Goal: Task Accomplishment & Management: Manage account settings

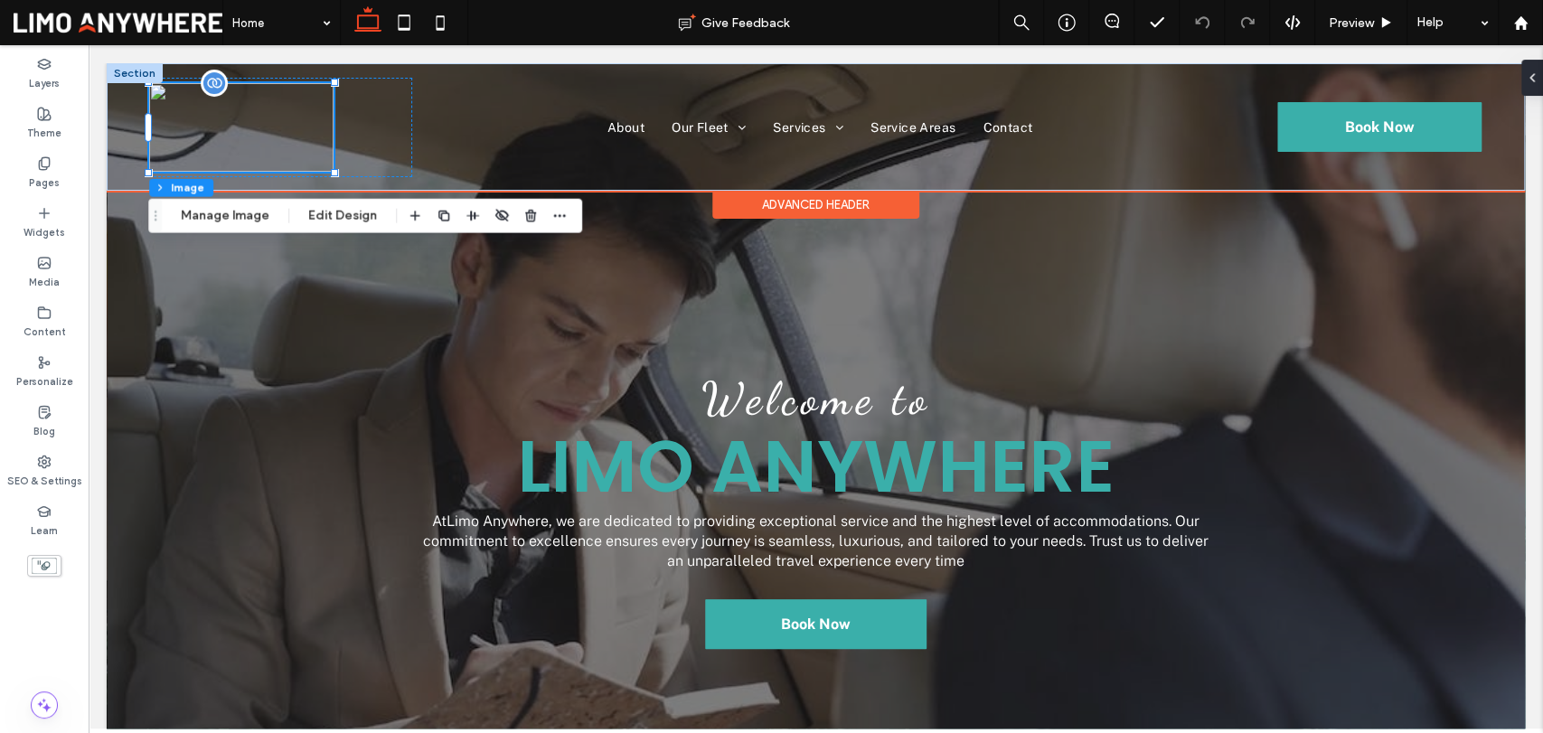
click at [256, 125] on img at bounding box center [241, 127] width 184 height 89
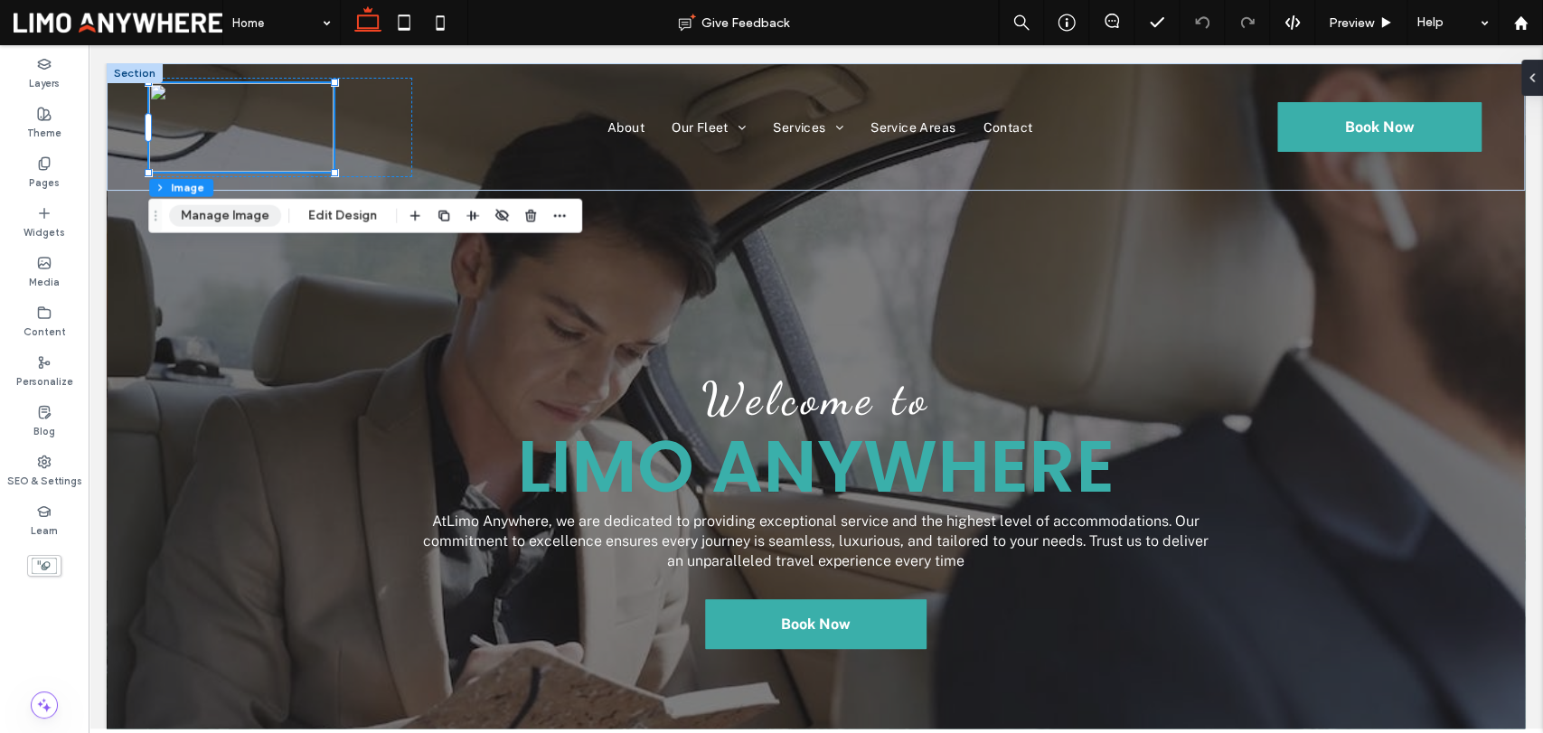
click at [232, 214] on button "Manage Image" at bounding box center [225, 216] width 112 height 22
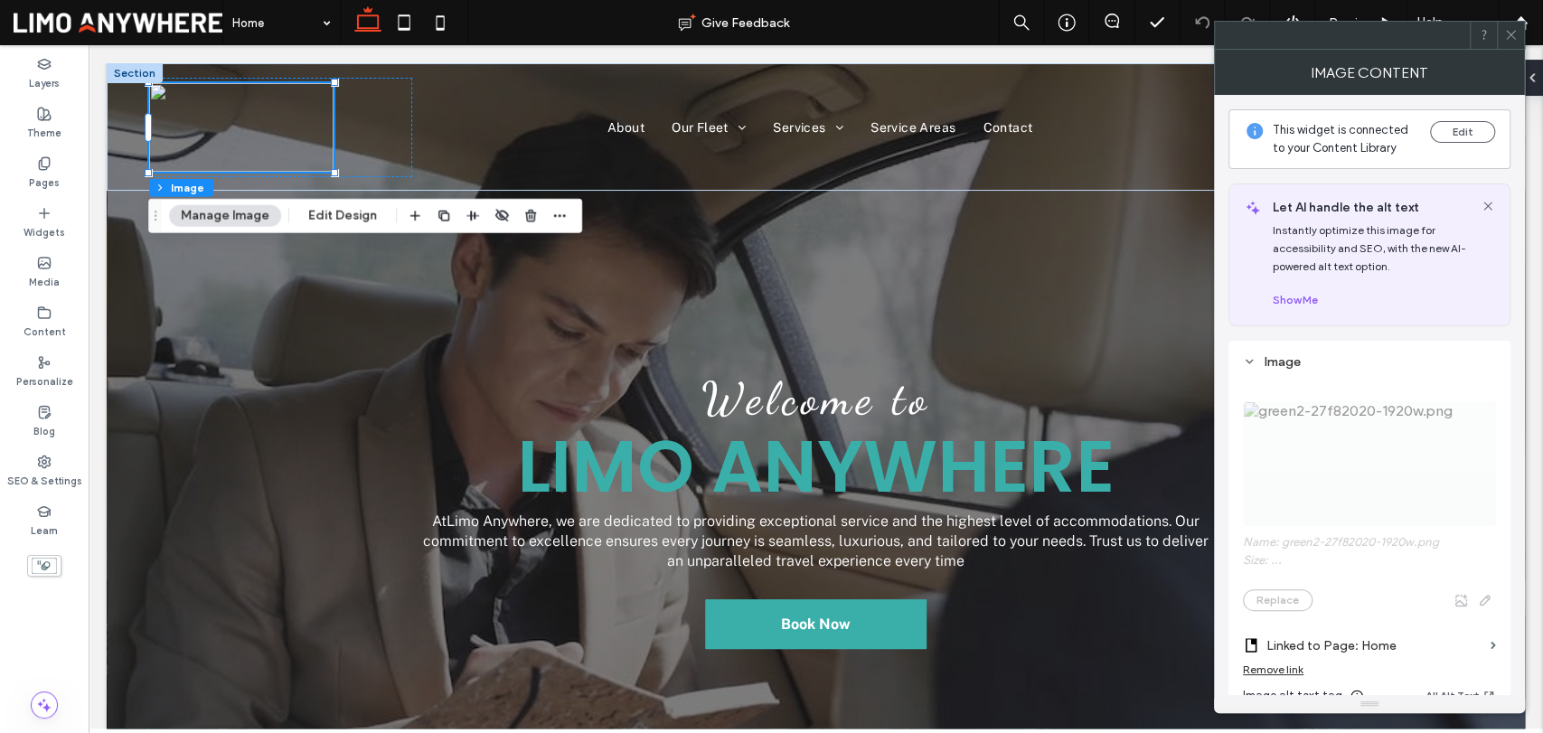
click at [1491, 203] on icon at bounding box center [1488, 206] width 14 height 14
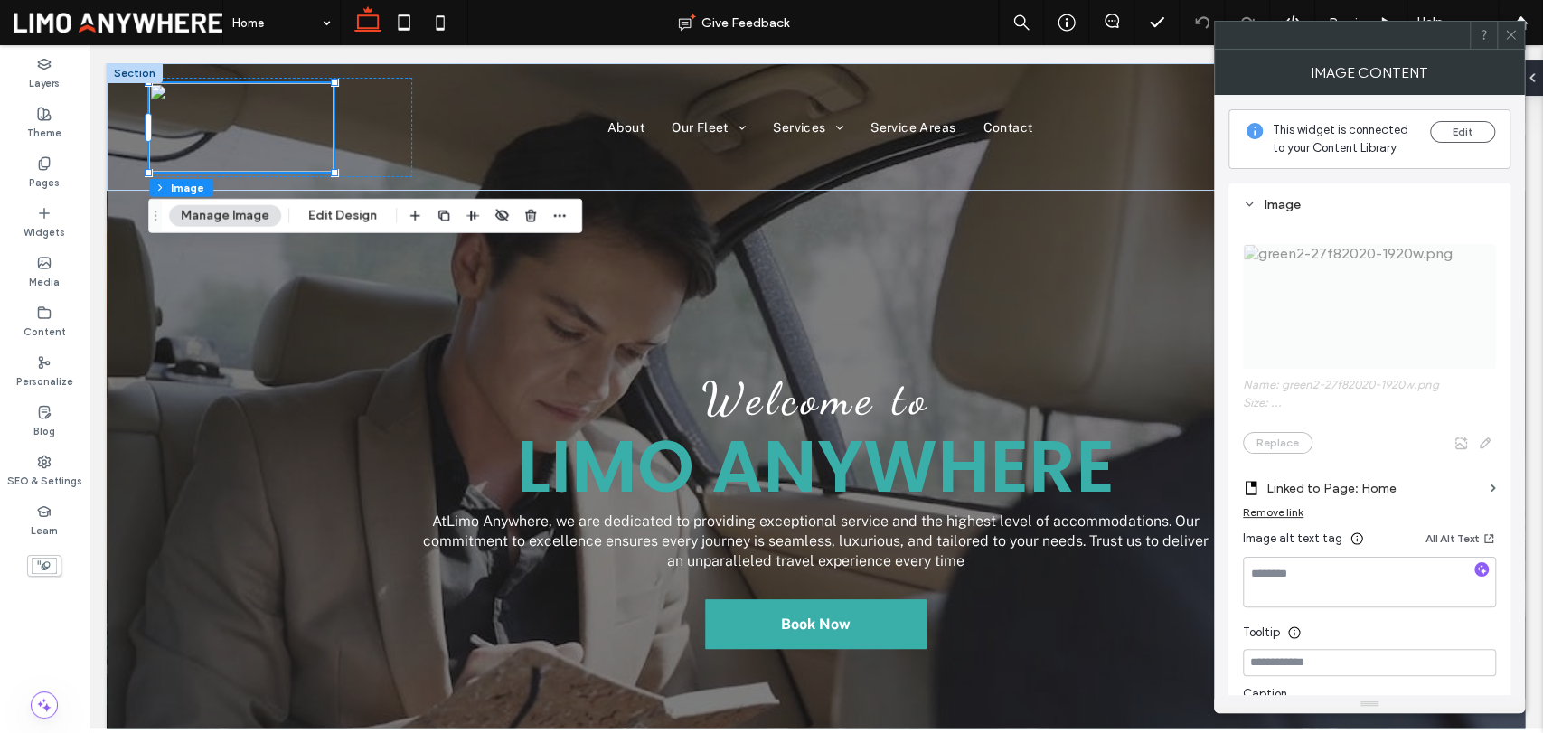
click at [1511, 33] on use at bounding box center [1510, 35] width 9 height 9
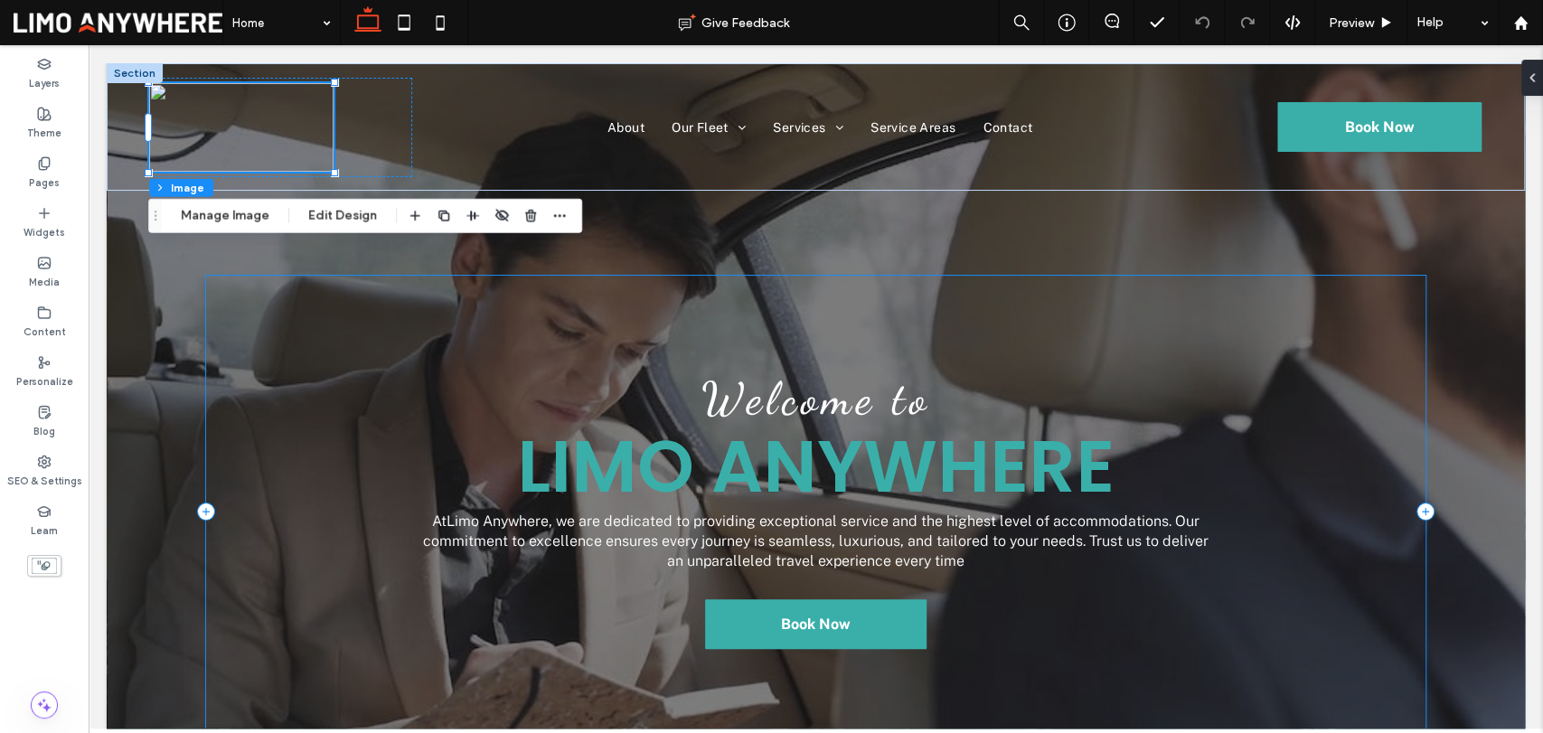
click at [564, 290] on div "Welcome to Limo Anywhere At Limo Anywhere , we are dedicated to providing excep…" at bounding box center [816, 512] width 1220 height 472
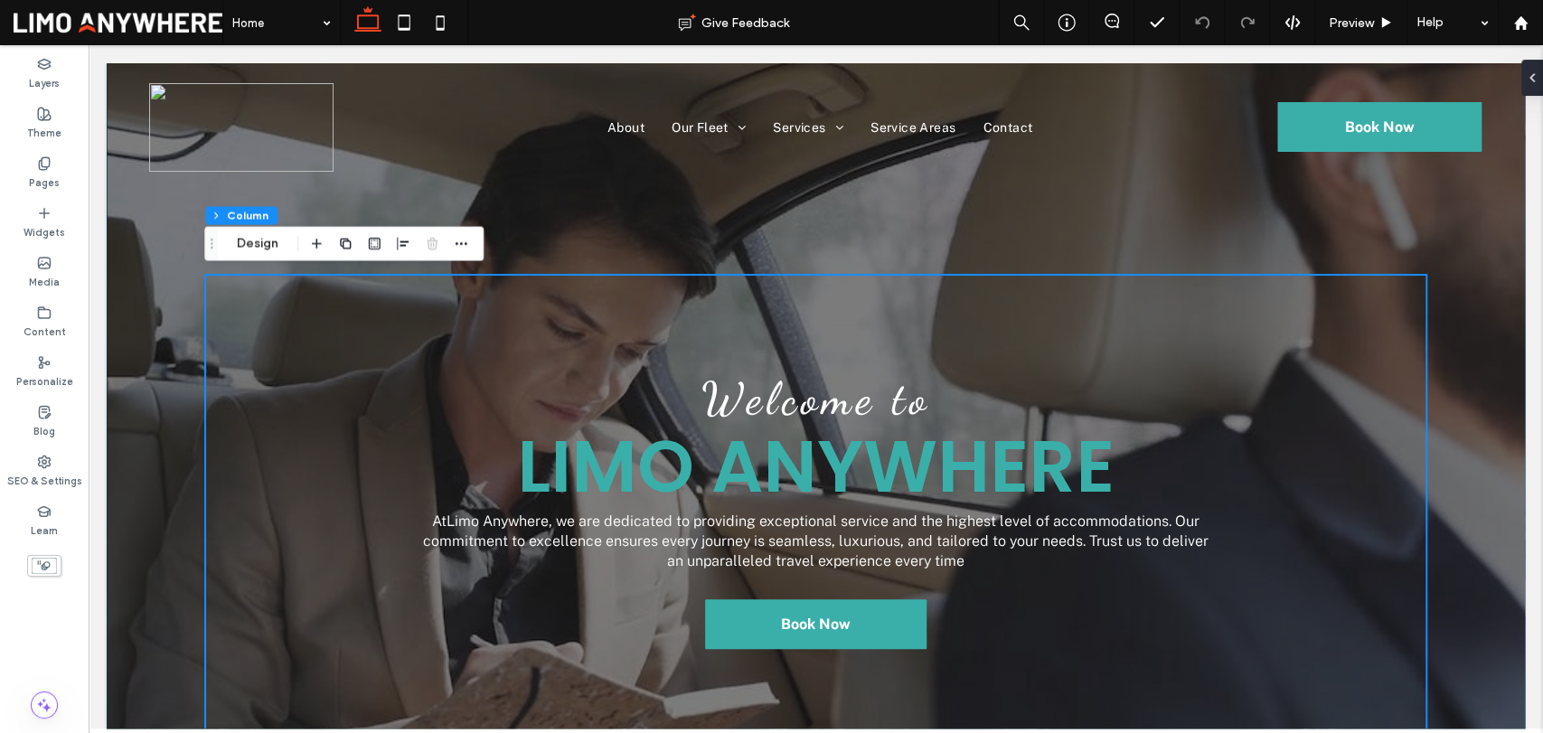
click at [179, 416] on div "Welcome to Limo Anywhere At Limo Anywhere , we are dedicated to providing excep…" at bounding box center [816, 476] width 1418 height 826
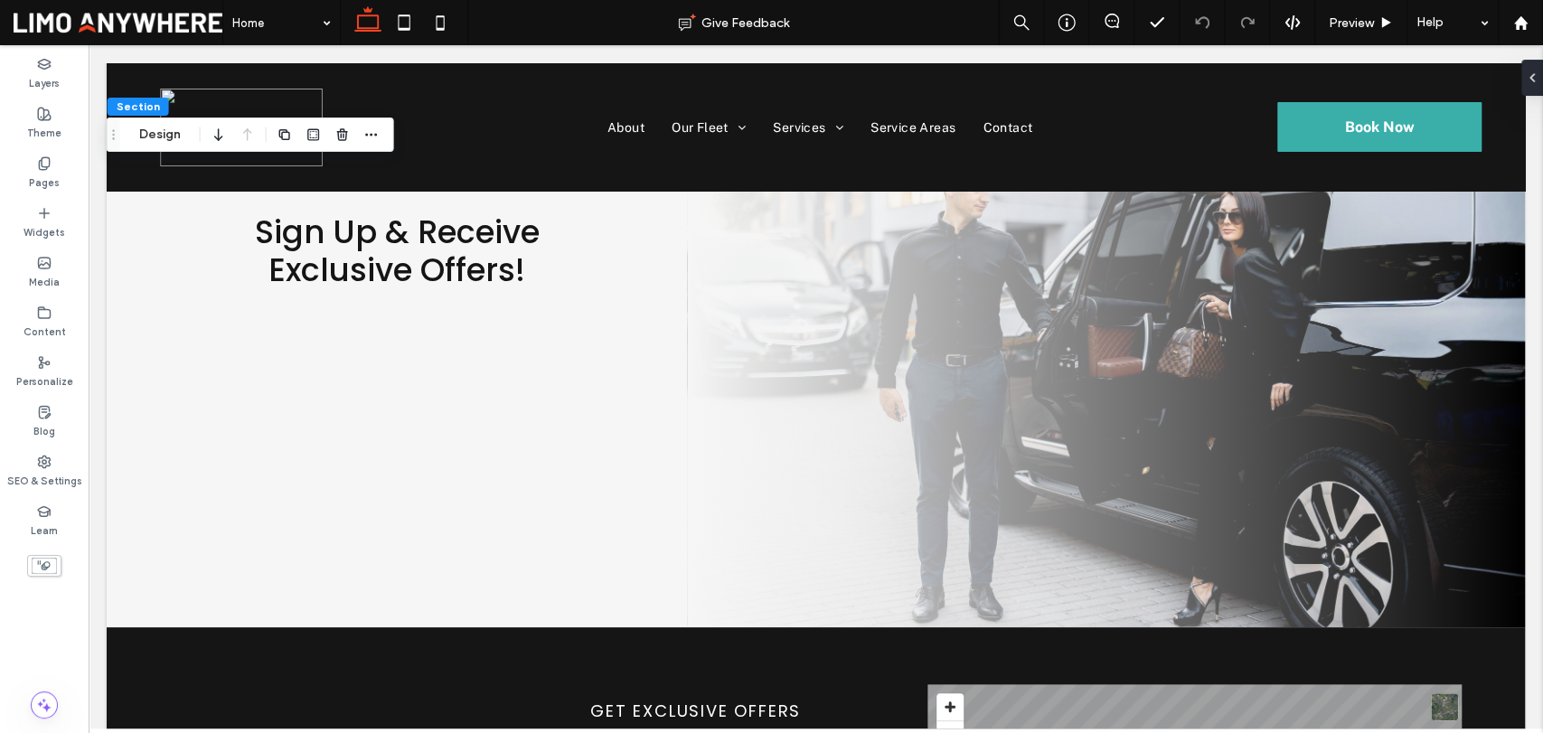
scroll to position [4684, 0]
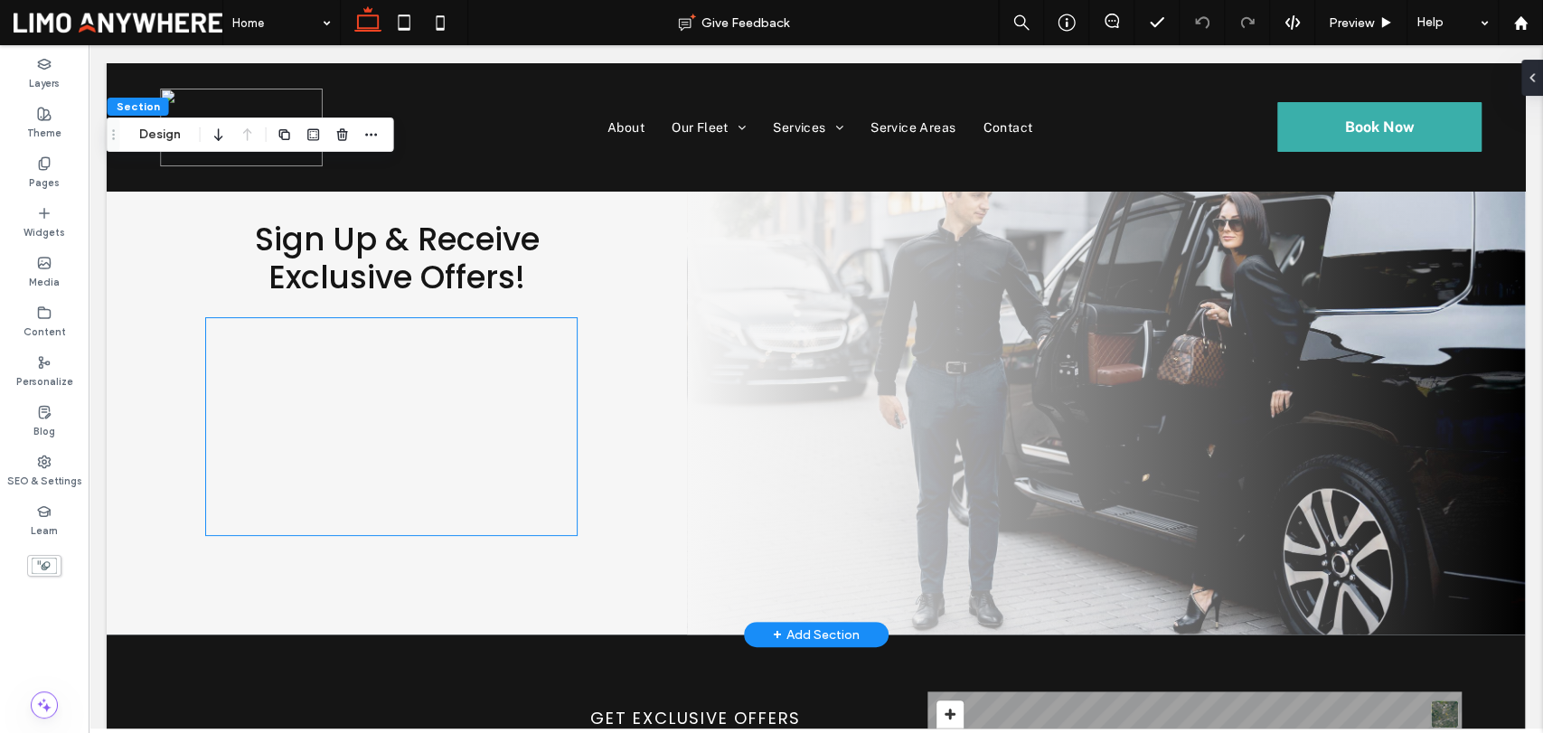
click at [506, 392] on div at bounding box center [392, 426] width 372 height 217
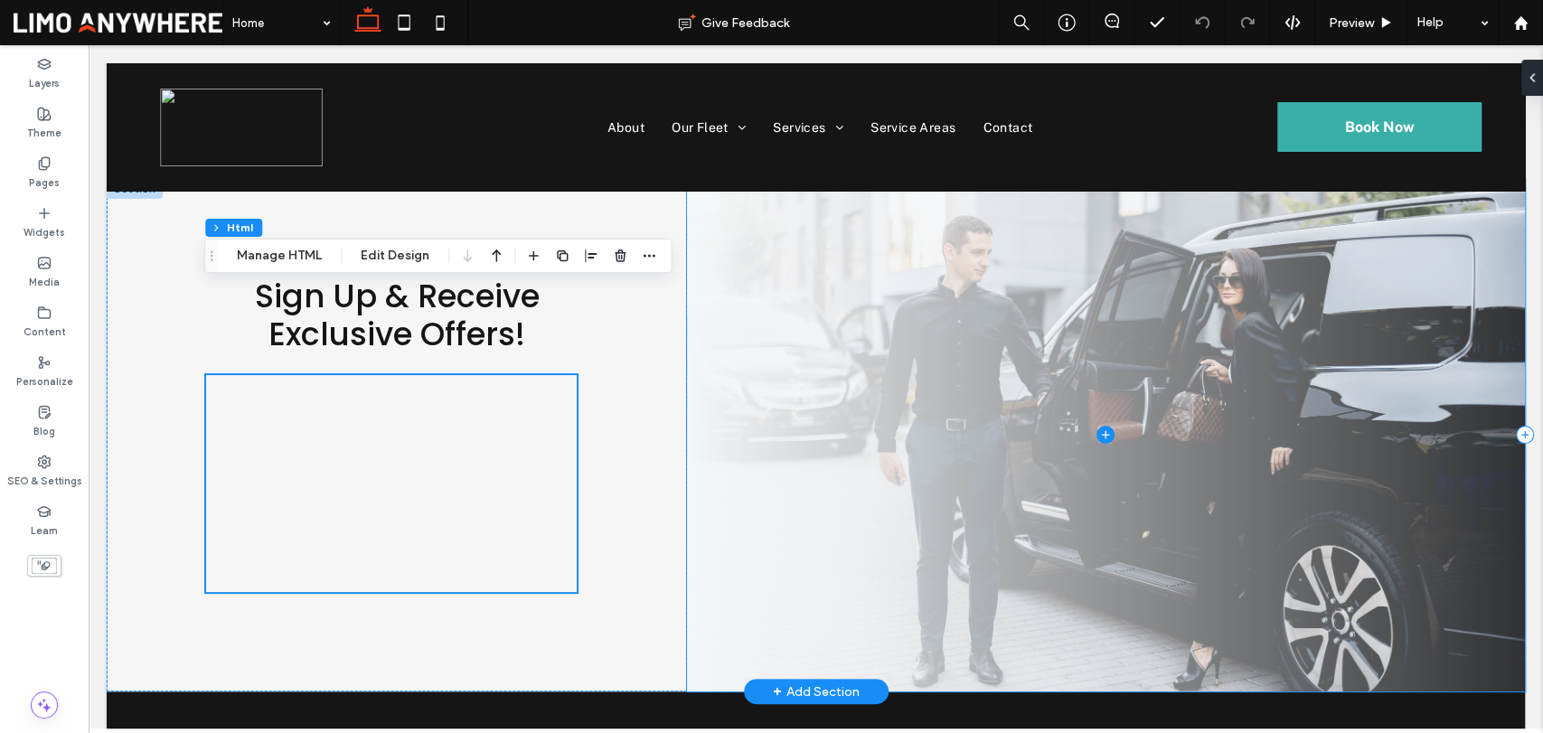
scroll to position [4511, 0]
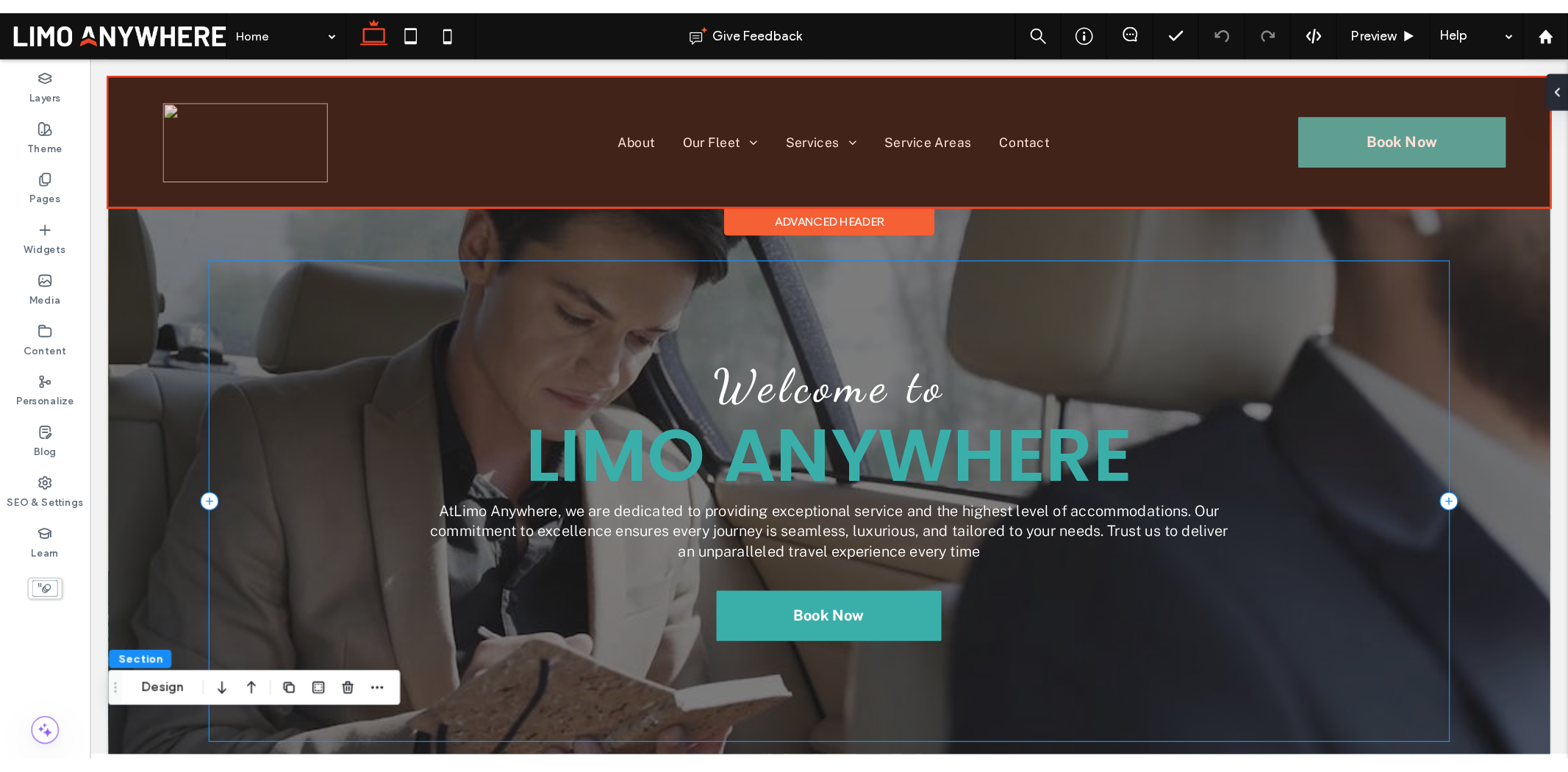
scroll to position [0, 0]
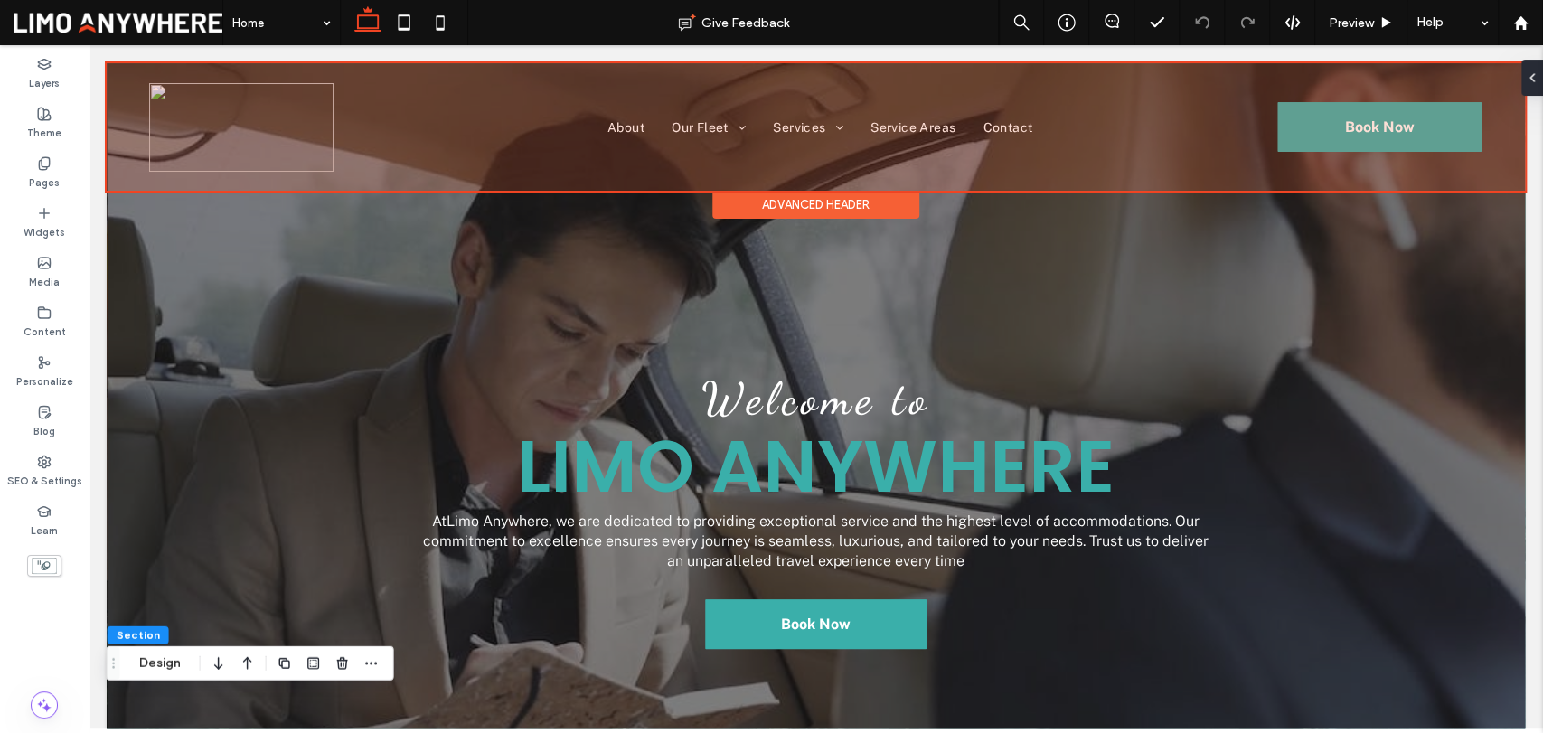
click at [298, 118] on div at bounding box center [816, 126] width 1418 height 127
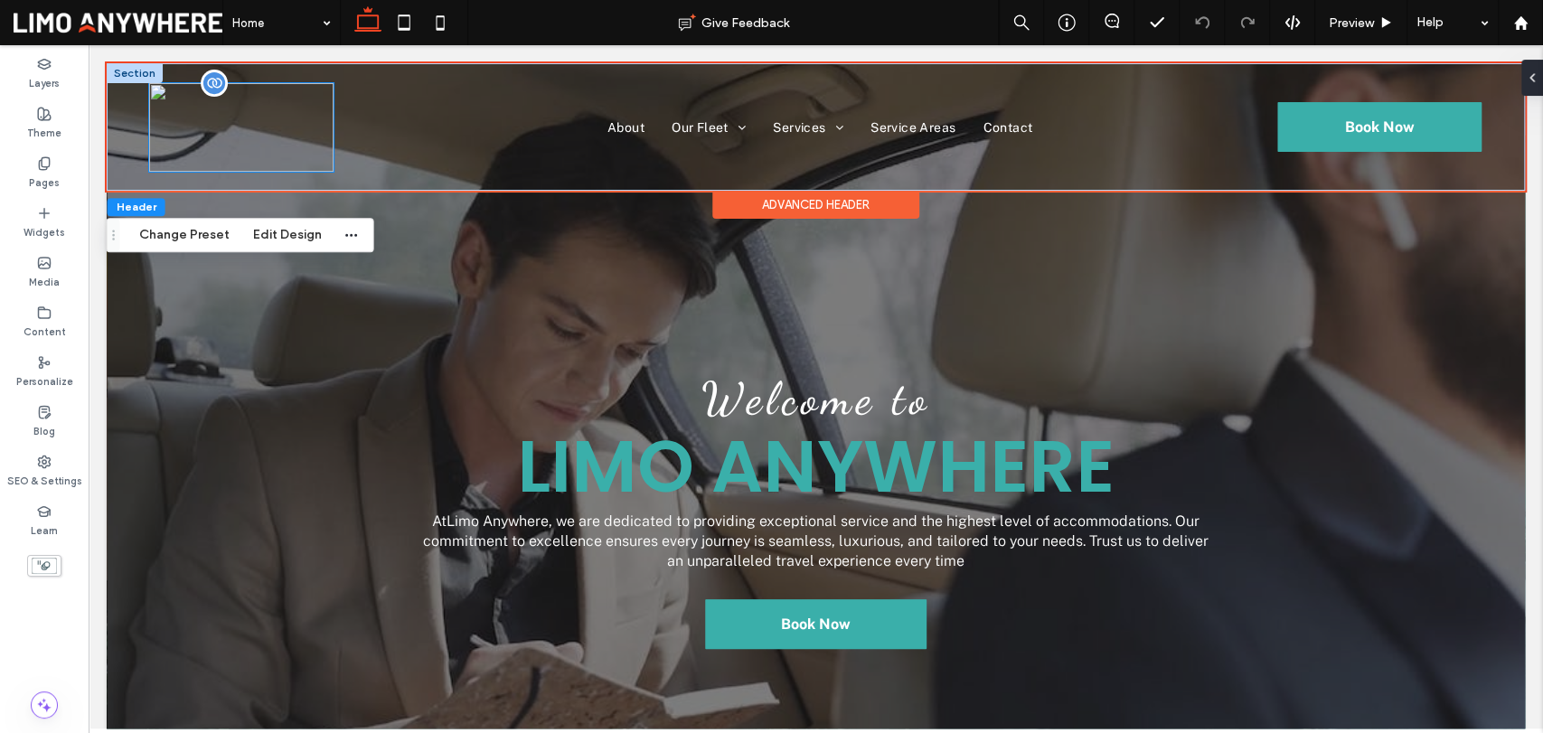
click at [304, 107] on img at bounding box center [241, 127] width 184 height 89
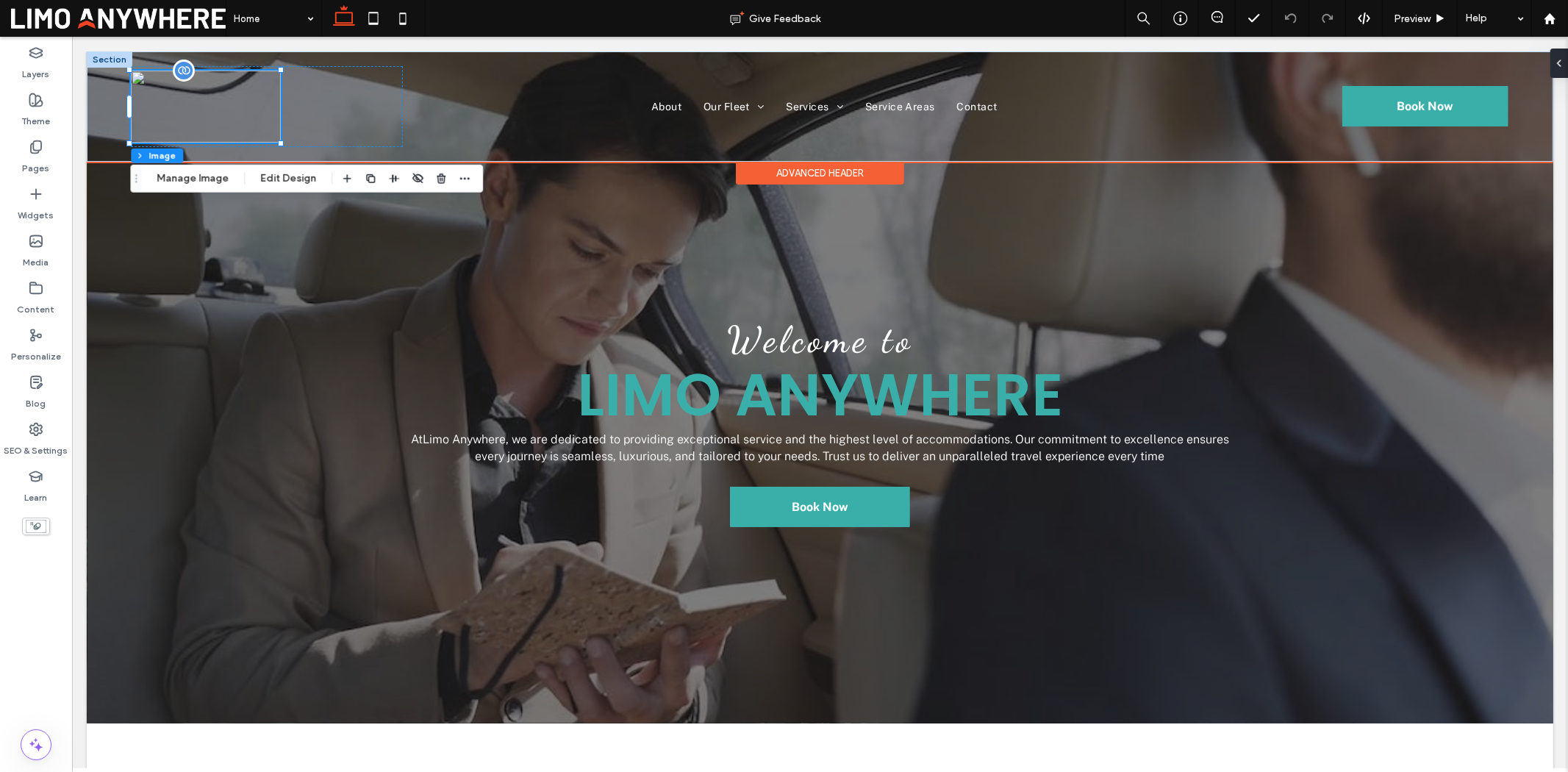
click at [200, 103] on img at bounding box center [205, 106] width 150 height 72
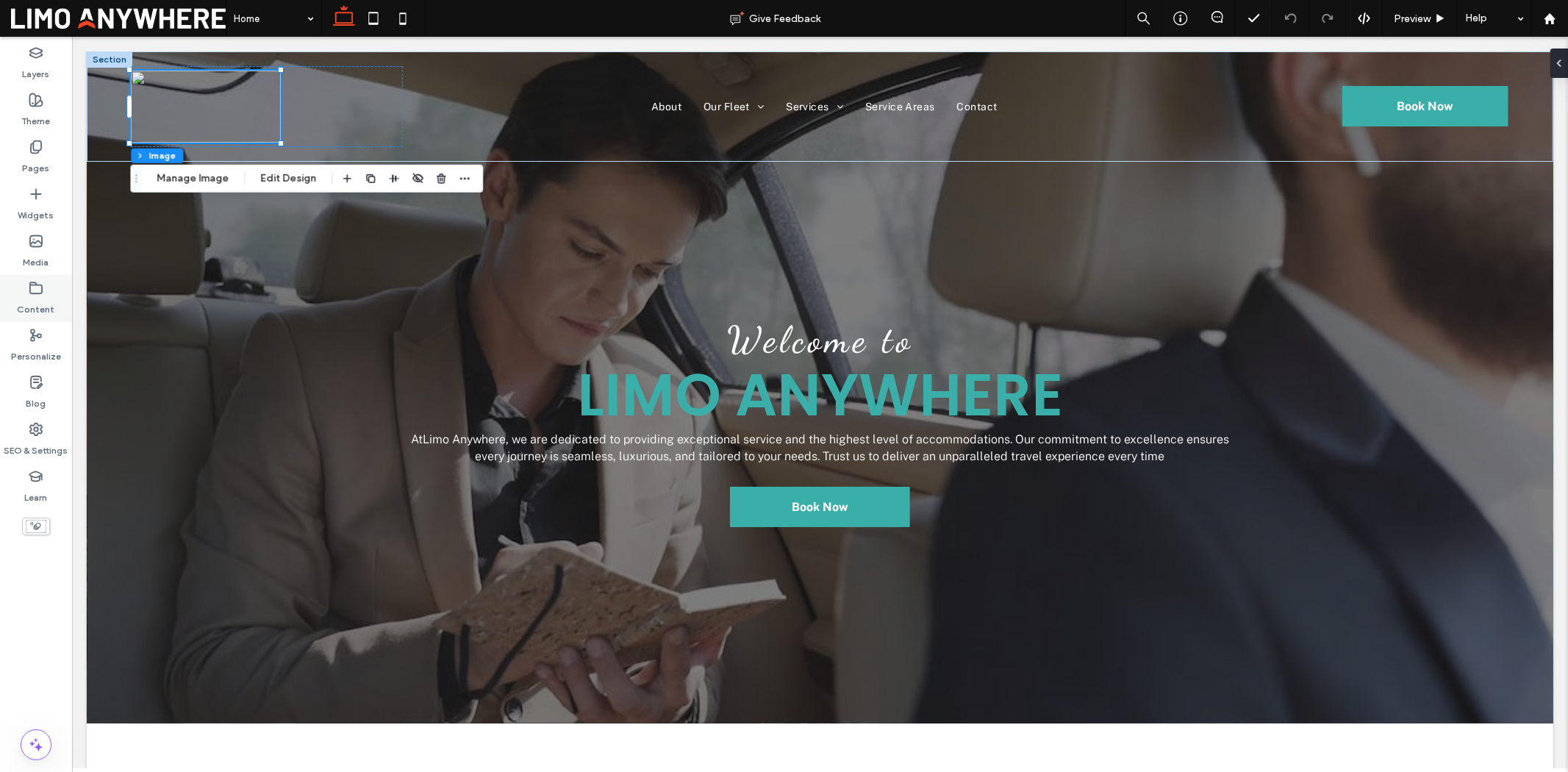
click at [39, 280] on div "Content" at bounding box center [36, 299] width 72 height 47
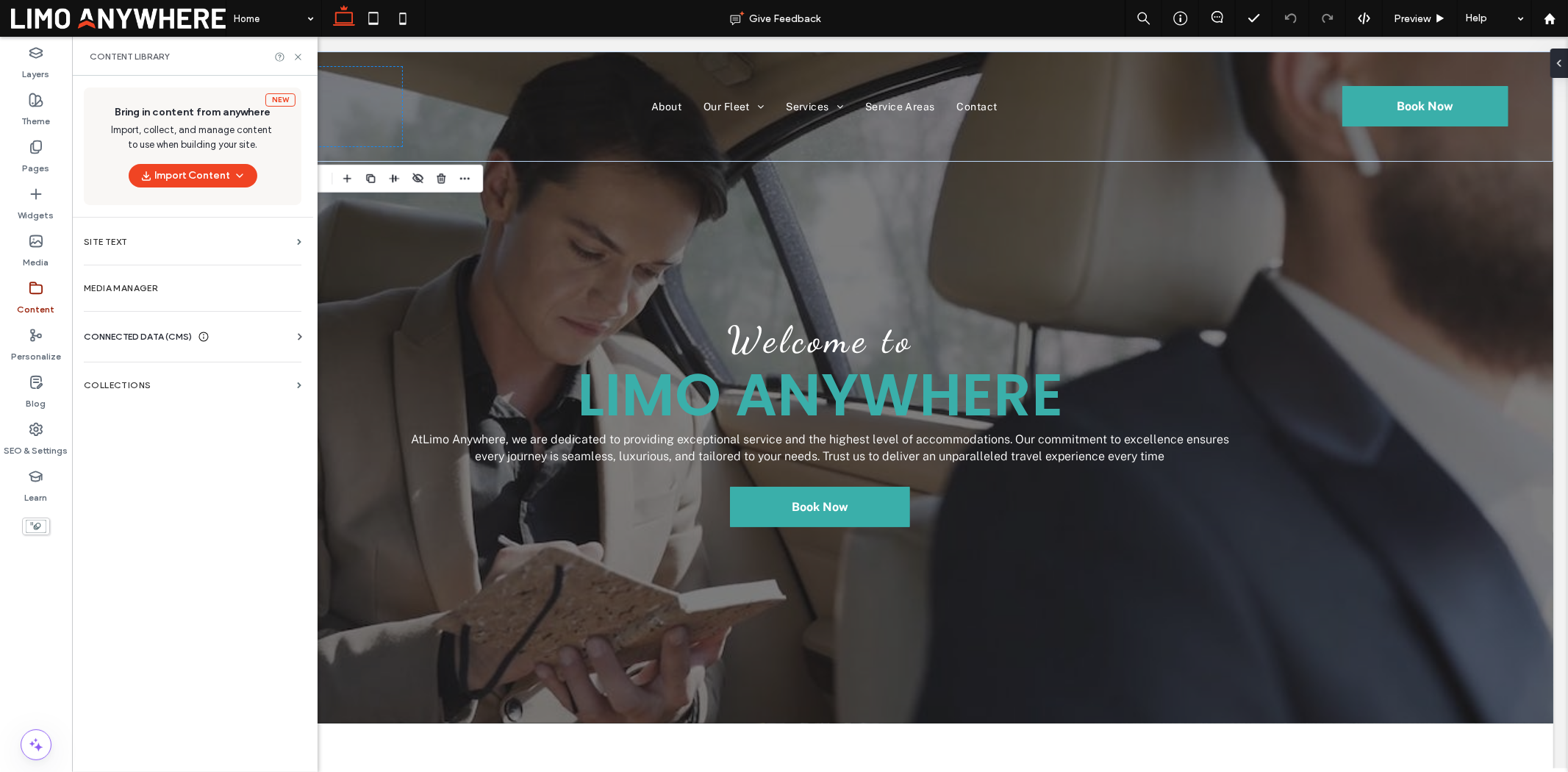
click at [131, 266] on div "New Bring in content from anywhere Import, collect, and manage content to use w…" at bounding box center [193, 422] width 242 height 693
click at [133, 255] on section "Site Text" at bounding box center [193, 242] width 242 height 34
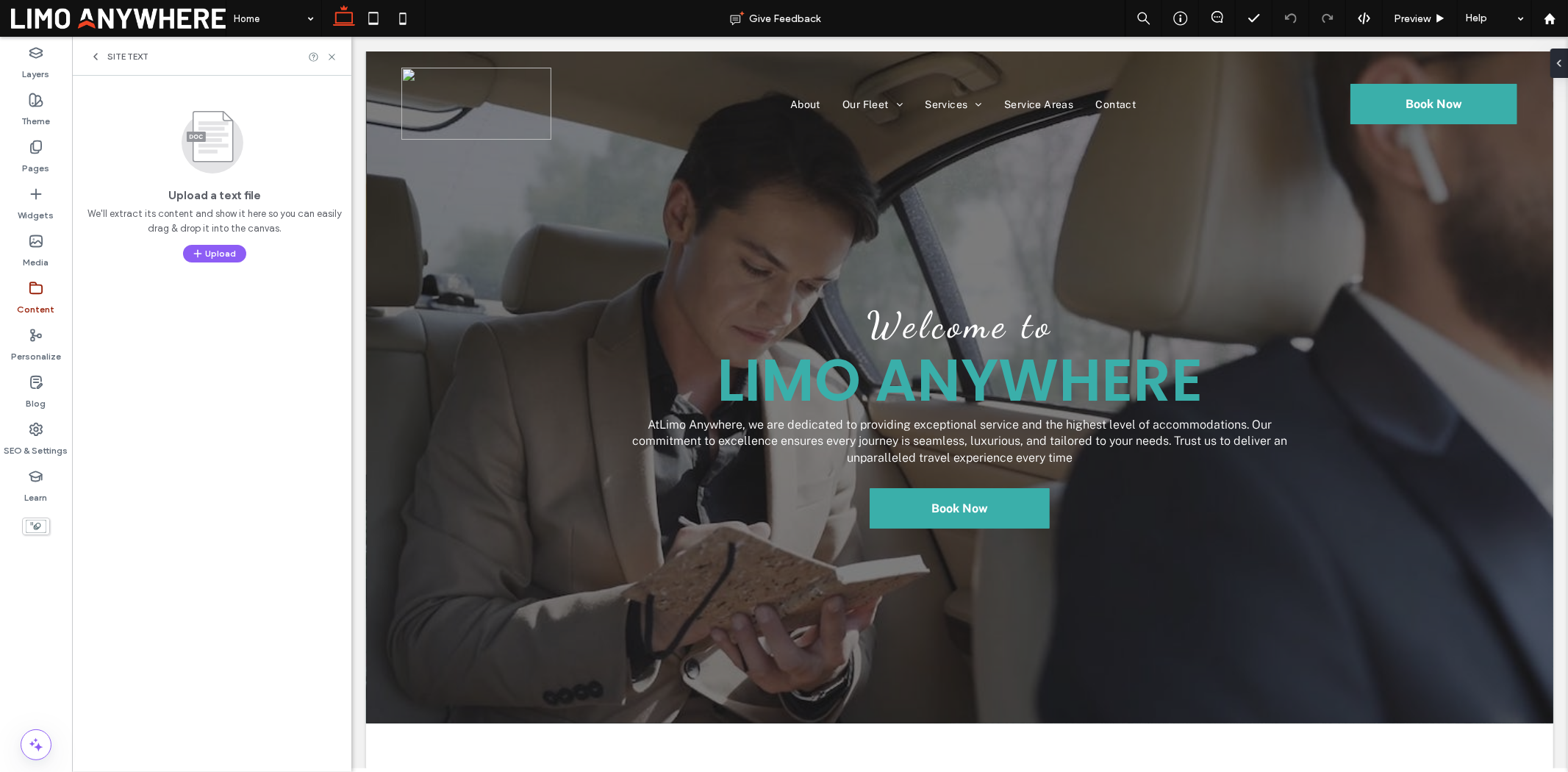
click at [136, 53] on span "Site Text" at bounding box center [128, 56] width 41 height 11
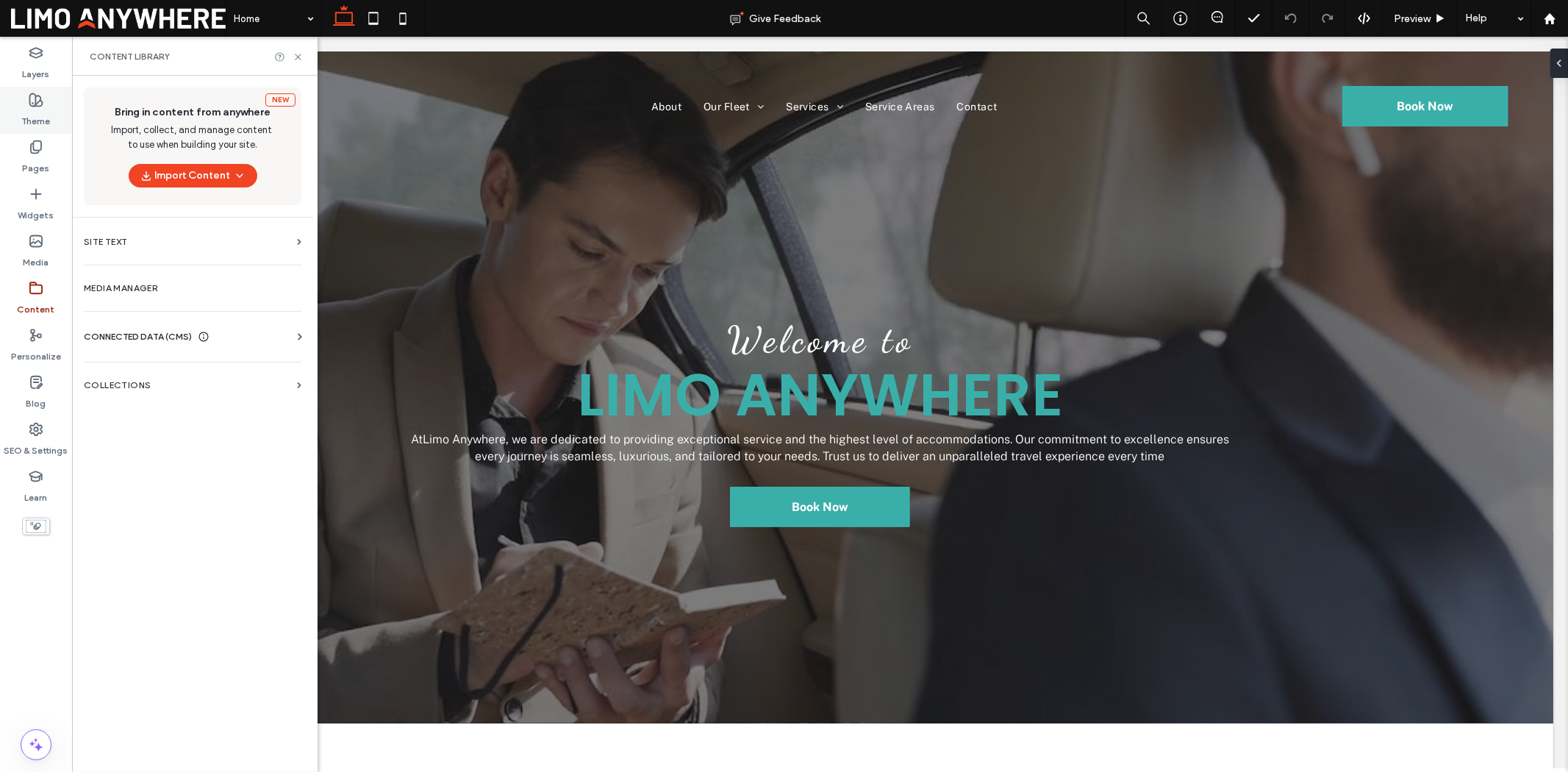
click at [39, 111] on label "Theme" at bounding box center [36, 117] width 28 height 20
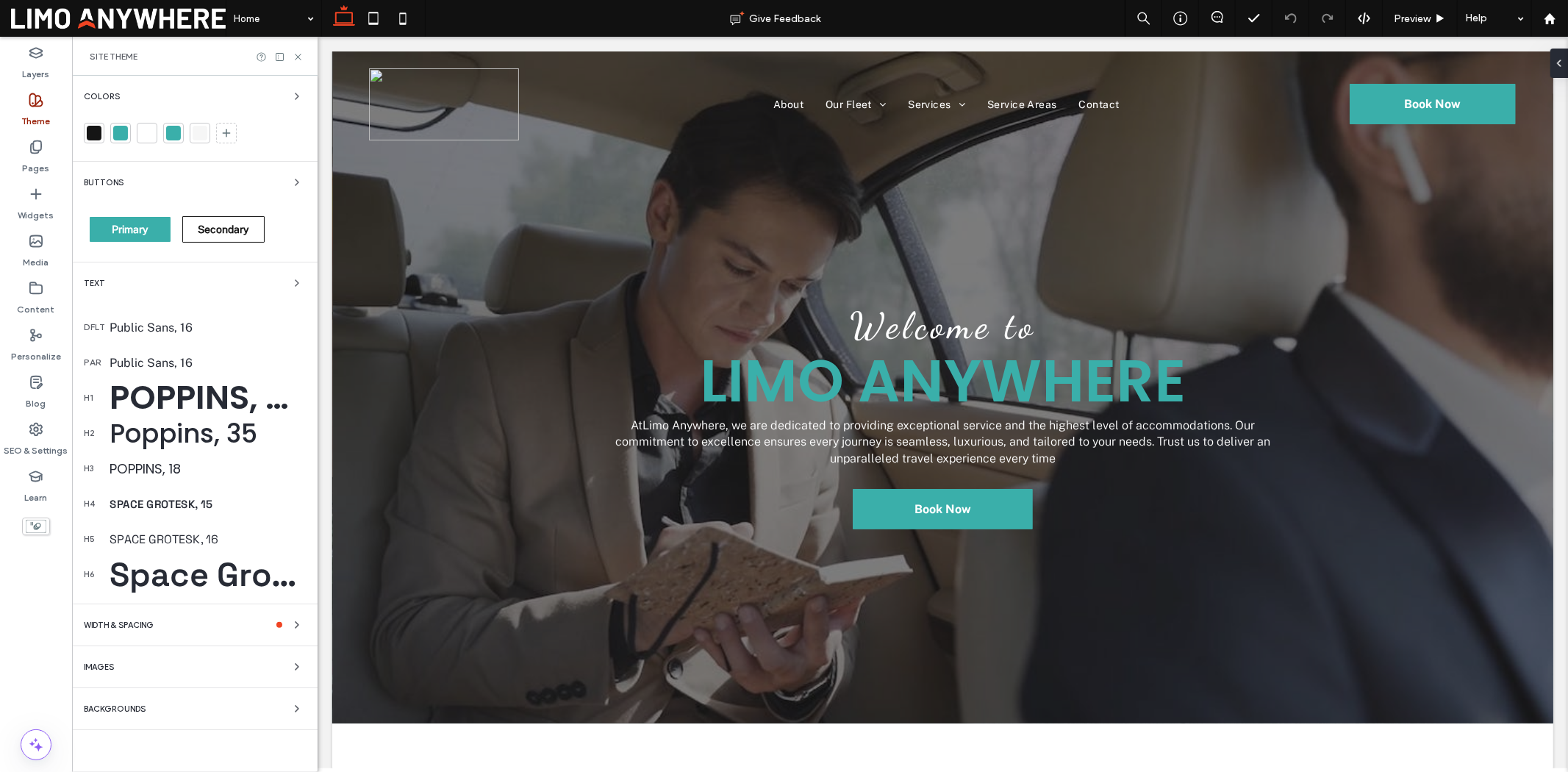
click at [39, 107] on label "Theme" at bounding box center [36, 117] width 28 height 20
click at [42, 305] on label "Content" at bounding box center [37, 305] width 37 height 20
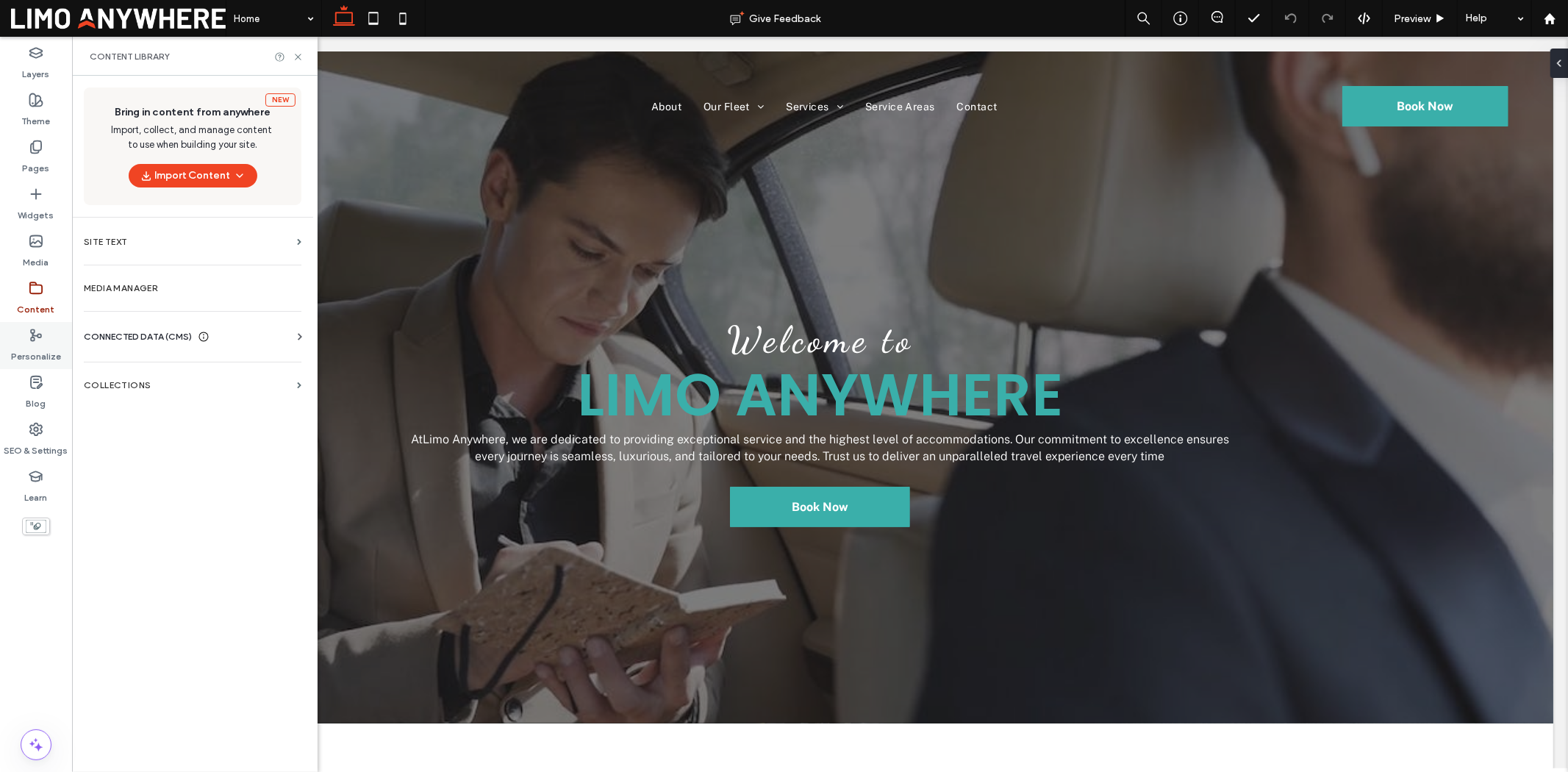
click at [35, 341] on icon at bounding box center [36, 335] width 15 height 15
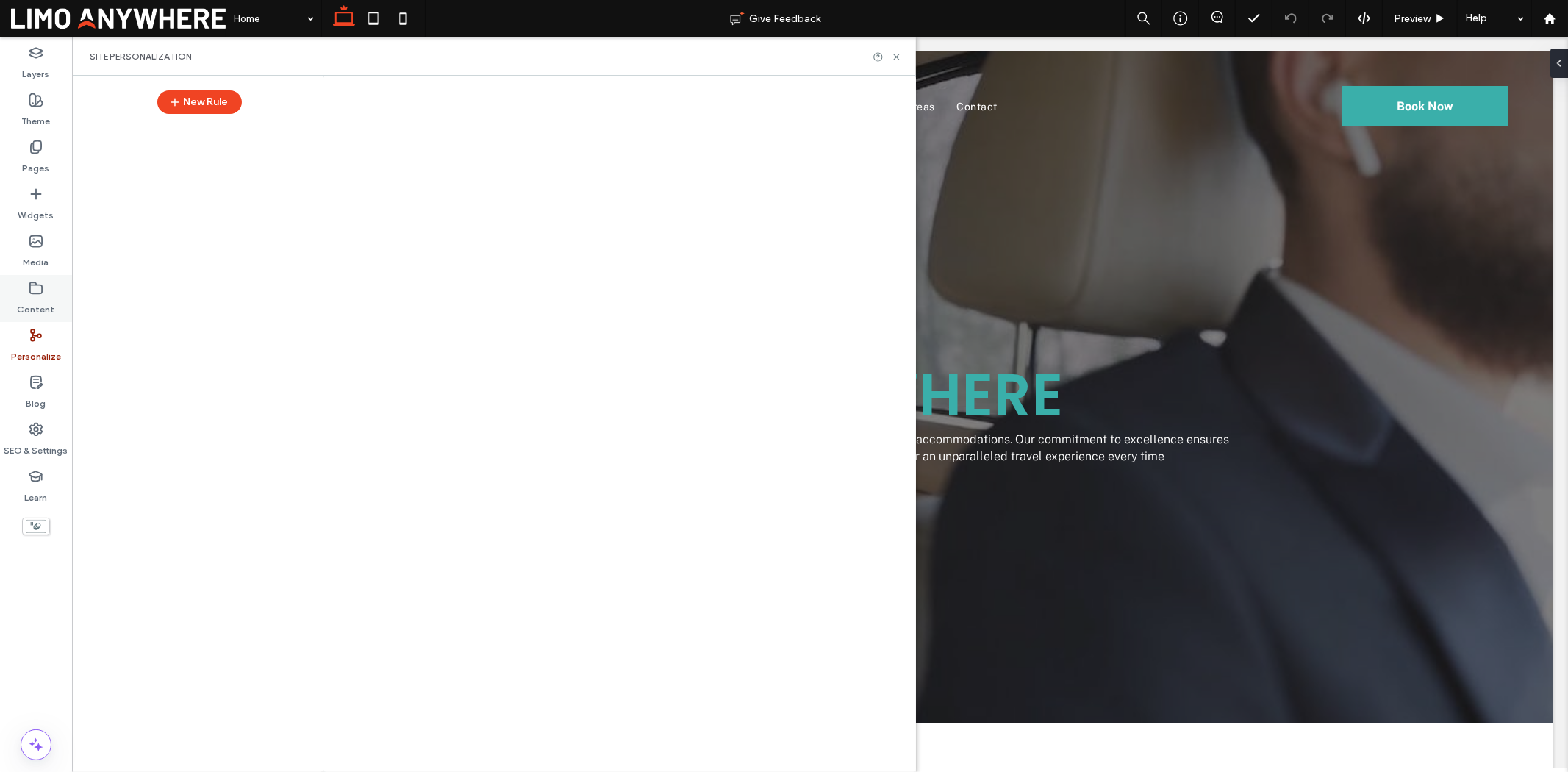
click at [34, 319] on div "Content" at bounding box center [36, 299] width 72 height 47
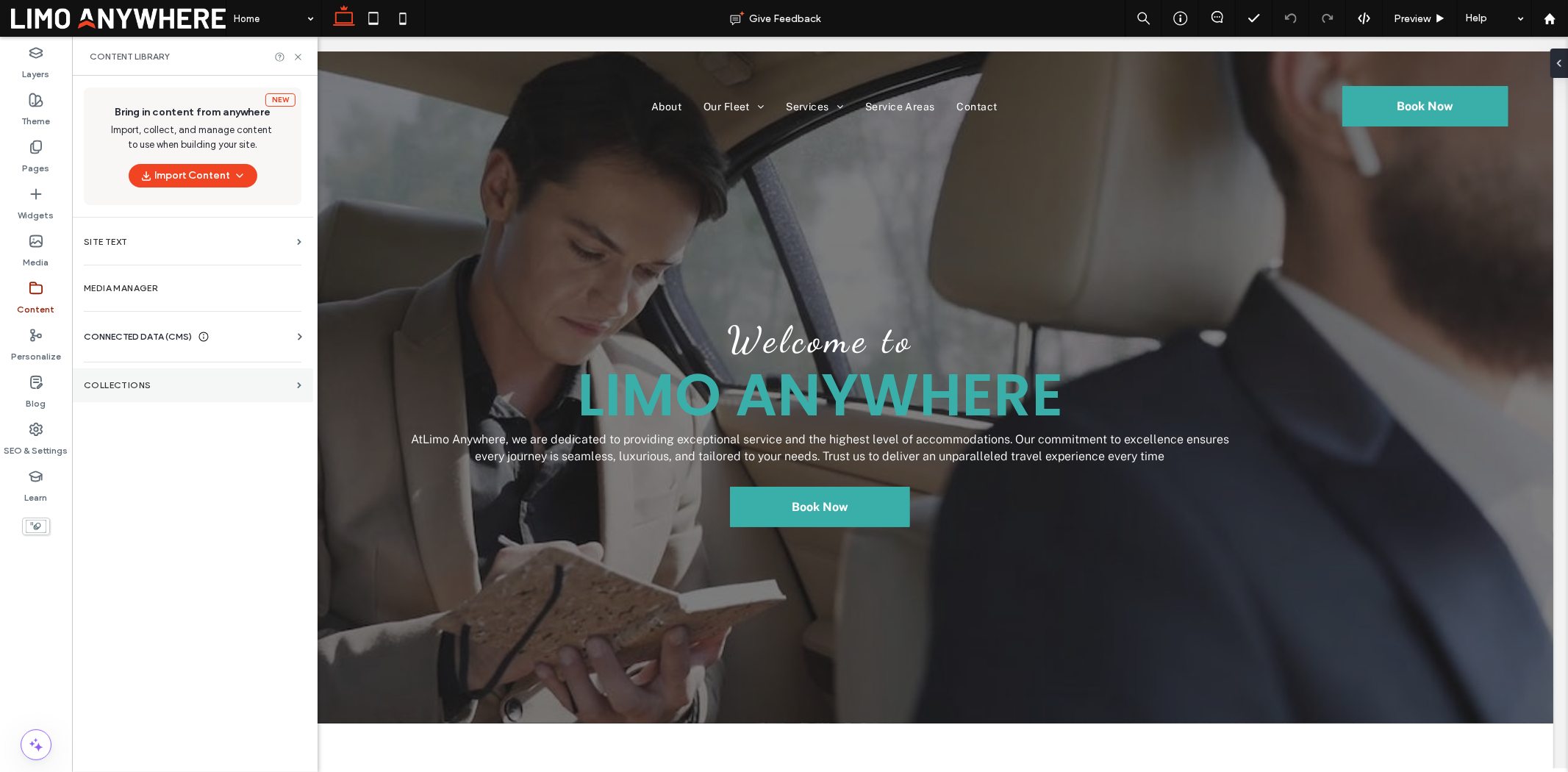
click at [145, 388] on label "Collections" at bounding box center [187, 385] width 207 height 11
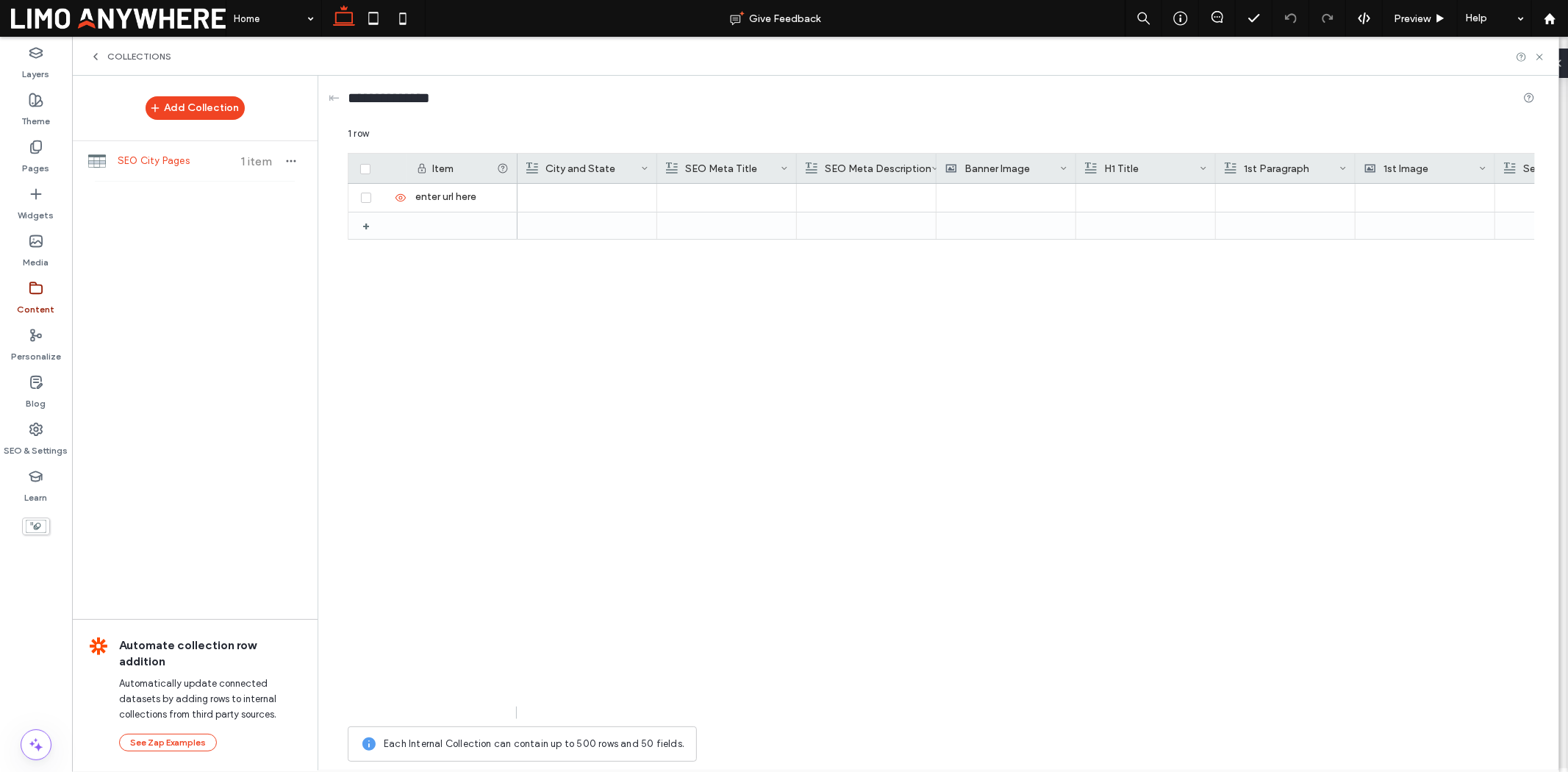
click at [94, 68] on div "Collections" at bounding box center [816, 56] width 1487 height 39
click at [101, 55] on icon at bounding box center [95, 56] width 11 height 11
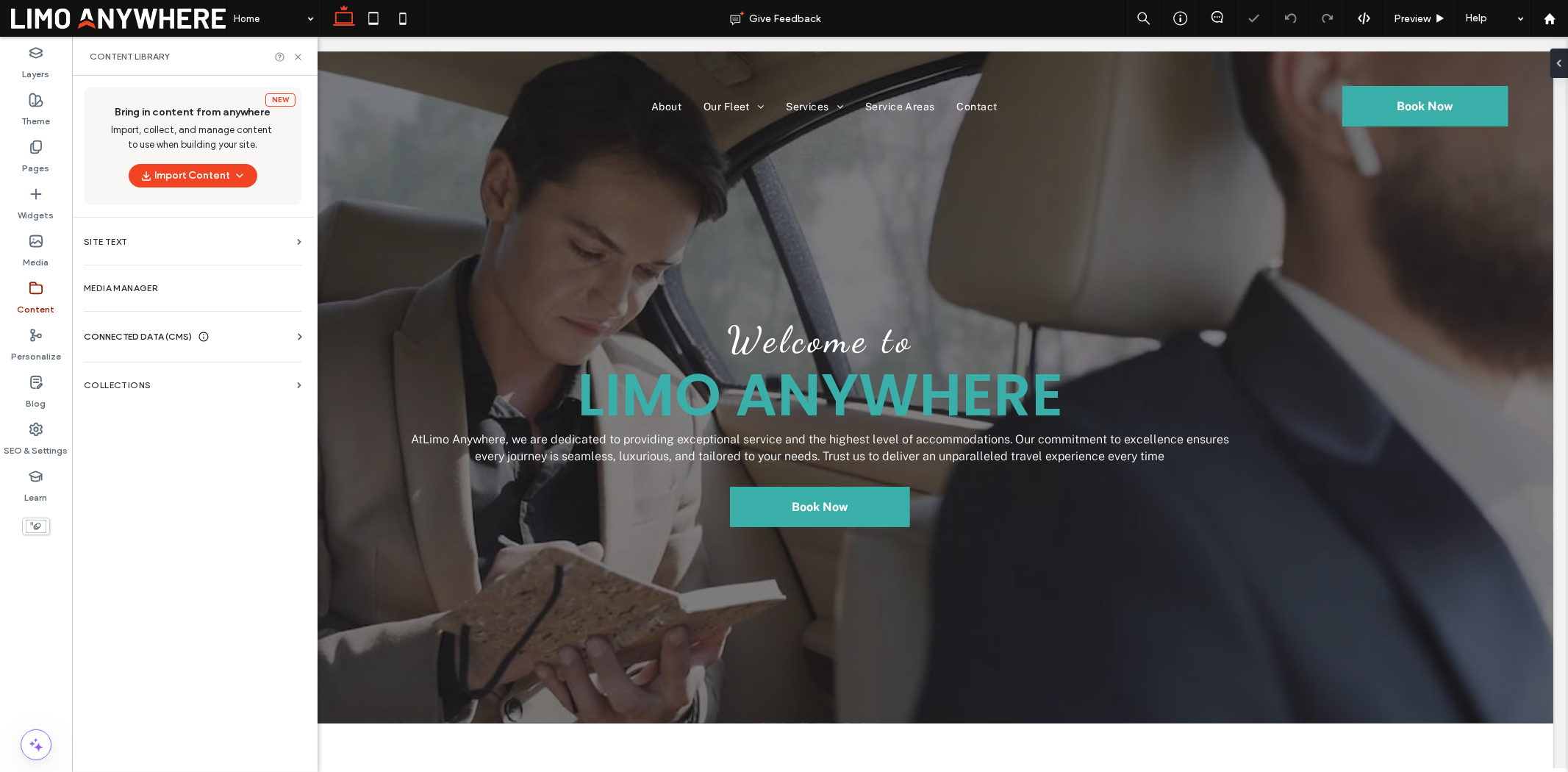
click at [187, 334] on span "CONNECTED DATA (CMS)" at bounding box center [137, 337] width 108 height 15
click at [146, 369] on label "Business Info" at bounding box center [196, 373] width 200 height 11
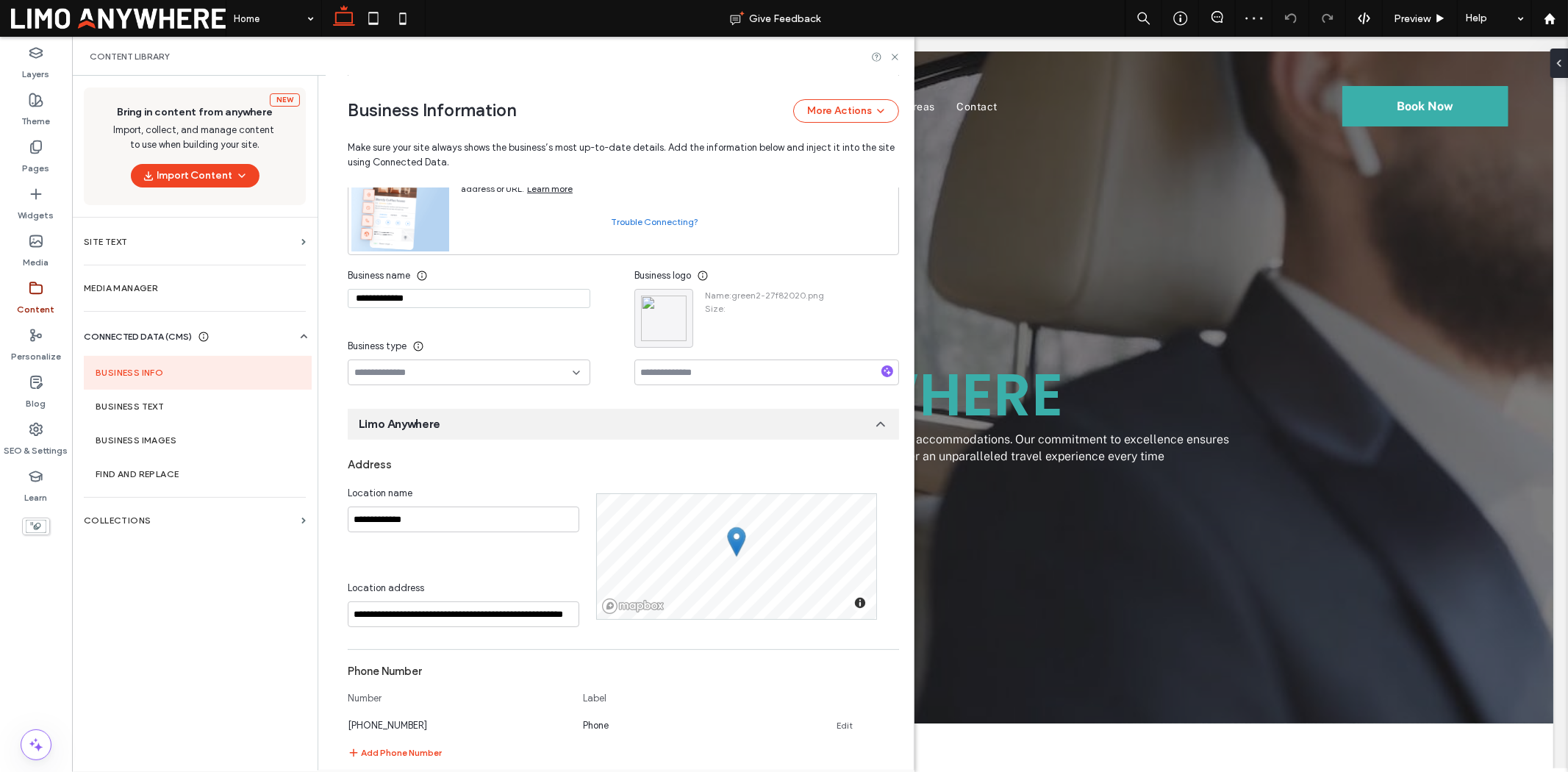
scroll to position [37, 0]
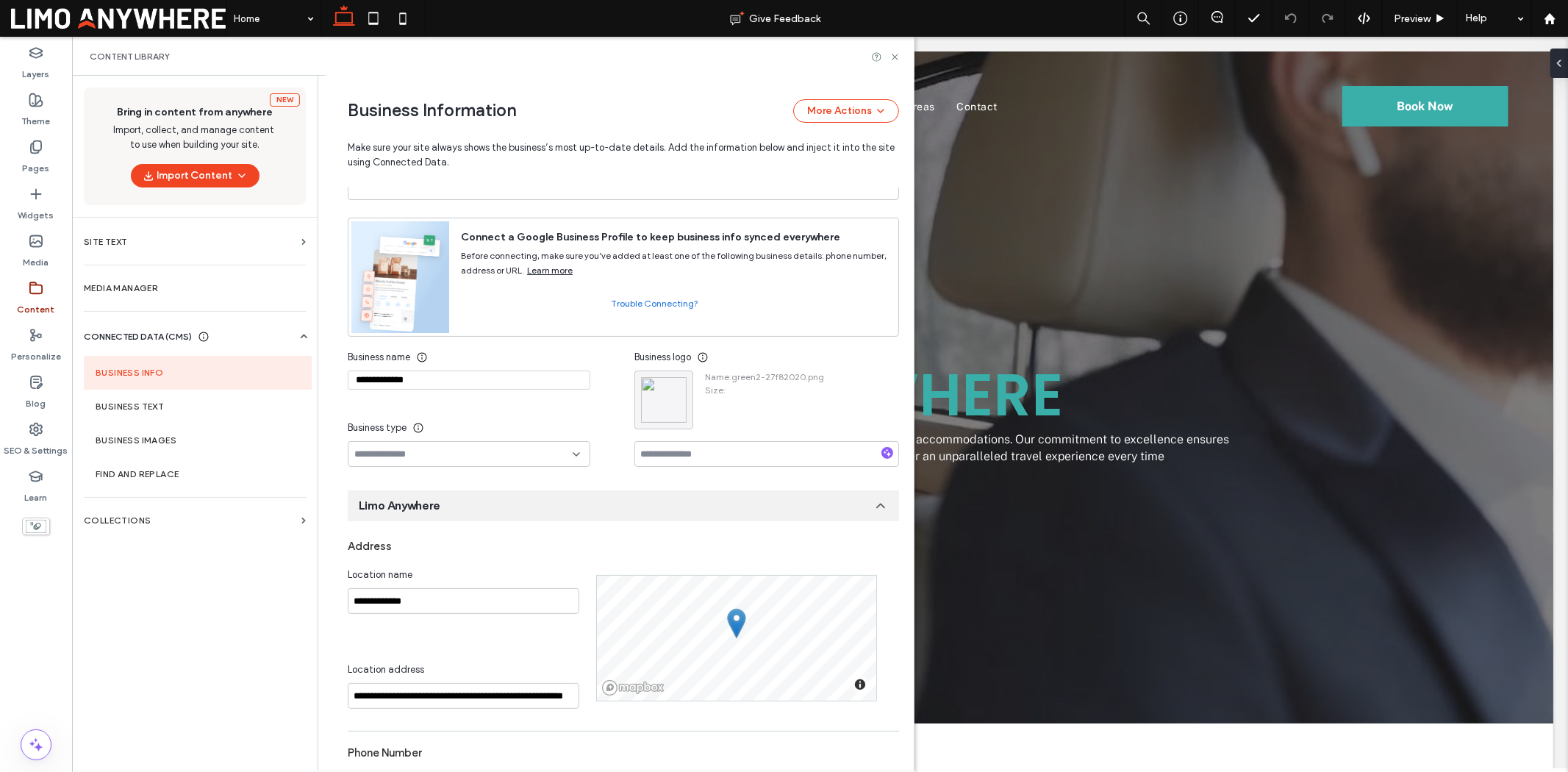
click at [464, 379] on input "**********" at bounding box center [469, 381] width 242 height 20
paste input "**********"
type input "**********"
click at [517, 408] on div "**********" at bounding box center [491, 405] width 287 height 123
click at [678, 393] on span "button" at bounding box center [679, 386] width 18 height 18
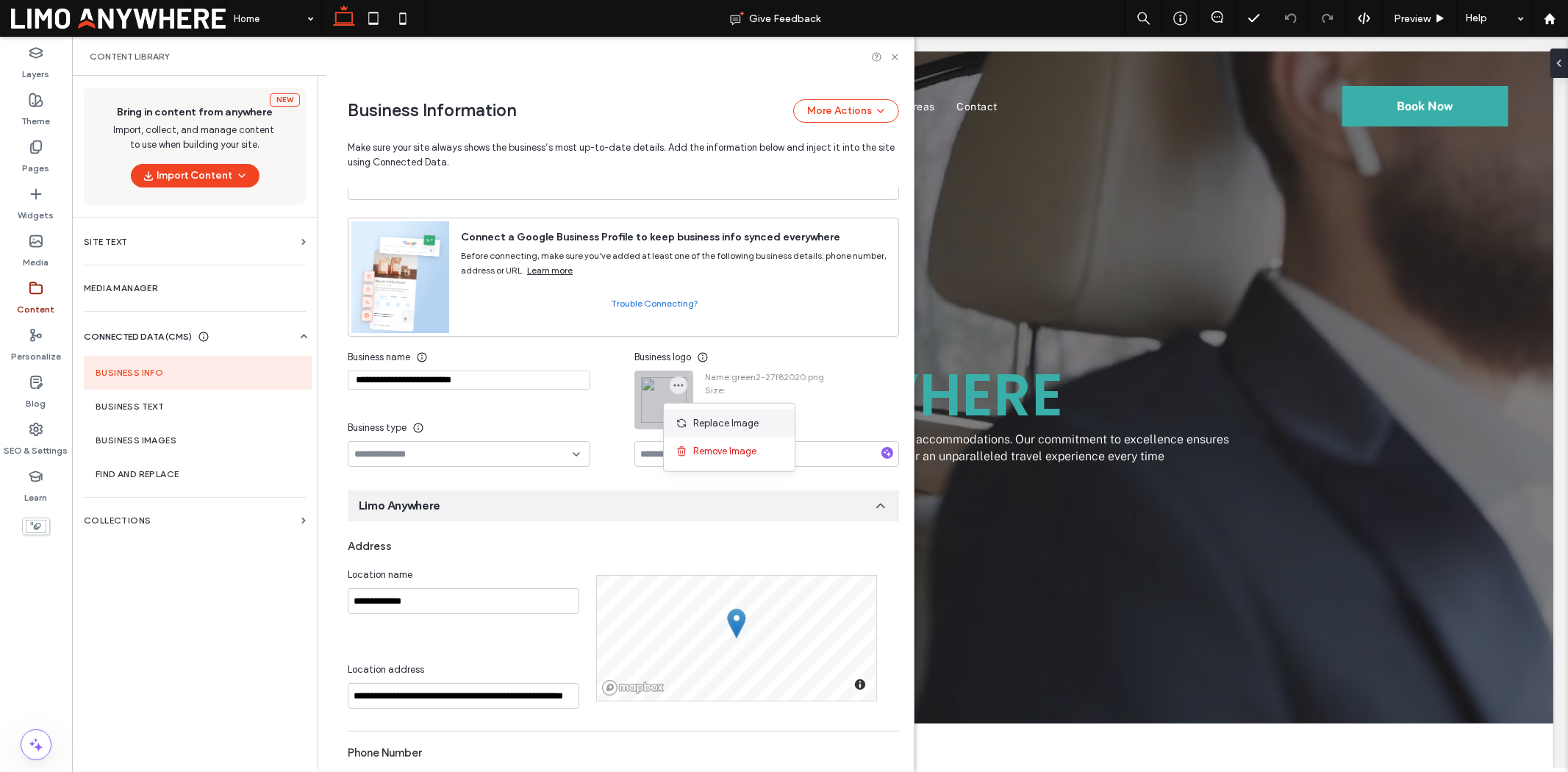
click at [686, 416] on span at bounding box center [685, 424] width 18 height 16
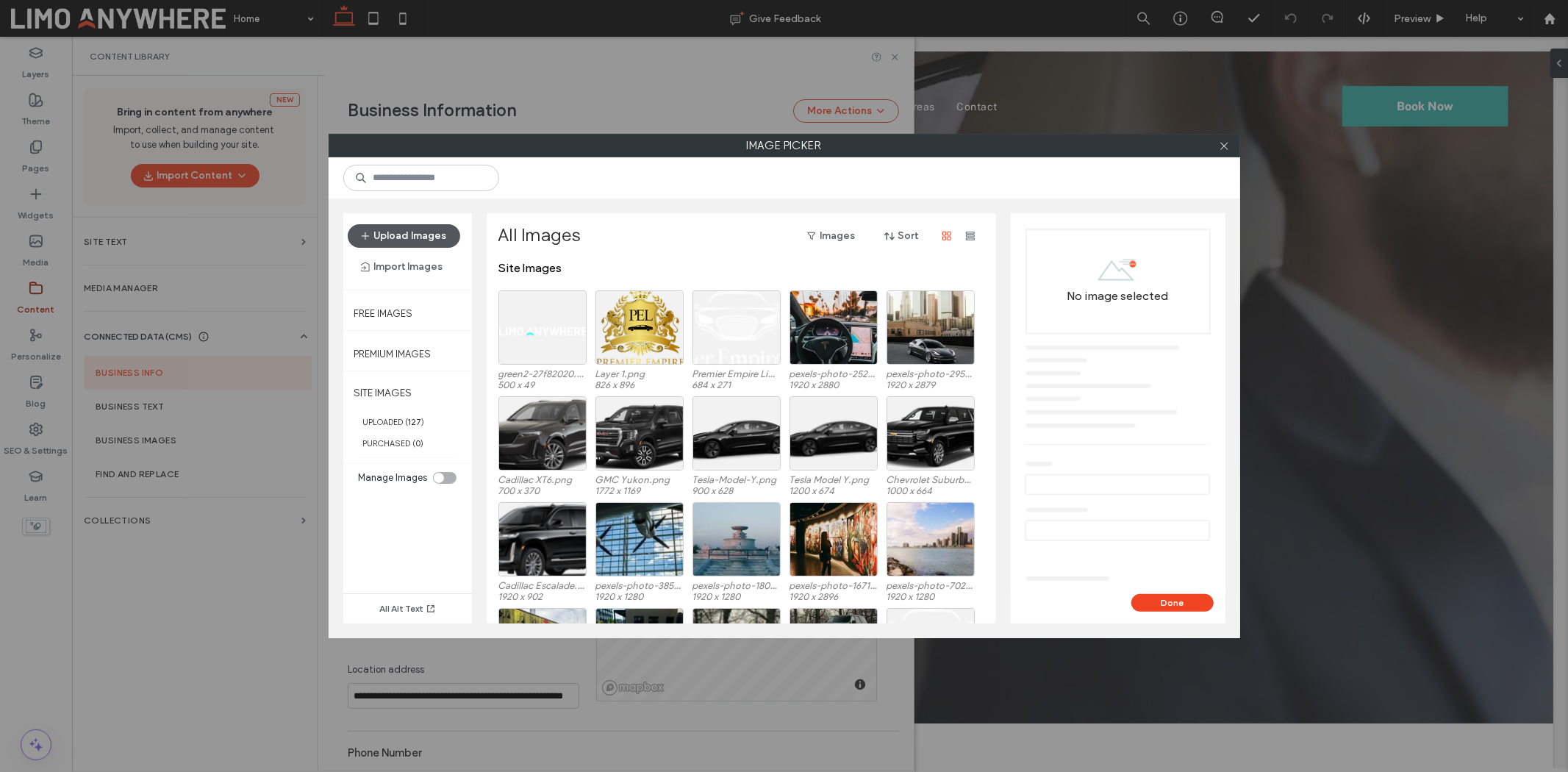
click at [443, 238] on button "Upload Images" at bounding box center [404, 236] width 112 height 24
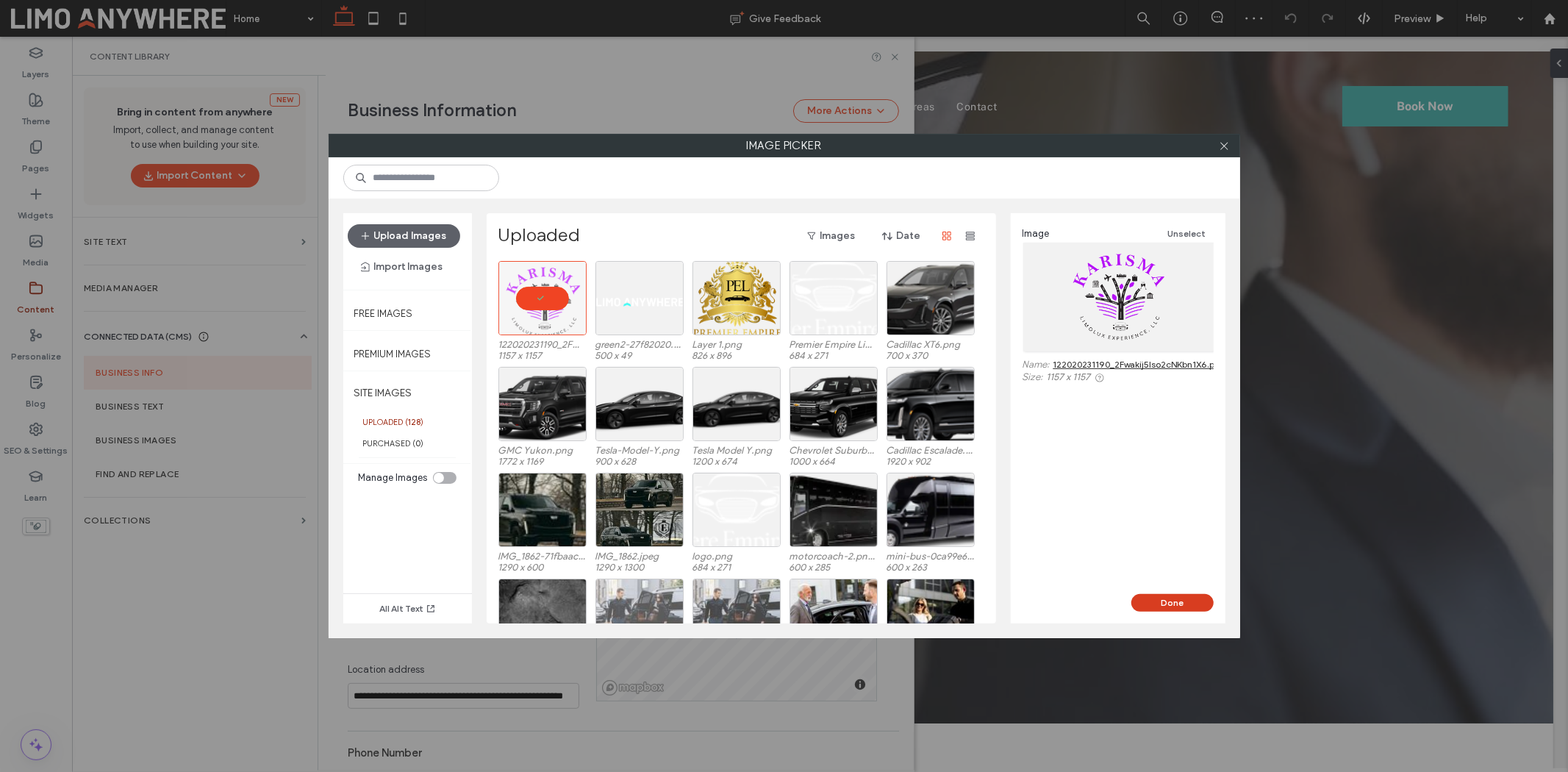
click at [1169, 595] on button "Done" at bounding box center [1172, 603] width 82 height 18
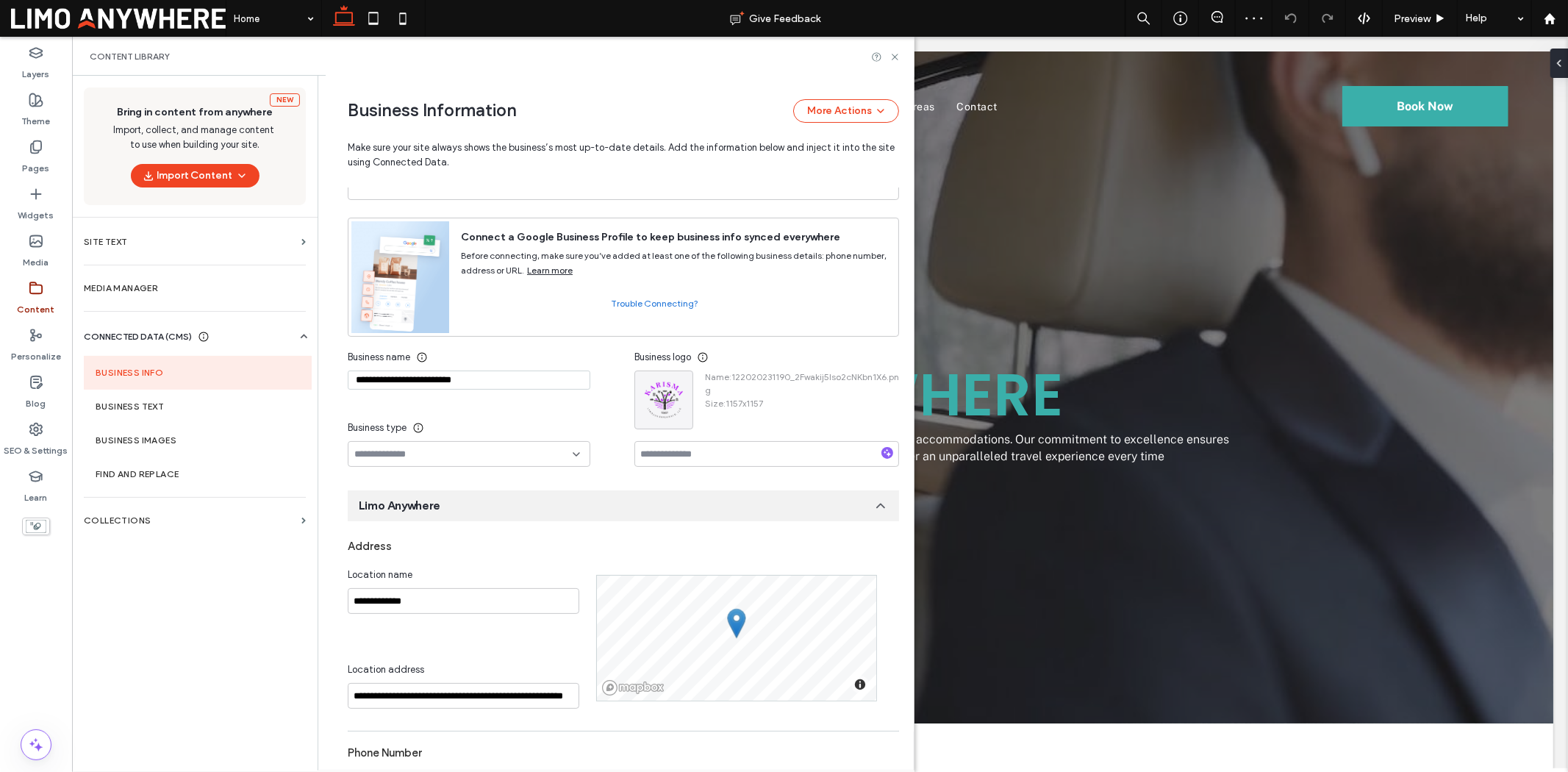
click at [730, 478] on div "**********" at bounding box center [612, 684] width 573 height 1293
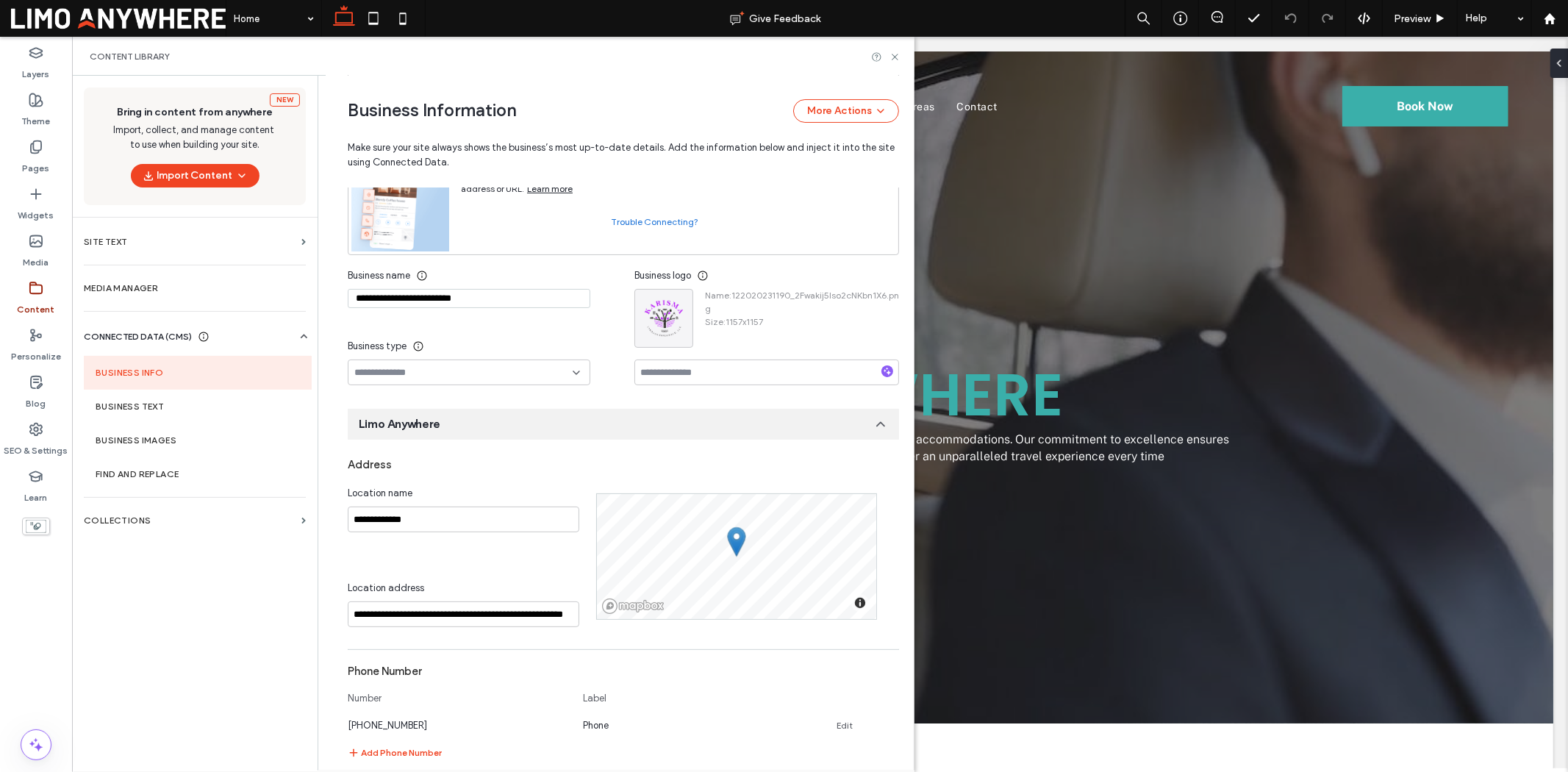
scroll to position [201, 0]
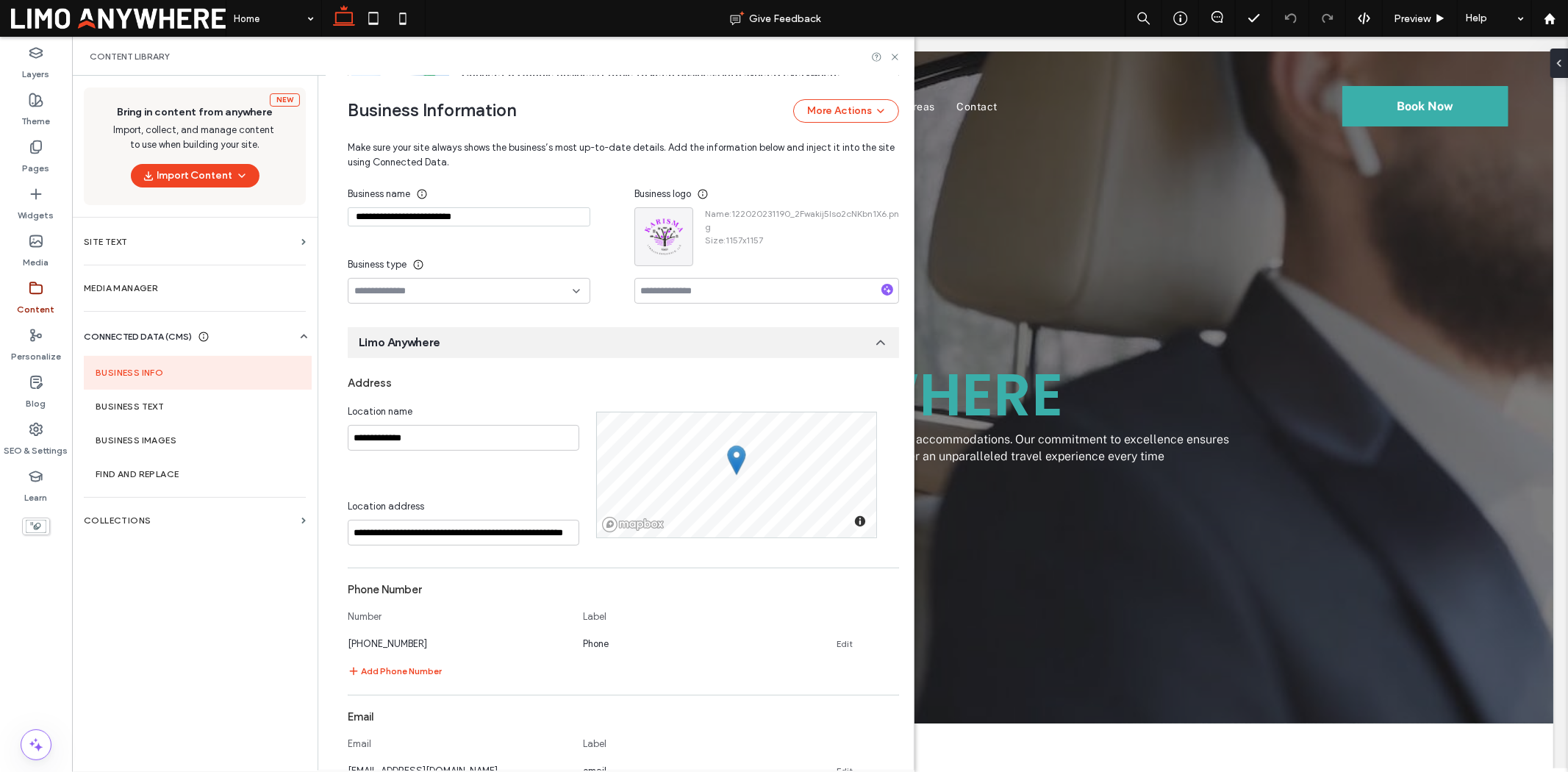
click at [877, 342] on icon at bounding box center [881, 342] width 15 height 15
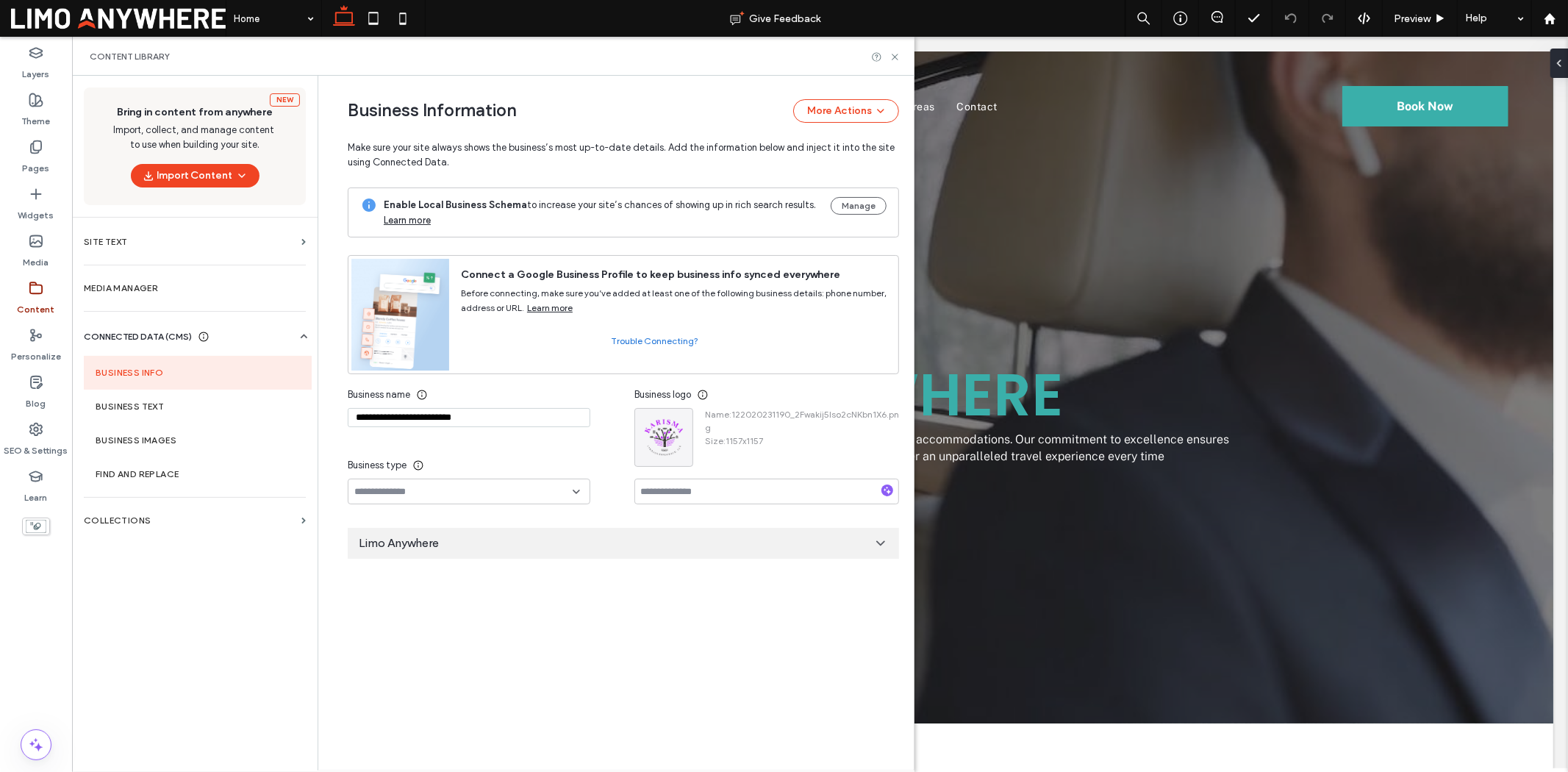
scroll to position [0, 0]
click at [881, 533] on div "Limo Anywhere" at bounding box center [624, 543] width 551 height 31
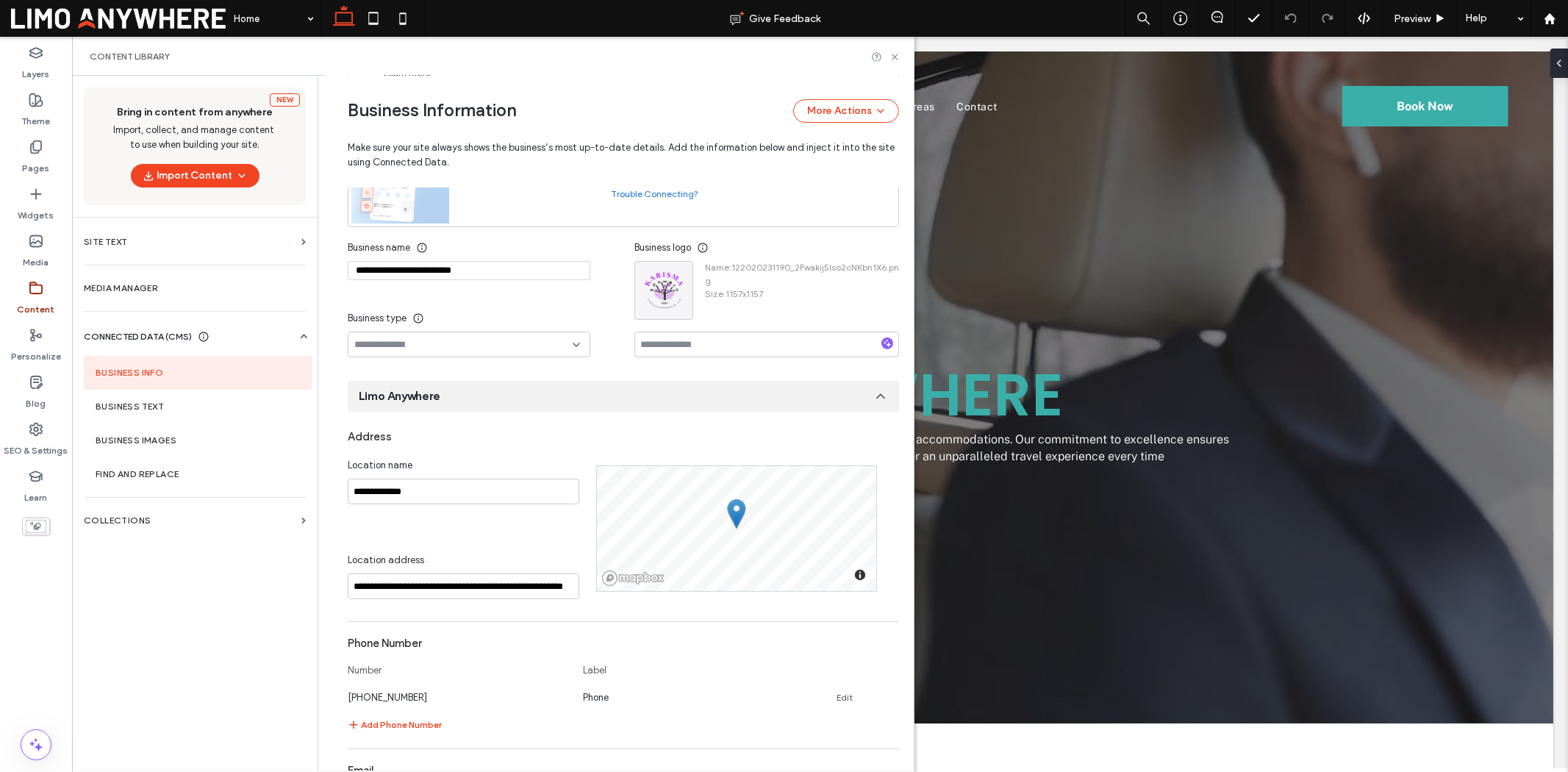
scroll to position [164, 0]
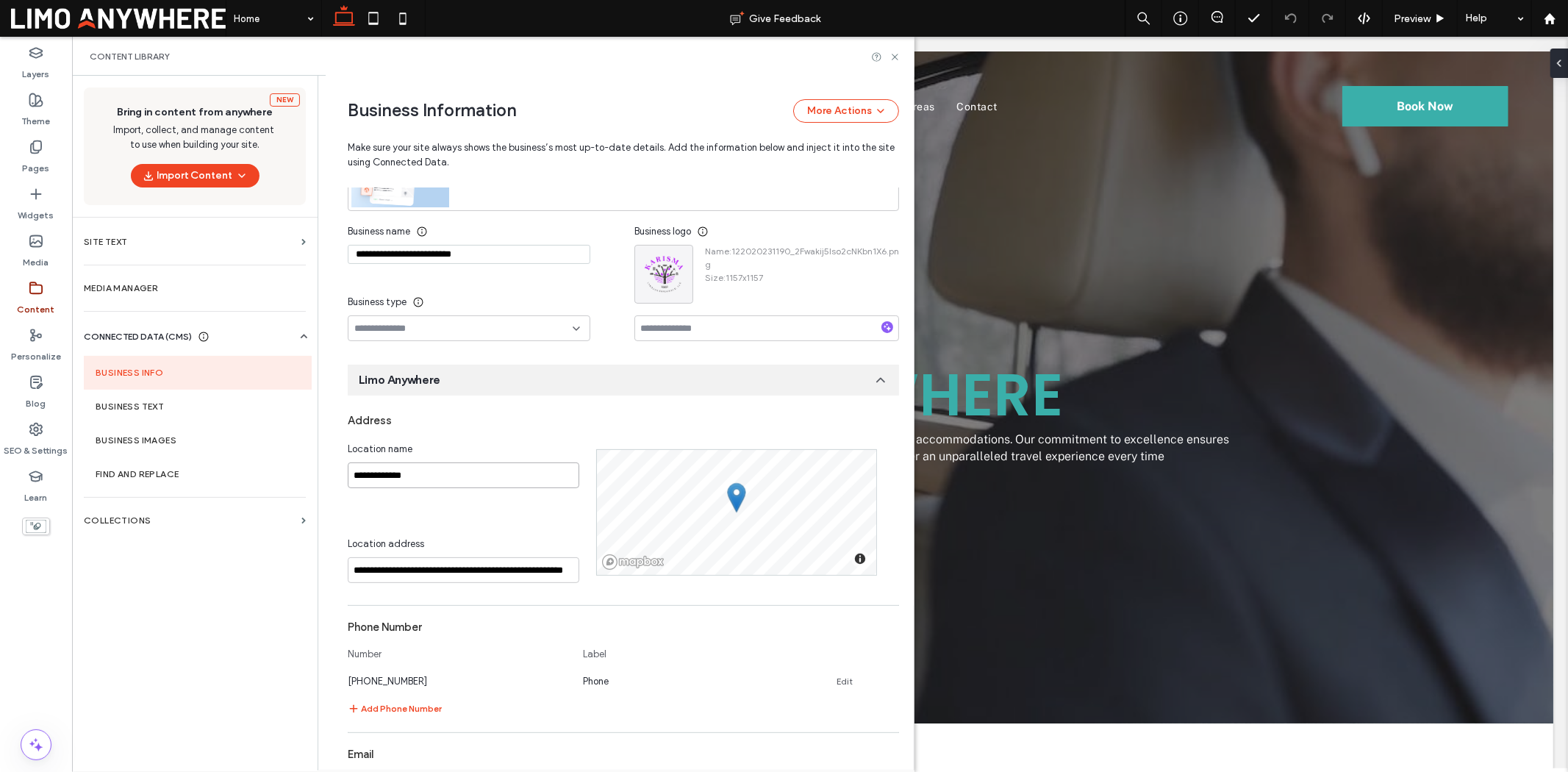
click at [476, 475] on input "**********" at bounding box center [464, 476] width 232 height 26
paste input "**********"
type input "**********"
click at [542, 434] on div "Address" at bounding box center [624, 421] width 551 height 28
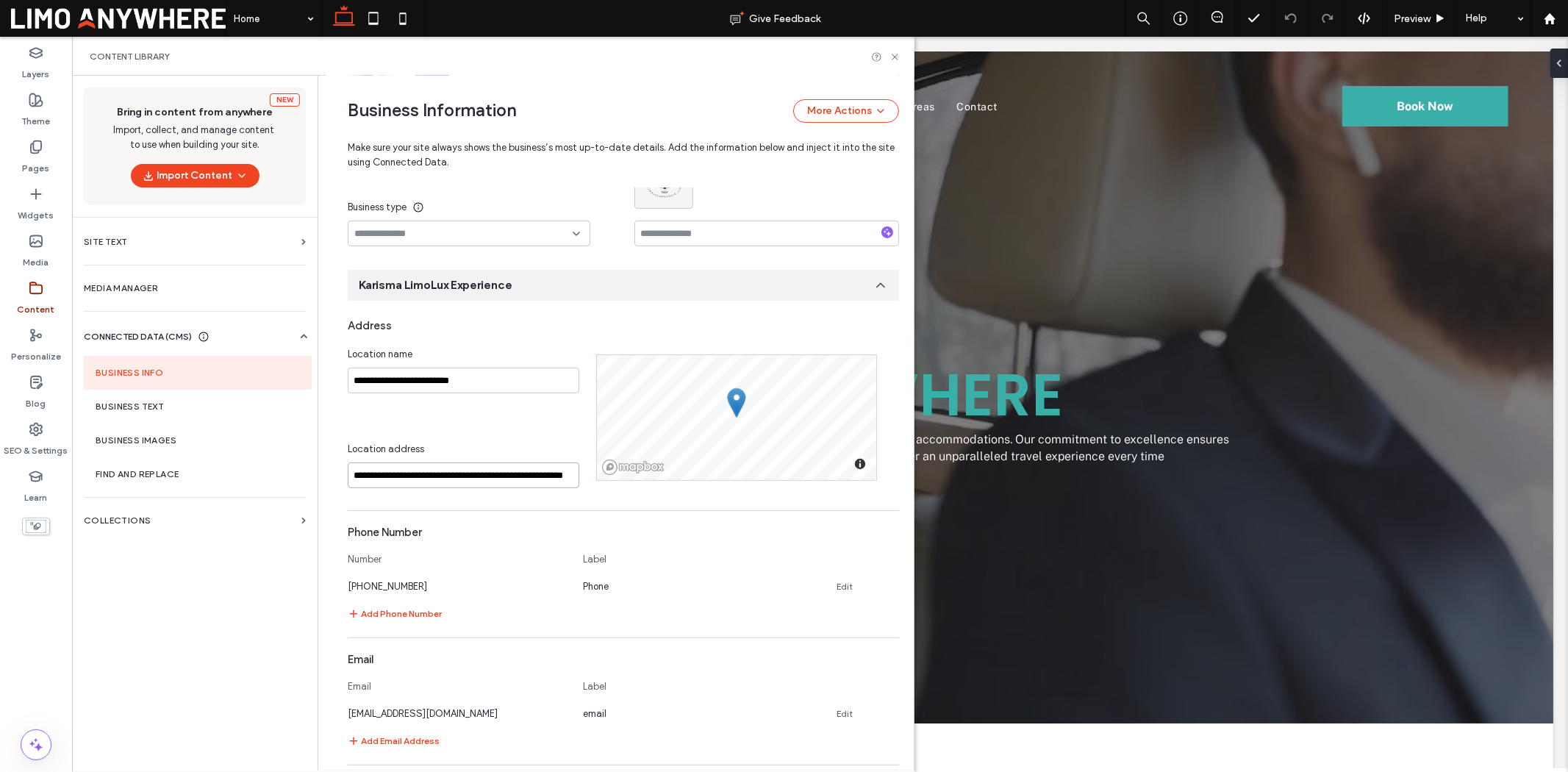
click at [490, 478] on input "**********" at bounding box center [464, 476] width 232 height 26
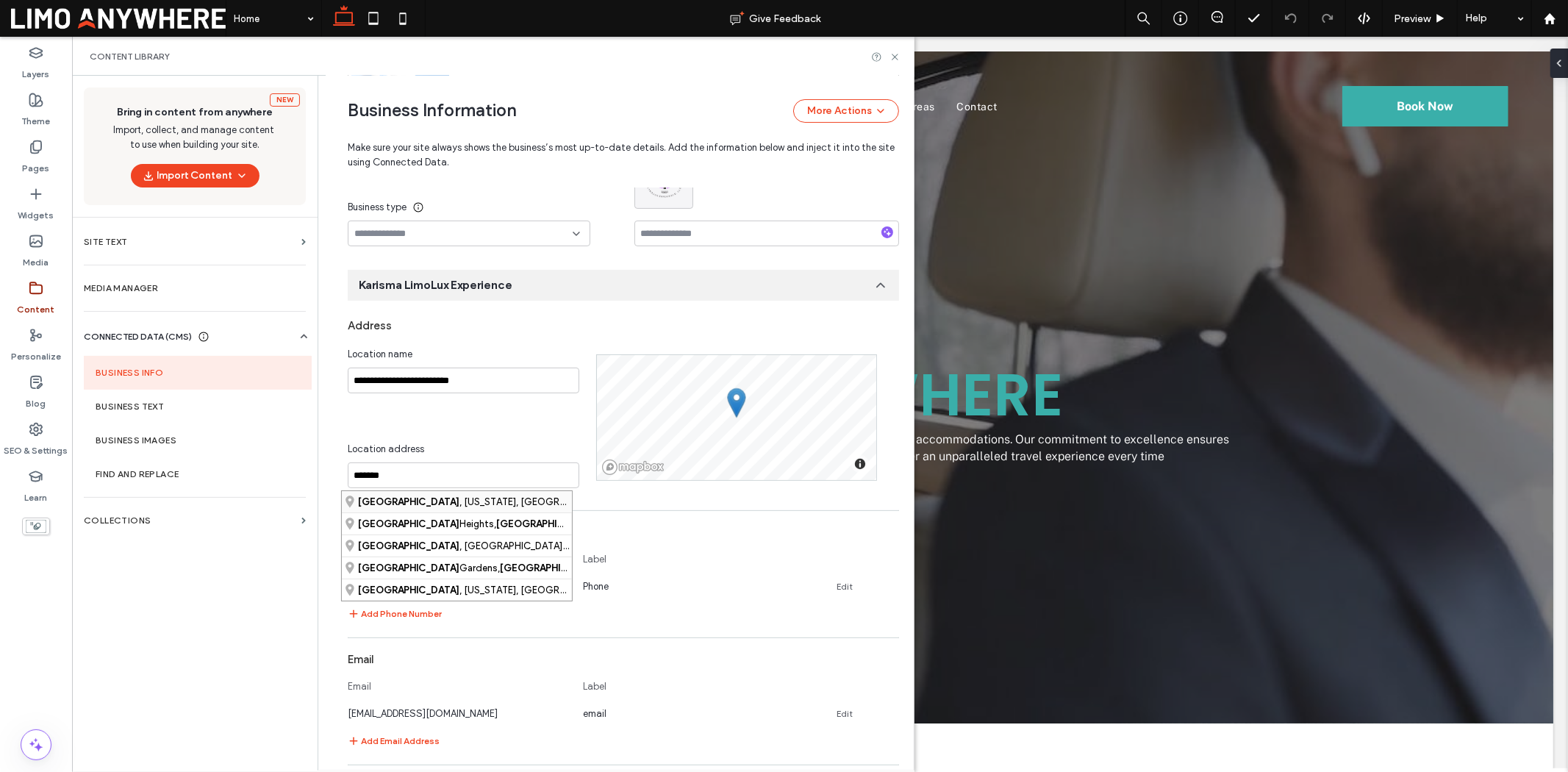
click at [486, 500] on div "[GEOGRAPHIC_DATA] , [US_STATE], [GEOGRAPHIC_DATA]" at bounding box center [456, 502] width 230 height 21
type input "**********"
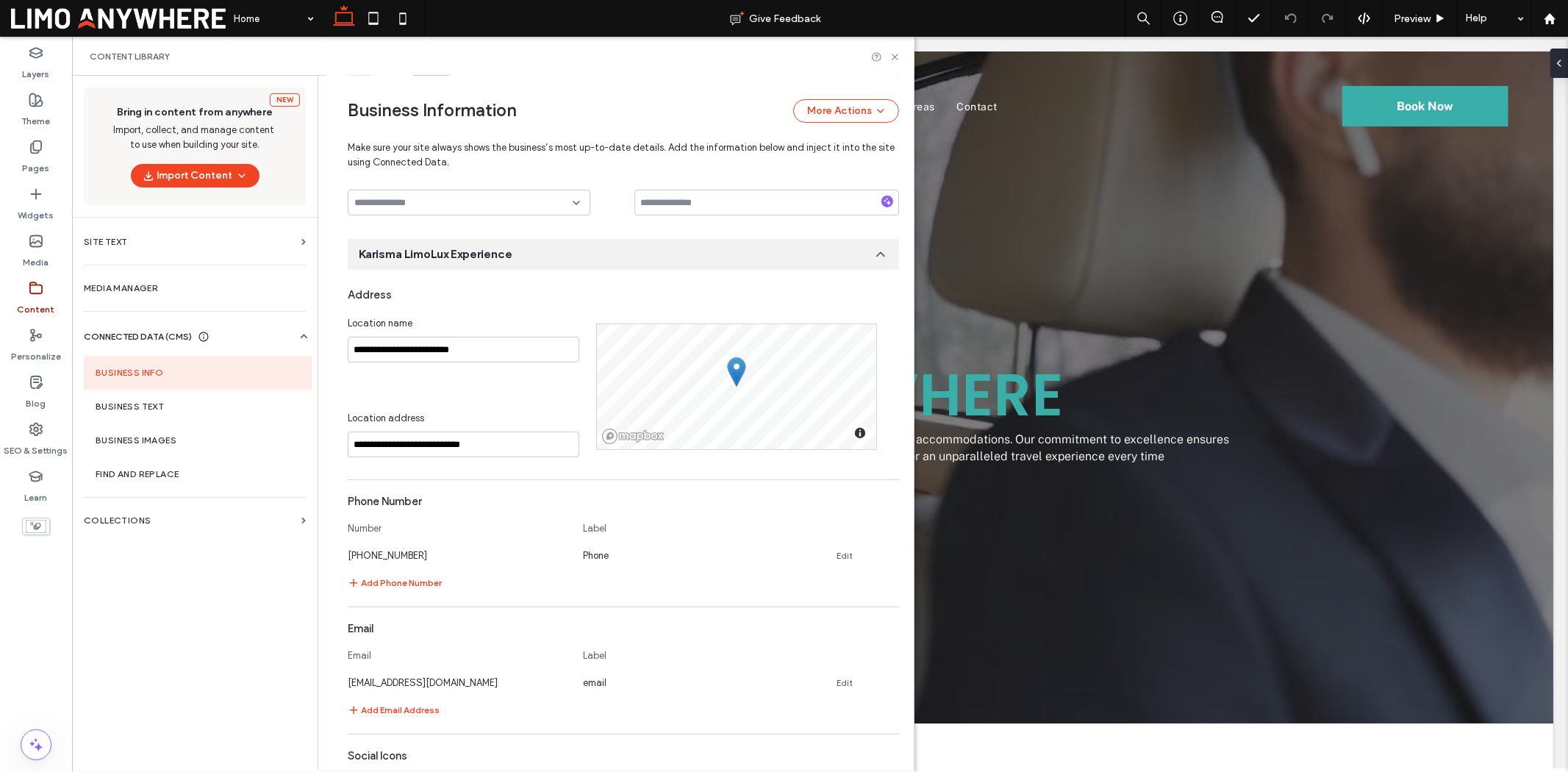
scroll to position [340, 0]
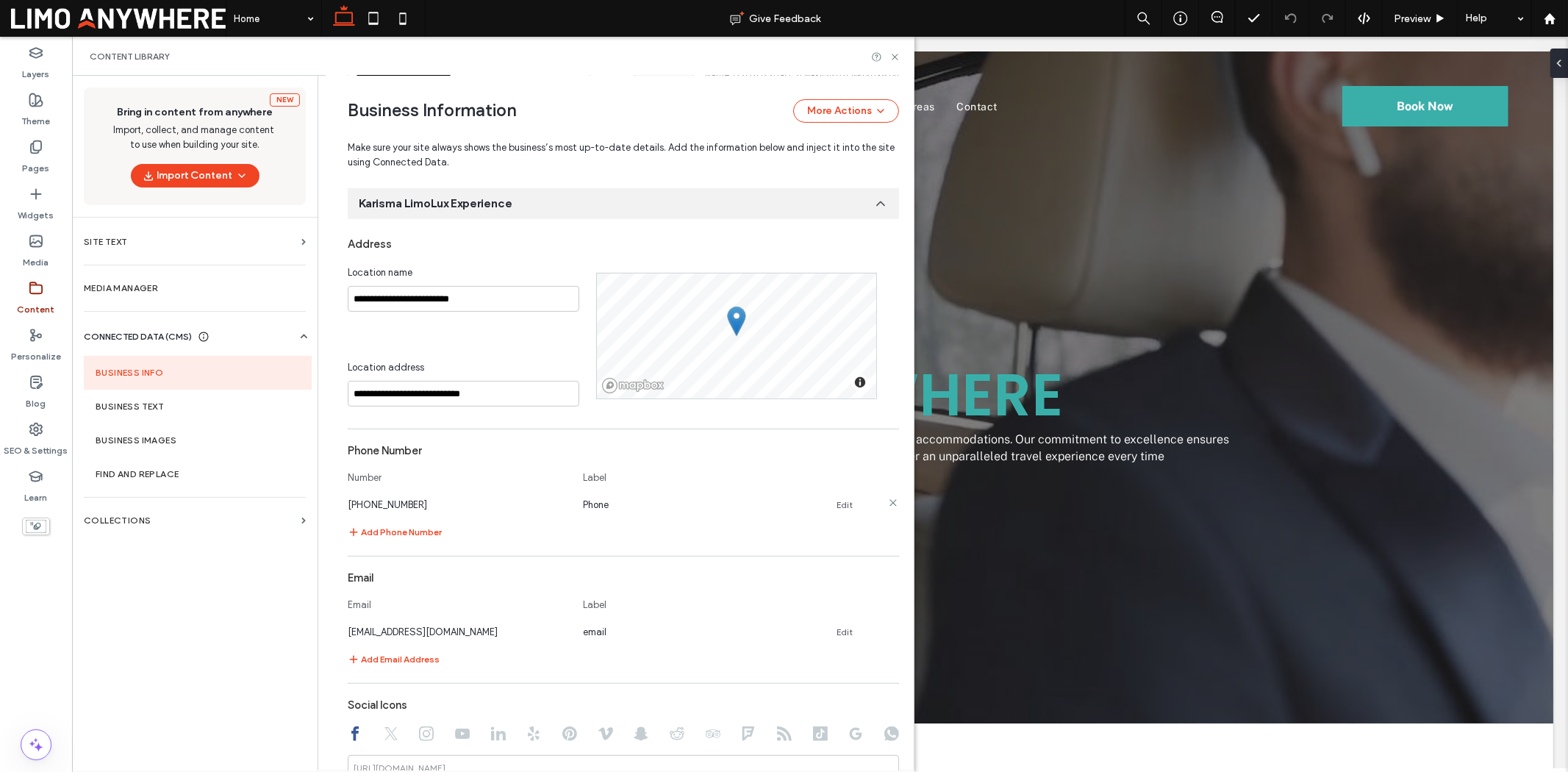
click at [838, 500] on div "[PHONE_NUMBER] Phone Edit" at bounding box center [610, 504] width 525 height 15
click at [837, 506] on link "Edit" at bounding box center [845, 505] width 16 height 11
click at [490, 508] on input "**********" at bounding box center [458, 504] width 220 height 26
type input "**********"
click at [825, 506] on button "Save" at bounding box center [847, 502] width 66 height 24
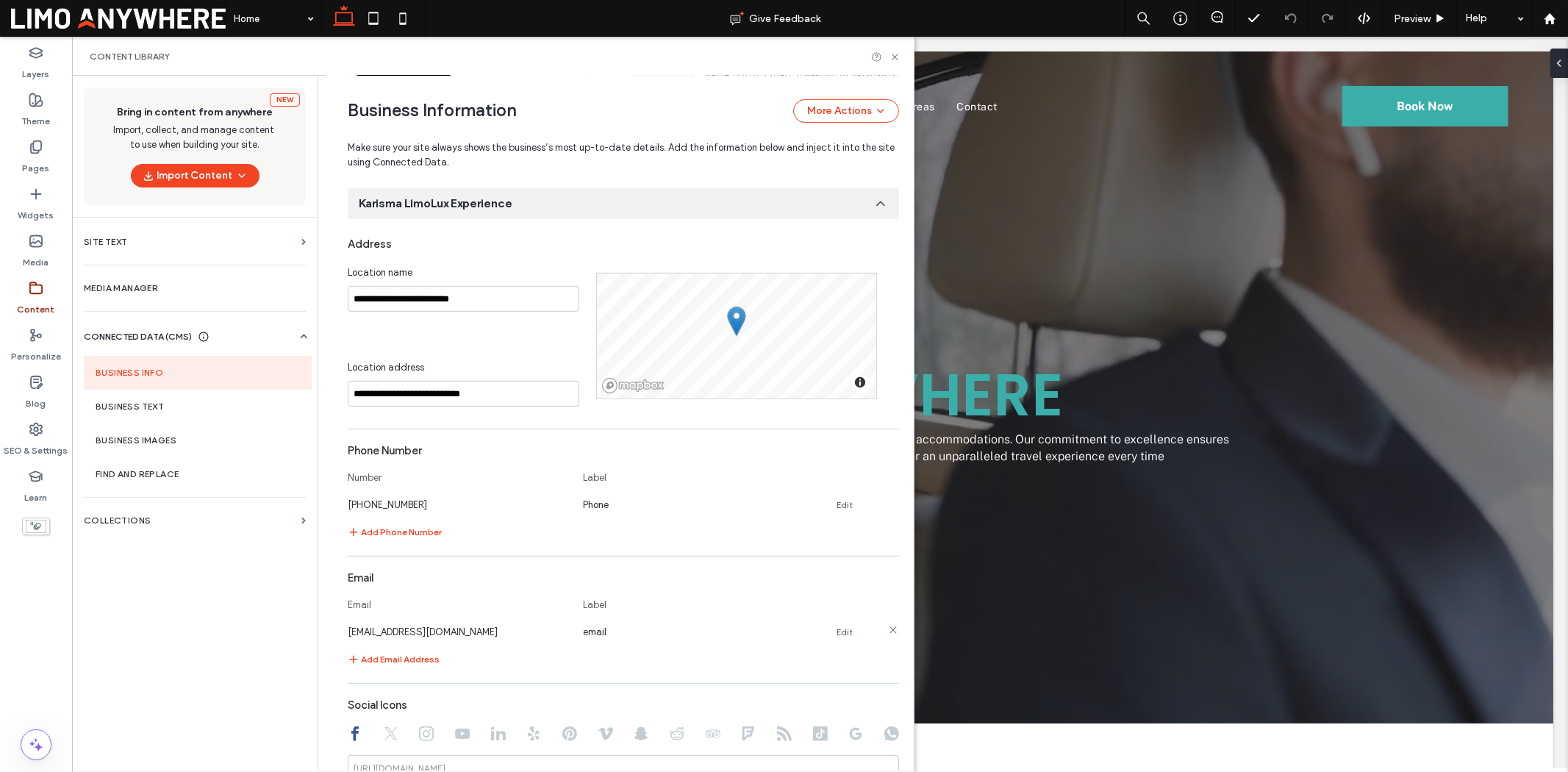
click at [837, 595] on link "Edit" at bounding box center [845, 632] width 16 height 11
click at [476, 595] on input "**********" at bounding box center [458, 630] width 220 height 26
type input "**********"
click at [833, 595] on button "Save" at bounding box center [847, 629] width 66 height 24
click at [837, 595] on link "Edit" at bounding box center [845, 632] width 16 height 11
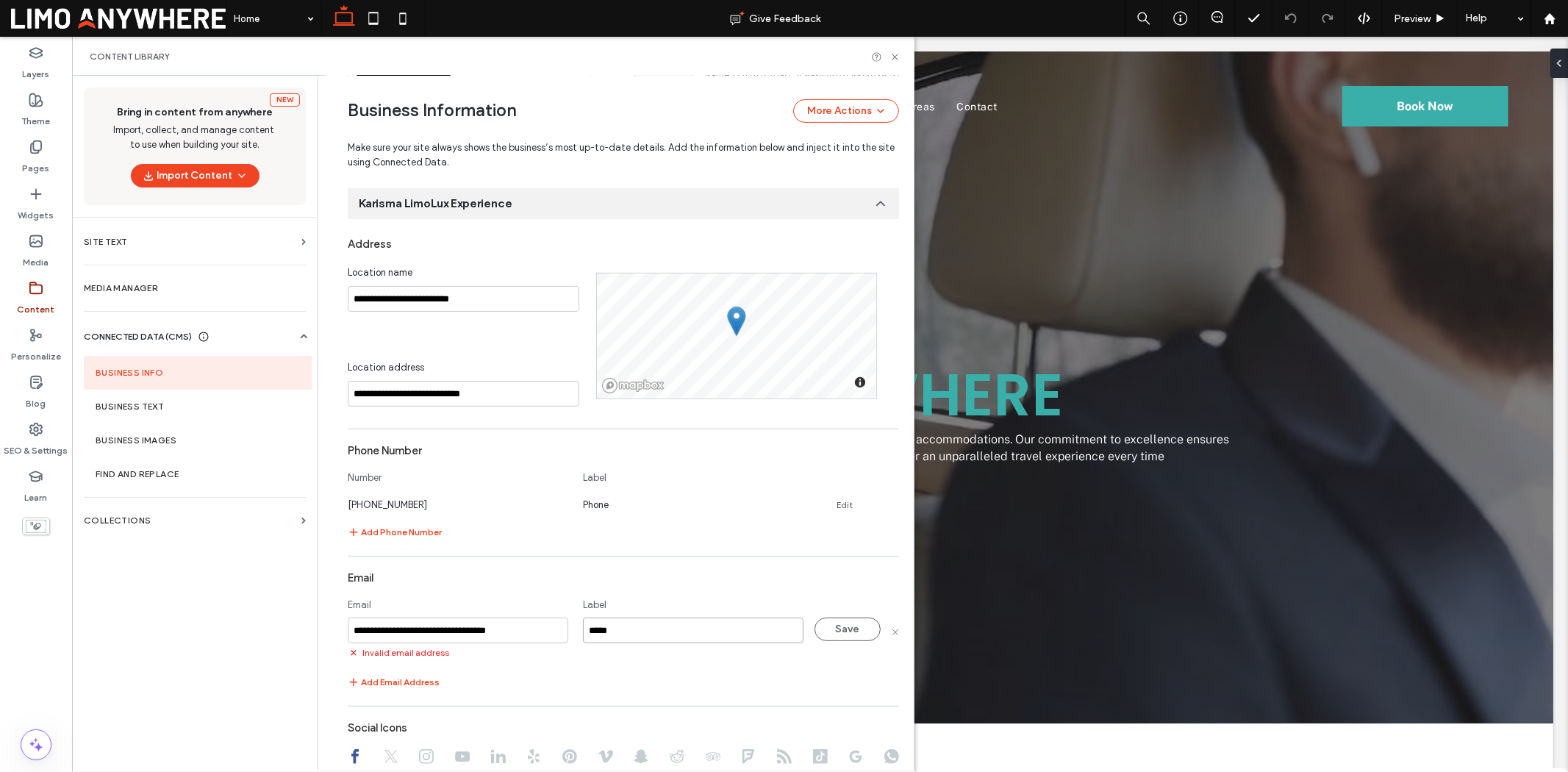
click at [583, 595] on input "*****" at bounding box center [693, 630] width 220 height 26
type input "*****"
click at [831, 595] on button "Save" at bounding box center [847, 629] width 66 height 24
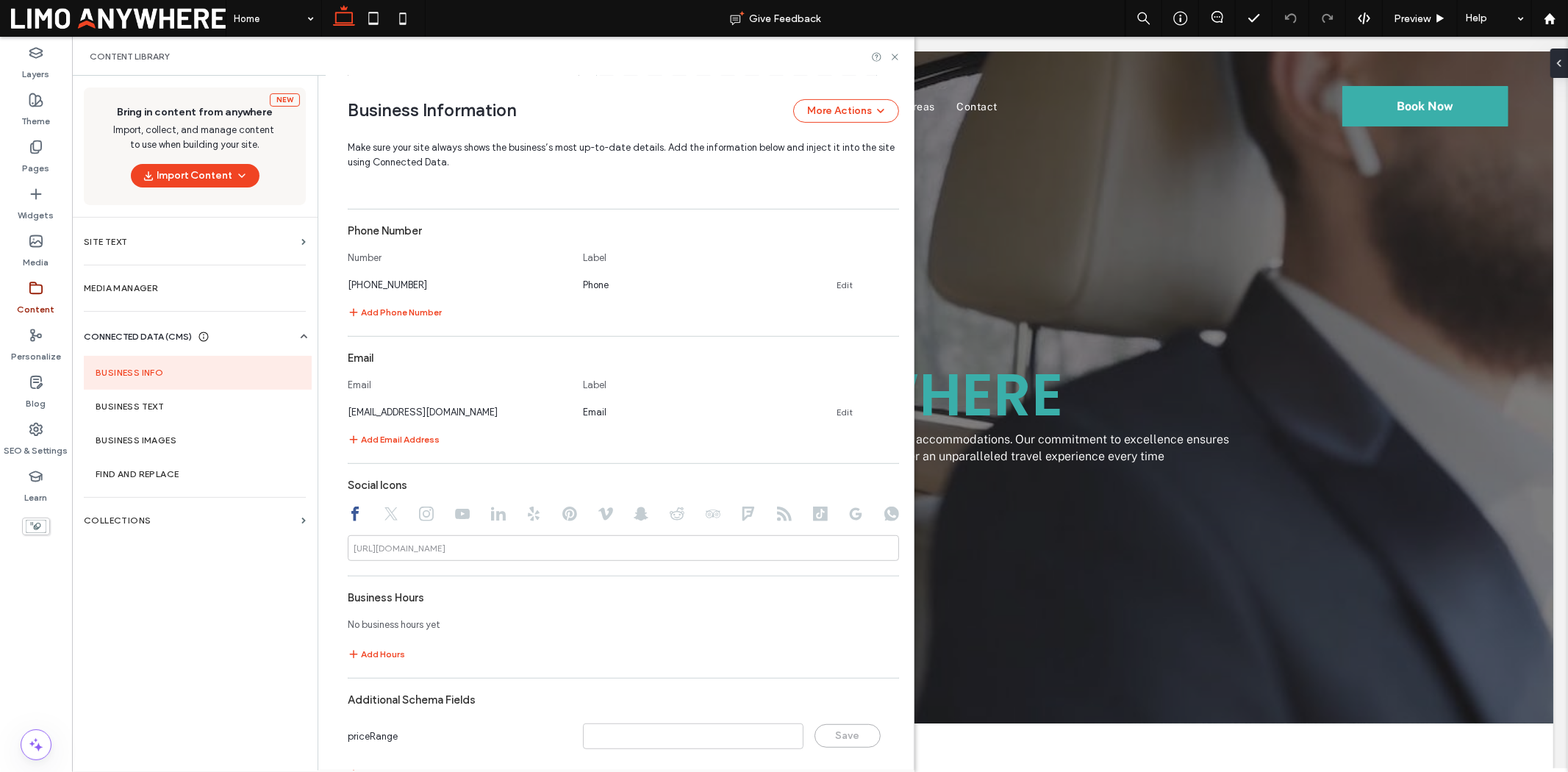
scroll to position [585, 0]
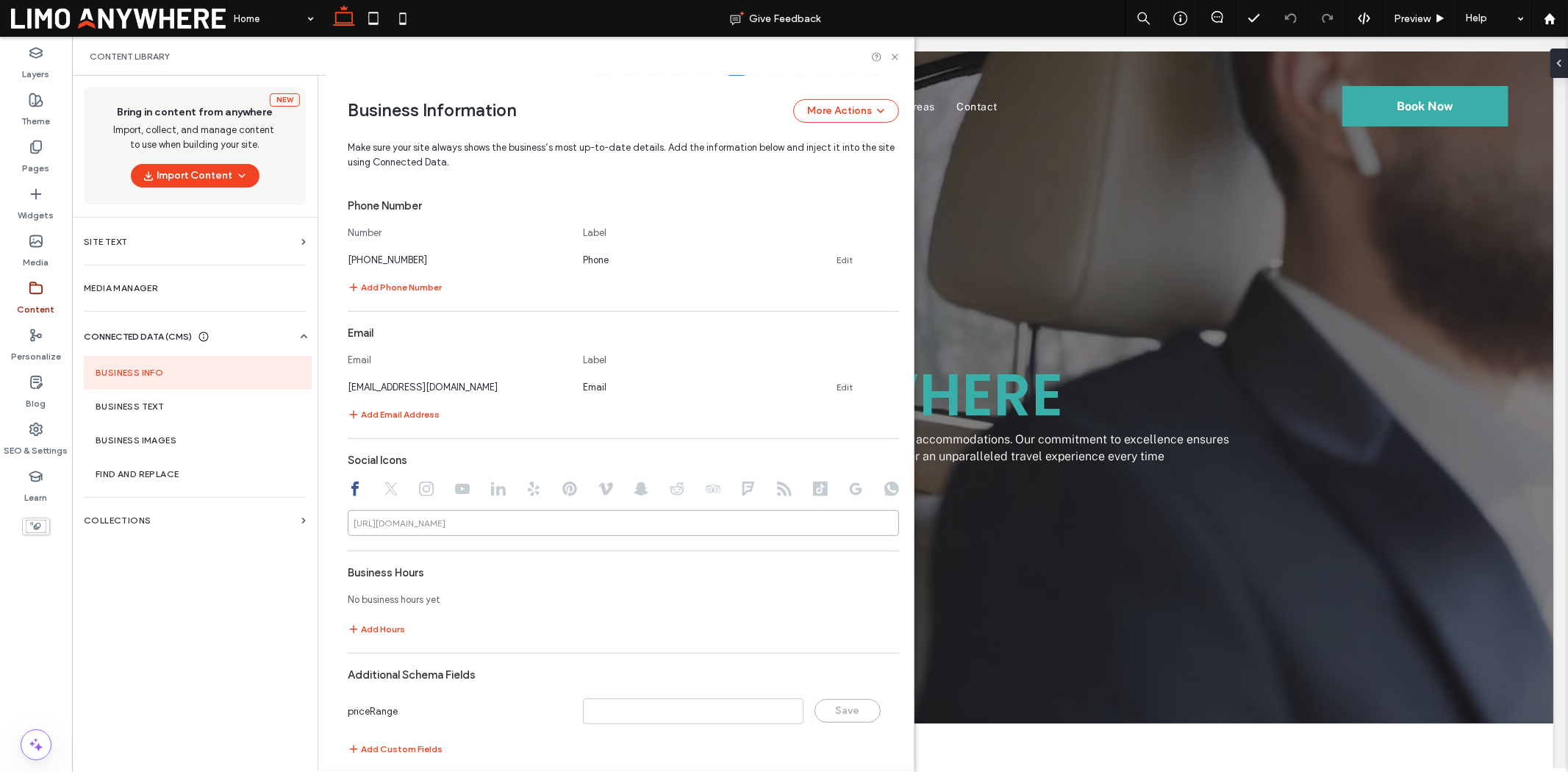
click at [526, 525] on input at bounding box center [624, 523] width 551 height 26
paste input "**********"
type input "**********"
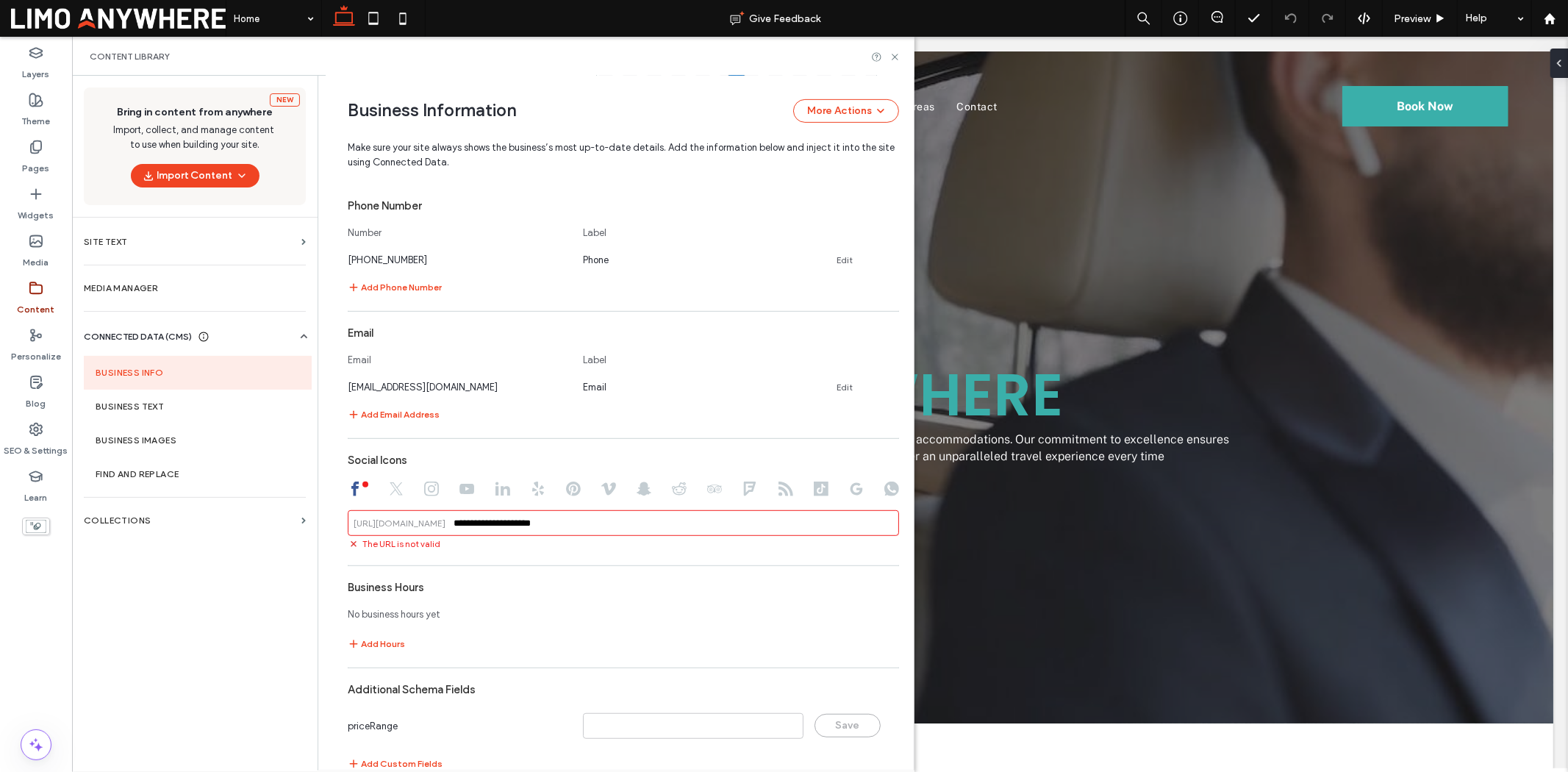
drag, startPoint x: 586, startPoint y: 525, endPoint x: 372, endPoint y: 526, distance: 214.0
click at [372, 526] on div "**********" at bounding box center [624, 523] width 551 height 26
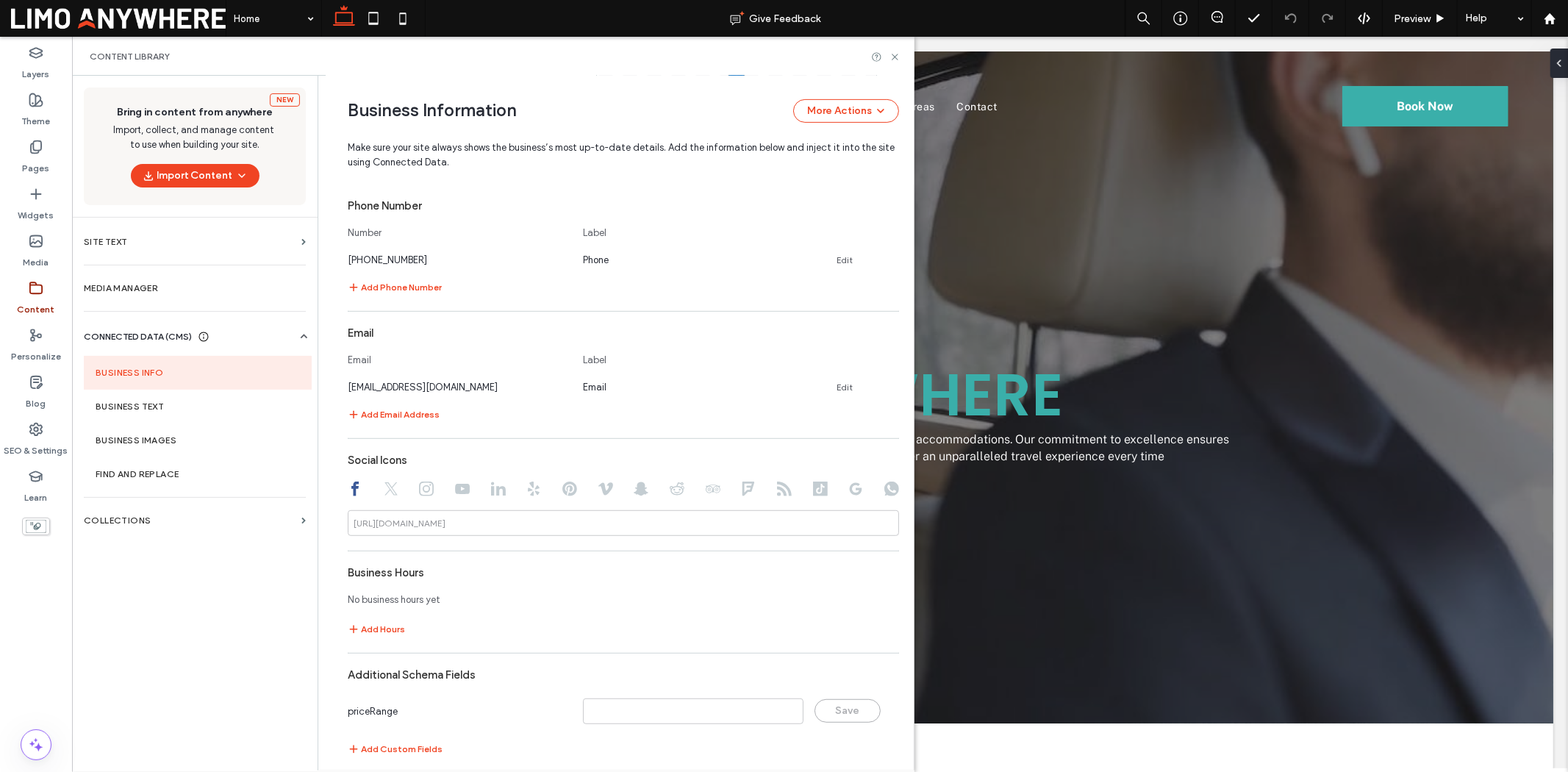
click at [797, 550] on div "**********" at bounding box center [624, 375] width 551 height 780
click at [390, 493] on icon at bounding box center [391, 489] width 15 height 15
click at [420, 490] on icon at bounding box center [426, 489] width 15 height 15
click at [455, 494] on use at bounding box center [463, 489] width 15 height 11
click at [501, 489] on div at bounding box center [624, 491] width 551 height 18
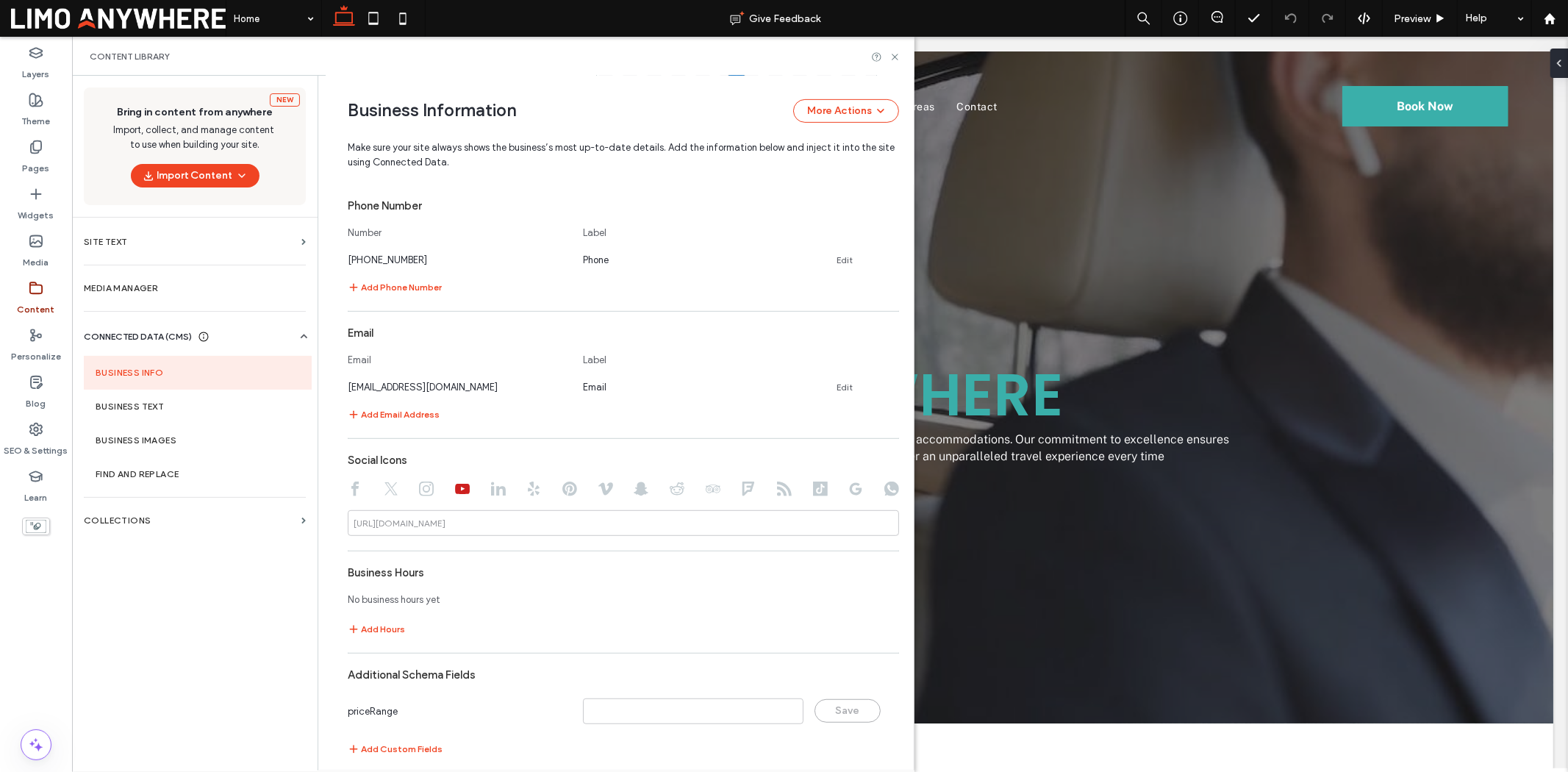
click at [493, 493] on icon at bounding box center [499, 489] width 15 height 15
click at [528, 493] on use at bounding box center [534, 489] width 11 height 15
click at [563, 488] on icon at bounding box center [570, 489] width 15 height 15
click at [586, 486] on div at bounding box center [624, 491] width 551 height 18
click at [599, 486] on use at bounding box center [606, 488] width 15 height 12
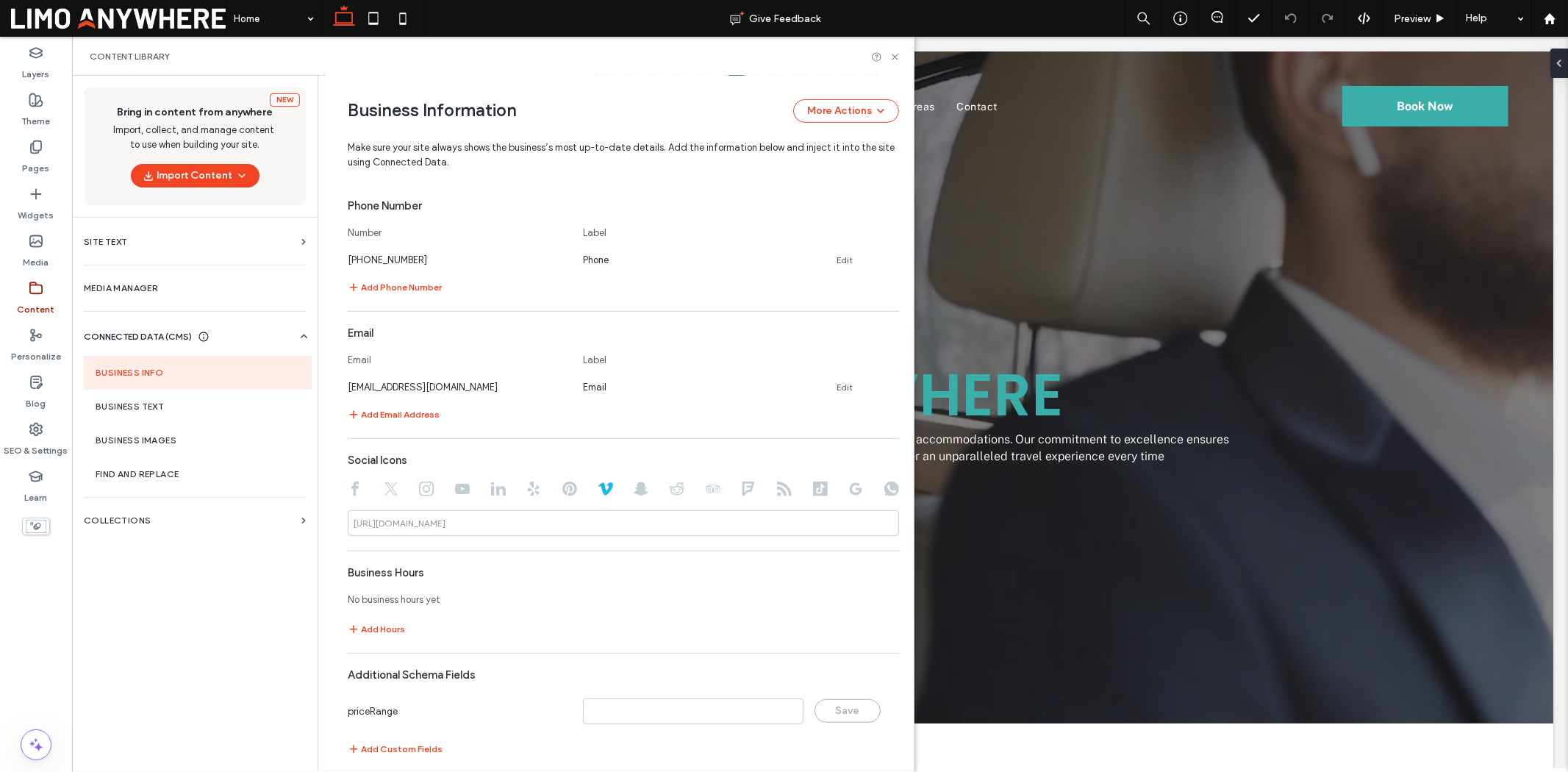
click at [634, 491] on use at bounding box center [641, 489] width 15 height 14
click at [670, 491] on icon at bounding box center [677, 489] width 15 height 15
click at [706, 491] on icon at bounding box center [713, 489] width 15 height 15
click at [351, 491] on use at bounding box center [355, 489] width 7 height 15
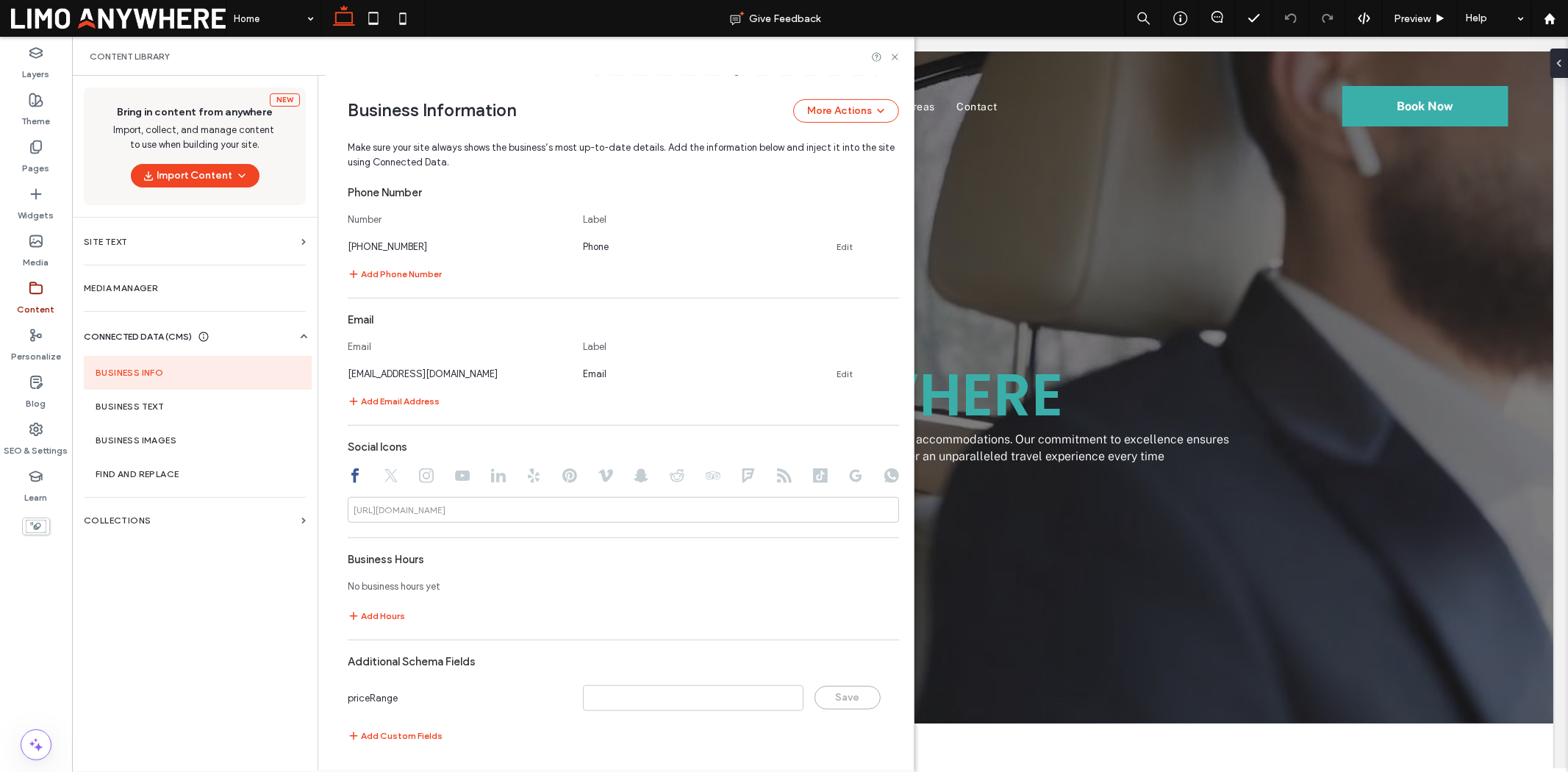
click at [483, 542] on div "**********" at bounding box center [624, 362] width 551 height 780
click at [402, 595] on div "Add Hours" at bounding box center [624, 617] width 551 height 18
click at [383, 595] on button "Add Hours" at bounding box center [377, 617] width 58 height 18
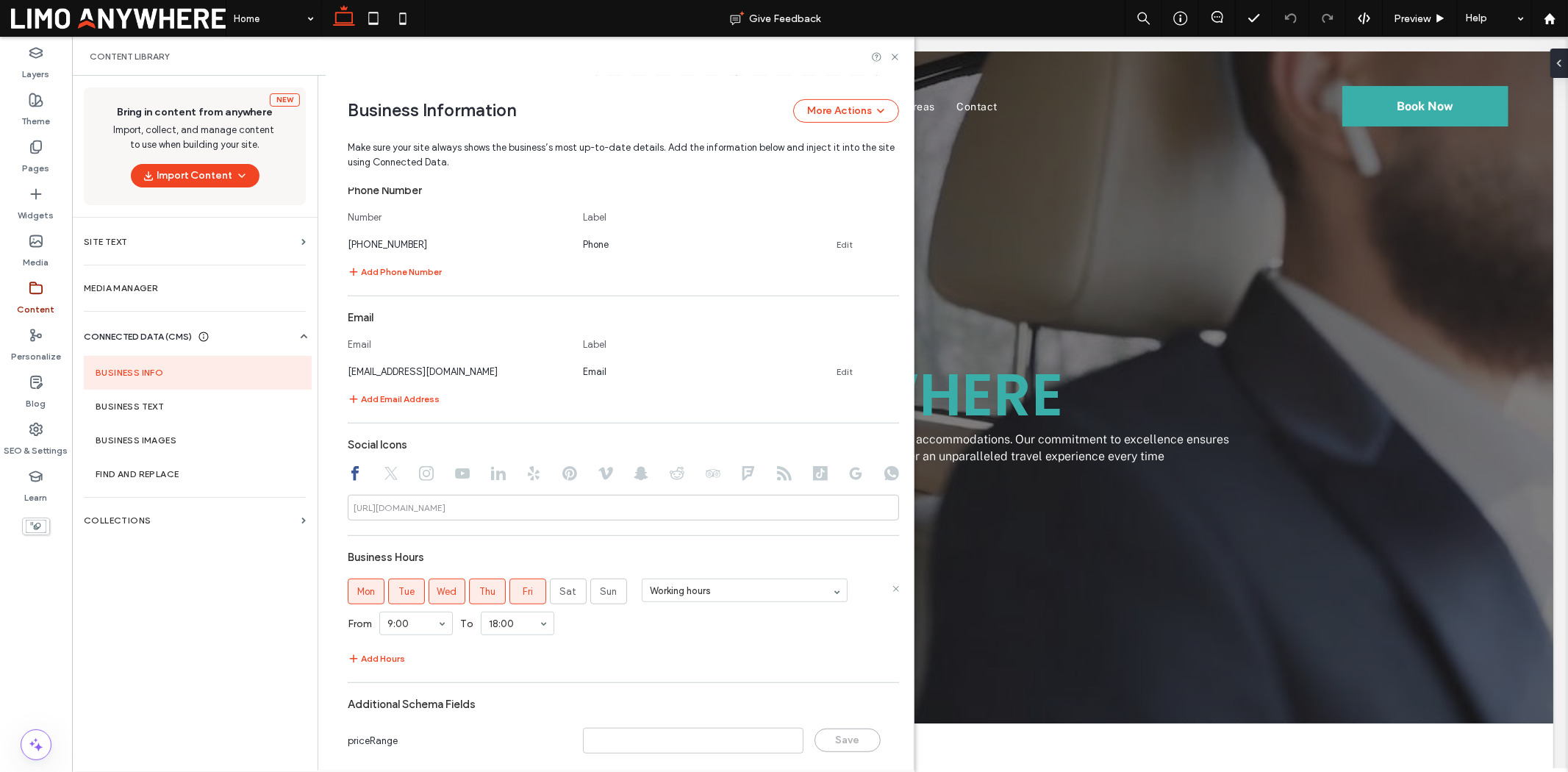
click at [540, 592] on div "Mon Tue Wed Thu Fri Sat Sun" at bounding box center [488, 591] width 280 height 26
click at [564, 594] on span "Sat" at bounding box center [568, 592] width 17 height 15
click at [601, 592] on span "Sun" at bounding box center [609, 592] width 17 height 15
click at [713, 555] on div "Business Hours" at bounding box center [624, 557] width 551 height 28
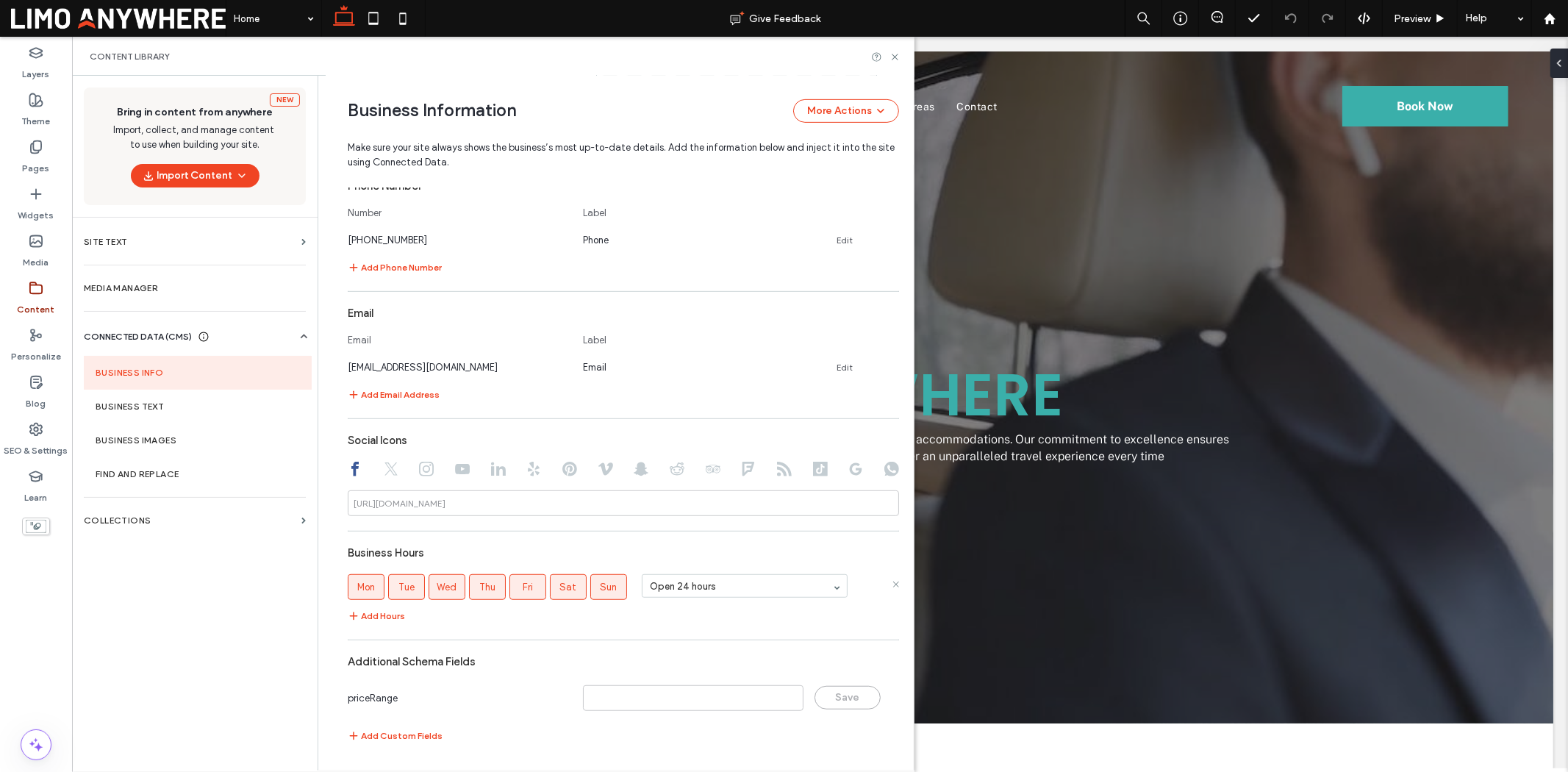
scroll to position [443, 0]
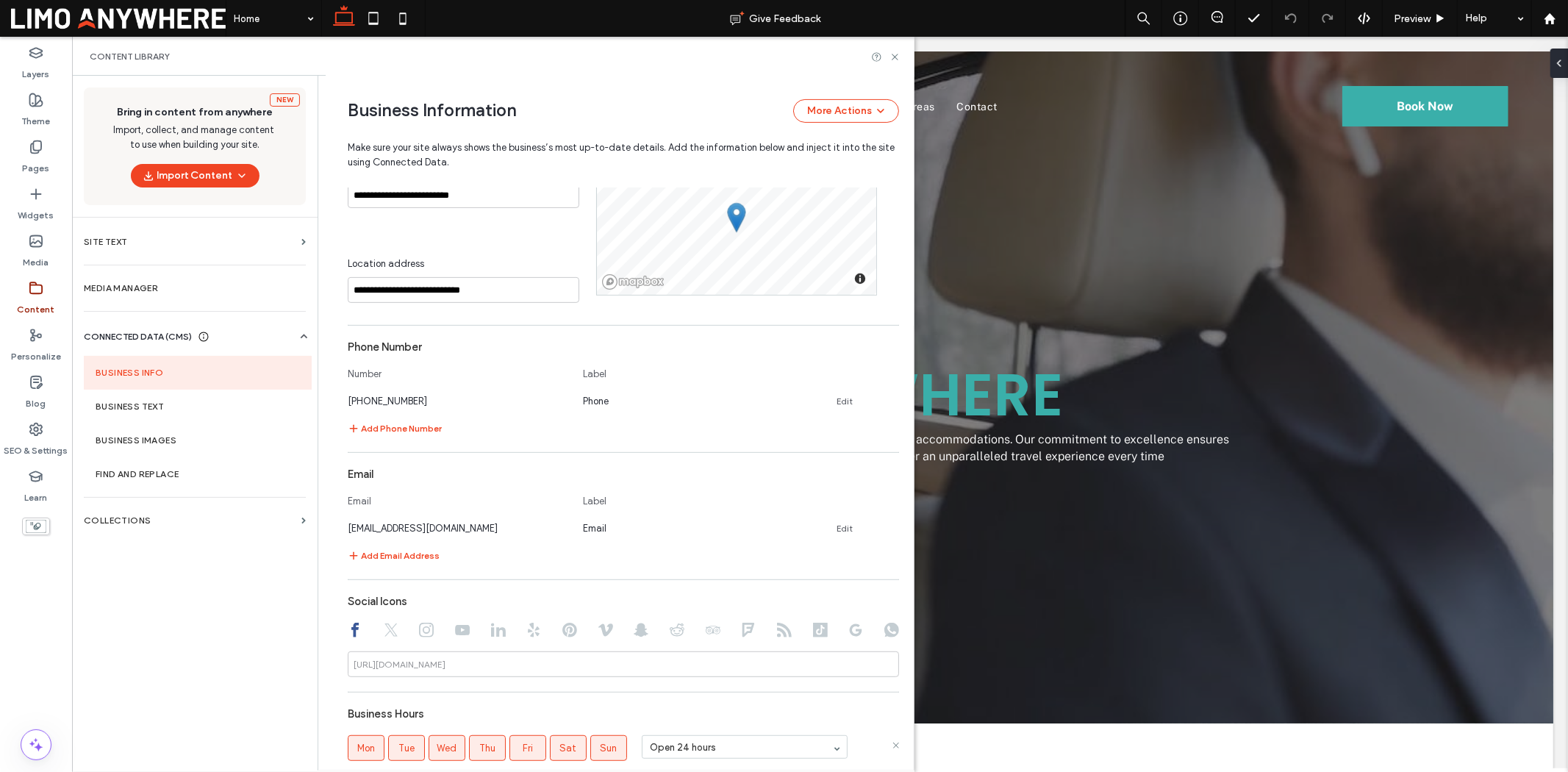
click at [300, 336] on icon at bounding box center [304, 337] width 15 height 15
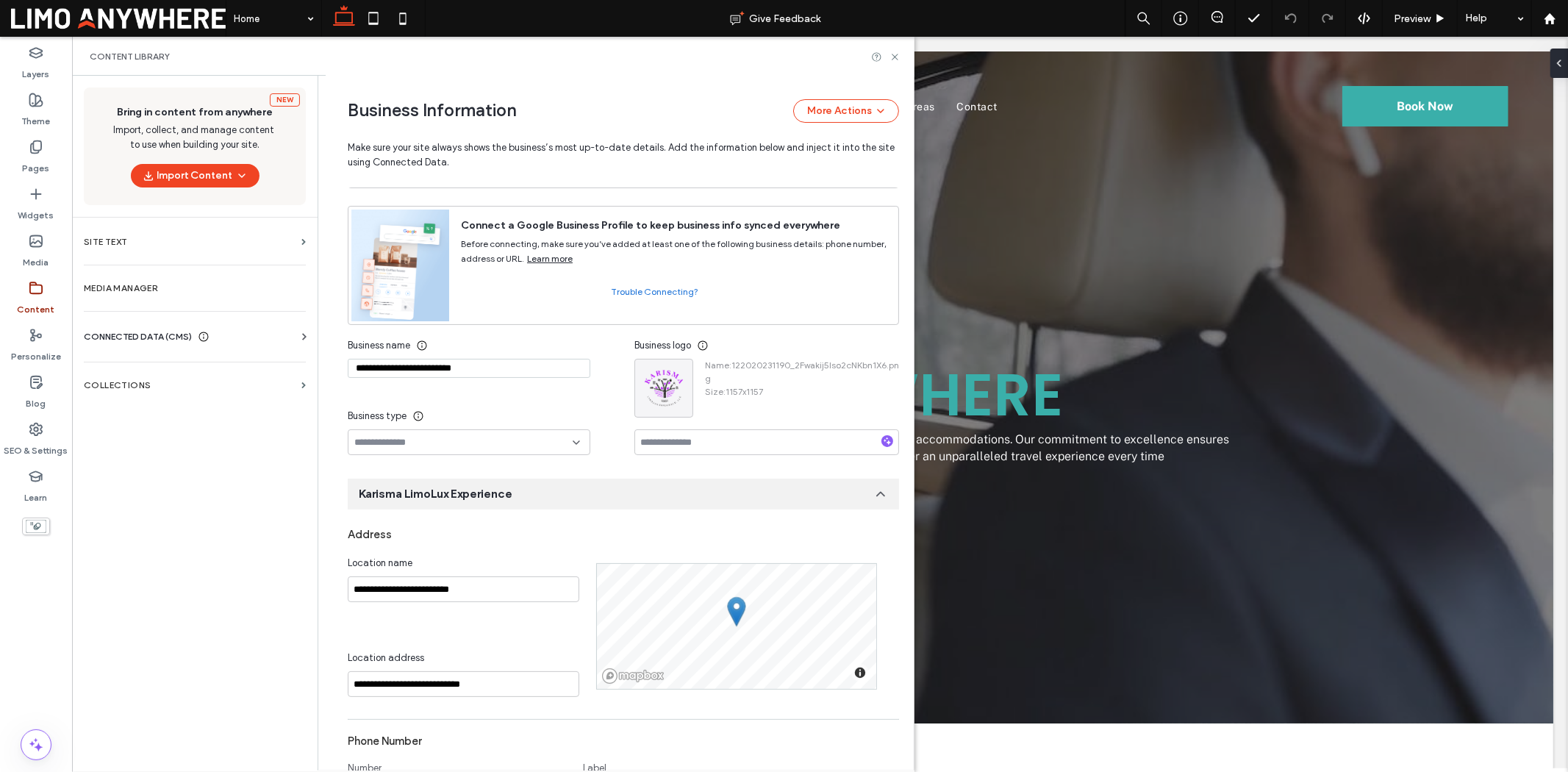
scroll to position [0, 0]
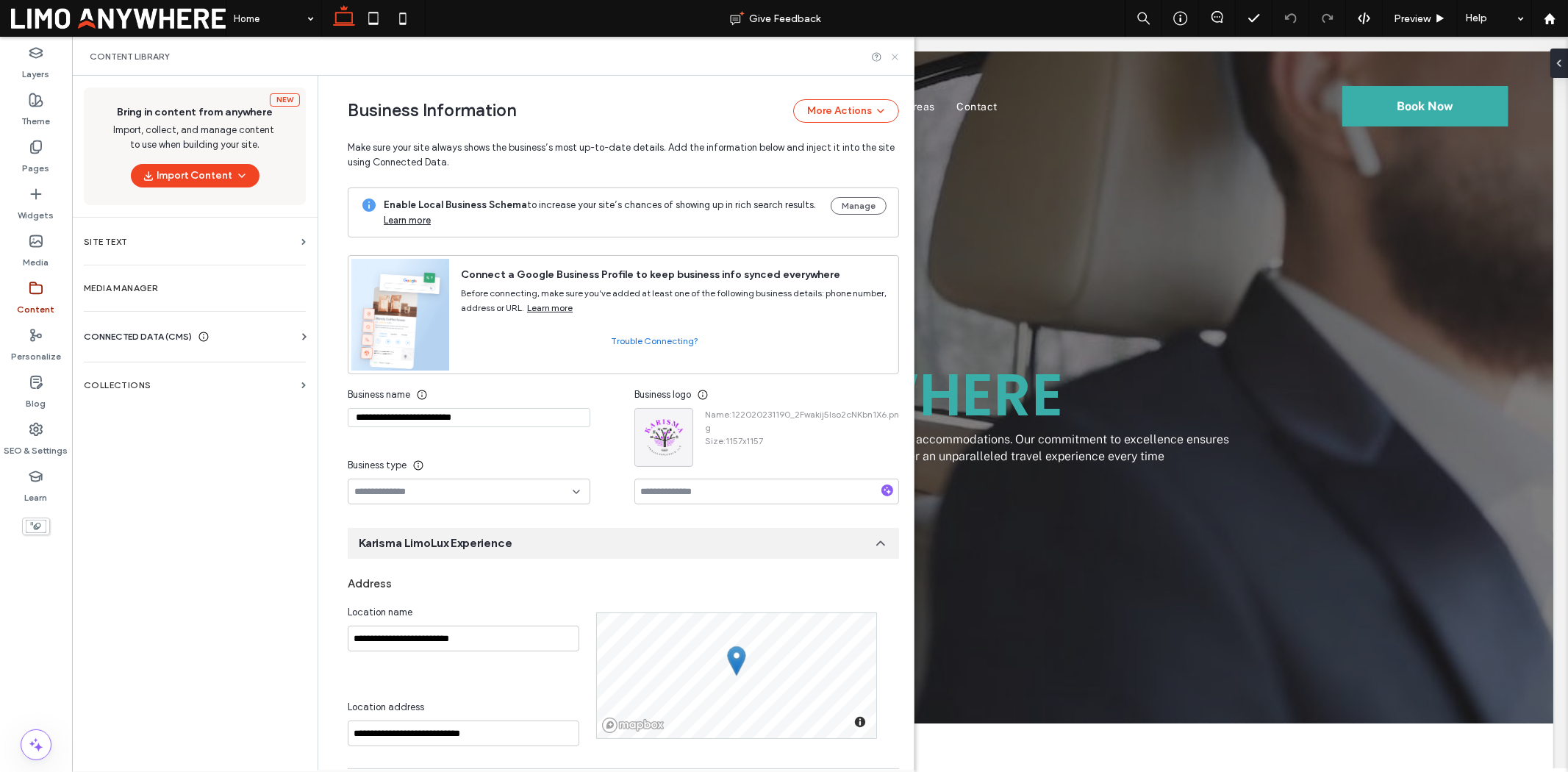
click at [900, 62] on icon at bounding box center [895, 57] width 11 height 11
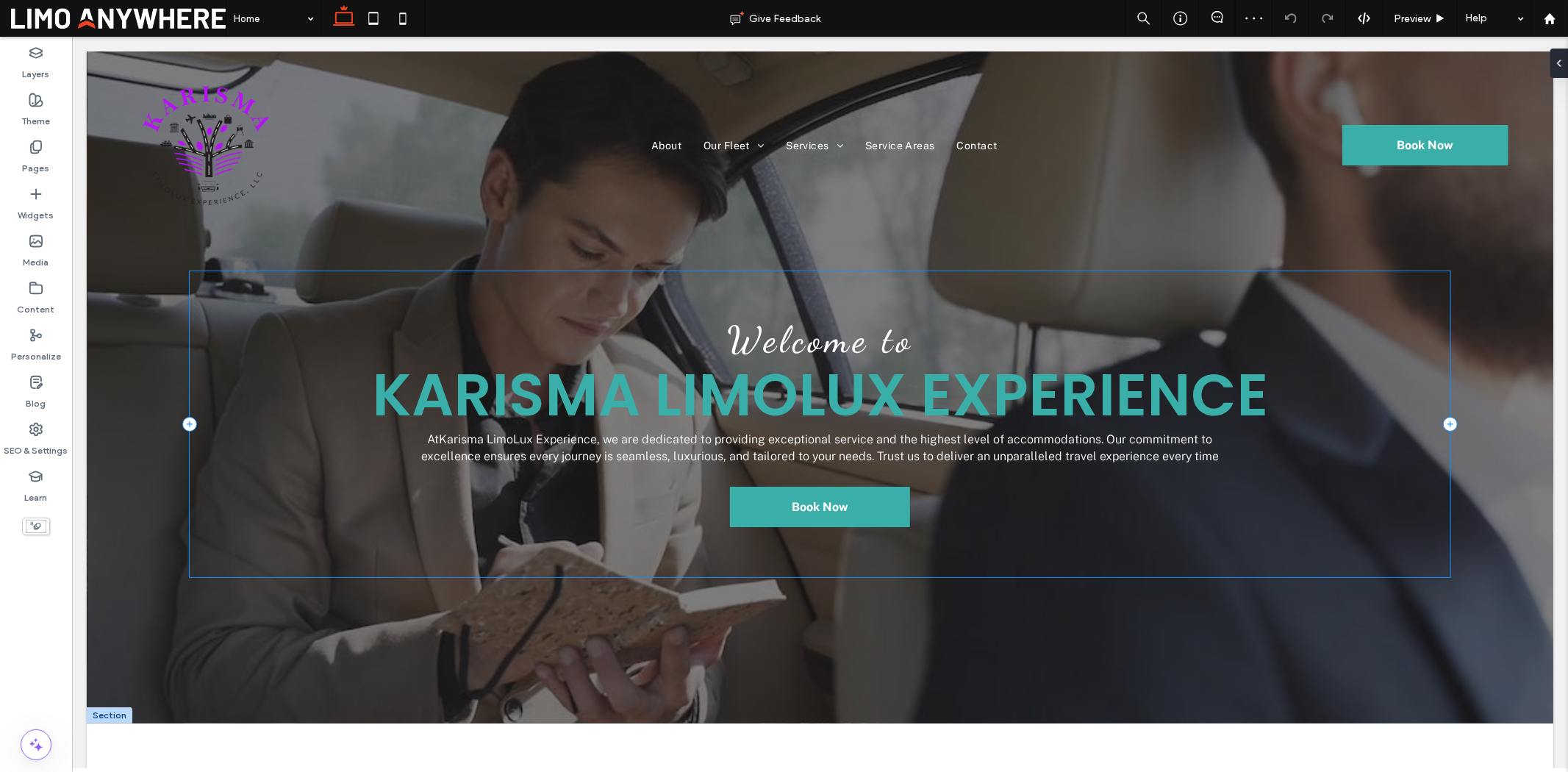
click at [363, 273] on div "Welcome to Karisma LimoLux Experience At Karisma LimoLux Experience , we are de…" at bounding box center [819, 423] width 1261 height 305
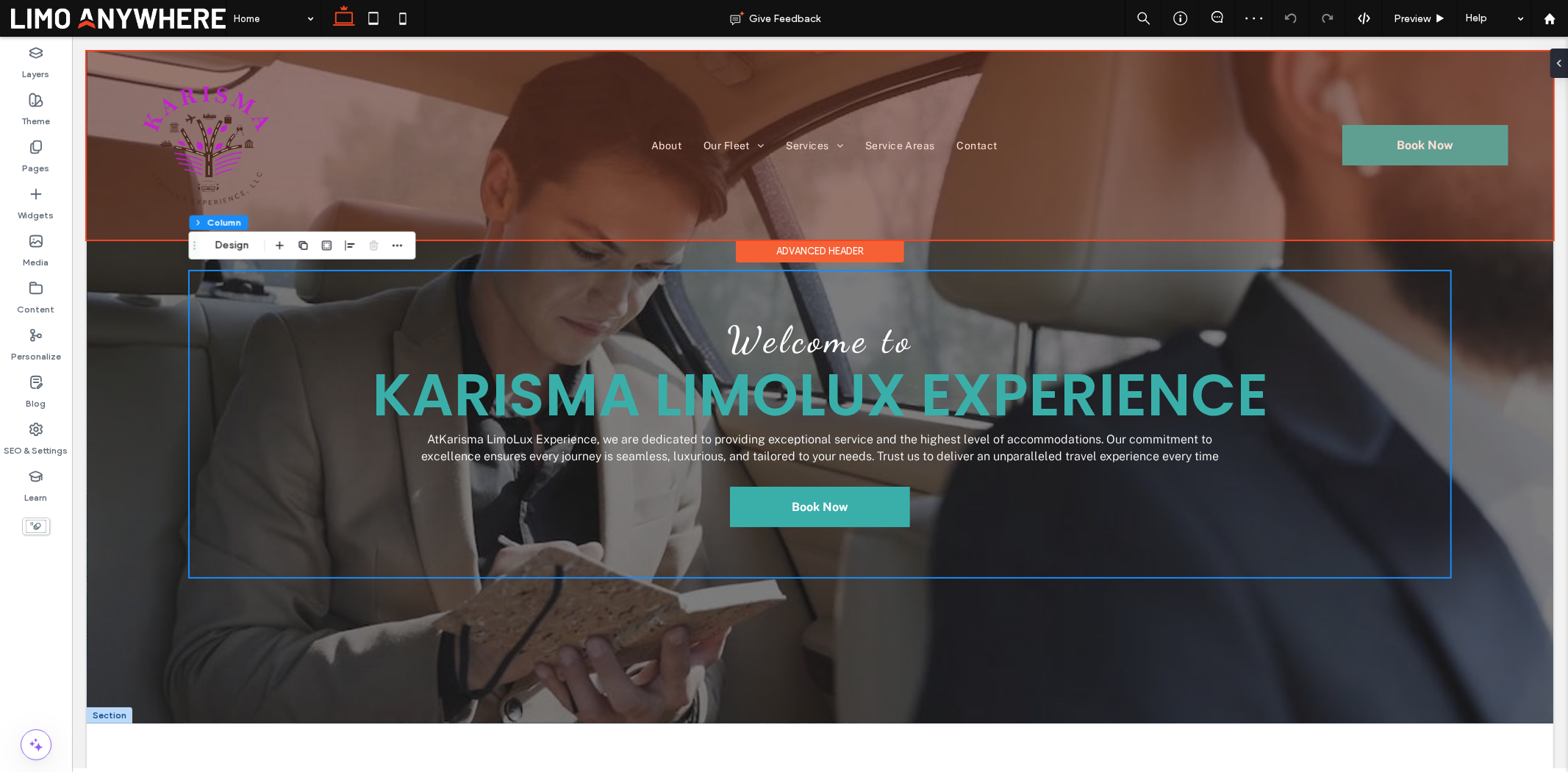
click at [205, 150] on div at bounding box center [819, 144] width 1466 height 188
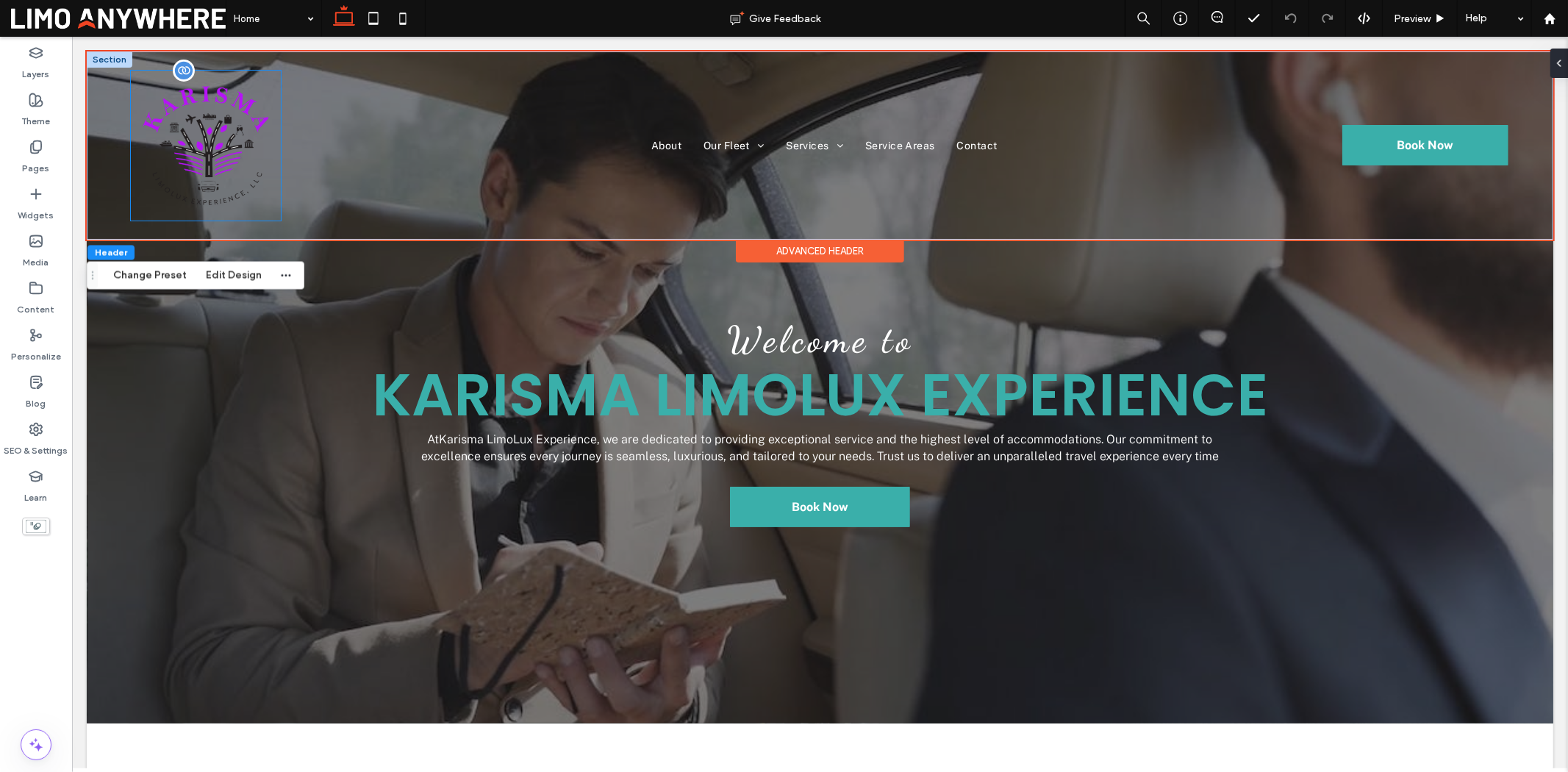
click at [224, 134] on img at bounding box center [205, 145] width 150 height 150
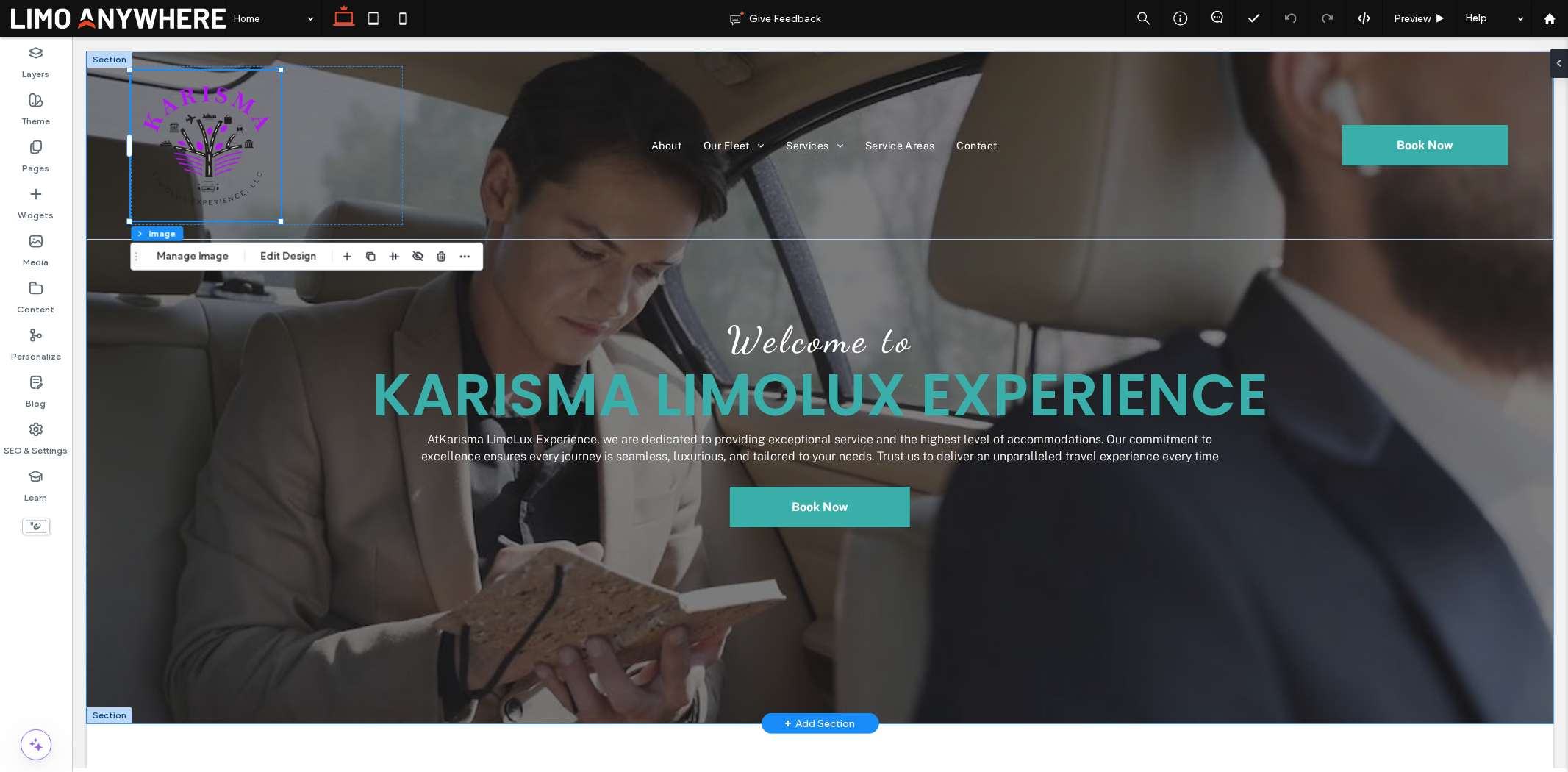
click at [1254, 342] on div "Welcome to Karisma LimoLux Experience At Karisma LimoLux Experience , we are de…" at bounding box center [819, 386] width 1466 height 672
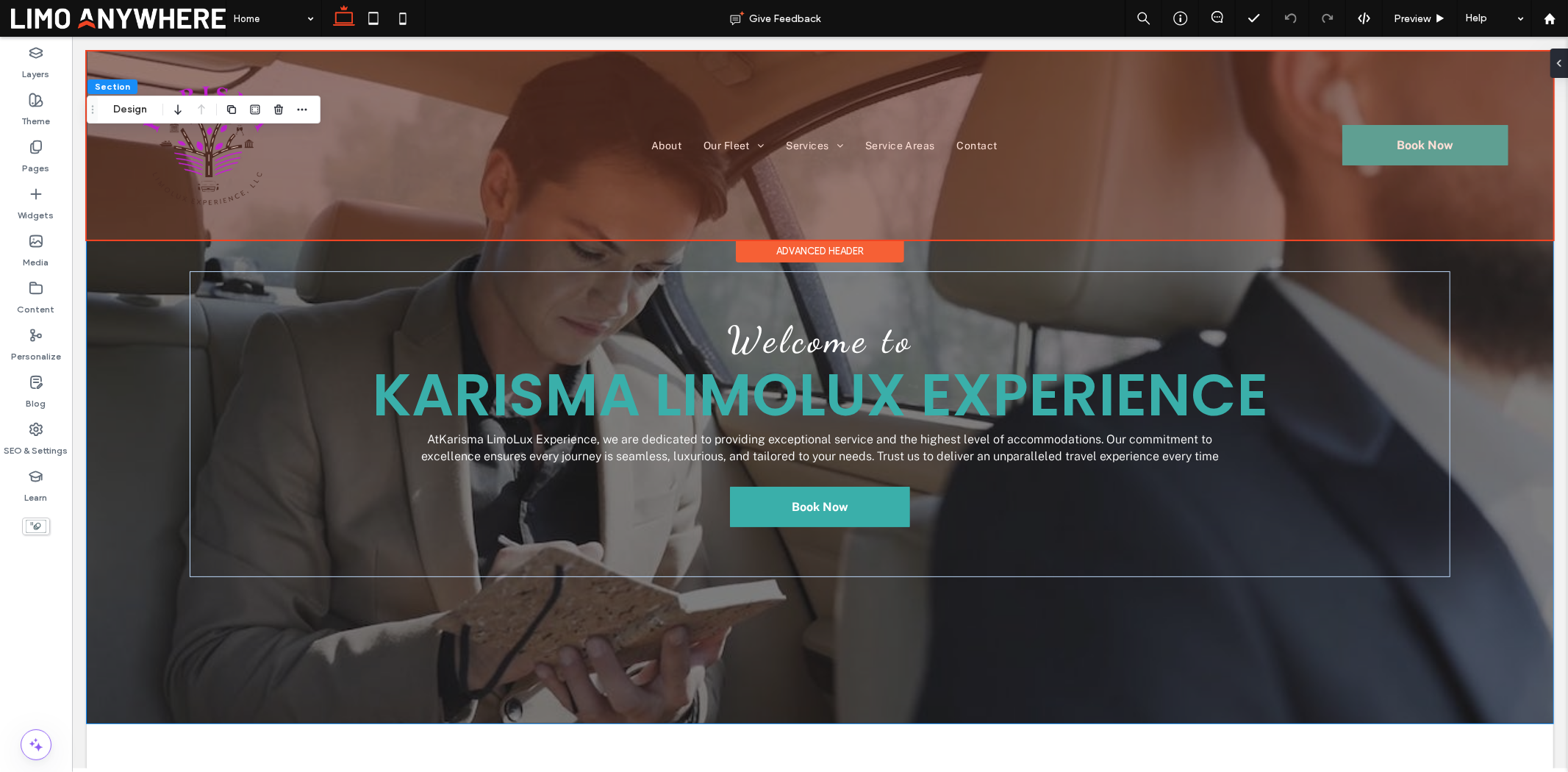
click at [218, 156] on div at bounding box center [819, 144] width 1466 height 188
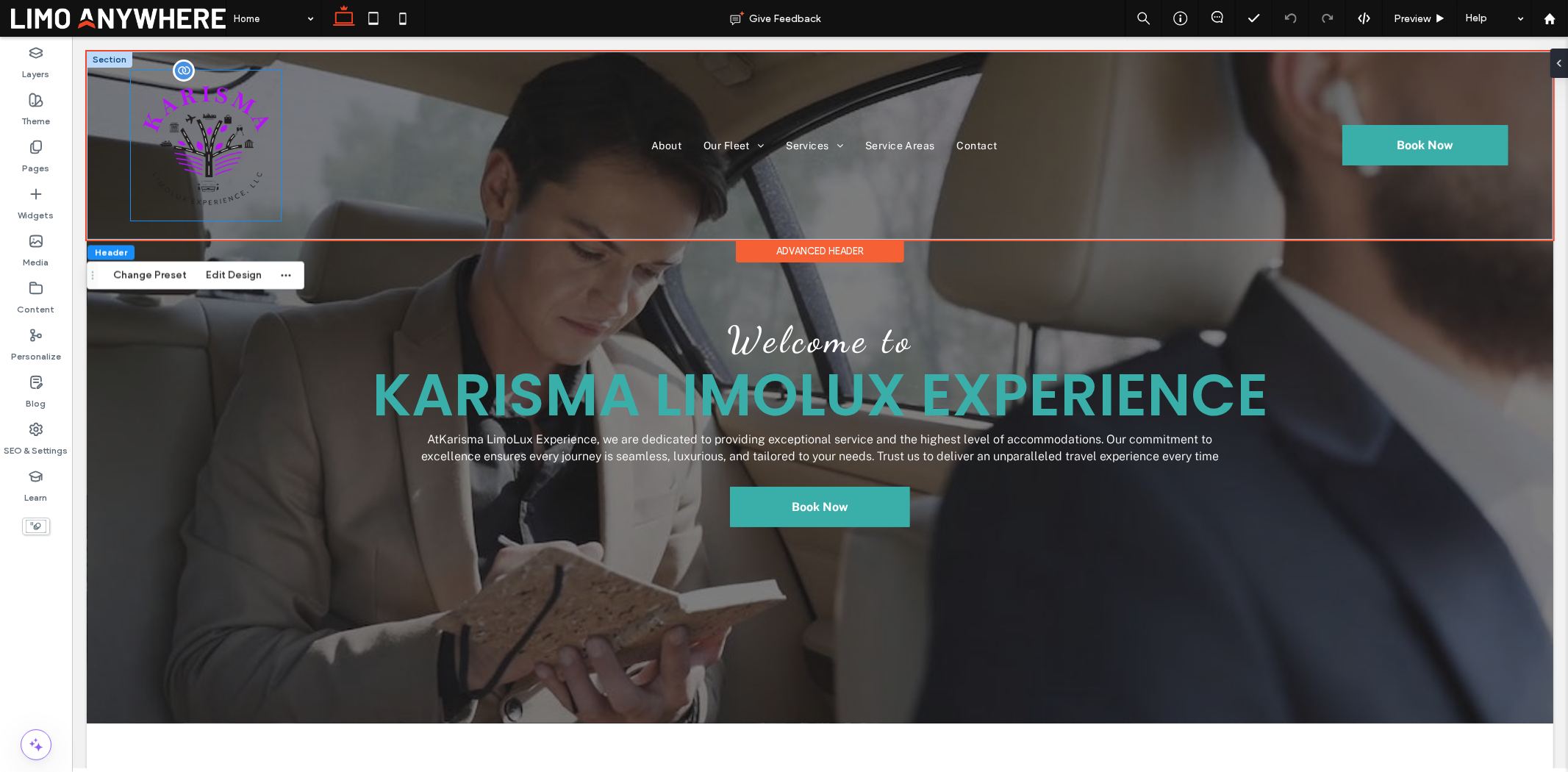
click at [233, 144] on img at bounding box center [205, 145] width 150 height 150
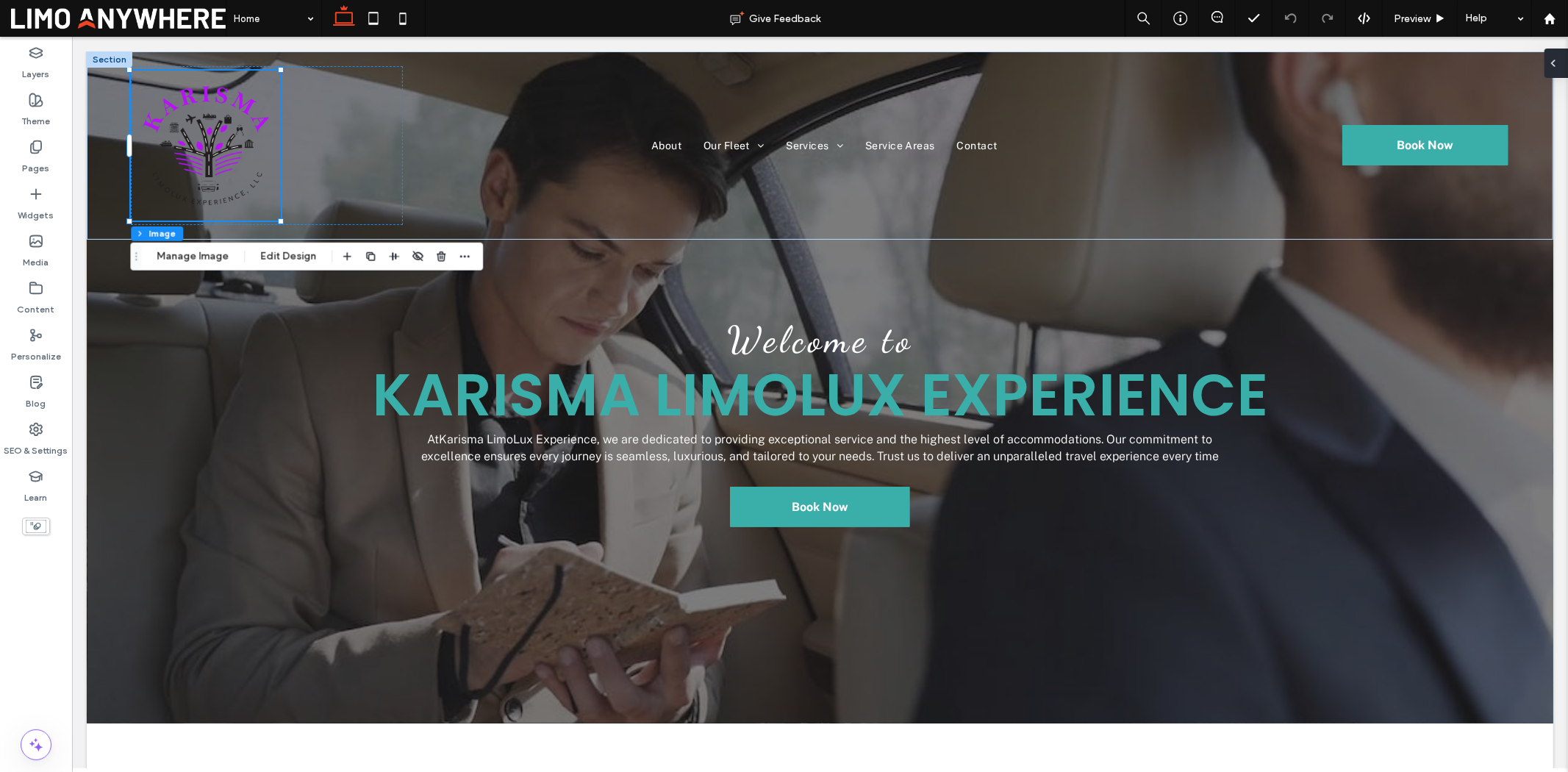
click at [1254, 65] on icon at bounding box center [1553, 63] width 11 height 11
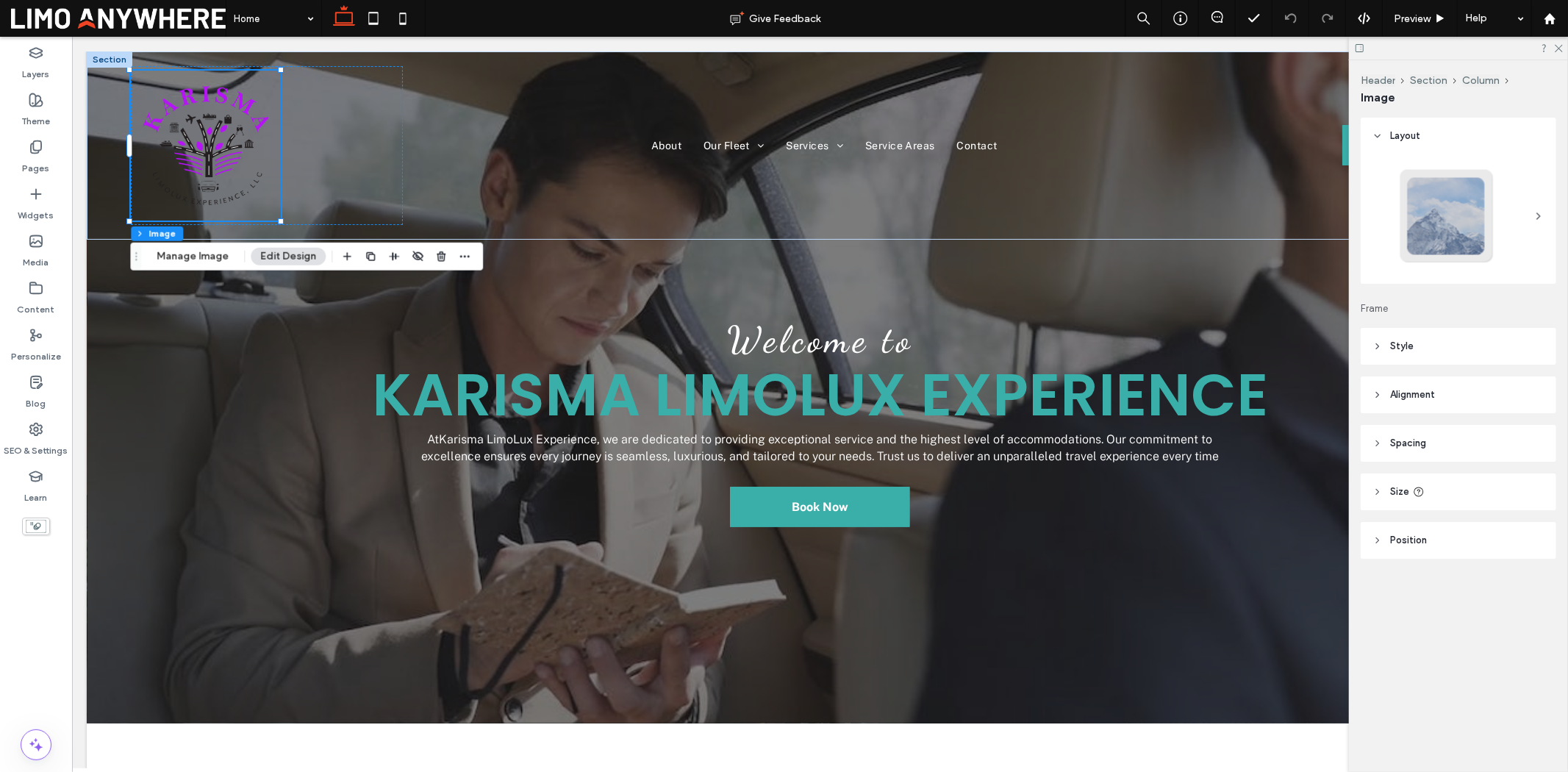
click at [1254, 491] on span "Size" at bounding box center [1400, 492] width 20 height 15
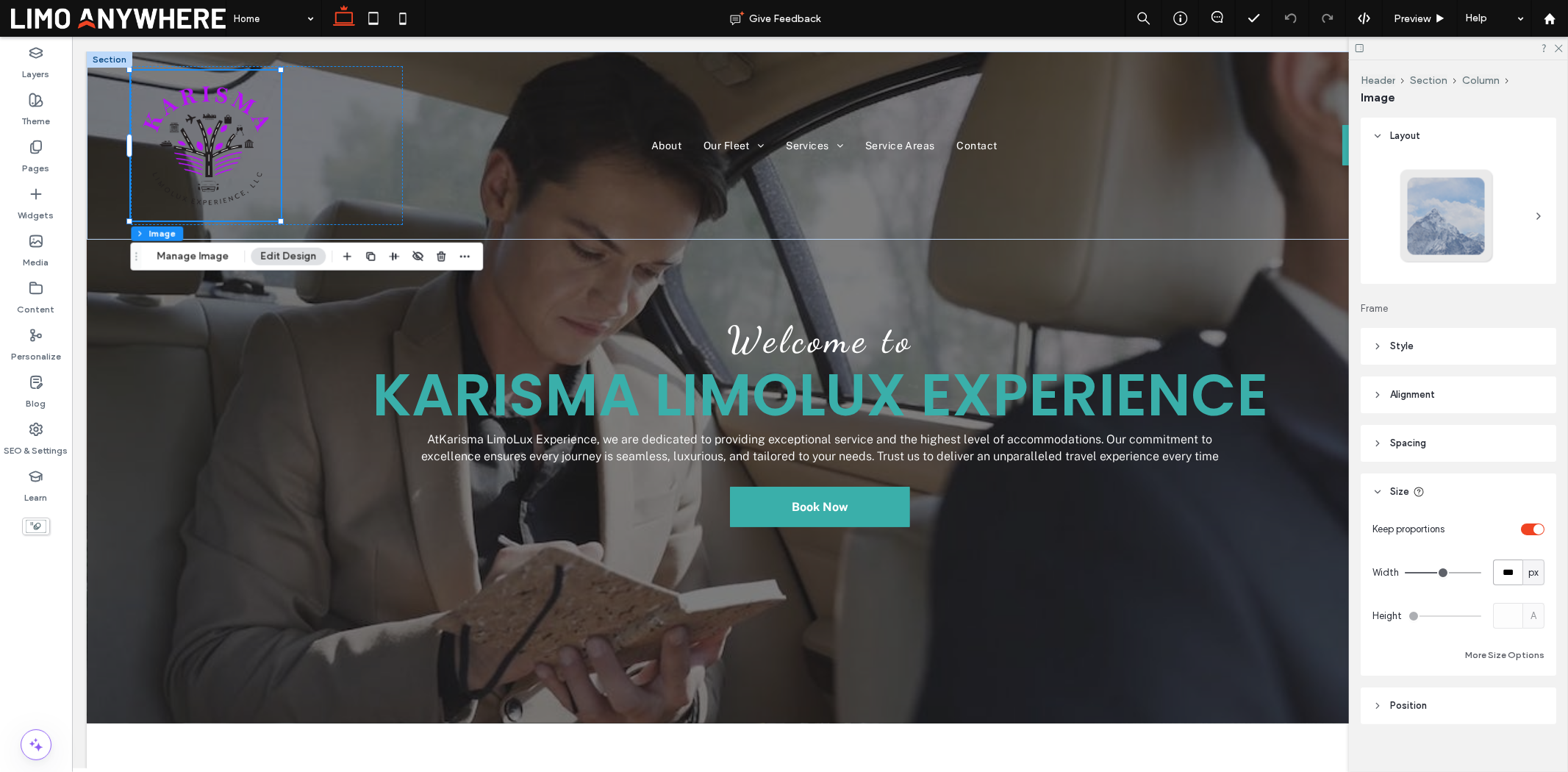
click at [1254, 563] on input "***" at bounding box center [1508, 573] width 29 height 26
type input "***"
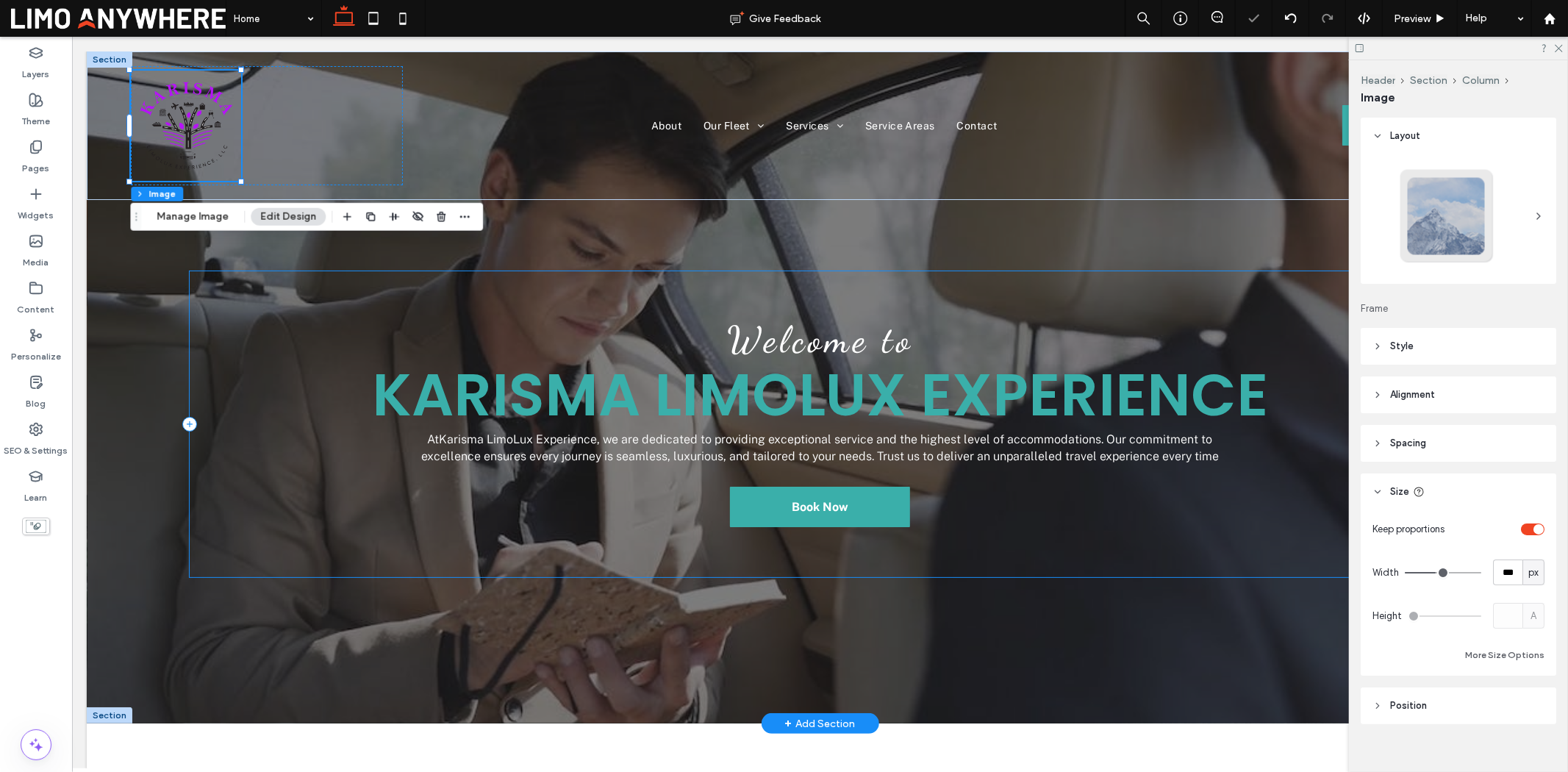
click at [464, 290] on div "Welcome to Karisma LimoLux Experience At Karisma LimoLux Experience , we are de…" at bounding box center [819, 423] width 1261 height 305
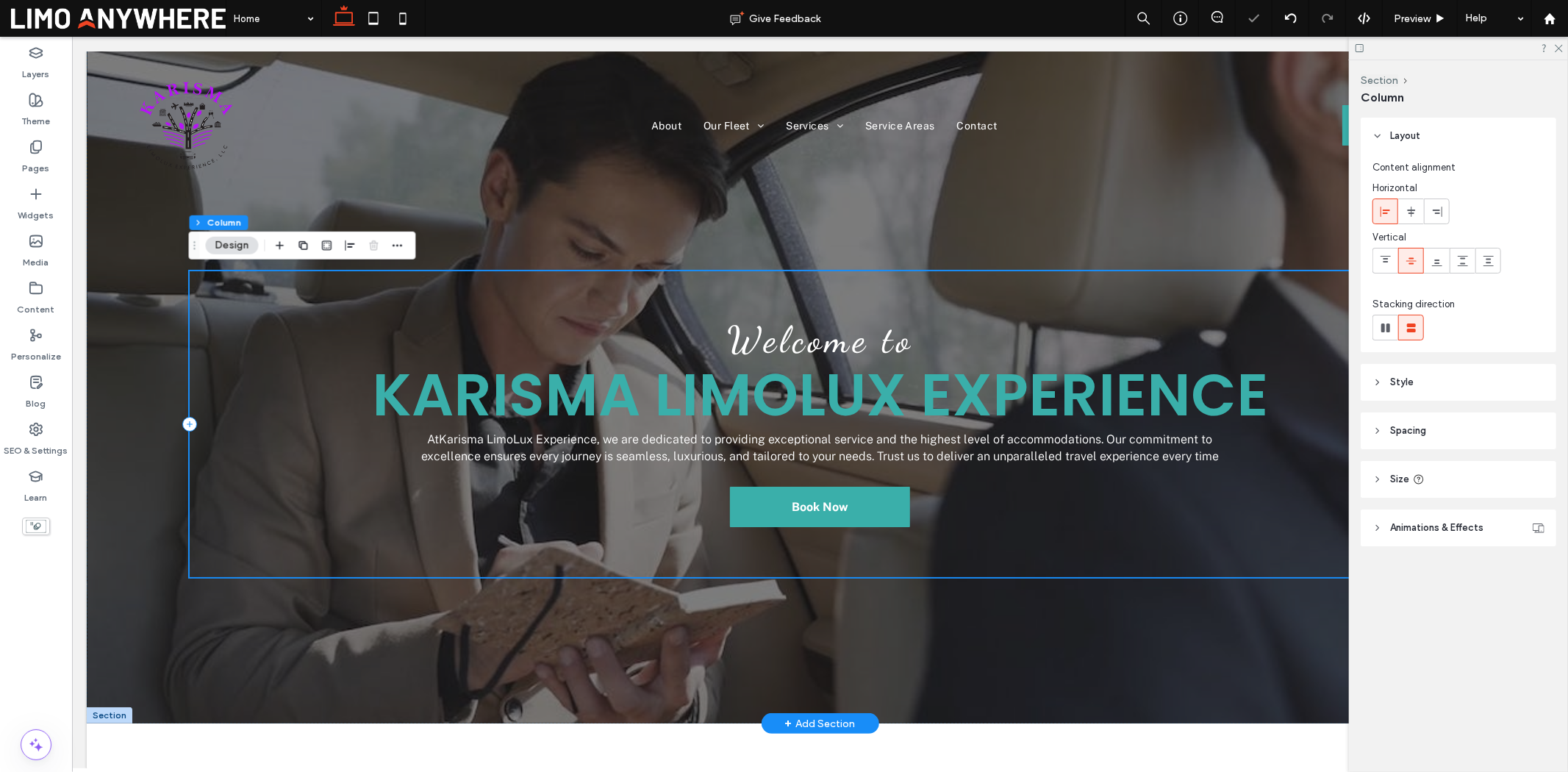
click at [538, 269] on div at bounding box center [813, 269] width 1252 height 1
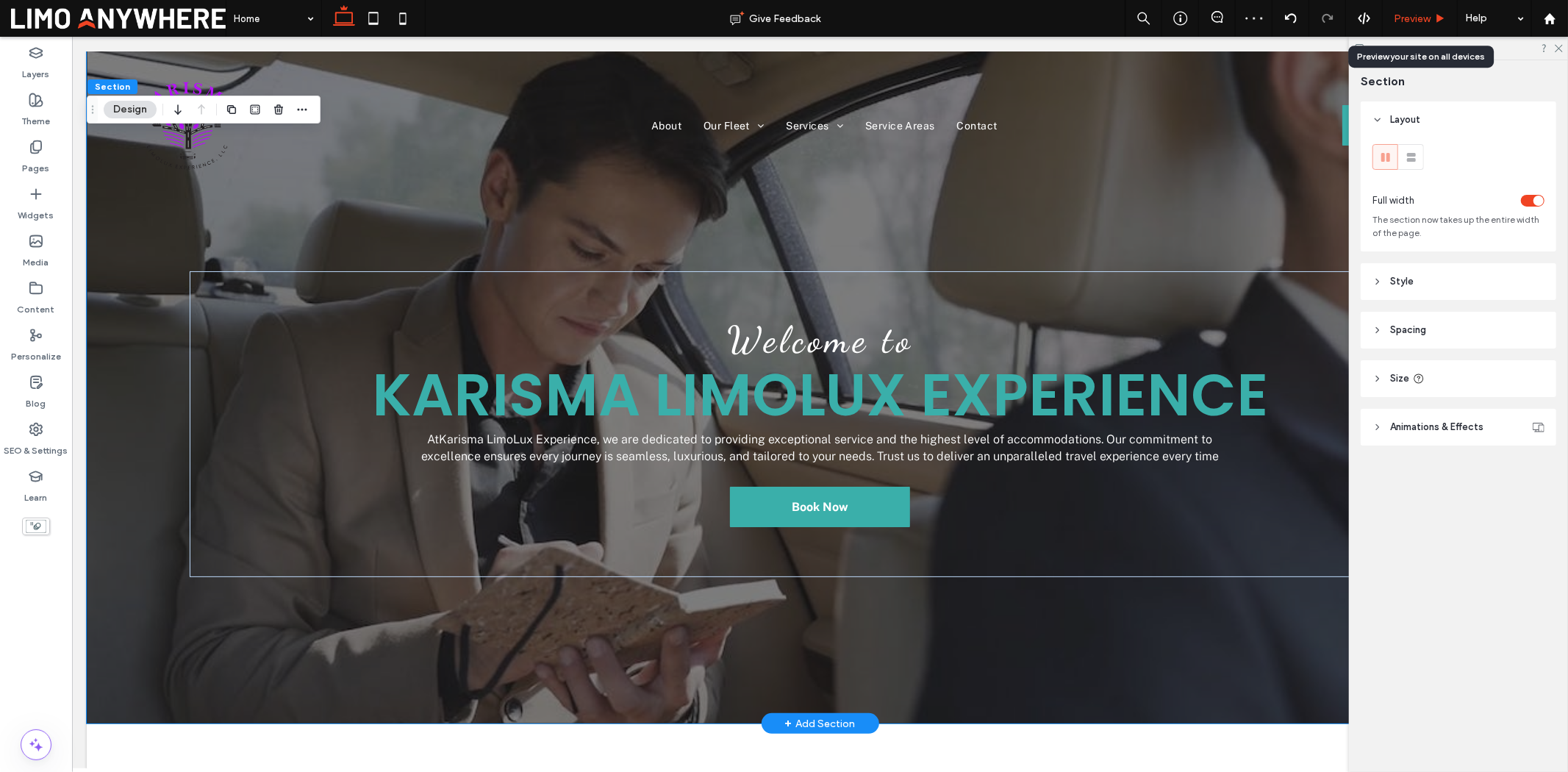
click at [1254, 16] on span "Preview" at bounding box center [1412, 18] width 37 height 12
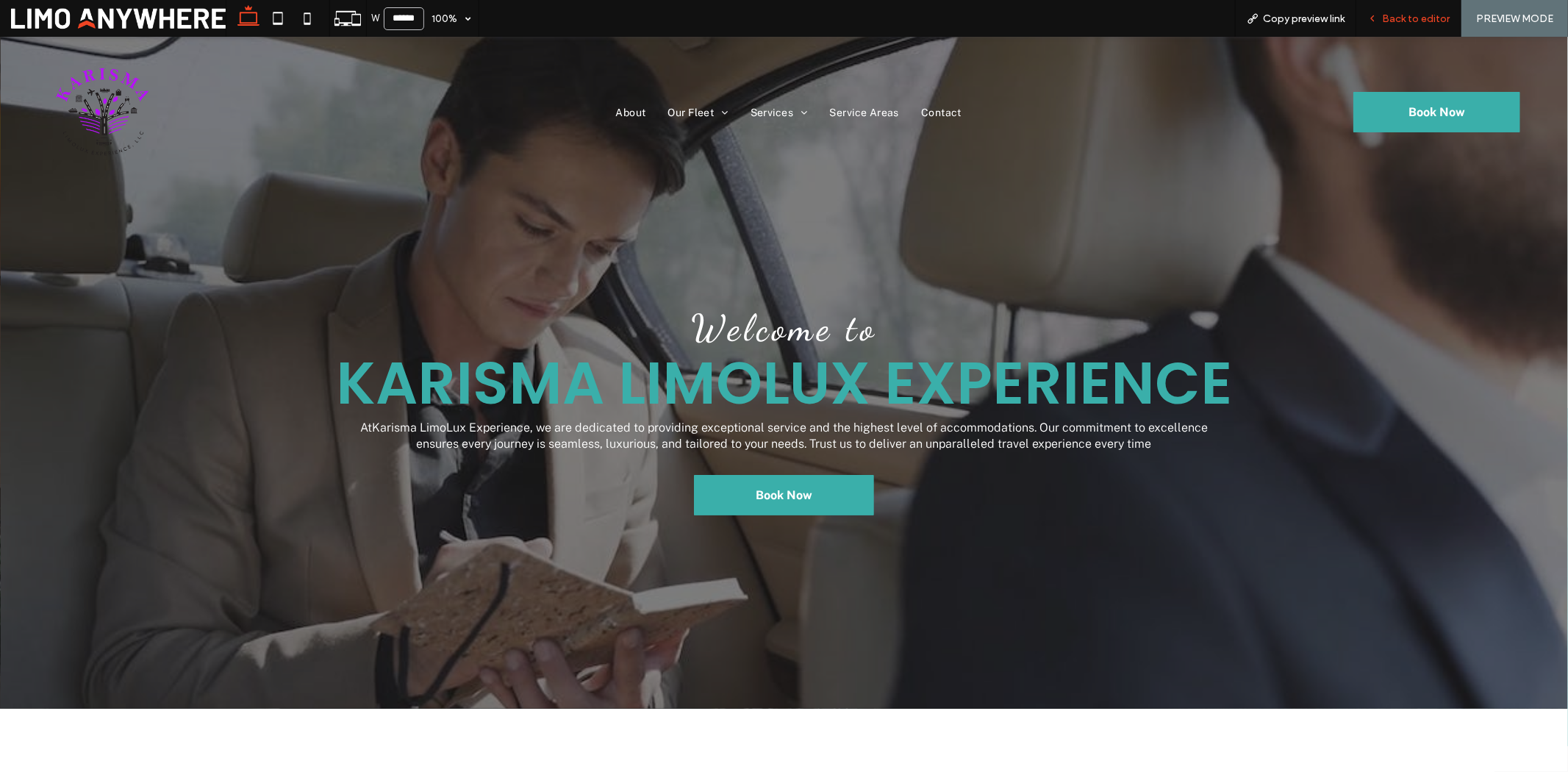
click at [1254, 12] on div "Back to editor" at bounding box center [1409, 18] width 104 height 12
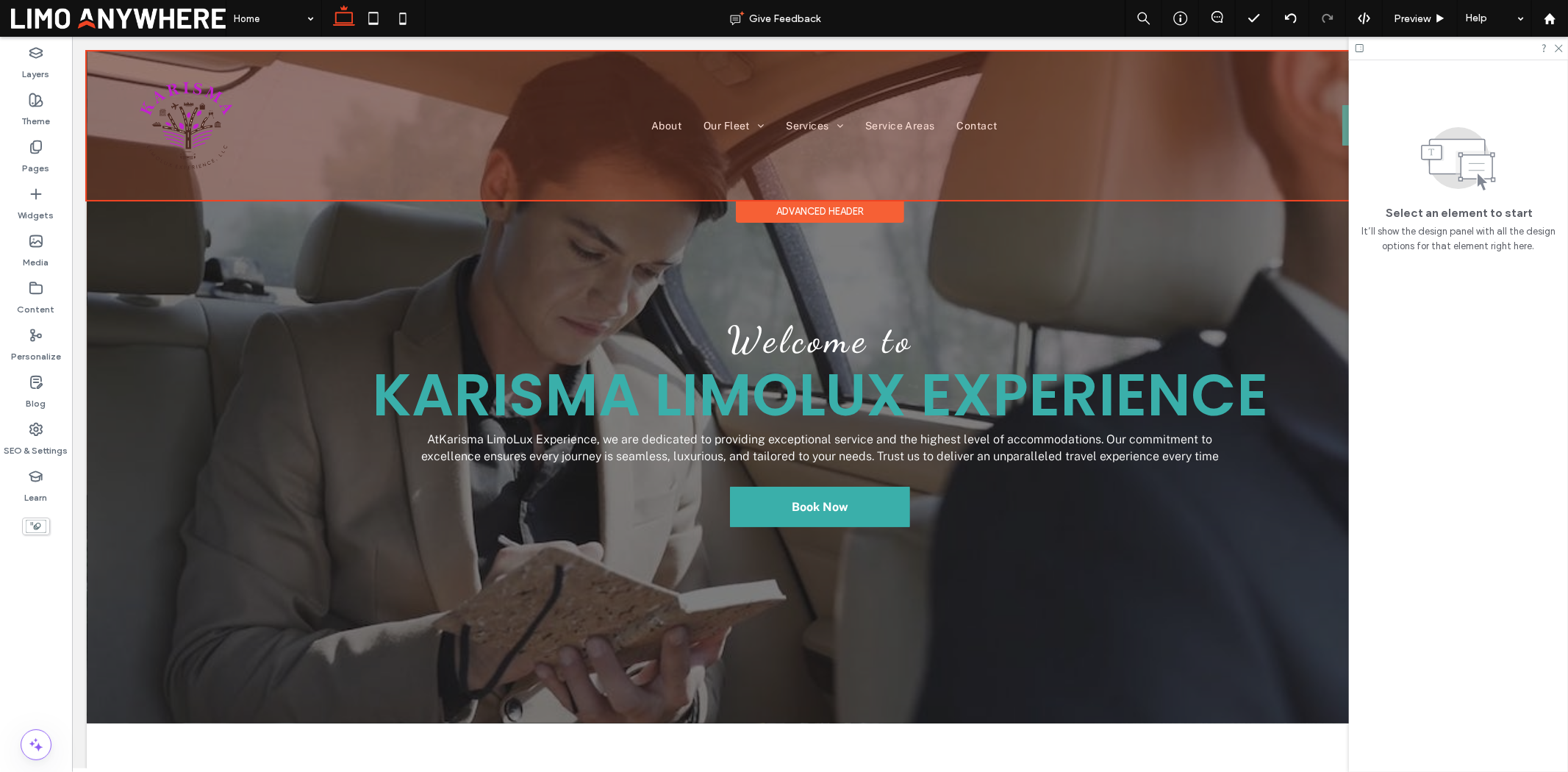
click at [361, 165] on div at bounding box center [819, 124] width 1466 height 149
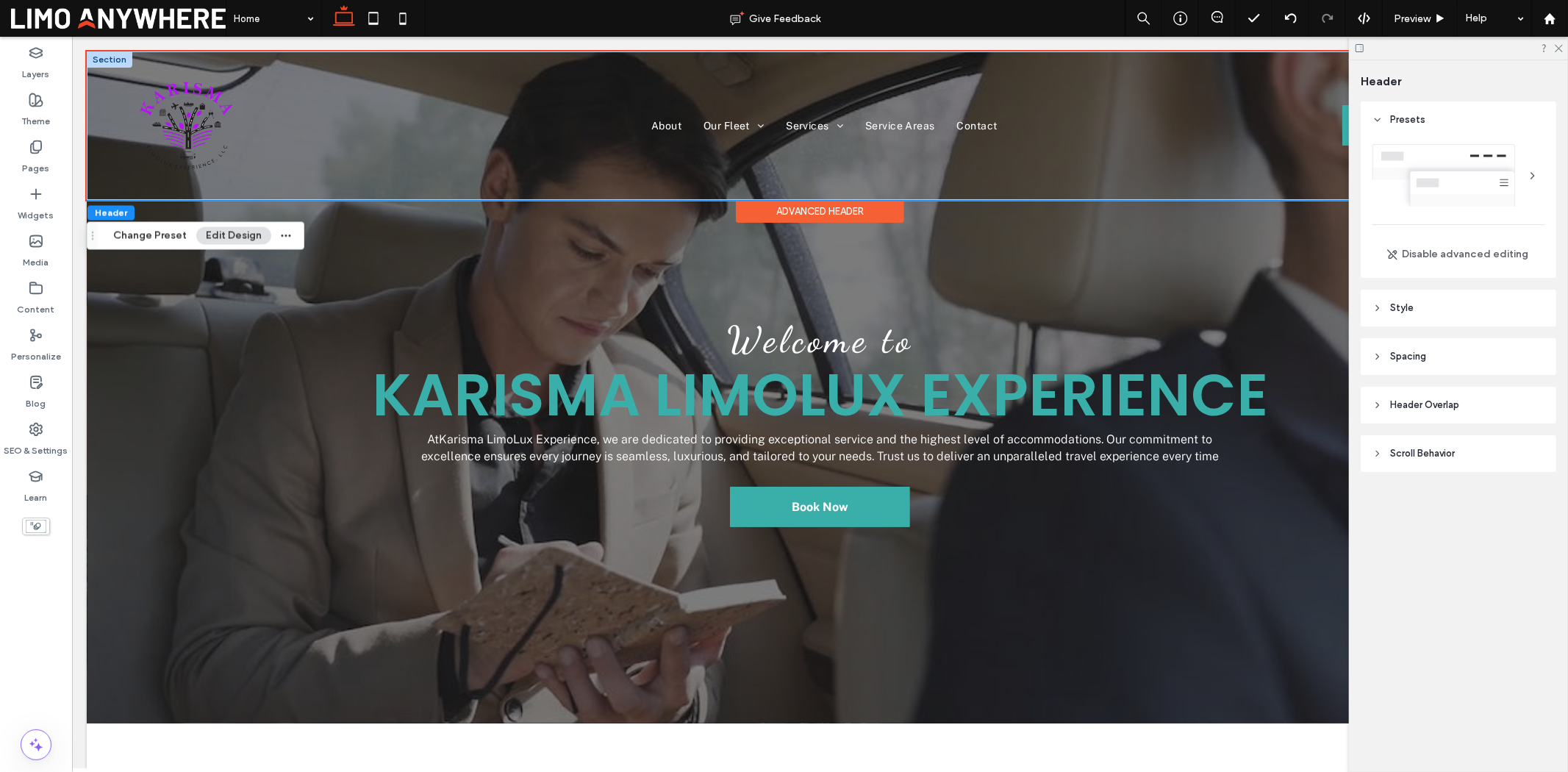
click at [310, 190] on div "About Our Fleet V1 V2 V3 Services V1 V2 Service Areas Contact Book Now *5555" at bounding box center [819, 124] width 1466 height 149
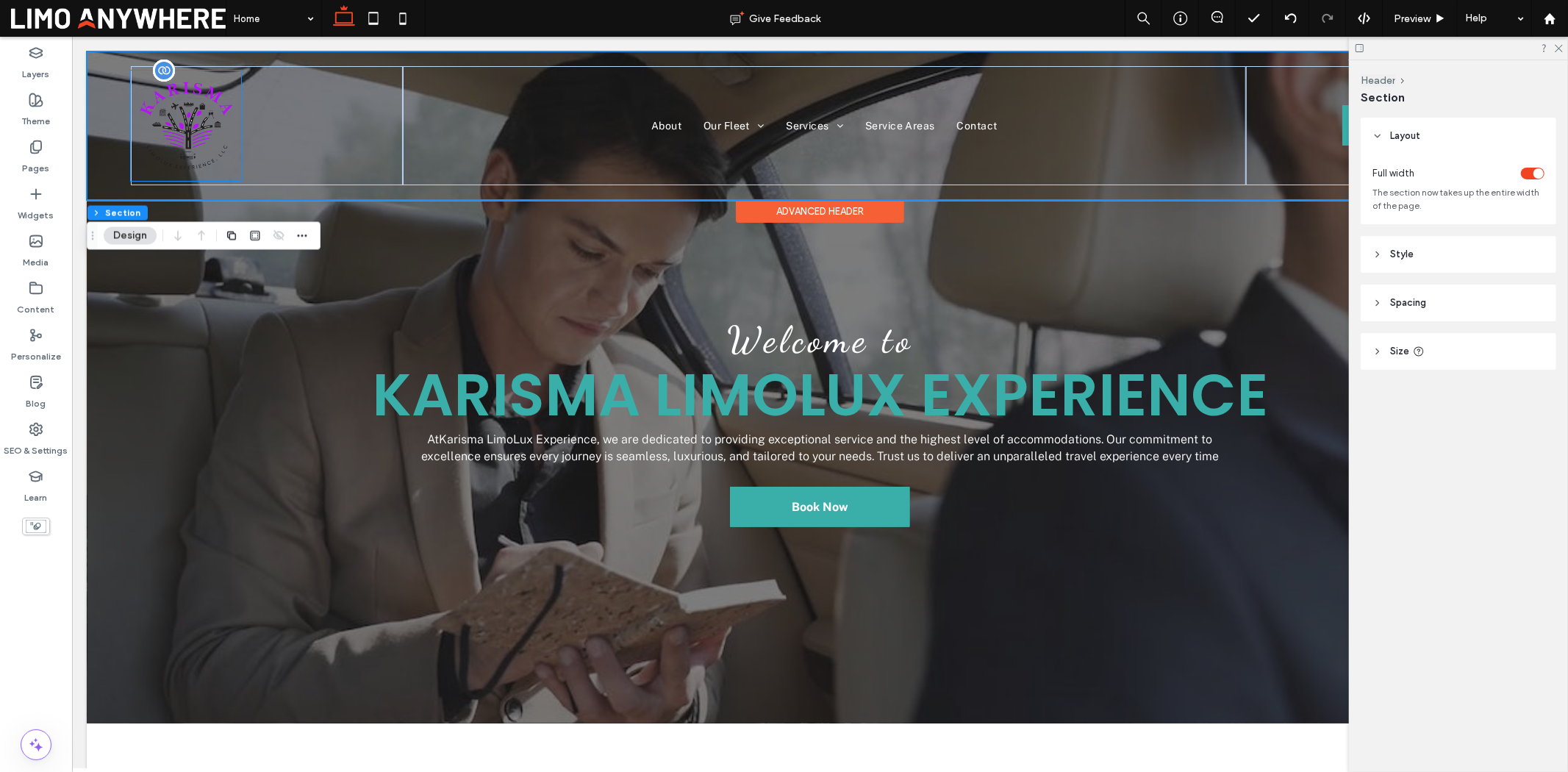
click at [198, 125] on img at bounding box center [185, 125] width 111 height 111
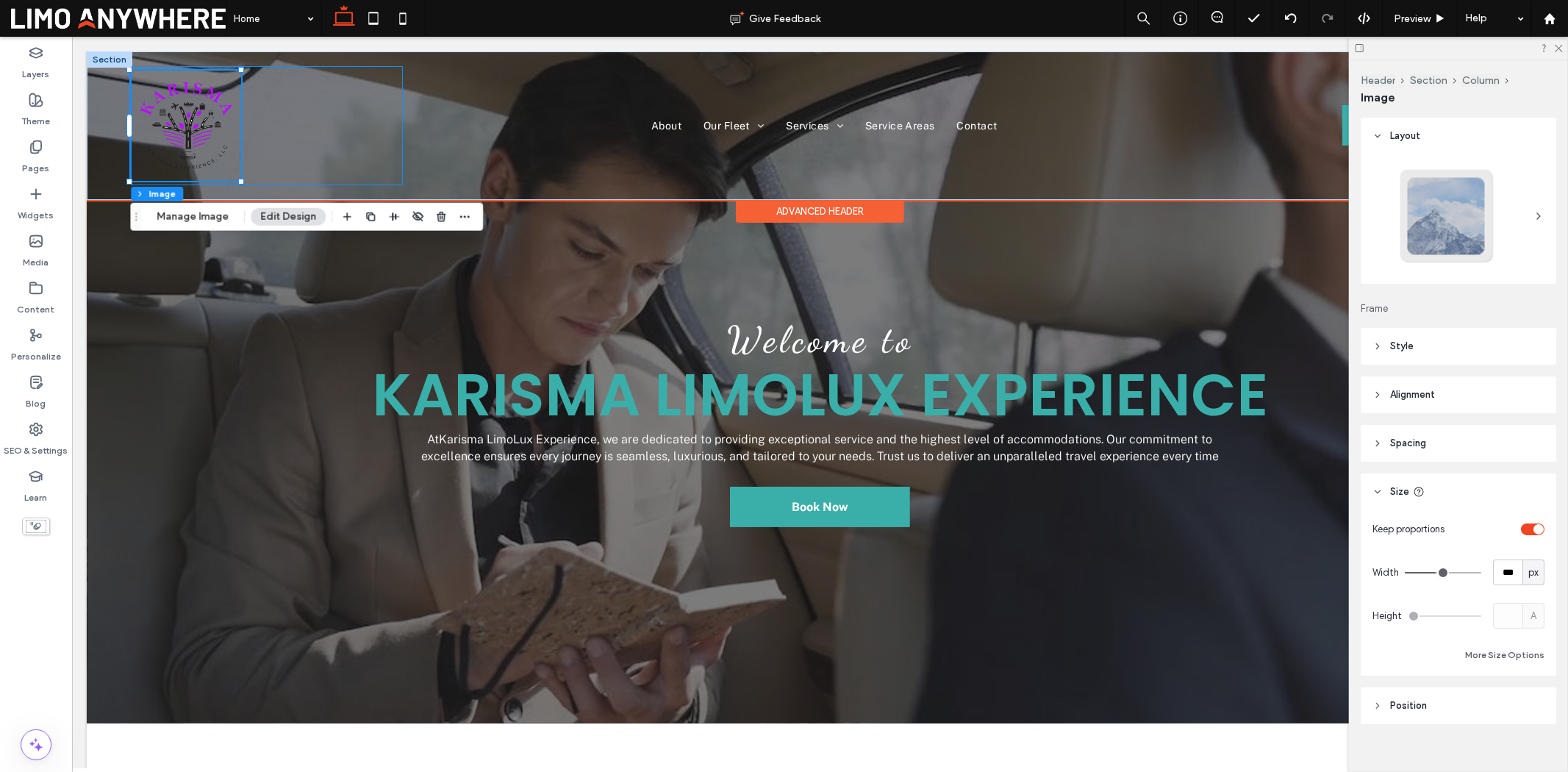
click at [353, 142] on div at bounding box center [266, 124] width 272 height 119
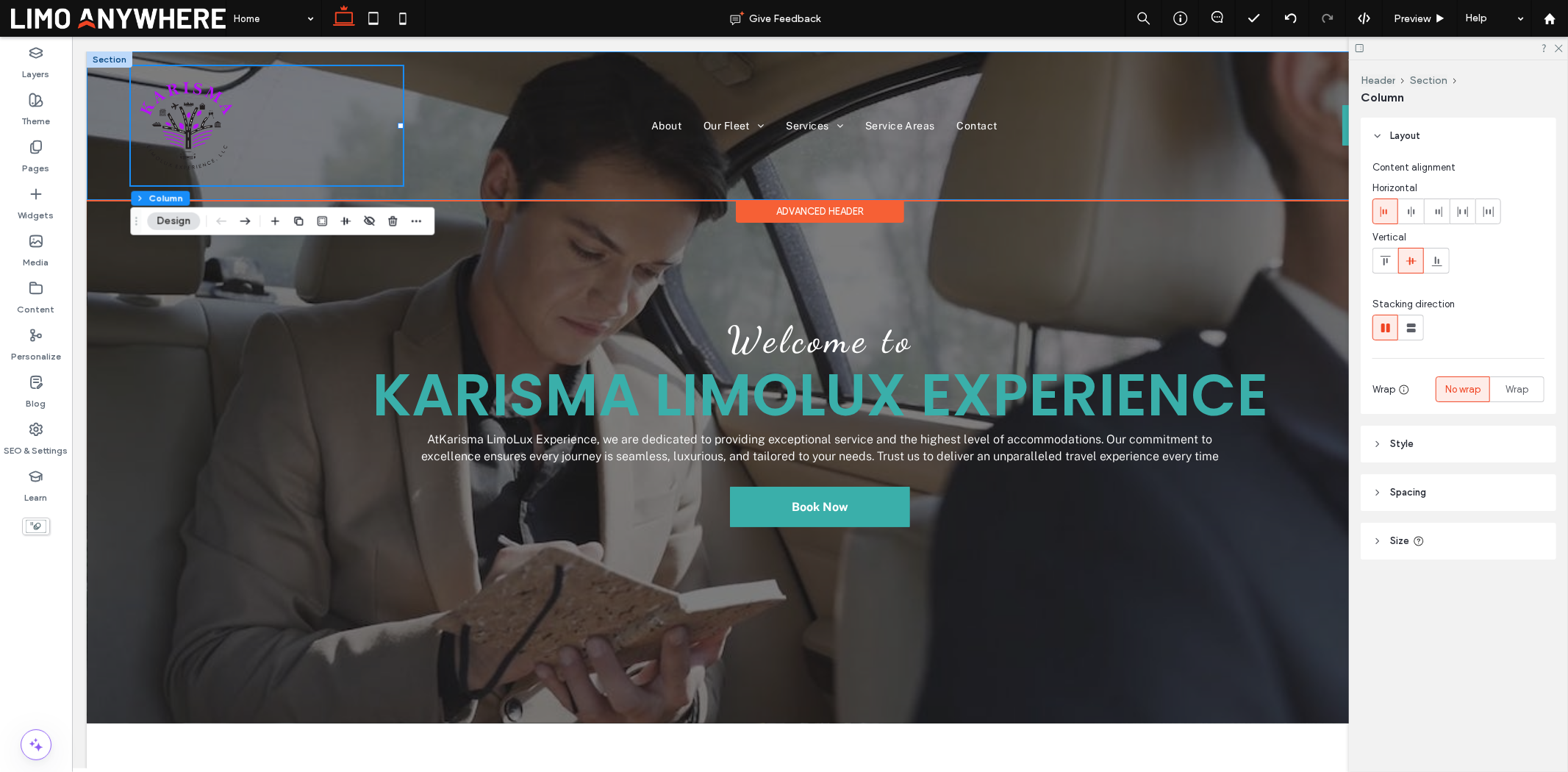
click at [490, 190] on div "About Our Fleet V1 V2 V3 Services V1 V2 Service Areas Contact Book Now *5555" at bounding box center [819, 124] width 1466 height 149
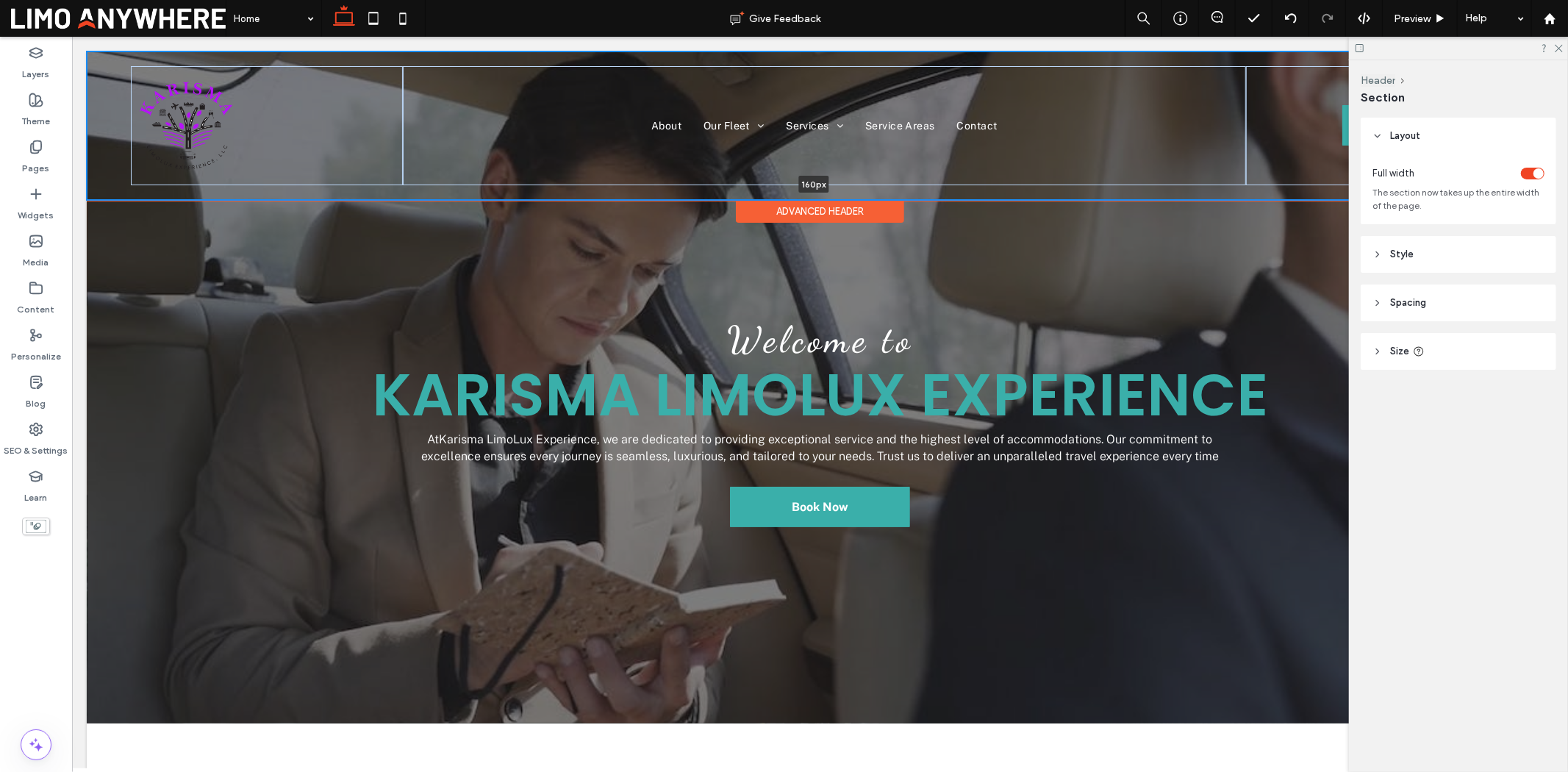
drag, startPoint x: 498, startPoint y: 201, endPoint x: 486, endPoint y: 167, distance: 36.1
click at [500, 168] on div "About Our Fleet V1 V2 V3 Services V1 V2 Service Areas Contact Book Now *5555 16…" at bounding box center [819, 124] width 1466 height 149
type input "***"
click at [387, 157] on div at bounding box center [266, 124] width 272 height 119
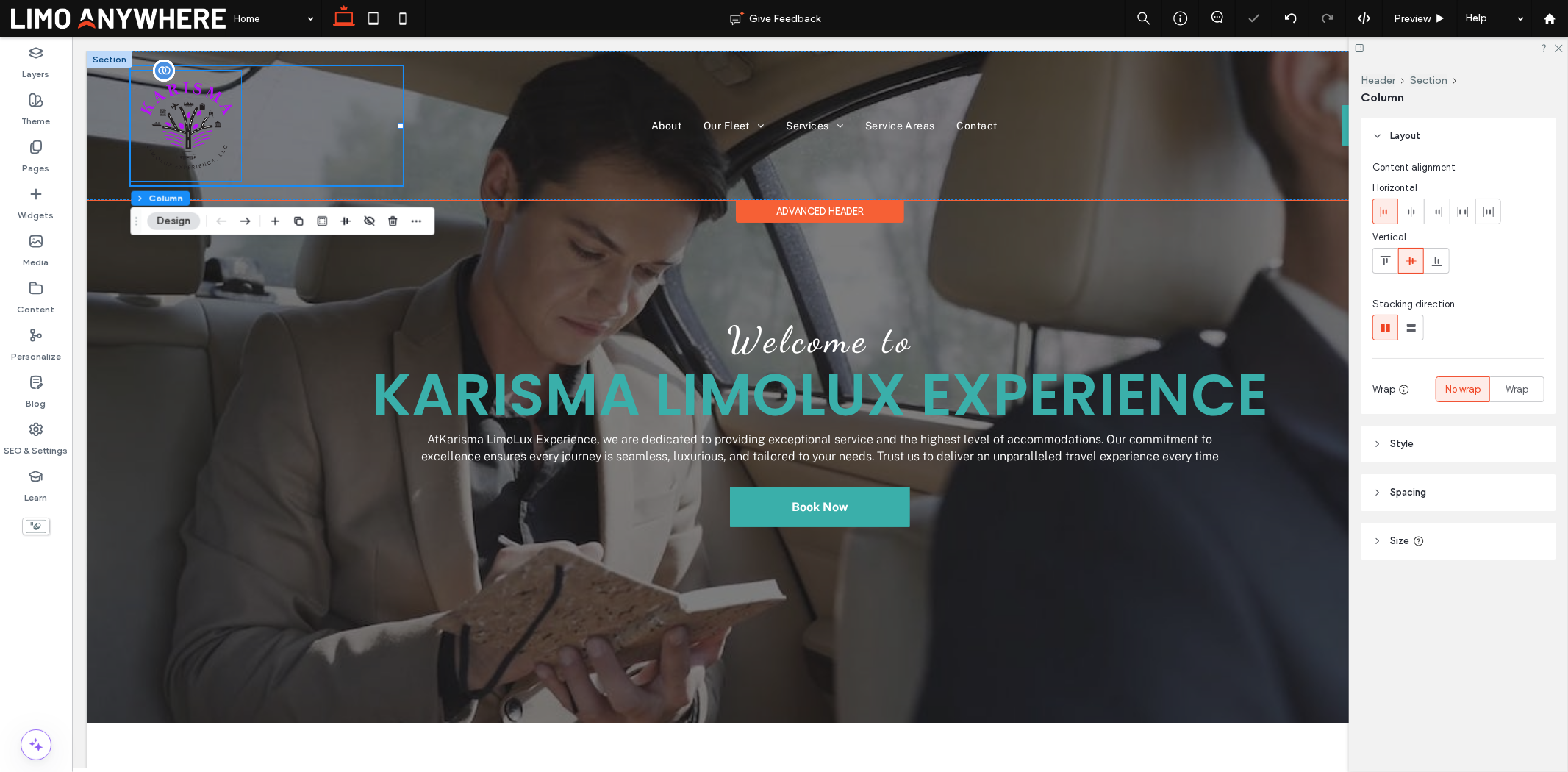
click at [191, 130] on img at bounding box center [185, 125] width 111 height 111
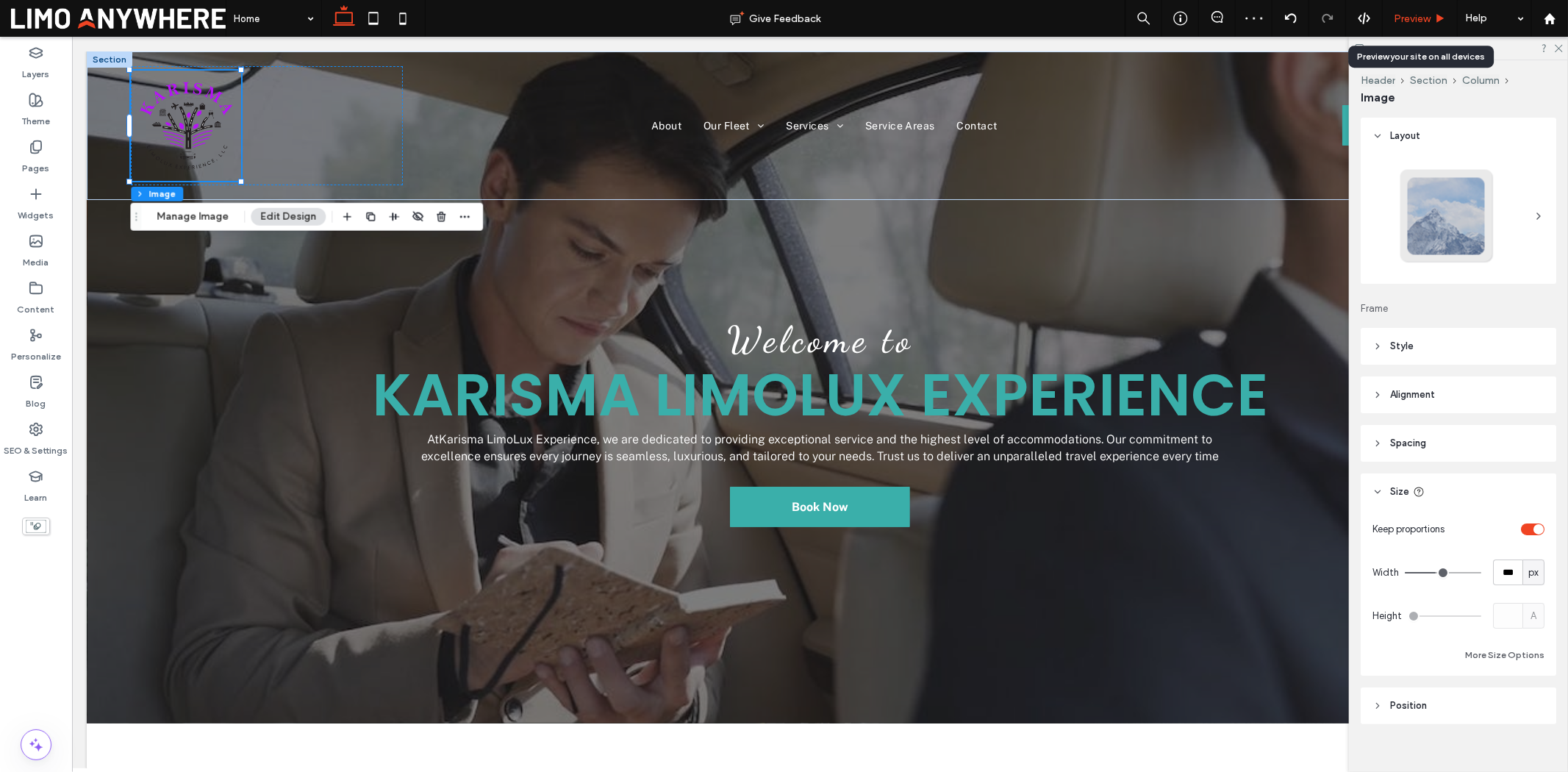
click at [1254, 12] on span "Preview" at bounding box center [1412, 18] width 37 height 12
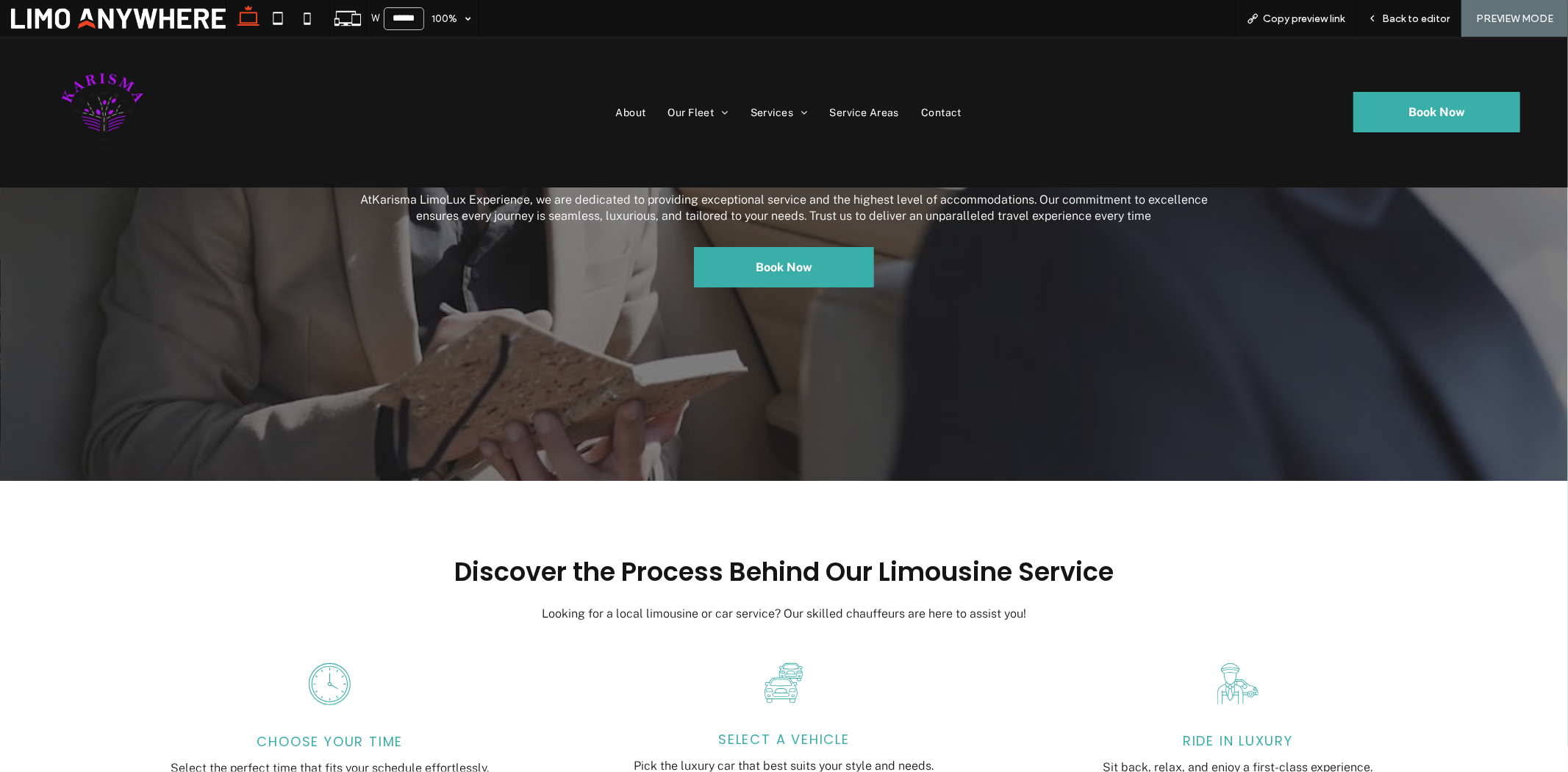
scroll to position [245, 0]
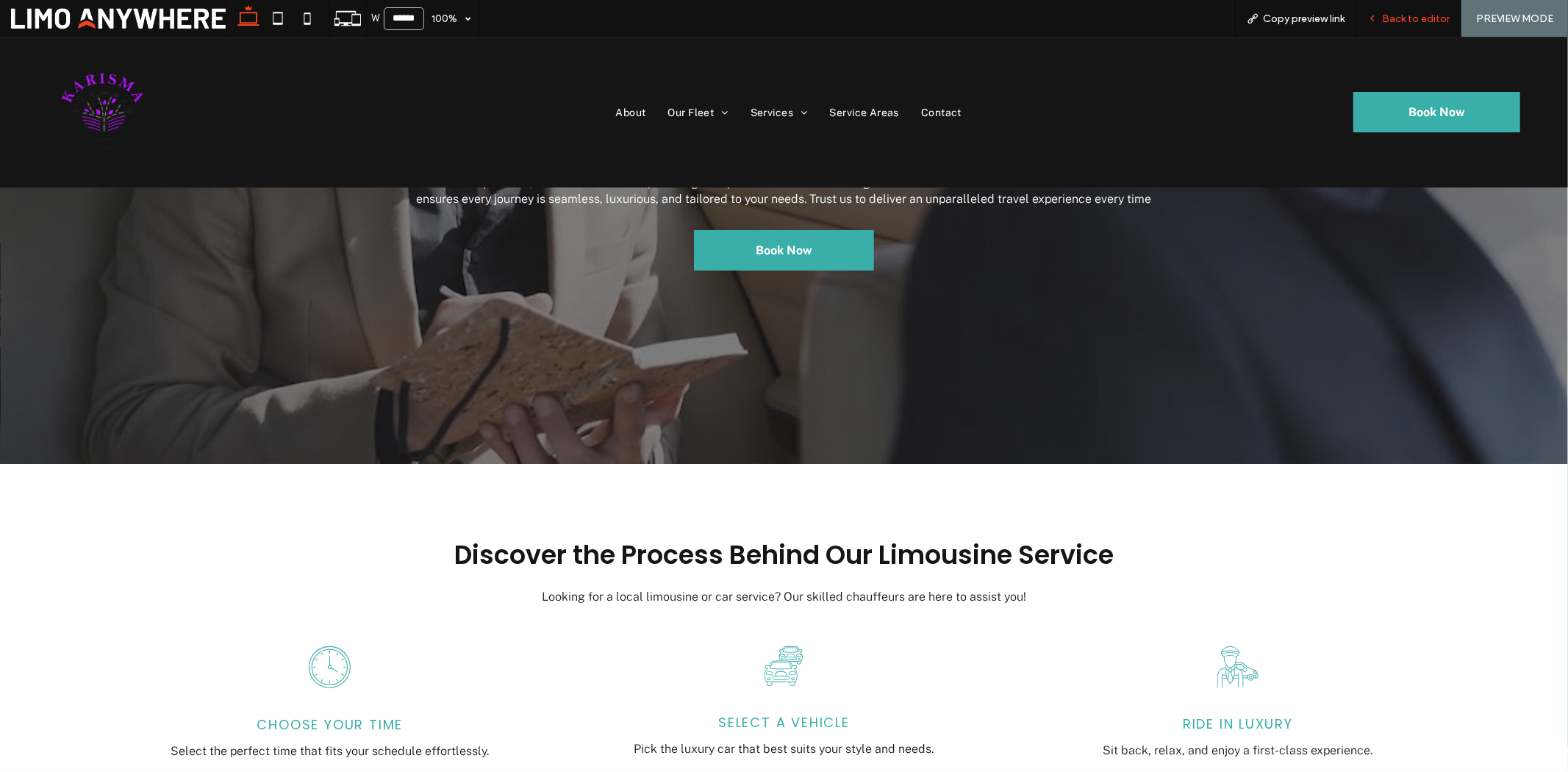
click at [1254, 11] on div "Back to editor" at bounding box center [1409, 18] width 105 height 37
click at [1254, 20] on span "Back to editor" at bounding box center [1416, 18] width 68 height 12
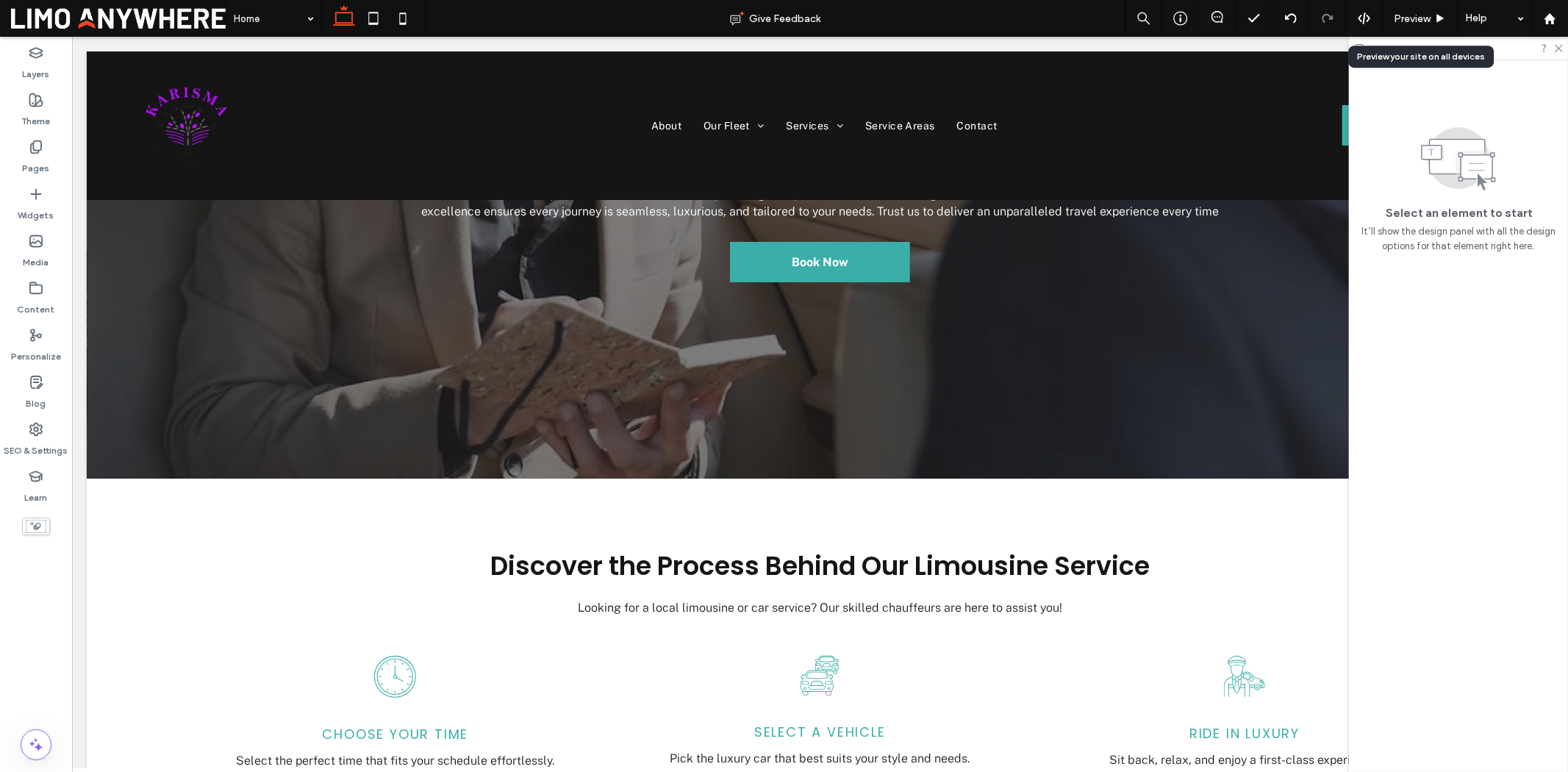
scroll to position [260, 0]
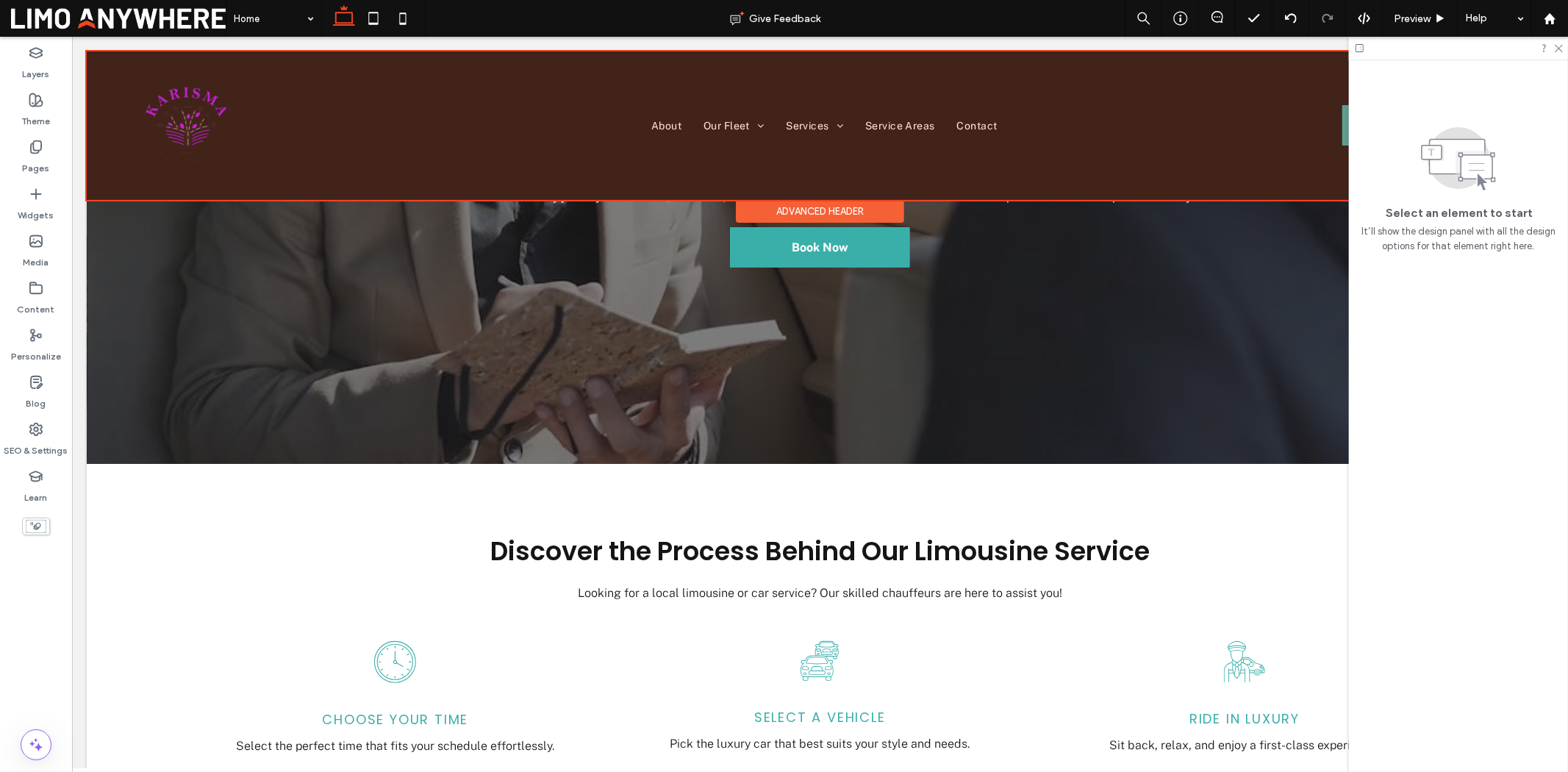
click at [486, 177] on div at bounding box center [819, 124] width 1466 height 149
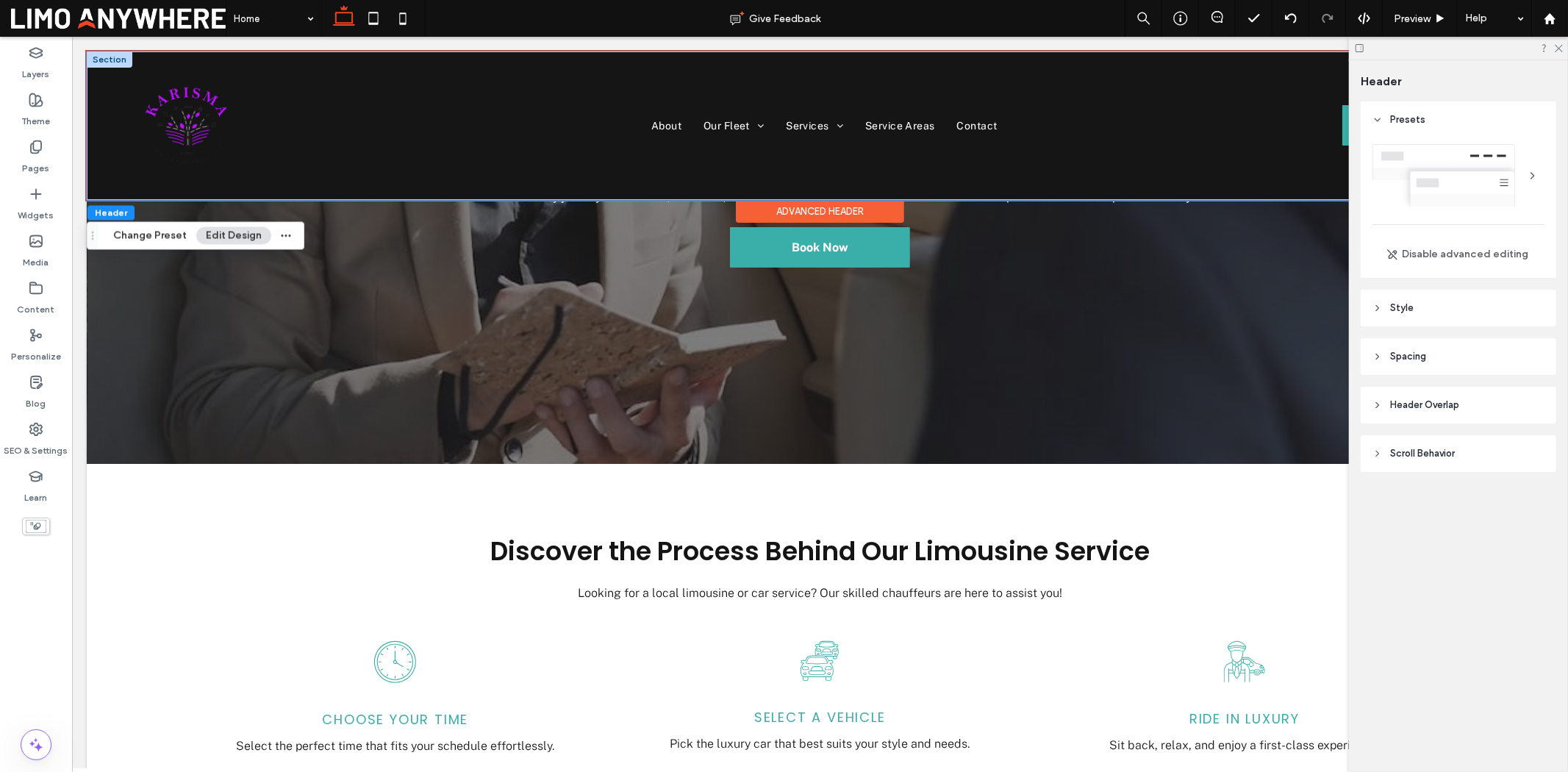
click at [387, 191] on div "About Our Fleet V1 V2 V3 Services V1 V2 Service Areas Contact Book Now *5555" at bounding box center [819, 124] width 1466 height 149
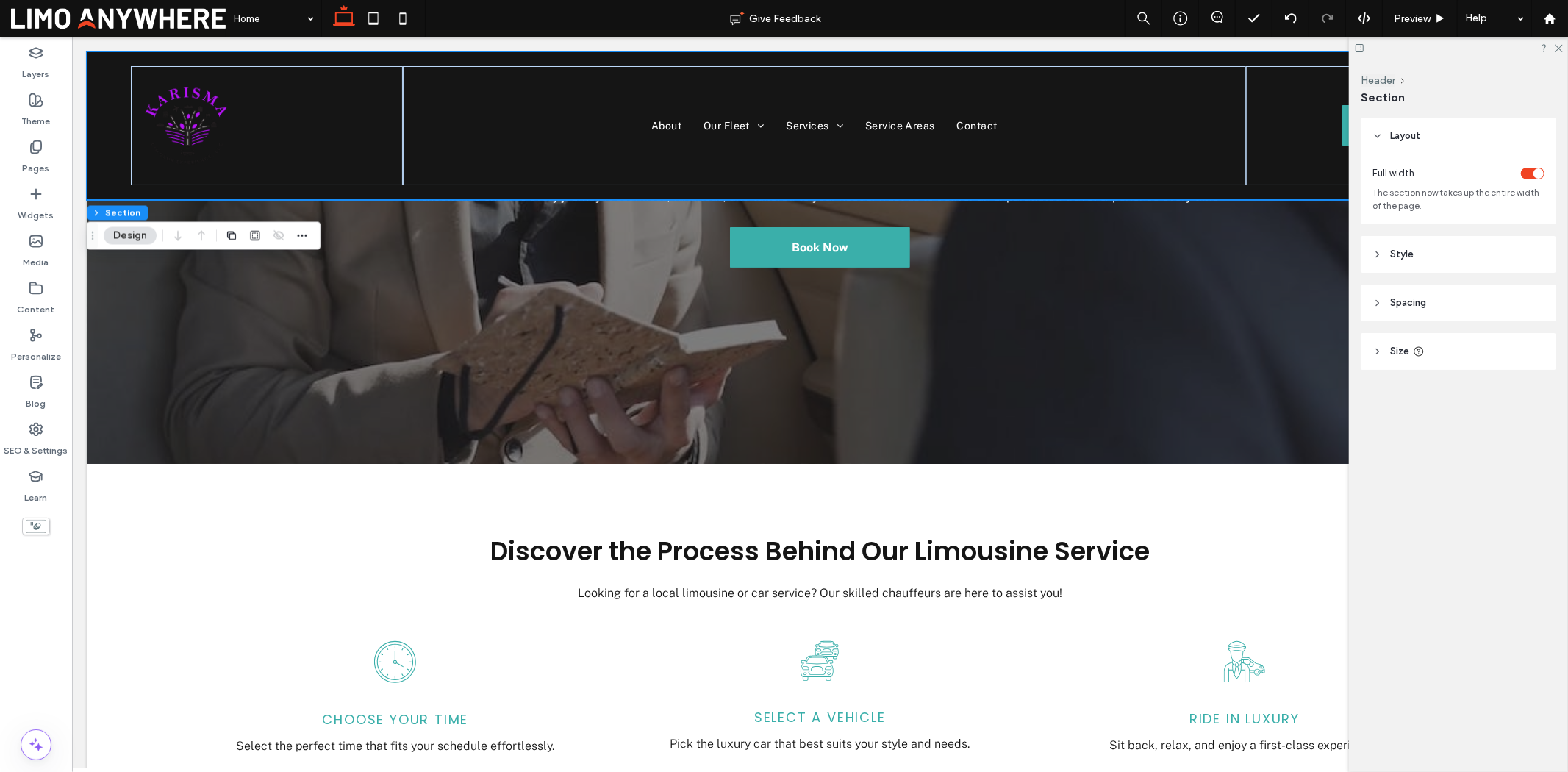
click at [1254, 310] on span "Spacing" at bounding box center [1408, 303] width 36 height 15
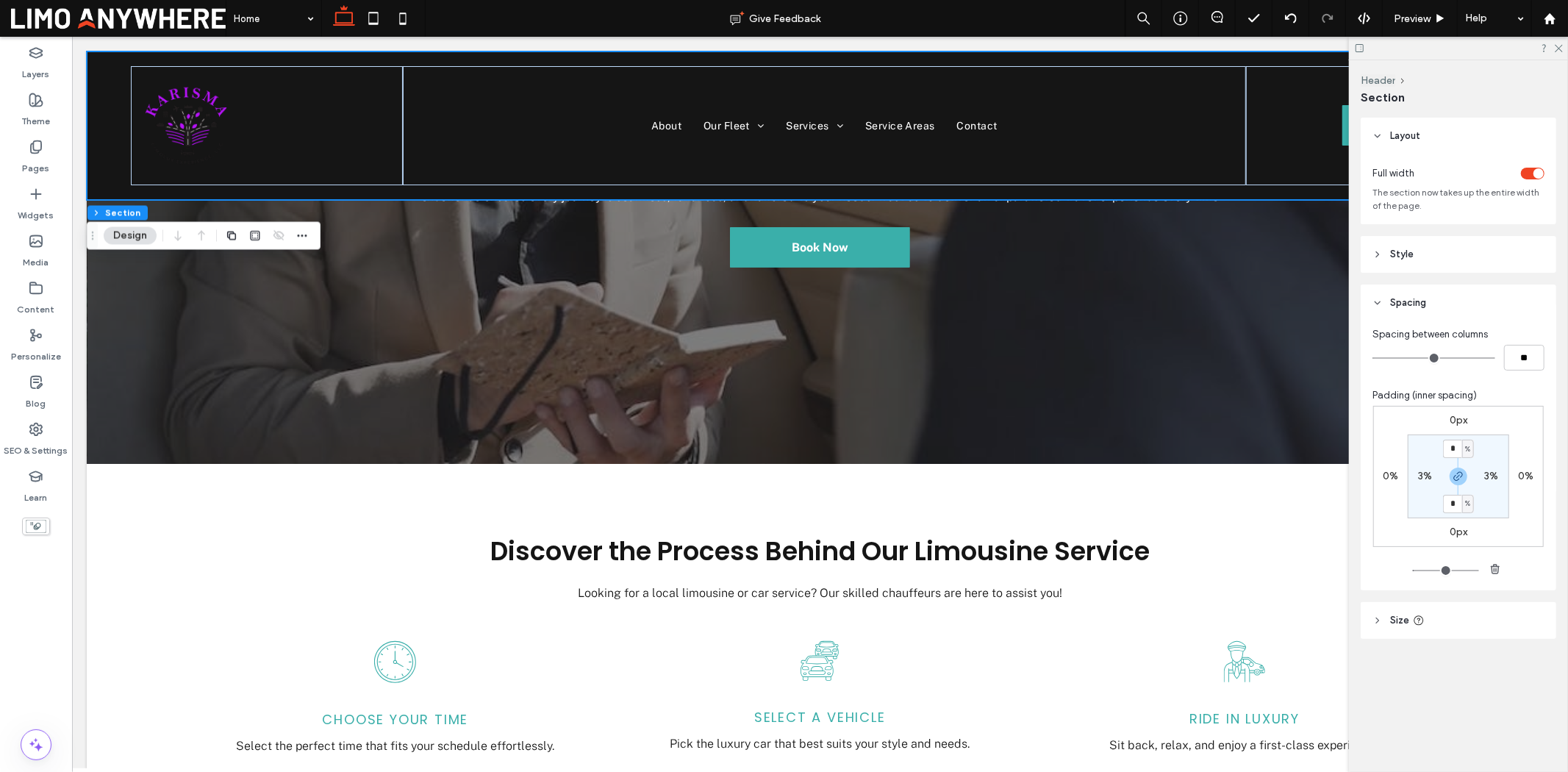
click at [1254, 305] on span "Spacing" at bounding box center [1408, 303] width 36 height 15
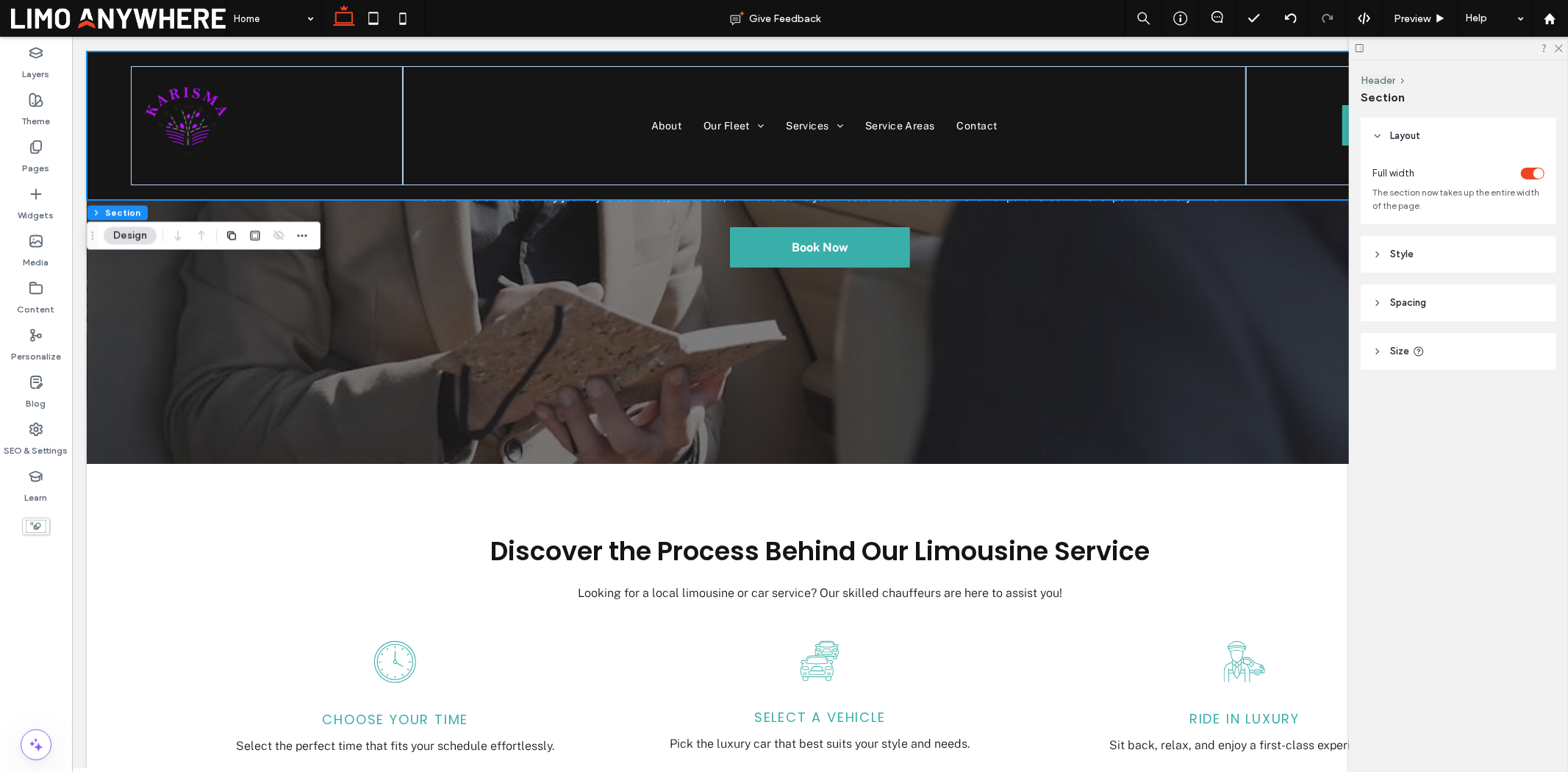
click at [1254, 369] on header "Size" at bounding box center [1458, 351] width 195 height 37
click at [1254, 273] on header "Style" at bounding box center [1458, 254] width 195 height 37
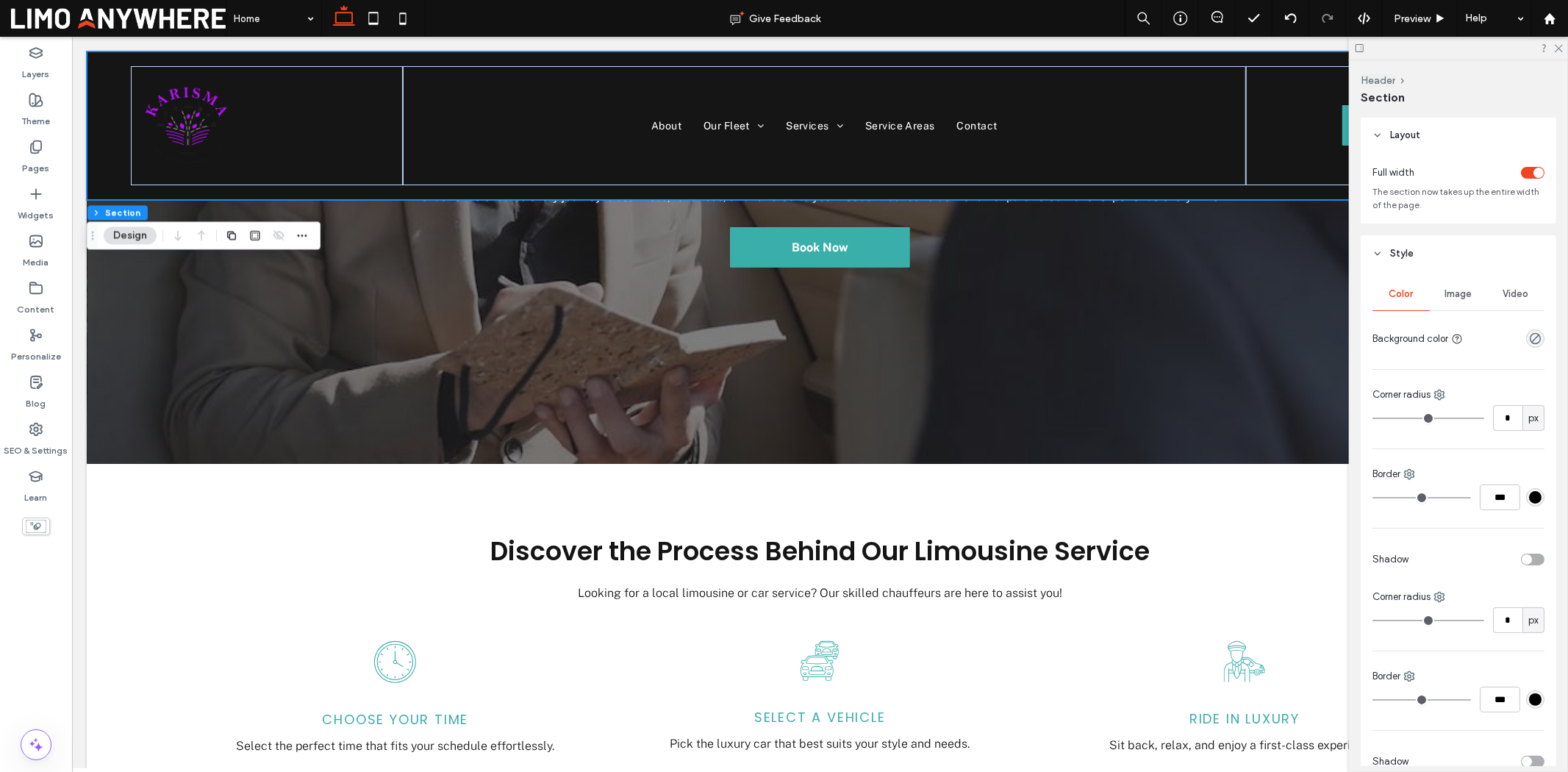
scroll to position [0, 0]
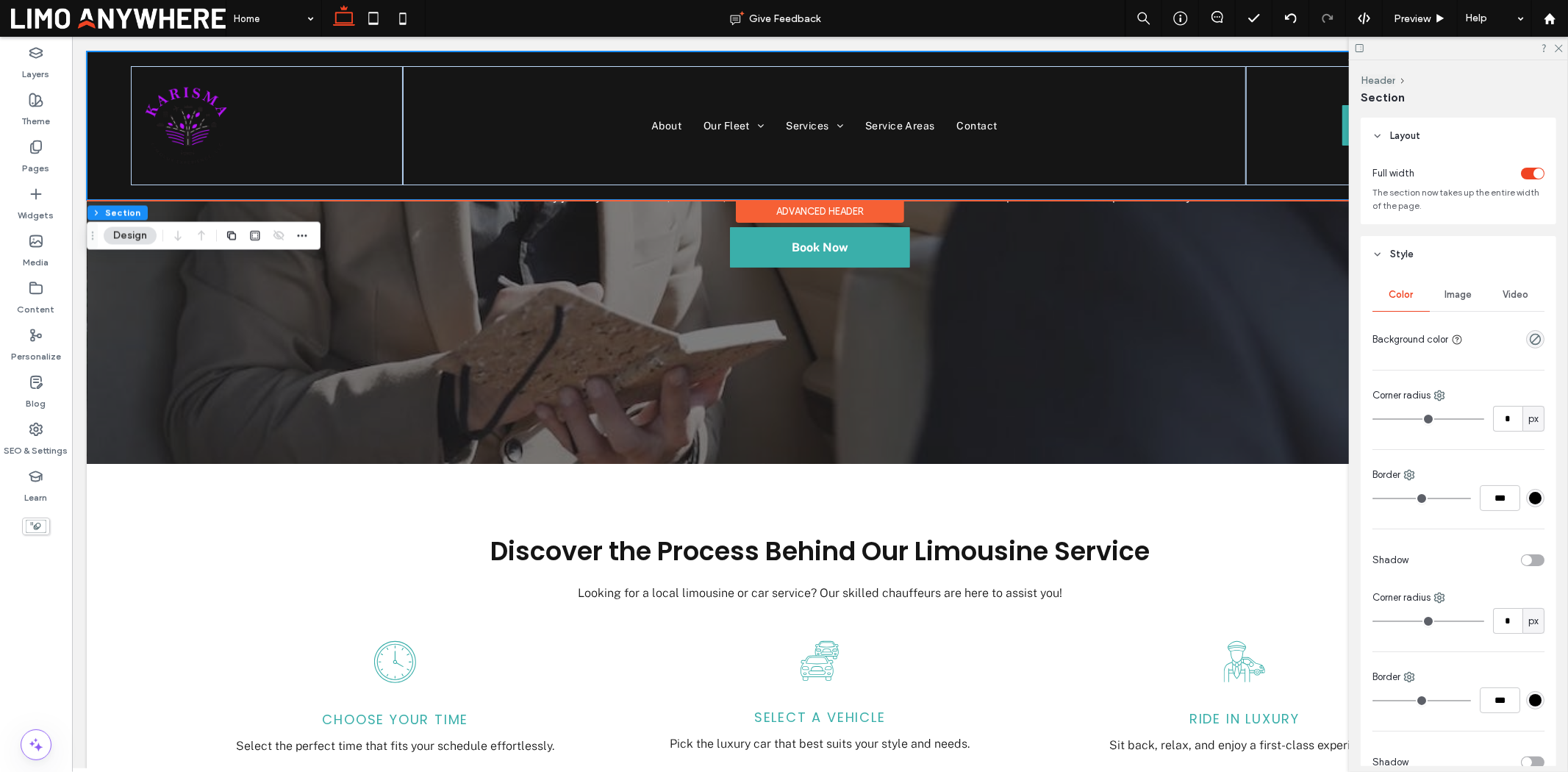
click at [812, 210] on div "Advanced Header" at bounding box center [819, 211] width 168 height 23
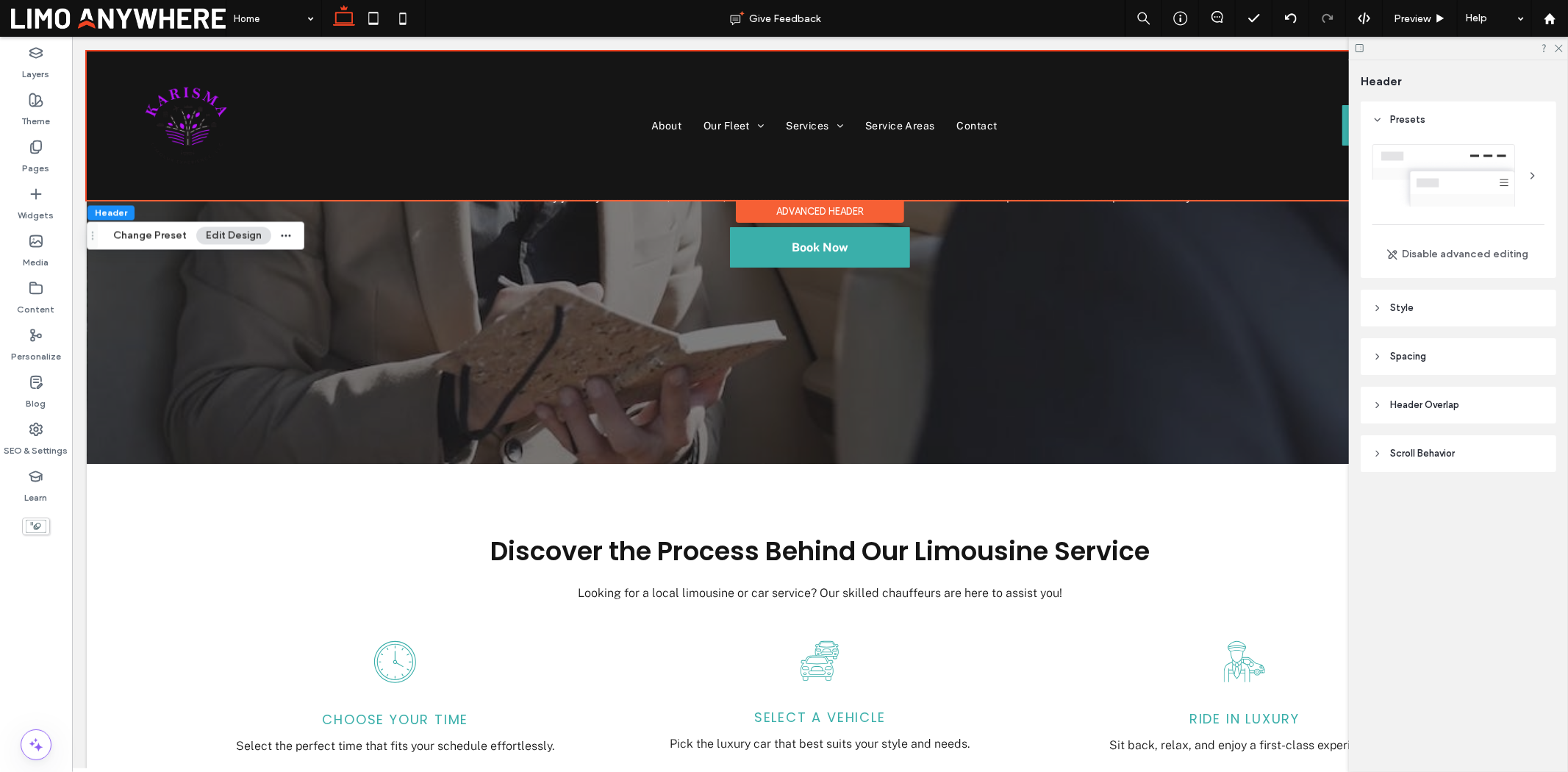
click at [1254, 447] on span "Scroll Behavior" at bounding box center [1422, 454] width 65 height 15
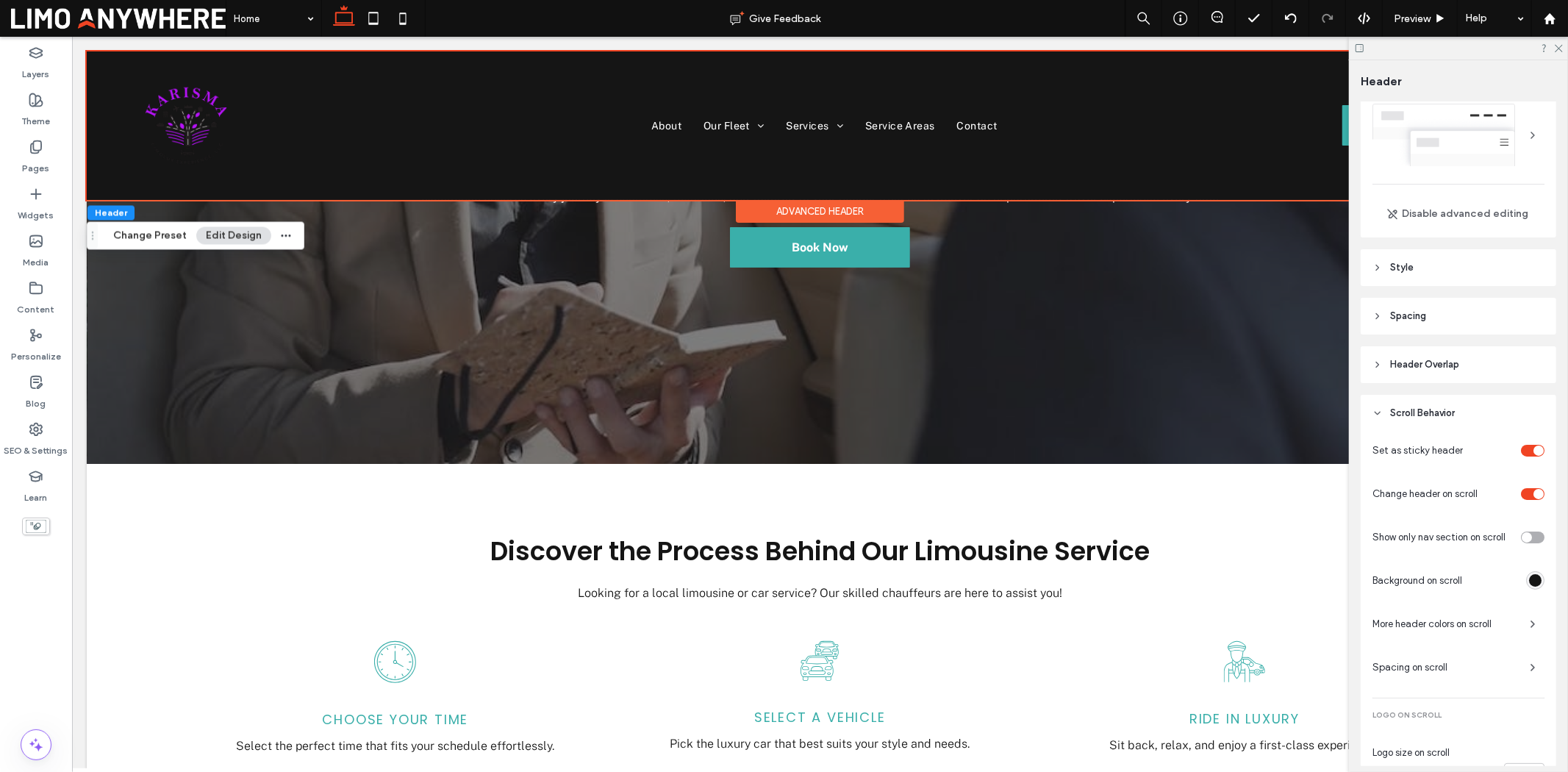
scroll to position [81, 0]
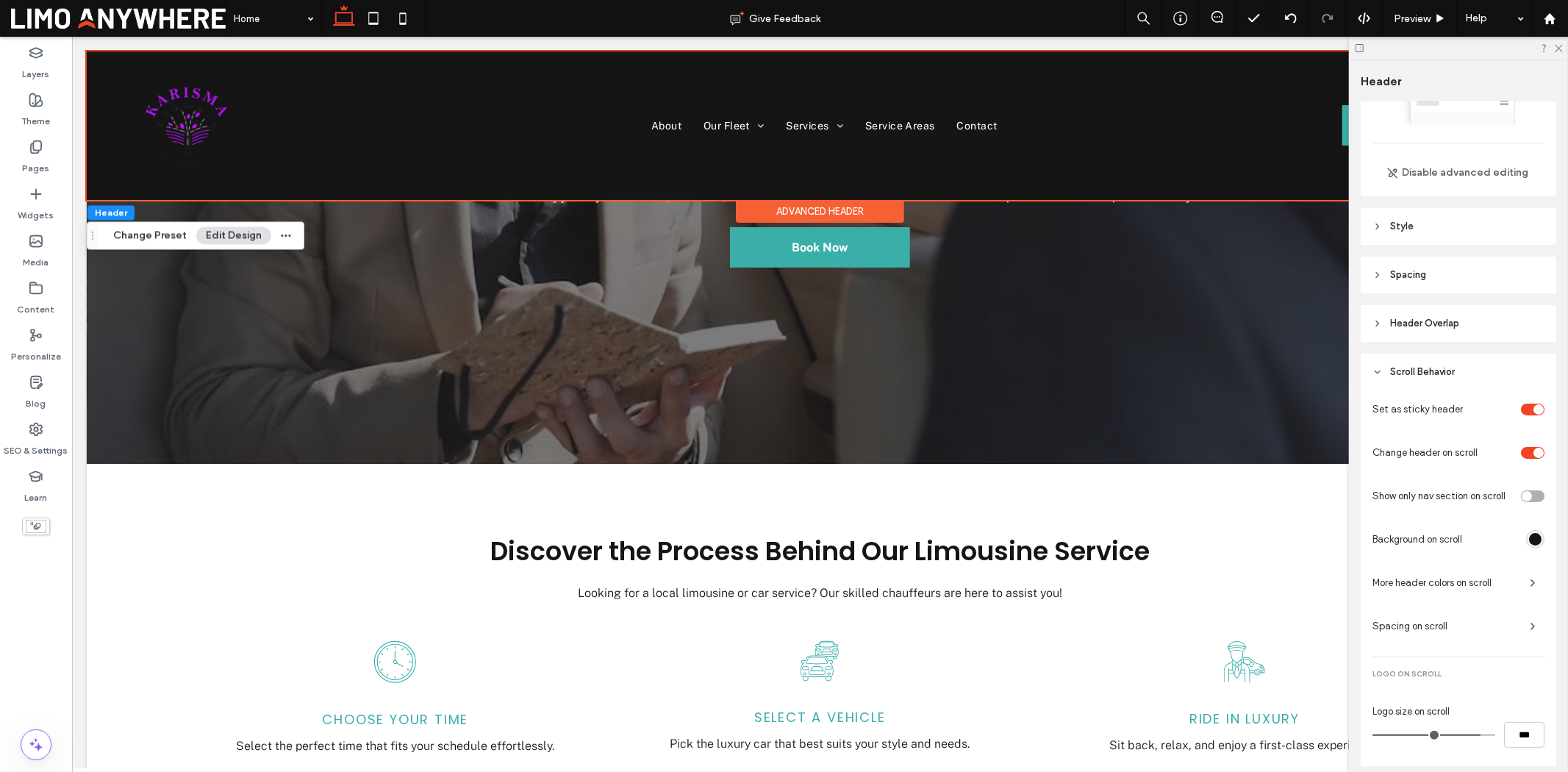
click at [1254, 539] on div "rgba(21, 21, 21, 1)" at bounding box center [1535, 539] width 12 height 12
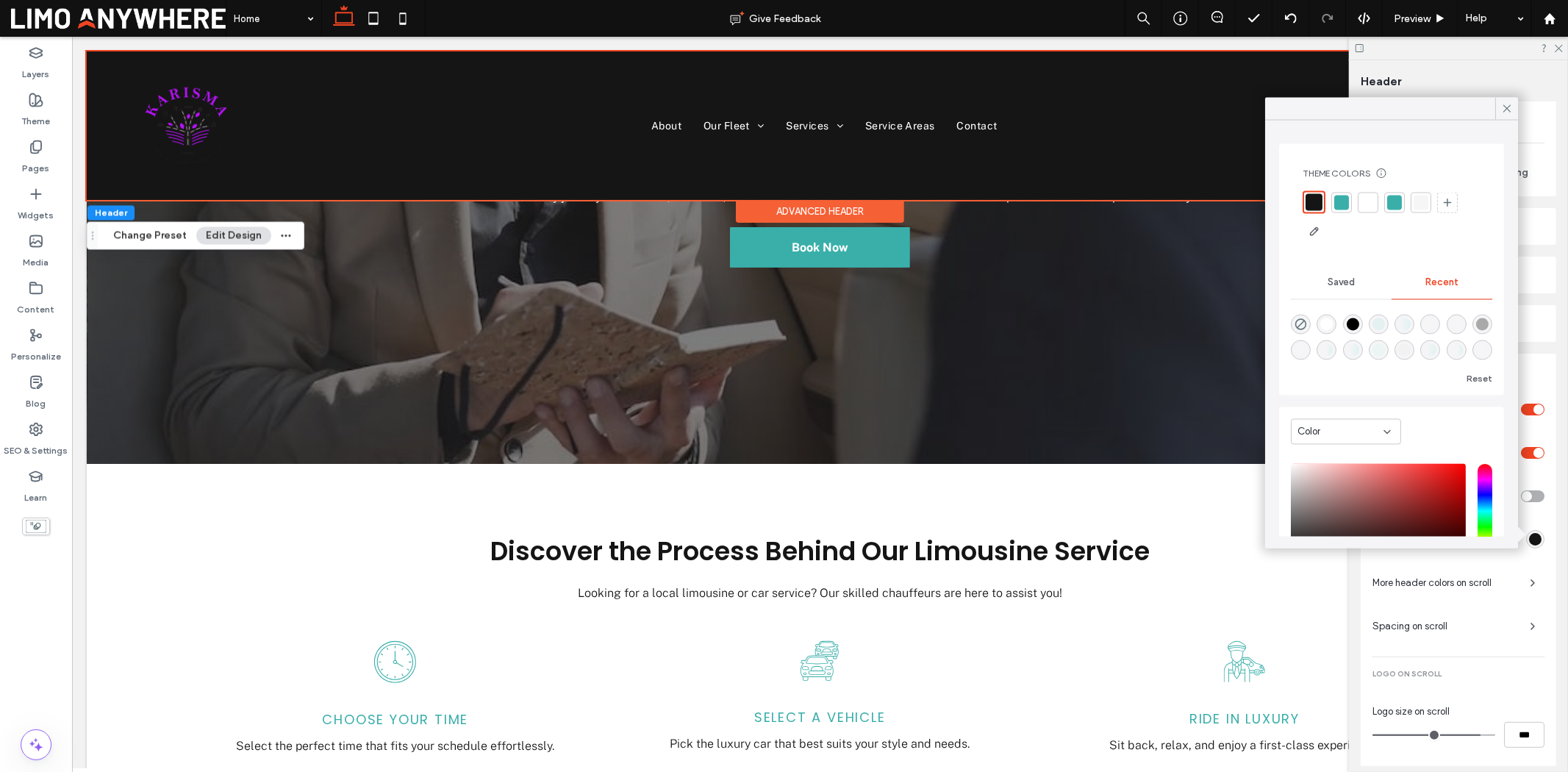
click at [1254, 203] on div at bounding box center [1368, 203] width 15 height 15
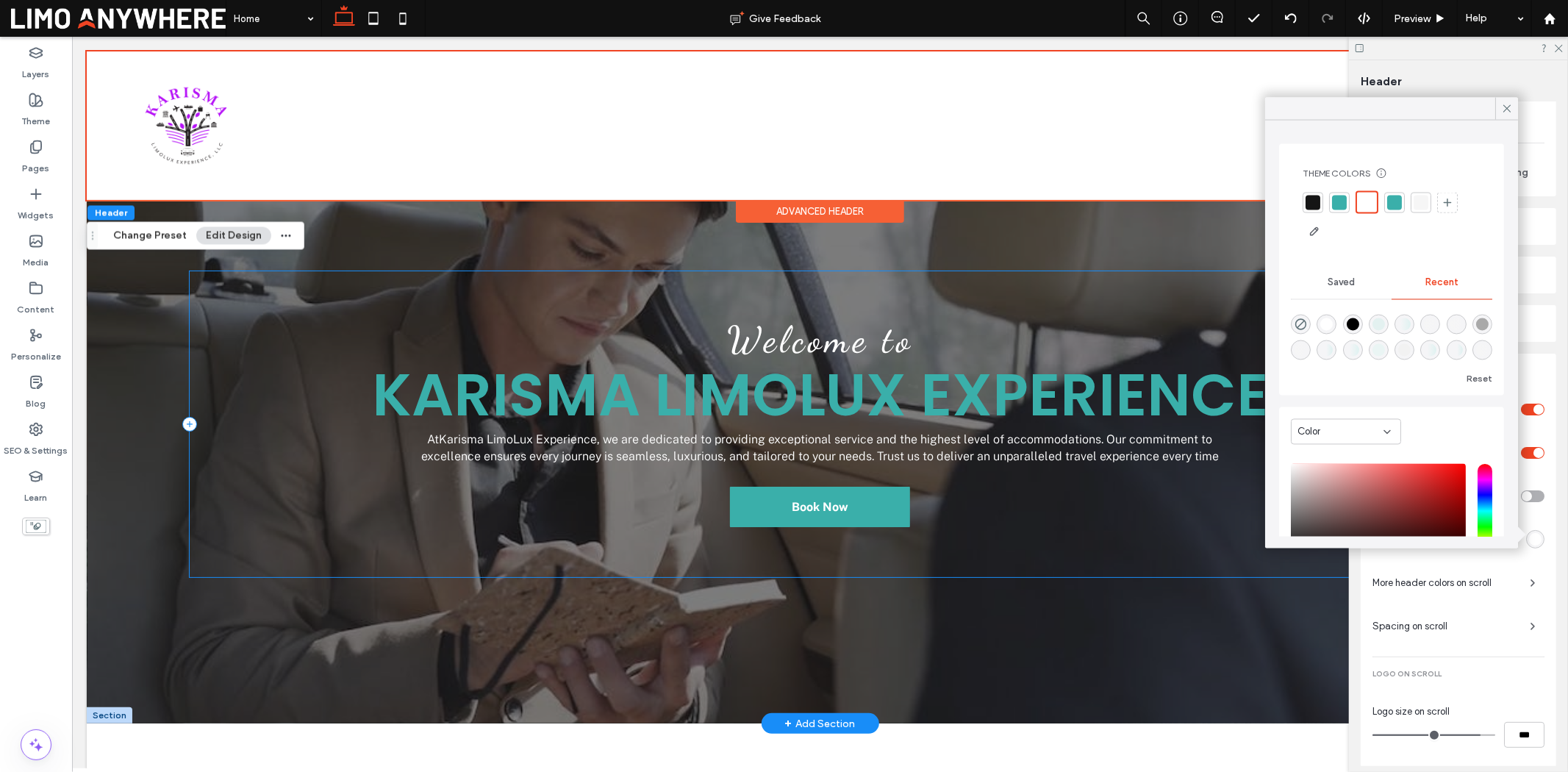
scroll to position [164, 0]
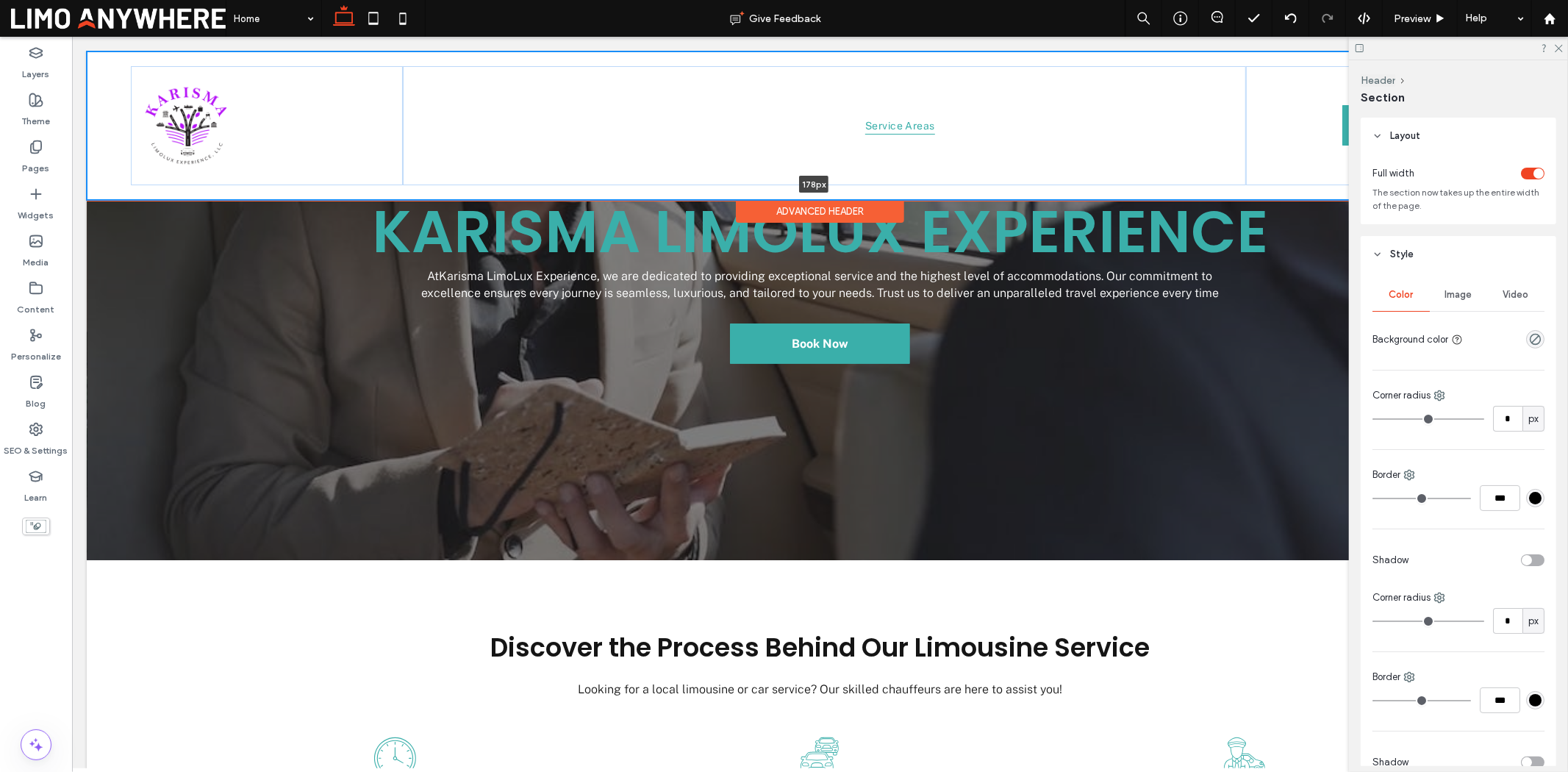
drag, startPoint x: 918, startPoint y: 198, endPoint x: 918, endPoint y: 173, distance: 25.0
click at [918, 173] on div "About Our Fleet V1 V2 V3 Services V1 V2 Service Areas Contact Book Now *5555 17…" at bounding box center [819, 124] width 1466 height 149
type input "***"
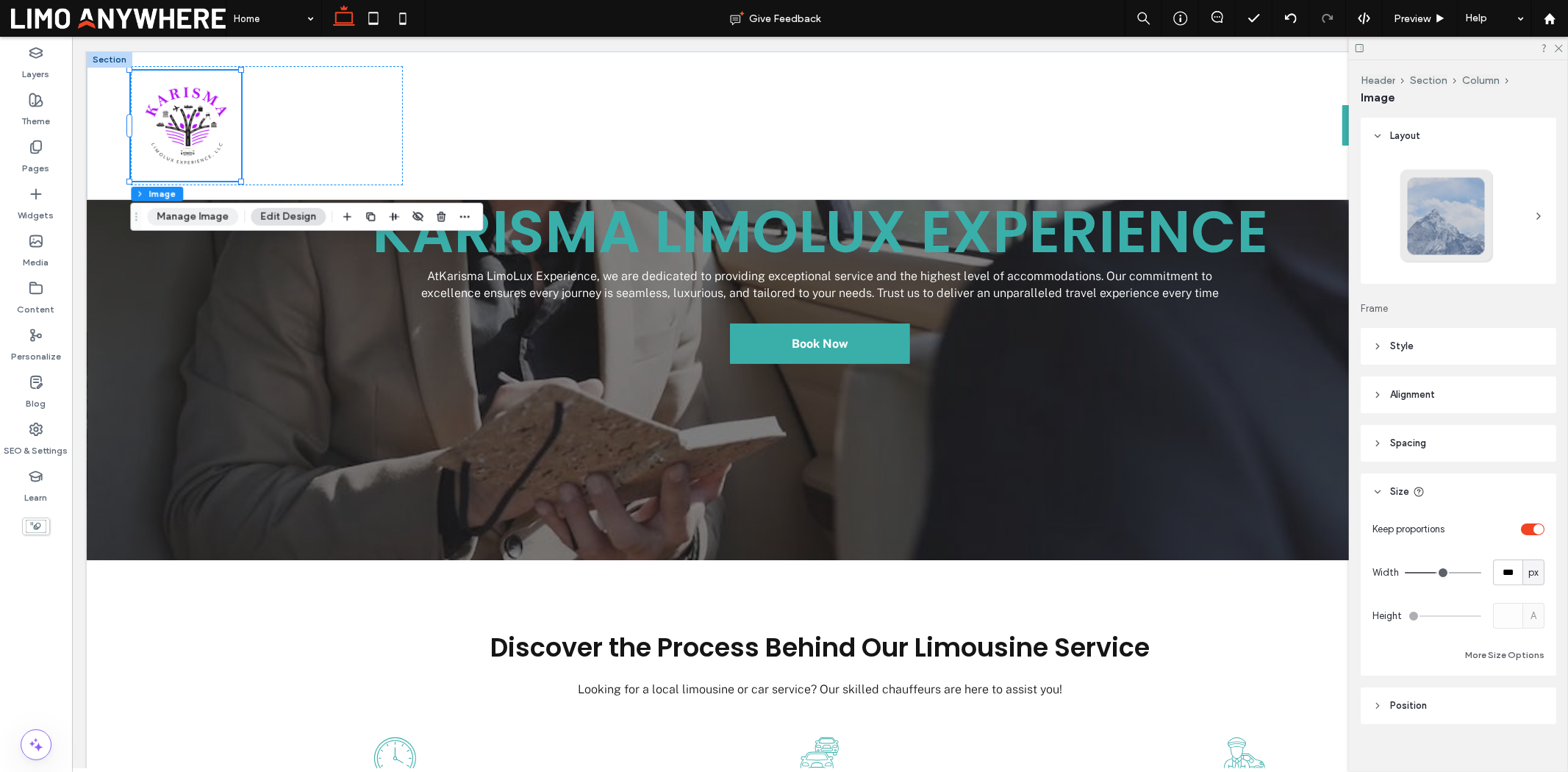
click at [203, 216] on button "Manage Image" at bounding box center [193, 217] width 91 height 18
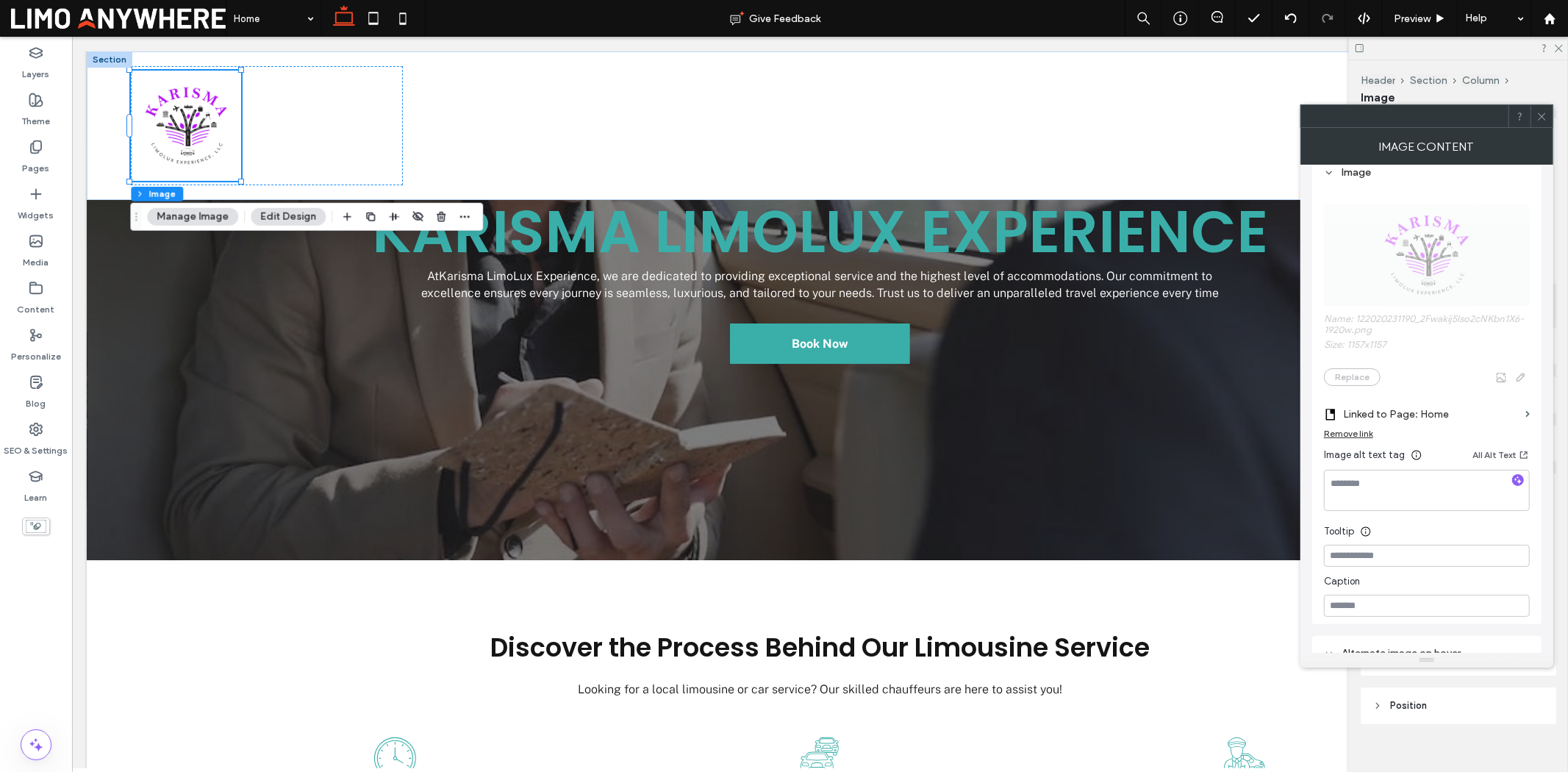
scroll to position [0, 0]
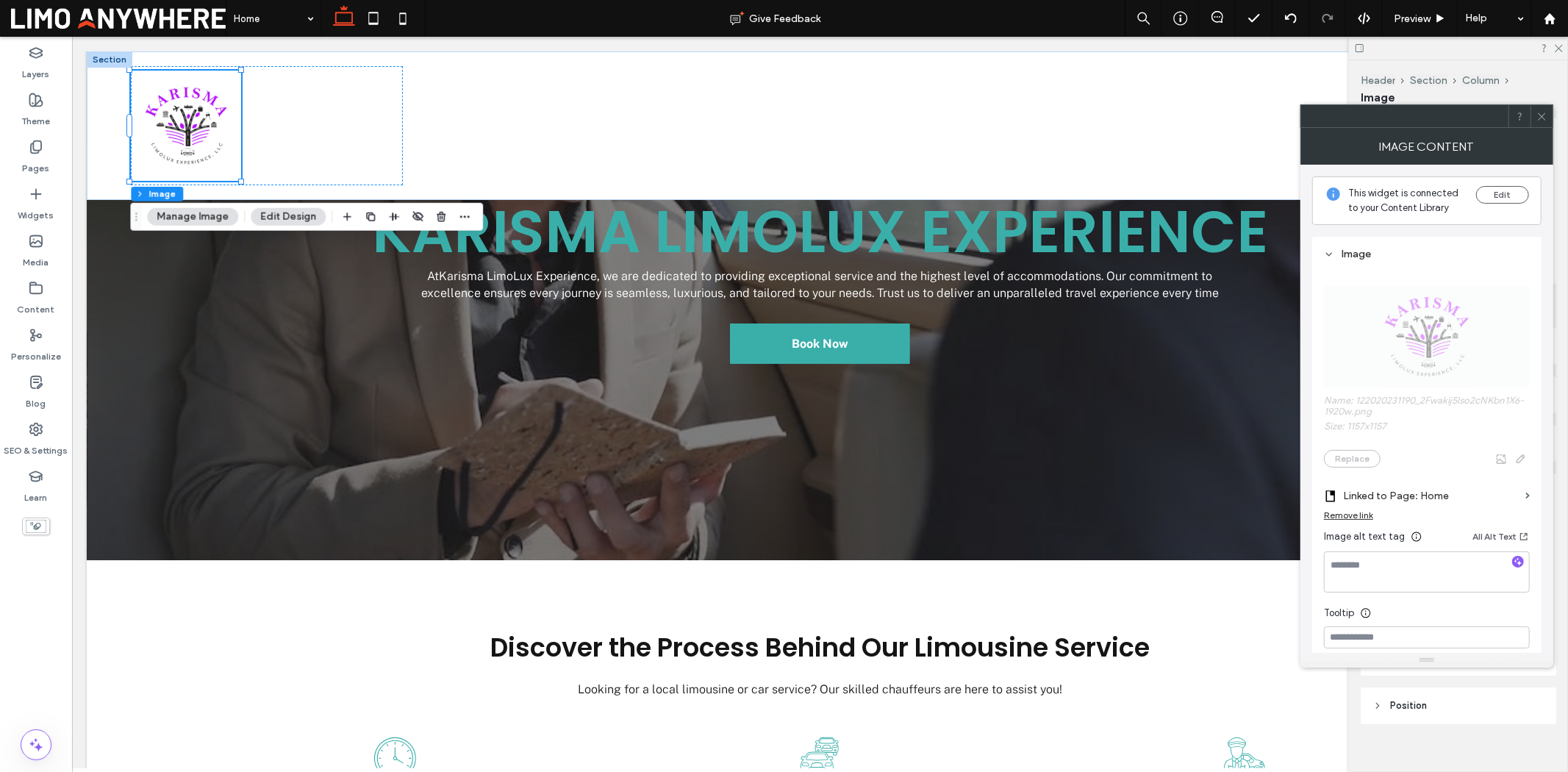
click at [1254, 113] on div at bounding box center [1541, 116] width 22 height 22
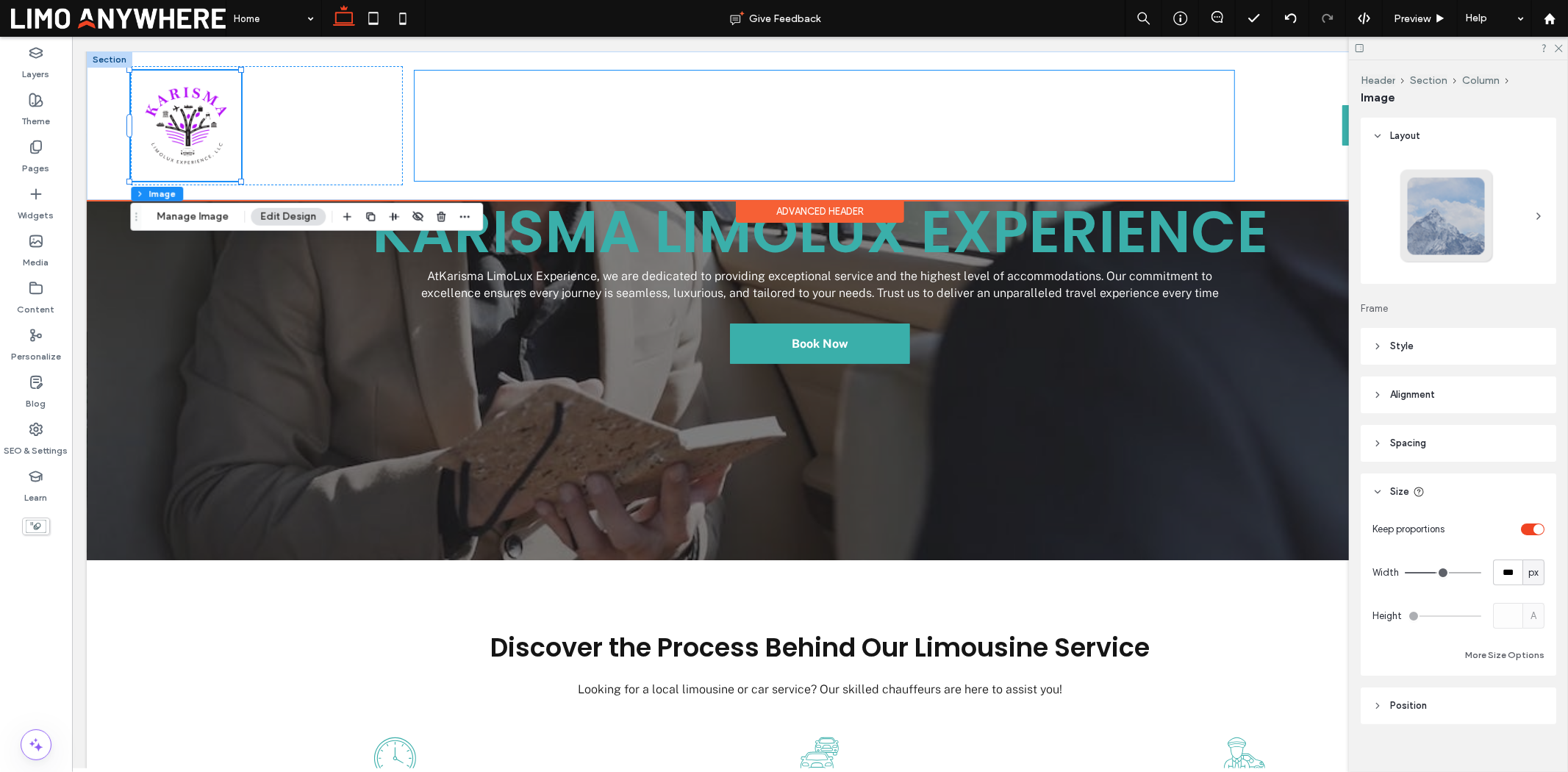
click at [577, 118] on ul "About Our Fleet V1 V2 V3 Services V1 V2 Service Areas Contact" at bounding box center [824, 125] width 820 height 111
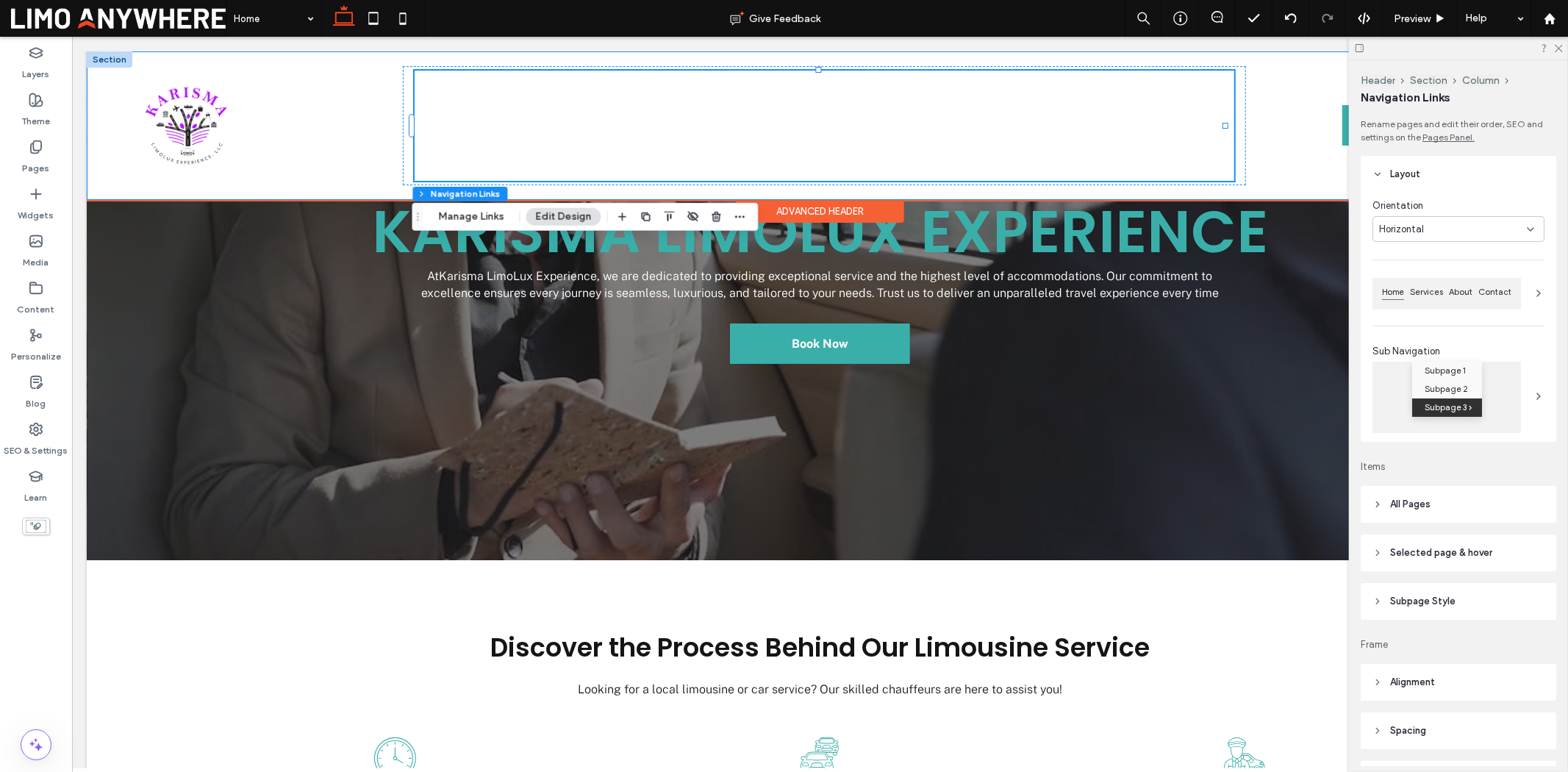
click at [88, 139] on div "About Our Fleet V1 V2 V3 Services V1 V2 Service Areas Contact Book Now *5555" at bounding box center [819, 124] width 1466 height 149
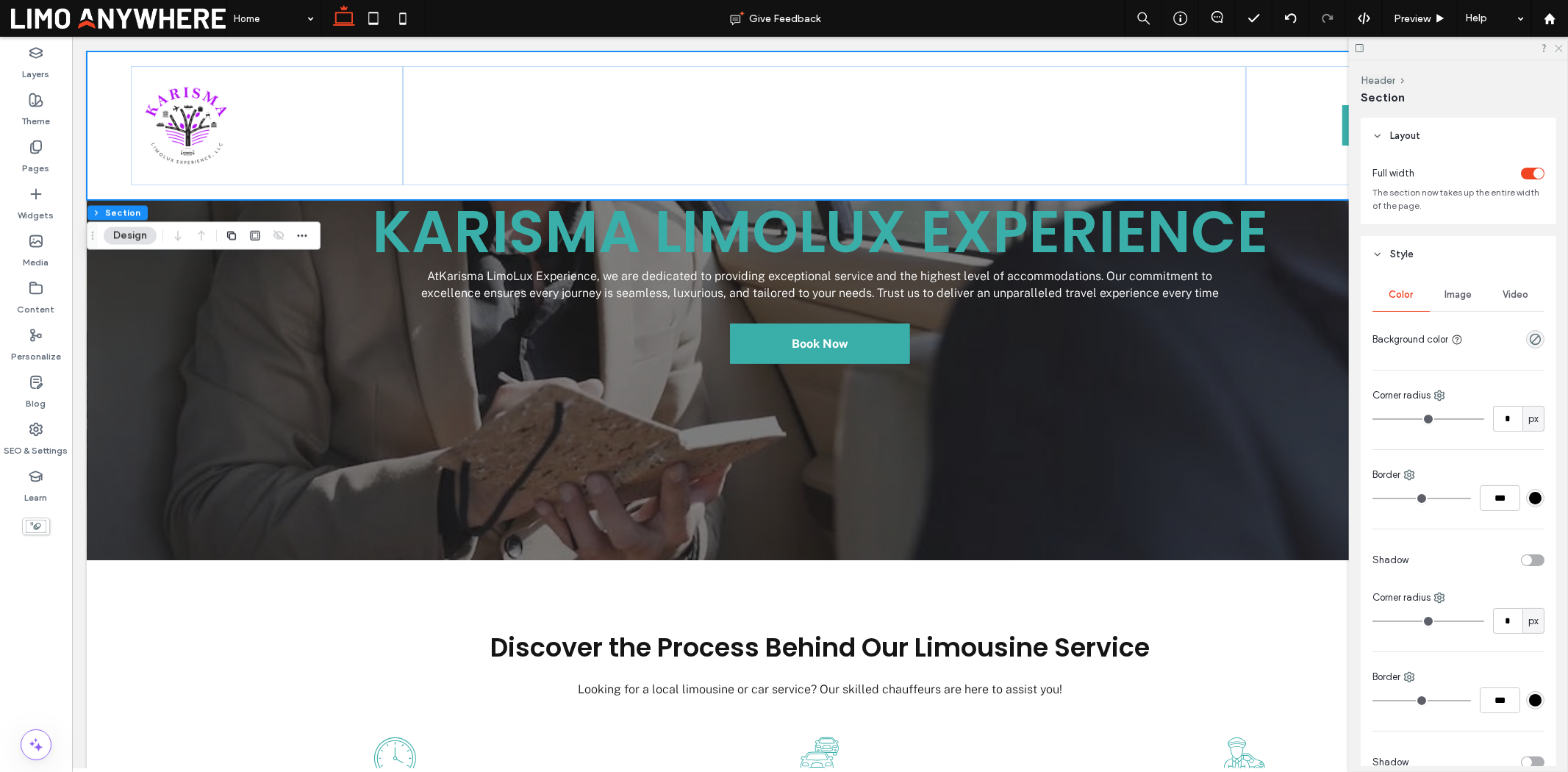
click at [1254, 49] on icon at bounding box center [1558, 47] width 10 height 10
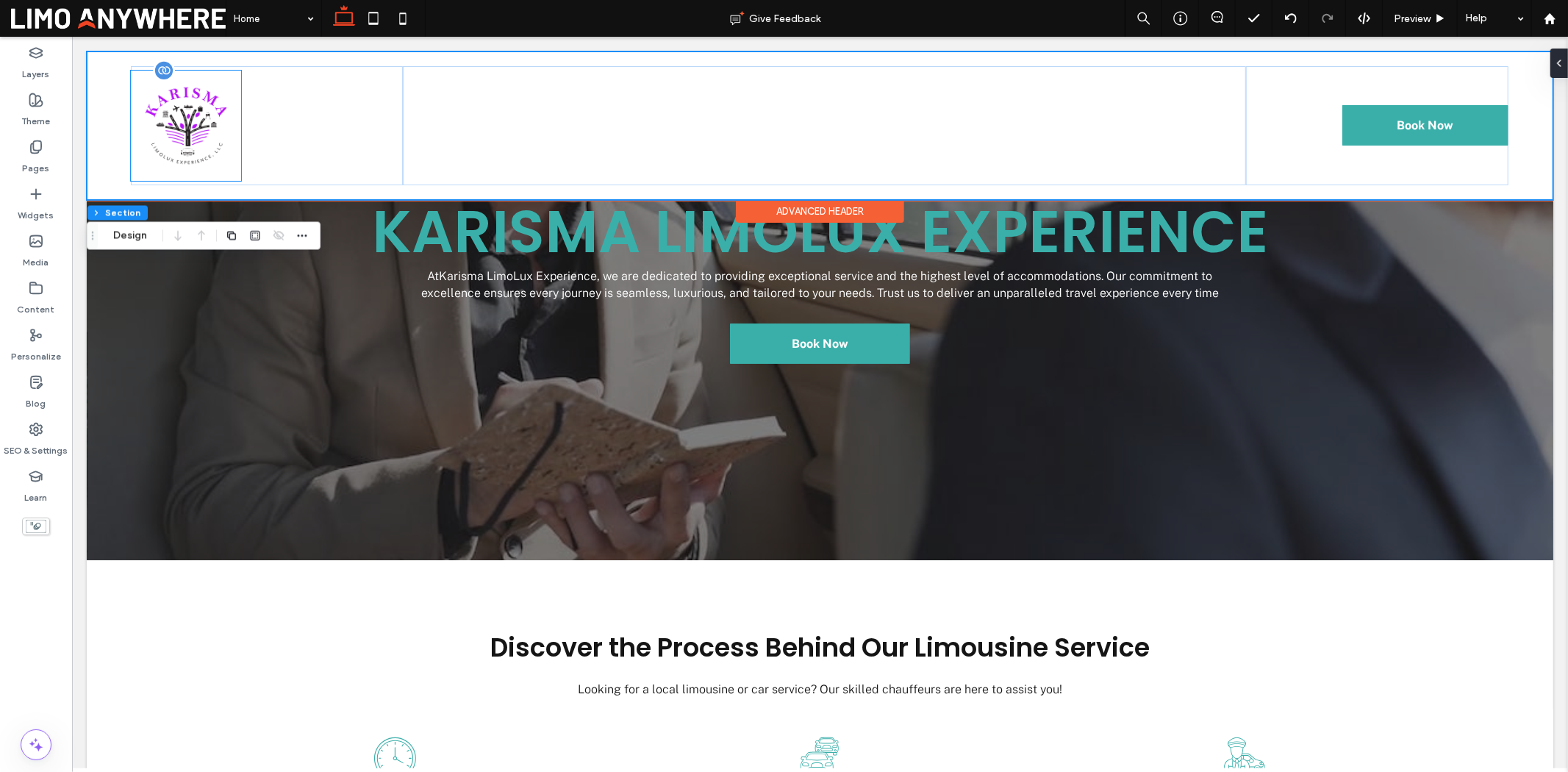
click at [191, 116] on img at bounding box center [185, 124] width 97 height 97
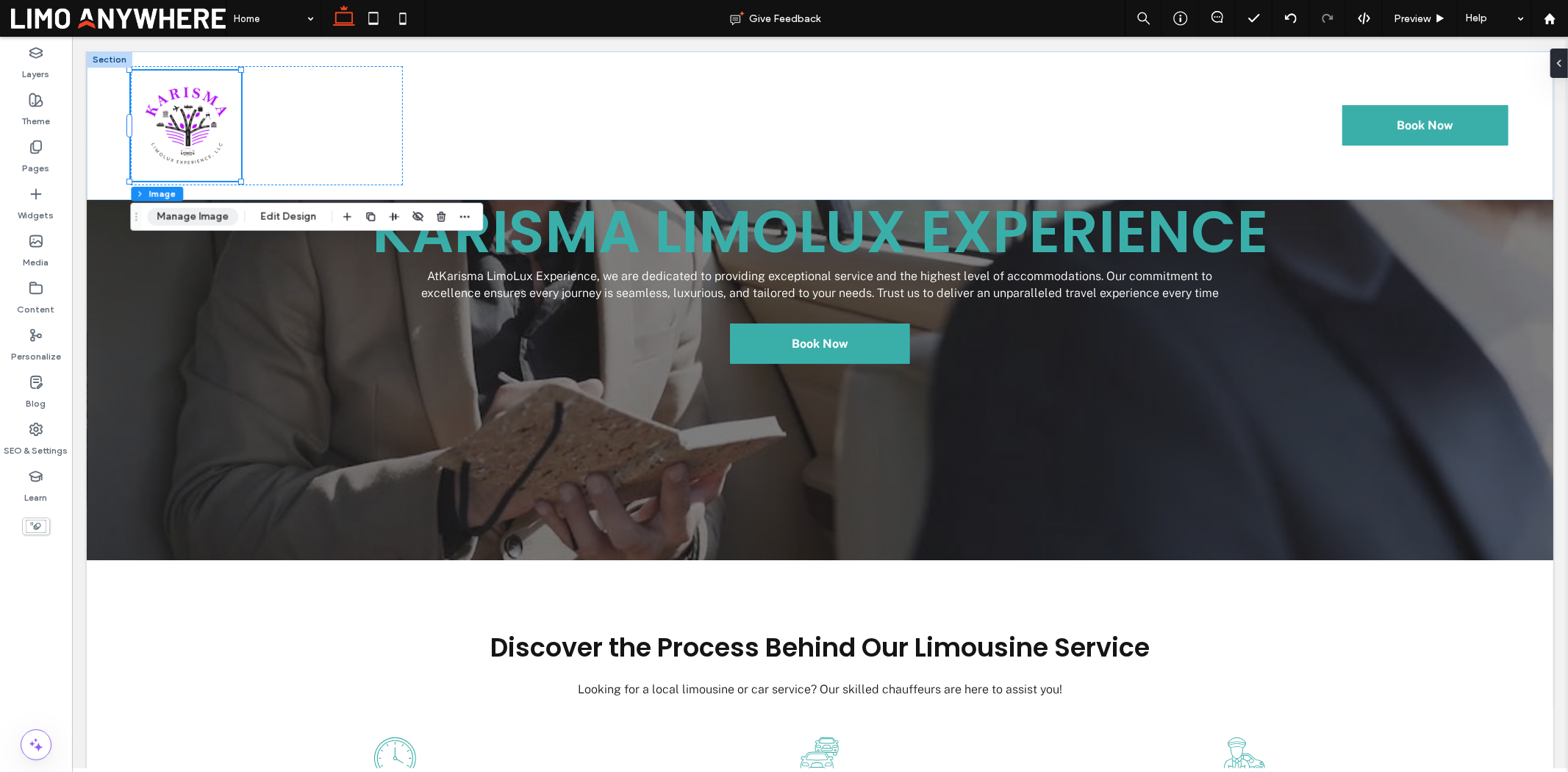
click at [209, 213] on button "Manage Image" at bounding box center [193, 217] width 91 height 18
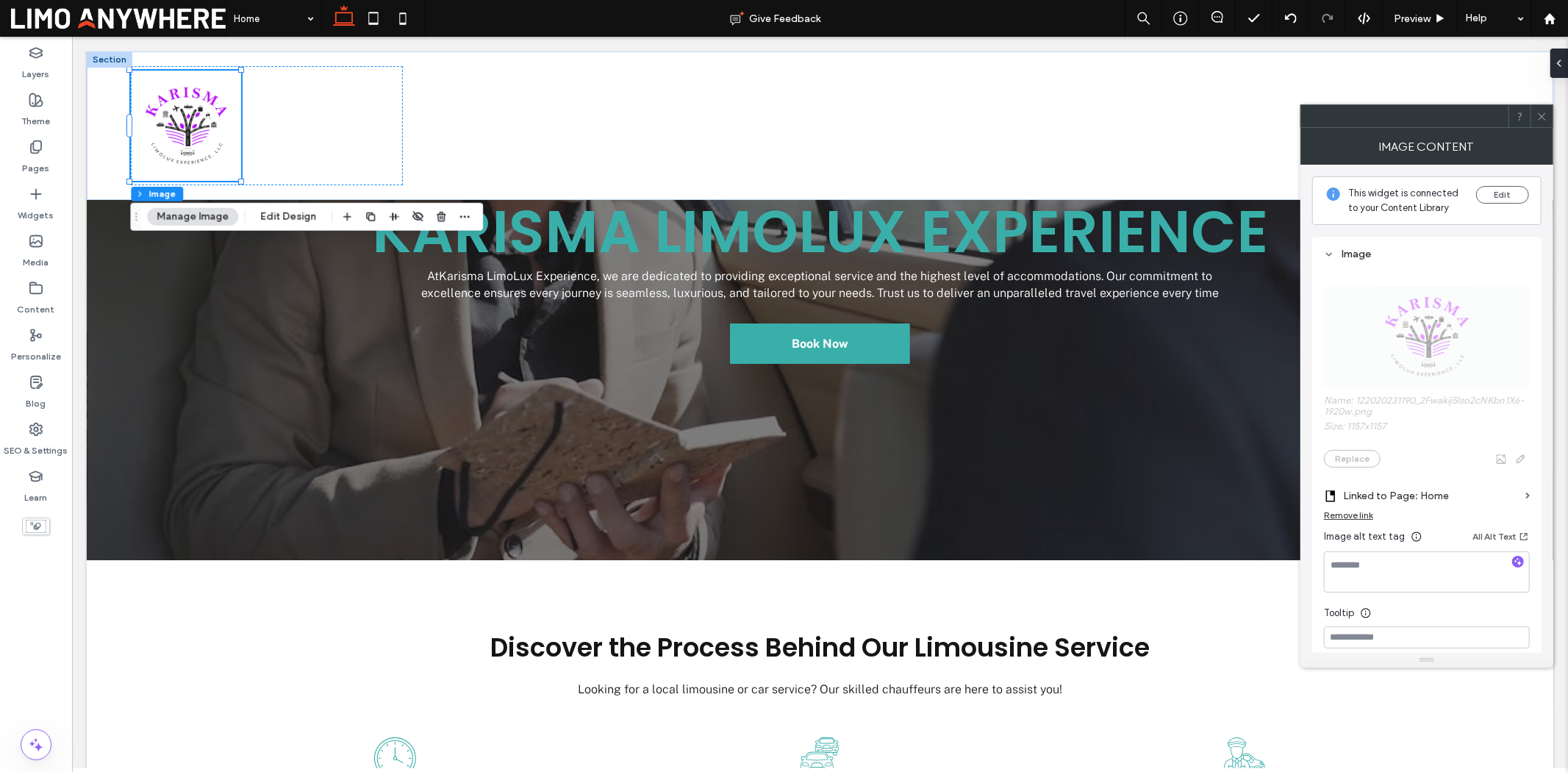
click at [1254, 124] on span at bounding box center [1542, 116] width 11 height 22
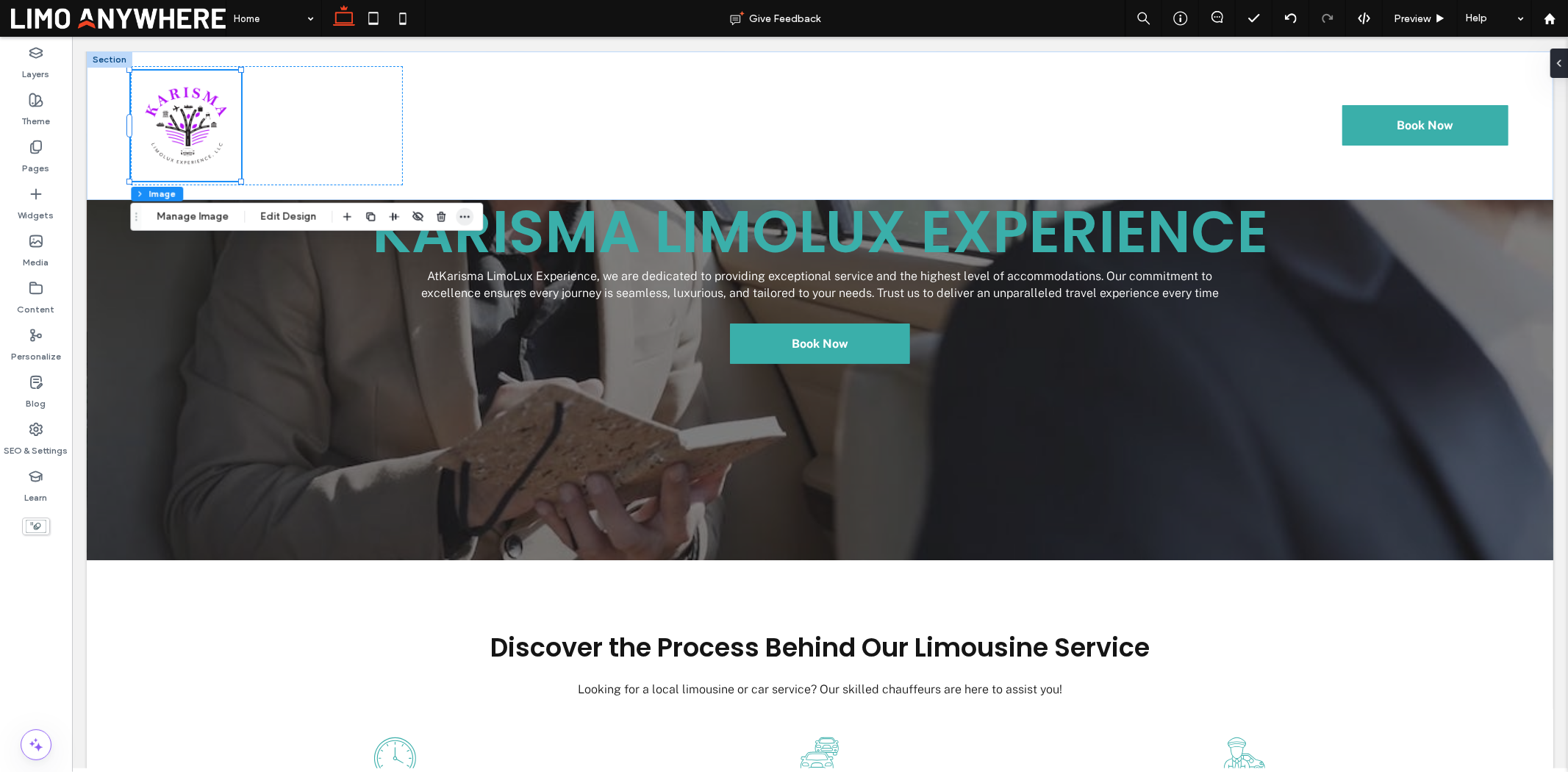
click at [462, 216] on use "button" at bounding box center [465, 216] width 10 height 2
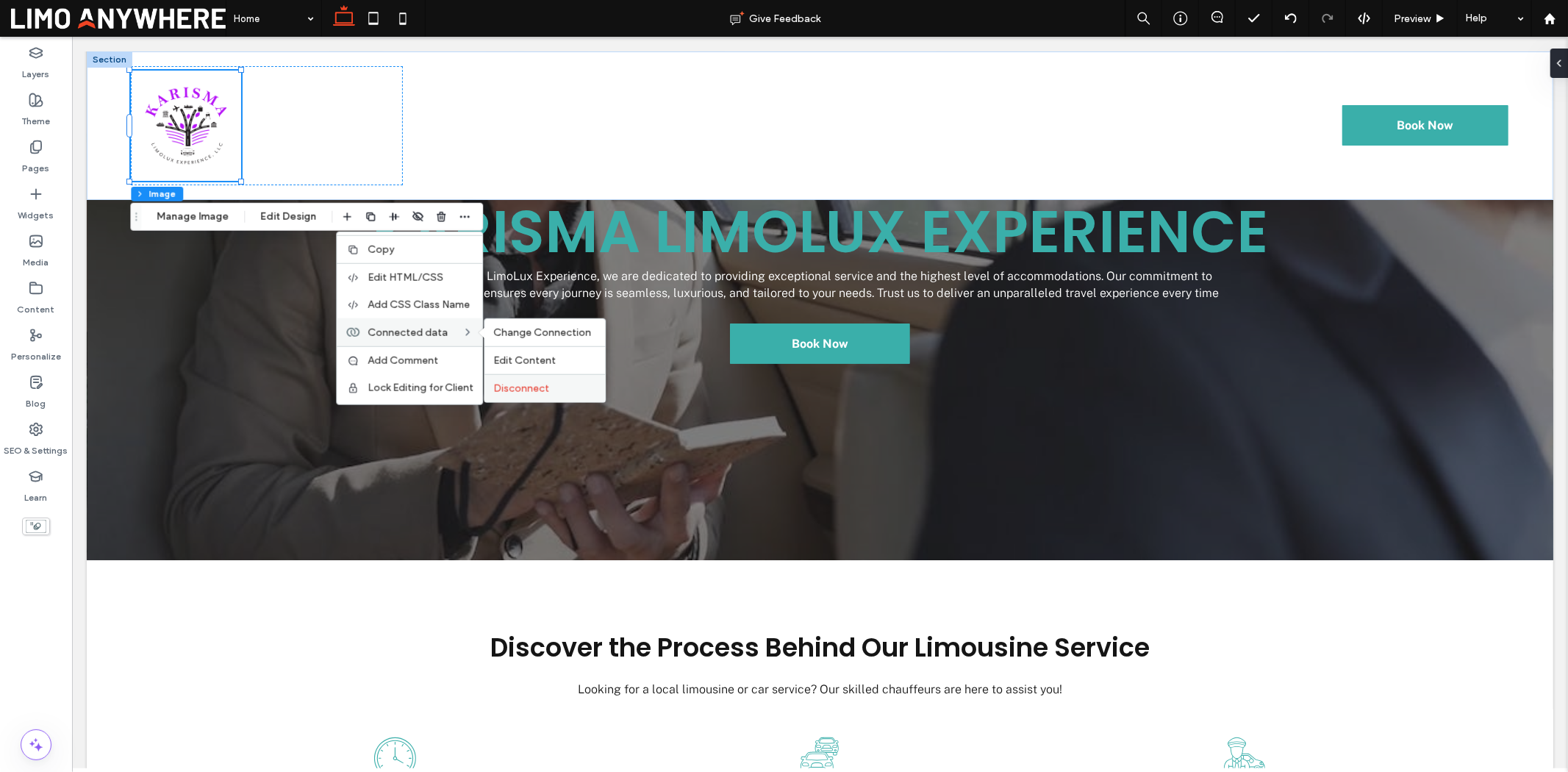
click at [523, 382] on span "Disconnect" at bounding box center [521, 388] width 56 height 12
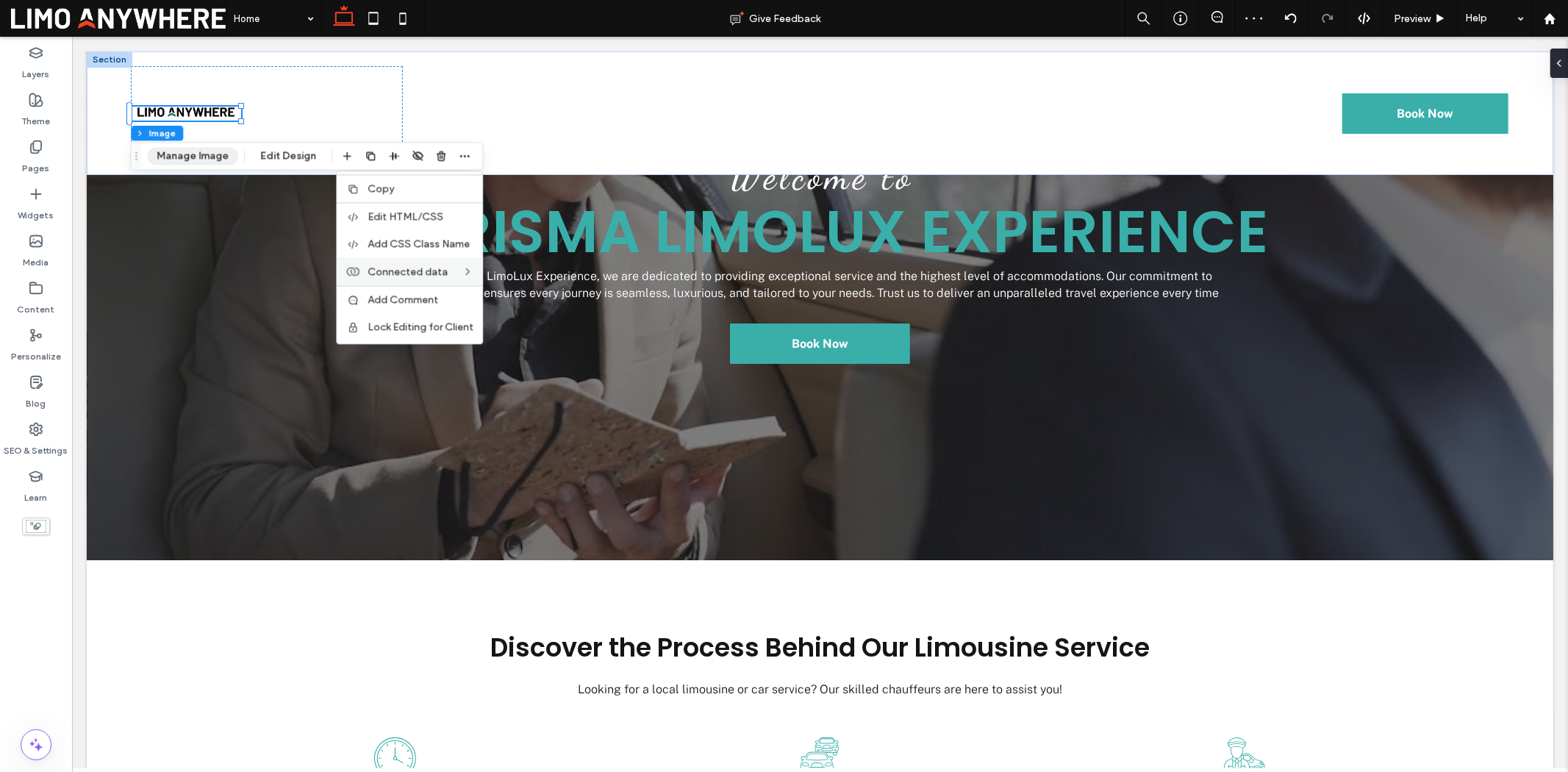
click at [186, 151] on button "Manage Image" at bounding box center [193, 156] width 91 height 18
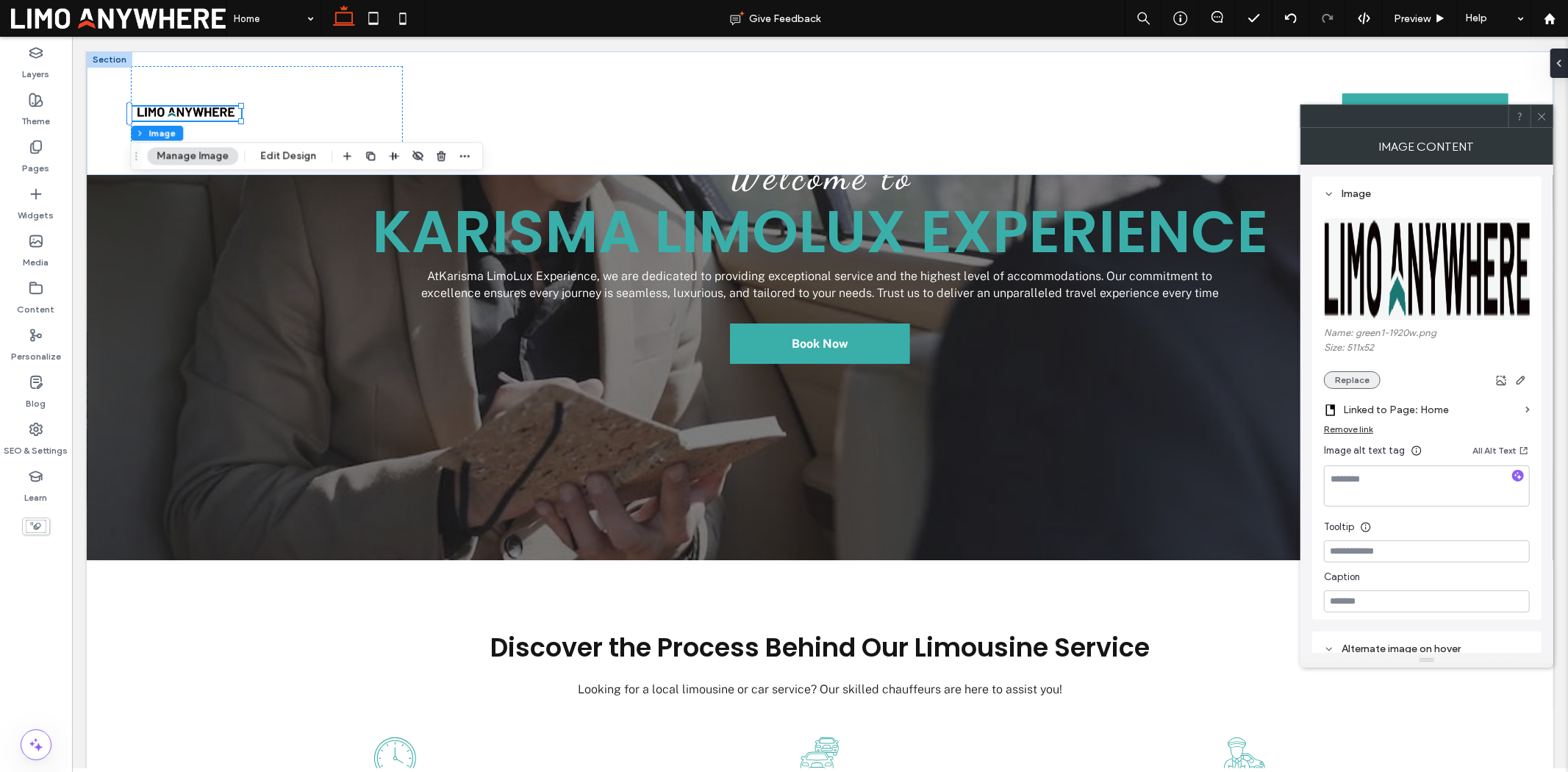
click at [1254, 385] on button "Replace" at bounding box center [1352, 381] width 57 height 18
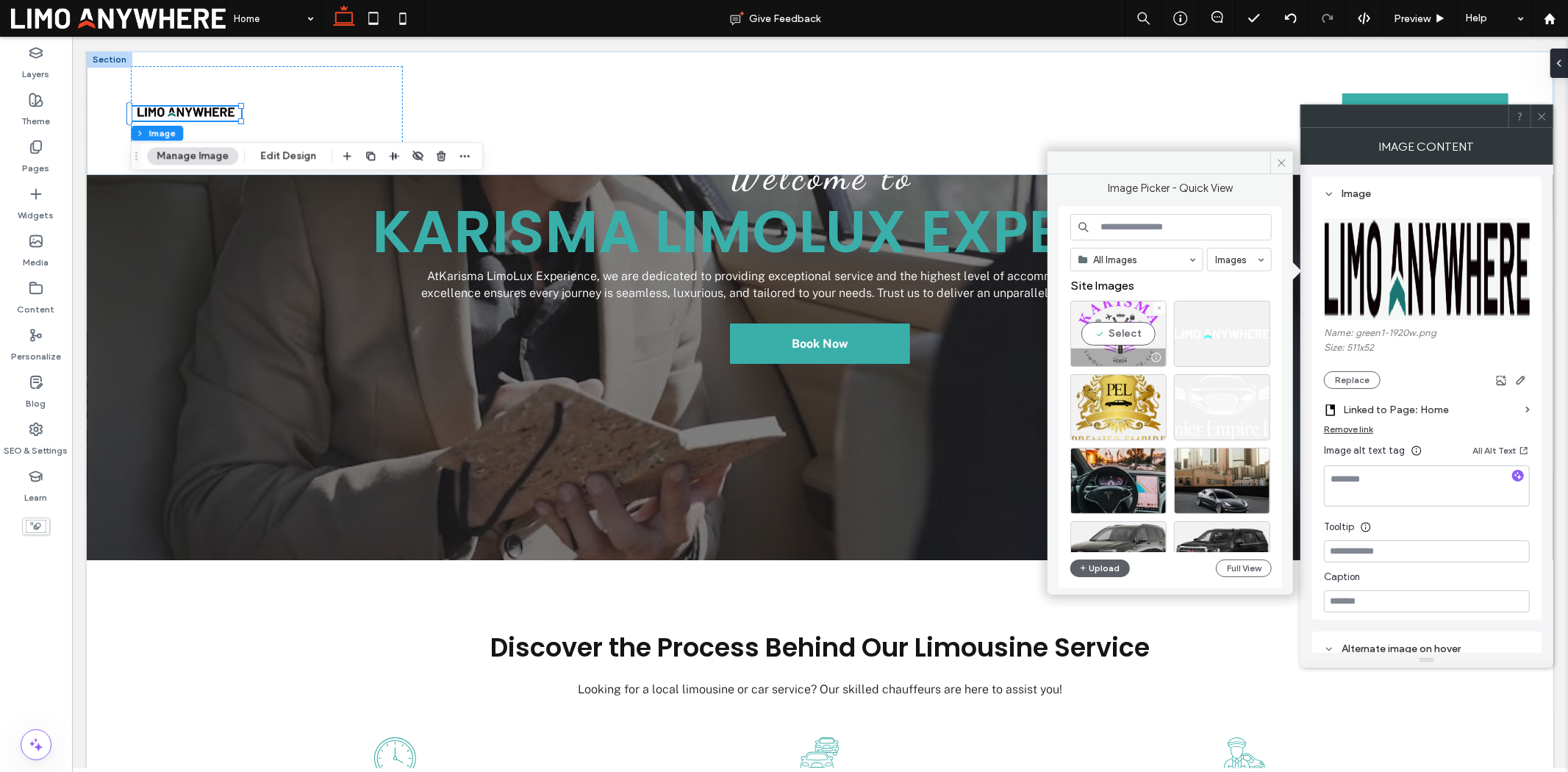
click at [1132, 334] on div "Select" at bounding box center [1118, 334] width 96 height 66
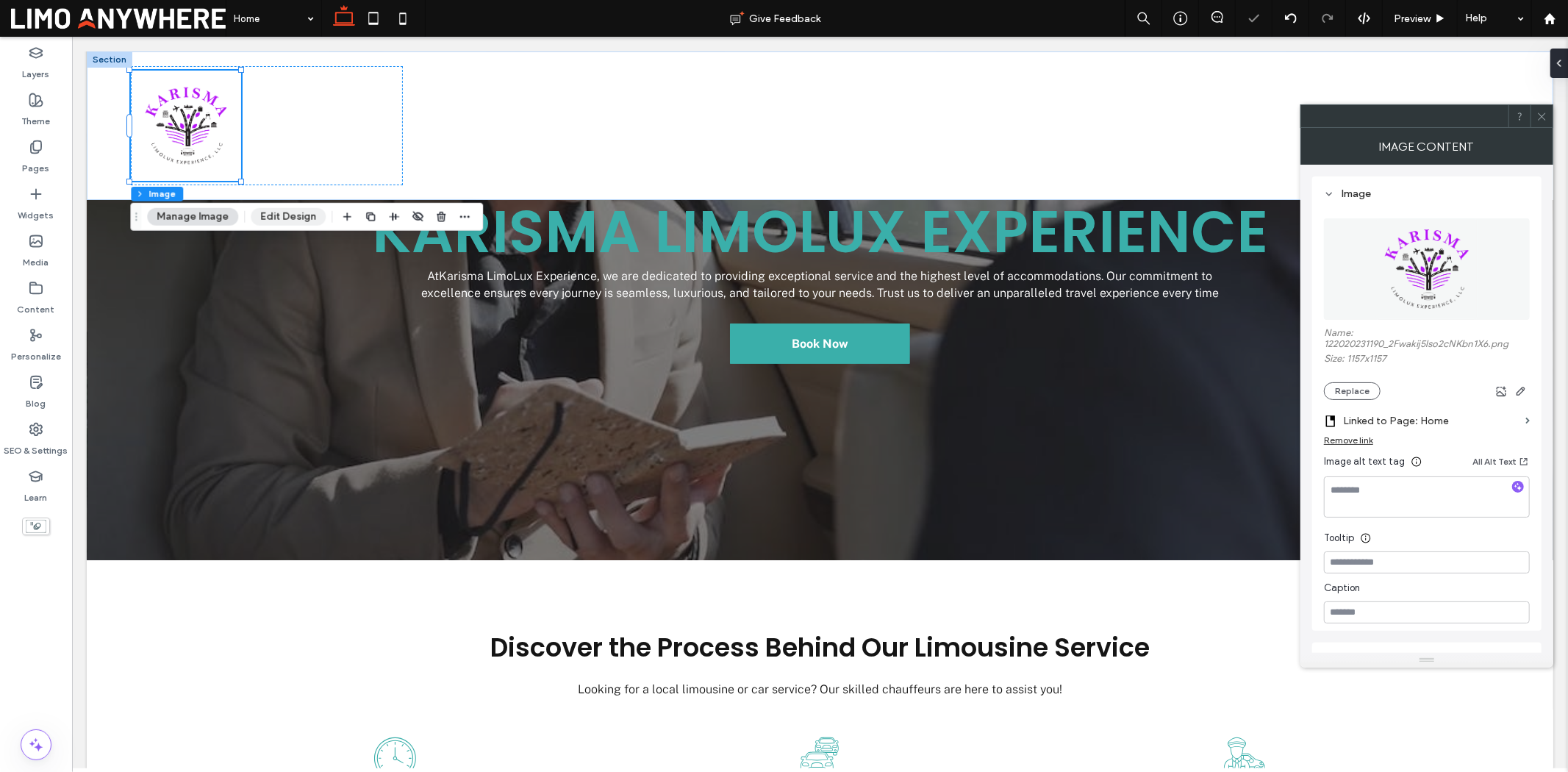
click at [264, 208] on button "Edit Design" at bounding box center [288, 217] width 75 height 18
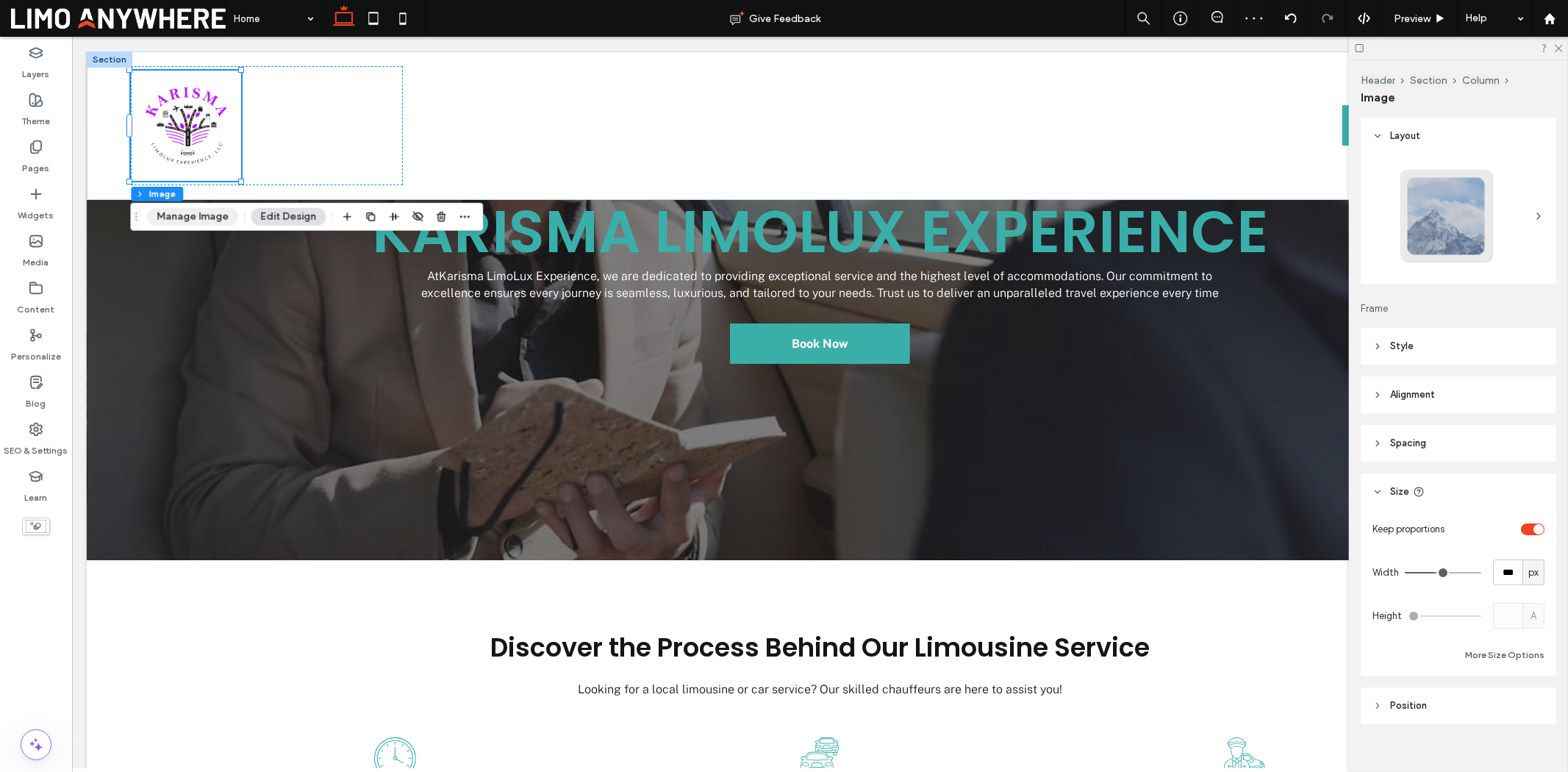
click at [188, 216] on button "Manage Image" at bounding box center [193, 217] width 91 height 18
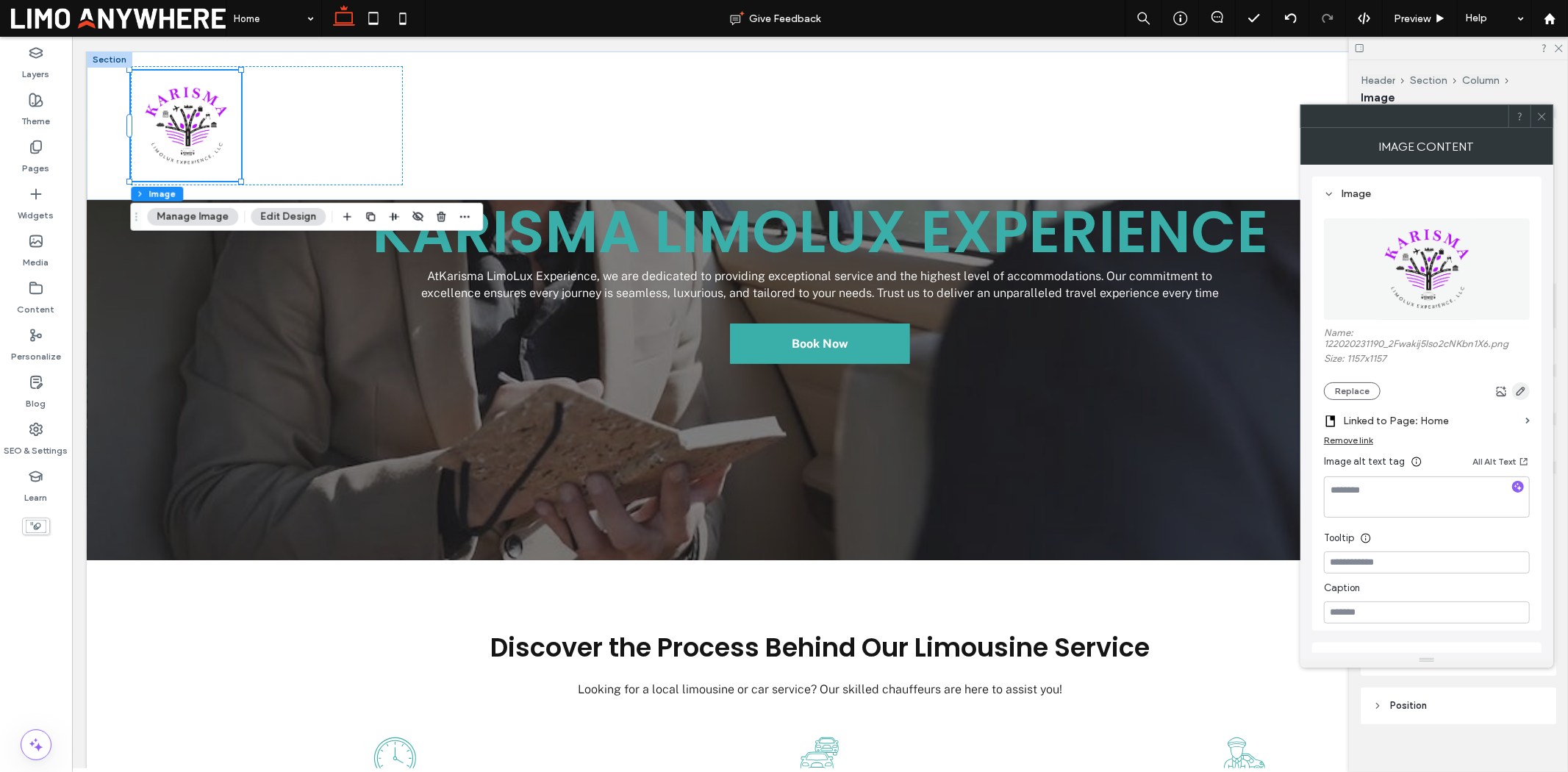
click at [1254, 390] on icon "button" at bounding box center [1521, 391] width 11 height 11
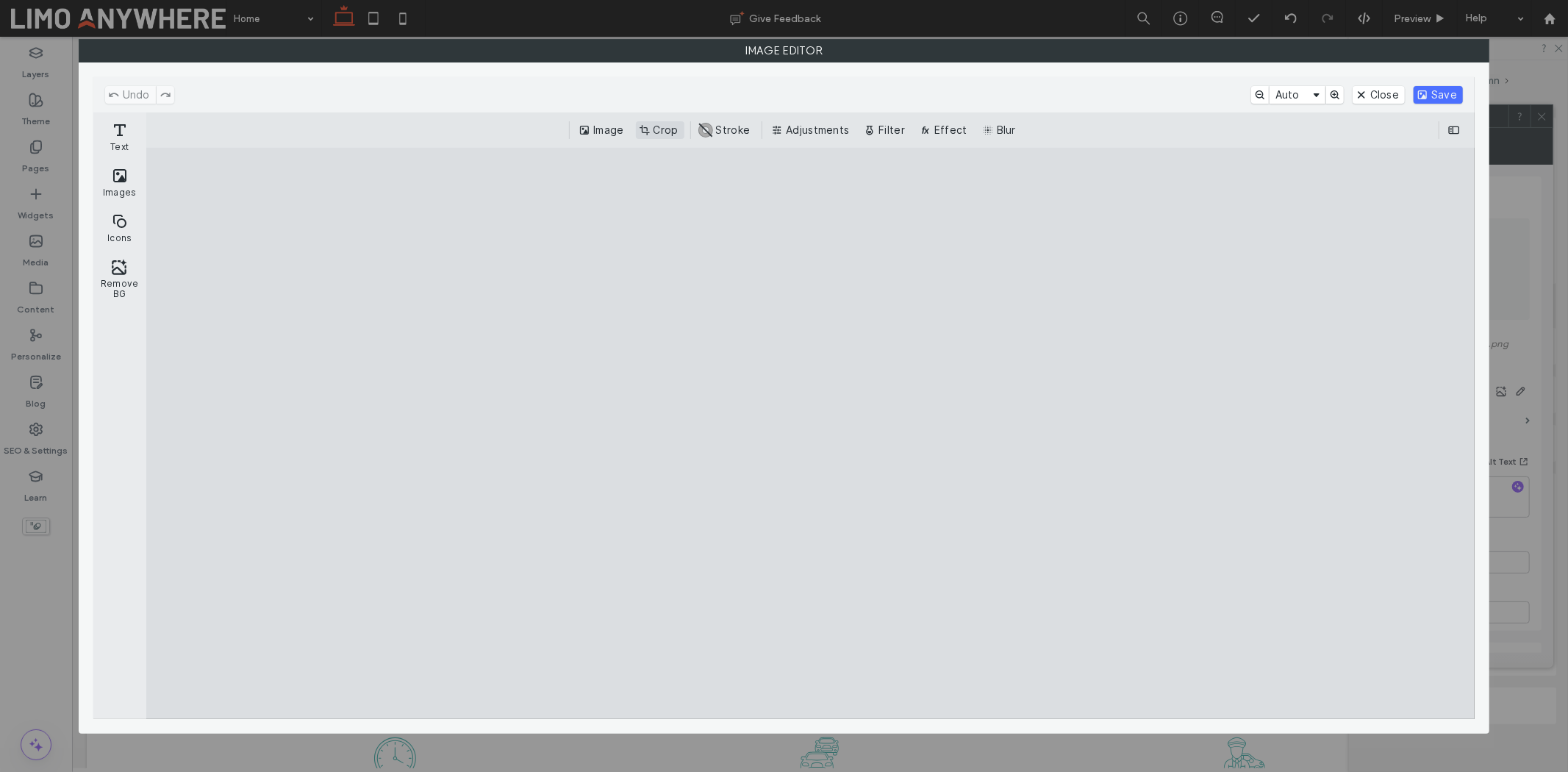
click at [649, 126] on button "Crop" at bounding box center [660, 130] width 49 height 18
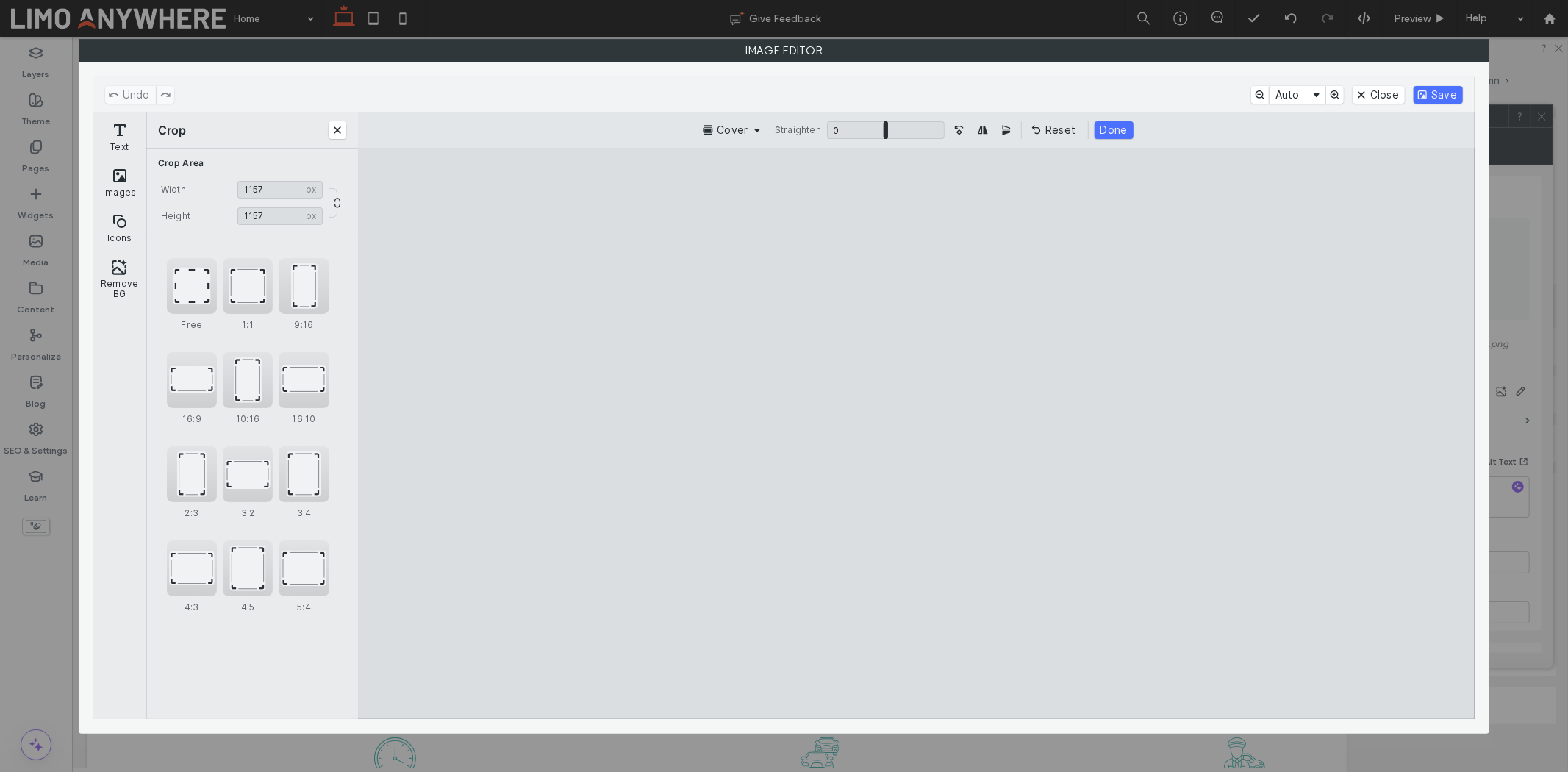
type input "****"
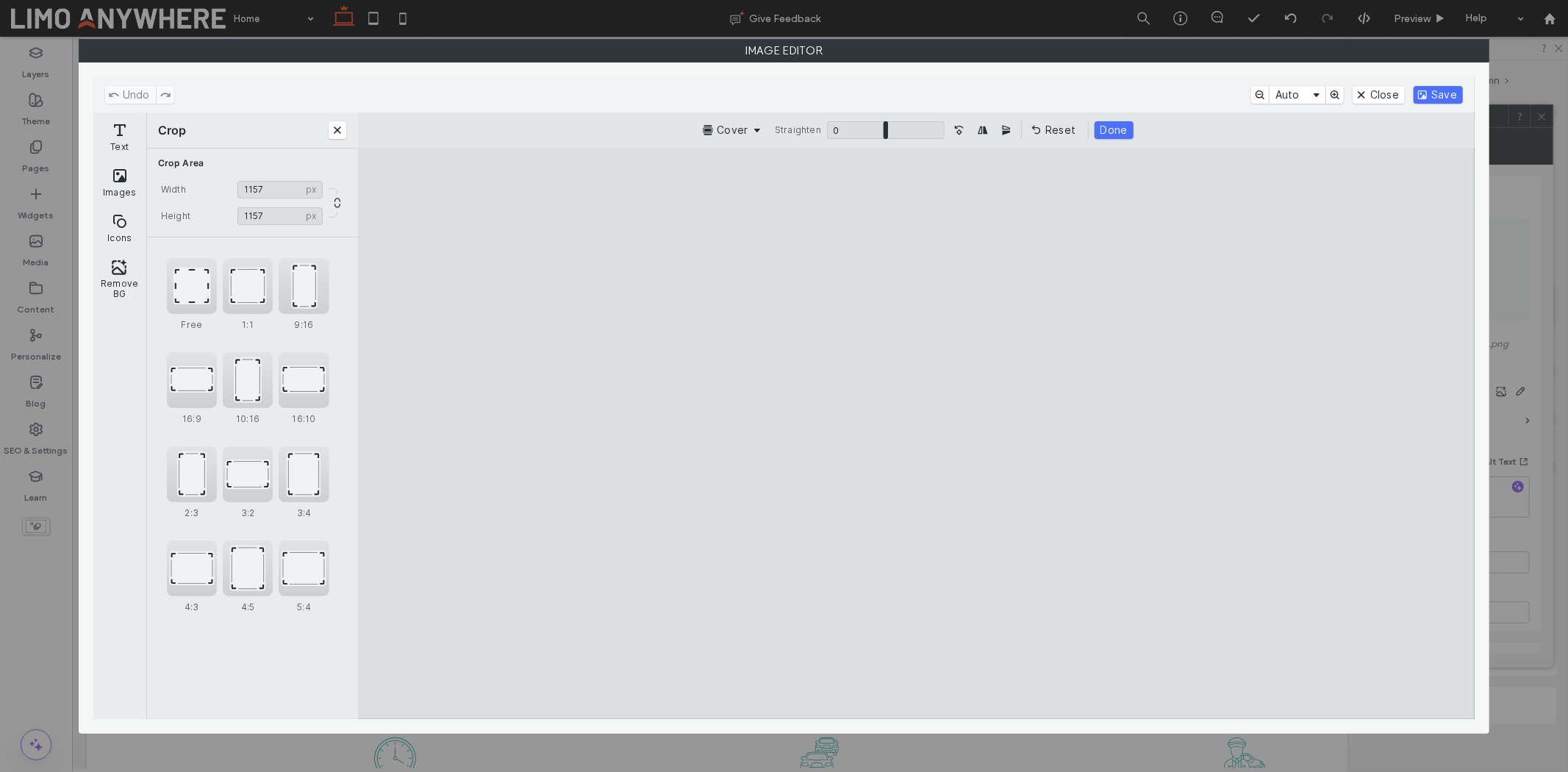
type input "****"
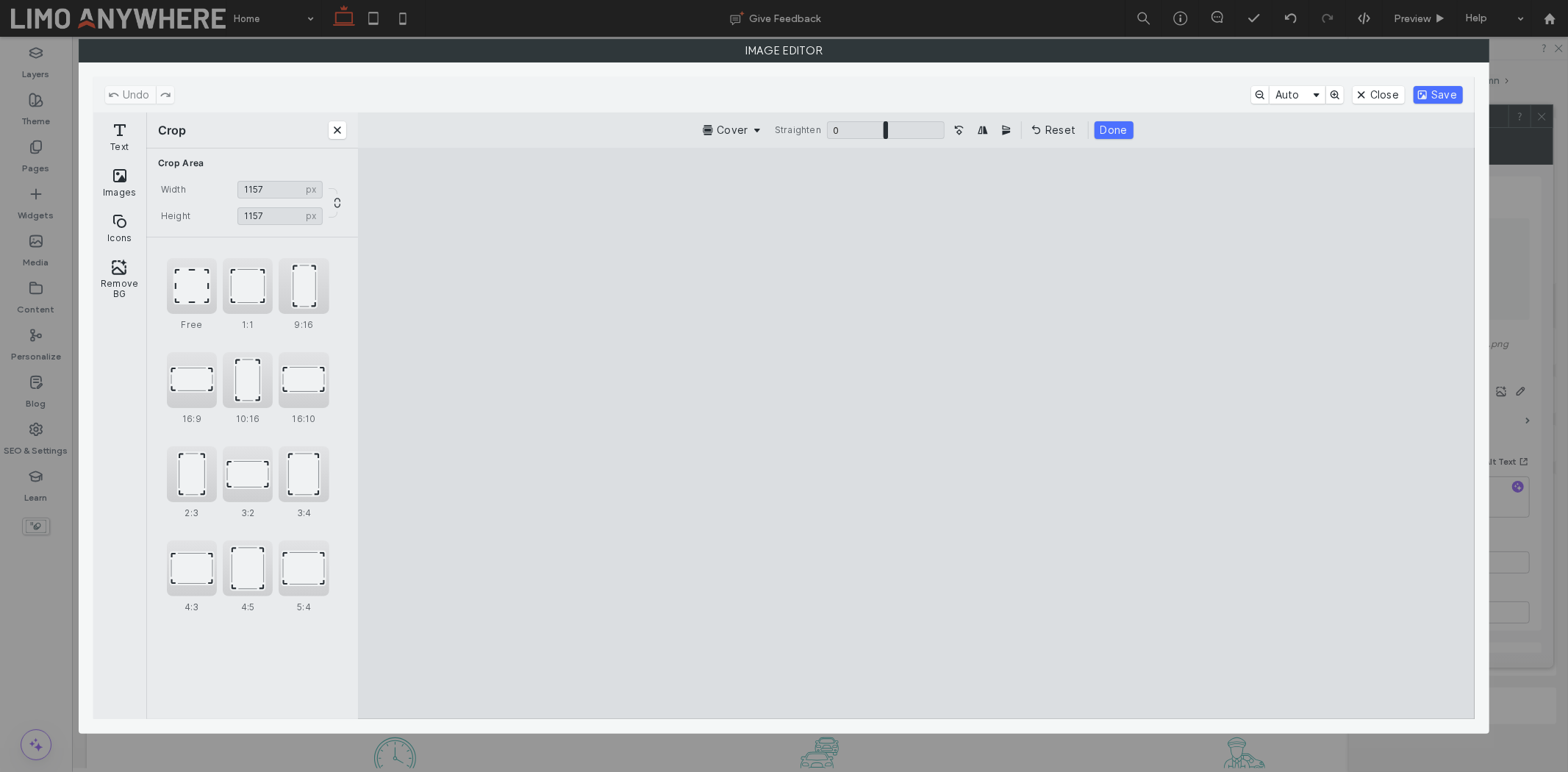
type input "****"
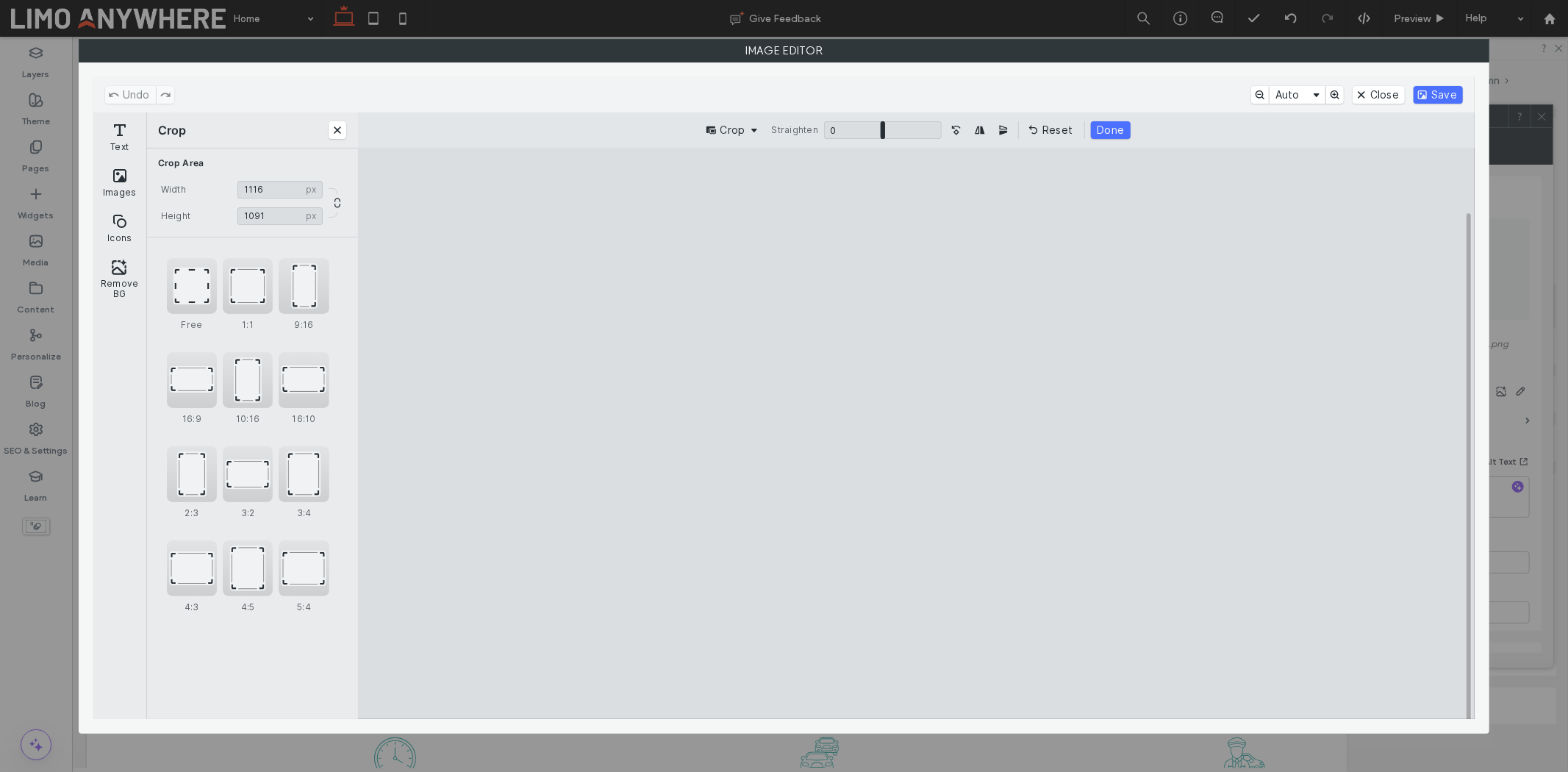
type input "****"
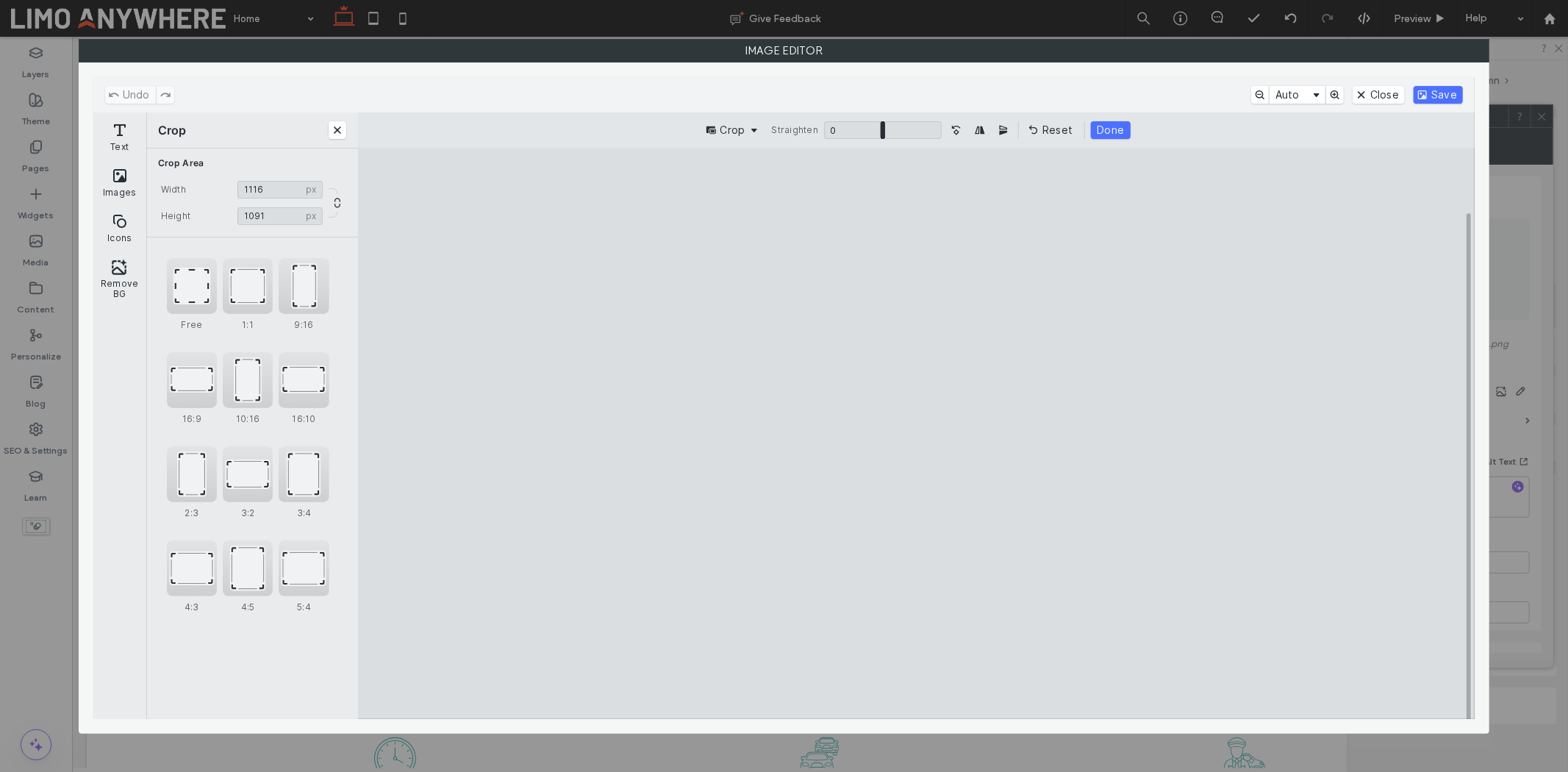
type input "****"
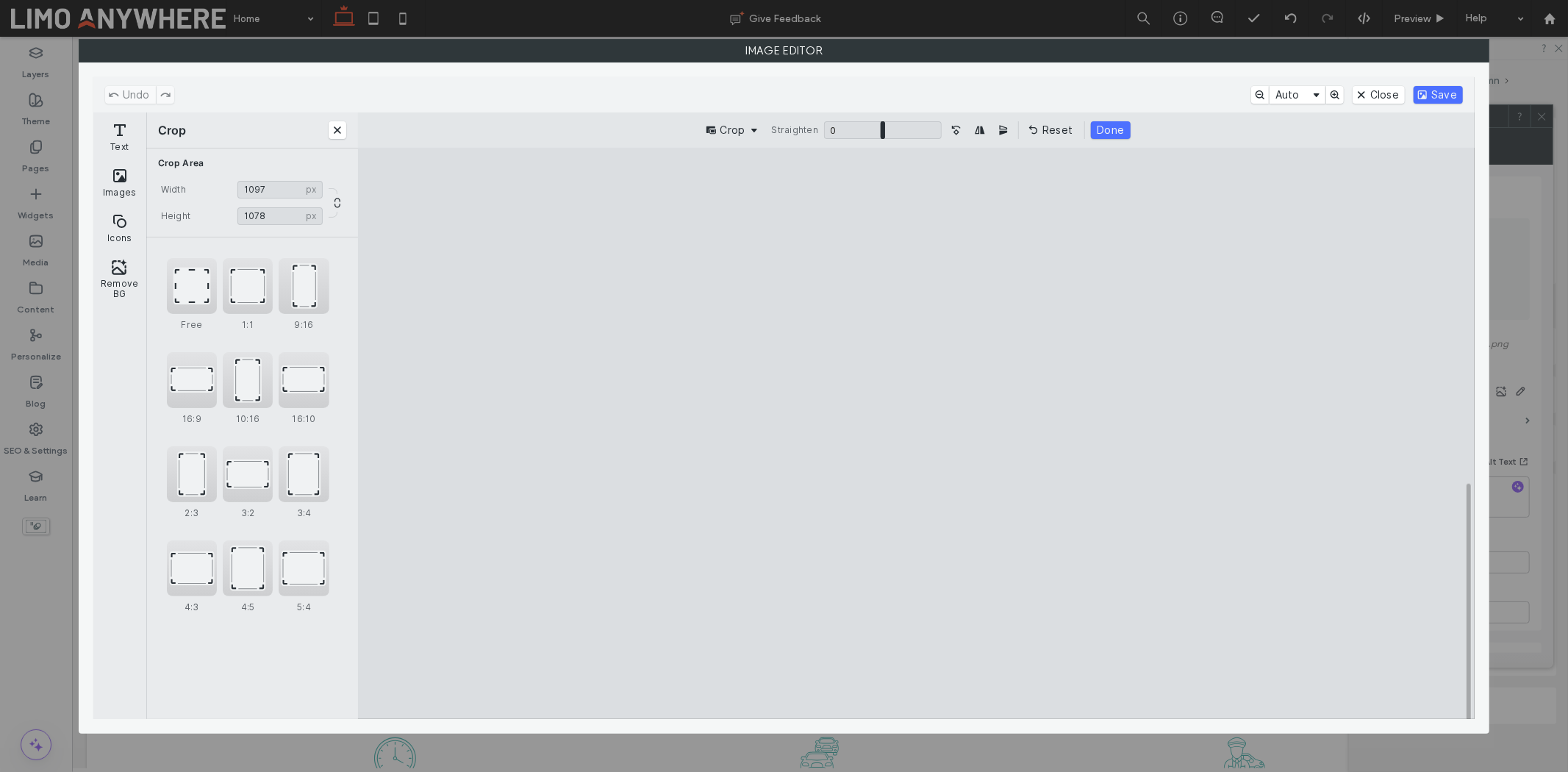
type input "****"
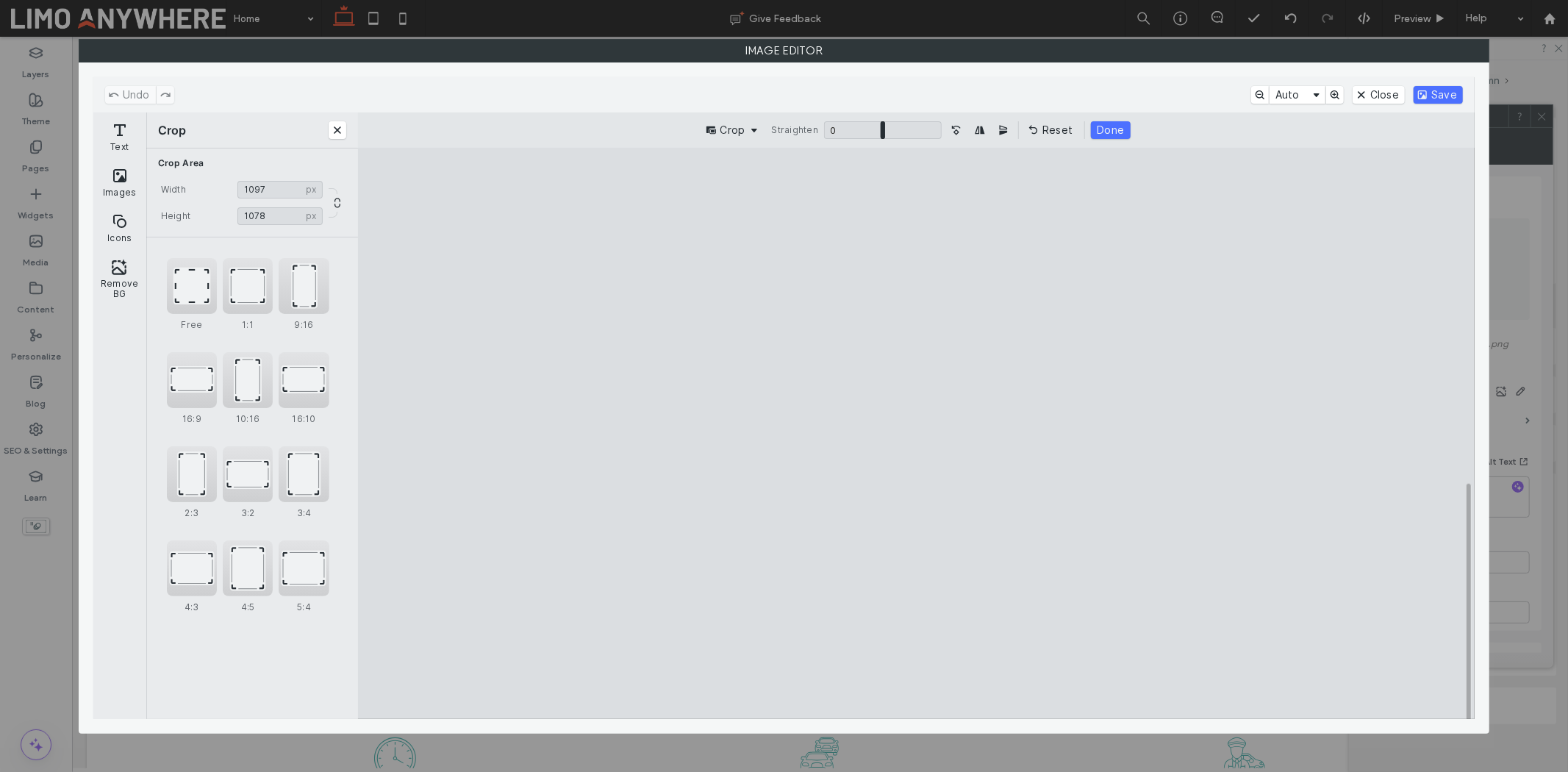
type input "****"
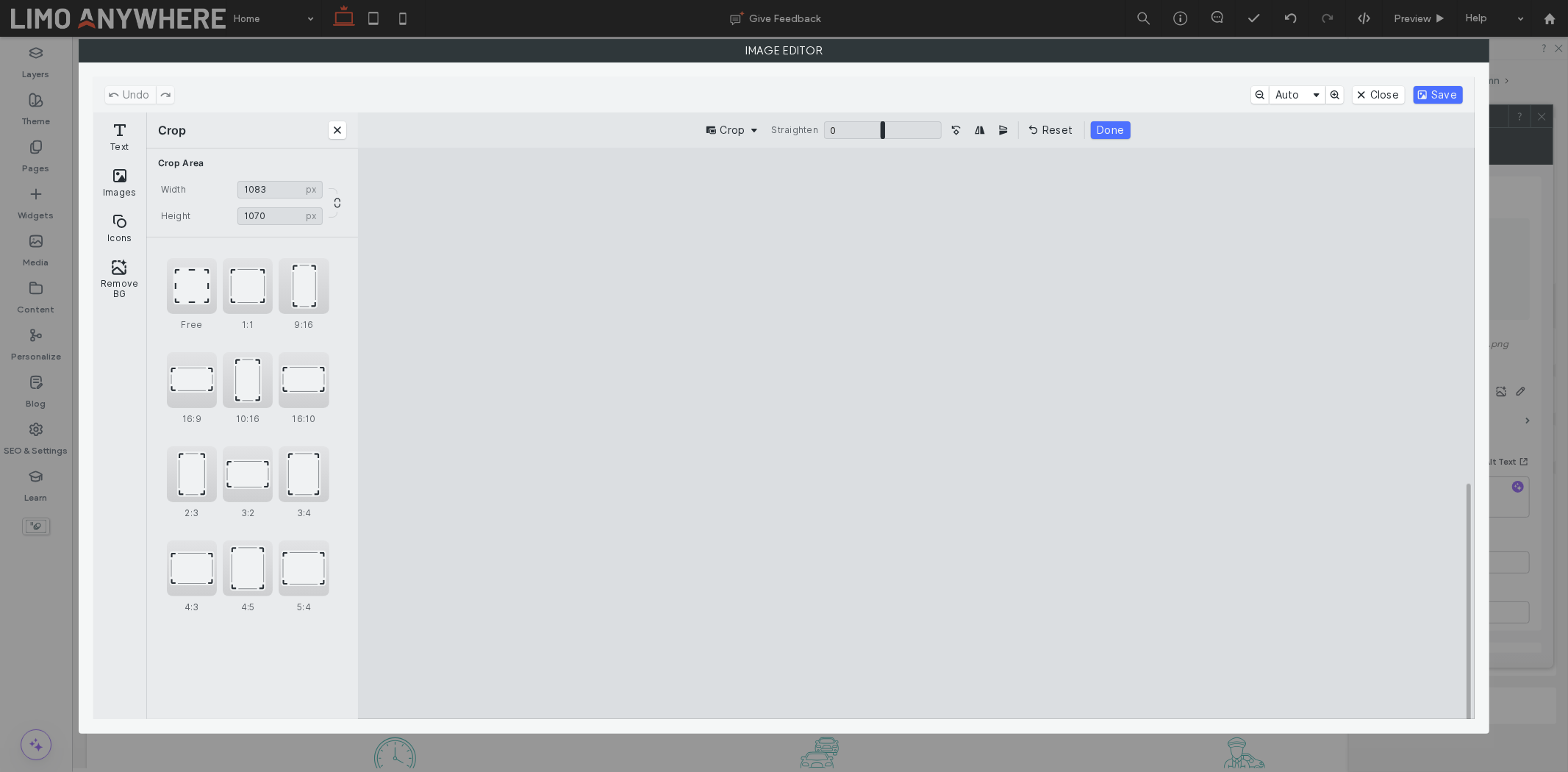
type input "****"
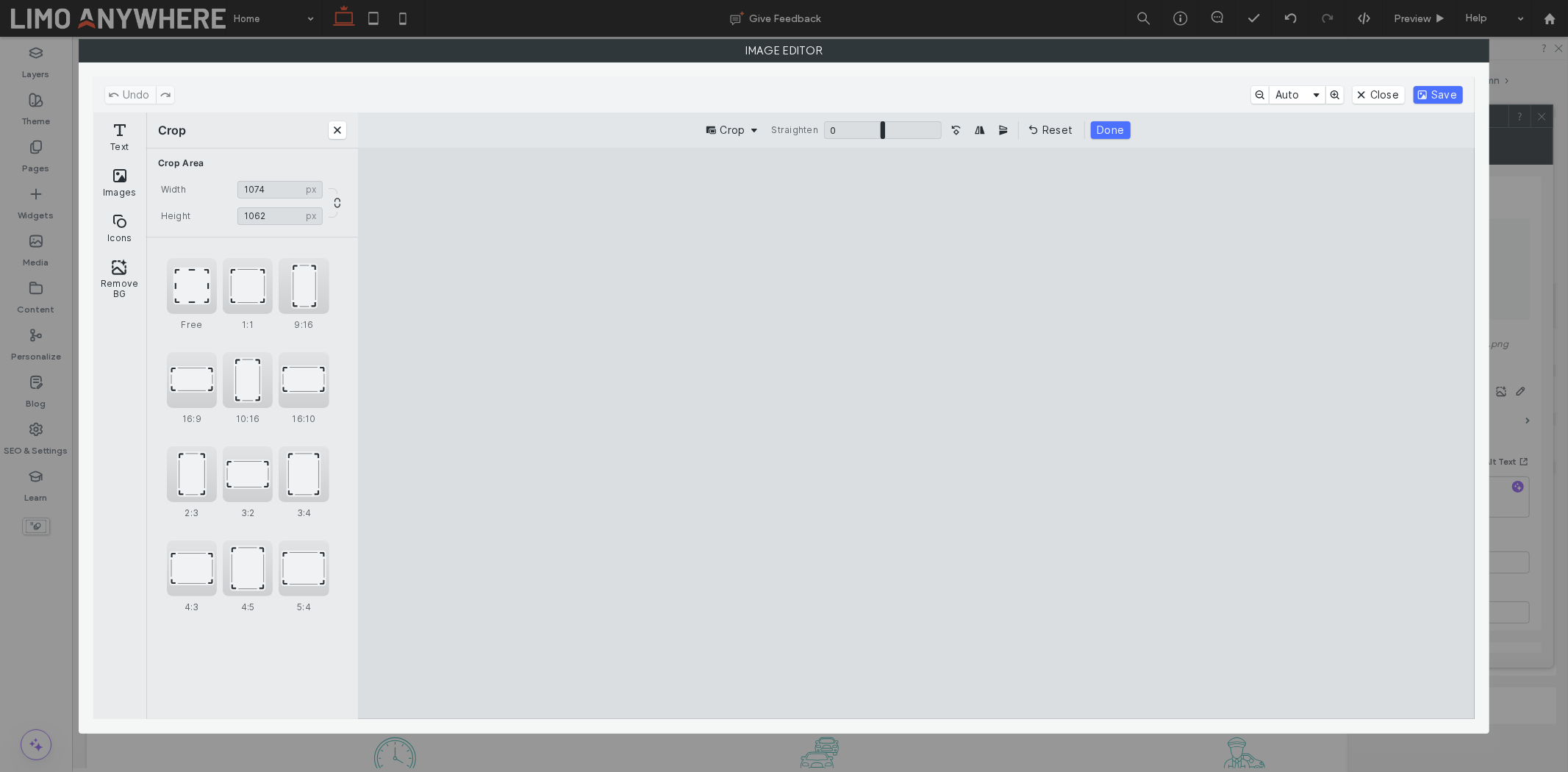
type input "****"
drag, startPoint x: 1141, startPoint y: 661, endPoint x: 1110, endPoint y: 620, distance: 51.4
click at [917, 433] on cesdk-canvas "Editor canvas" at bounding box center [917, 433] width 0 height 0
type input "****"
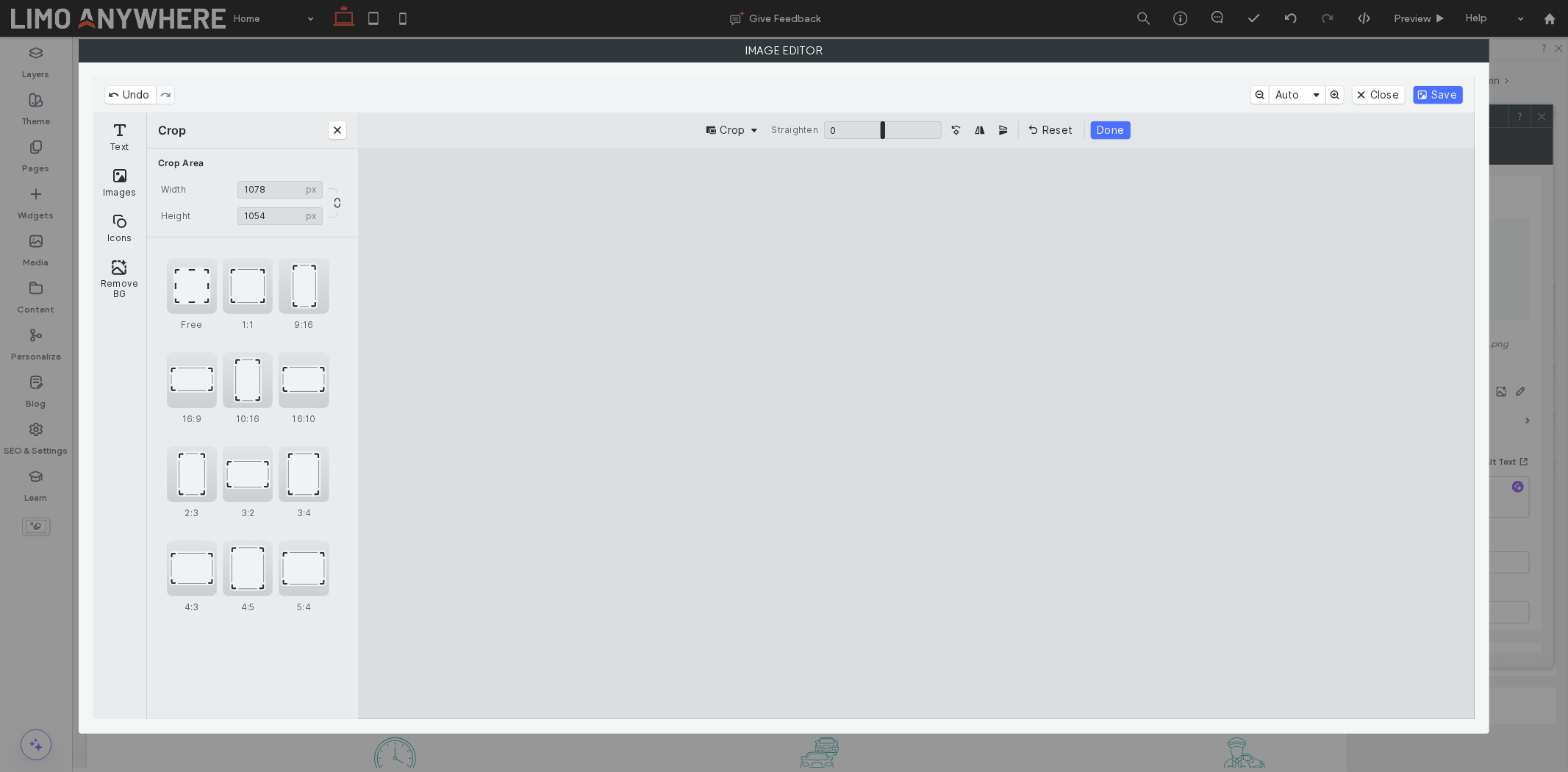
type input "****"
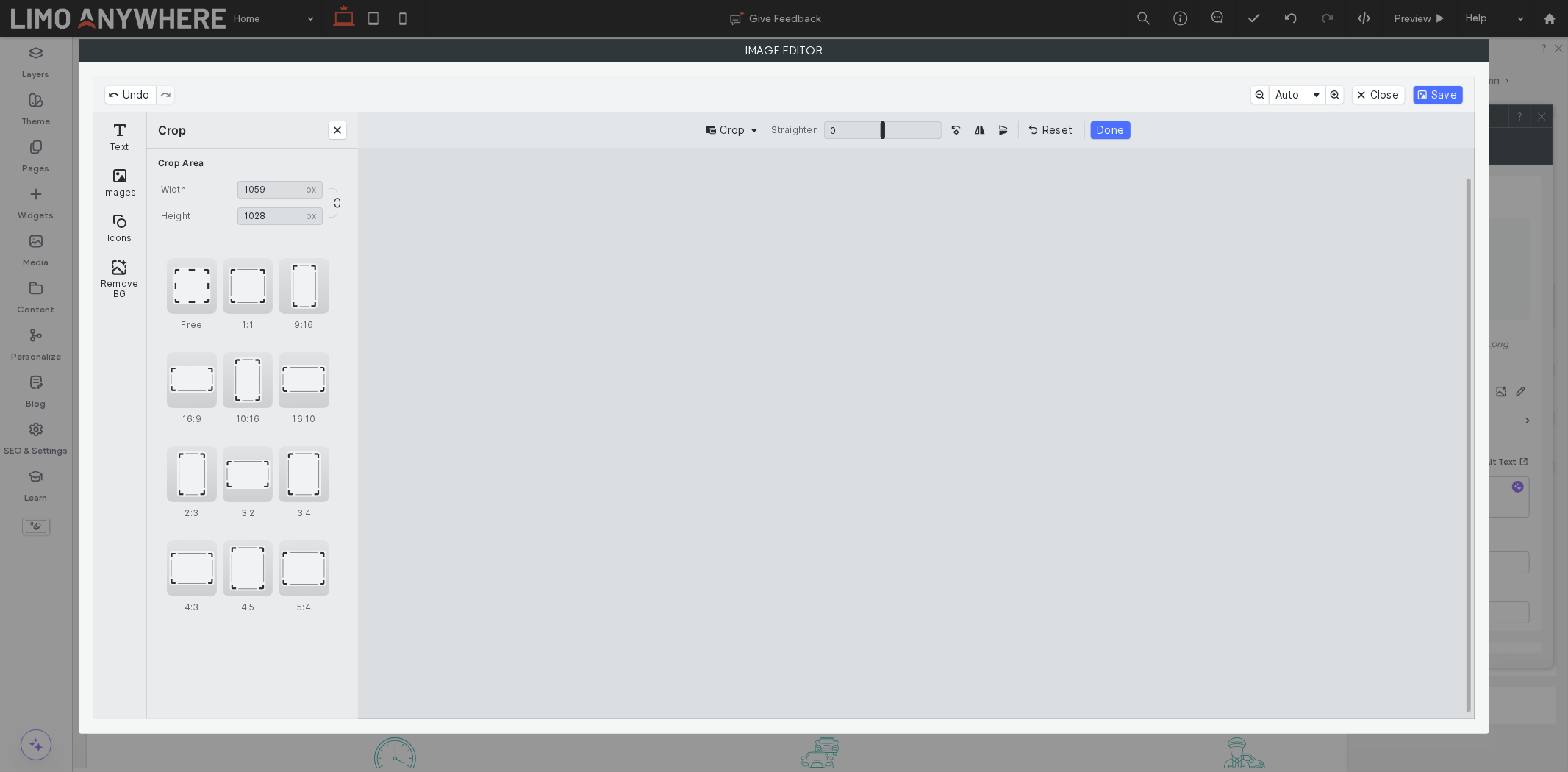
type input "****"
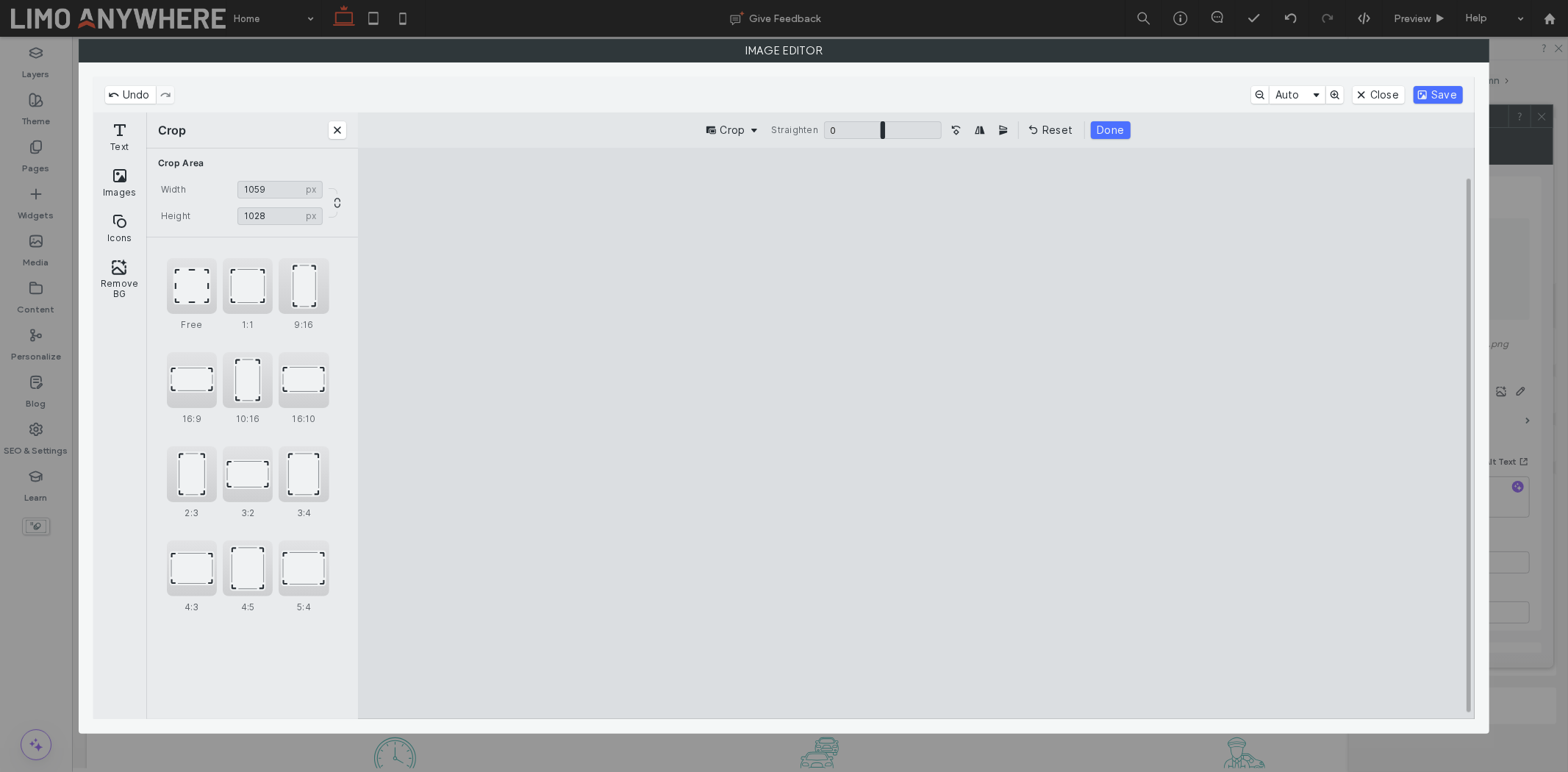
type input "****"
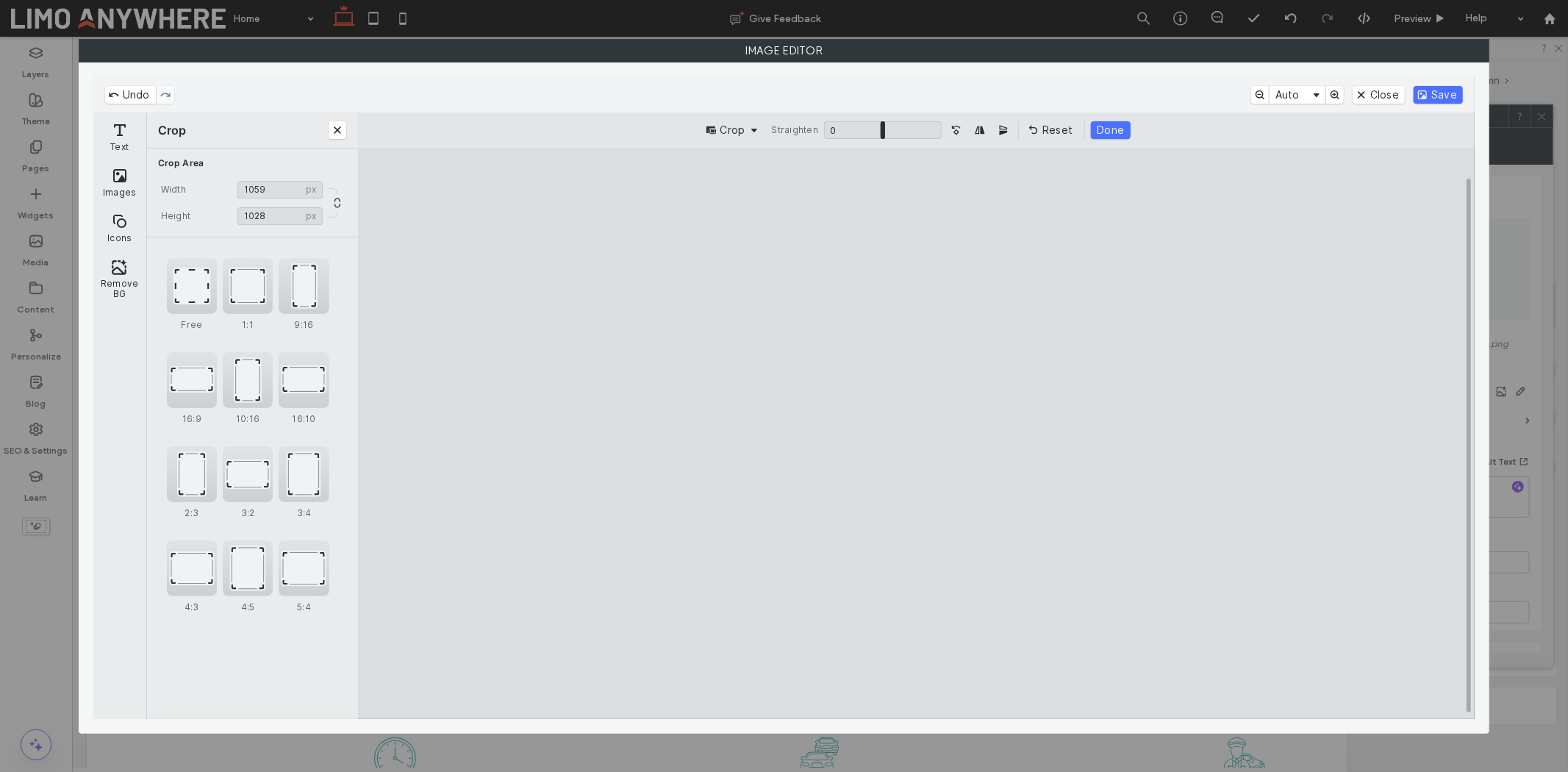
type input "****"
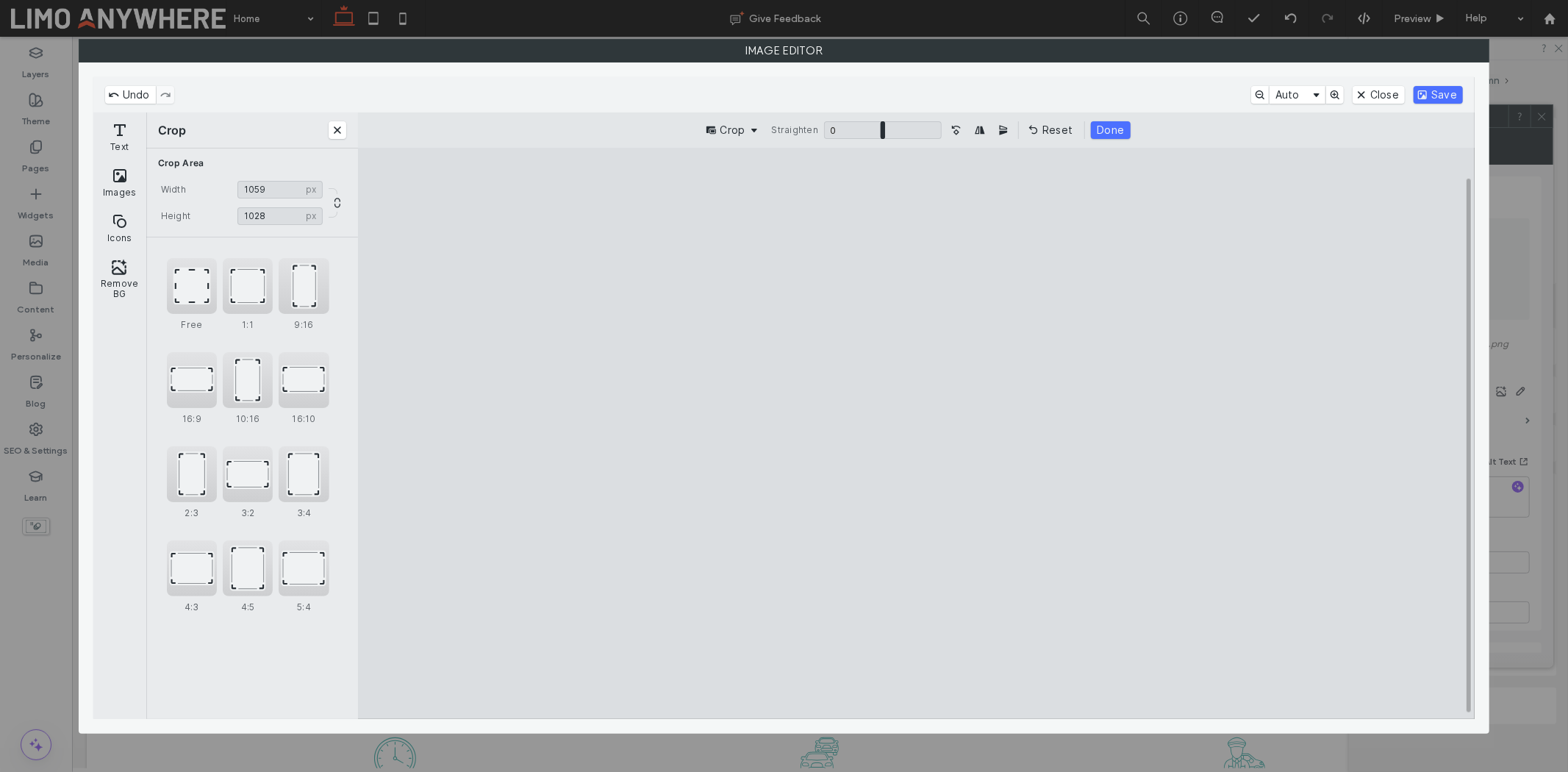
type input "***"
type input "****"
type input "***"
type input "****"
type input "***"
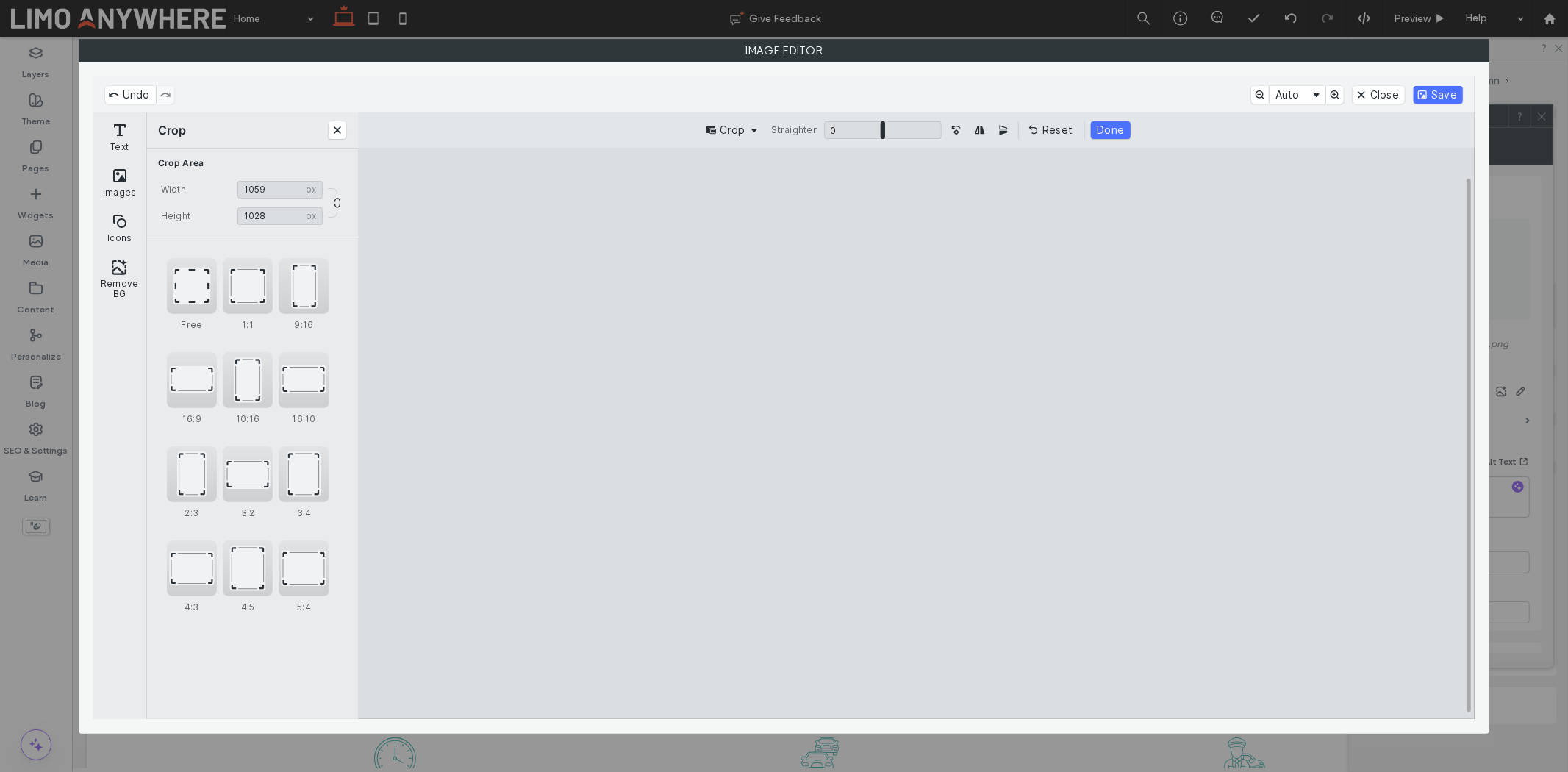
type input "****"
type input "***"
type input "****"
type input "***"
type input "****"
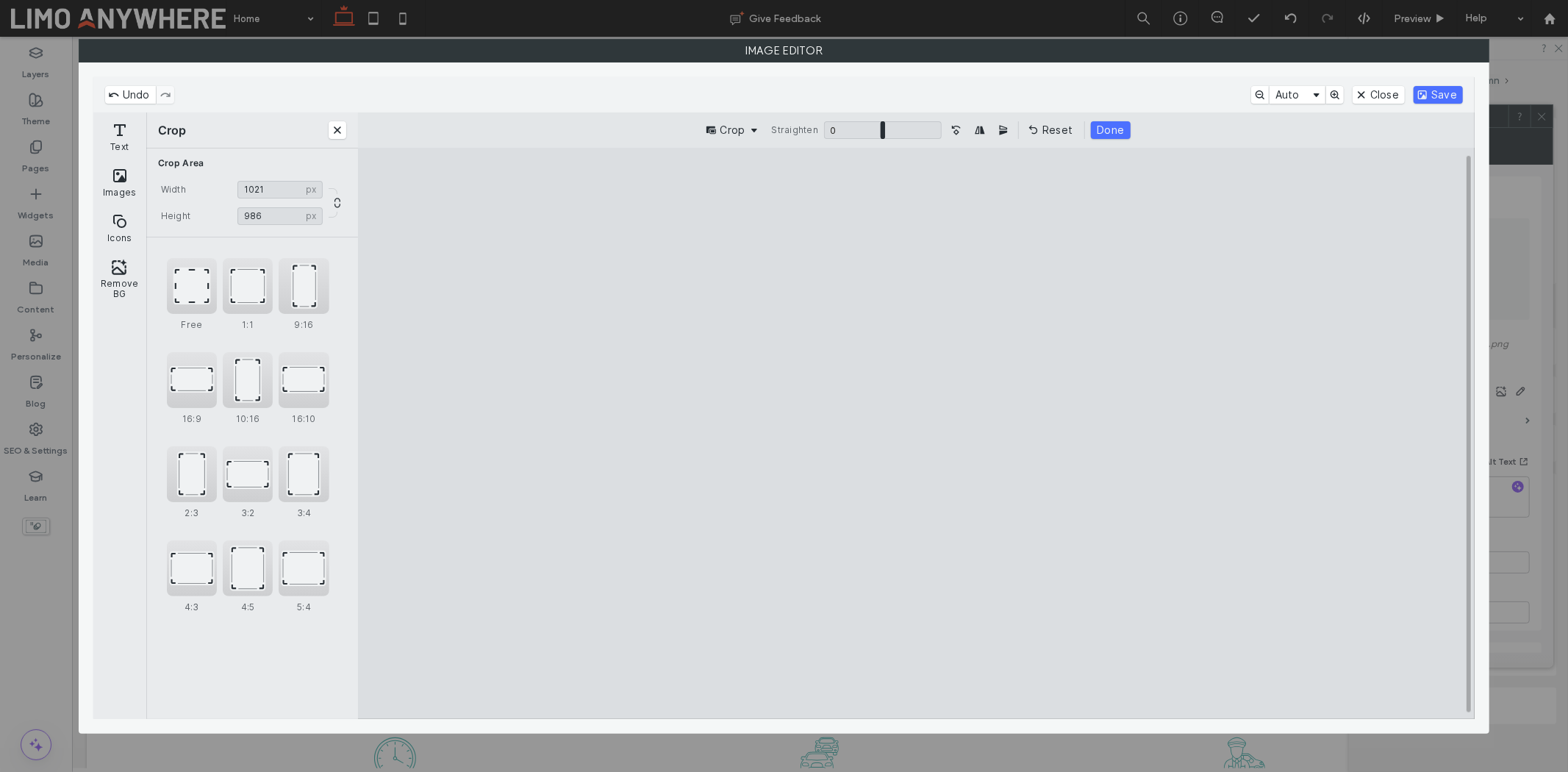
type input "***"
type input "****"
type input "***"
type input "****"
type input "***"
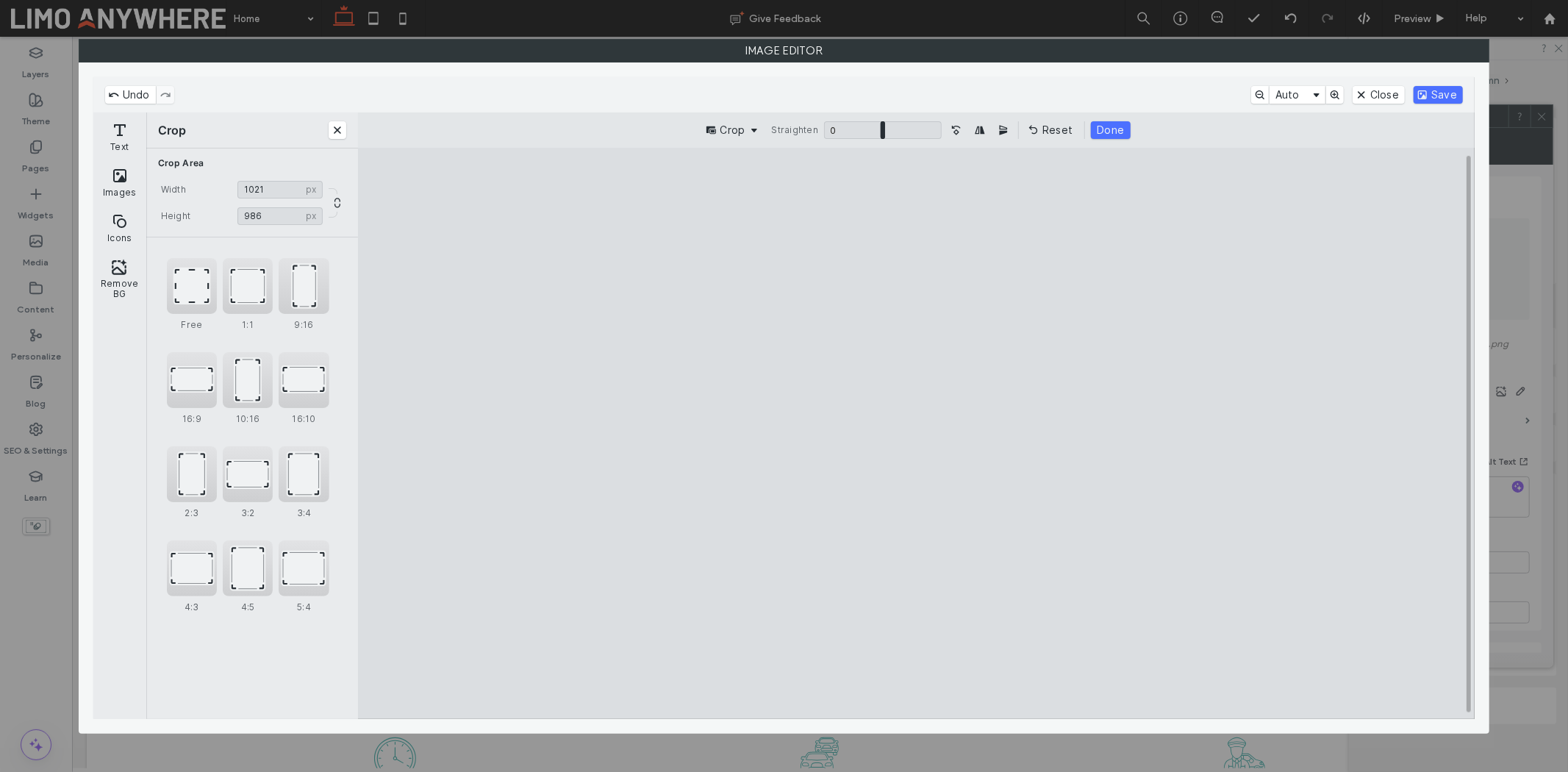
type input "****"
type input "***"
type input "****"
type input "***"
type input "****"
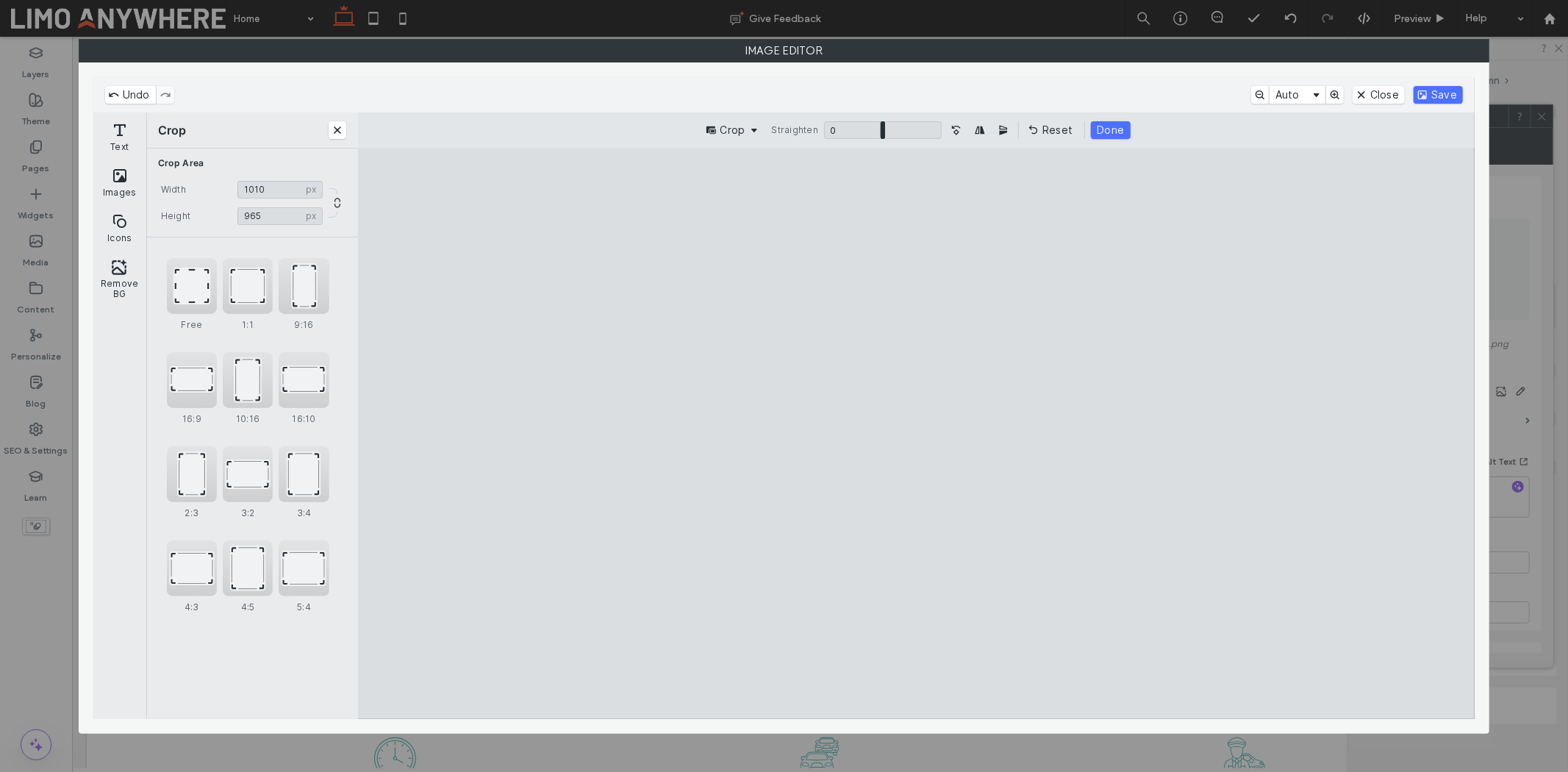
type input "***"
type input "****"
type input "***"
type input "****"
type input "***"
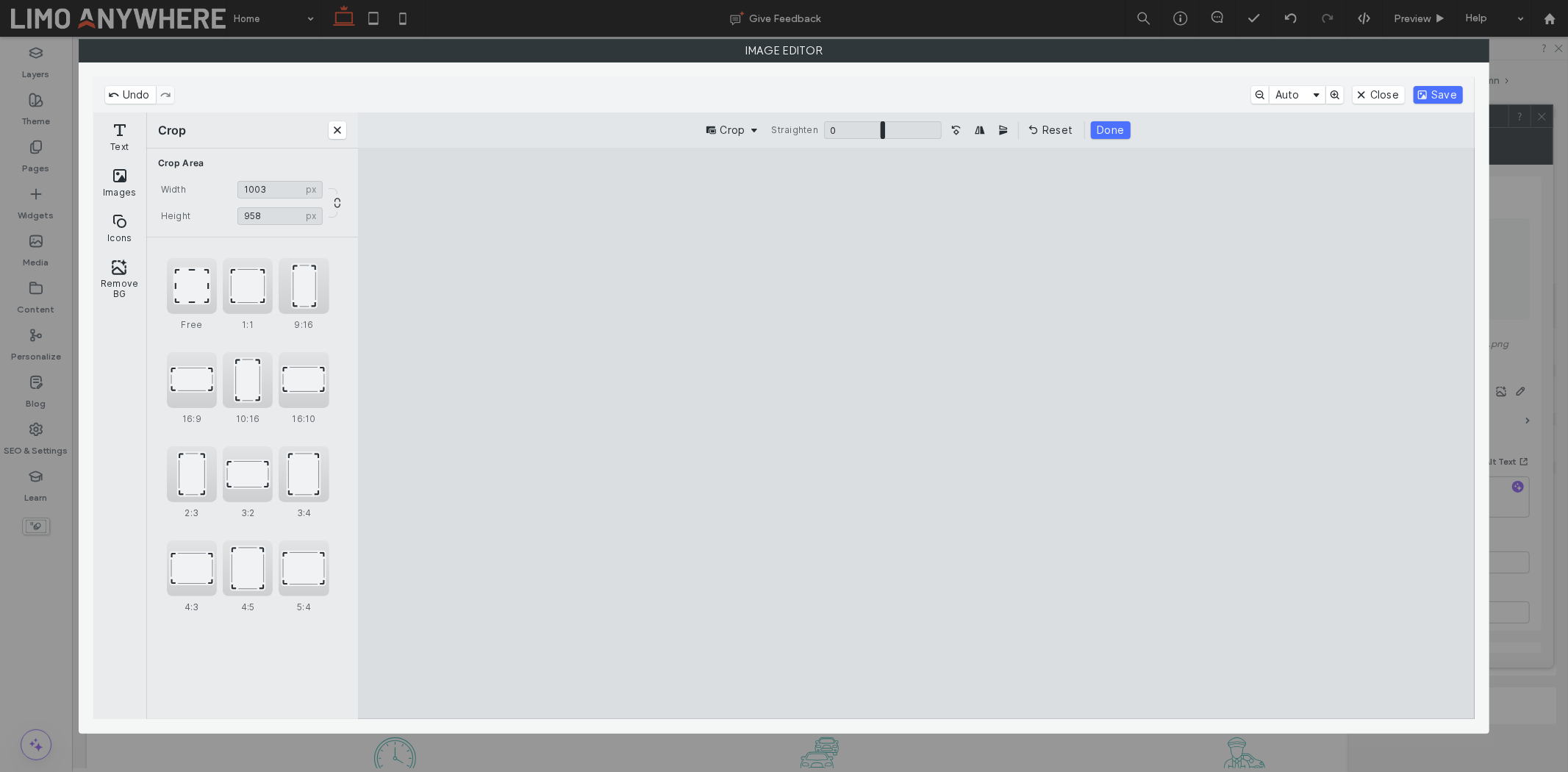
type input "****"
type input "***"
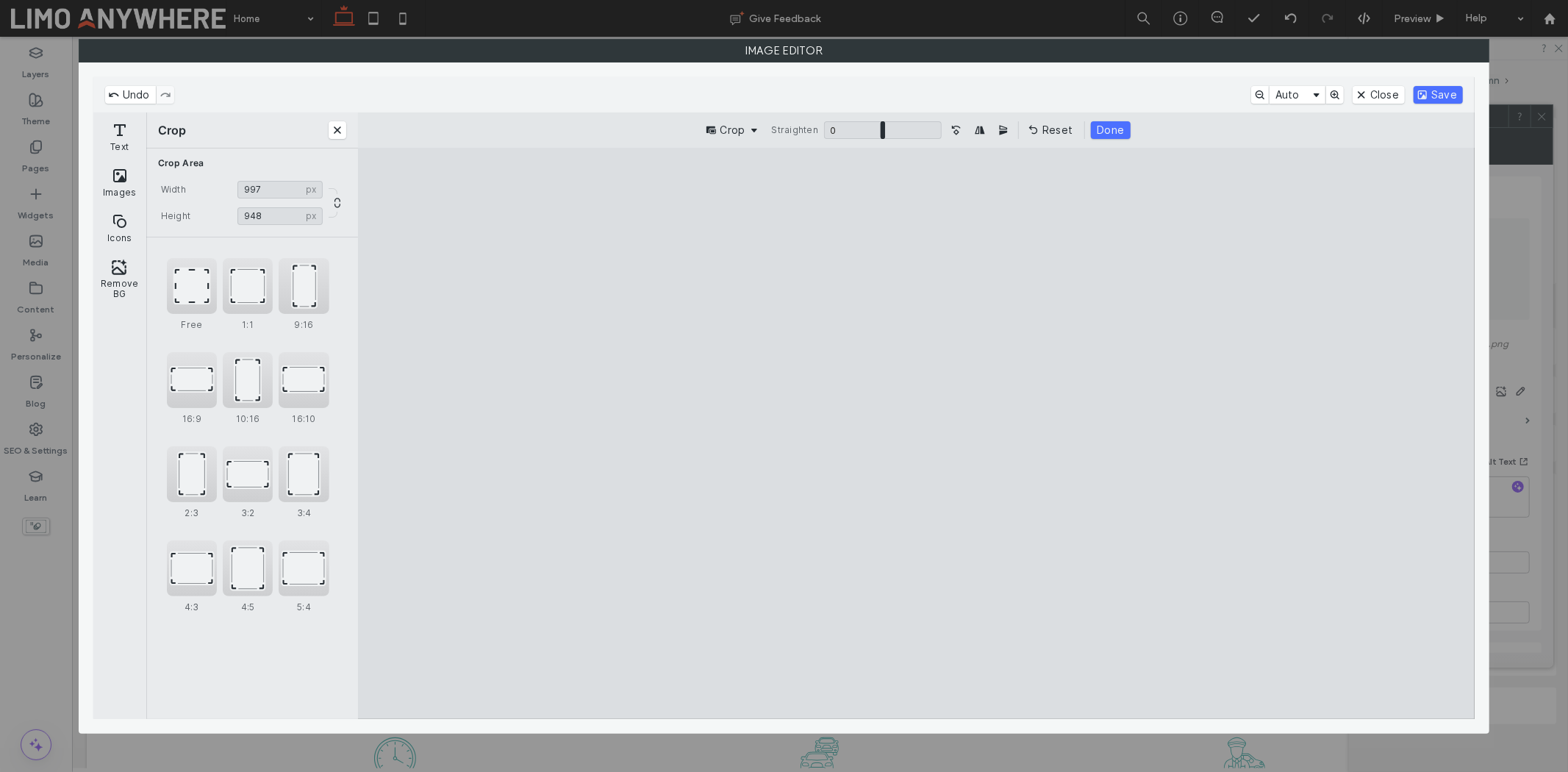
type input "***"
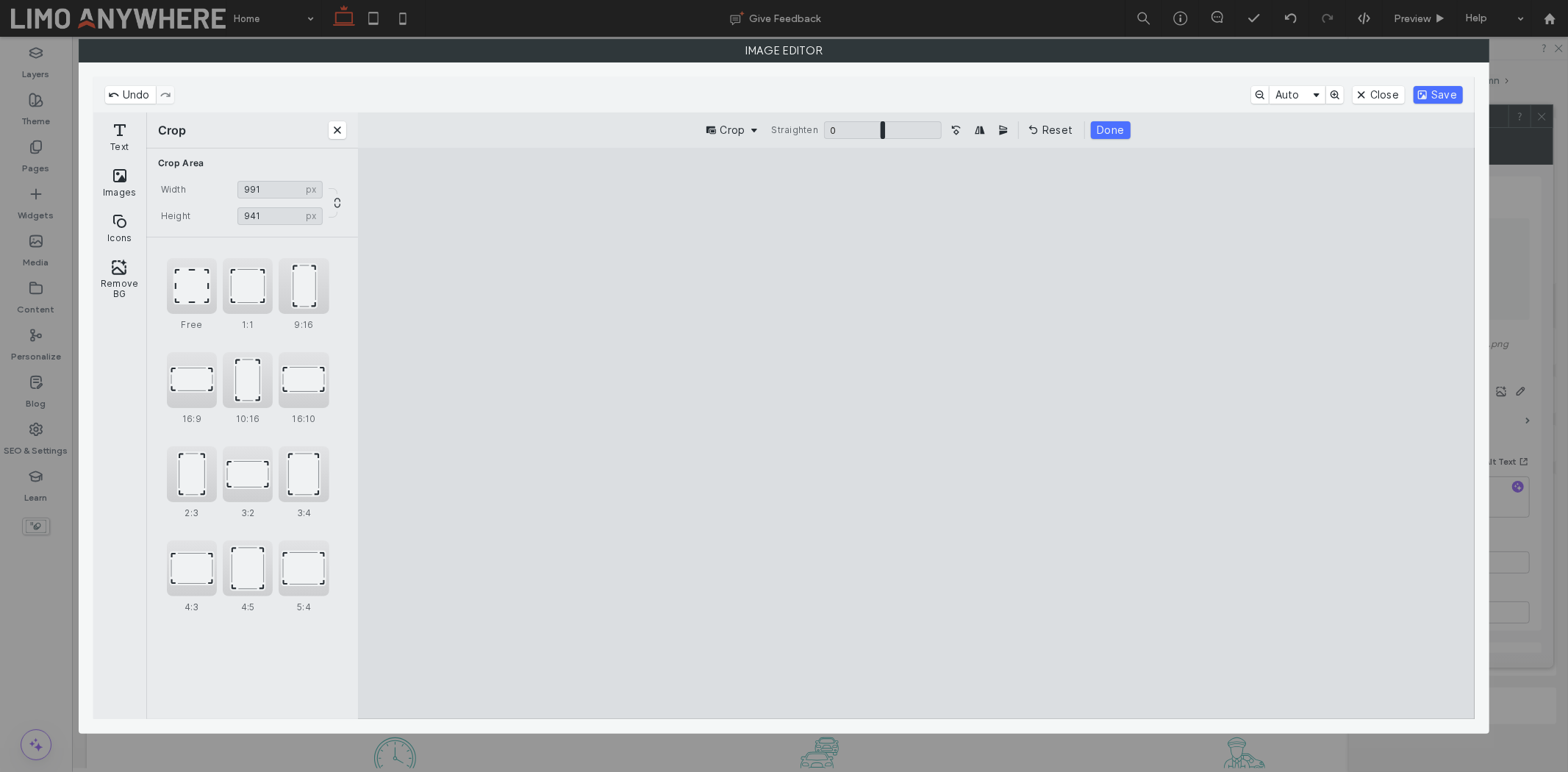
type input "***"
drag, startPoint x: 687, startPoint y: 204, endPoint x: 725, endPoint y: 252, distance: 61.2
click at [917, 433] on cesdk-canvas "Editor canvas" at bounding box center [917, 433] width 0 height 0
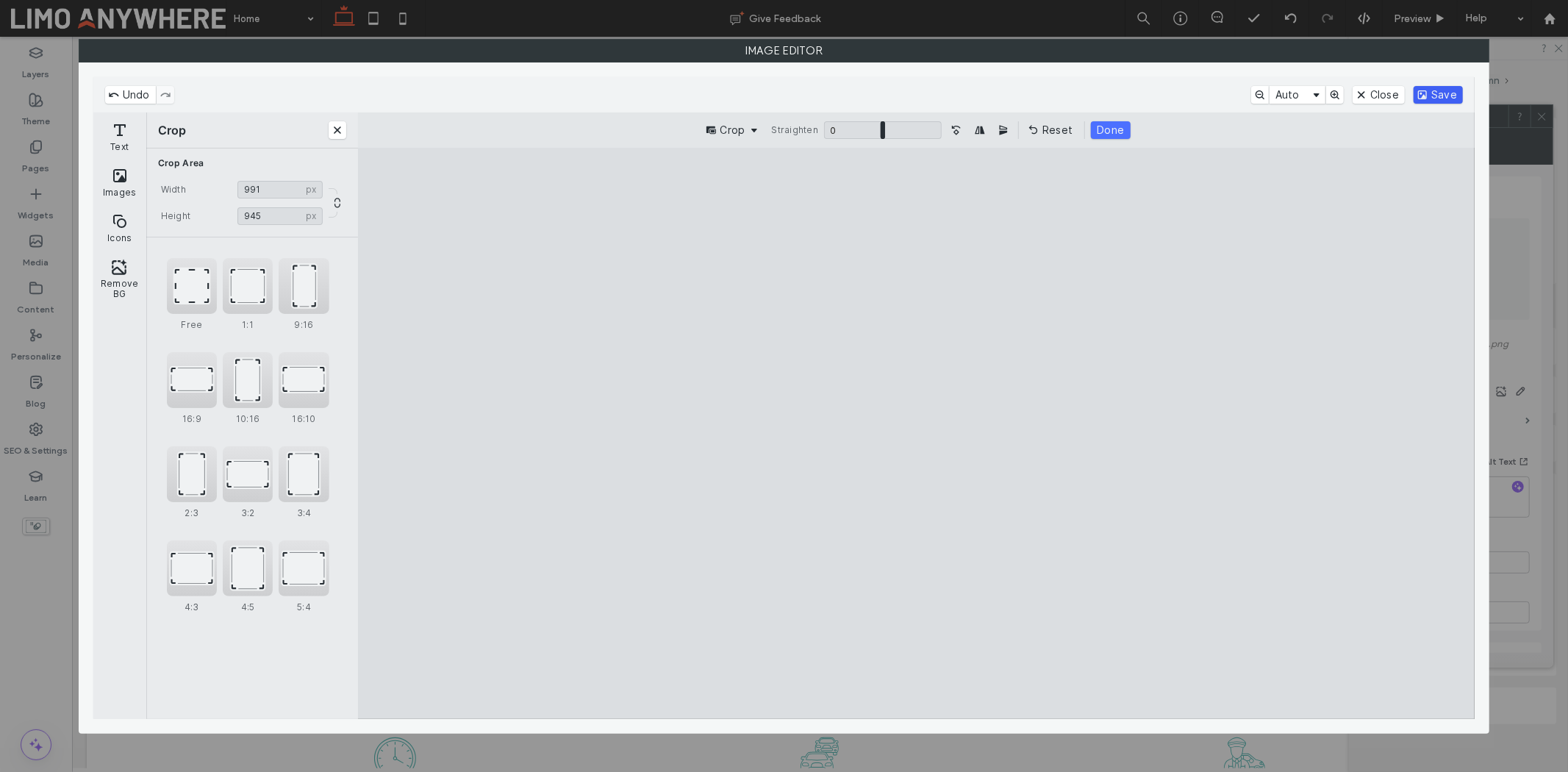
click at [1254, 92] on button "Save" at bounding box center [1438, 95] width 50 height 18
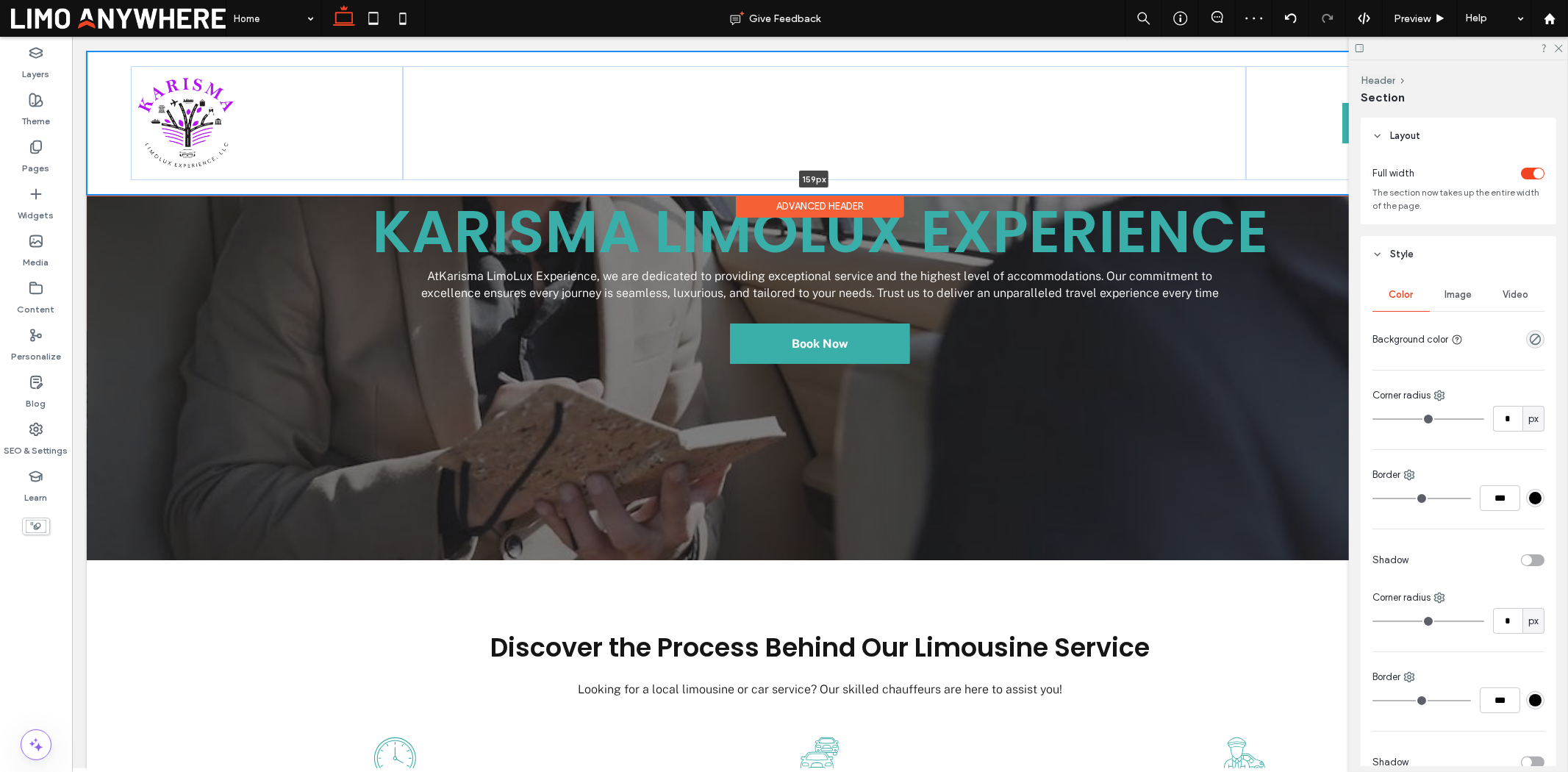
drag, startPoint x: 540, startPoint y: 193, endPoint x: 545, endPoint y: 168, distance: 25.5
click at [545, 168] on div "About Our Fleet V1 V2 V3 Services V1 V2 Service Areas Contact Book Now *5555 15…" at bounding box center [819, 122] width 1466 height 143
type input "***"
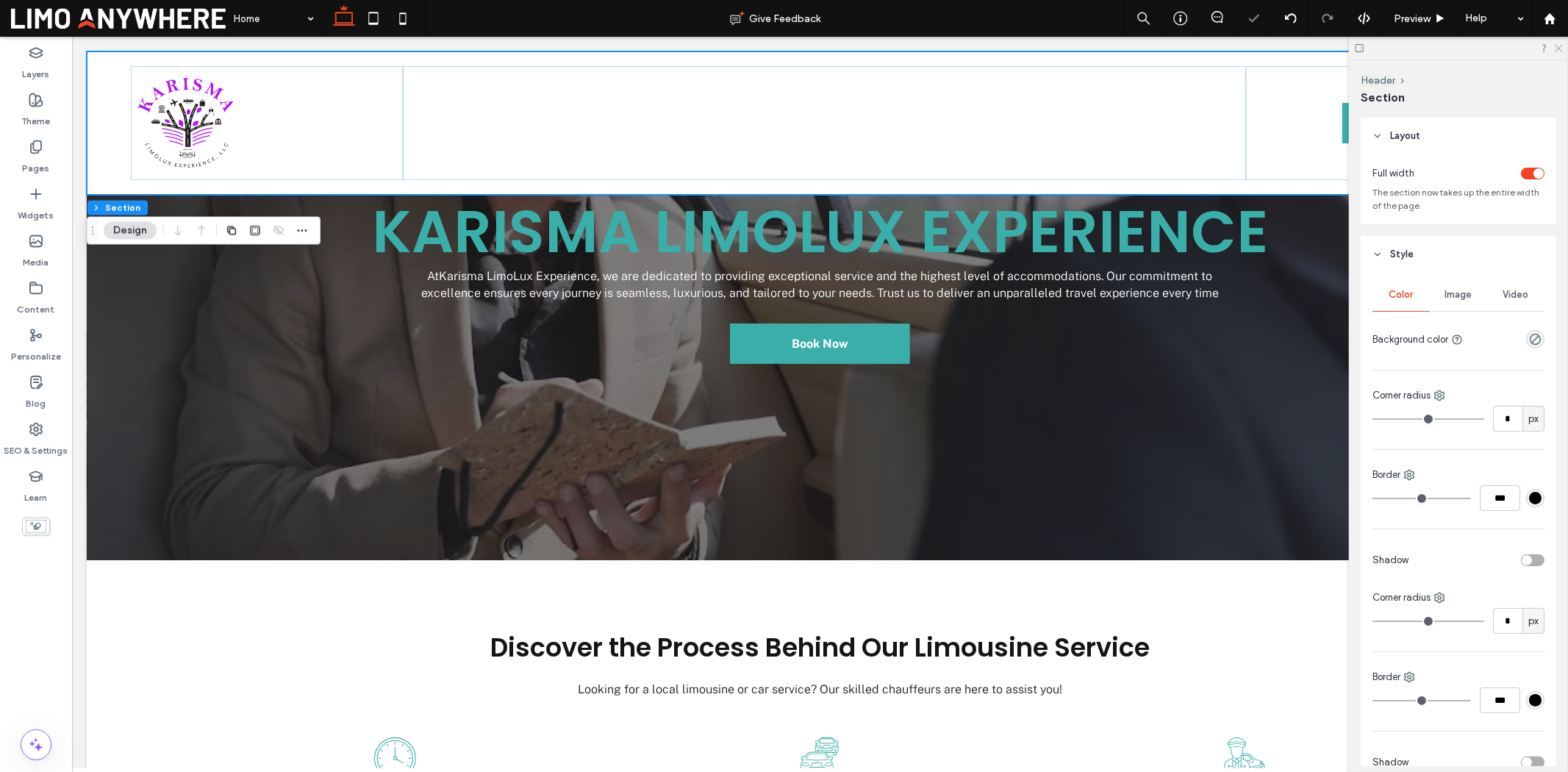
click at [1254, 46] on icon at bounding box center [1558, 47] width 10 height 10
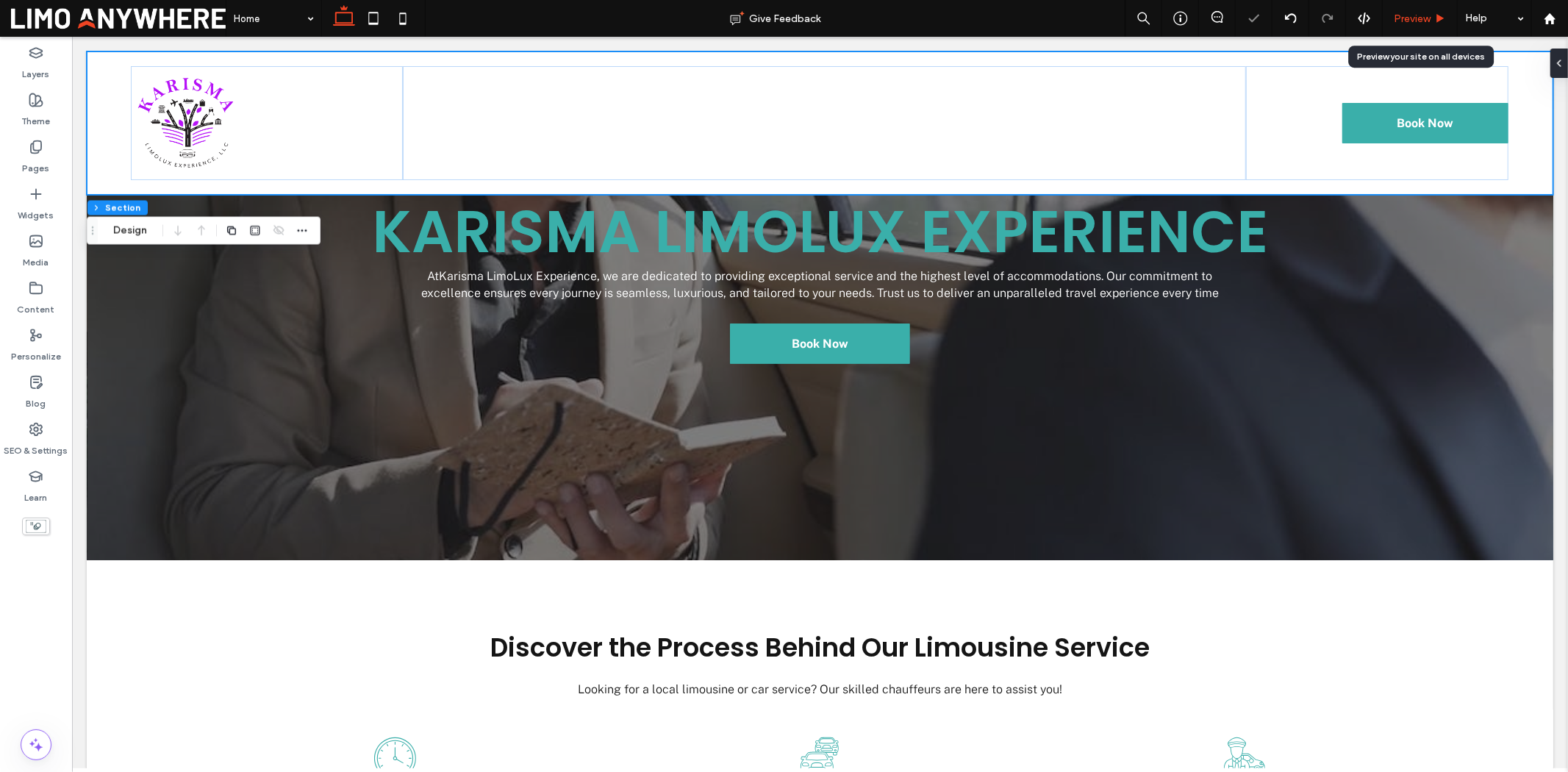
click at [1254, 24] on span "Preview" at bounding box center [1412, 18] width 37 height 12
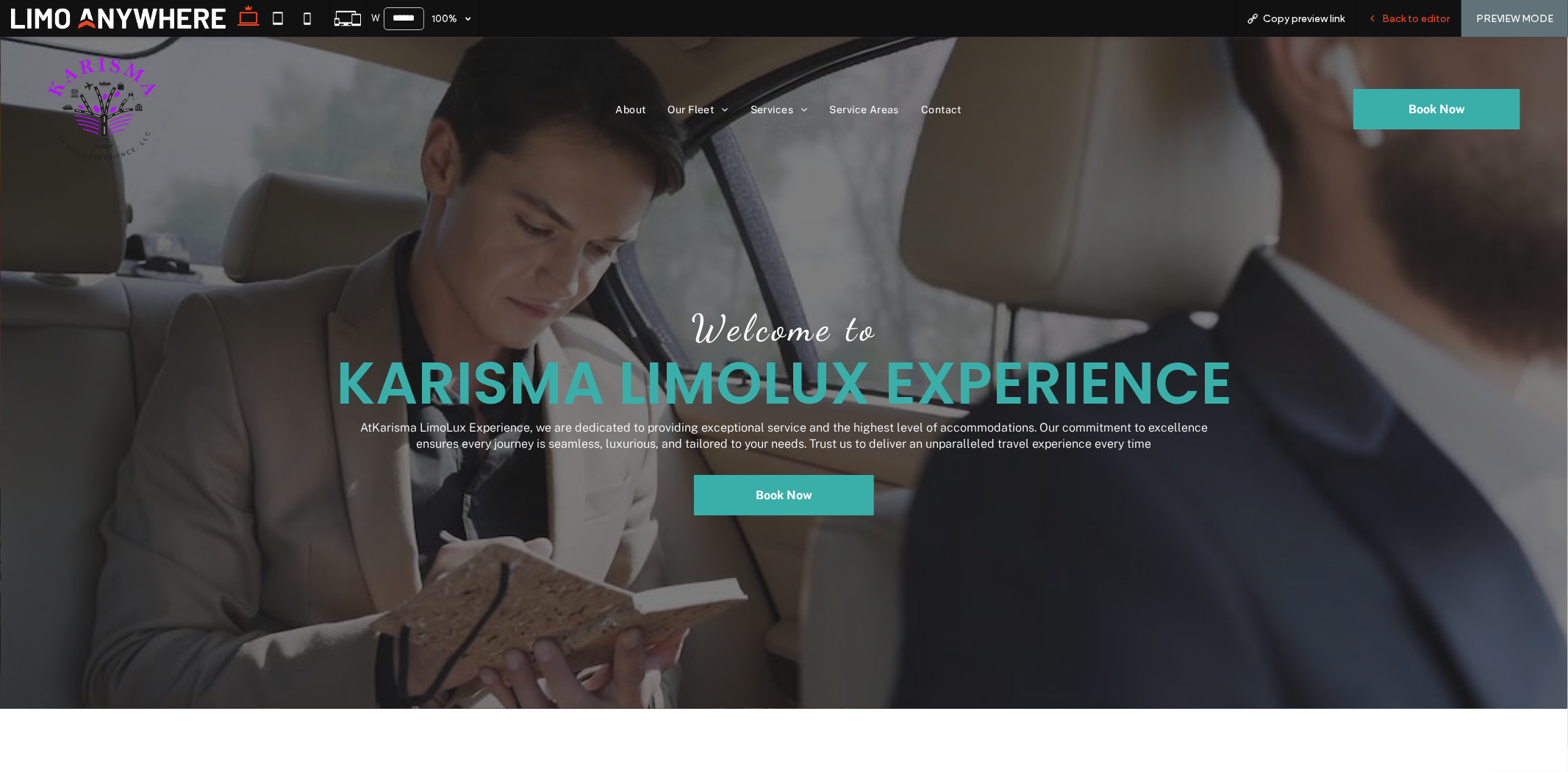
click at [1254, 20] on span "Back to editor" at bounding box center [1416, 18] width 68 height 12
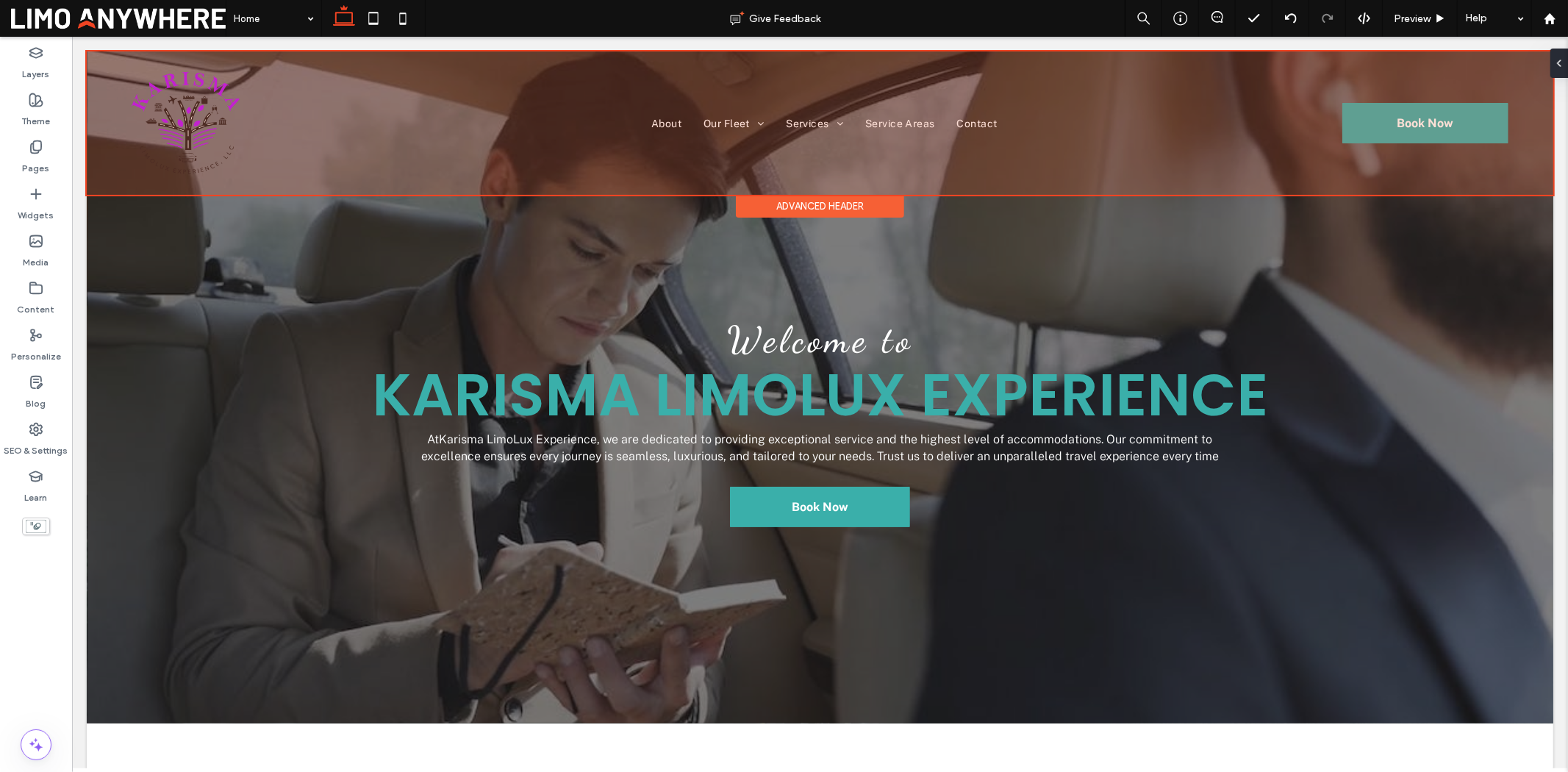
click at [394, 111] on div at bounding box center [819, 122] width 1466 height 143
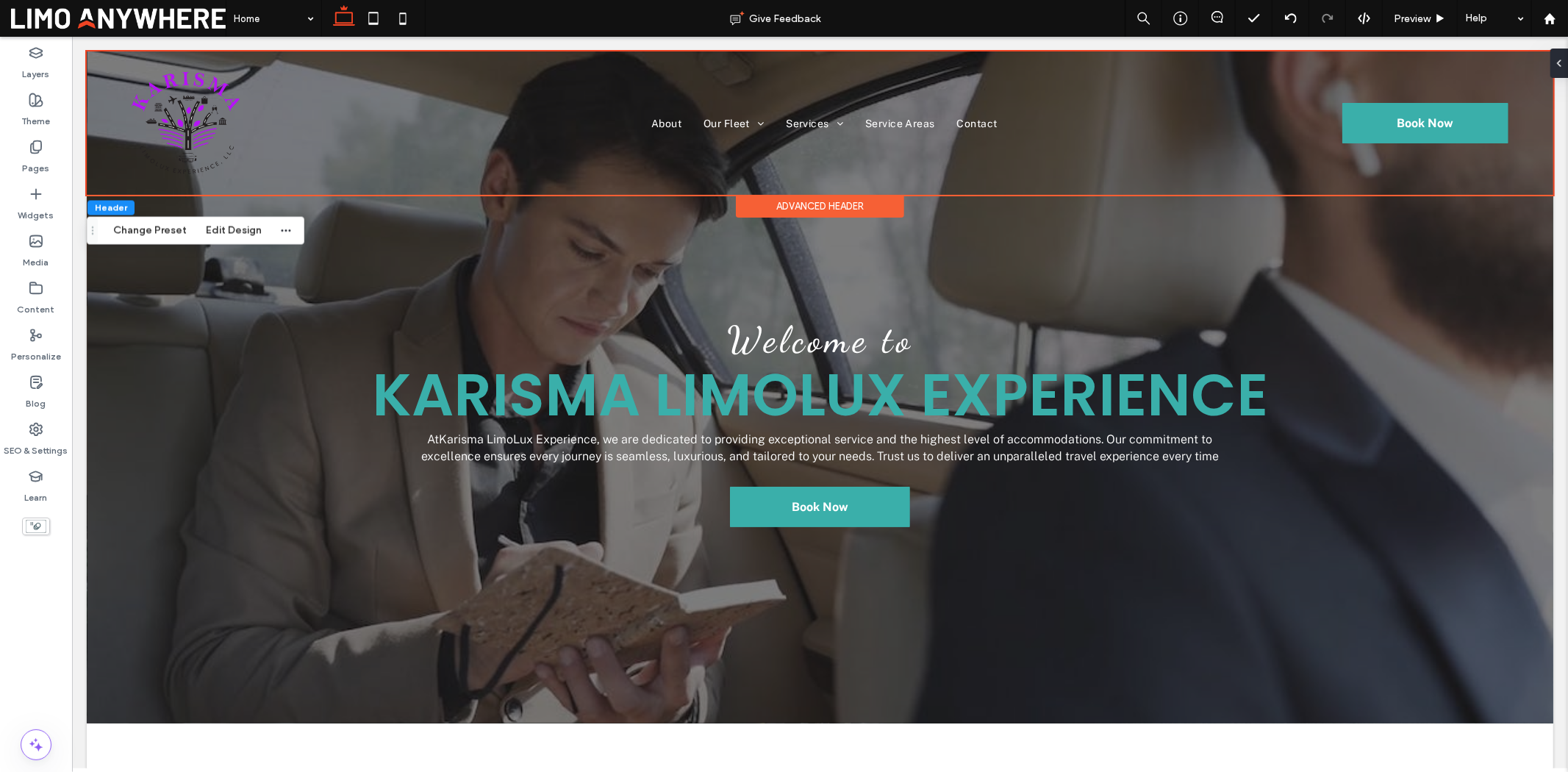
click at [769, 206] on div "Advanced Header" at bounding box center [819, 206] width 168 height 23
click at [1254, 63] on icon at bounding box center [1553, 63] width 11 height 11
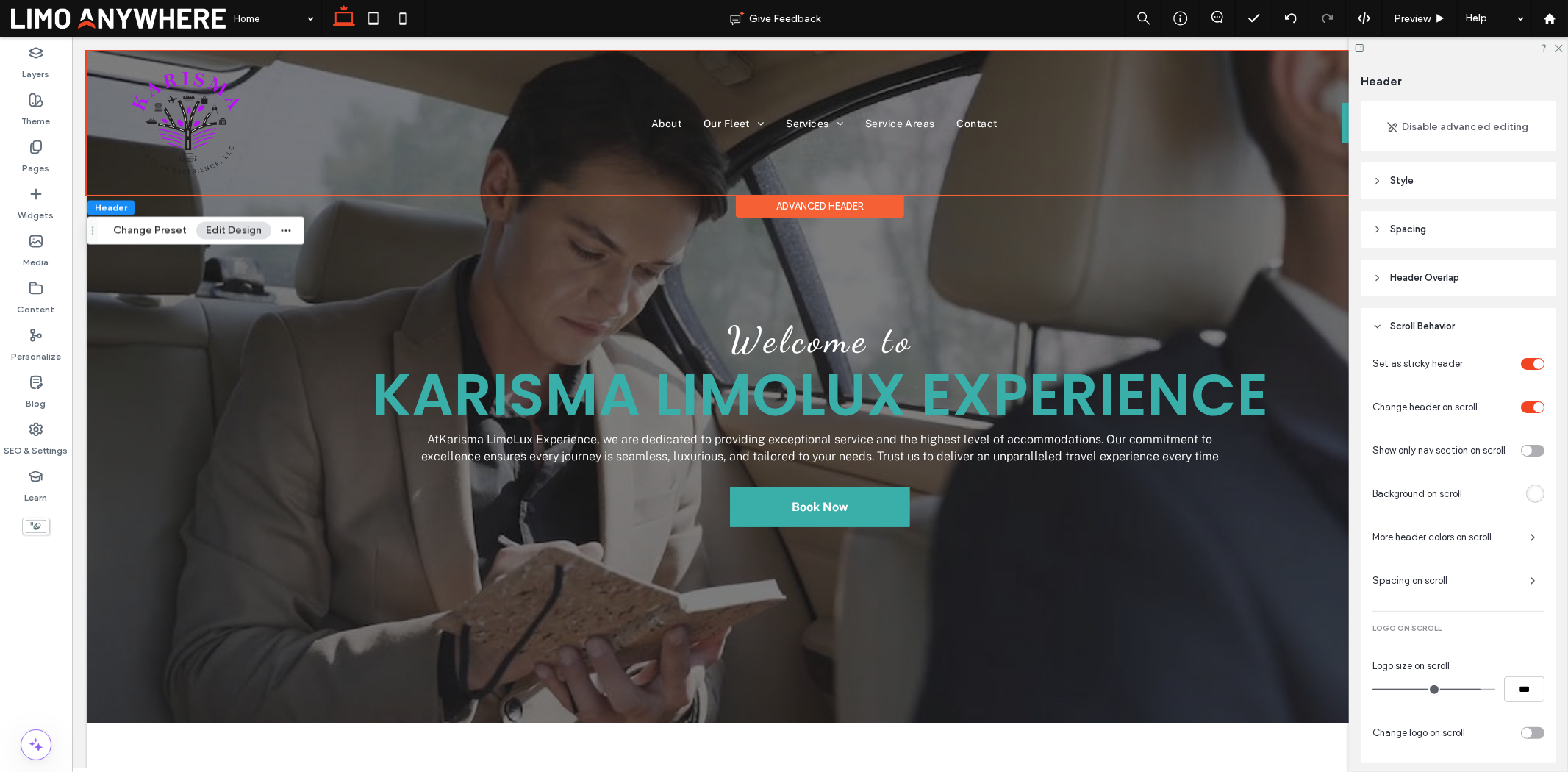
scroll to position [101, 0]
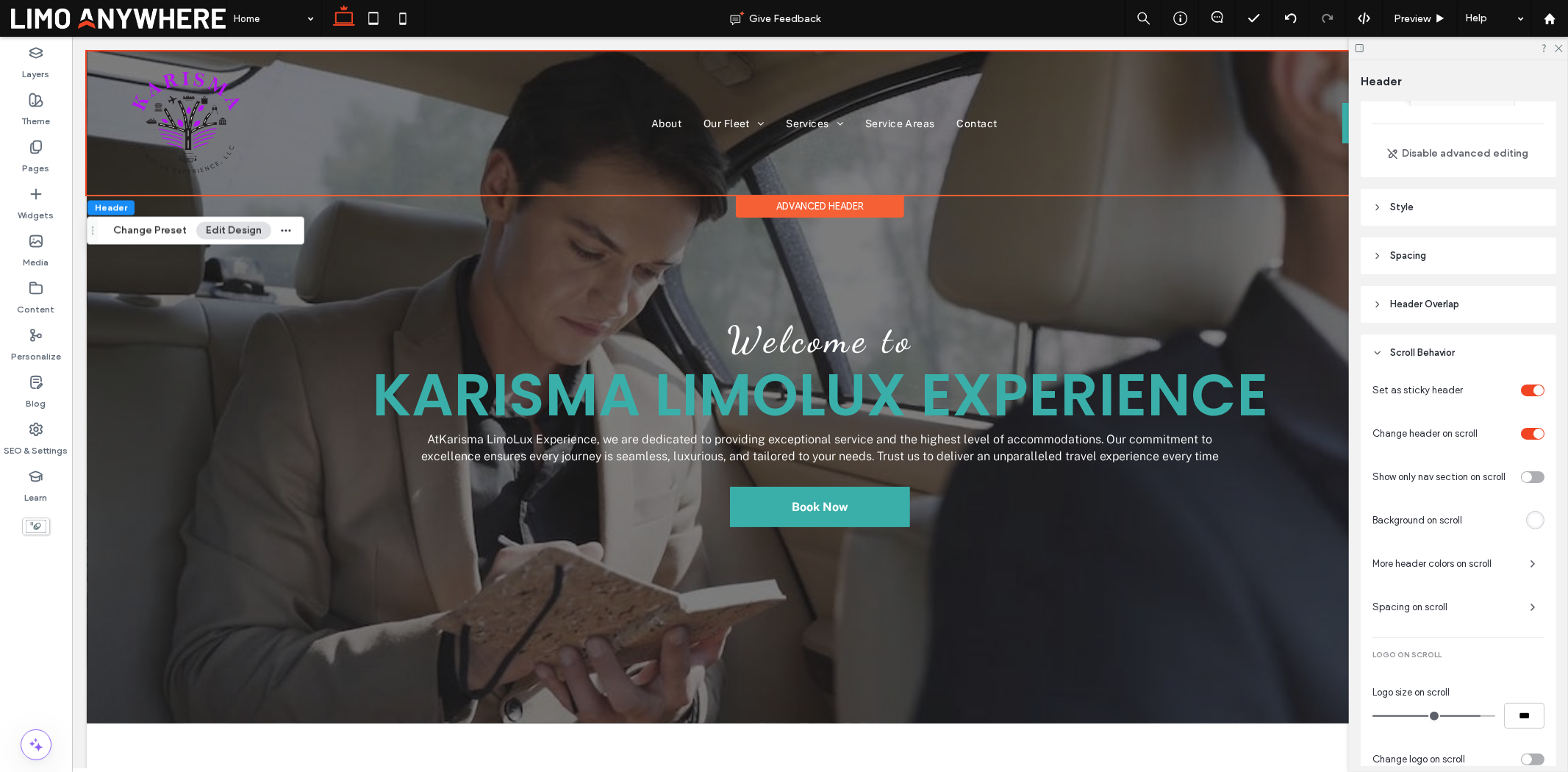
click at [1254, 297] on span "Header Overlap" at bounding box center [1424, 304] width 69 height 15
click at [1254, 349] on span "Scroll Behavior" at bounding box center [1422, 353] width 65 height 15
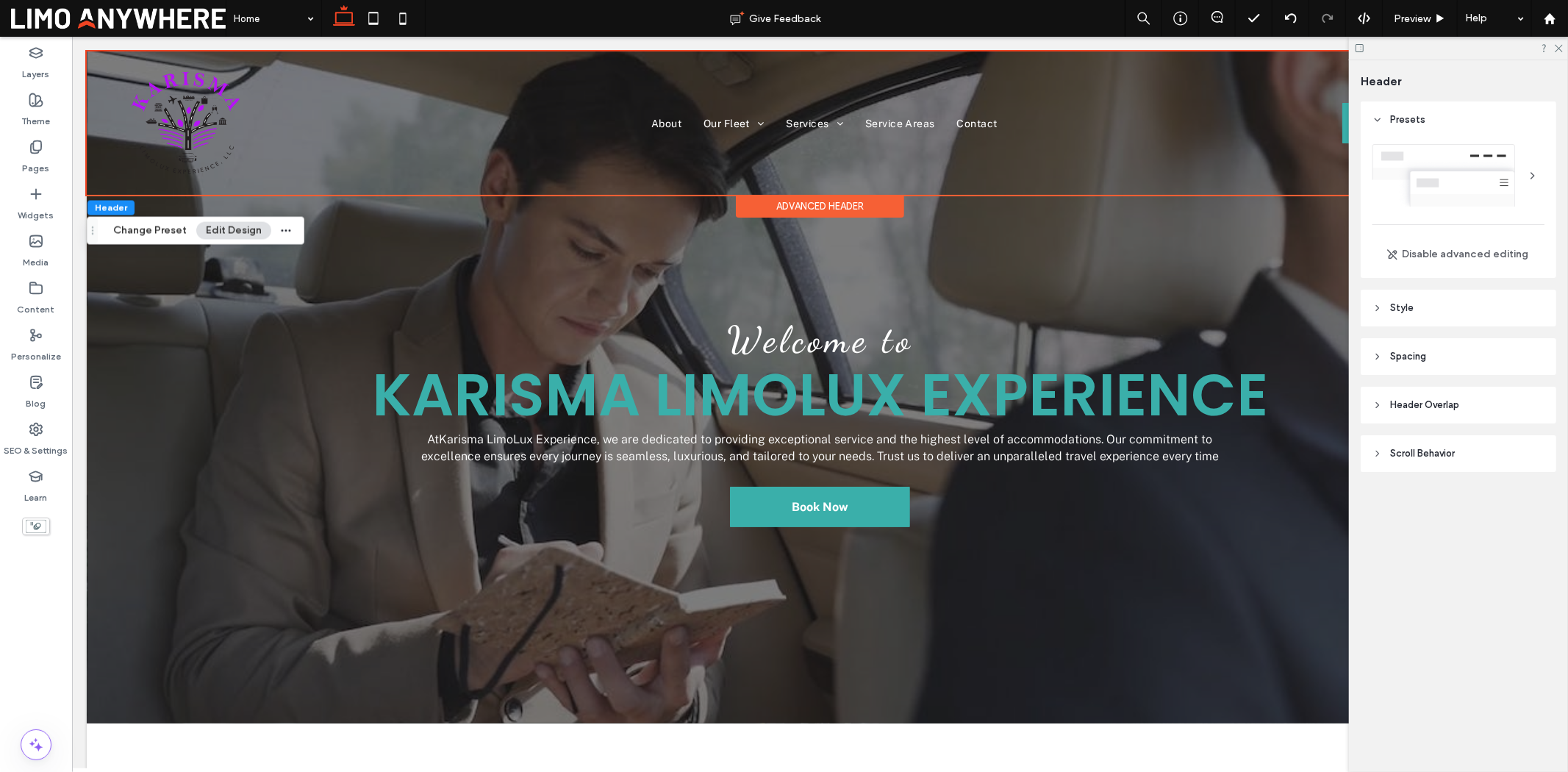
scroll to position [0, 0]
click at [1254, 320] on header "Style" at bounding box center [1458, 307] width 195 height 37
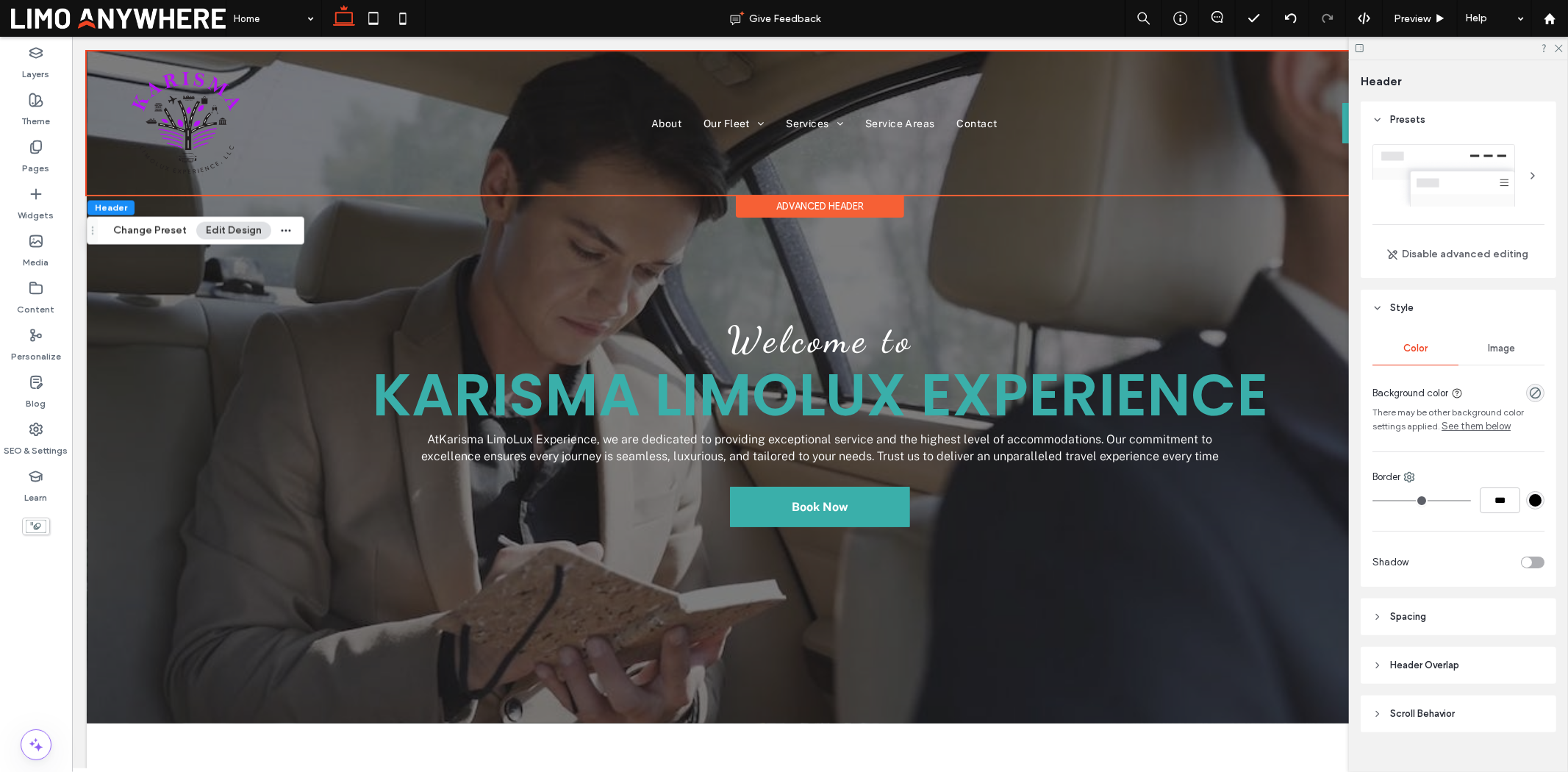
click at [1254, 564] on div "toggle" at bounding box center [1532, 562] width 24 height 11
click at [1254, 595] on div at bounding box center [1527, 703] width 2 height 2
click at [1254, 50] on icon at bounding box center [1558, 47] width 10 height 10
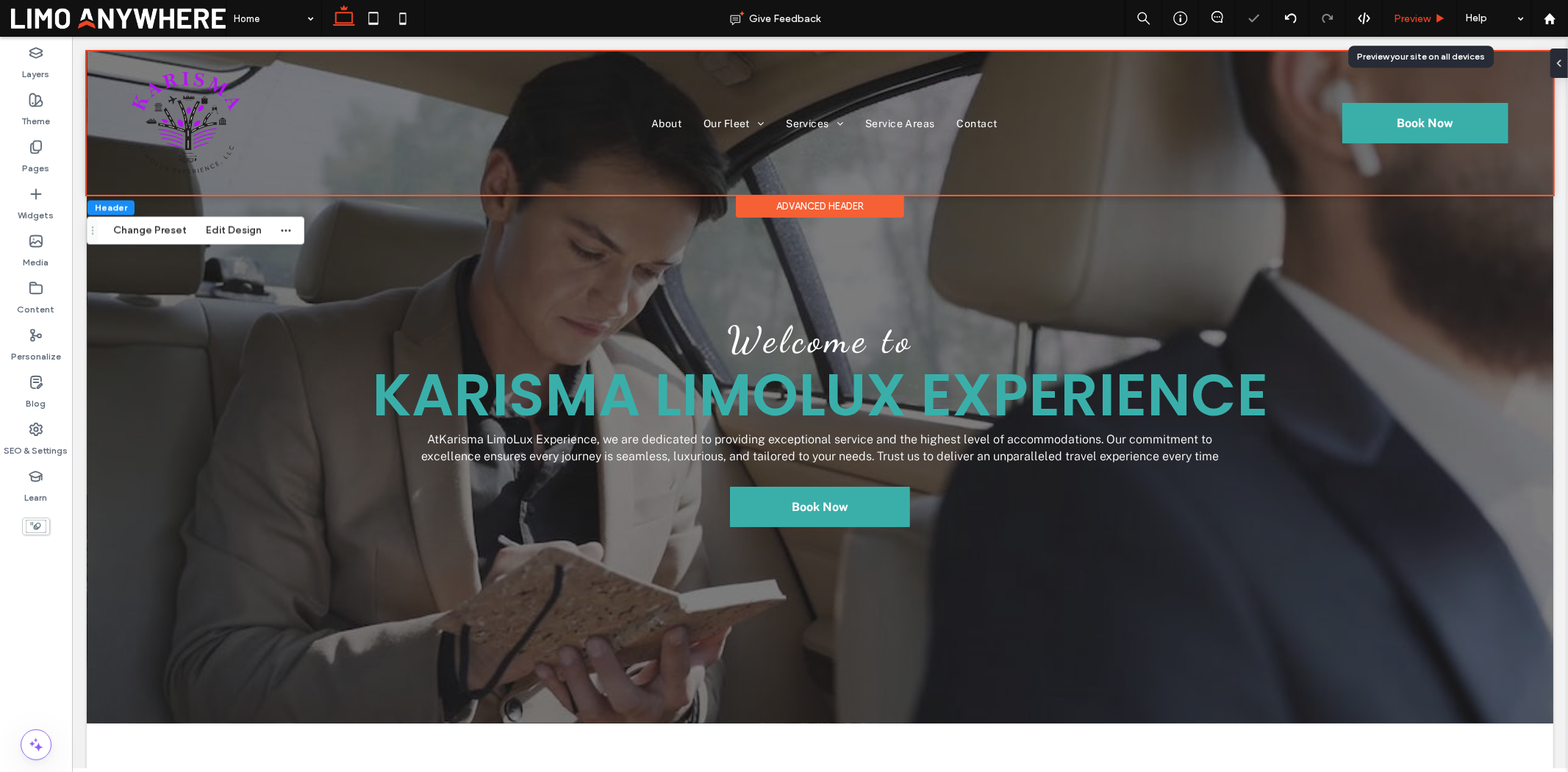
click at [1254, 22] on icon at bounding box center [1441, 19] width 11 height 11
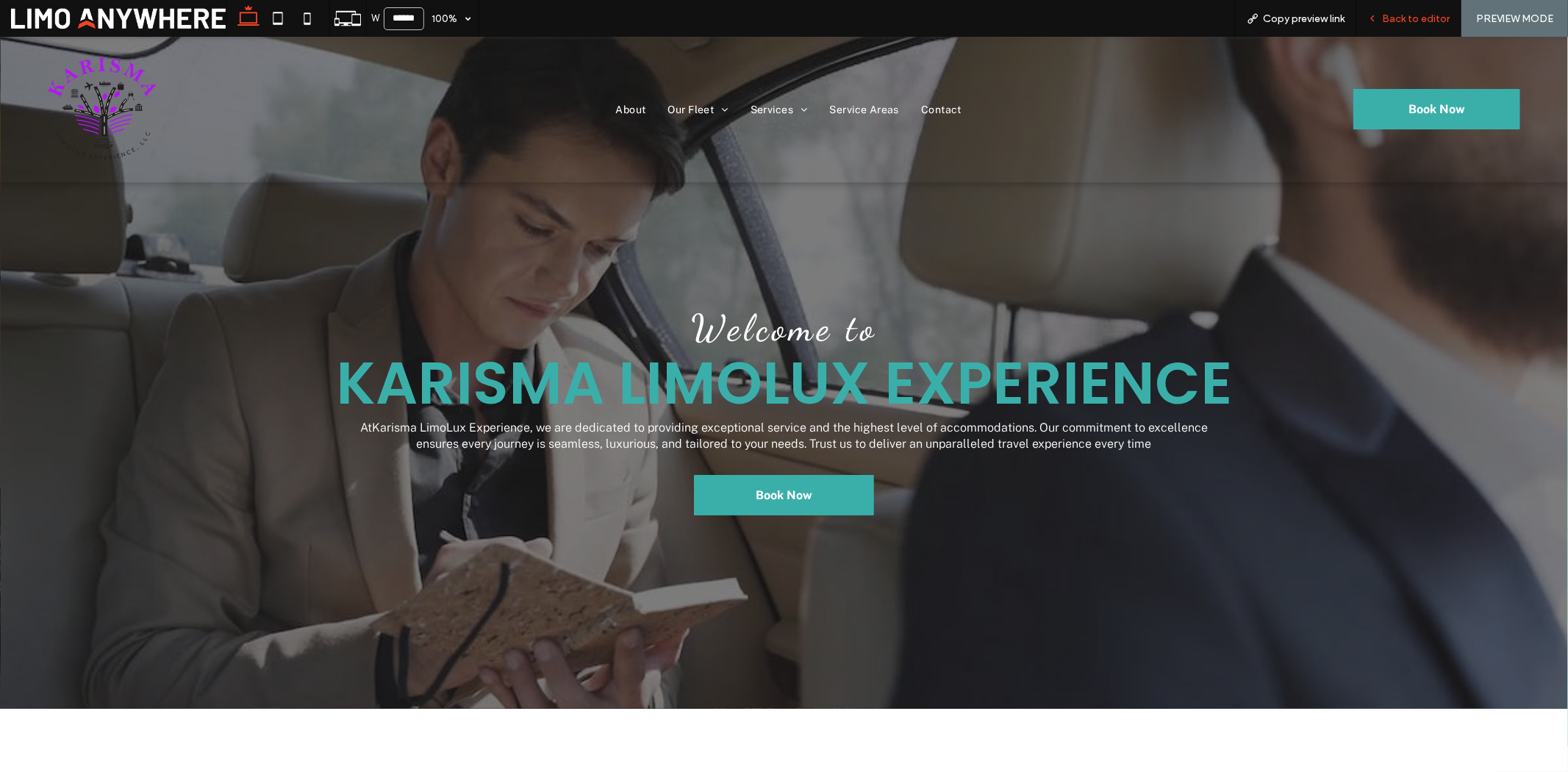
click at [1254, 18] on span "Back to editor" at bounding box center [1416, 18] width 68 height 12
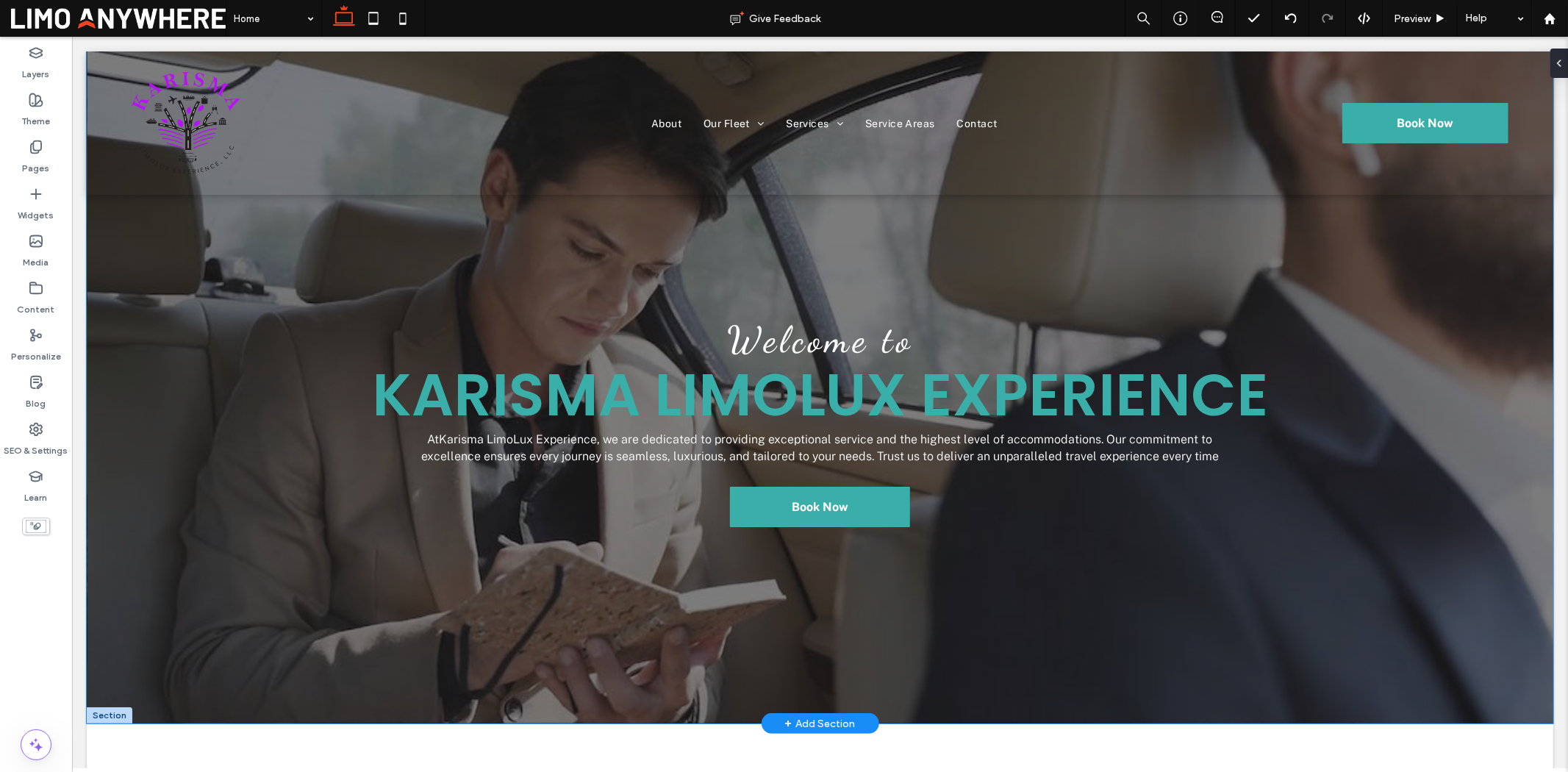
click at [1254, 216] on div "Welcome to Karisma LimoLux Experience At Karisma LimoLux Experience , we are de…" at bounding box center [819, 386] width 1466 height 672
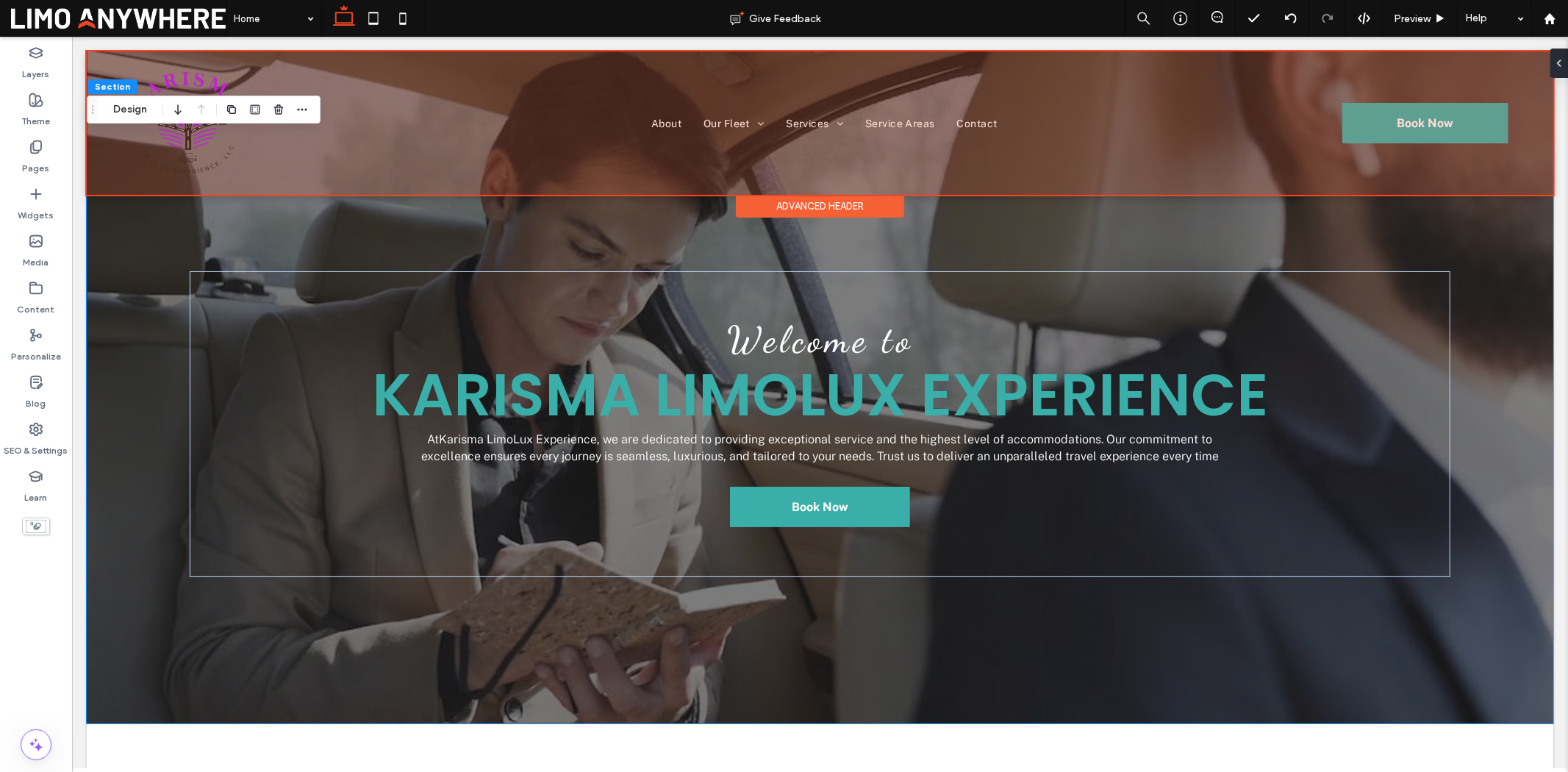
click at [1176, 156] on div at bounding box center [819, 122] width 1466 height 143
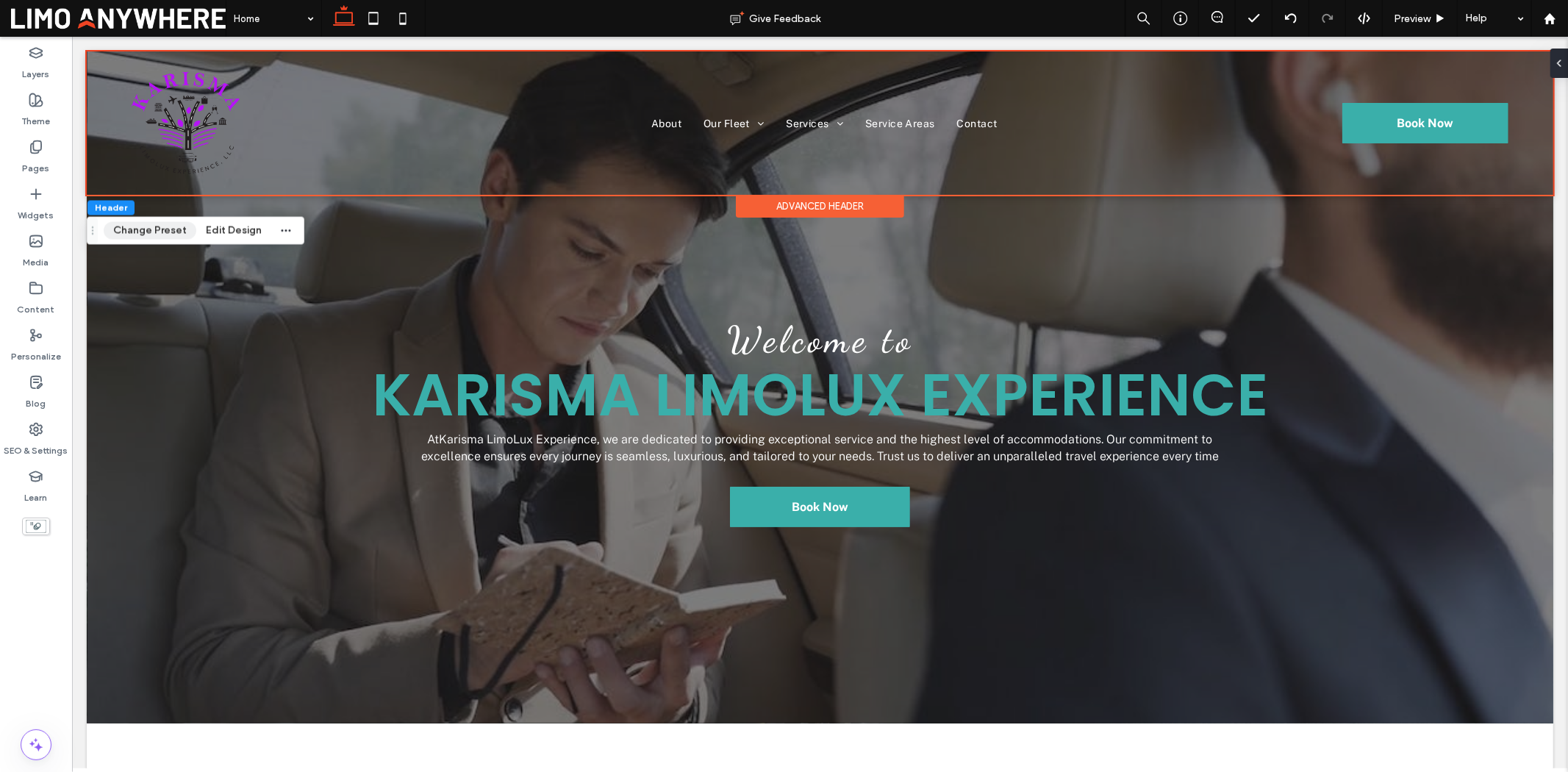
click at [135, 233] on button "Change Preset" at bounding box center [150, 231] width 93 height 18
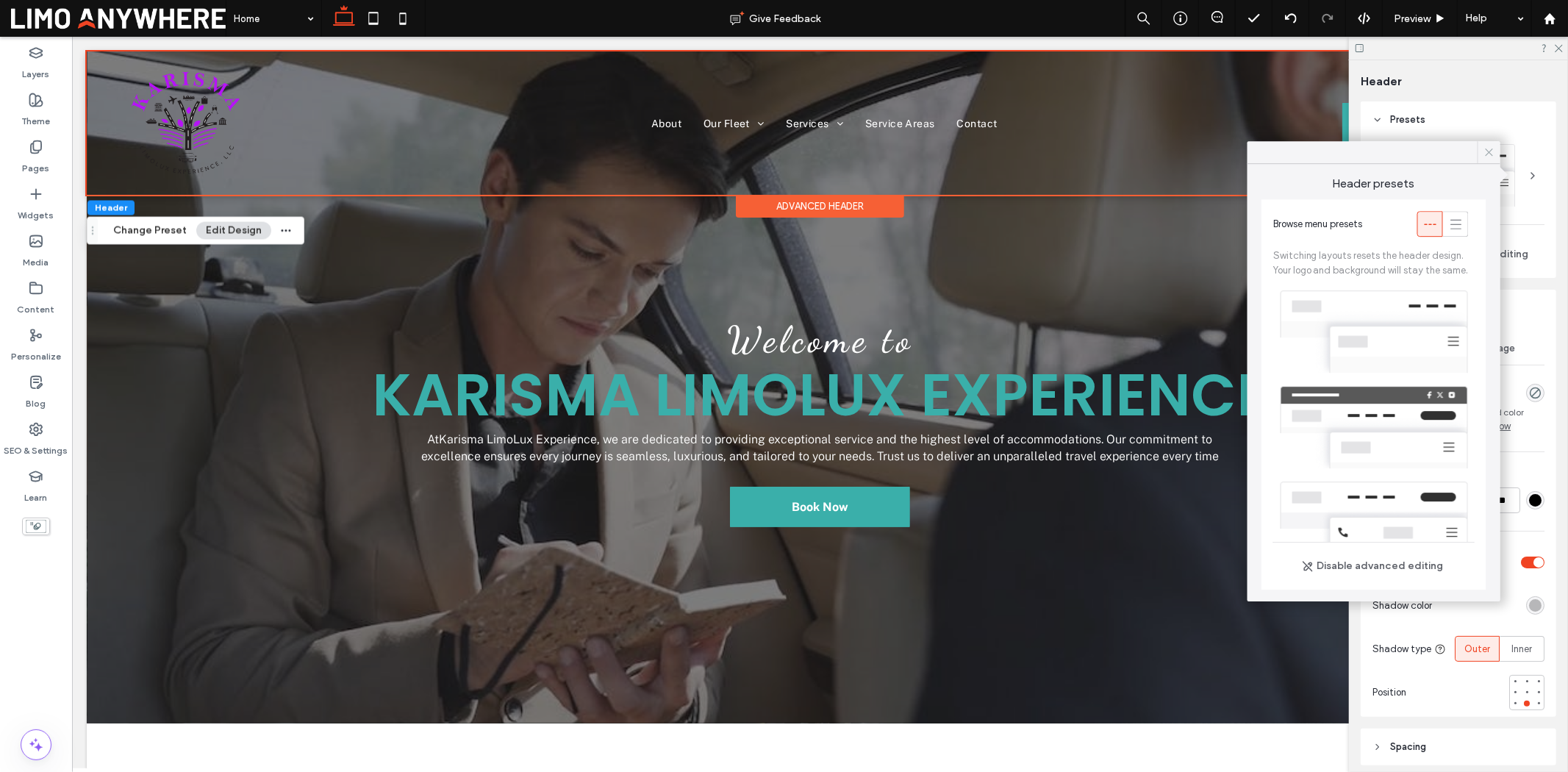
click at [1254, 147] on icon at bounding box center [1489, 152] width 13 height 13
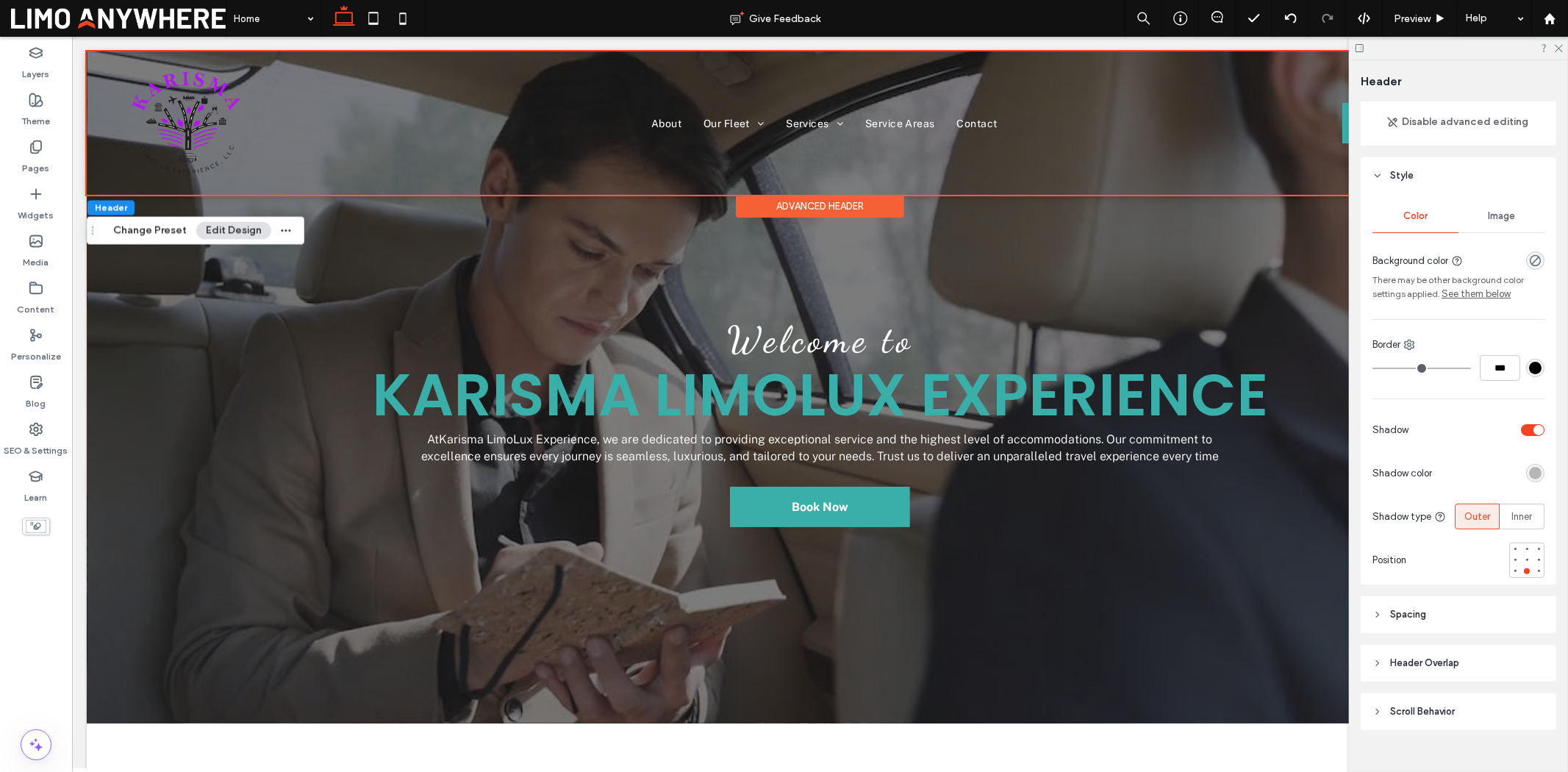
scroll to position [156, 0]
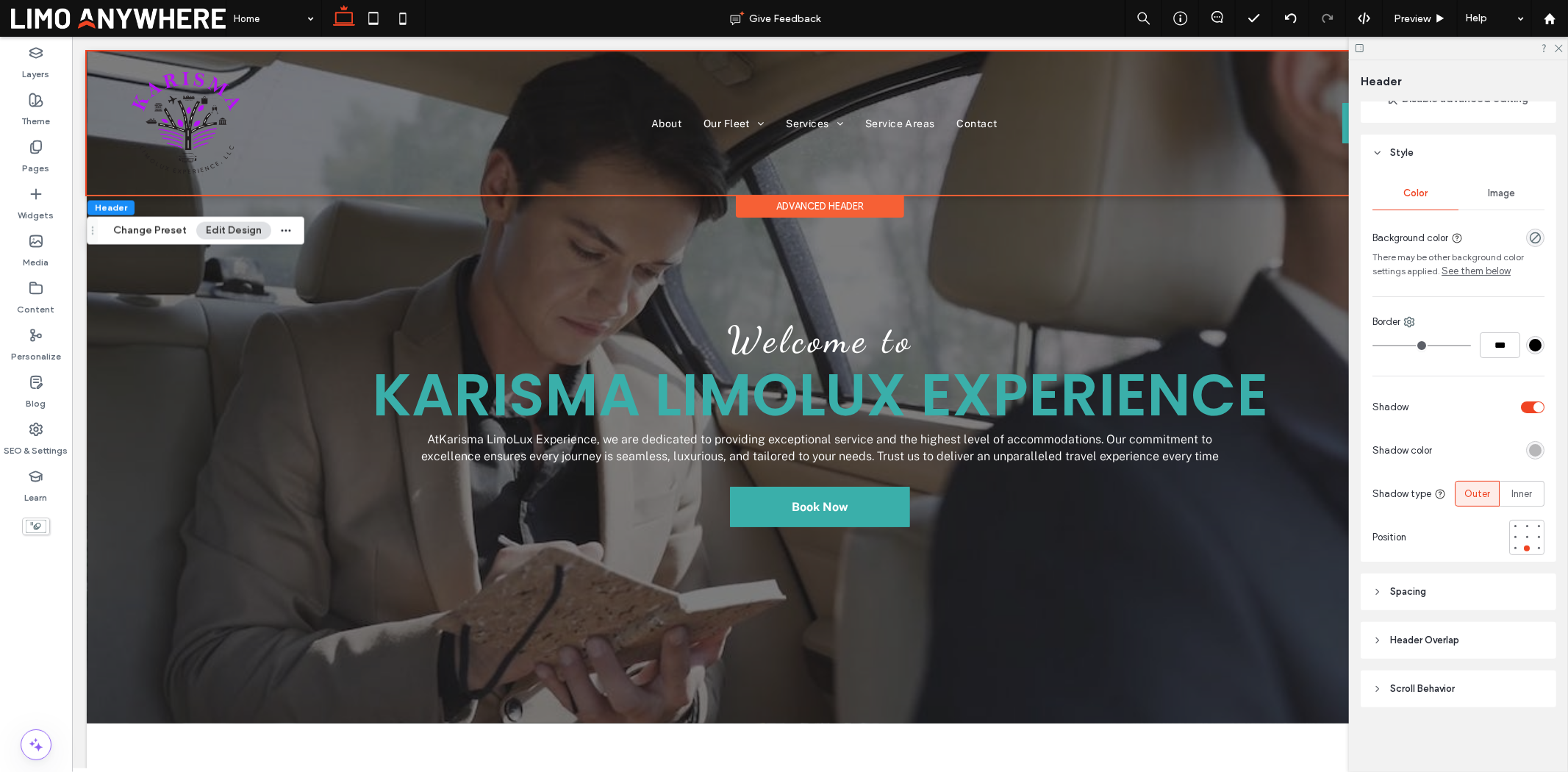
click at [1254, 595] on span "Scroll Behavior" at bounding box center [1422, 689] width 65 height 15
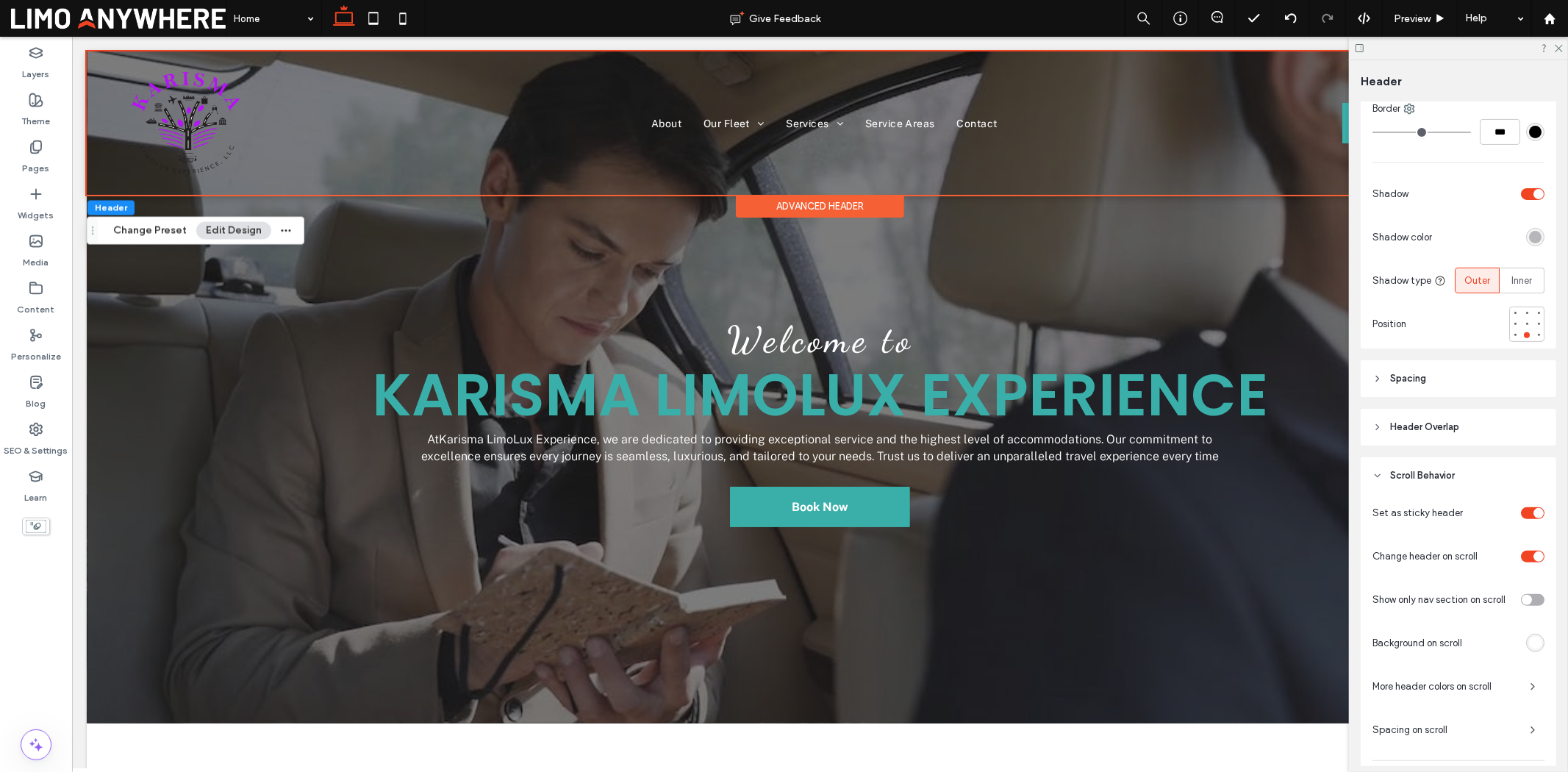
scroll to position [247, 0]
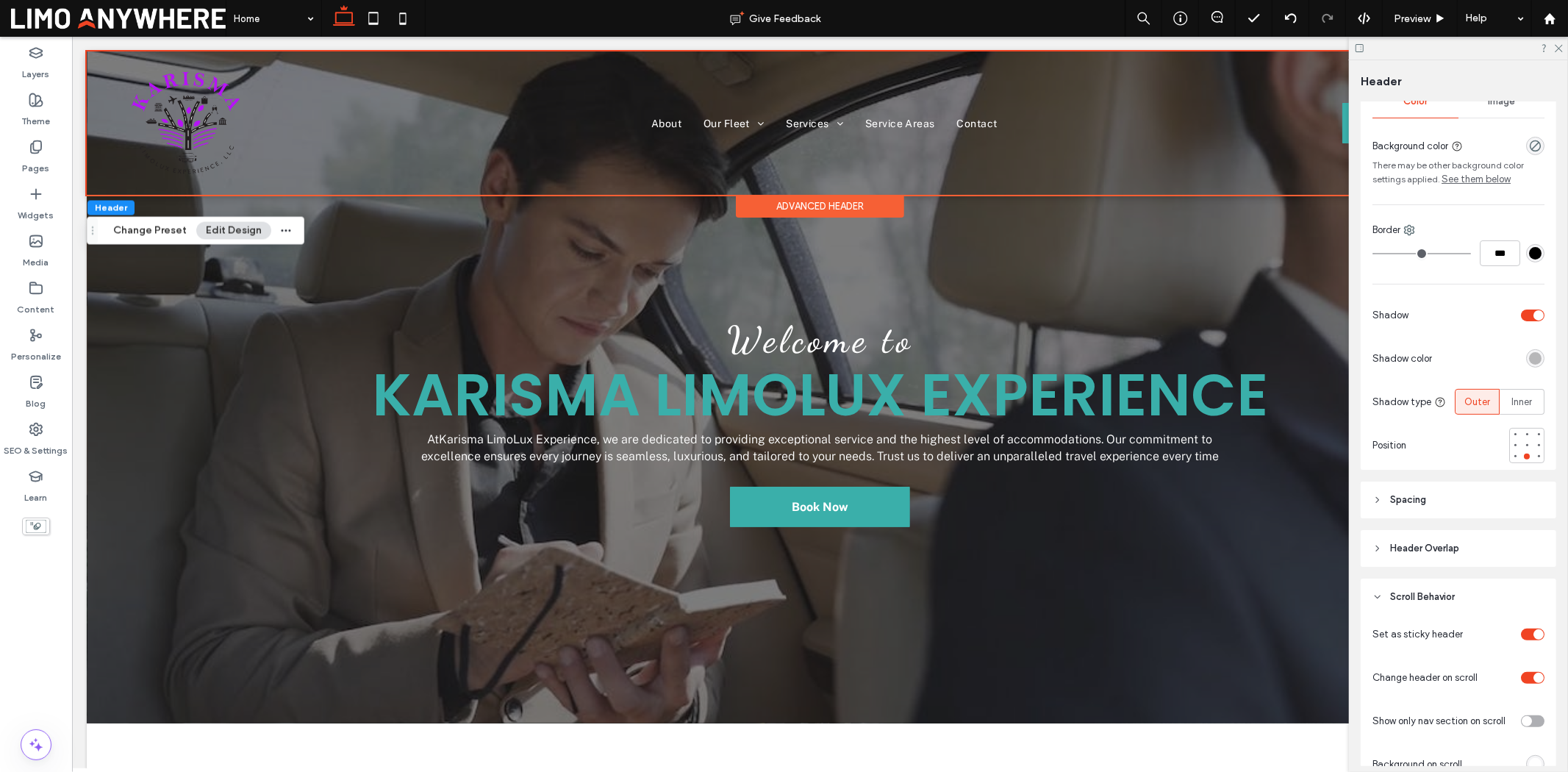
click at [1254, 595] on header "Scroll Behavior" at bounding box center [1458, 596] width 195 height 37
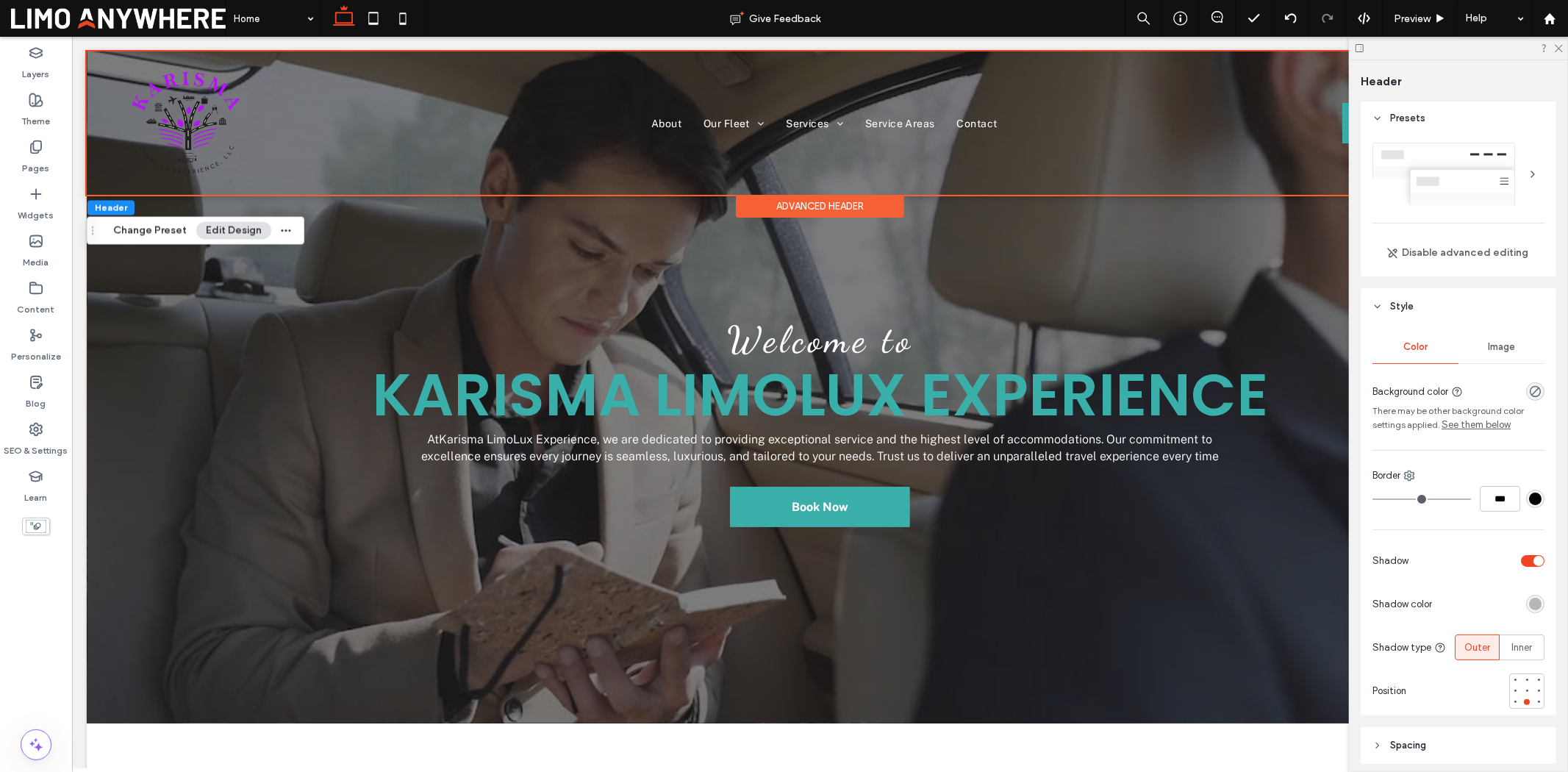
scroll to position [0, 0]
click at [1254, 310] on header "Style" at bounding box center [1458, 307] width 195 height 37
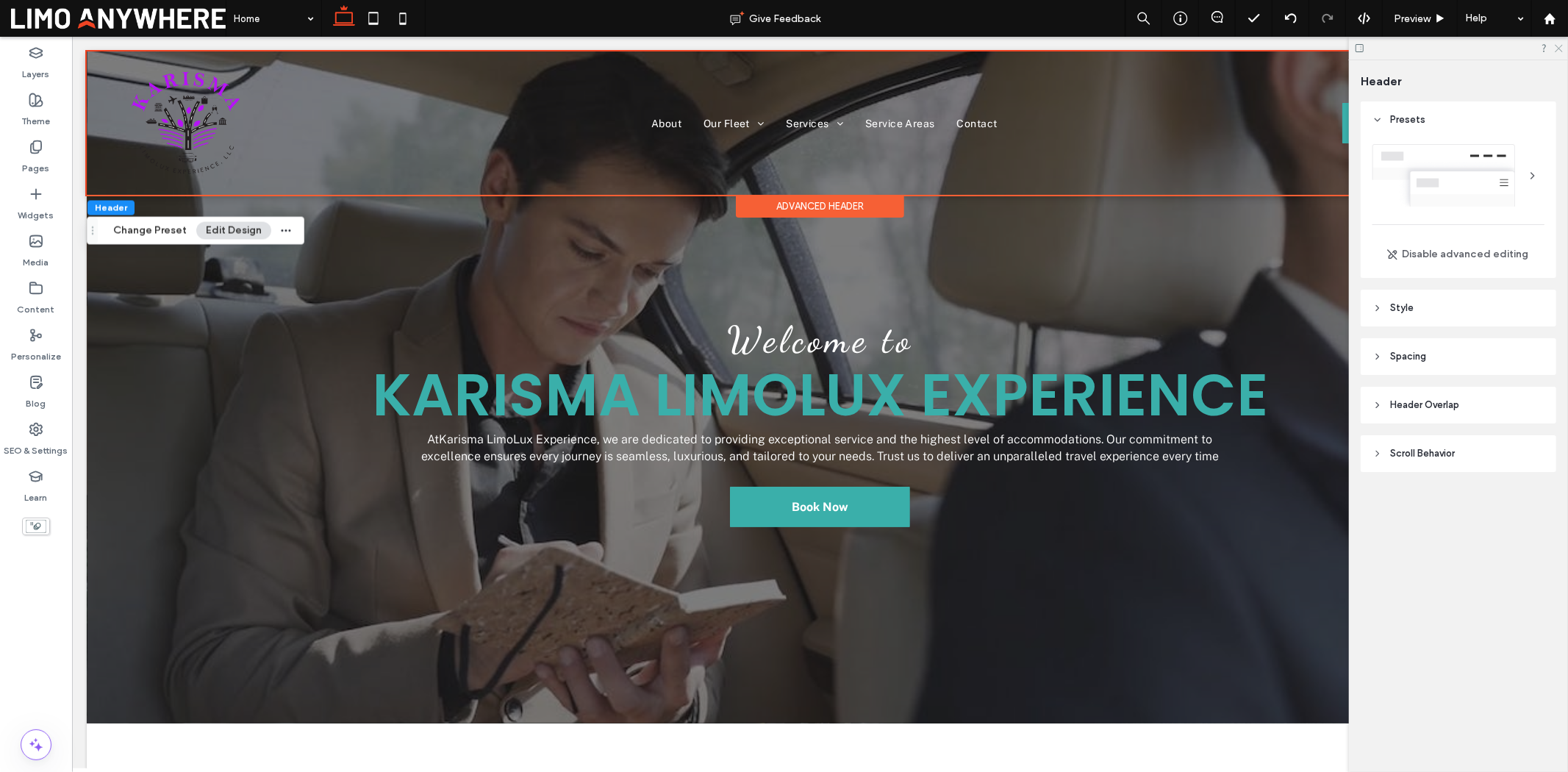
click at [1254, 48] on icon at bounding box center [1558, 47] width 10 height 10
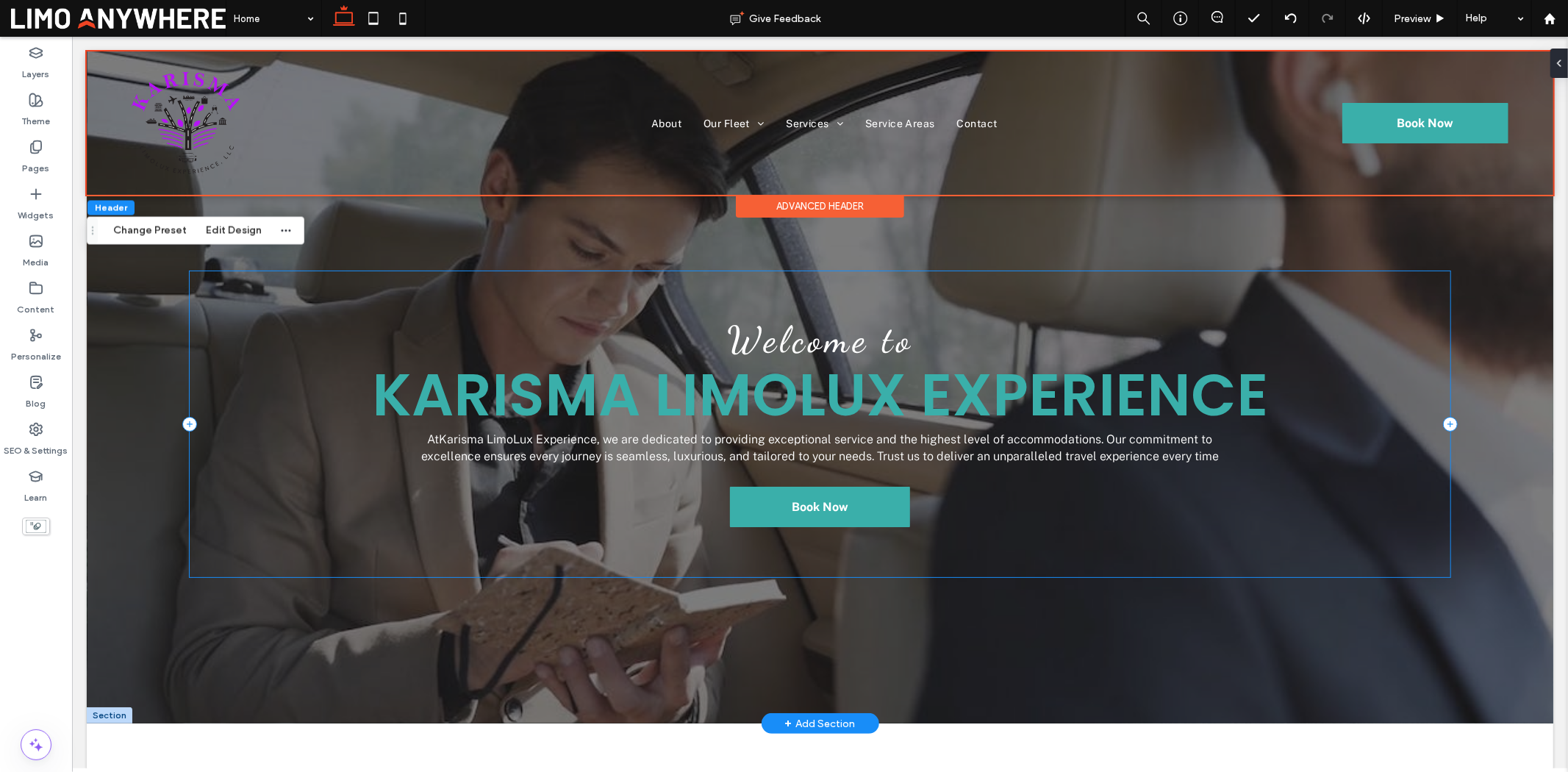
click at [1254, 329] on div "Welcome to Karisma LimoLux Experience At Karisma LimoLux Experience , we are de…" at bounding box center [819, 423] width 1261 height 305
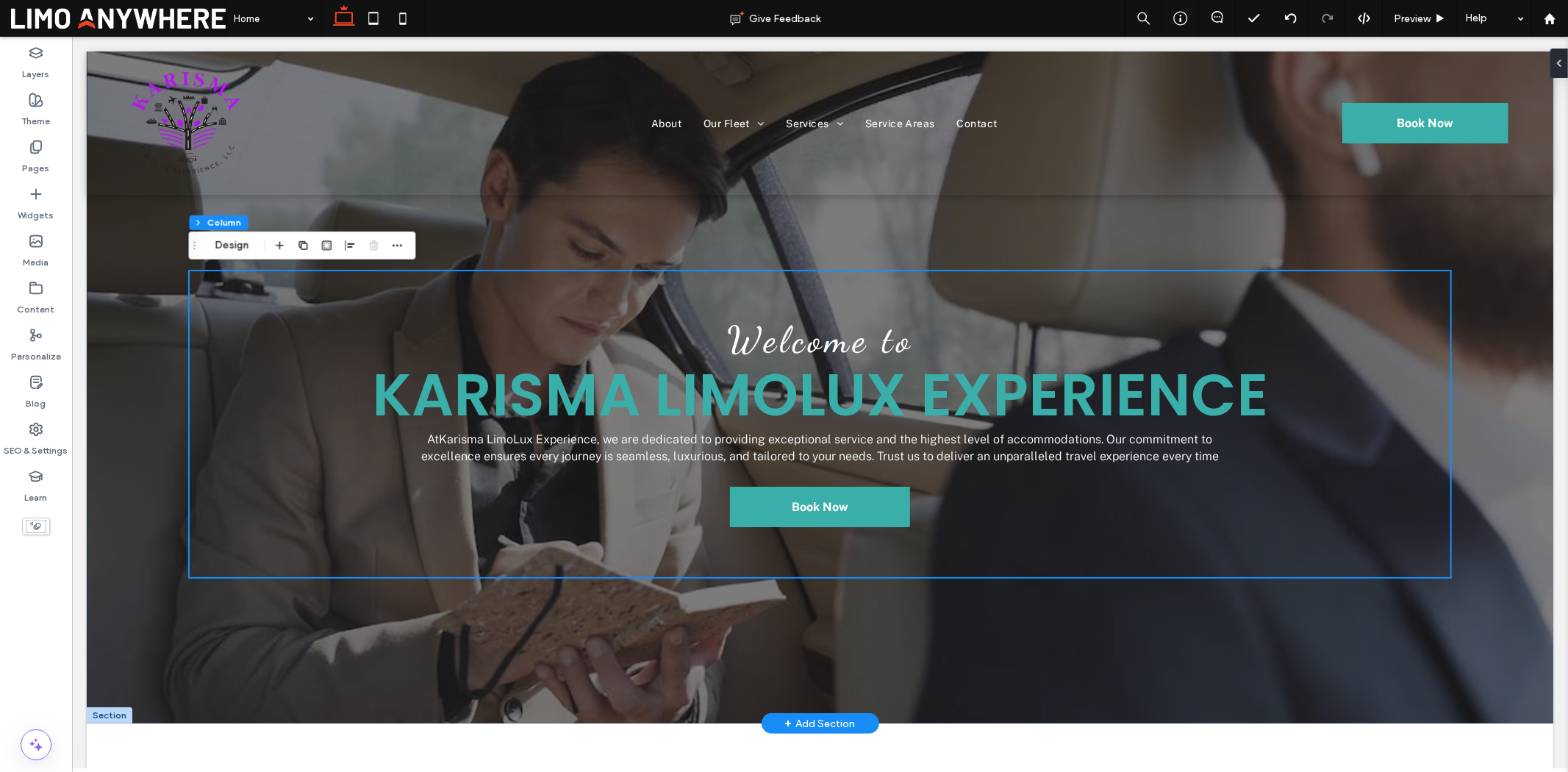
click at [1254, 342] on div "Welcome to Karisma LimoLux Experience At Karisma LimoLux Experience , we are de…" at bounding box center [819, 386] width 1466 height 672
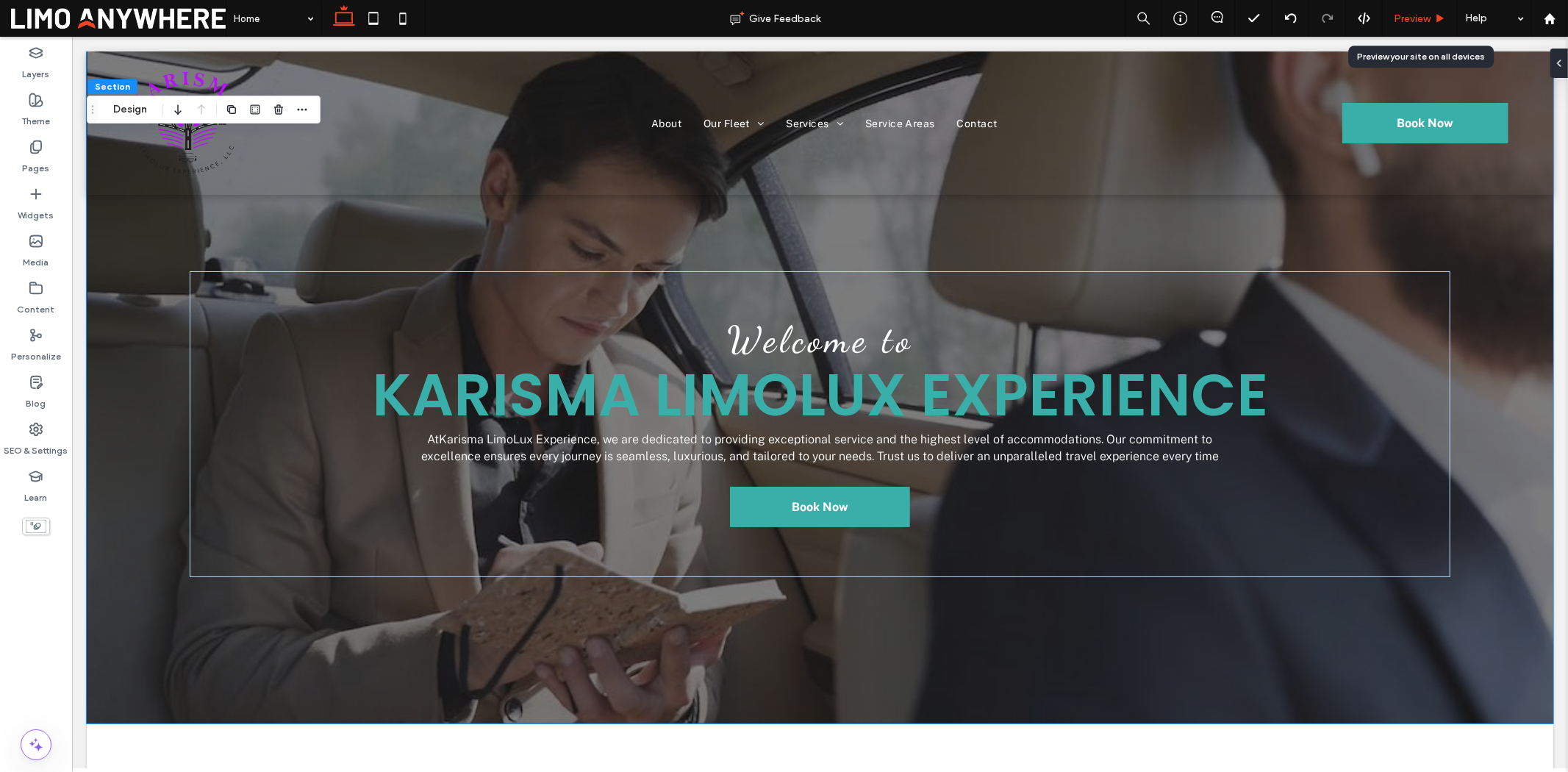
click at [1254, 20] on span "Preview" at bounding box center [1412, 18] width 37 height 12
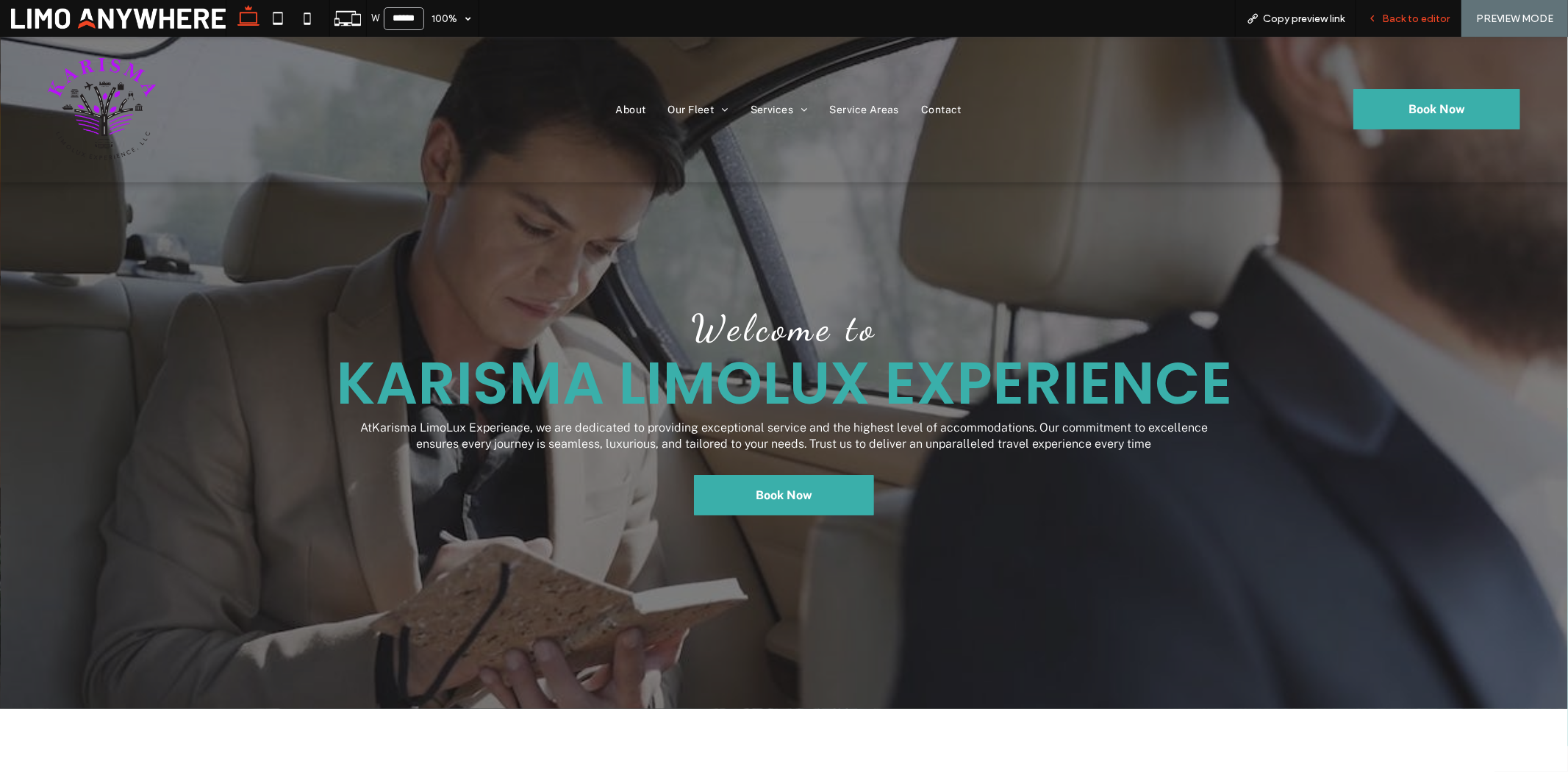
click at [1254, 22] on span "Back to editor" at bounding box center [1416, 18] width 68 height 12
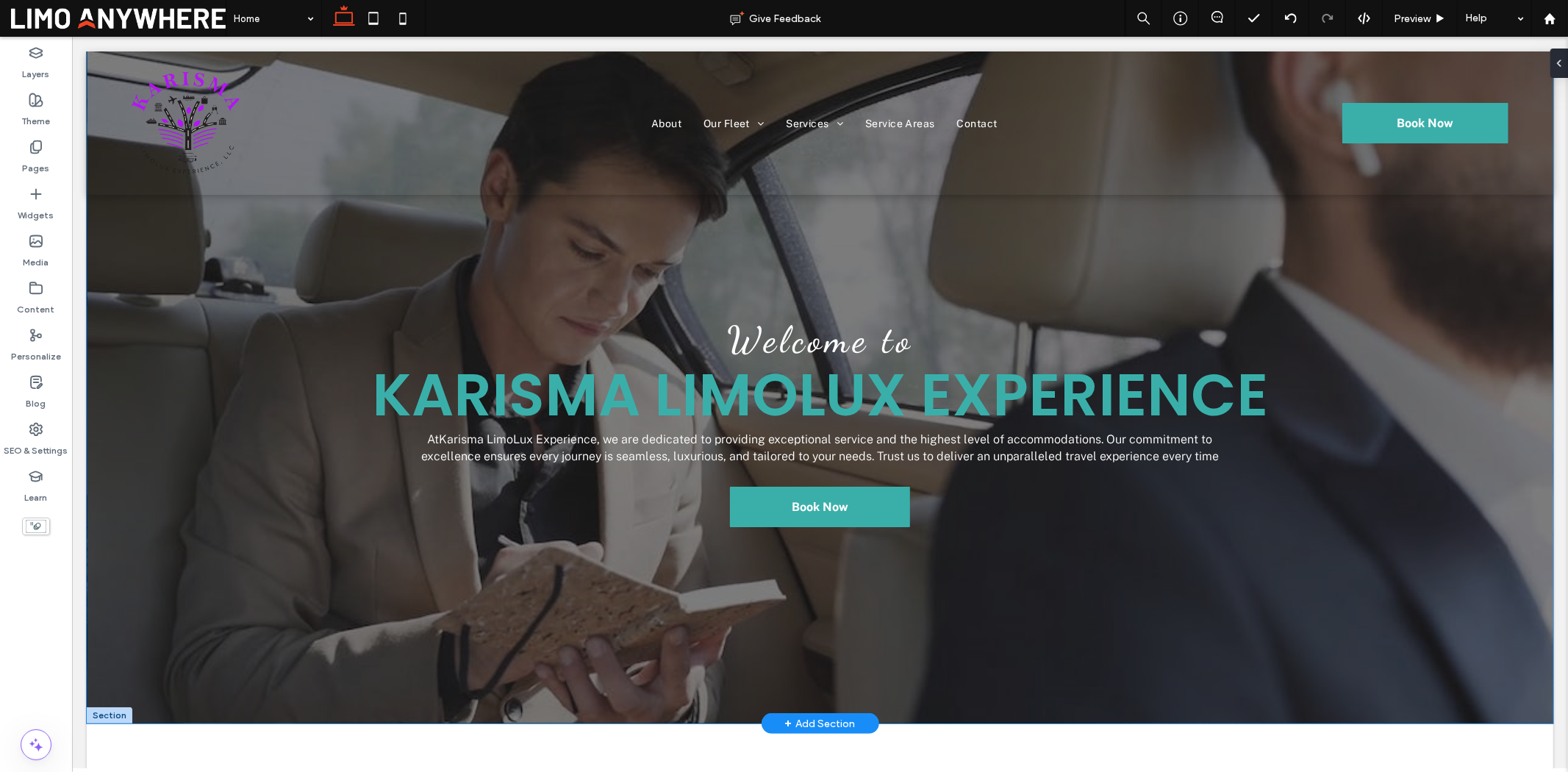
click at [928, 248] on div "Welcome to Karisma LimoLux Experience At Karisma LimoLux Experience , we are de…" at bounding box center [819, 386] width 1466 height 672
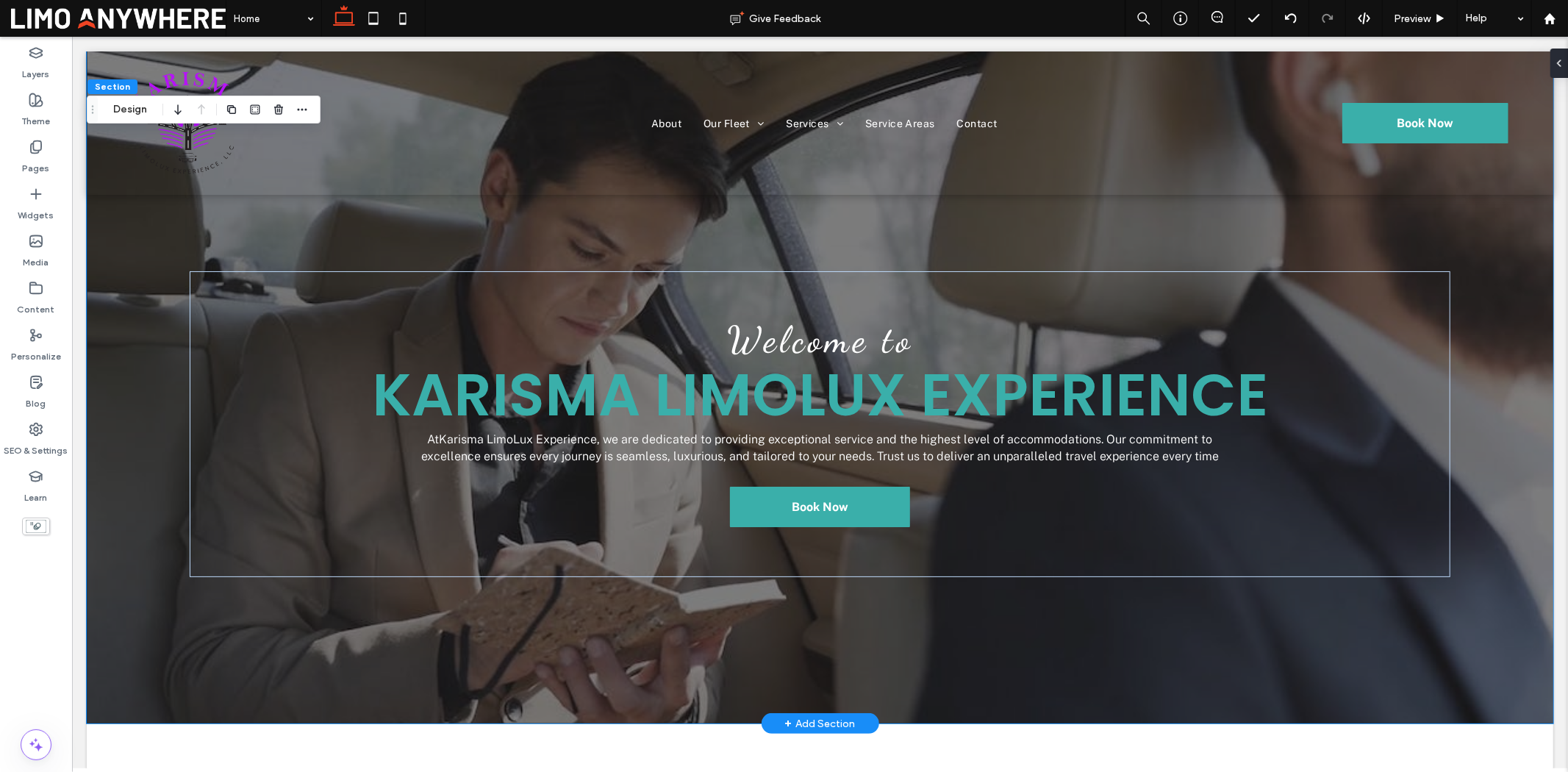
click at [913, 236] on div "Welcome to Karisma LimoLux Experience At Karisma LimoLux Experience , we are de…" at bounding box center [819, 386] width 1466 height 672
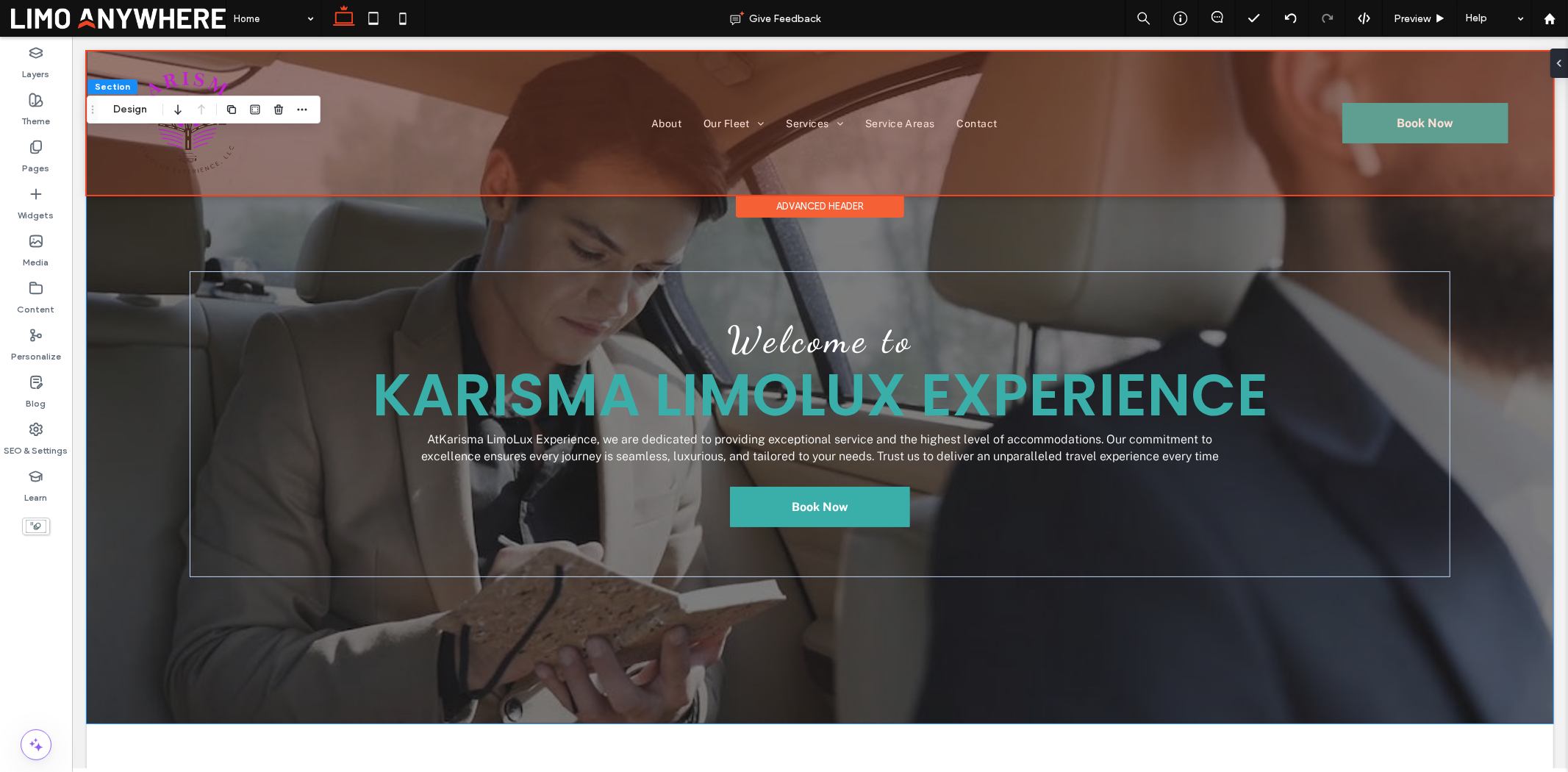
click at [1074, 178] on div at bounding box center [819, 122] width 1466 height 143
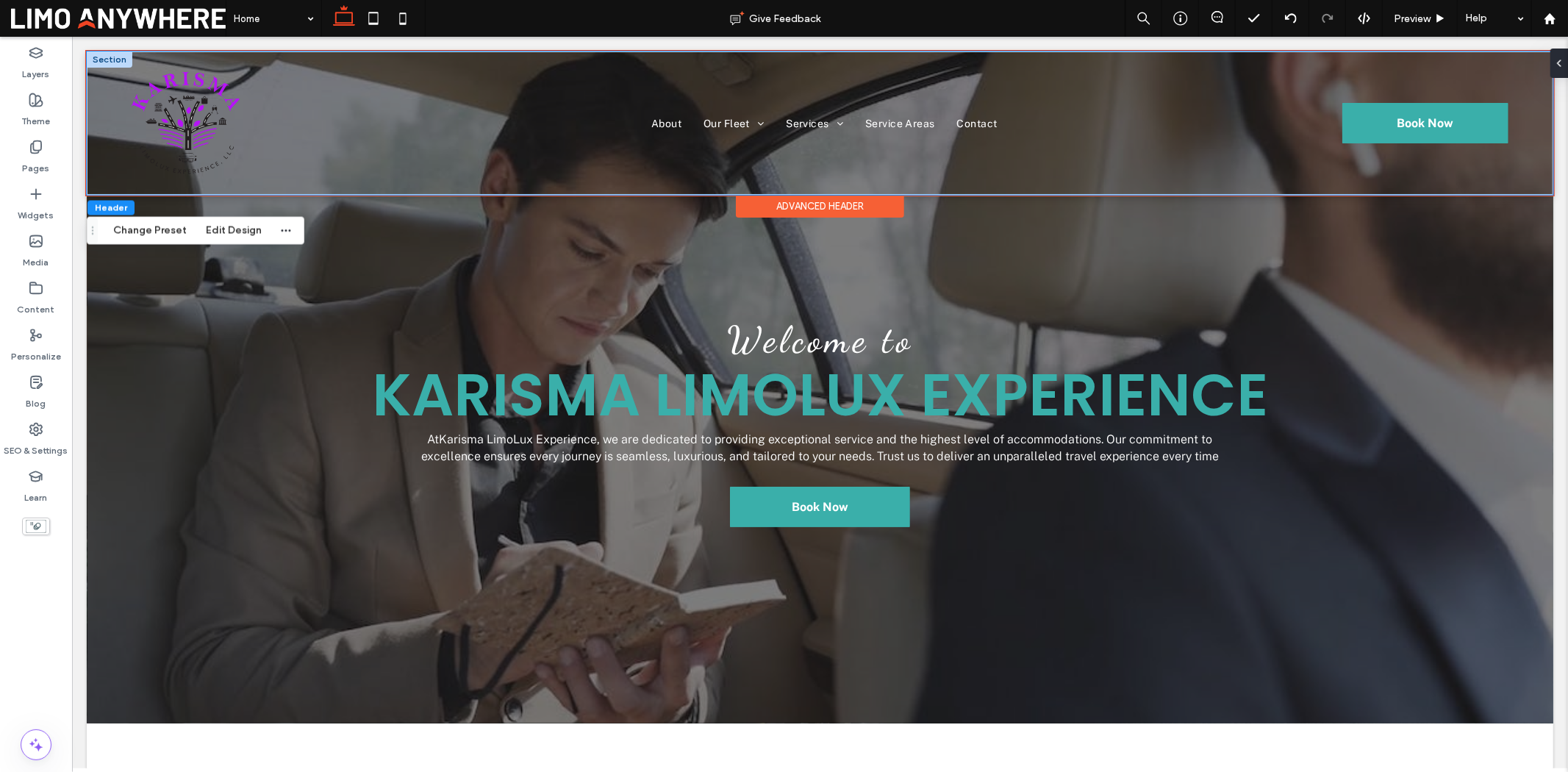
click at [1082, 188] on div "About Our Fleet V1 V2 V3 Services V1 V2 Service Areas Contact Book Now *5555" at bounding box center [819, 122] width 1466 height 143
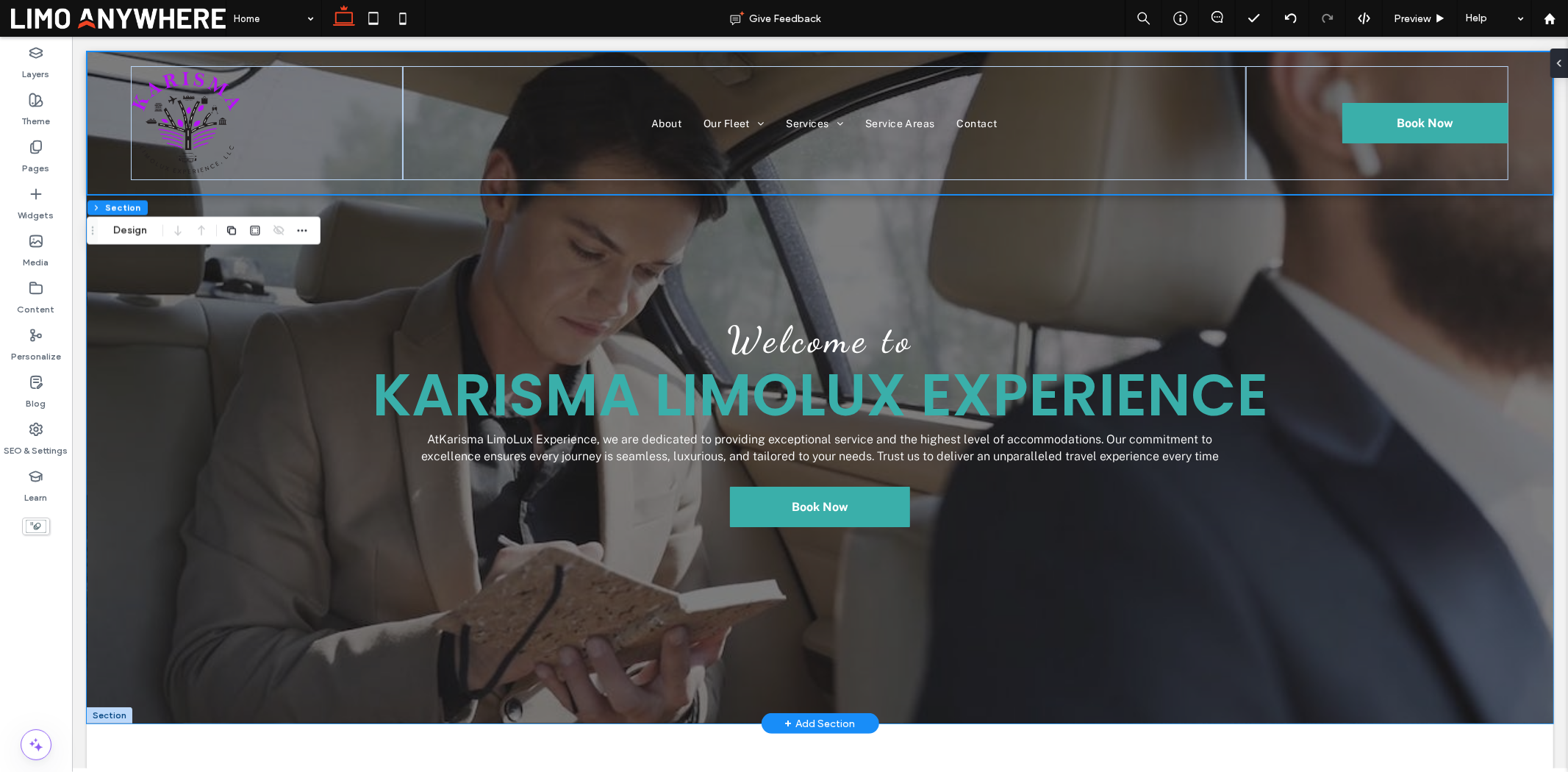
click at [1004, 237] on div "Welcome to Karisma LimoLux Experience At Karisma LimoLux Experience , we are de…" at bounding box center [819, 386] width 1466 height 672
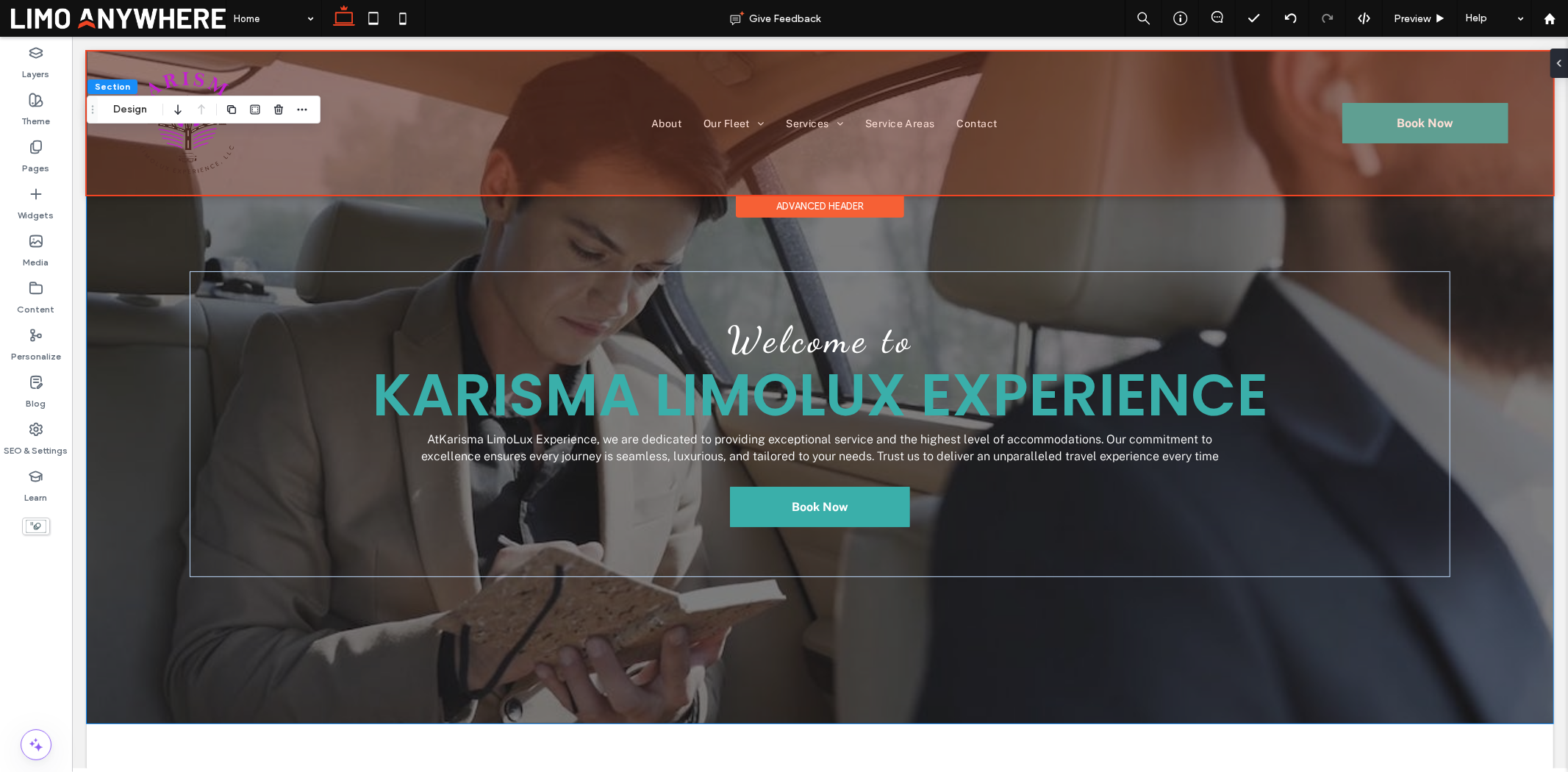
click at [1039, 183] on div at bounding box center [819, 122] width 1466 height 143
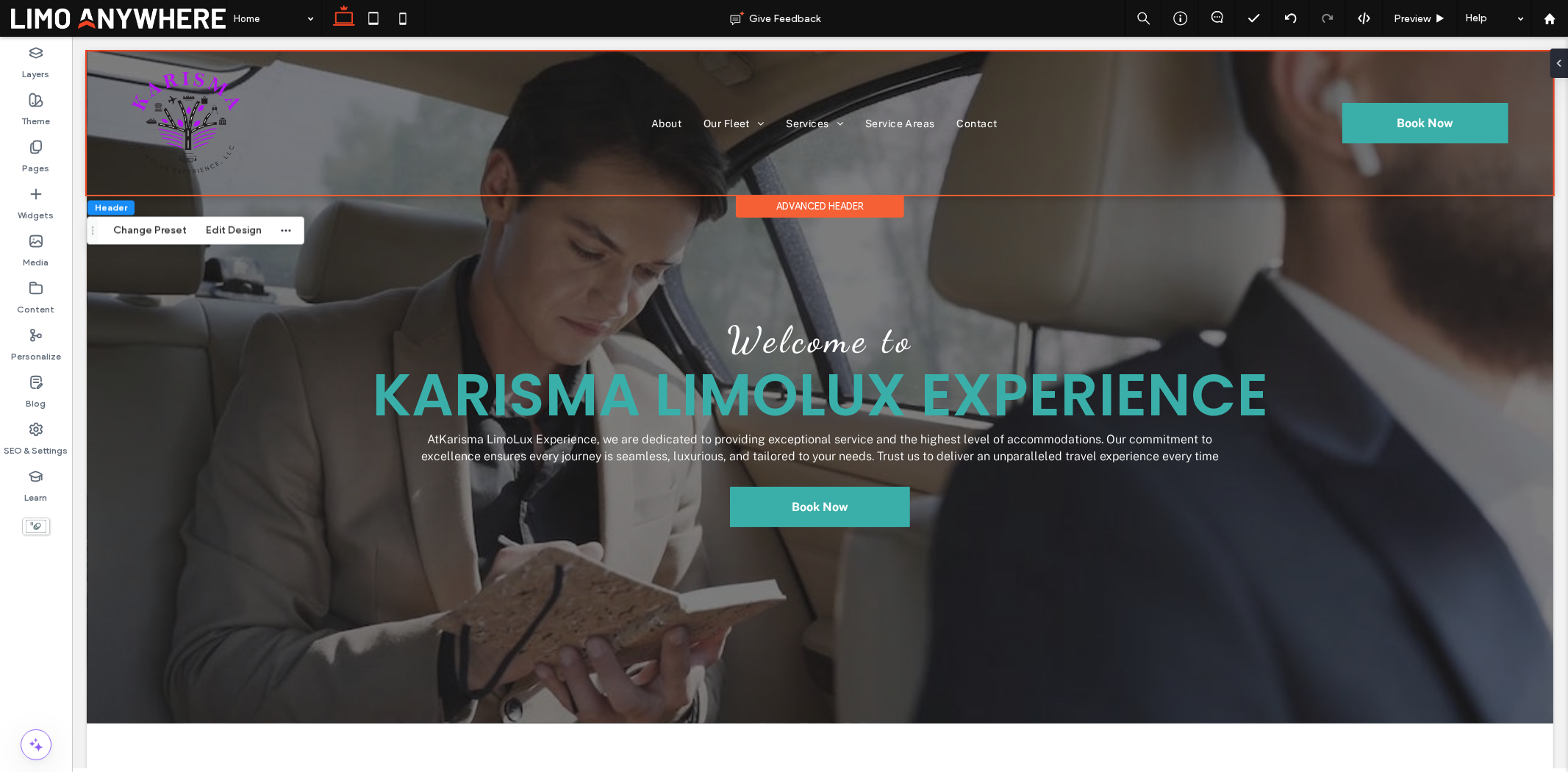
click at [842, 201] on div "Advanced Header" at bounding box center [819, 206] width 168 height 23
click at [1254, 63] on icon at bounding box center [1553, 63] width 11 height 11
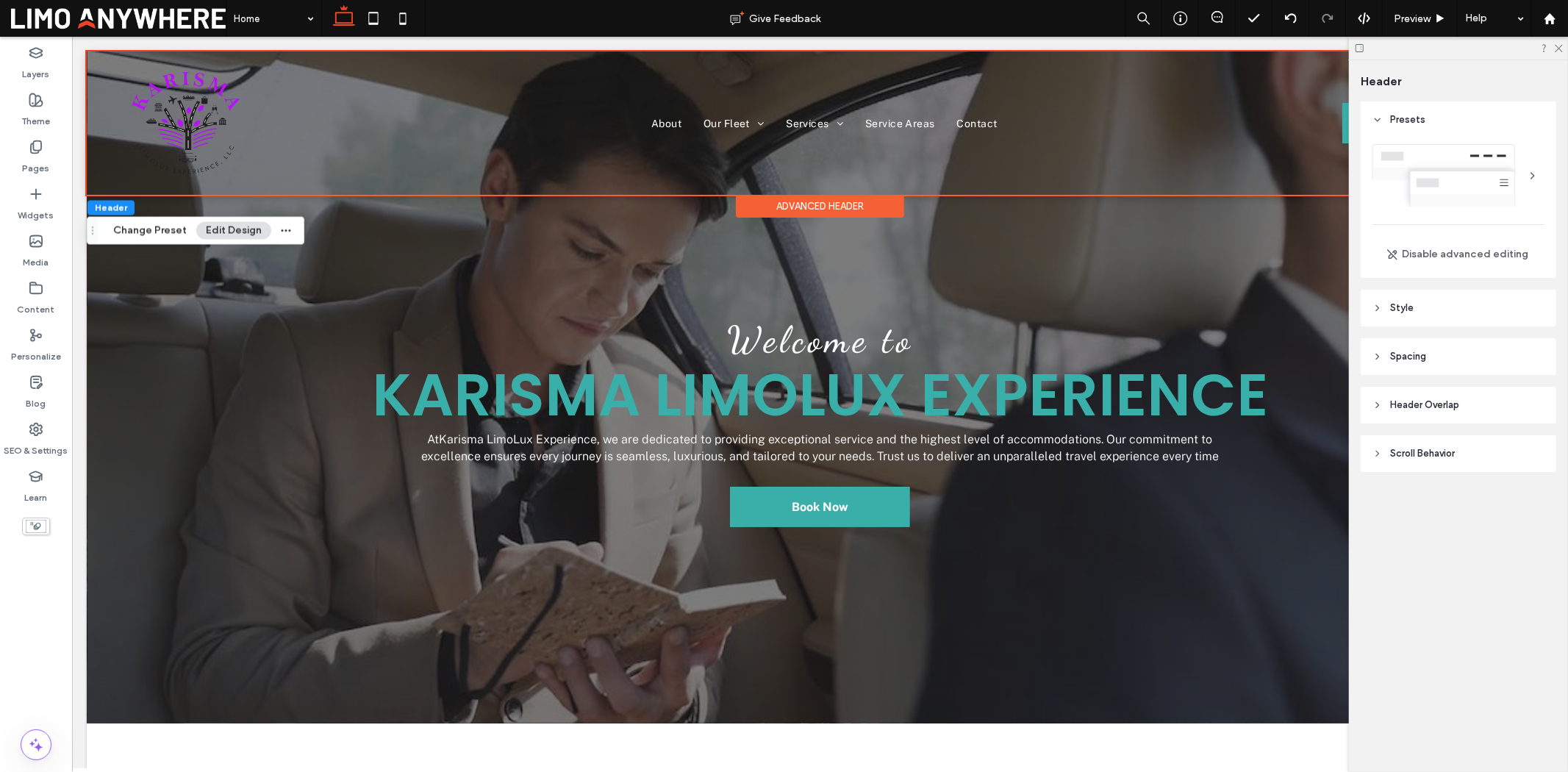
click at [1254, 407] on span "Header Overlap" at bounding box center [1424, 405] width 69 height 15
click at [1254, 440] on div "toggle" at bounding box center [1532, 443] width 24 height 11
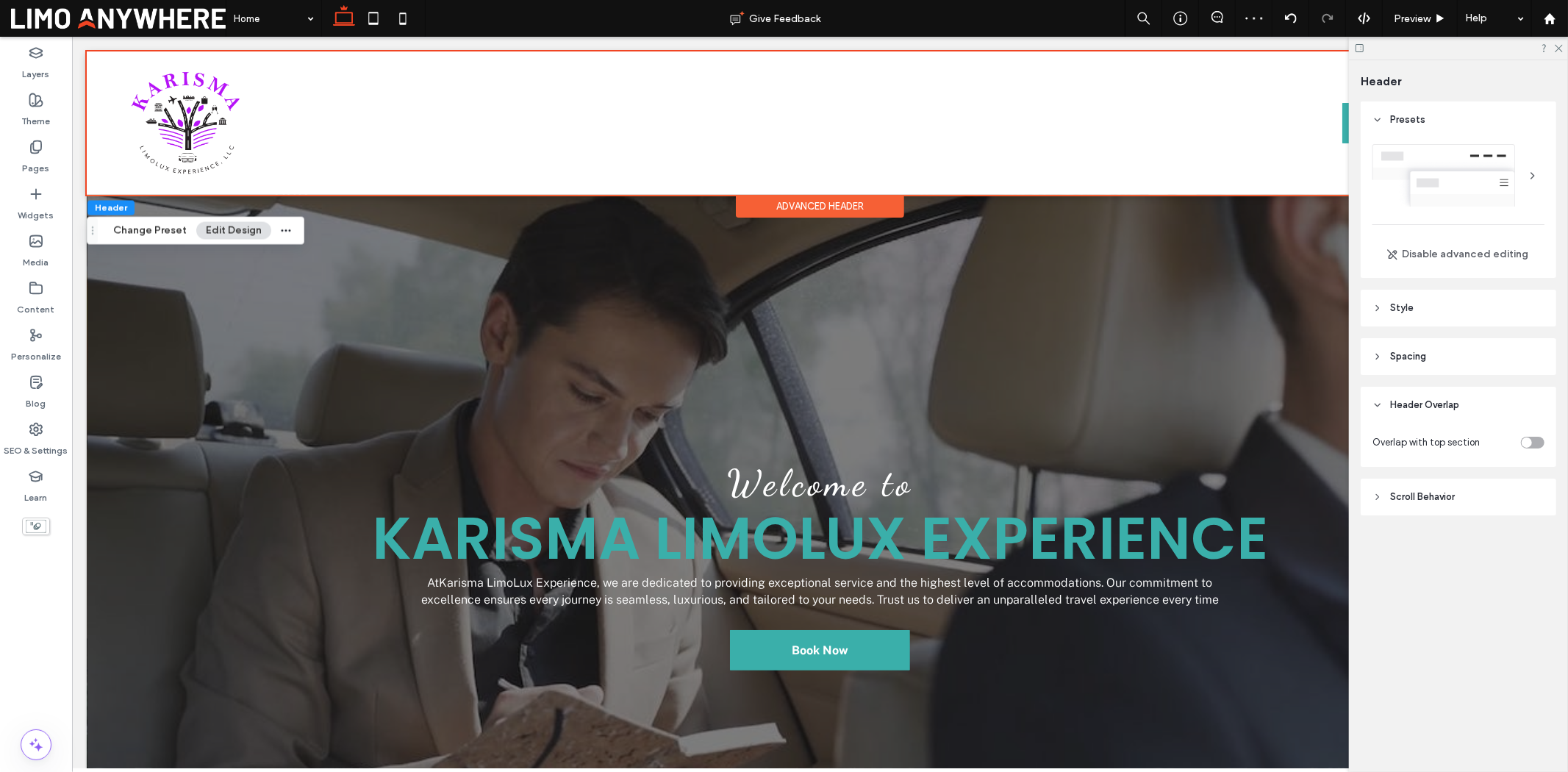
click at [1254, 495] on span "Scroll Behavior" at bounding box center [1422, 497] width 65 height 15
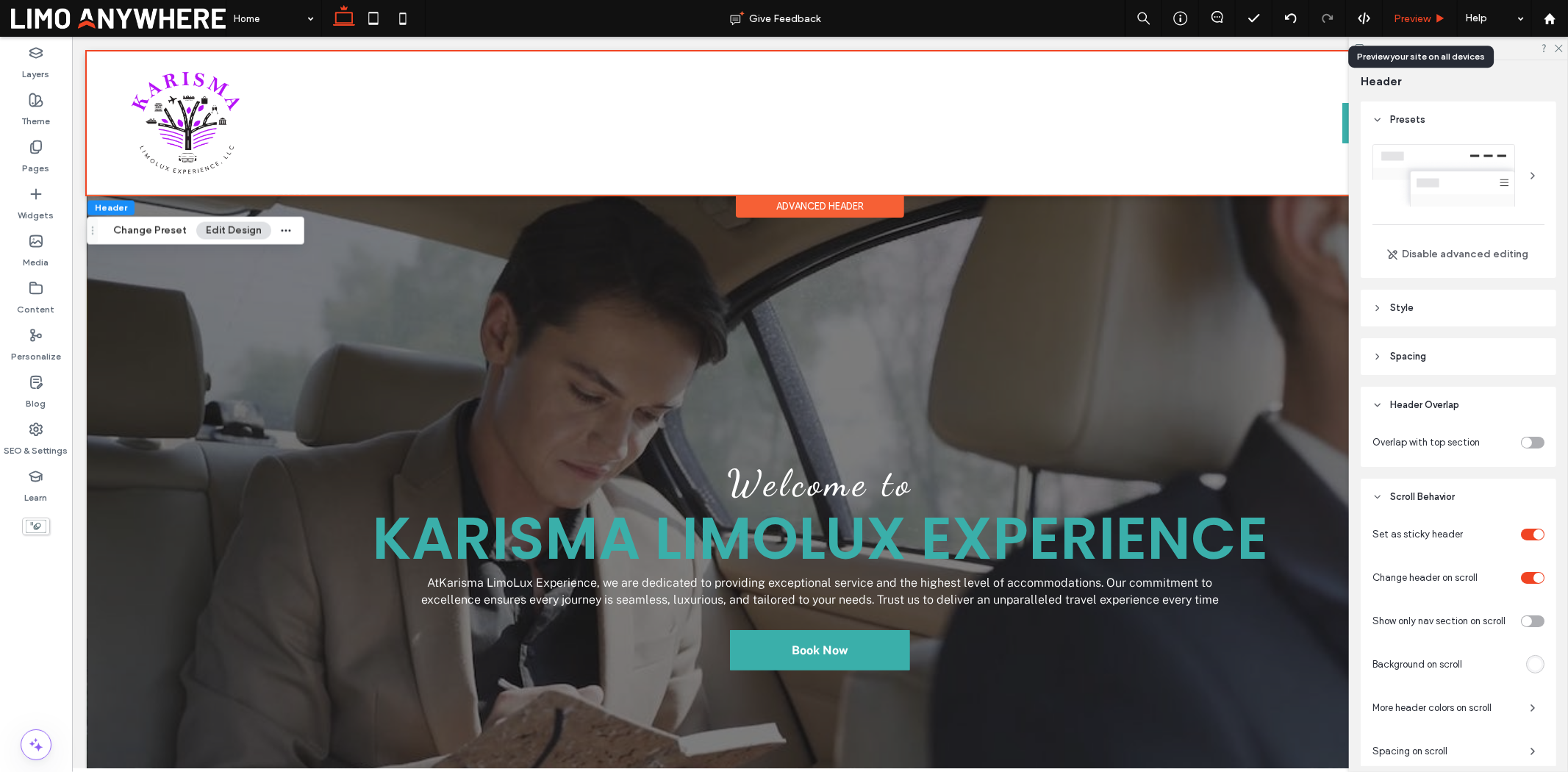
click at [1254, 24] on span "Preview" at bounding box center [1412, 18] width 37 height 12
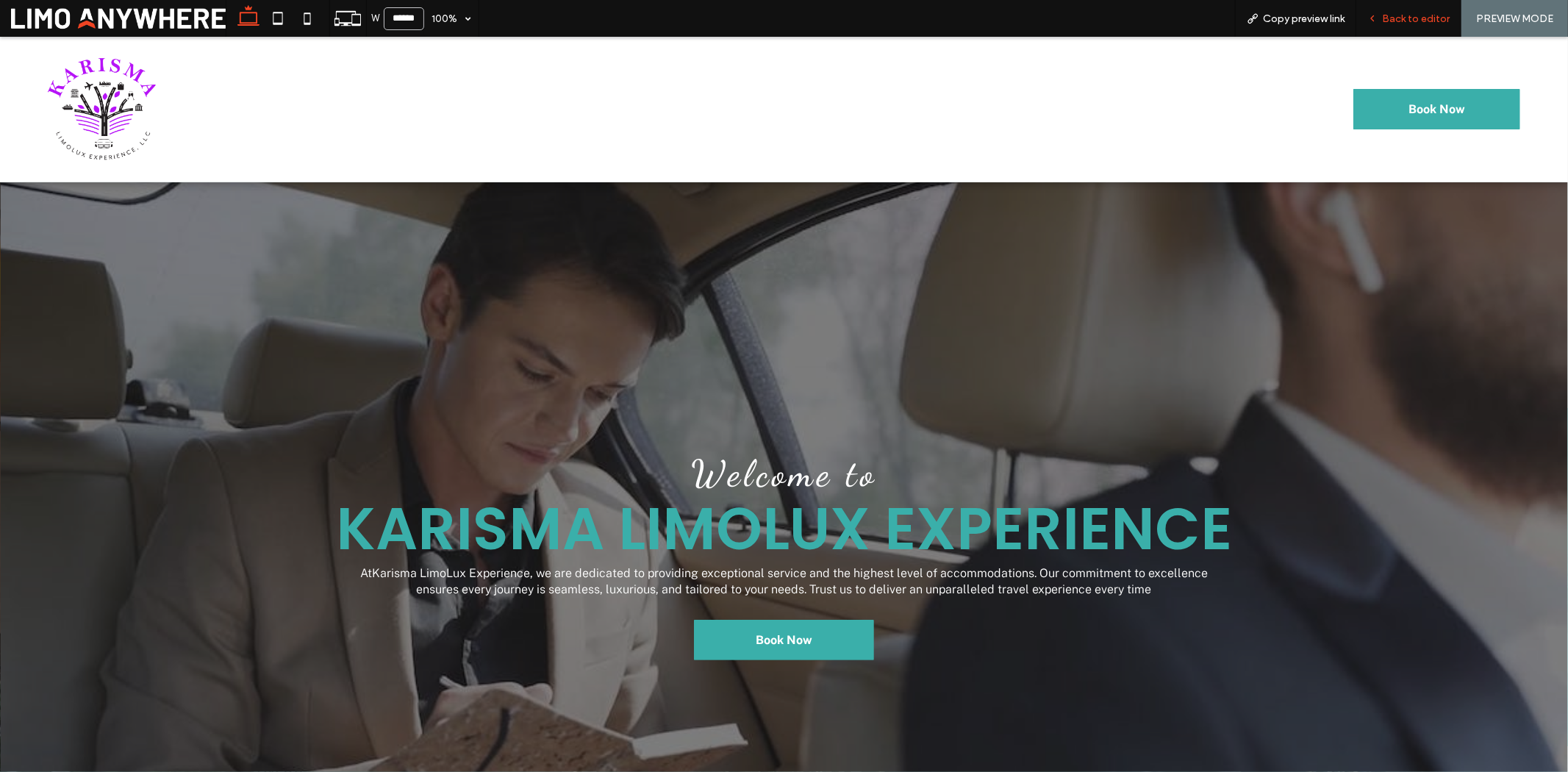
click at [1254, 20] on span "Back to editor" at bounding box center [1416, 18] width 68 height 12
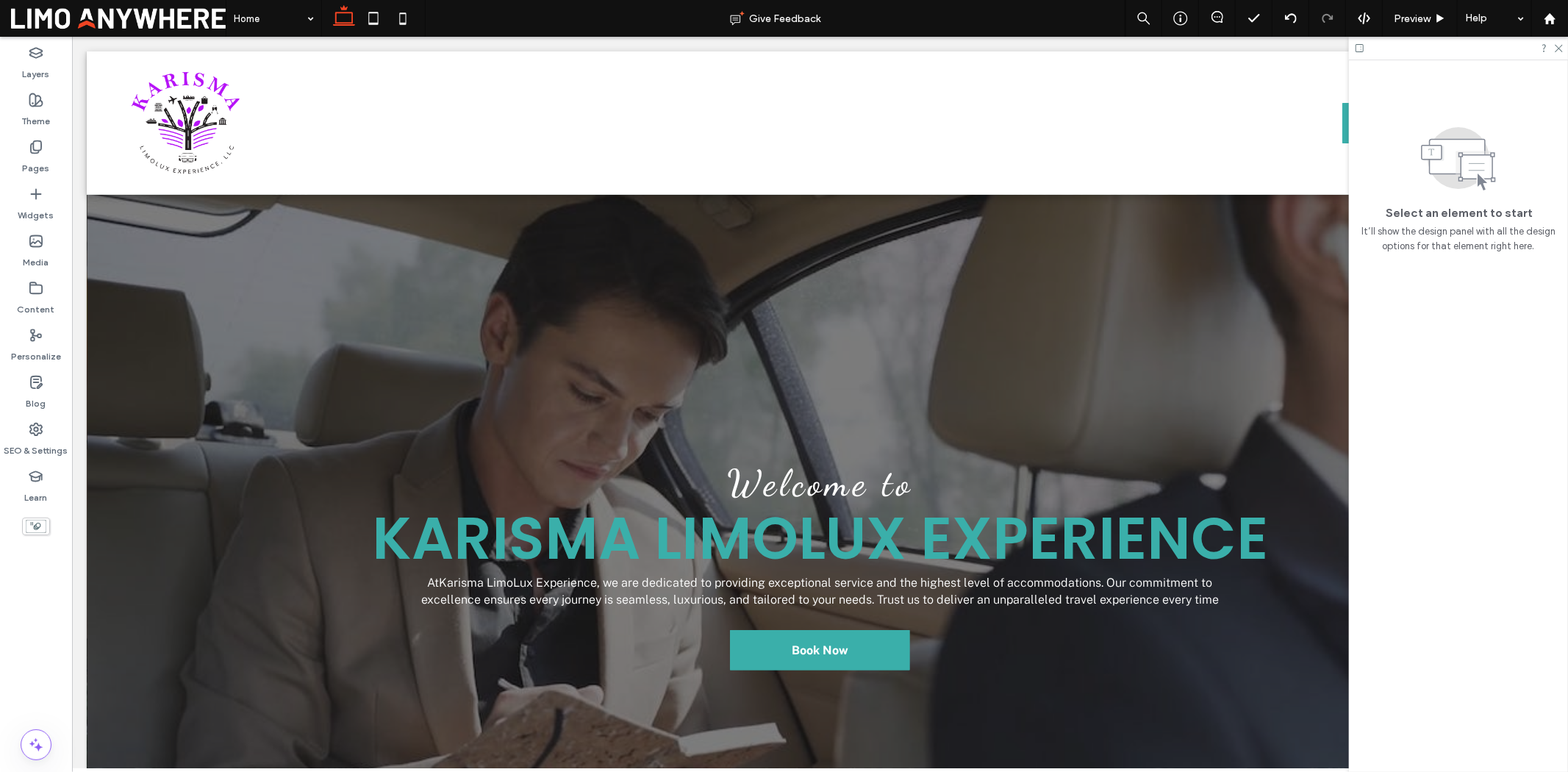
click at [1254, 52] on div at bounding box center [1458, 48] width 219 height 23
click at [1254, 46] on icon at bounding box center [1558, 47] width 10 height 10
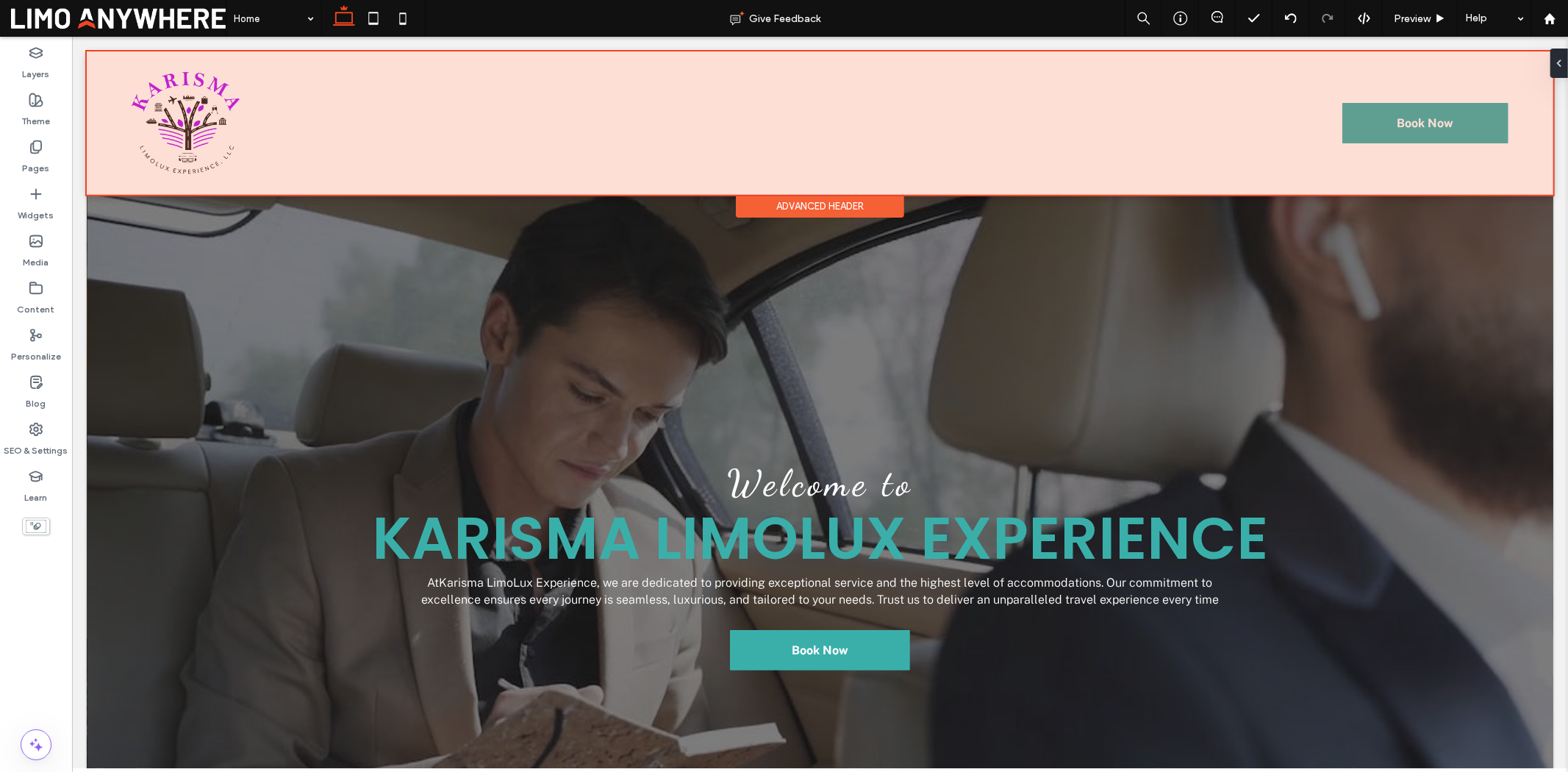
click at [1176, 185] on div at bounding box center [819, 122] width 1466 height 143
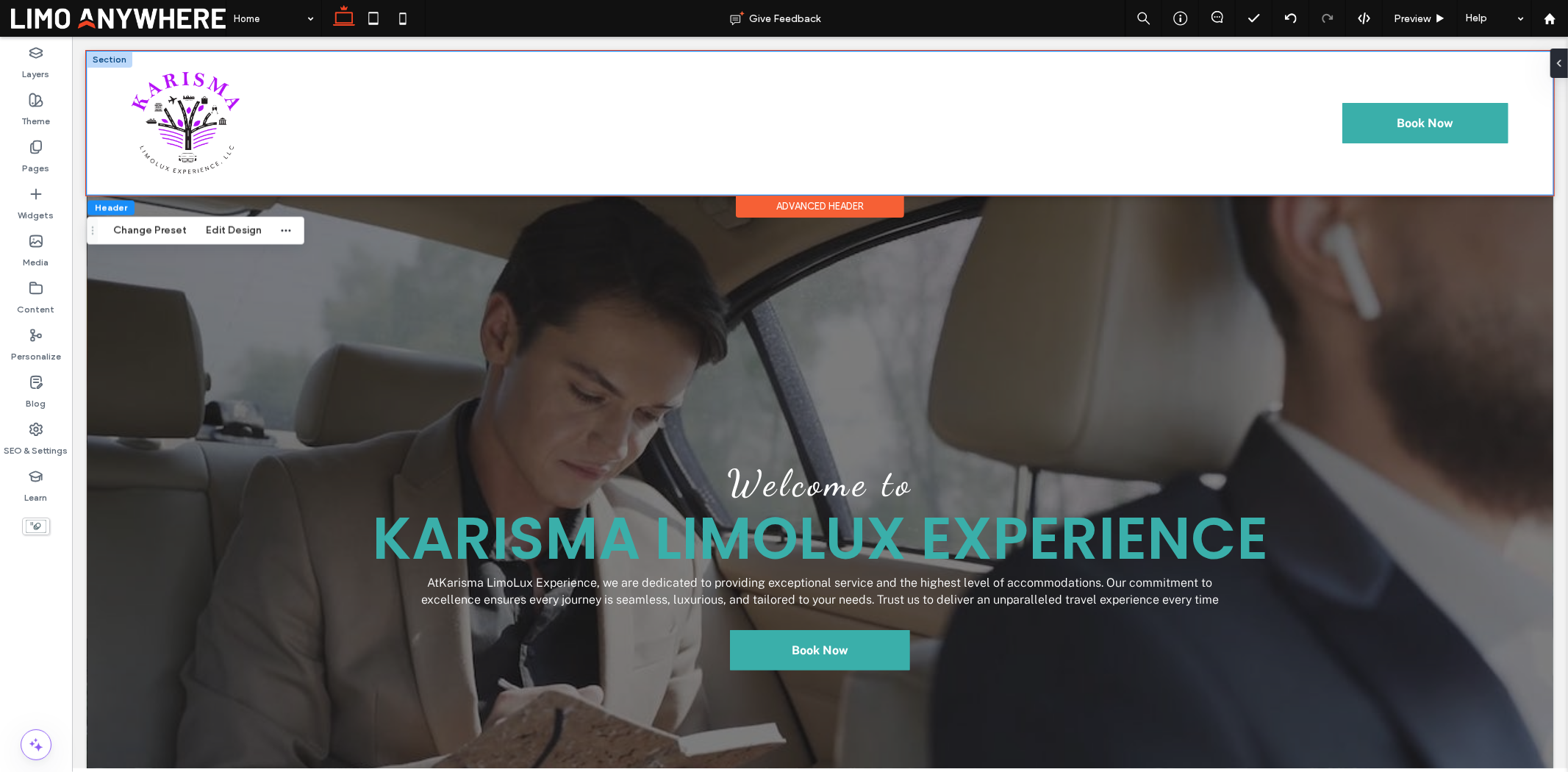
click at [1146, 183] on div "About Our Fleet V1 V2 V3 Services V1 V2 Service Areas Contact Book Now *5555" at bounding box center [819, 122] width 1466 height 143
drag, startPoint x: 1204, startPoint y: 194, endPoint x: 1207, endPoint y: 171, distance: 23.2
click at [1207, 171] on div "About Our Fleet V1 V2 V3 Services V1 V2 Service Areas Contact Book Now *5555 Se…" at bounding box center [819, 122] width 1466 height 143
type input "***"
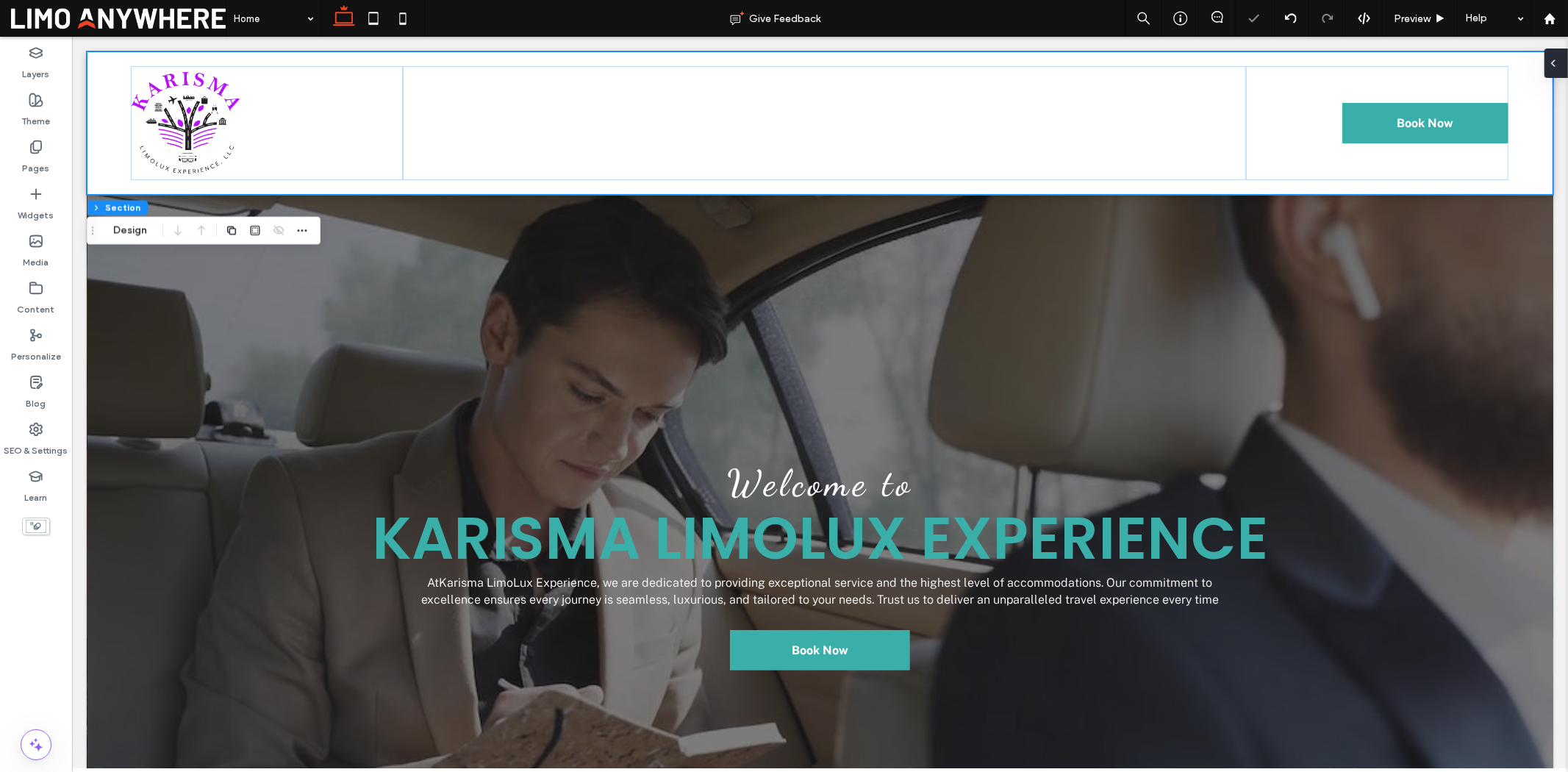
click at [1254, 58] on icon at bounding box center [1553, 63] width 11 height 11
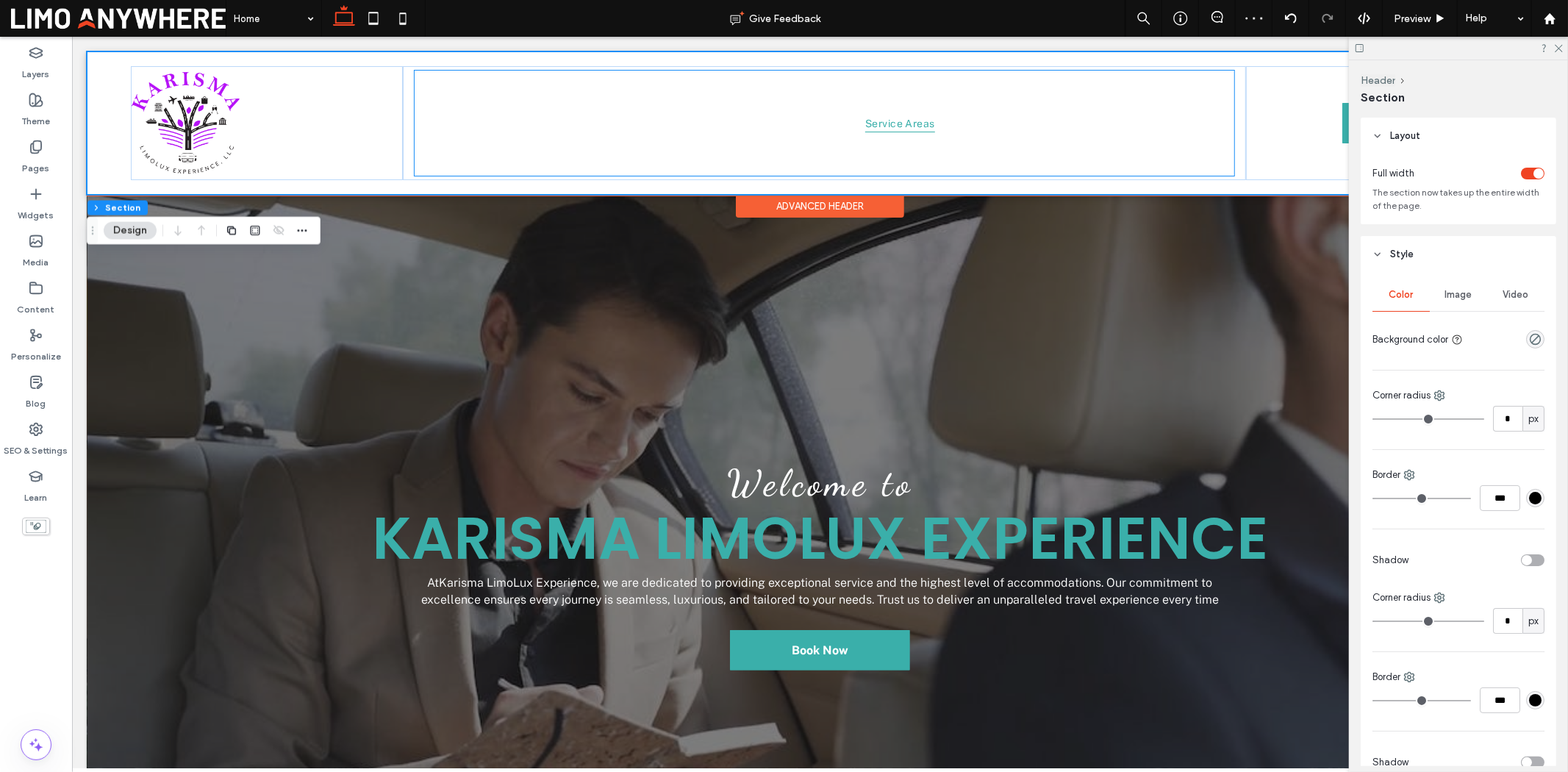
click at [865, 125] on span "Service Areas" at bounding box center [899, 122] width 69 height 19
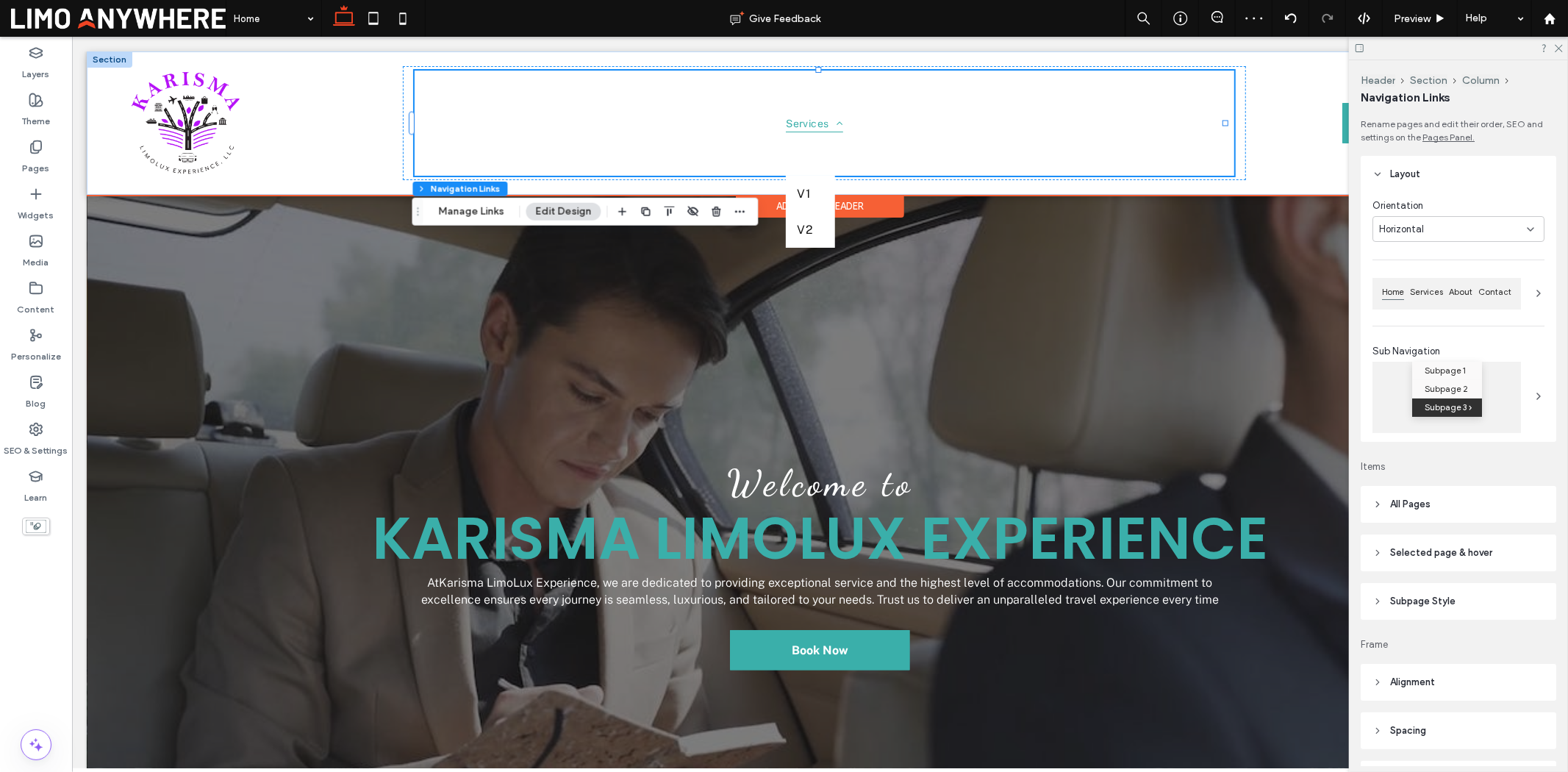
click at [787, 126] on span "Services" at bounding box center [813, 122] width 58 height 19
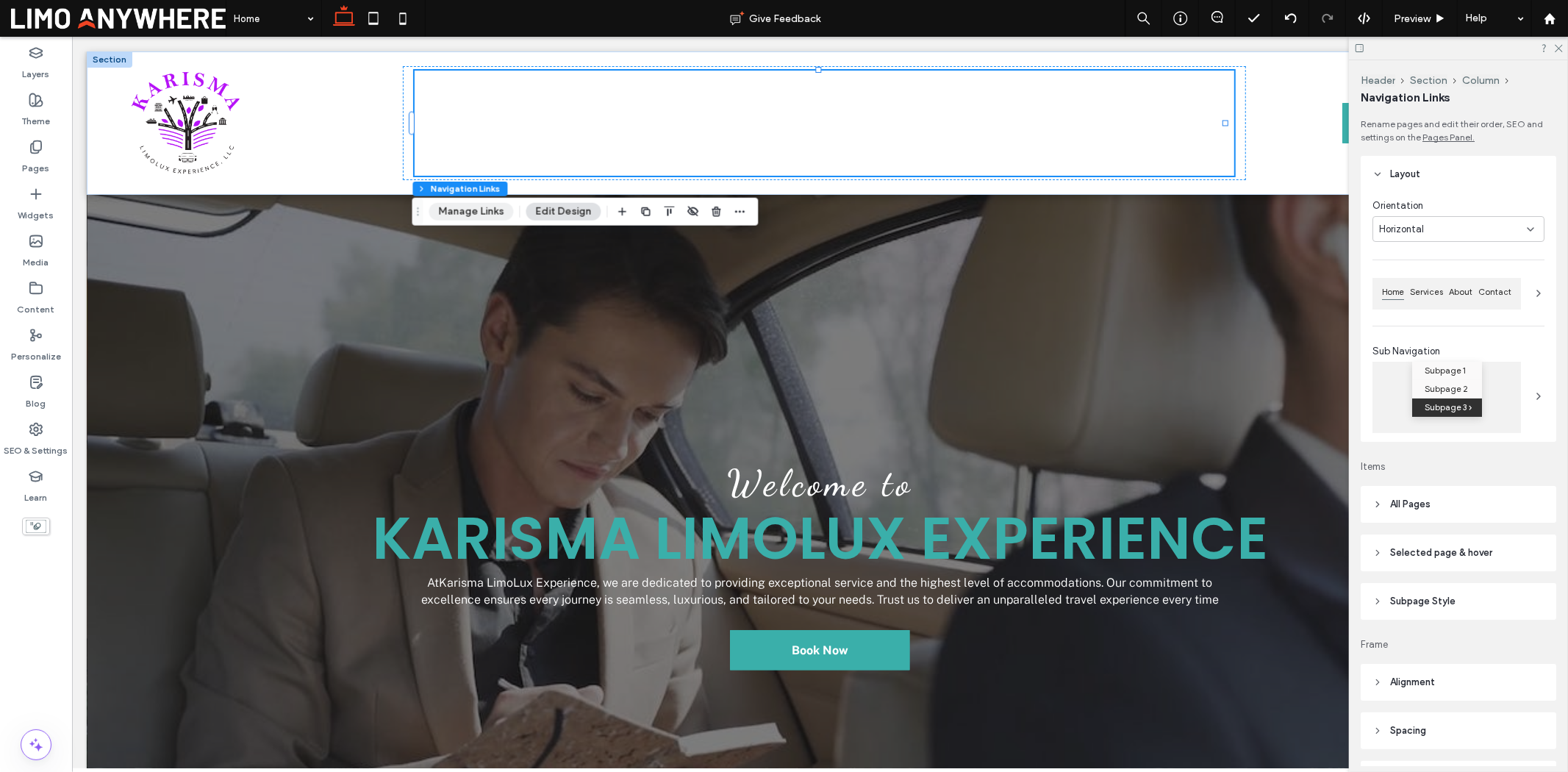
click at [486, 215] on button "Manage Links" at bounding box center [472, 212] width 85 height 18
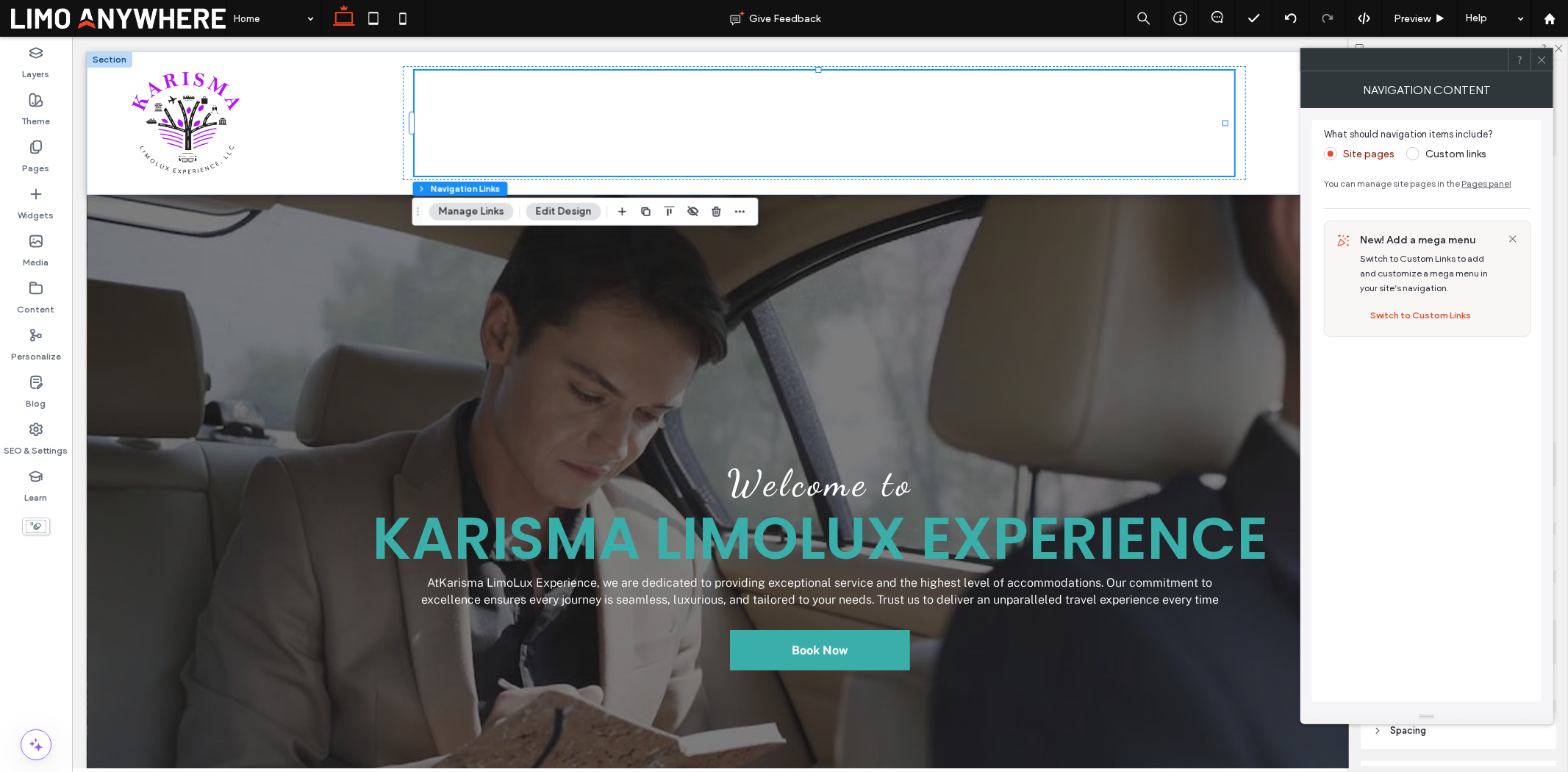
click at [1254, 70] on span at bounding box center [1542, 59] width 11 height 22
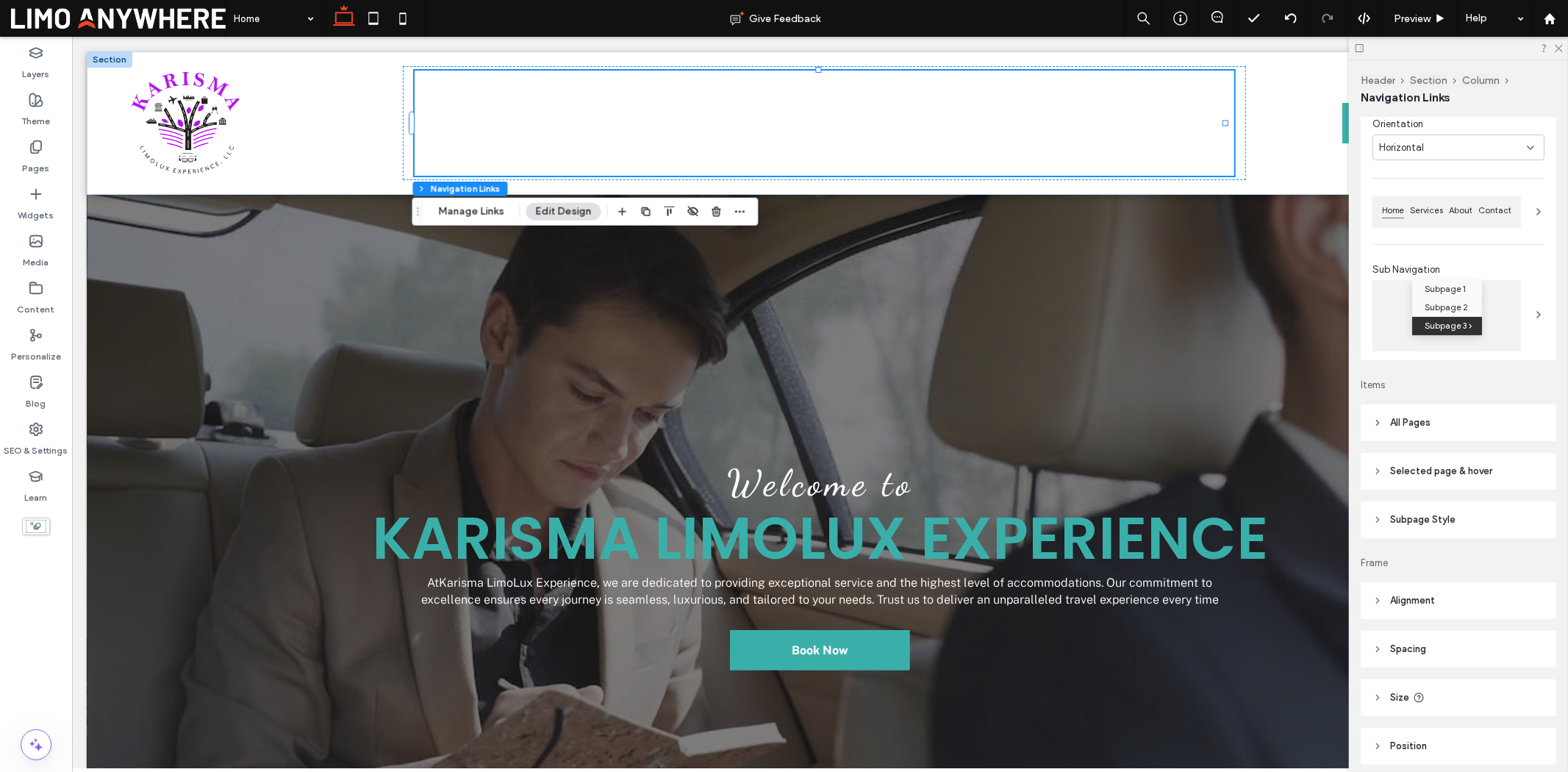
scroll to position [141, 0]
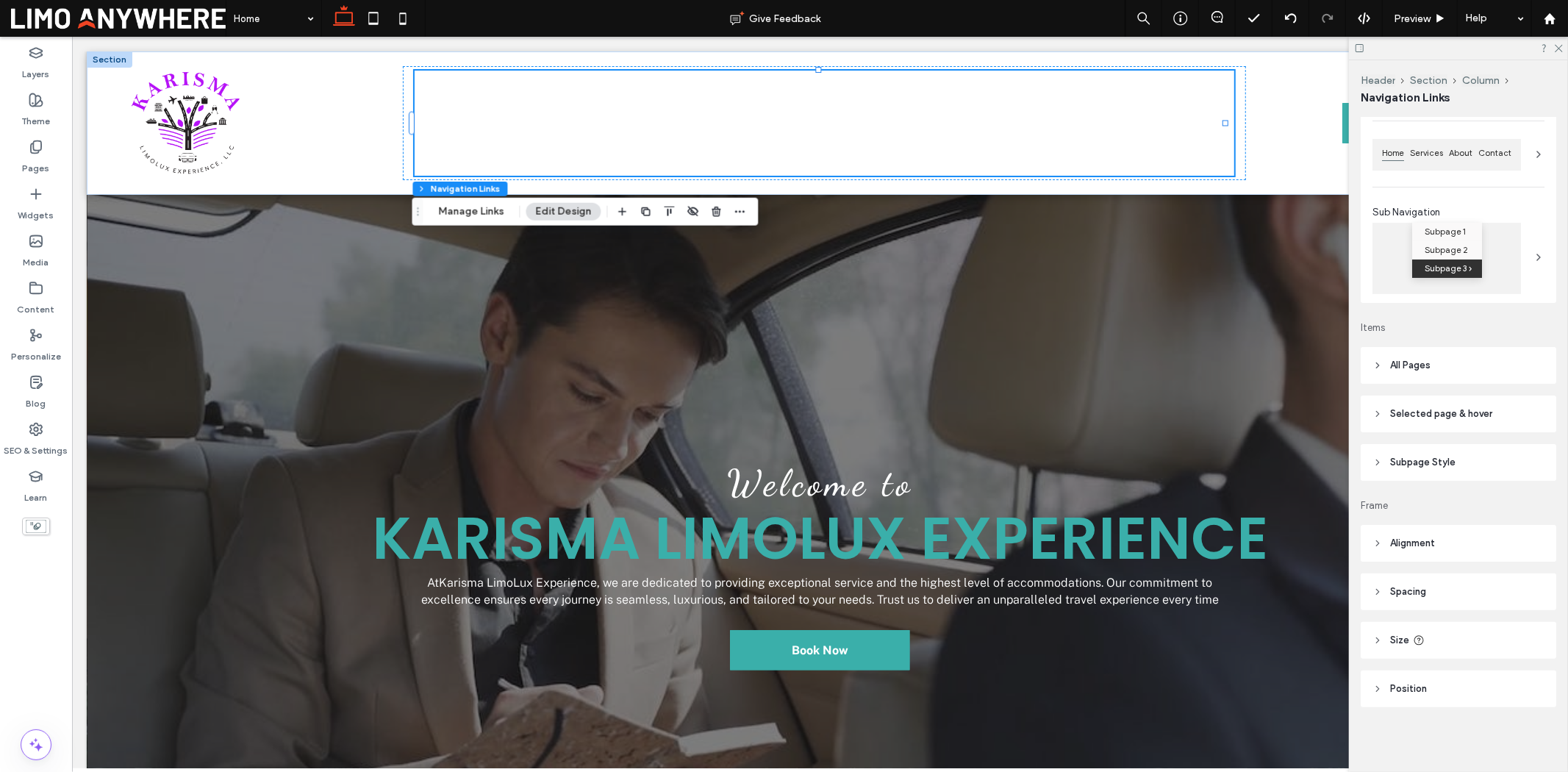
click at [1254, 402] on header "Selected page & hover" at bounding box center [1458, 413] width 195 height 37
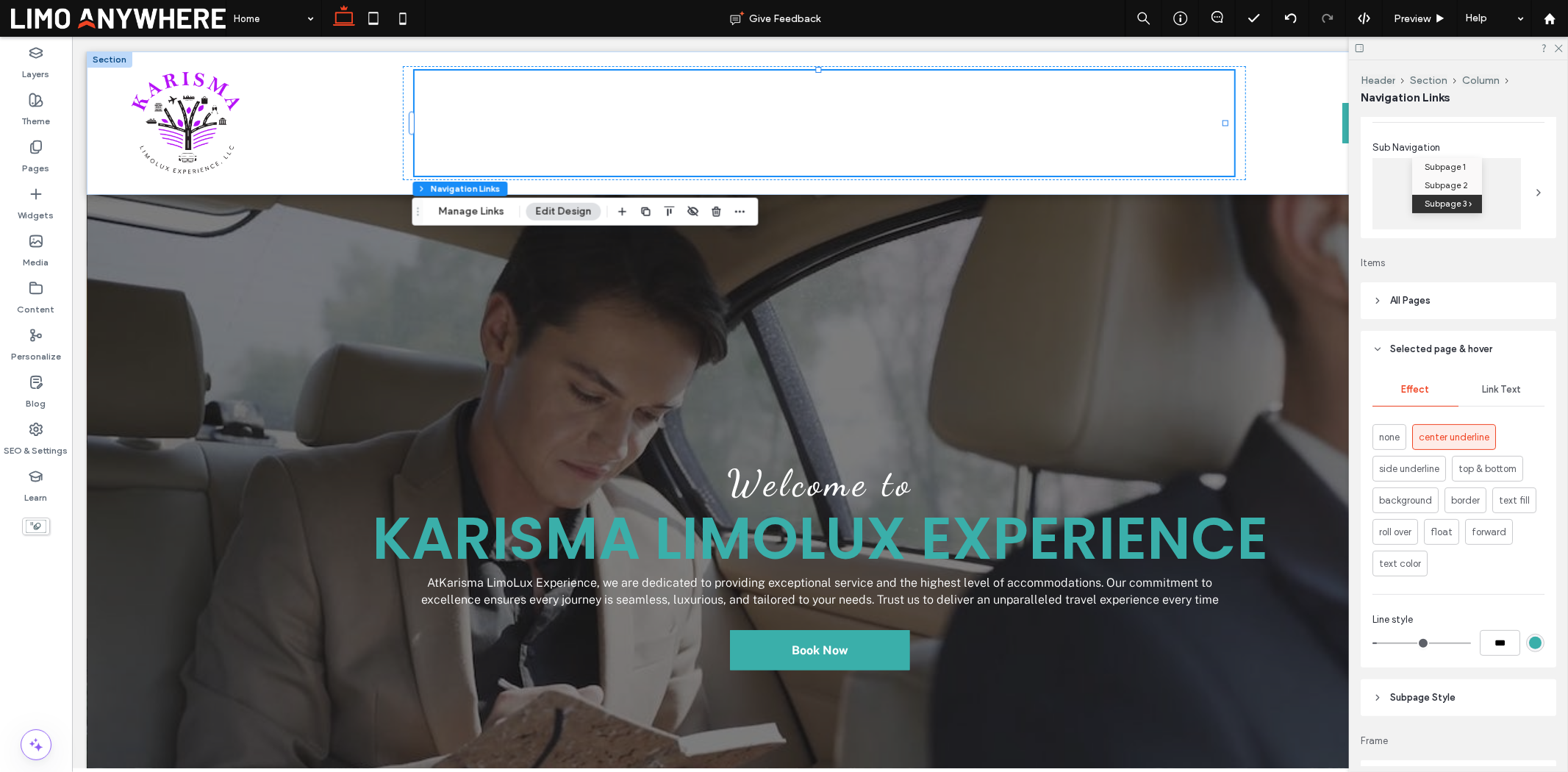
scroll to position [303, 0]
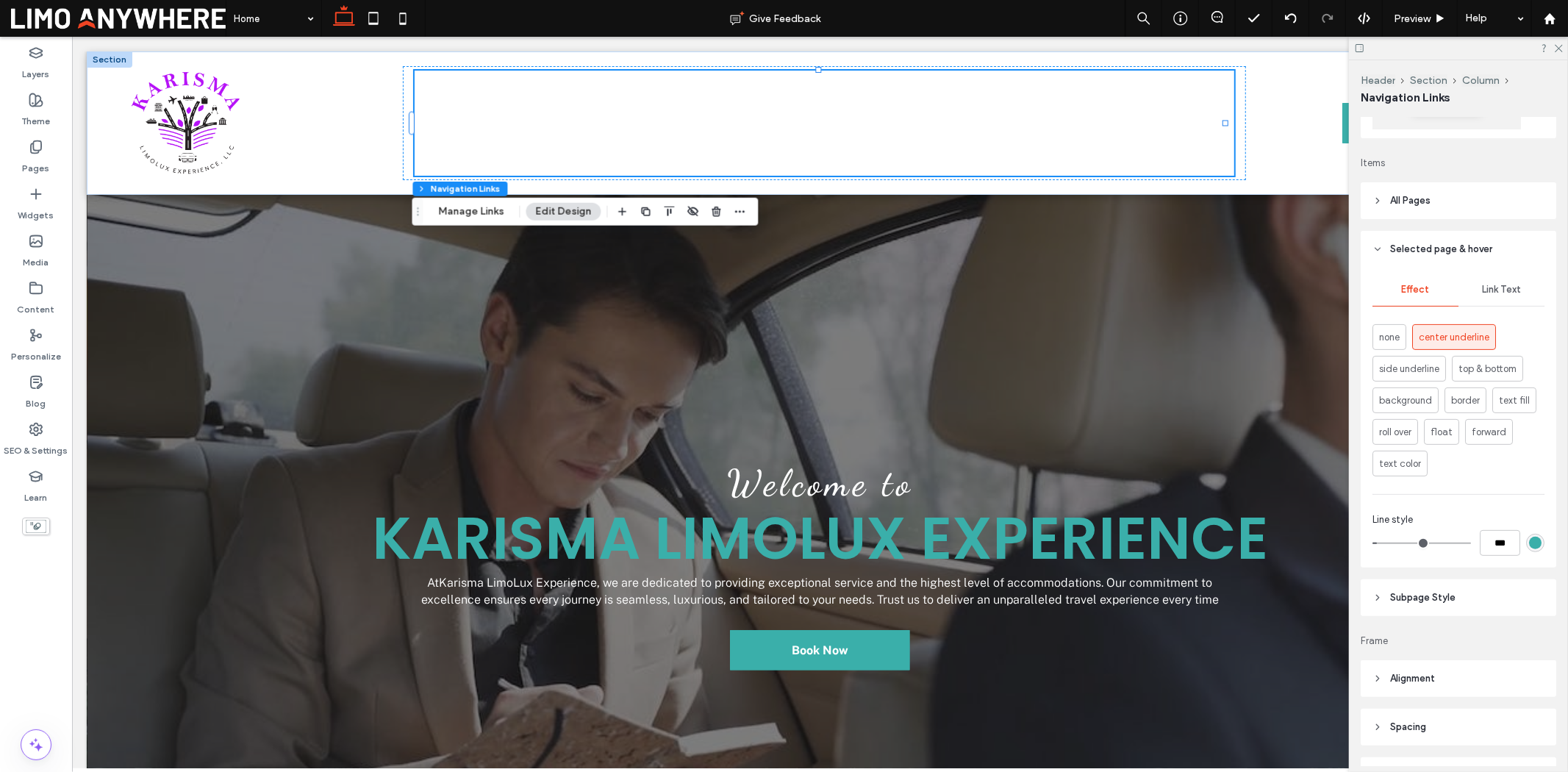
click at [1254, 294] on span "Effect" at bounding box center [1416, 290] width 28 height 11
click at [1254, 256] on span "Selected page & hover" at bounding box center [1441, 249] width 102 height 15
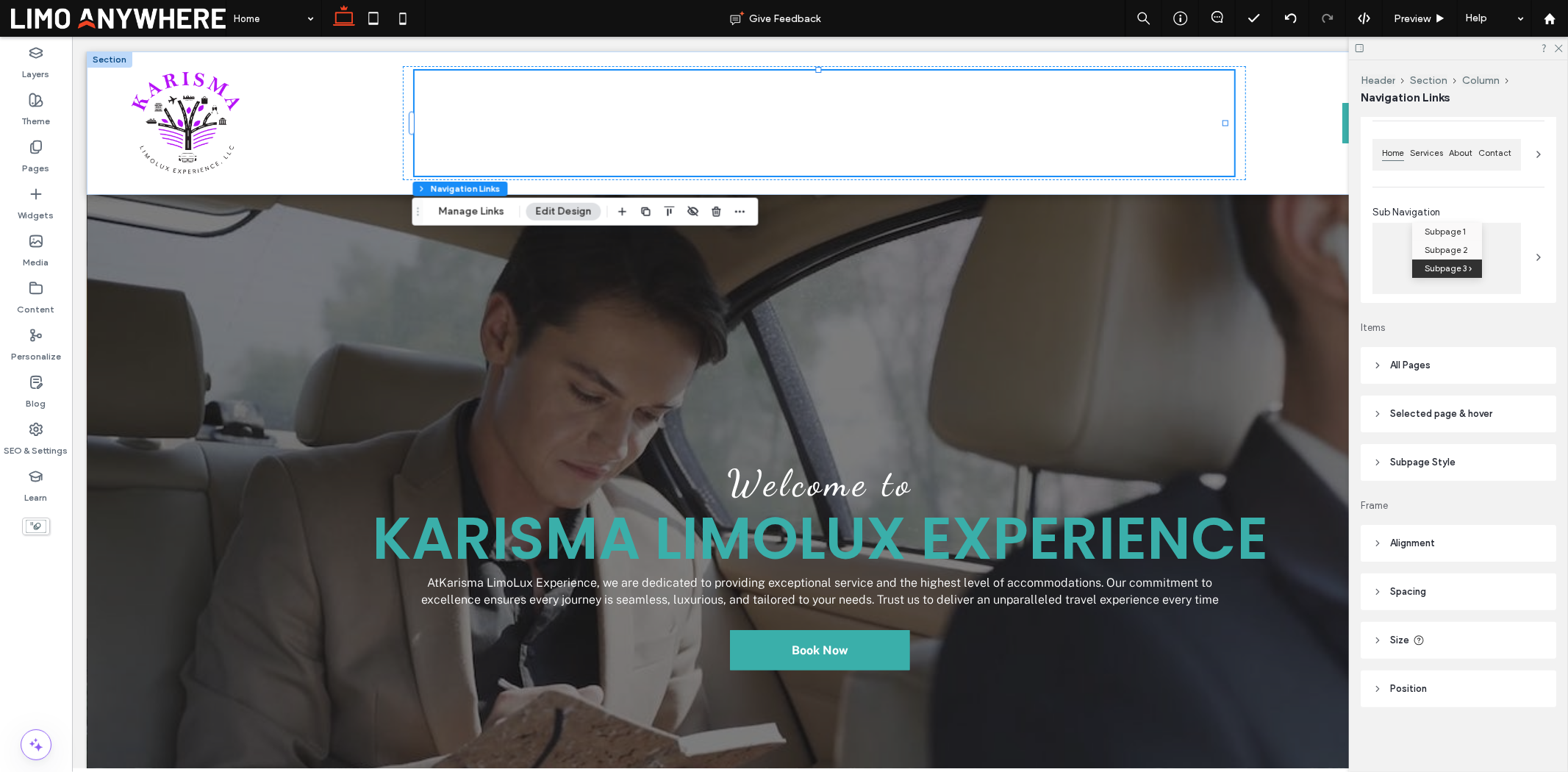
click at [1254, 366] on span "All Pages" at bounding box center [1410, 365] width 41 height 15
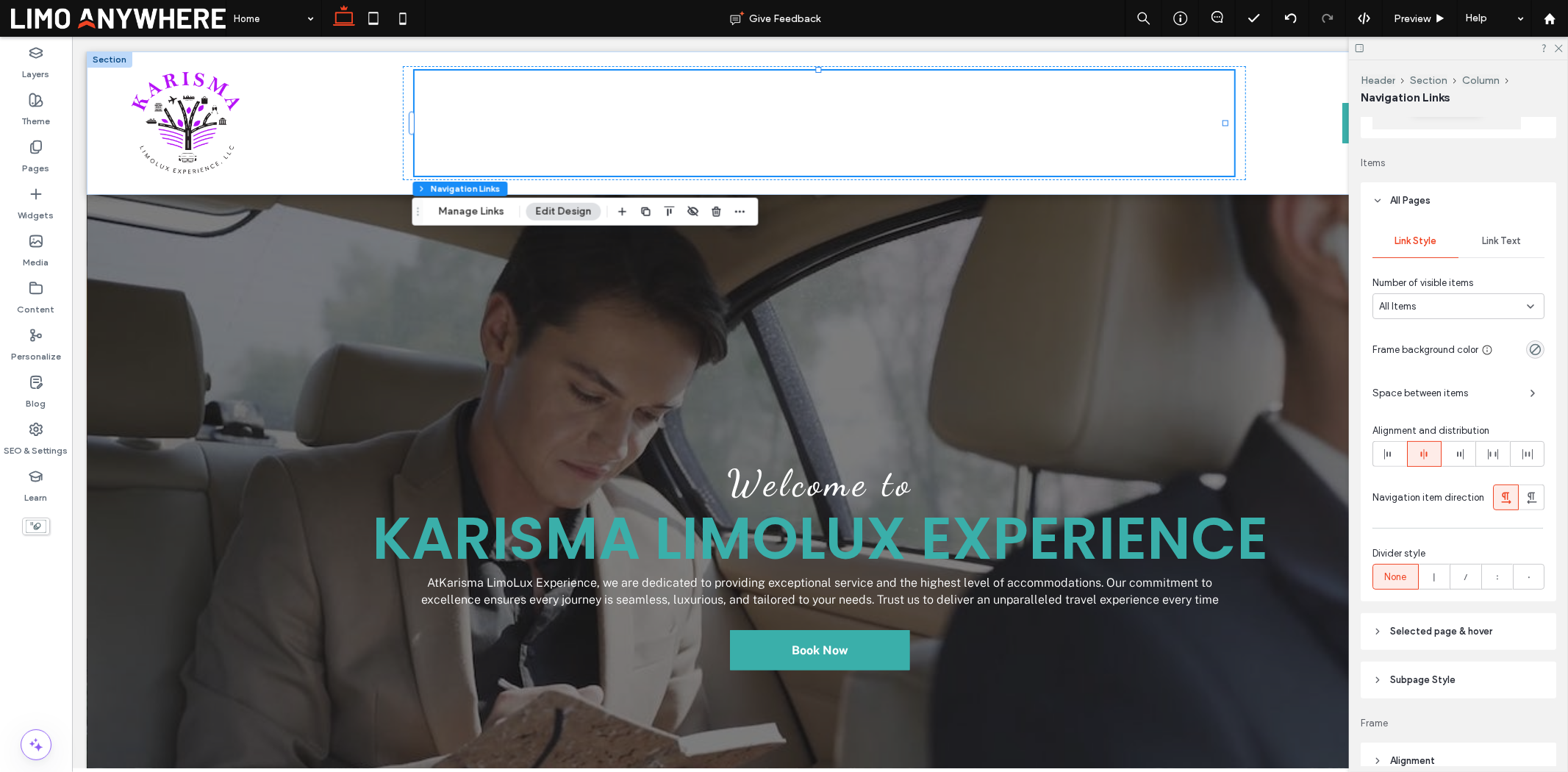
click at [1254, 245] on span "Link Text" at bounding box center [1501, 241] width 39 height 11
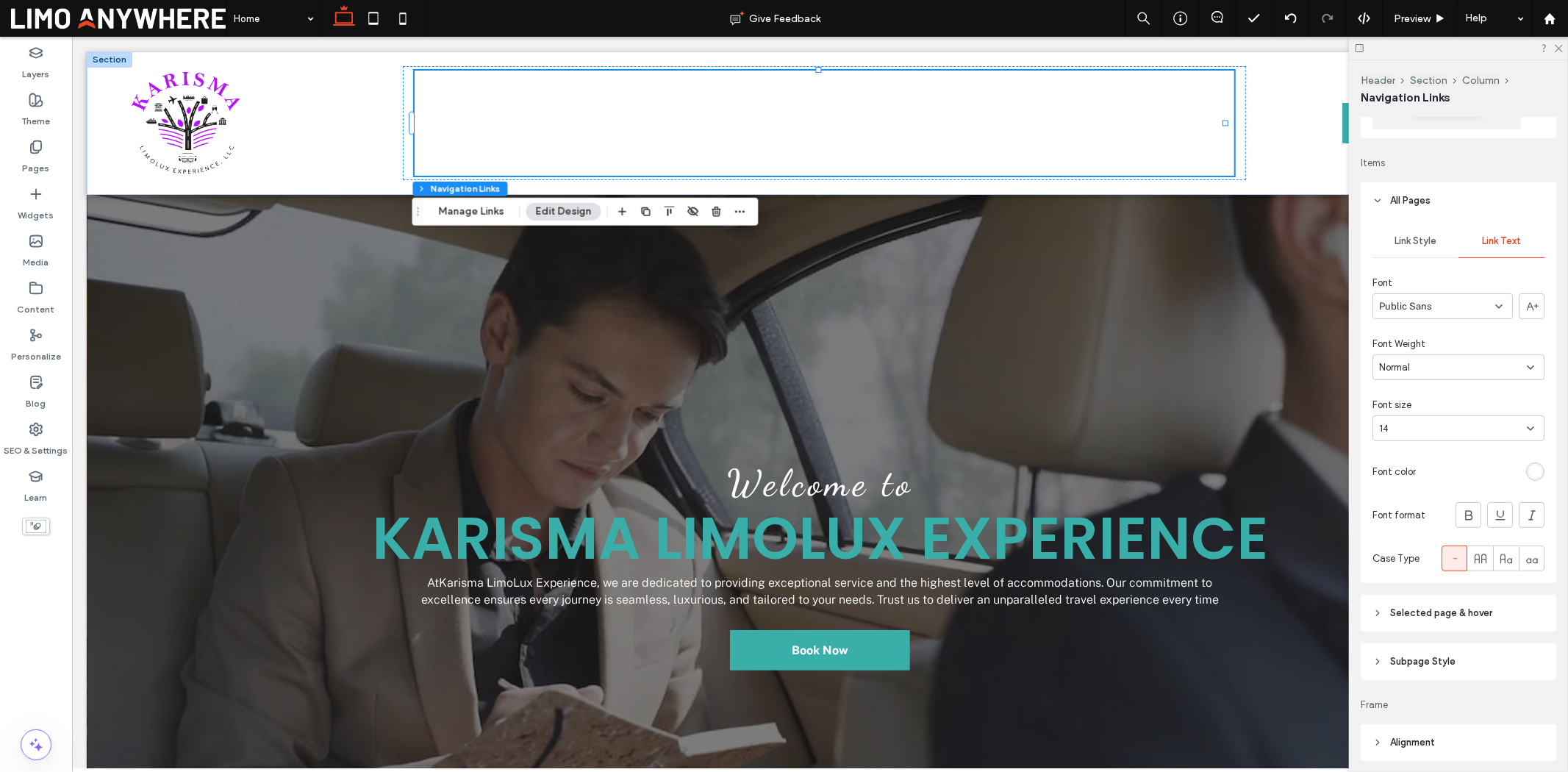
click at [1254, 478] on div "rgb(255, 255, 255)" at bounding box center [1535, 471] width 12 height 12
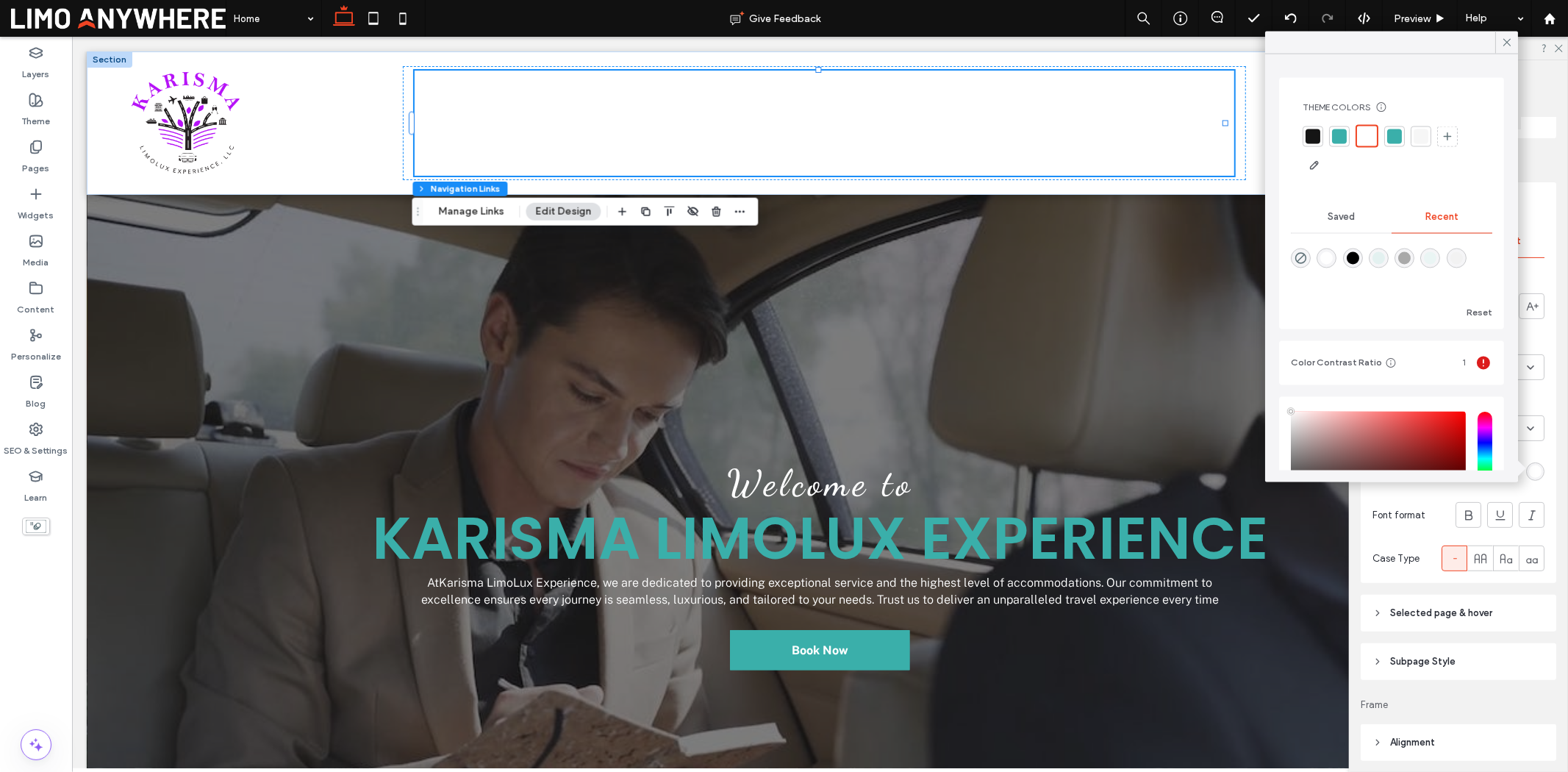
click at [1254, 138] on div at bounding box center [1313, 136] width 15 height 15
click at [1254, 46] on icon at bounding box center [1507, 42] width 13 height 13
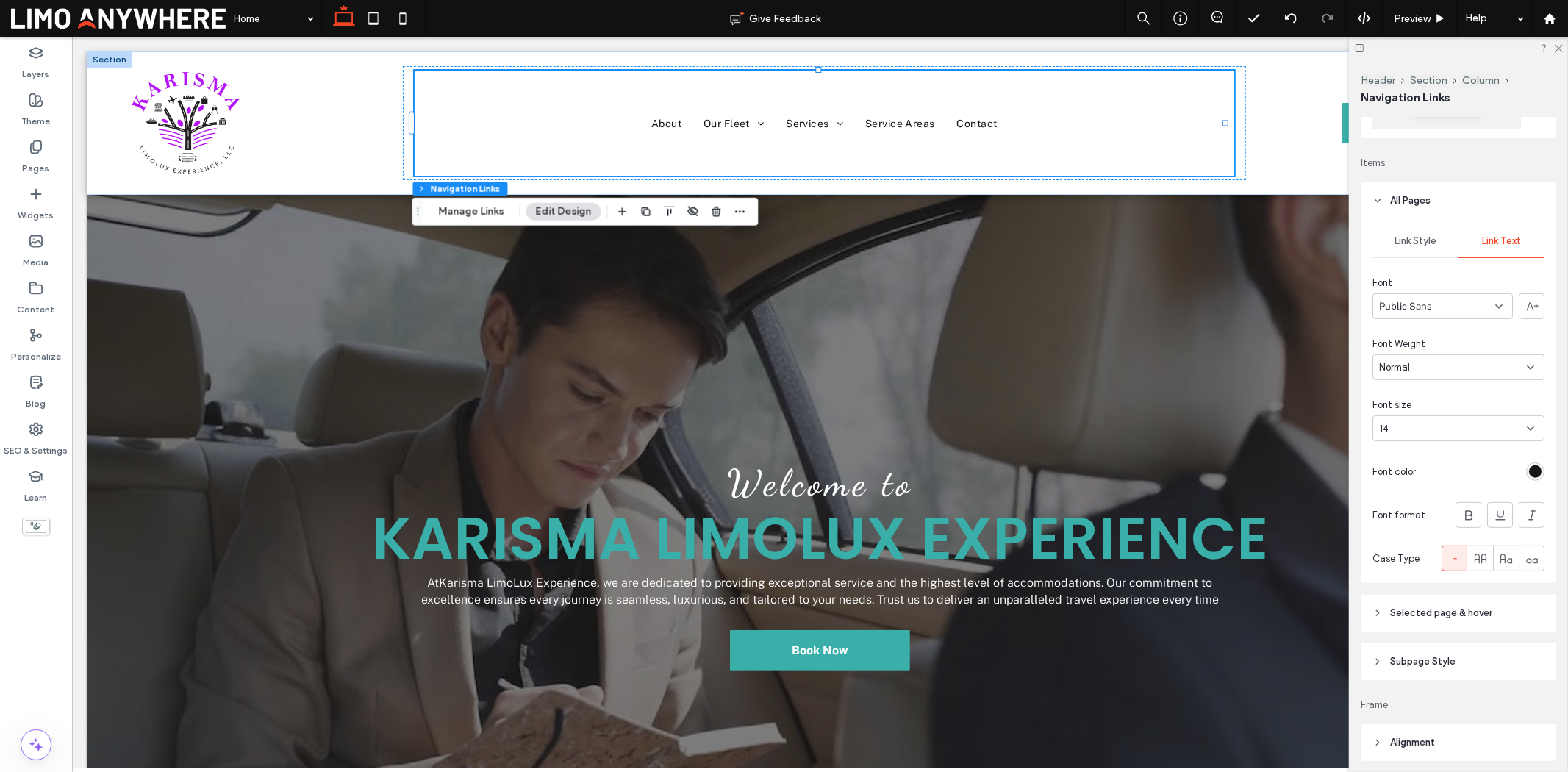
click at [1254, 198] on span "All Pages" at bounding box center [1410, 201] width 41 height 15
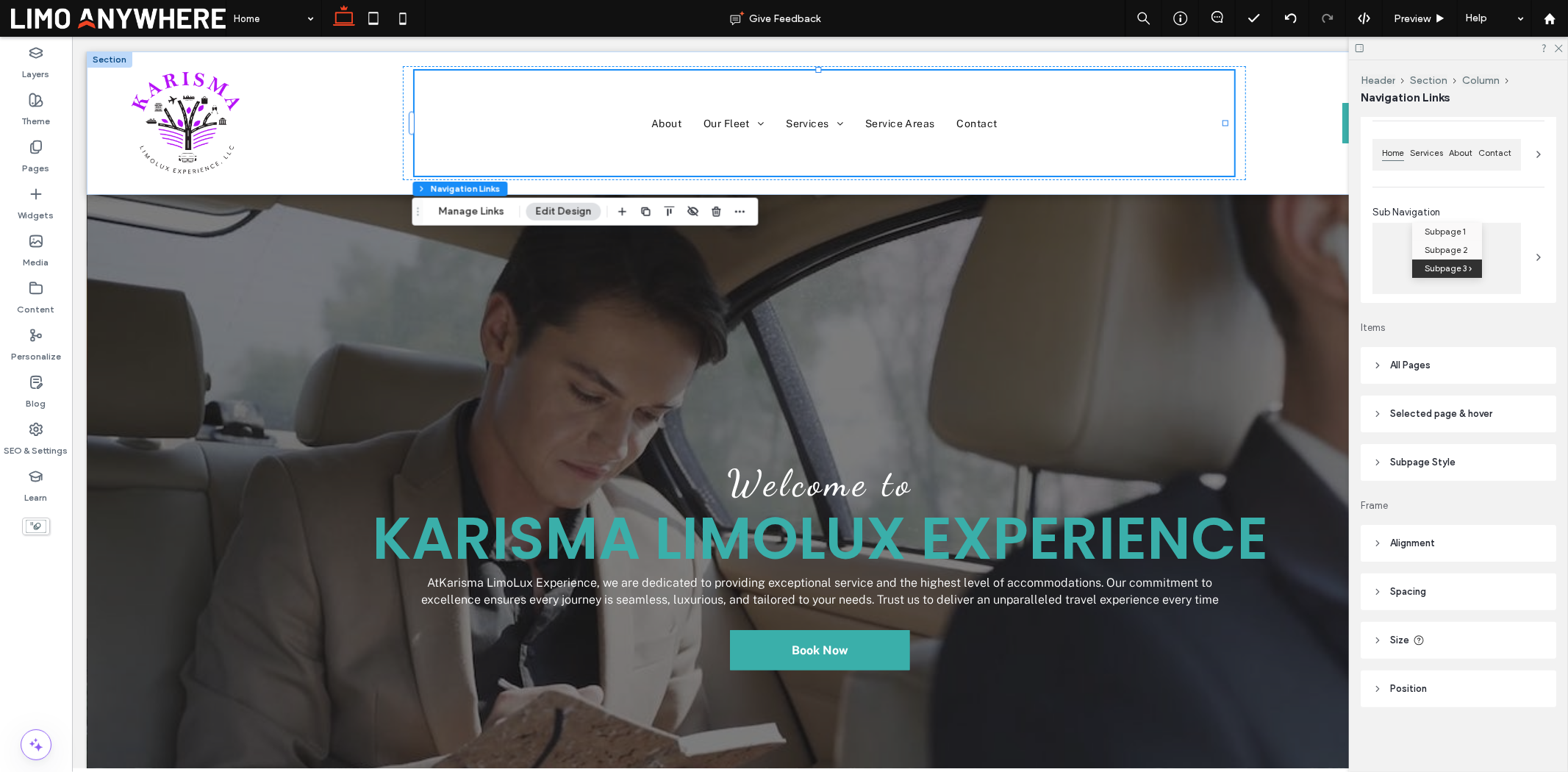
click at [1254, 425] on header "Selected page & hover" at bounding box center [1458, 413] width 195 height 37
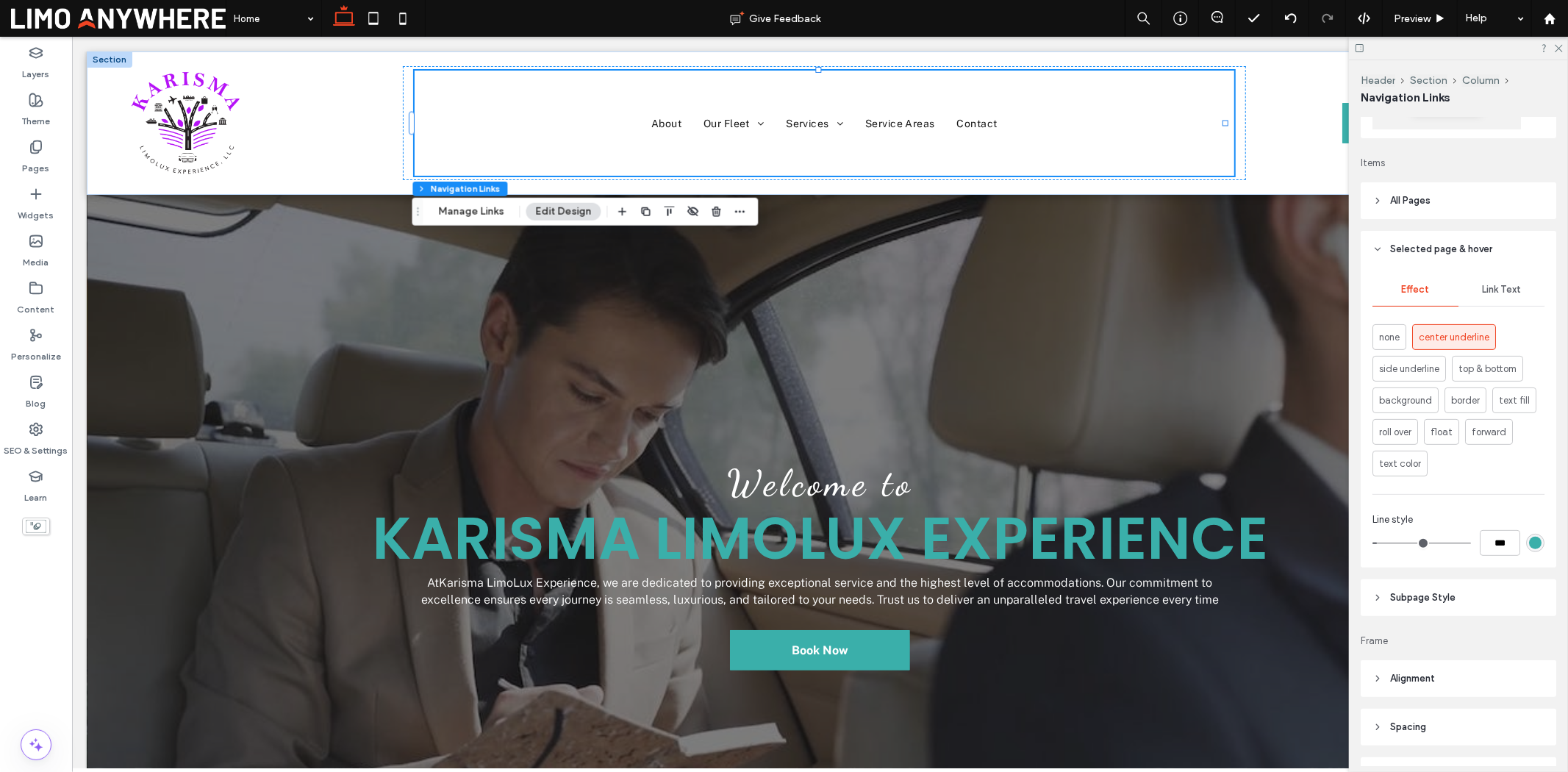
click at [1254, 242] on span "Selected page & hover" at bounding box center [1441, 249] width 102 height 15
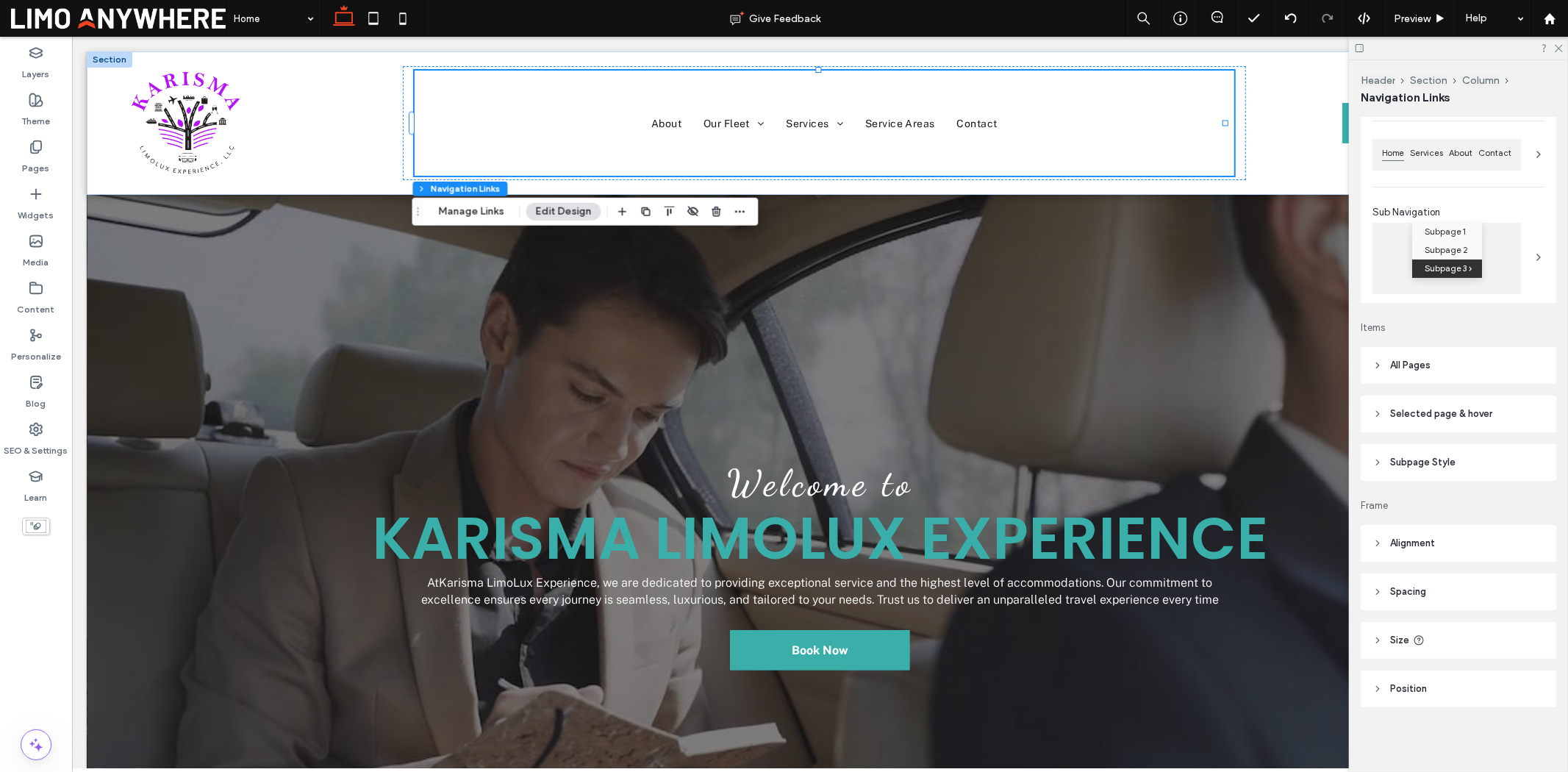
click at [1254, 468] on span "Subpage Style" at bounding box center [1422, 463] width 65 height 15
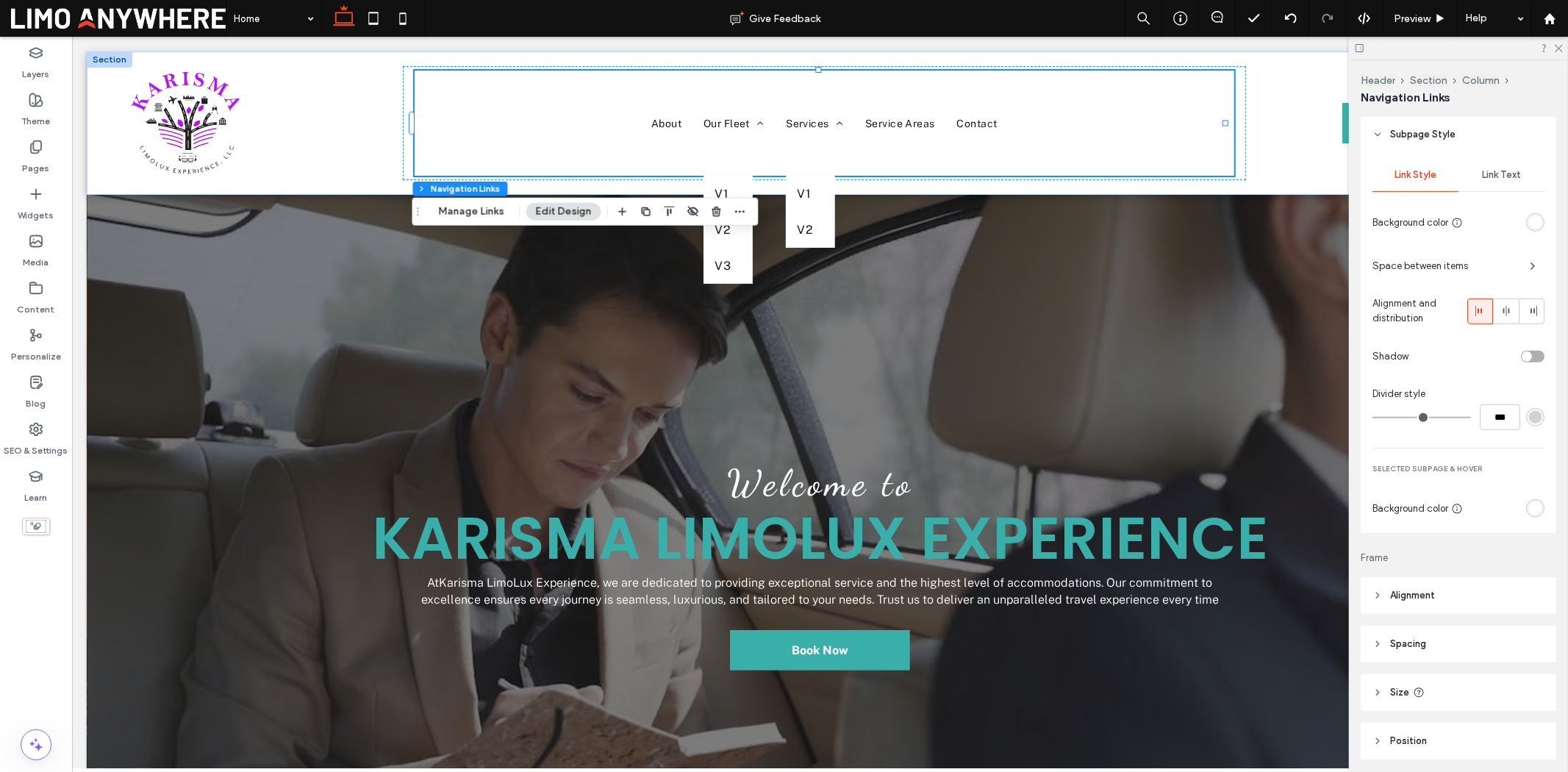
scroll to position [438, 0]
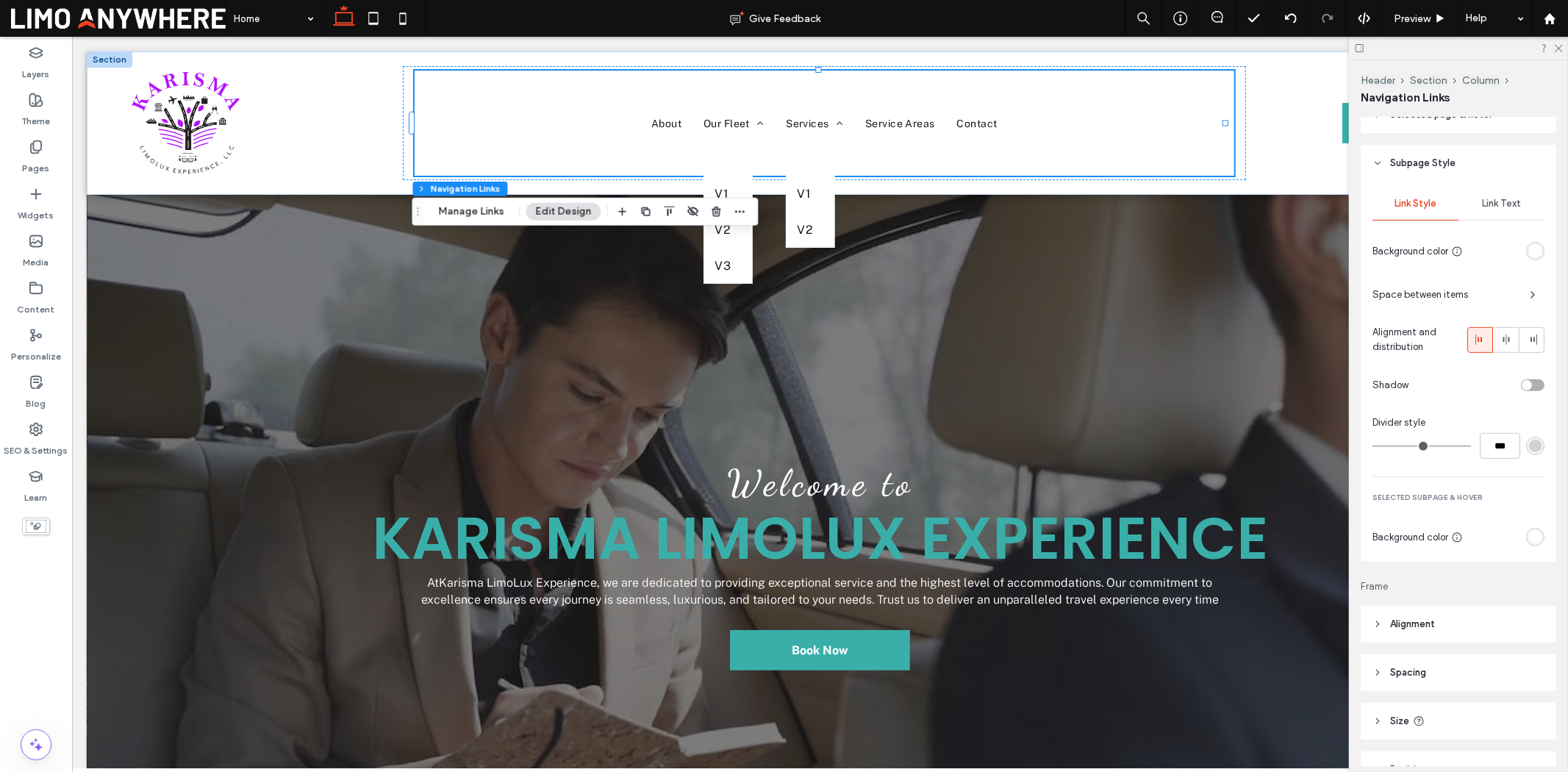
click at [1254, 172] on header "Subpage Style" at bounding box center [1458, 163] width 195 height 37
type input "*"
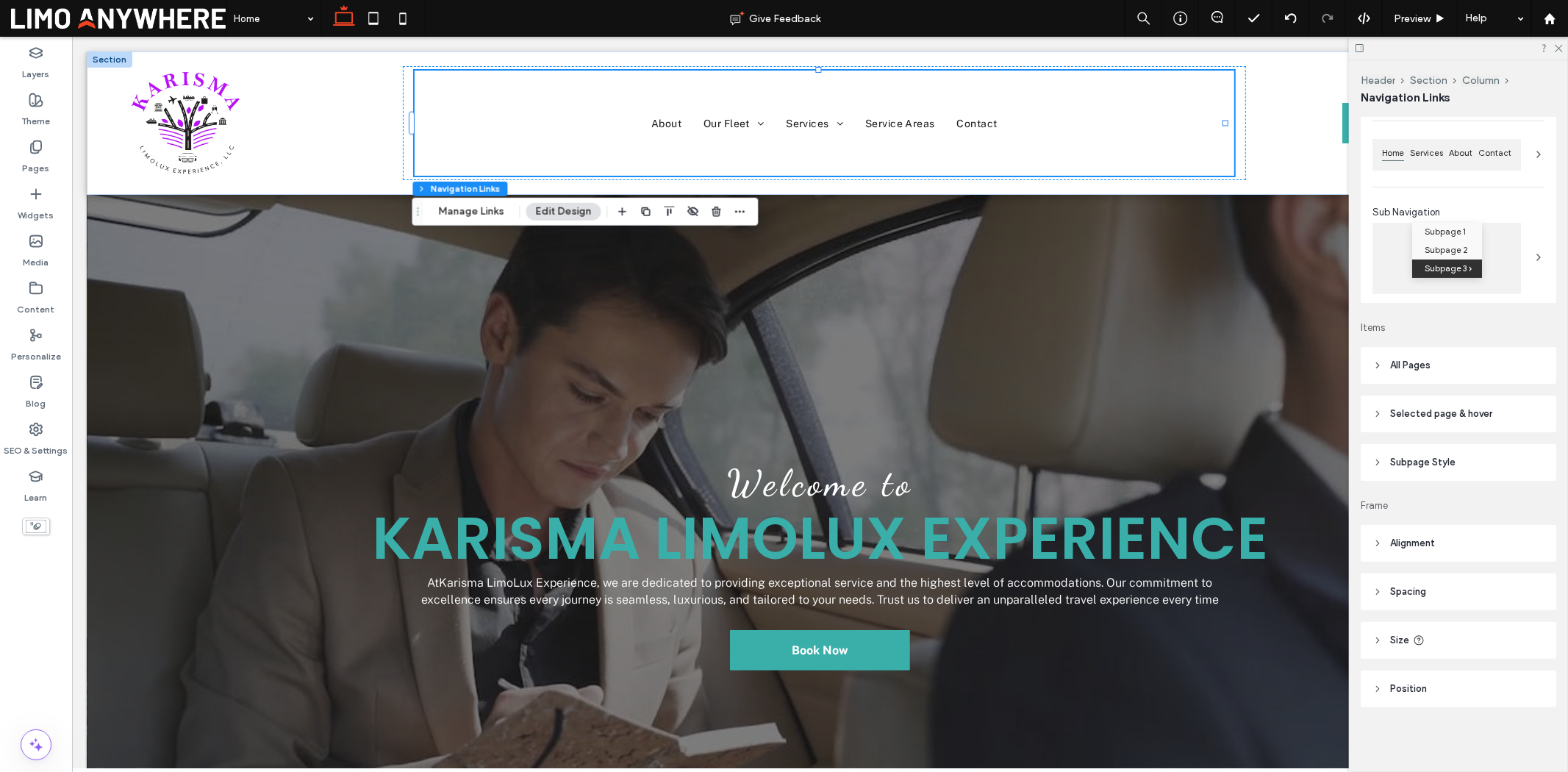
scroll to position [141, 0]
click at [1254, 46] on icon at bounding box center [1558, 47] width 10 height 10
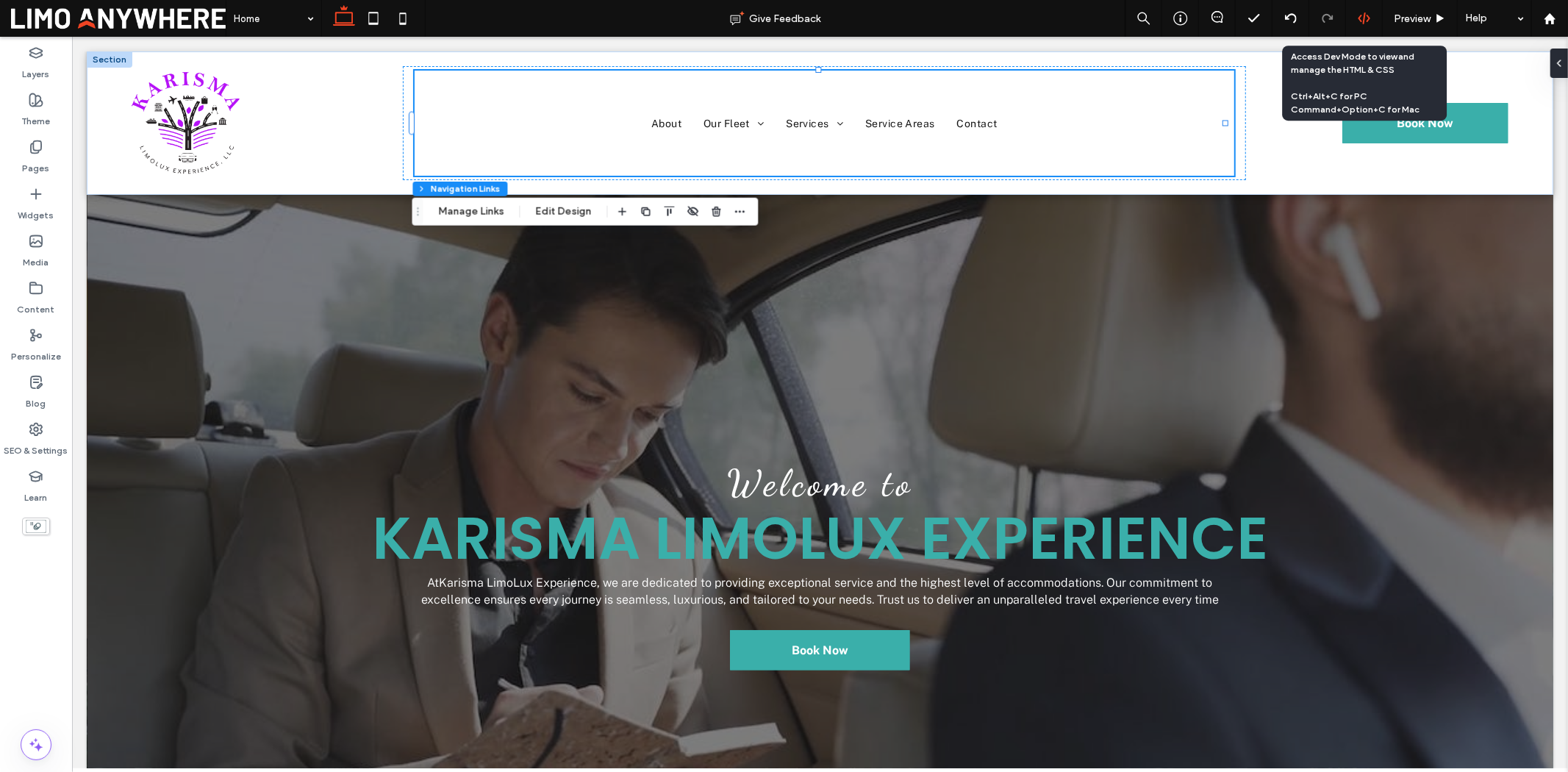
click at [1254, 19] on div at bounding box center [1364, 18] width 36 height 13
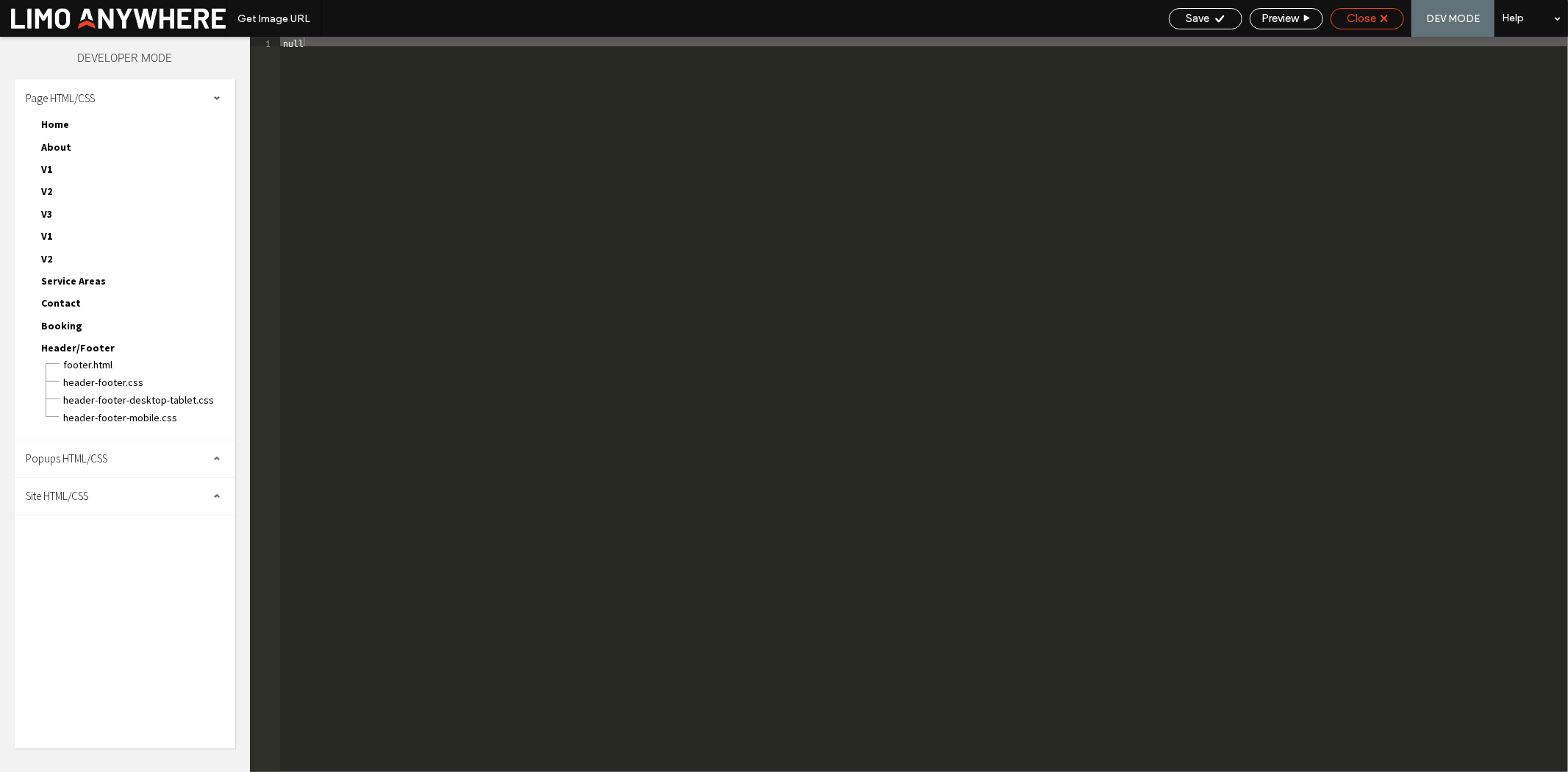
click at [1254, 20] on span "Close" at bounding box center [1361, 18] width 29 height 13
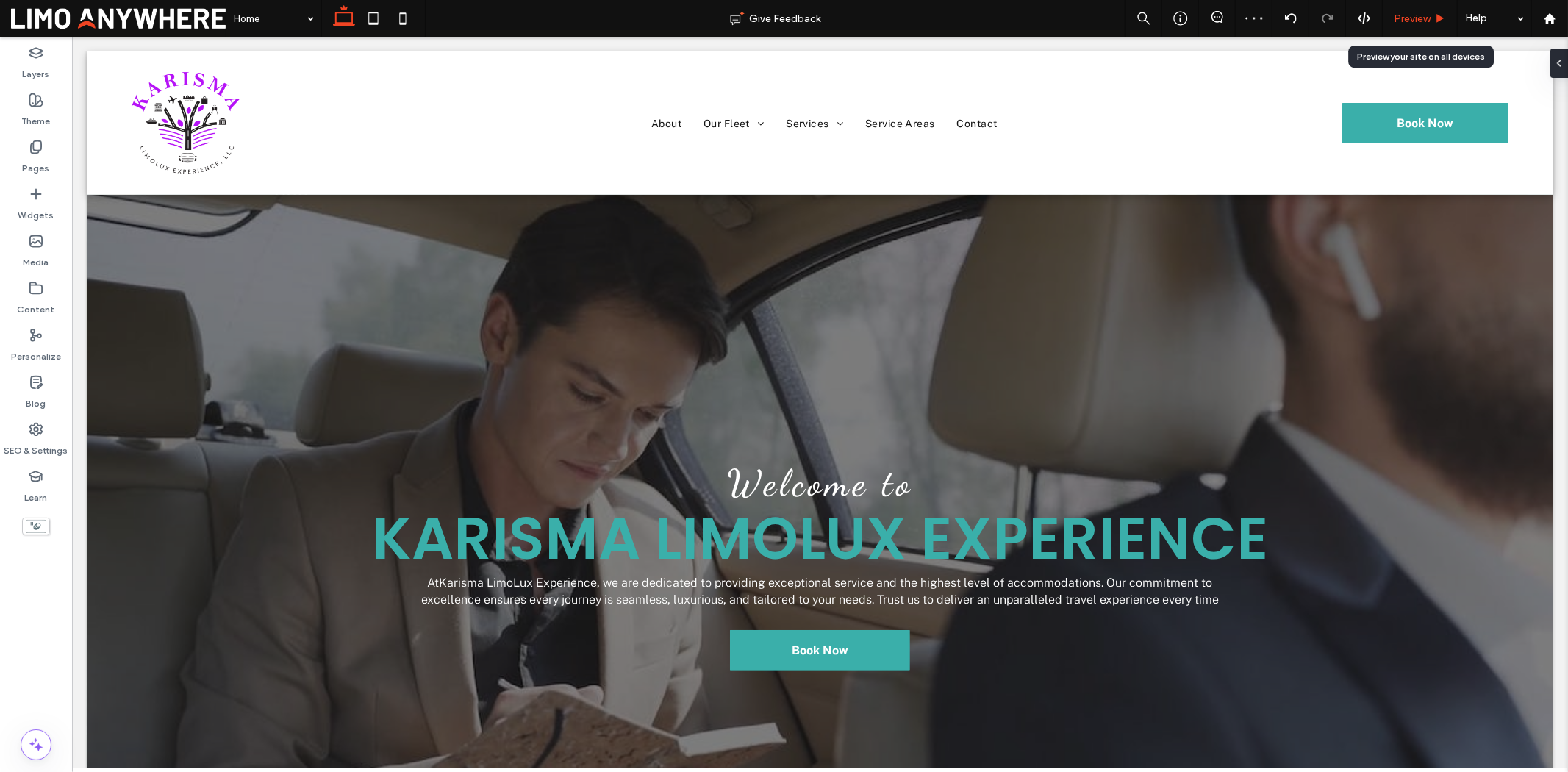
click at [1254, 17] on span "Preview" at bounding box center [1412, 18] width 37 height 12
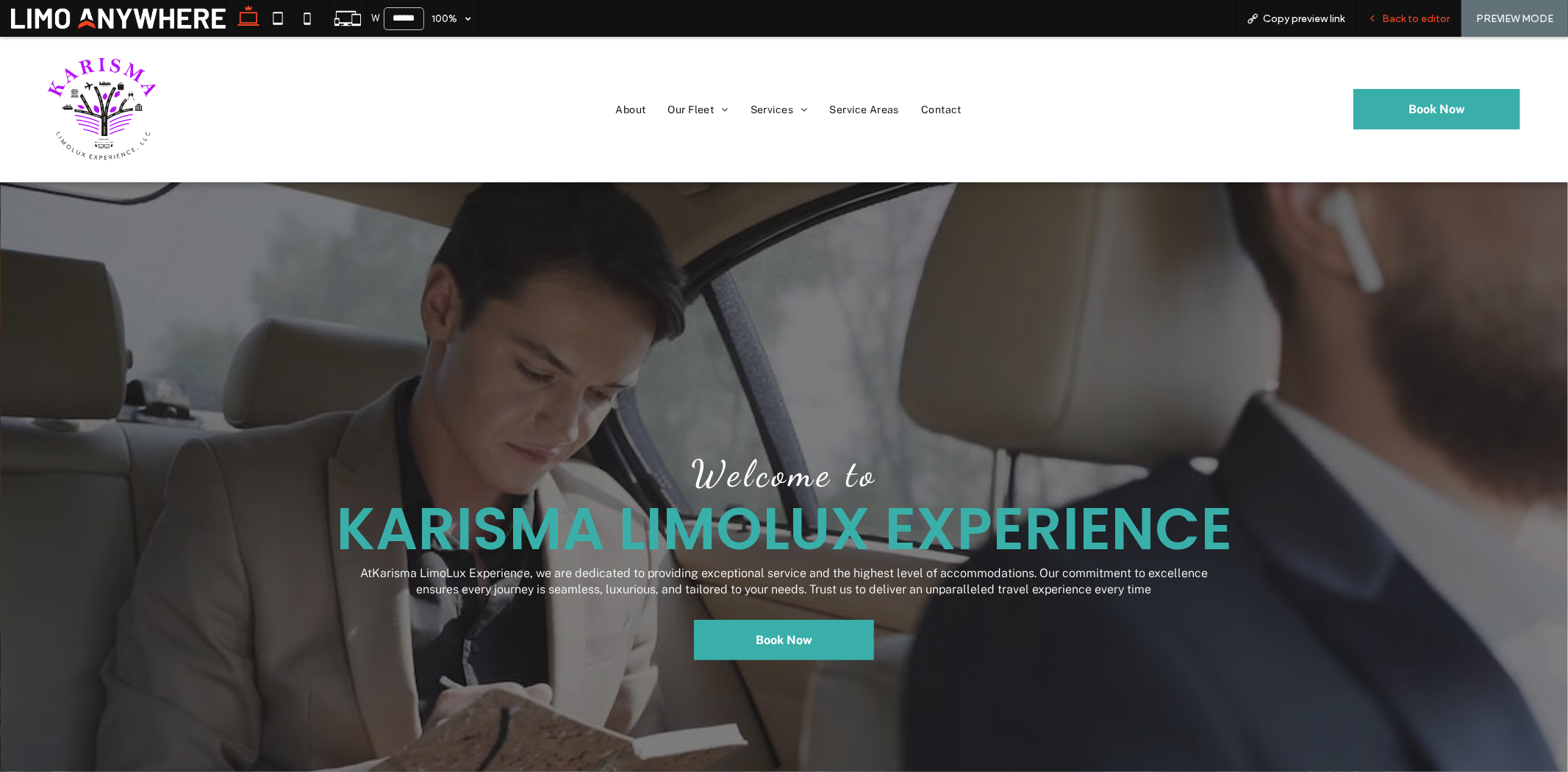
click at [1254, 9] on div "Back to editor" at bounding box center [1409, 18] width 105 height 37
click at [1254, 18] on span "Back to editor" at bounding box center [1416, 18] width 68 height 12
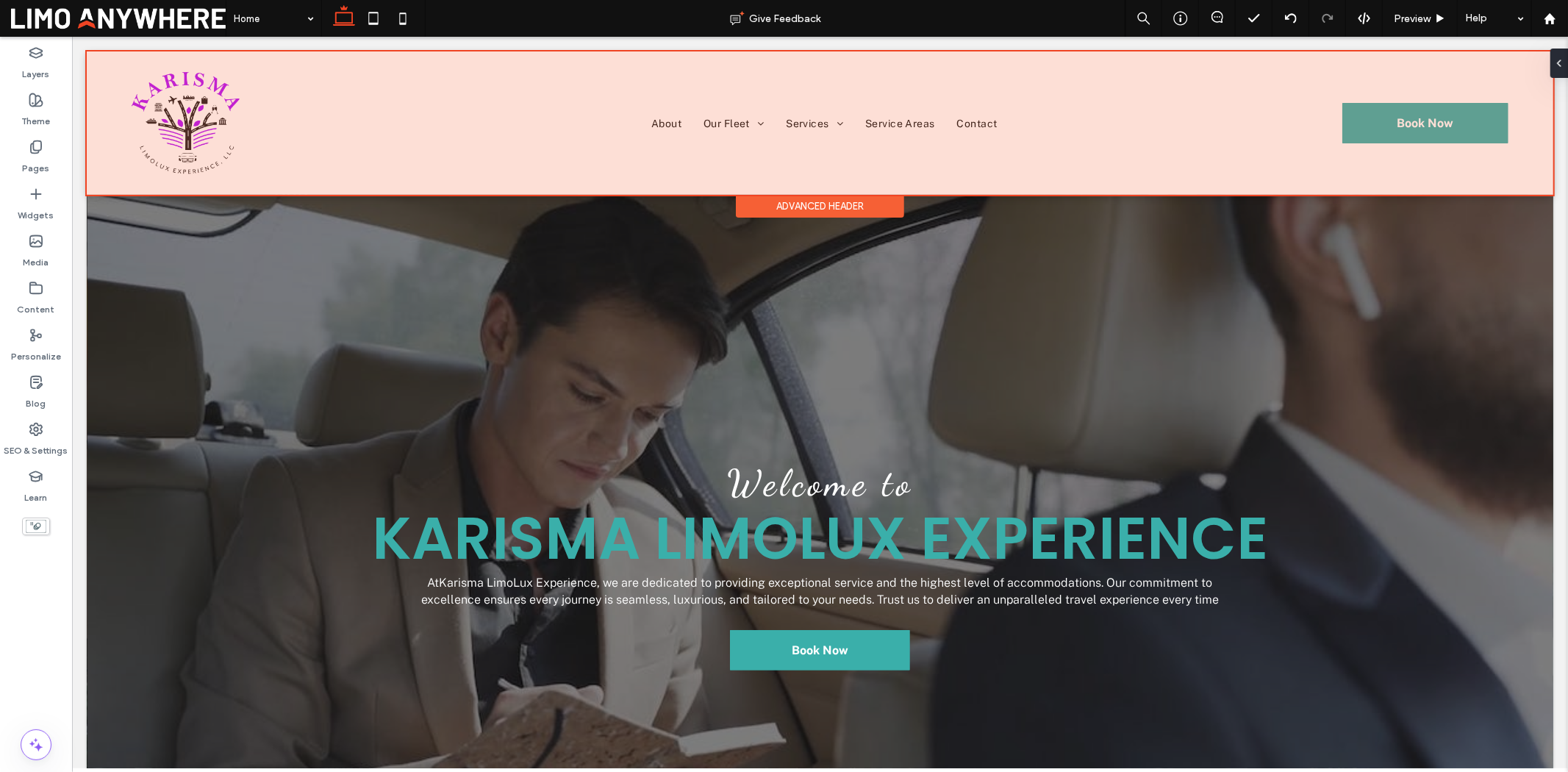
click at [957, 134] on div at bounding box center [819, 122] width 1466 height 143
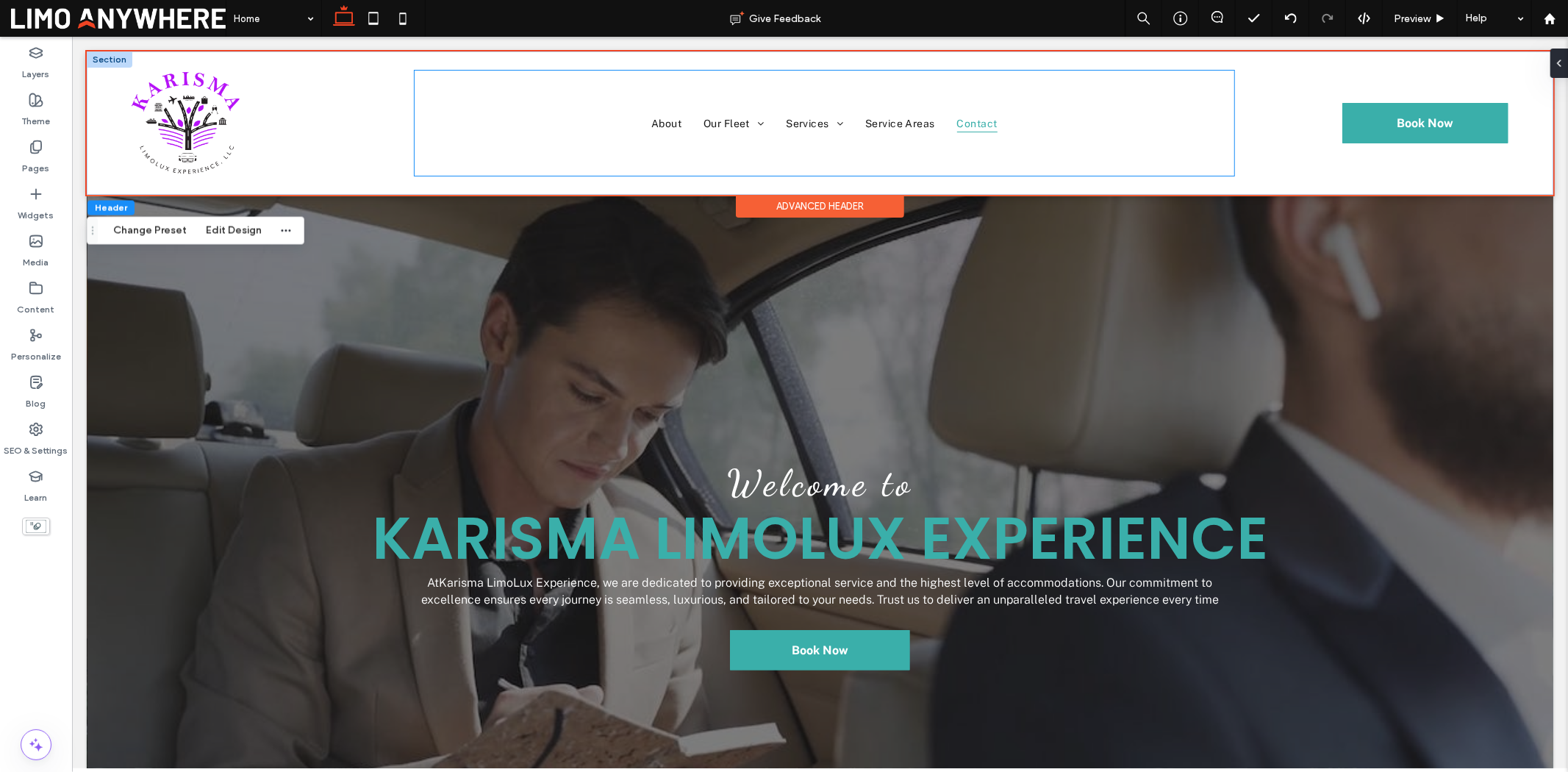
click at [946, 146] on link "Contact" at bounding box center [977, 122] width 63 height 105
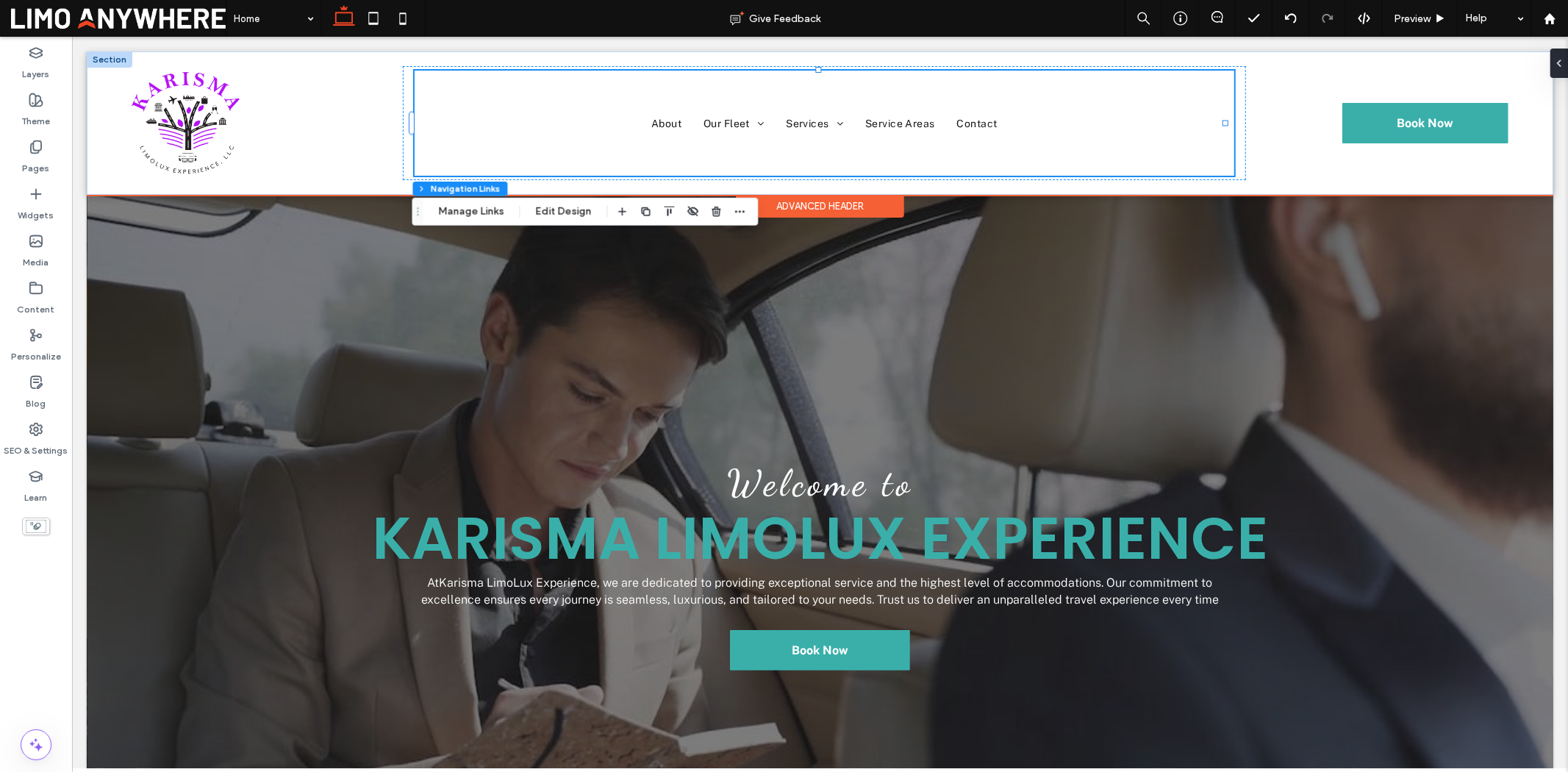
click at [1137, 149] on ul "About Our Fleet V1 V2 V3 Services V1 V2 Service Areas Contact" at bounding box center [824, 122] width 820 height 105
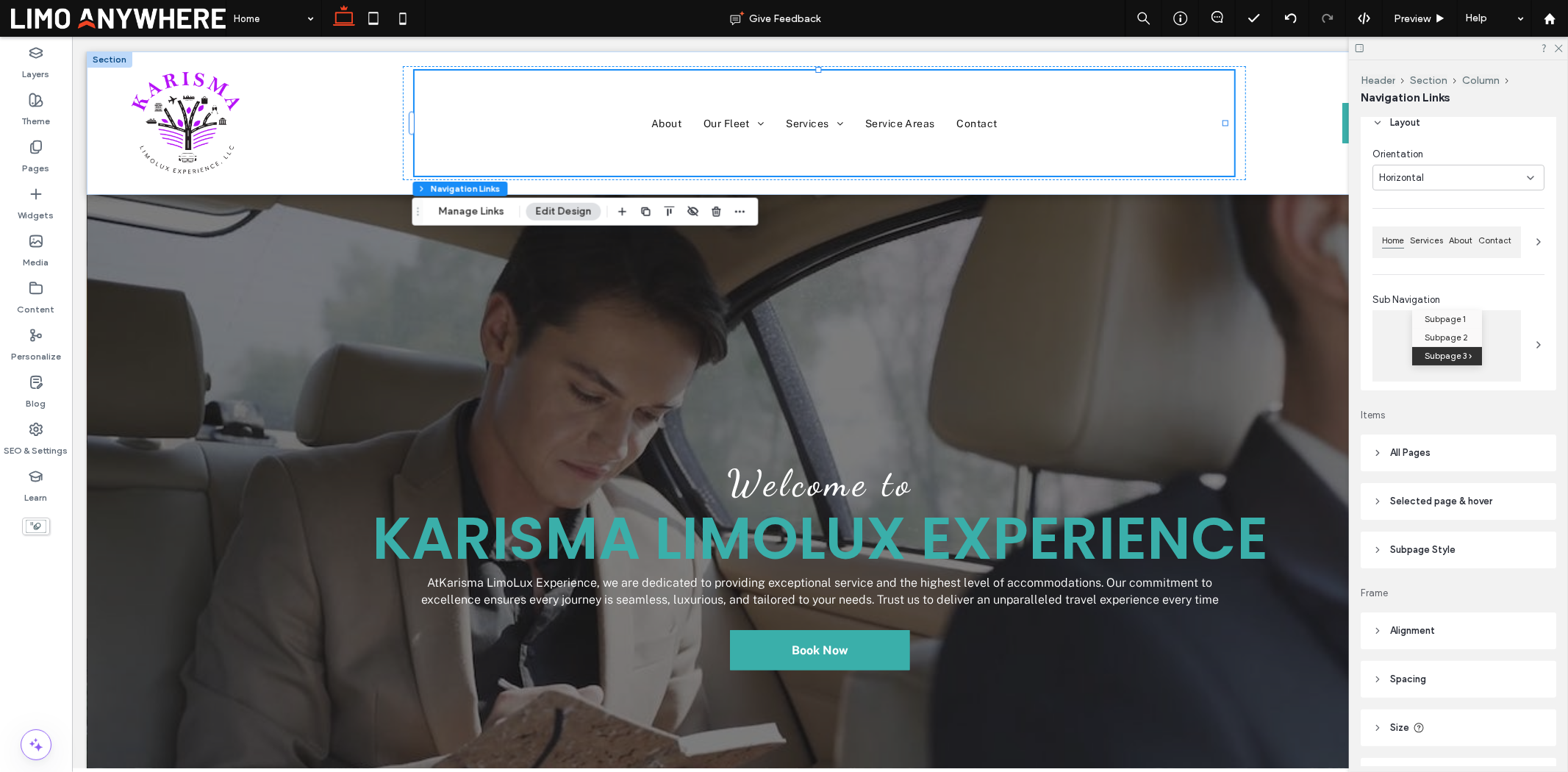
scroll to position [141, 0]
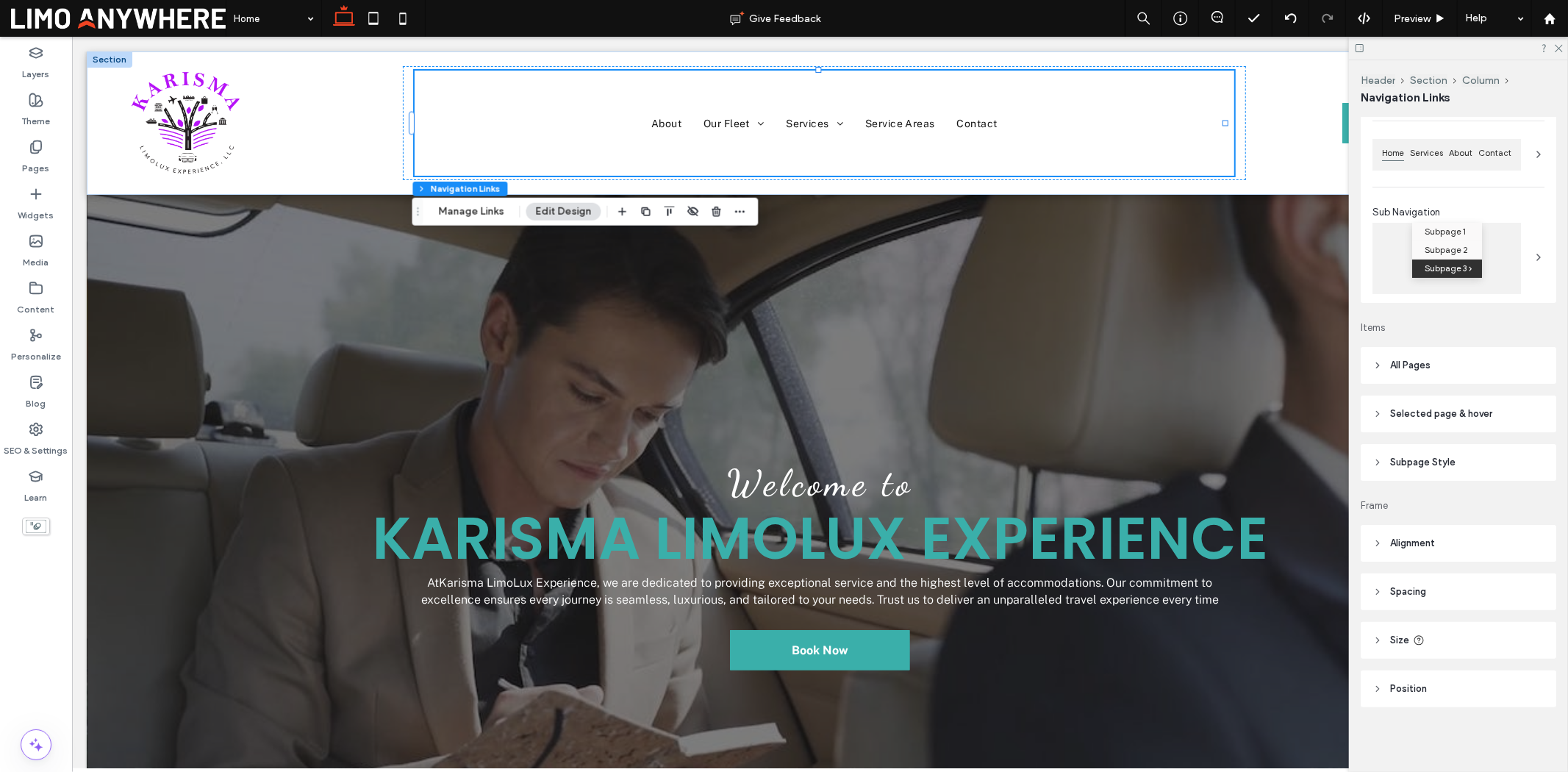
click at [1432, 633] on header "Size" at bounding box center [1458, 640] width 195 height 37
type input "*"
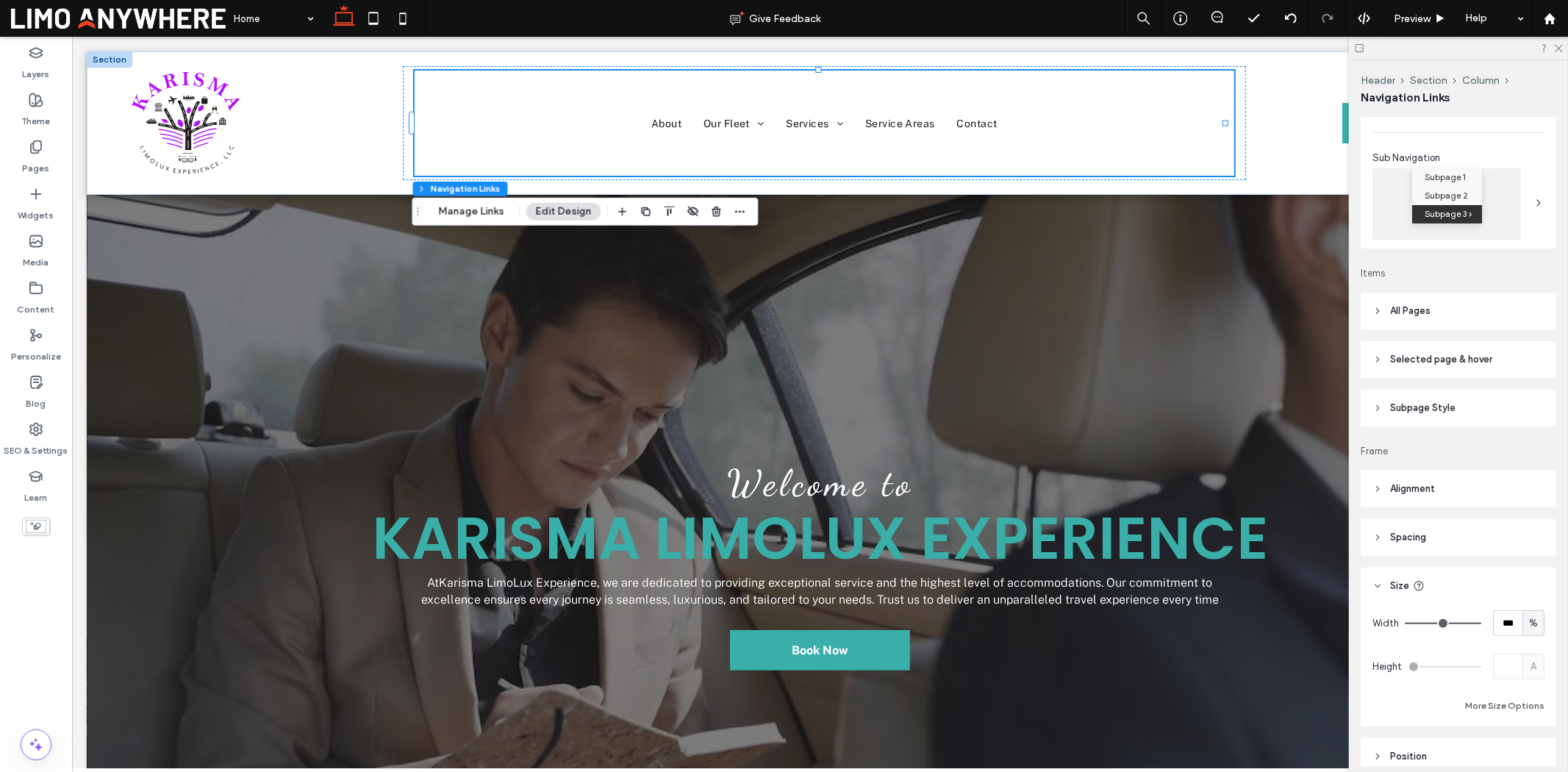
scroll to position [222, 0]
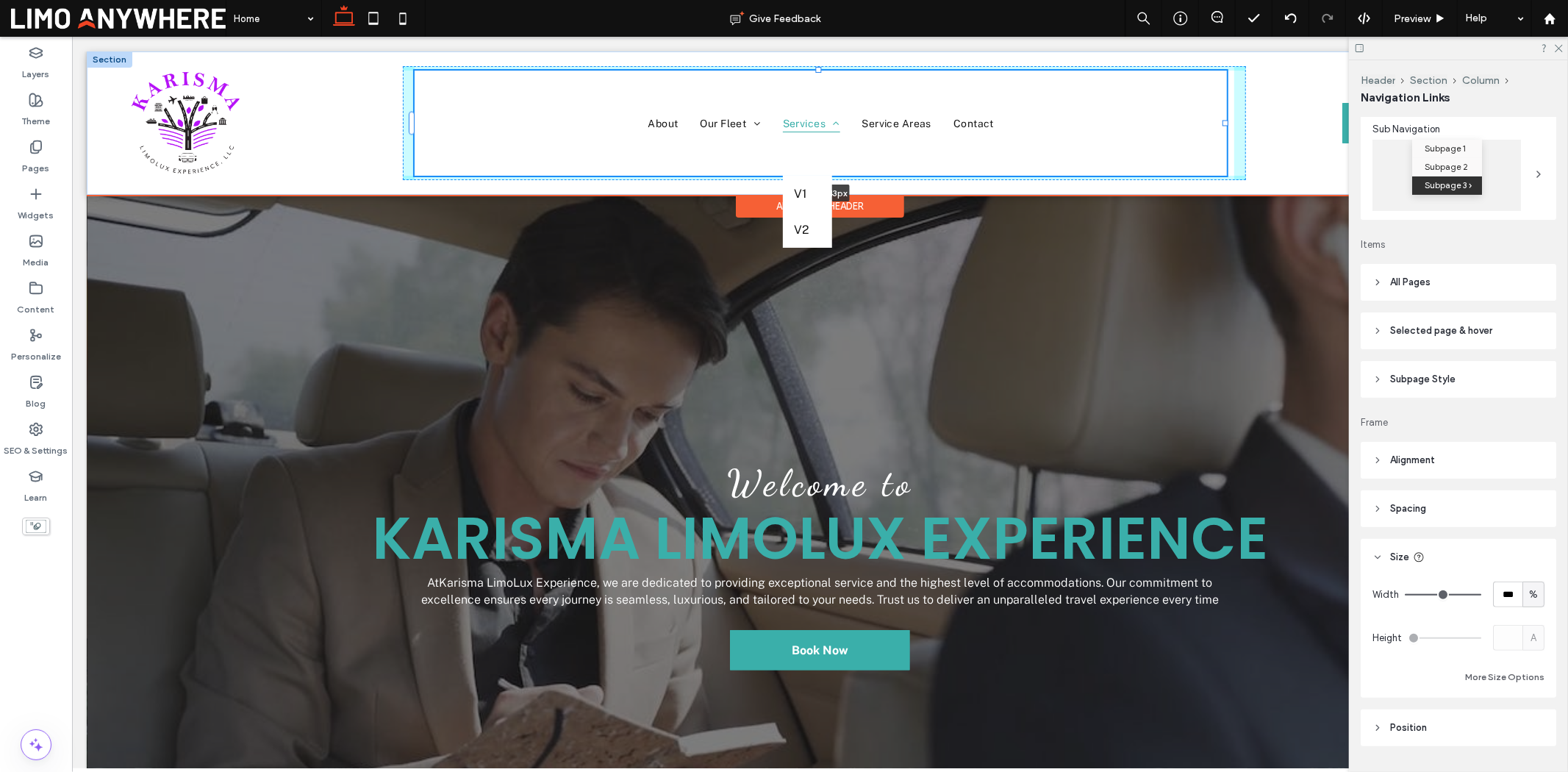
drag, startPoint x: 816, startPoint y: 68, endPoint x: 817, endPoint y: 88, distance: 20.0
click at [817, 88] on div "About Our Fleet V1 V2 V3 Services V1 V2 Service Areas Contact 100% , 143px Book…" at bounding box center [819, 122] width 1466 height 143
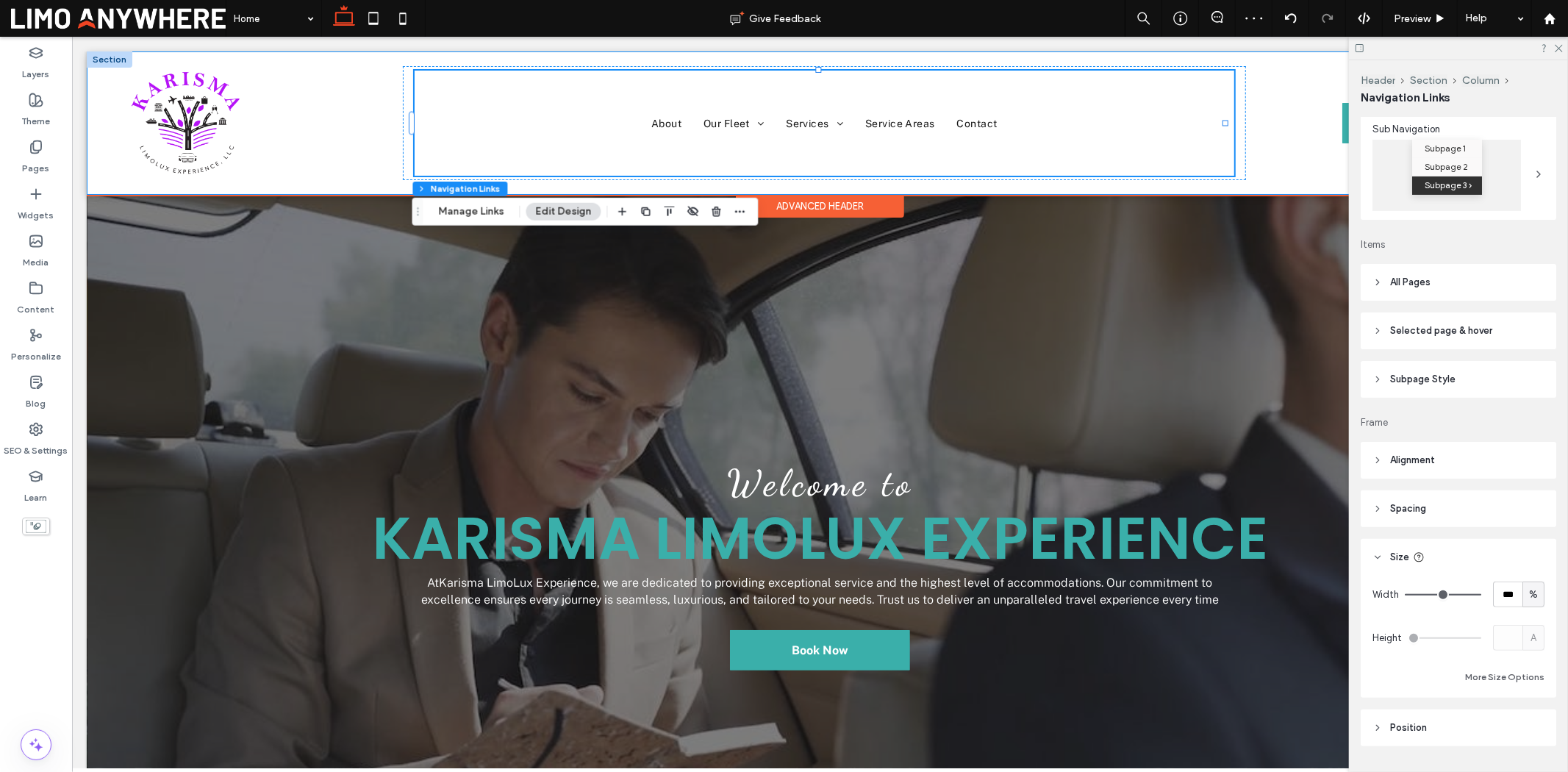
click at [957, 185] on div "About Our Fleet V1 V2 V3 Services V1 V2 Service Areas Contact 100% , 143px Book…" at bounding box center [819, 122] width 1466 height 143
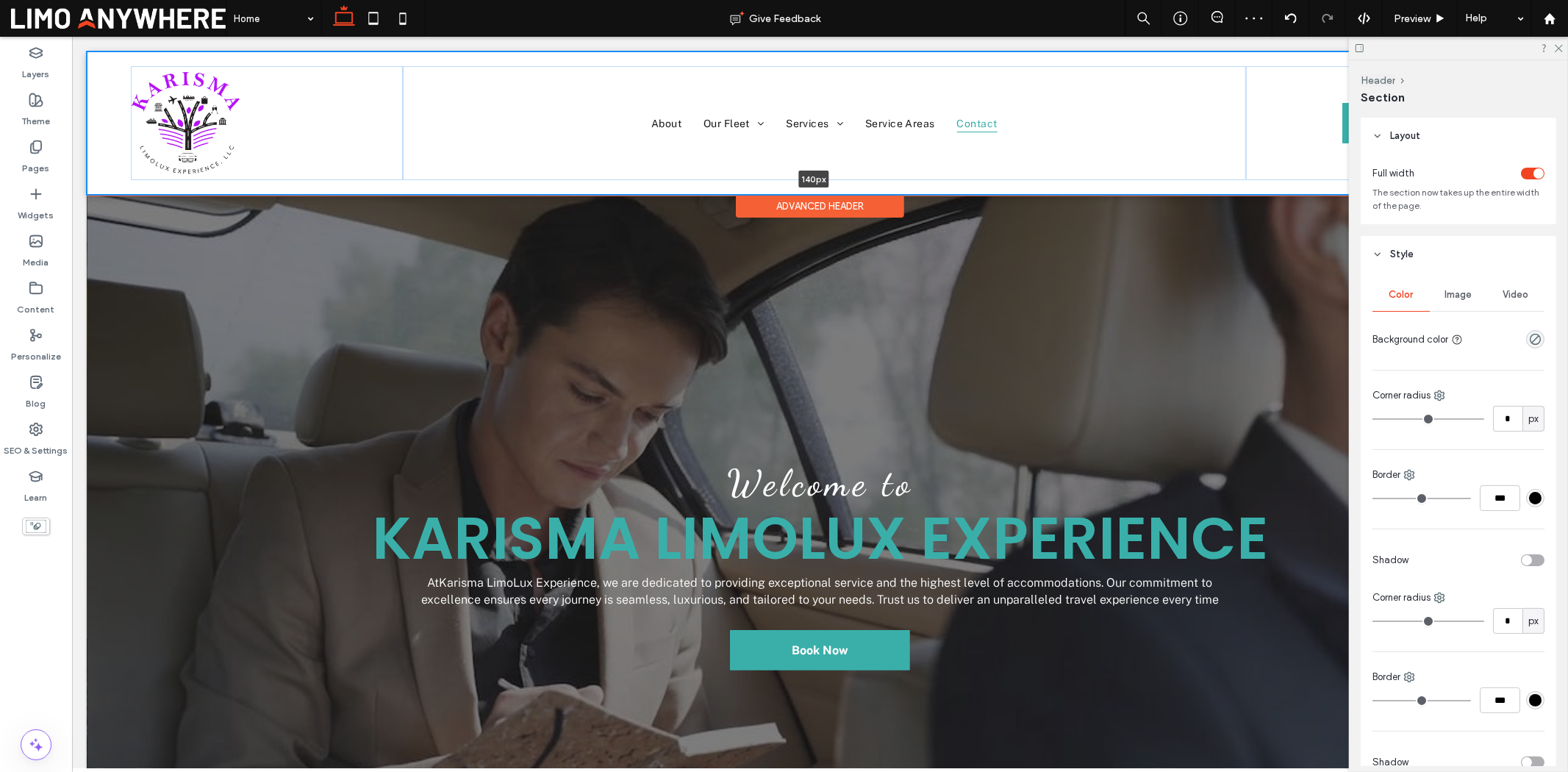
drag, startPoint x: 965, startPoint y: 195, endPoint x: 961, endPoint y: 155, distance: 40.2
click at [961, 155] on div "About Our Fleet V1 V2 V3 Services V1 V2 Service Areas Contact Book Now *5555 14…" at bounding box center [819, 122] width 1466 height 143
type input "***"
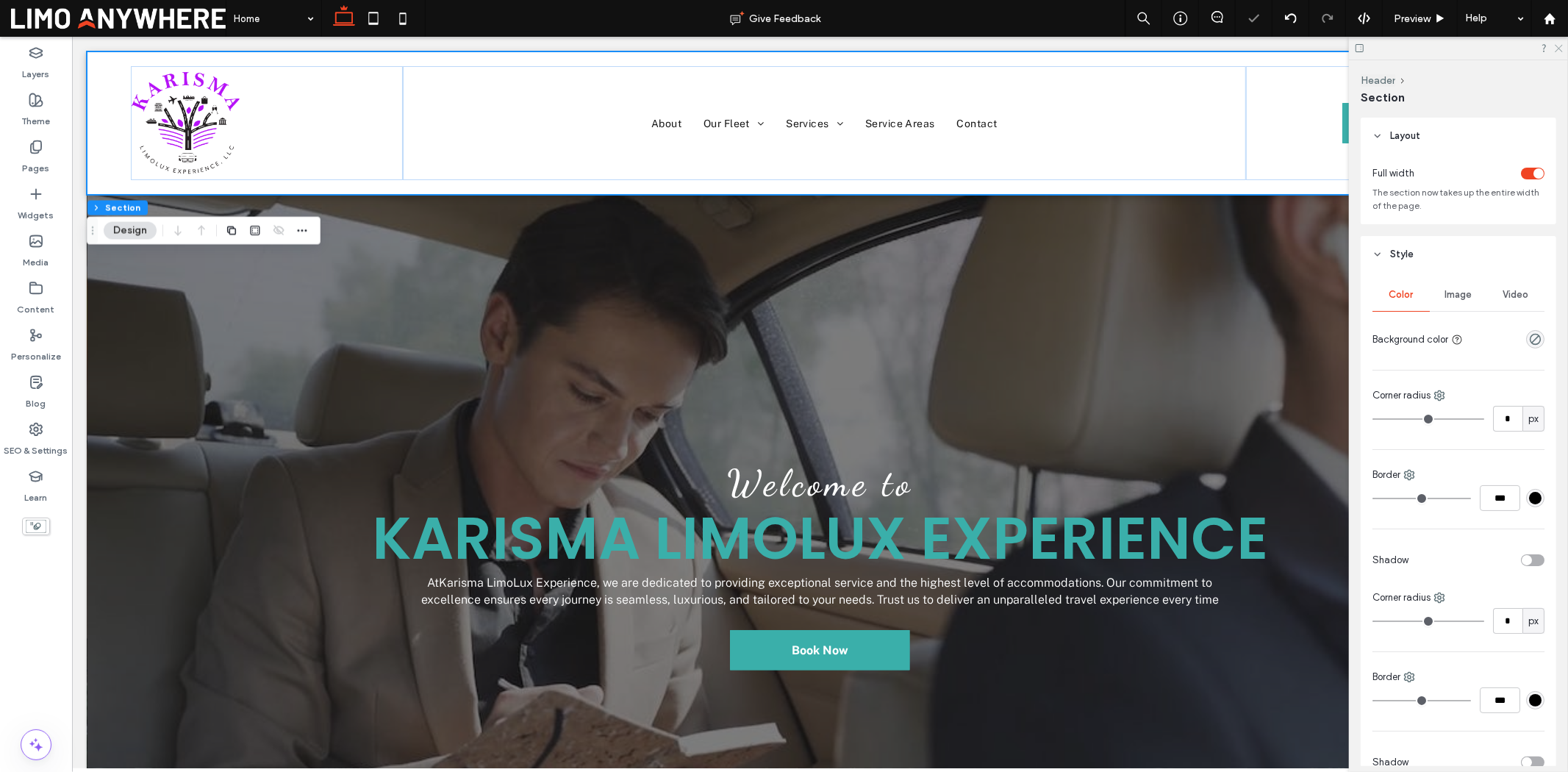
click at [1561, 49] on icon at bounding box center [1558, 47] width 10 height 10
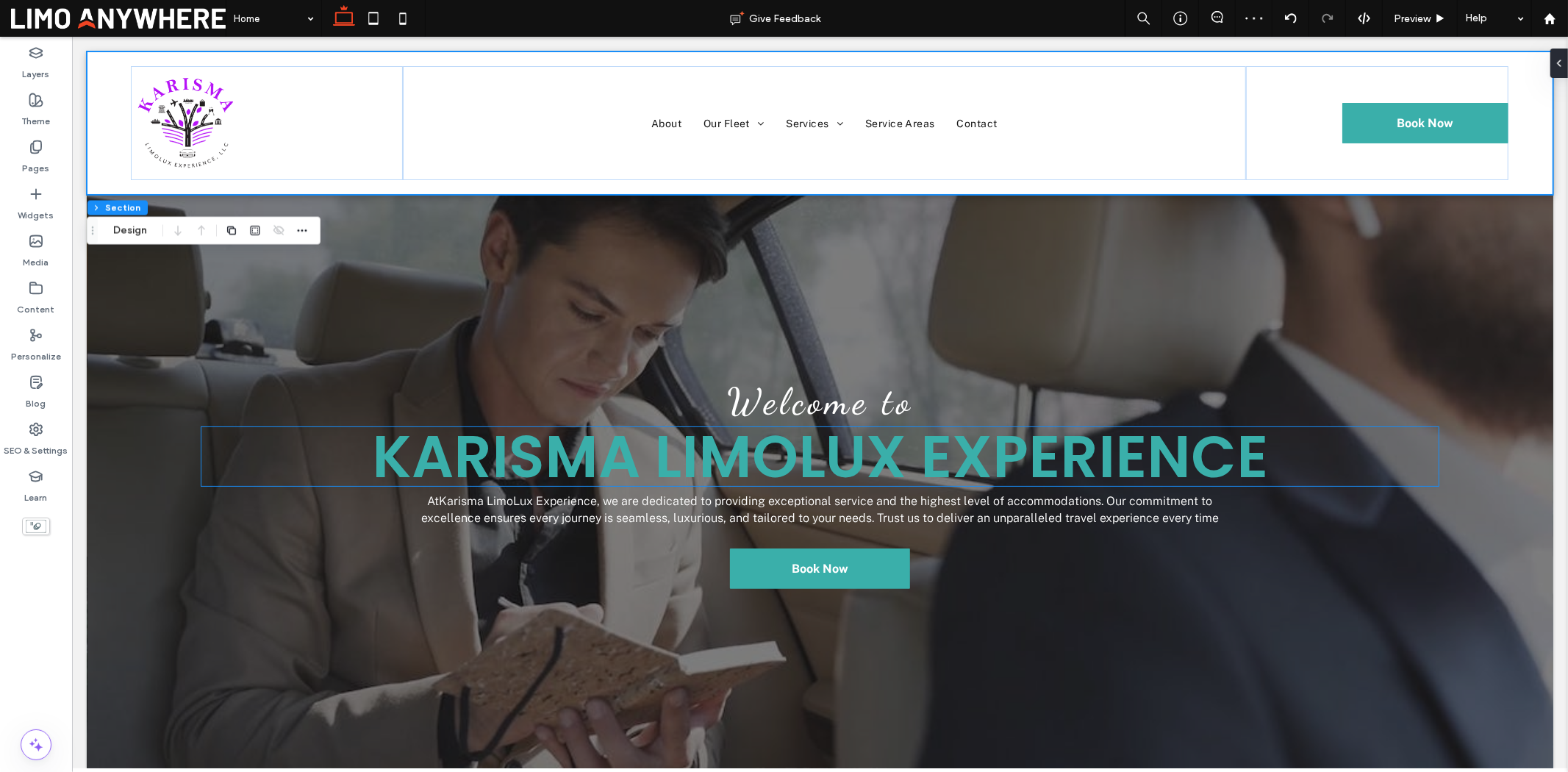
scroll to position [0, 0]
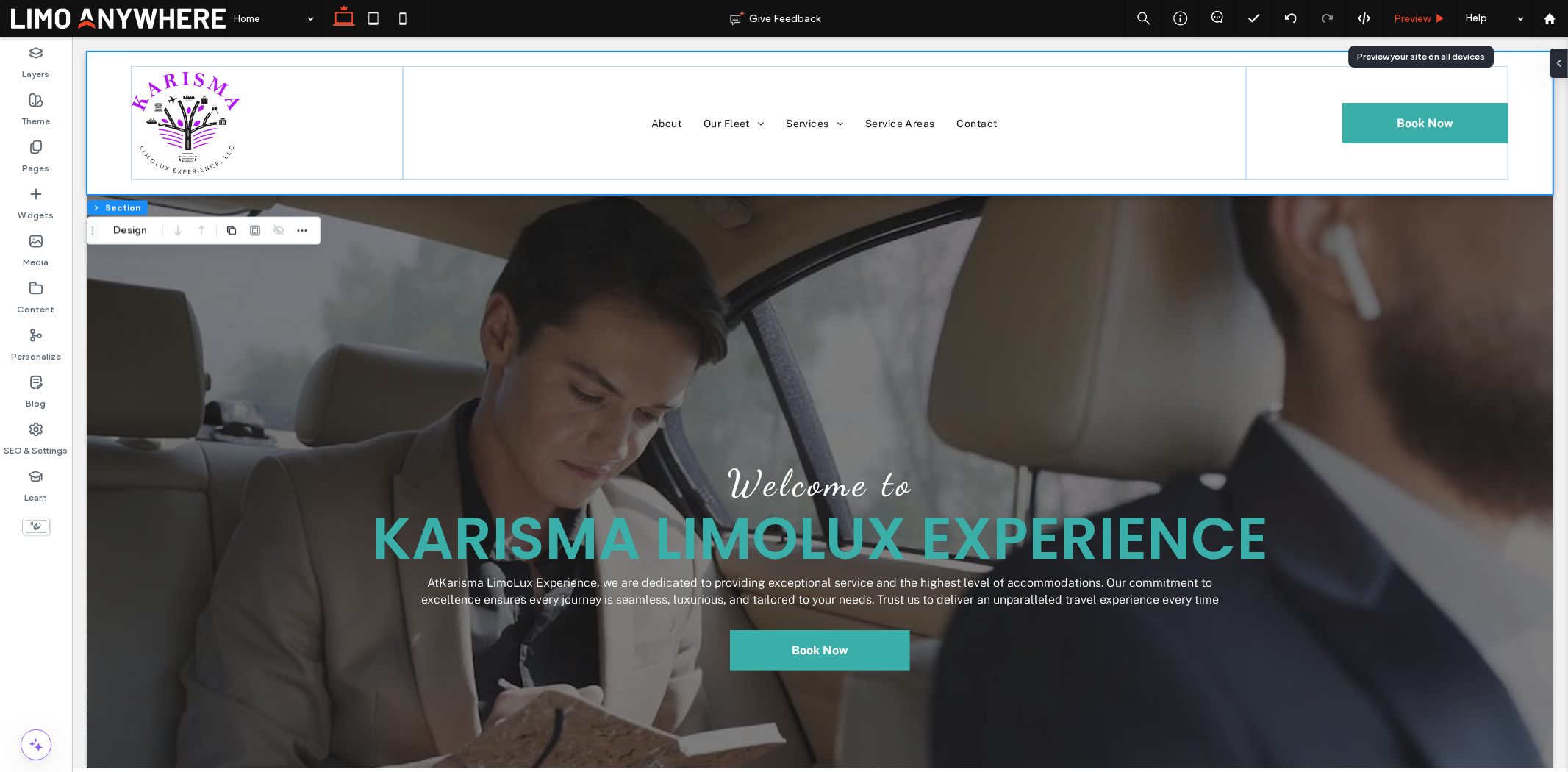
click at [1416, 29] on div "Preview" at bounding box center [1420, 18] width 75 height 37
click at [1395, 13] on span "Preview" at bounding box center [1412, 18] width 37 height 12
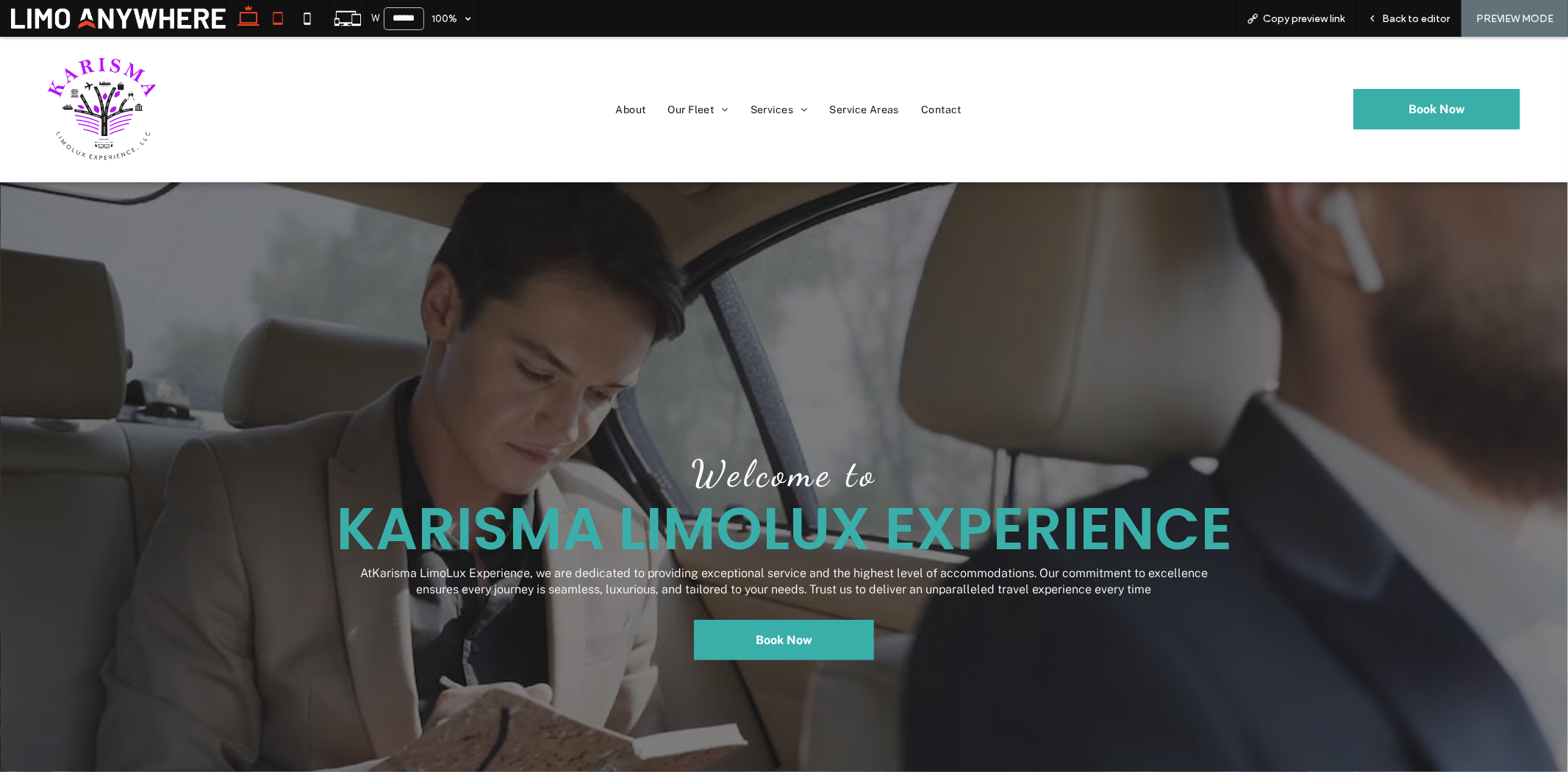
click at [277, 11] on use at bounding box center [277, 17] width 10 height 12
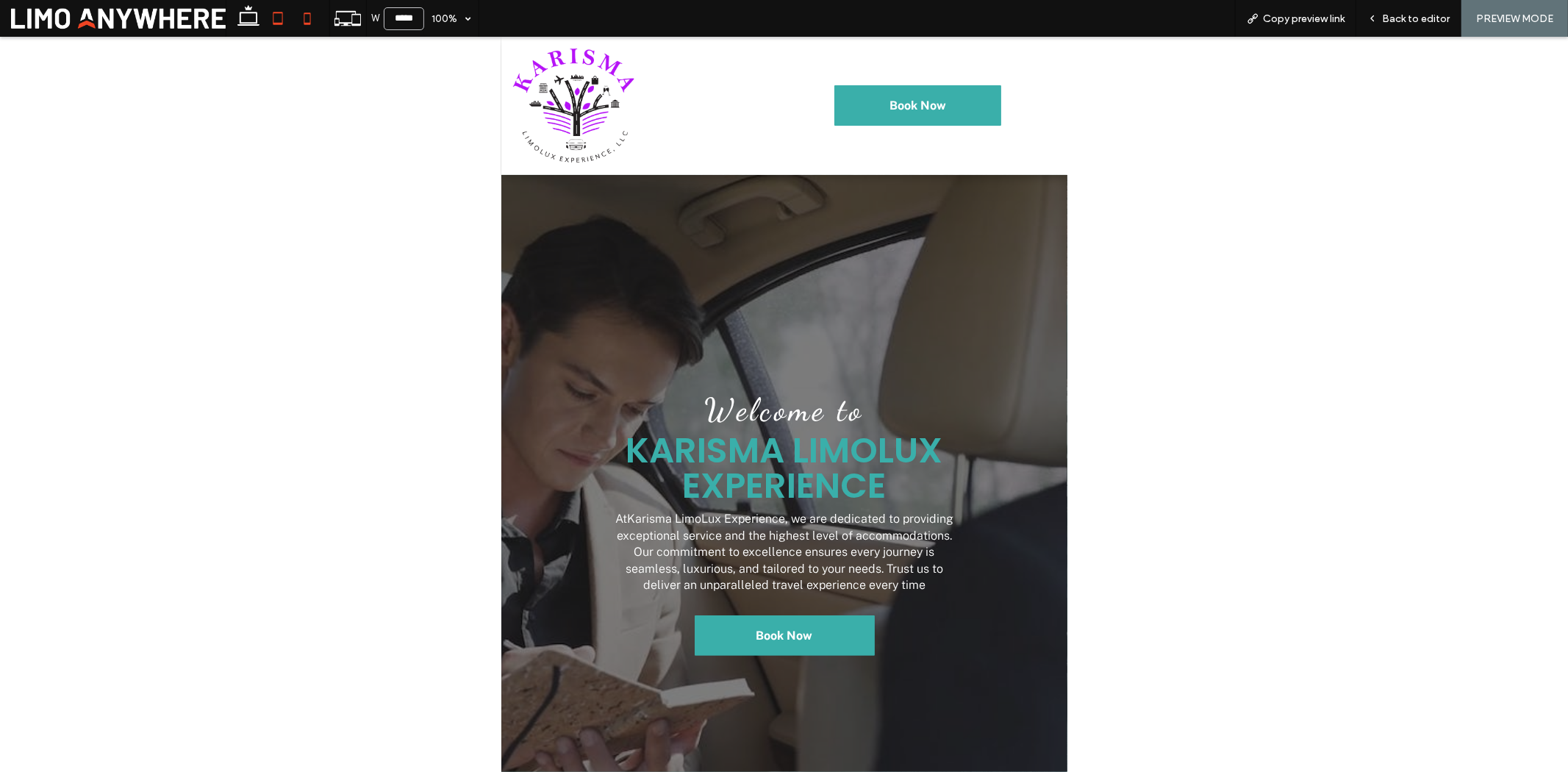
click at [303, 25] on icon at bounding box center [307, 19] width 29 height 29
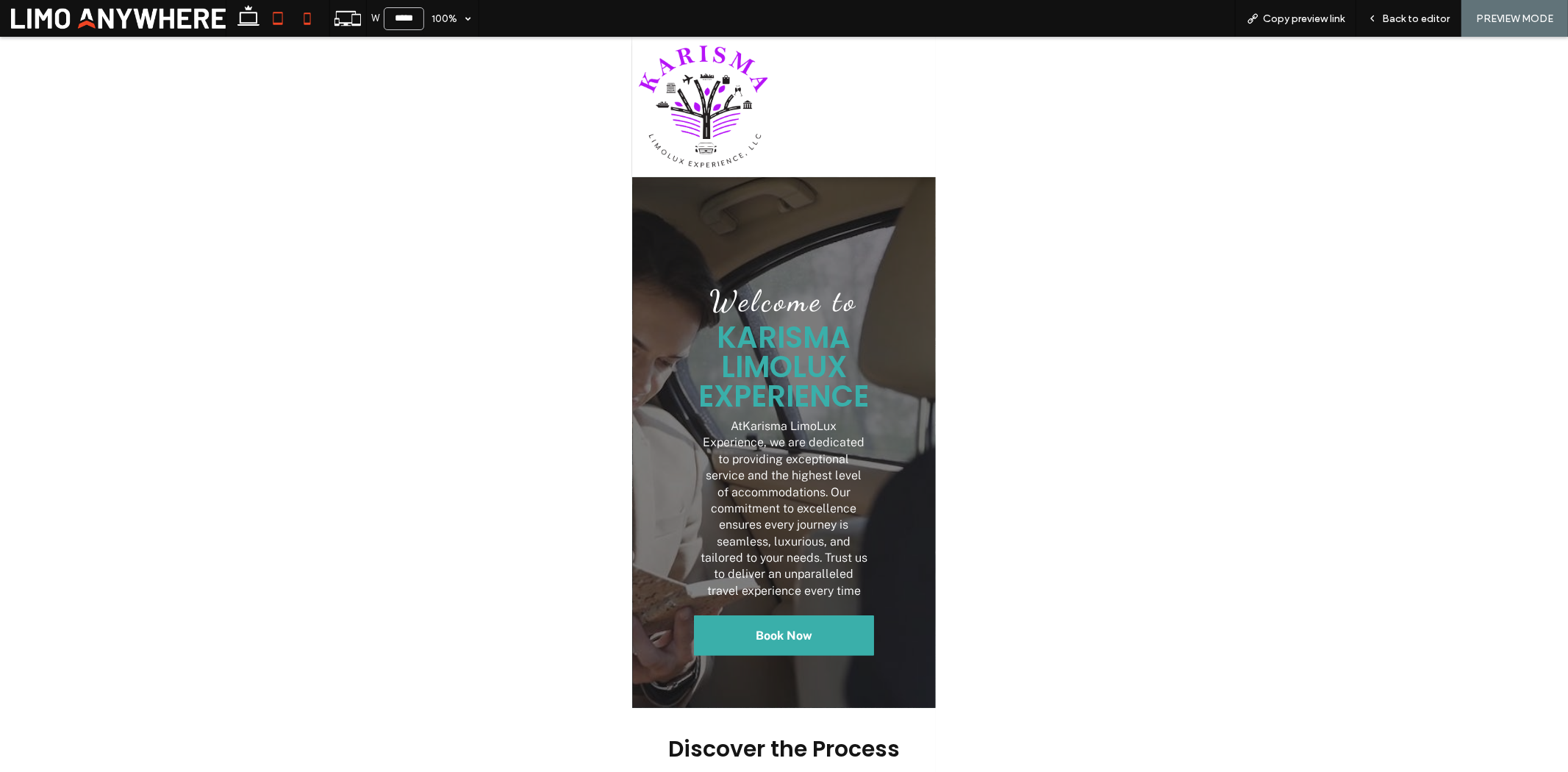
click at [285, 20] on icon at bounding box center [278, 19] width 29 height 29
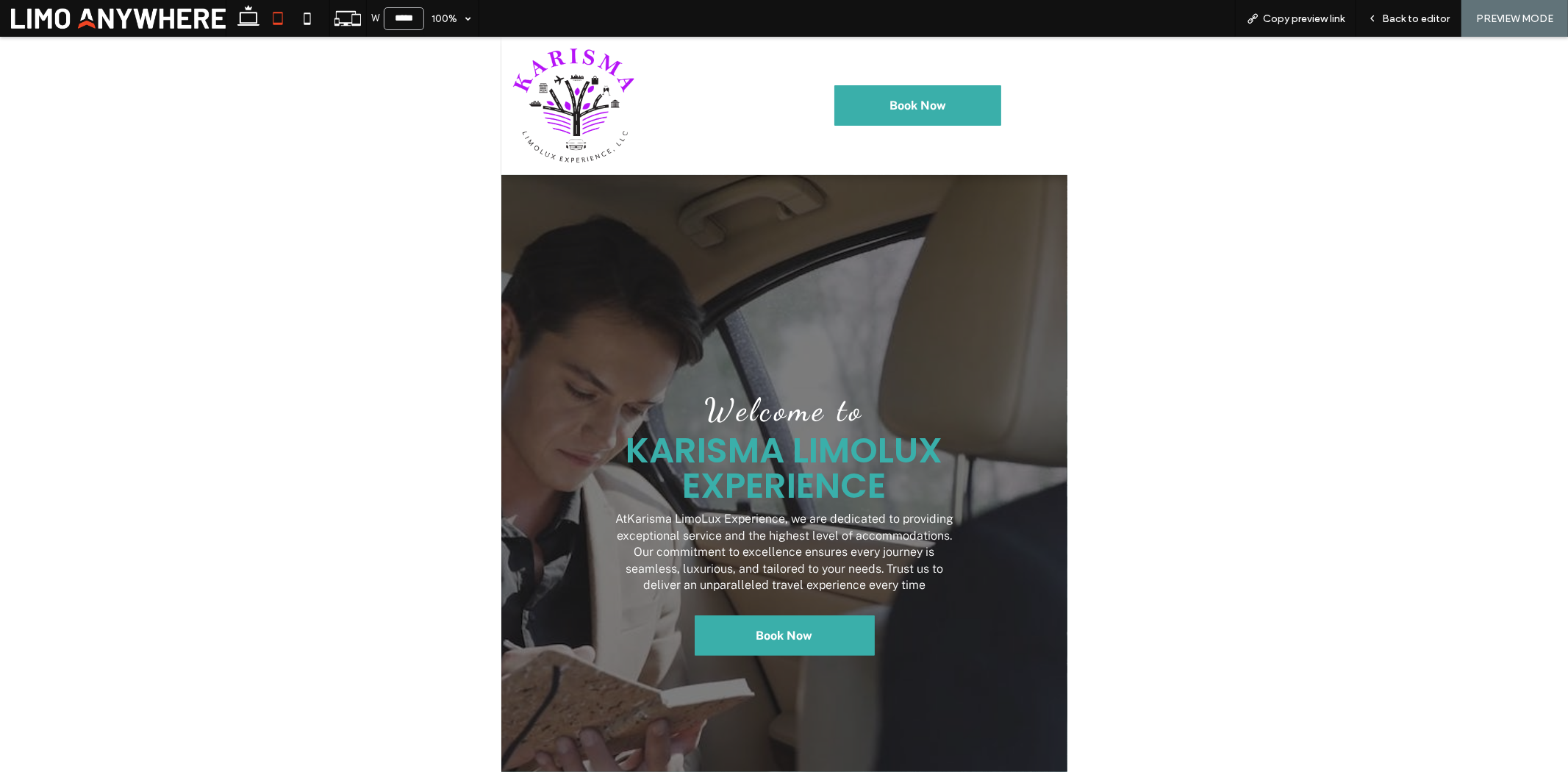
click at [229, 20] on div at bounding box center [278, 18] width 104 height 37
click at [246, 20] on icon at bounding box center [248, 19] width 29 height 29
type input "******"
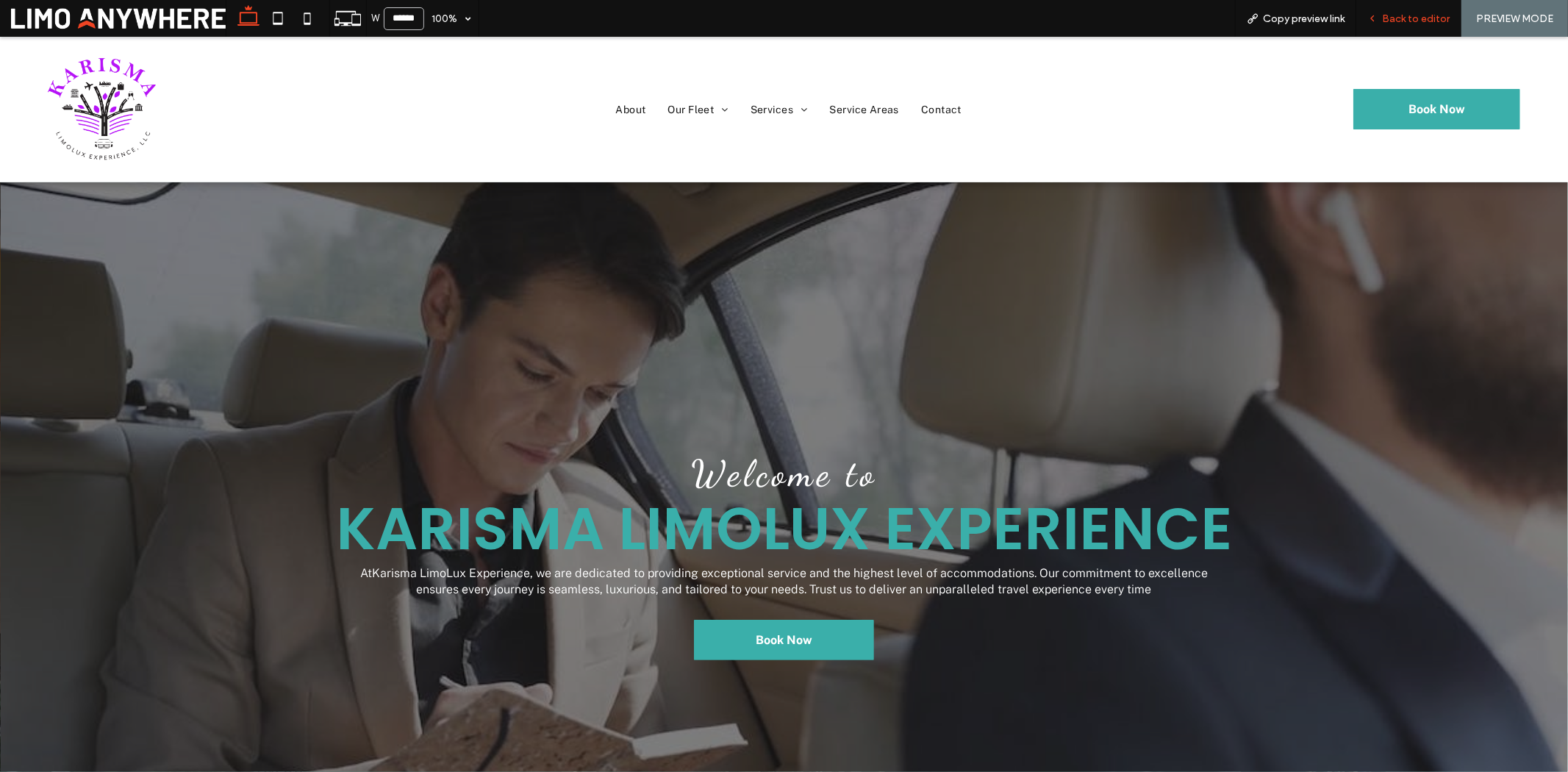
click at [1385, 23] on span "Back to editor" at bounding box center [1416, 18] width 68 height 12
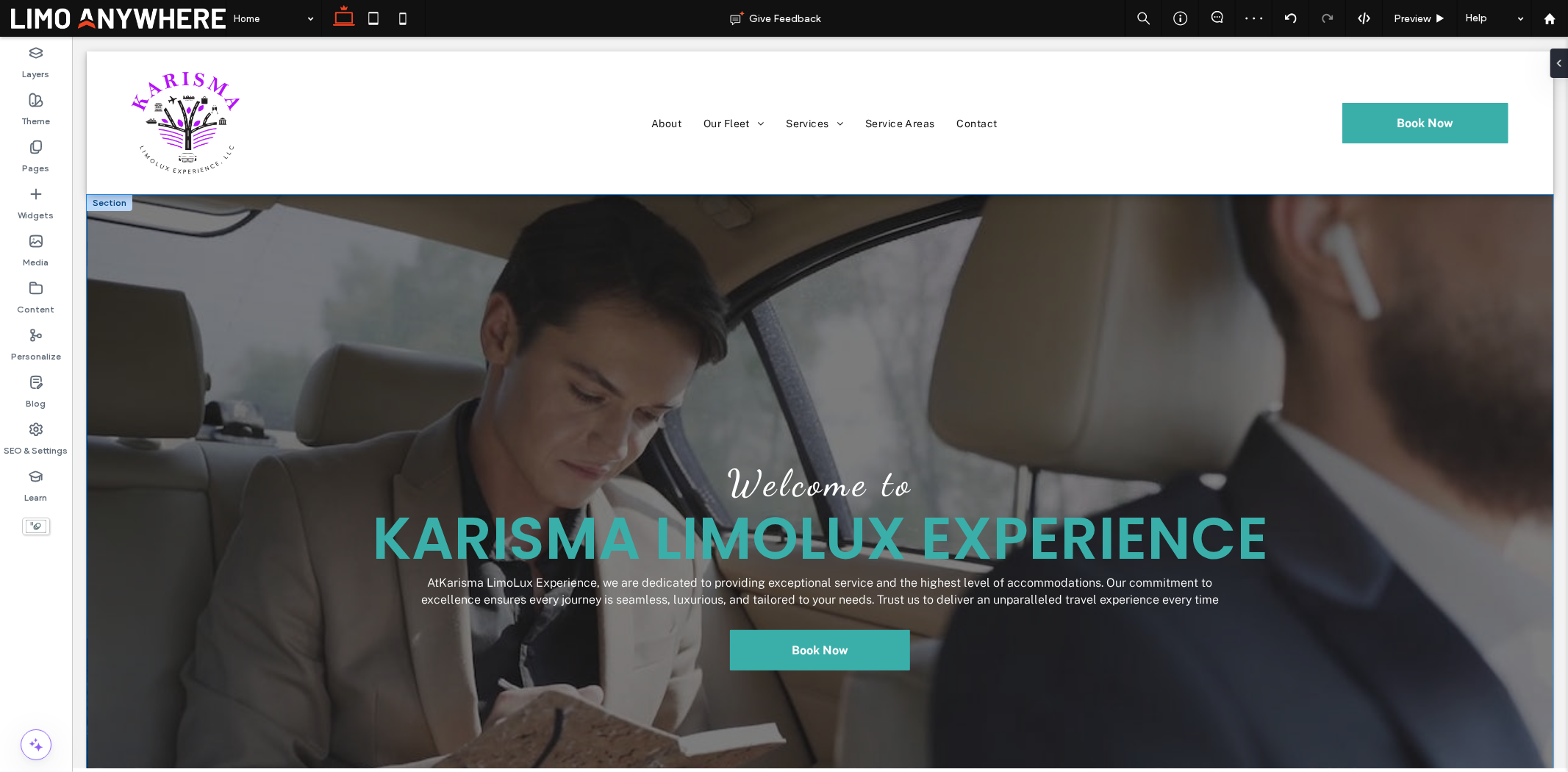
click at [933, 289] on div "Welcome to Karisma LimoLux Experience At Karisma LimoLux Experience , we are de…" at bounding box center [819, 530] width 1466 height 672
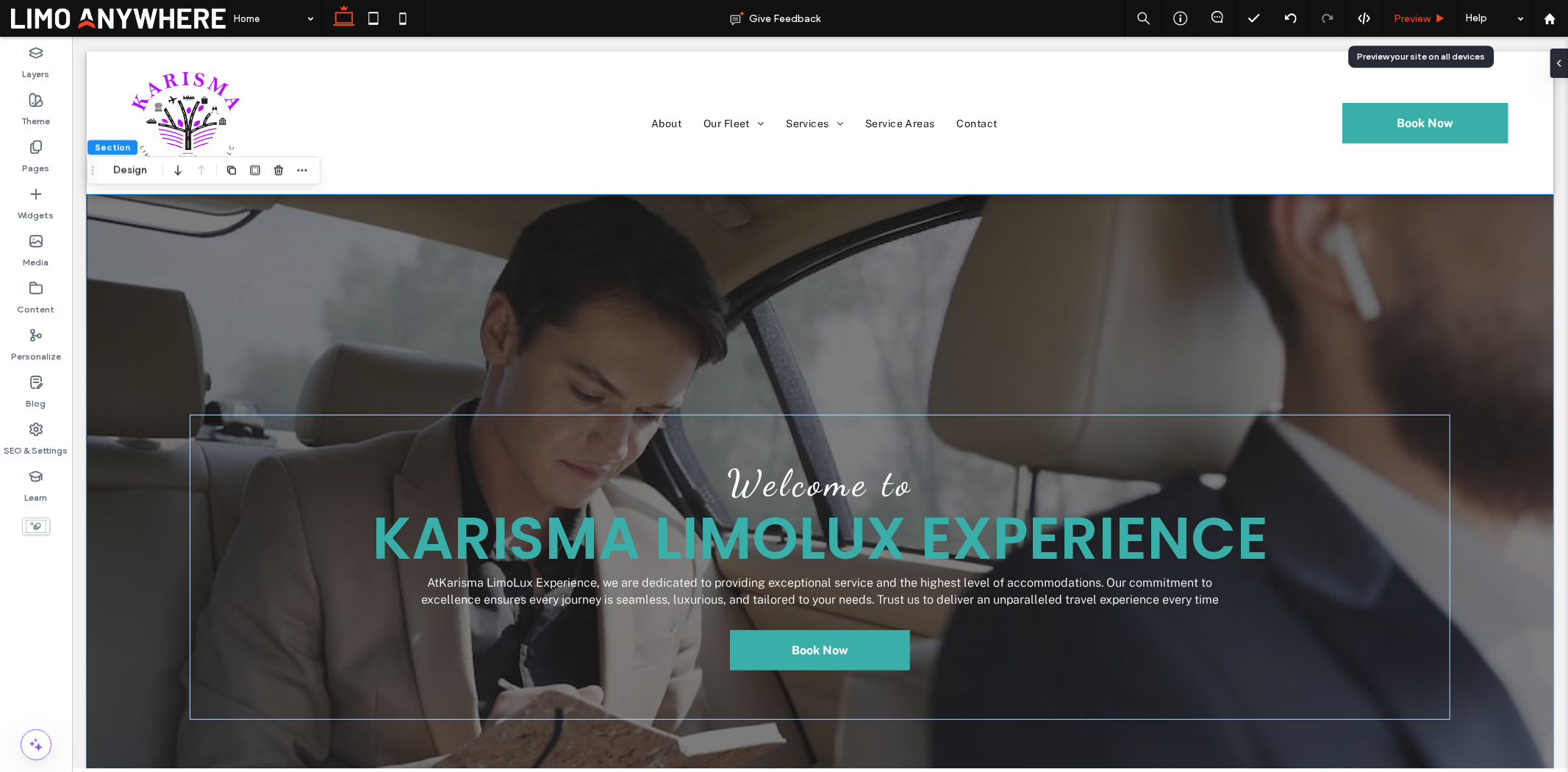
click at [1413, 8] on div "Preview" at bounding box center [1420, 18] width 75 height 37
click at [1412, 15] on span "Preview" at bounding box center [1412, 18] width 37 height 12
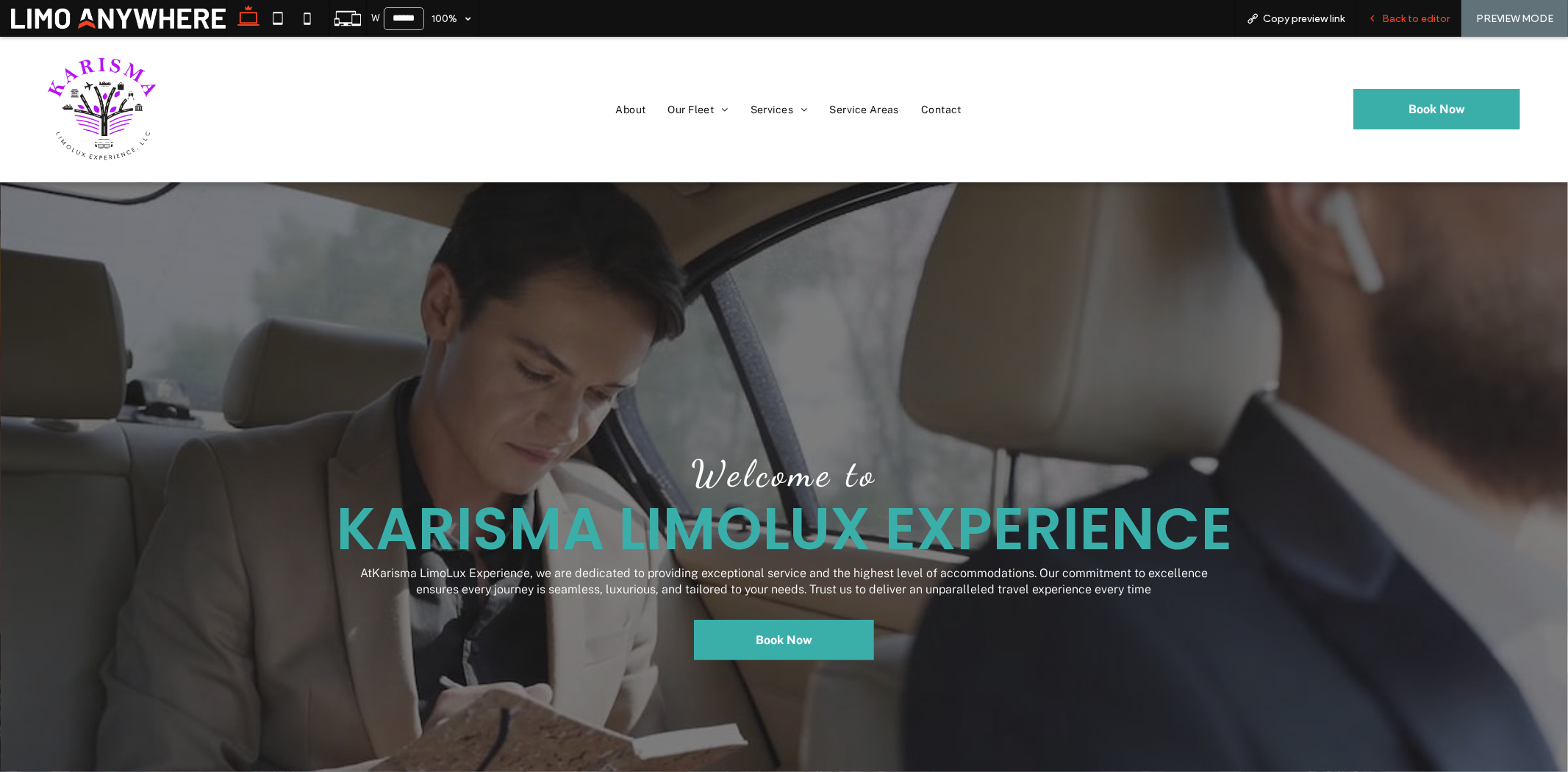
click at [1418, 11] on div "Back to editor" at bounding box center [1409, 18] width 105 height 37
click at [1410, 13] on span "Back to editor" at bounding box center [1416, 18] width 68 height 12
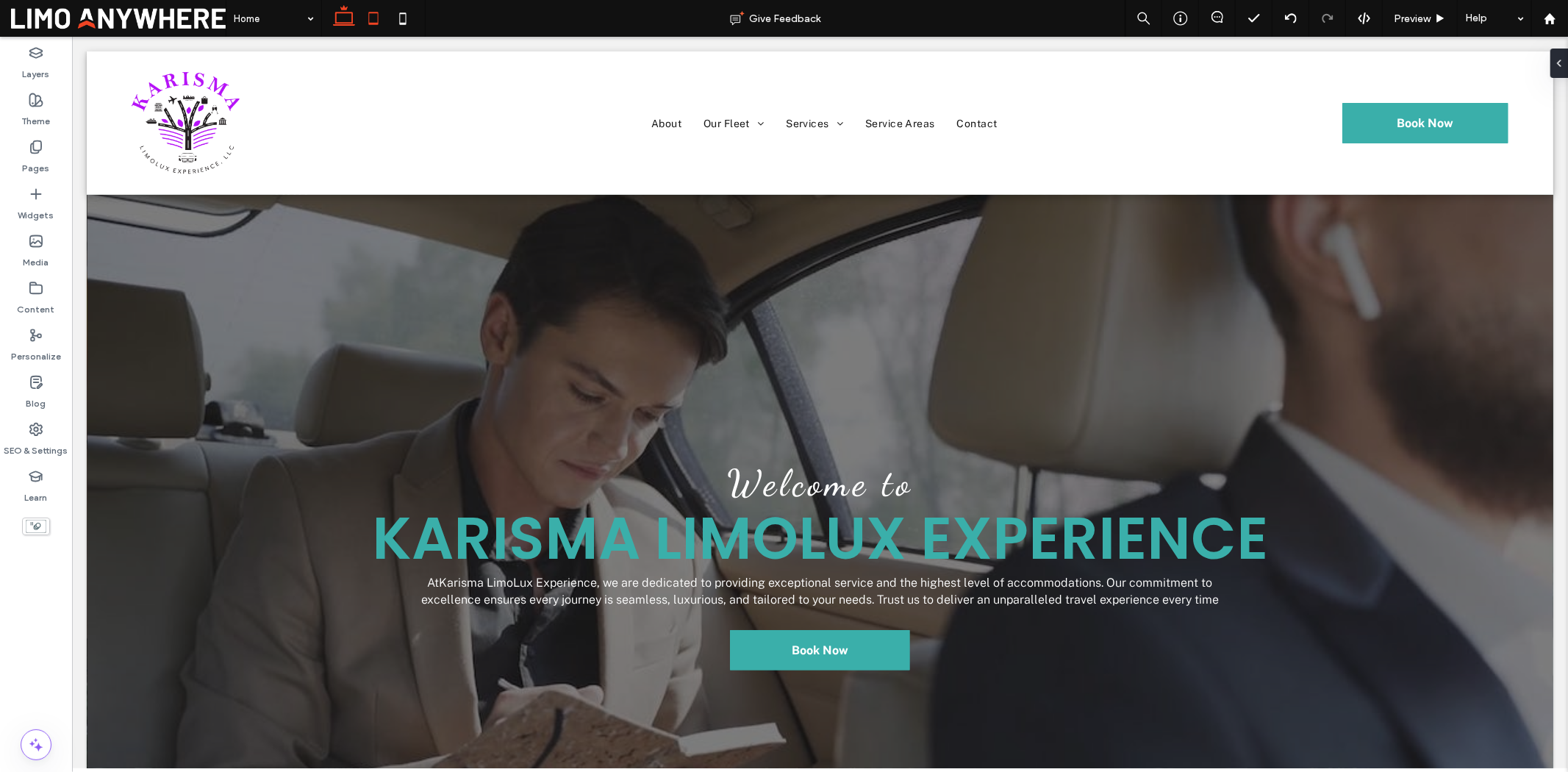
click at [369, 17] on use at bounding box center [373, 17] width 10 height 12
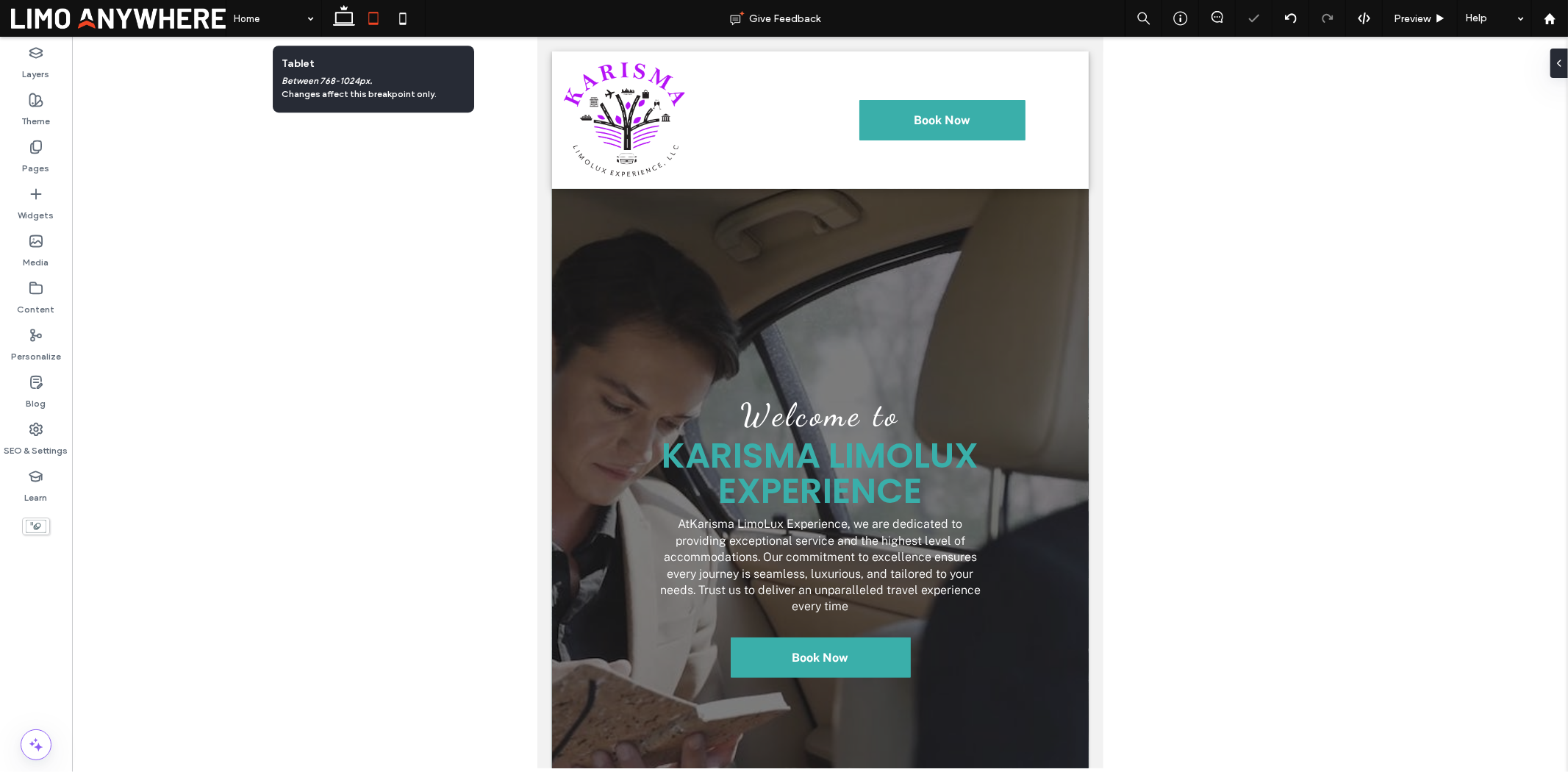
scroll to position [121, 0]
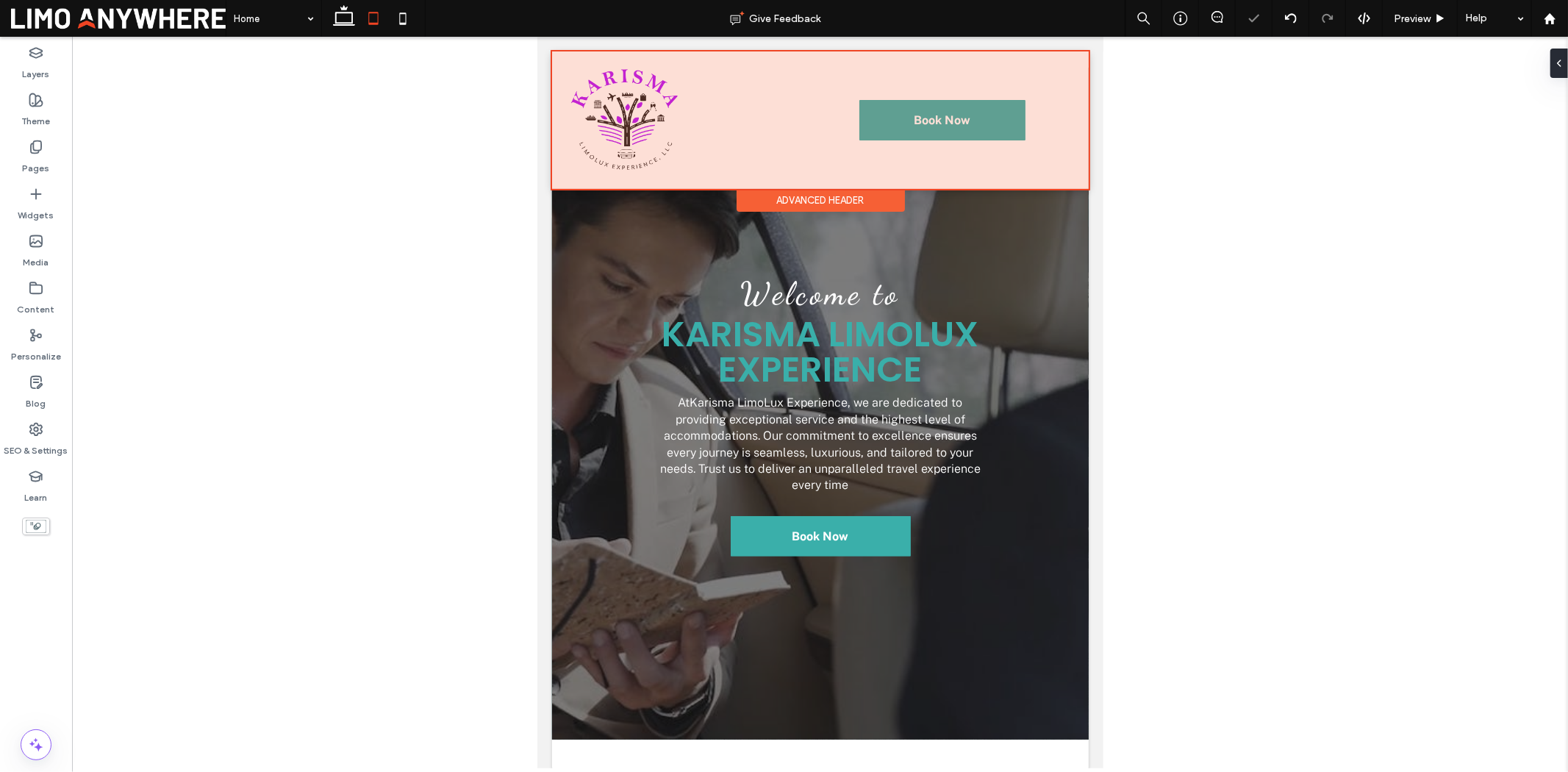
click at [701, 130] on div at bounding box center [820, 119] width 537 height 137
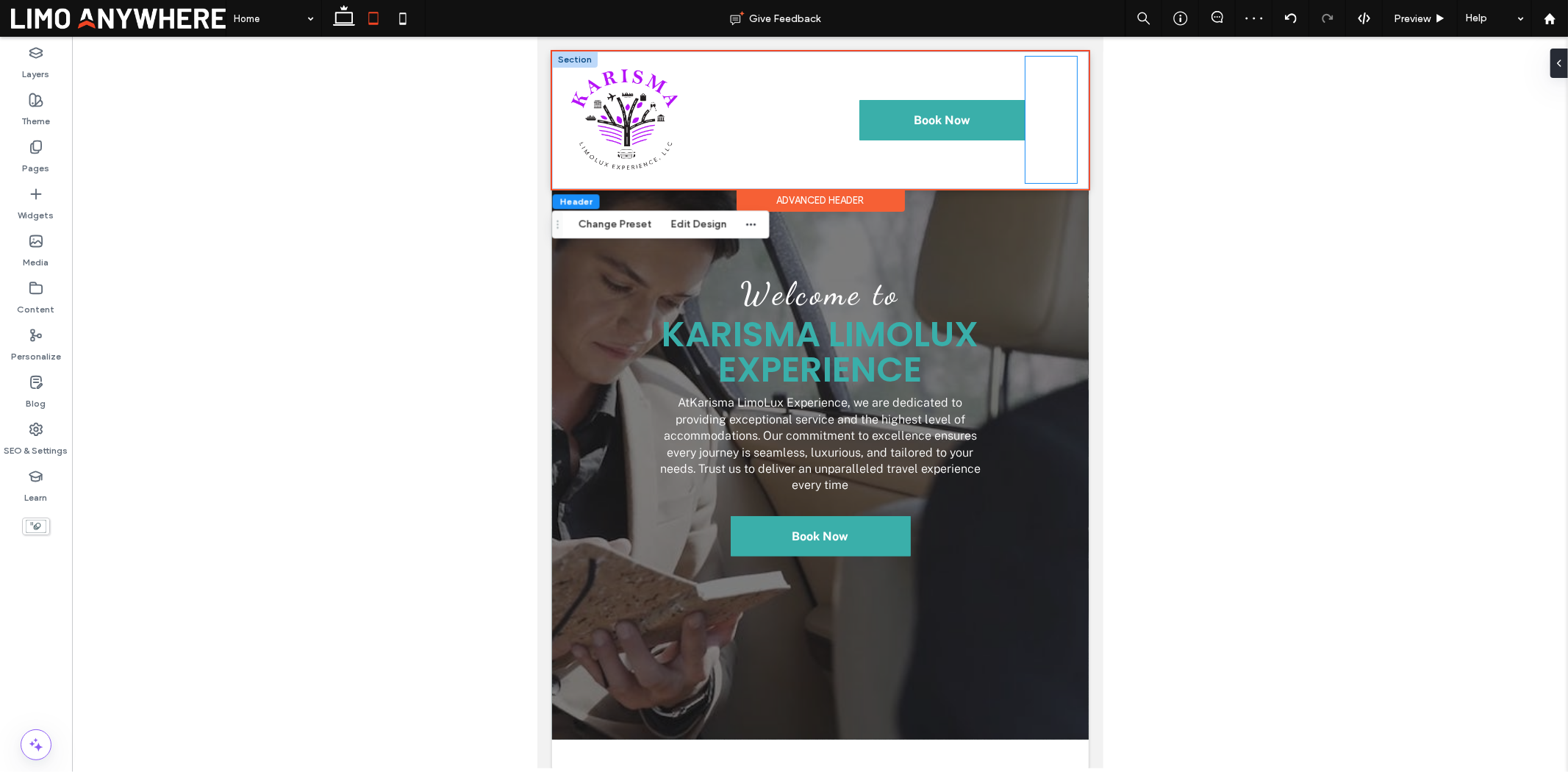
click at [1043, 147] on div at bounding box center [1050, 119] width 51 height 126
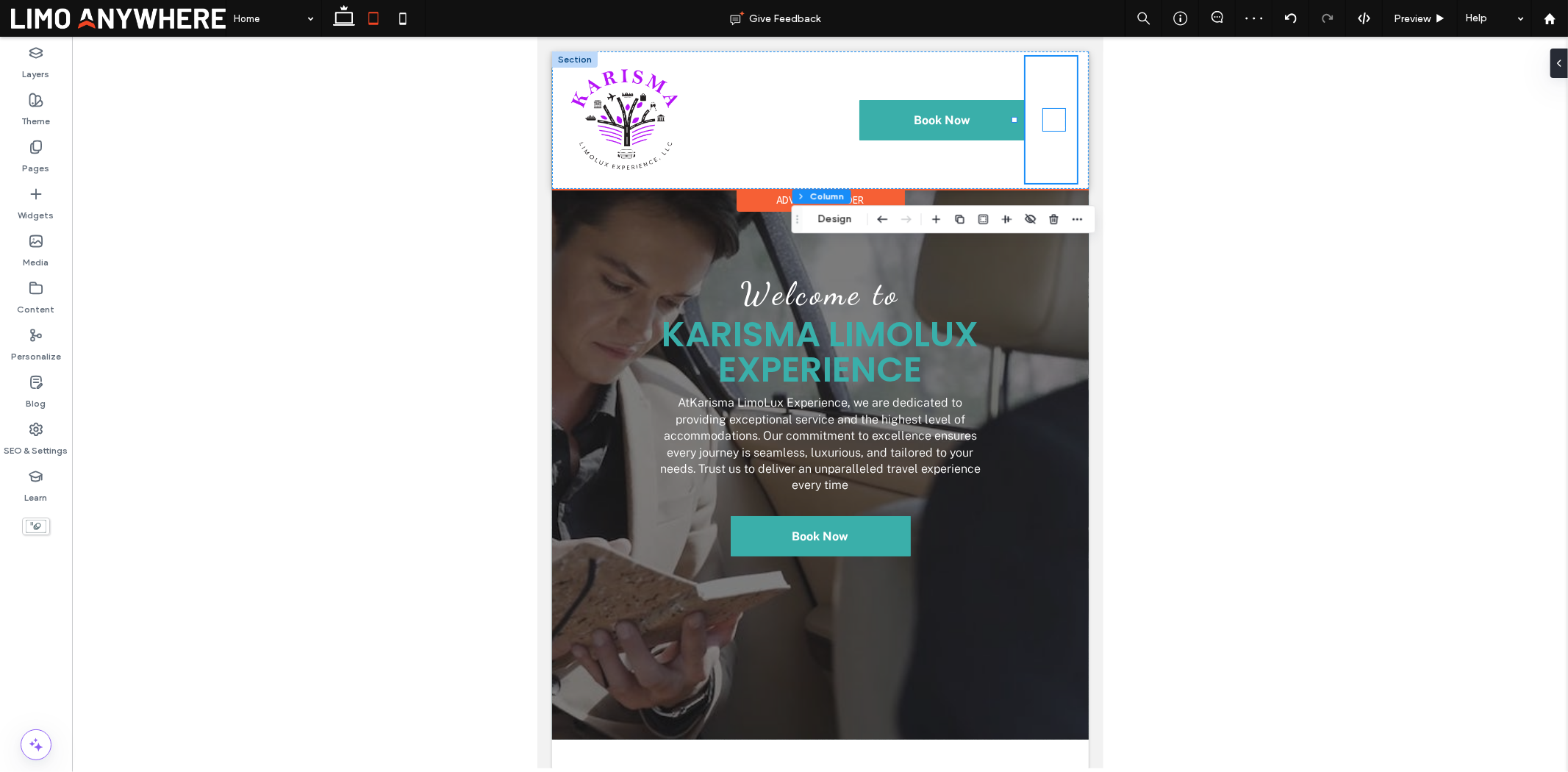
click at [1043, 123] on icon at bounding box center [1053, 119] width 22 height 22
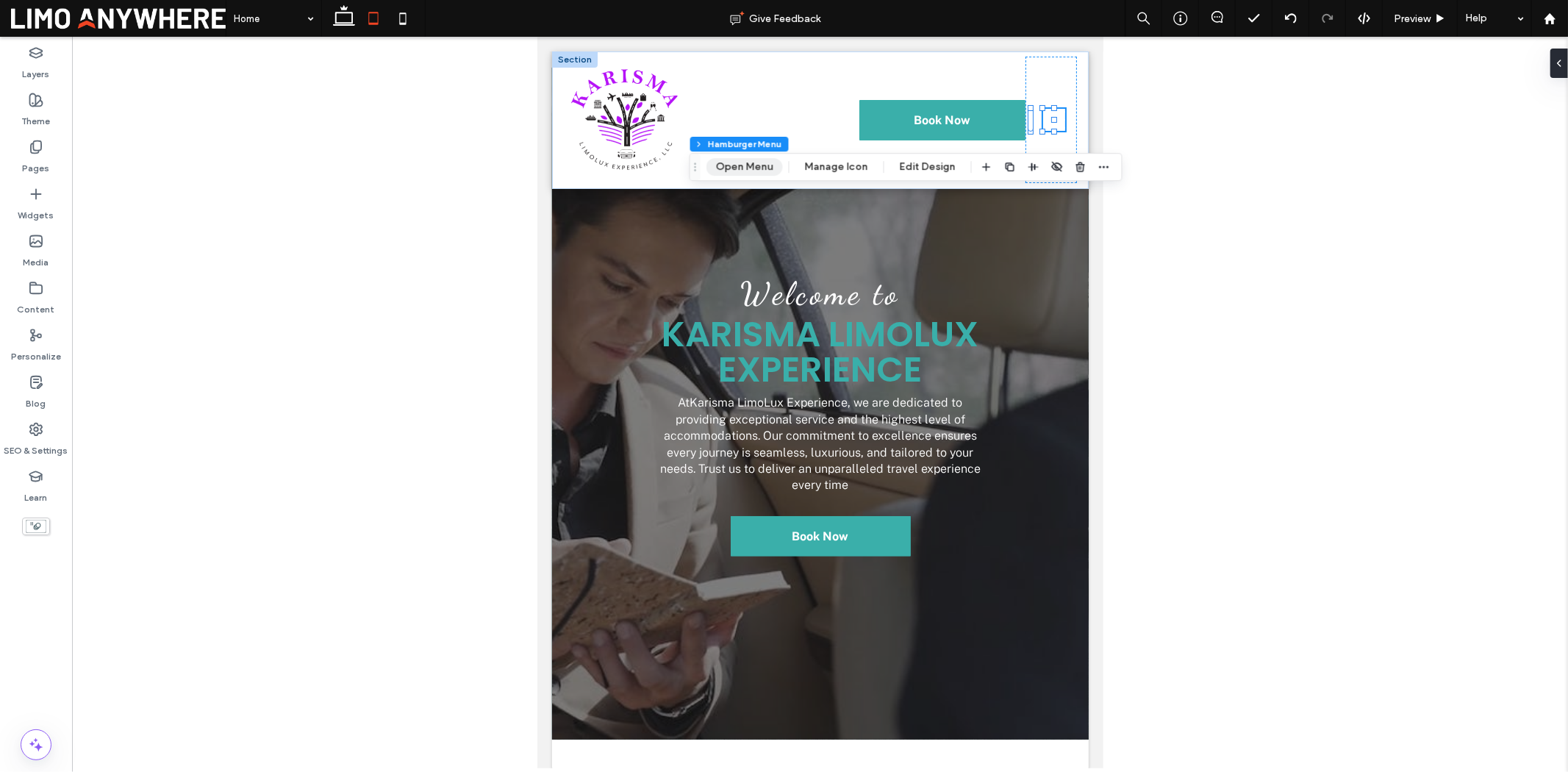
click at [755, 164] on button "Open Menu" at bounding box center [745, 167] width 76 height 18
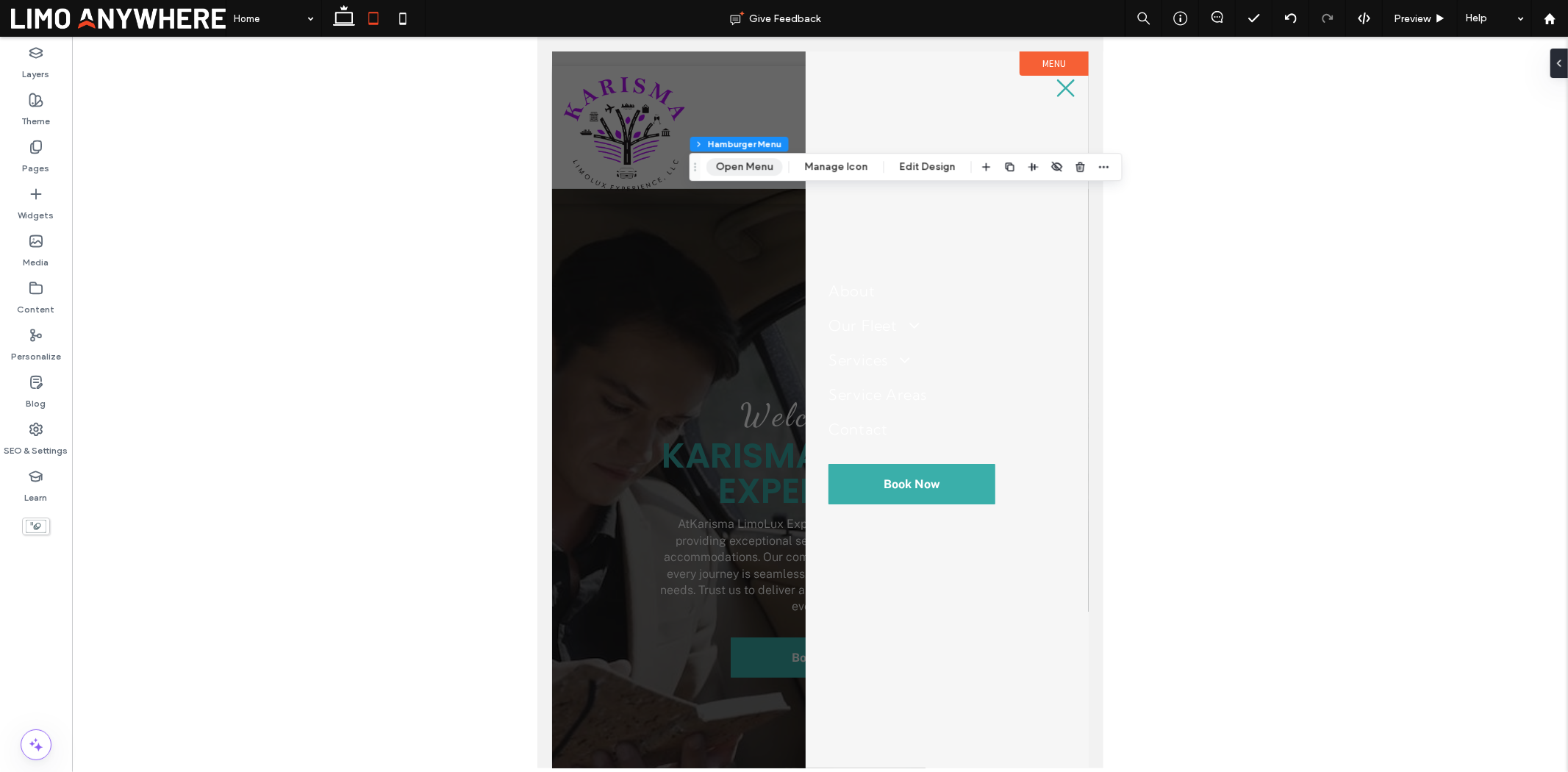
scroll to position [0, 0]
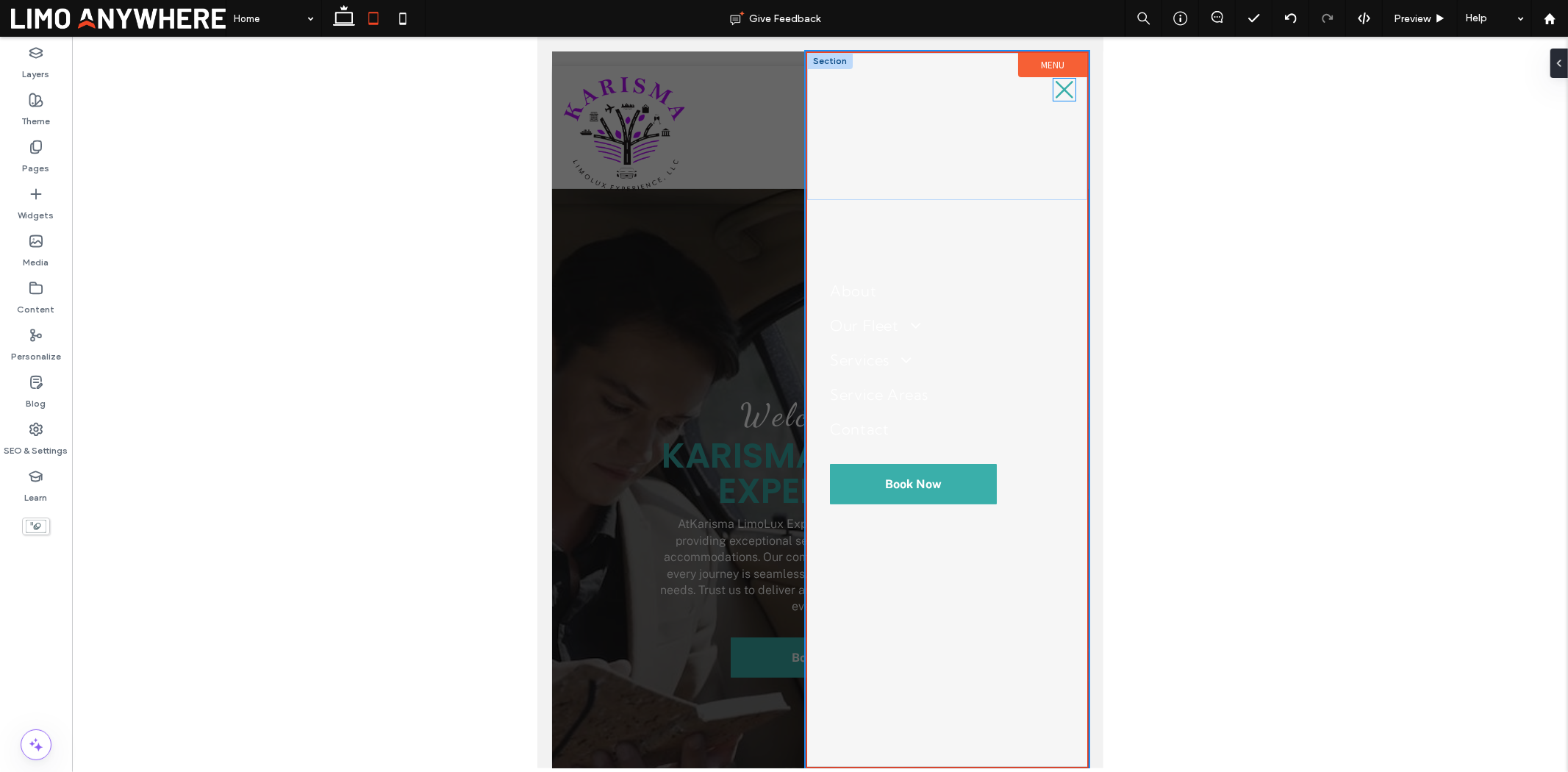
click at [1069, 89] on icon at bounding box center [1064, 89] width 22 height 22
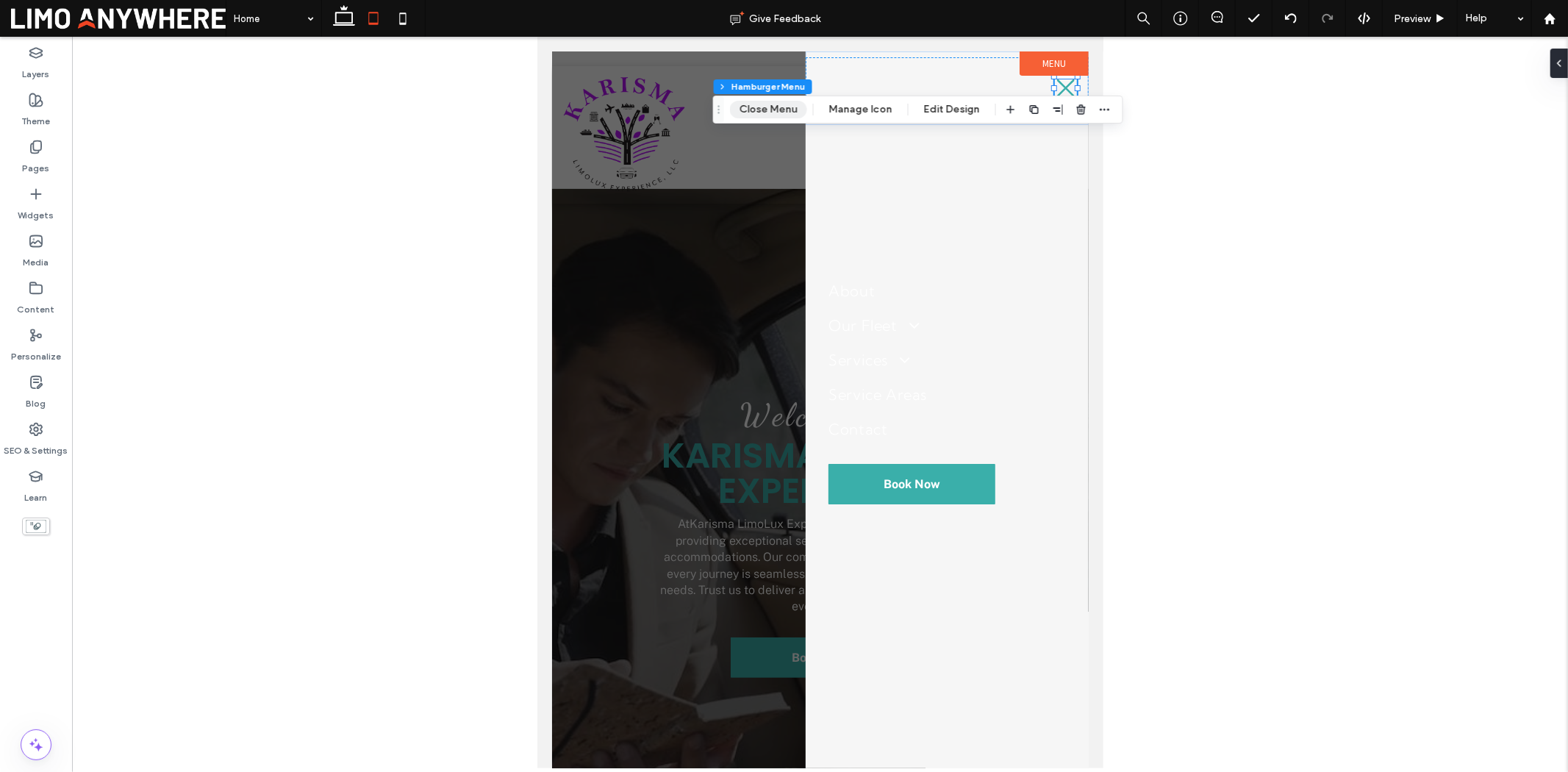
click at [784, 107] on button "Close Menu" at bounding box center [769, 110] width 77 height 18
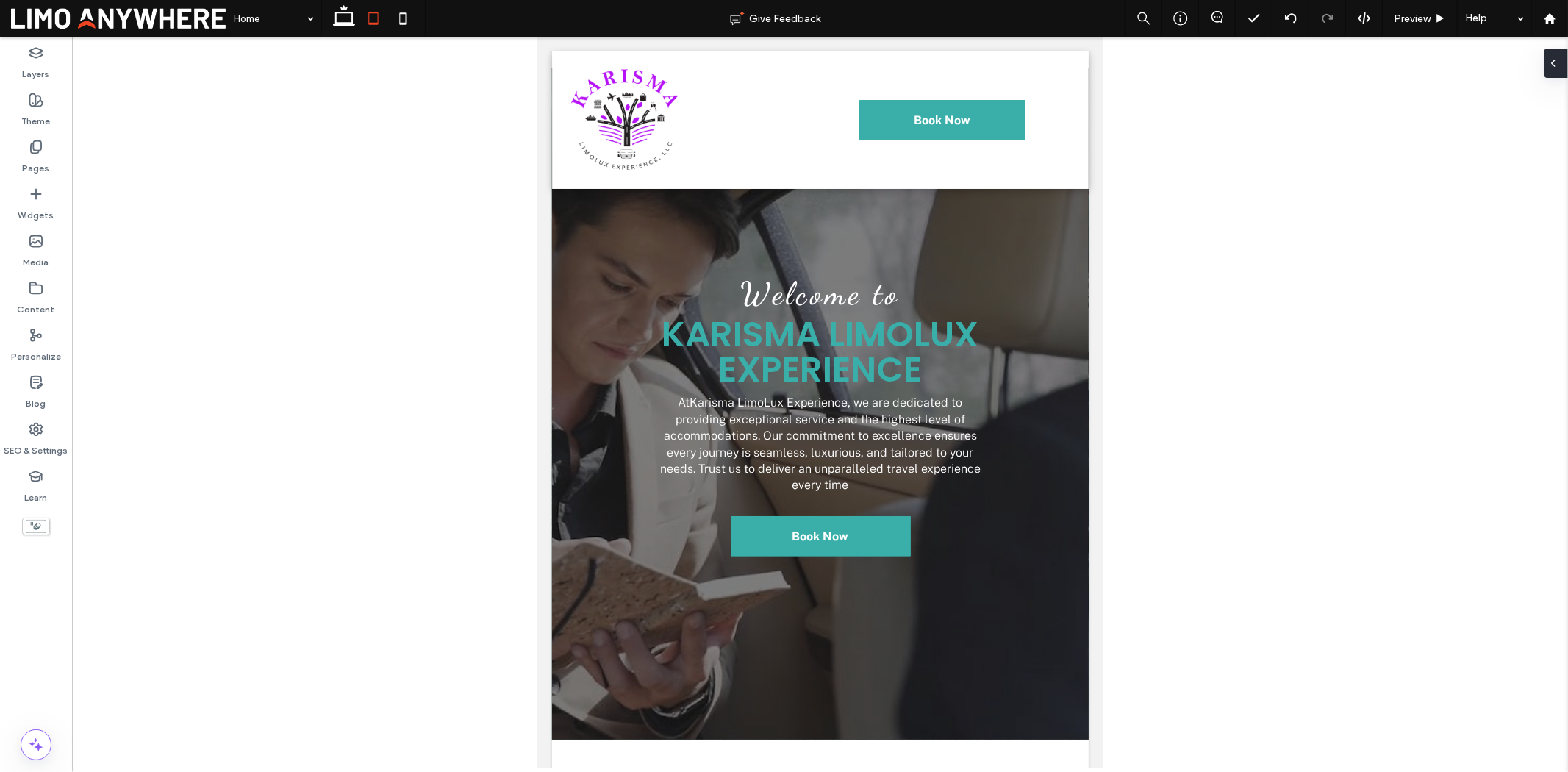
click at [1560, 59] on div at bounding box center [1556, 63] width 24 height 29
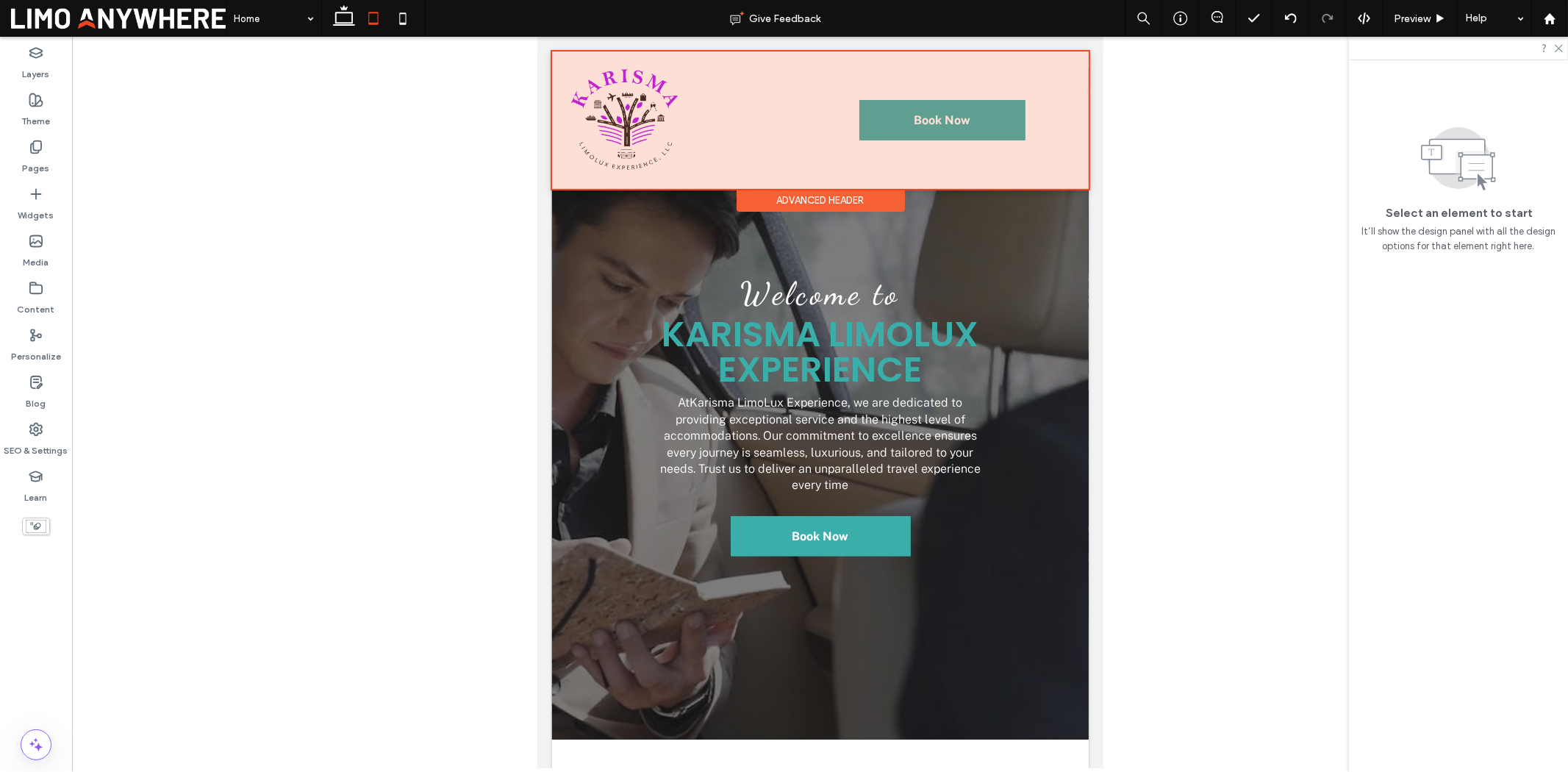
click at [1039, 108] on div at bounding box center [820, 119] width 537 height 137
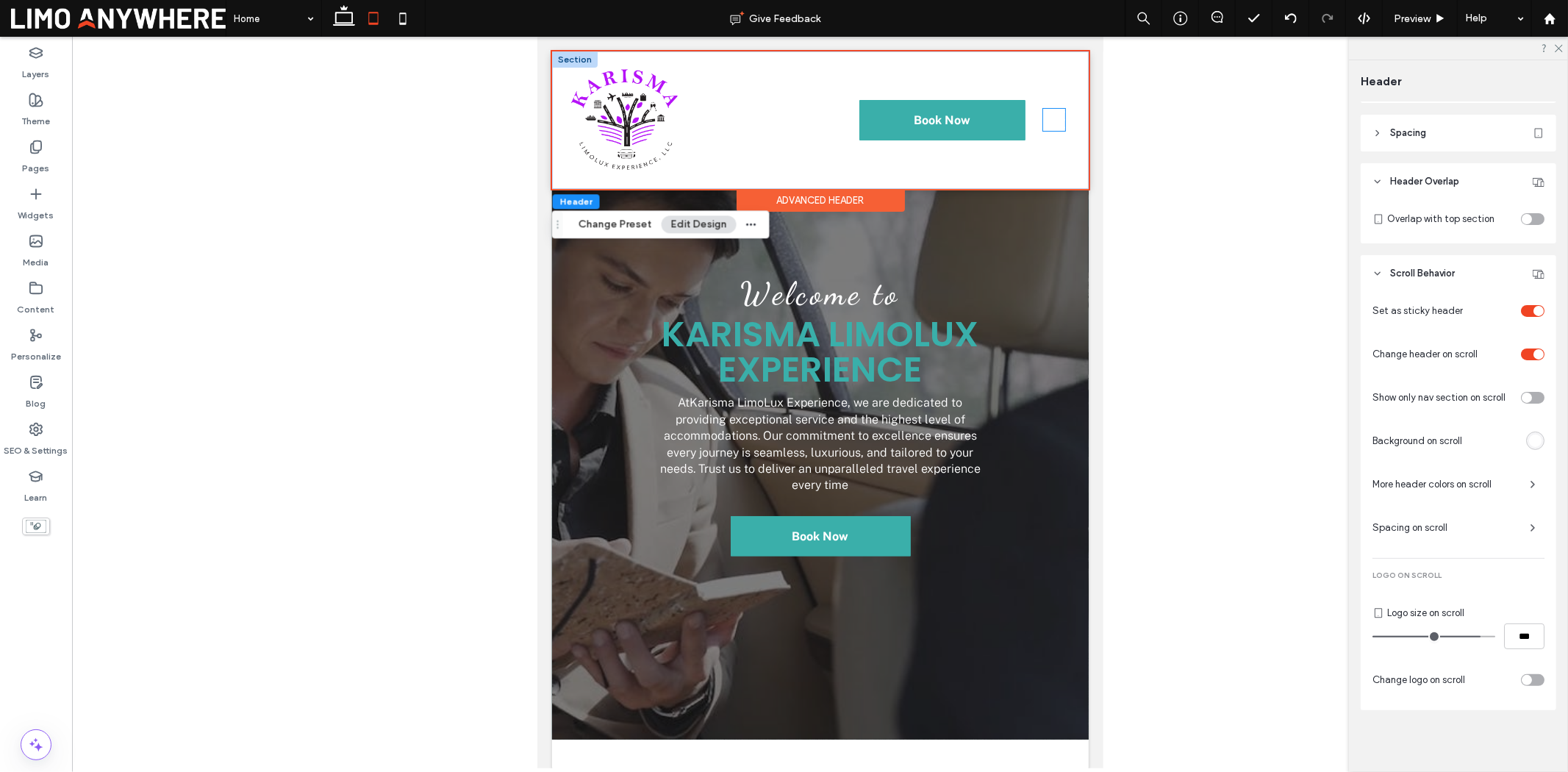
scroll to position [226, 0]
click at [1043, 118] on icon at bounding box center [1053, 119] width 22 height 22
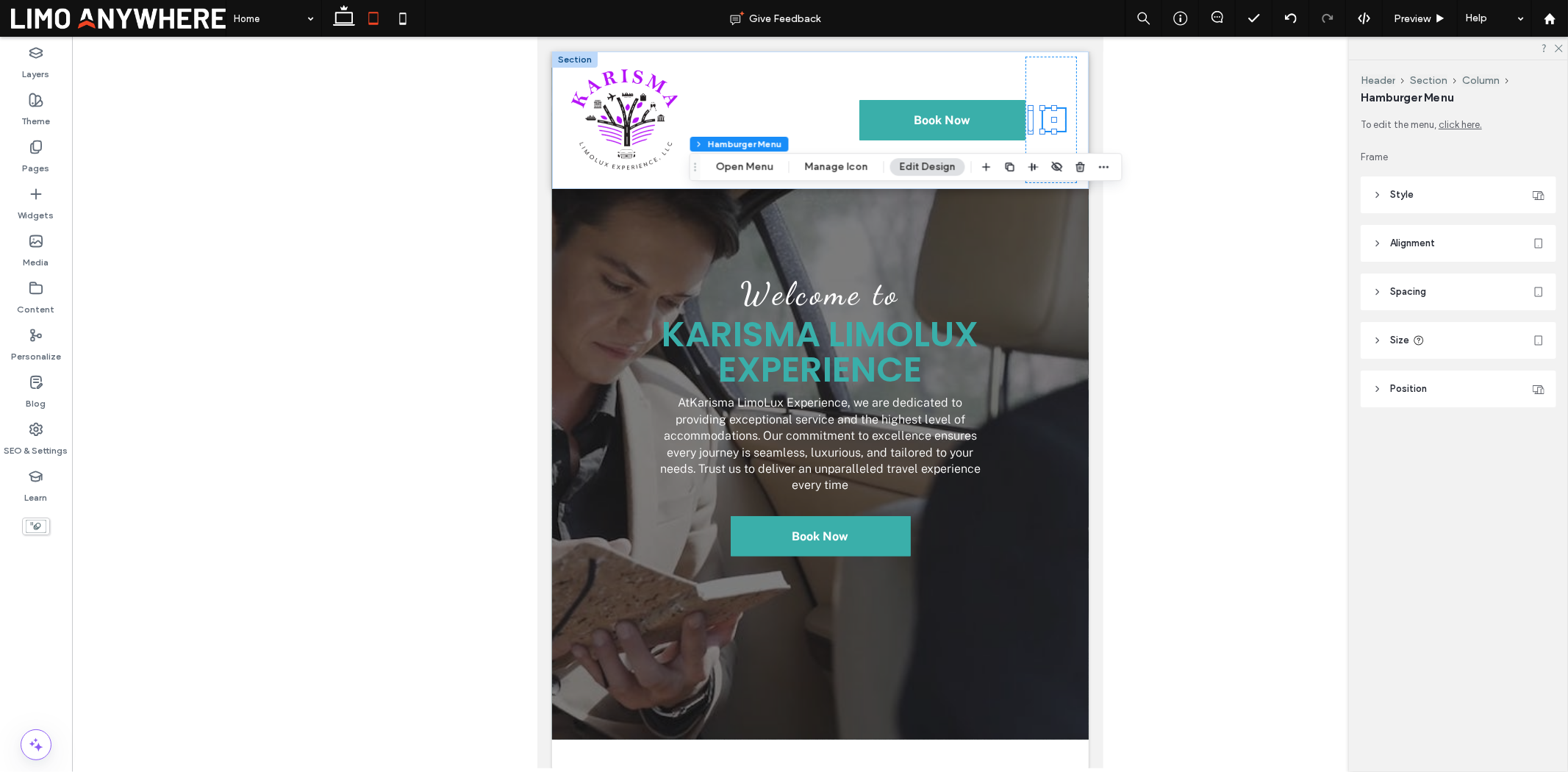
click at [1430, 201] on header "Style" at bounding box center [1458, 194] width 195 height 37
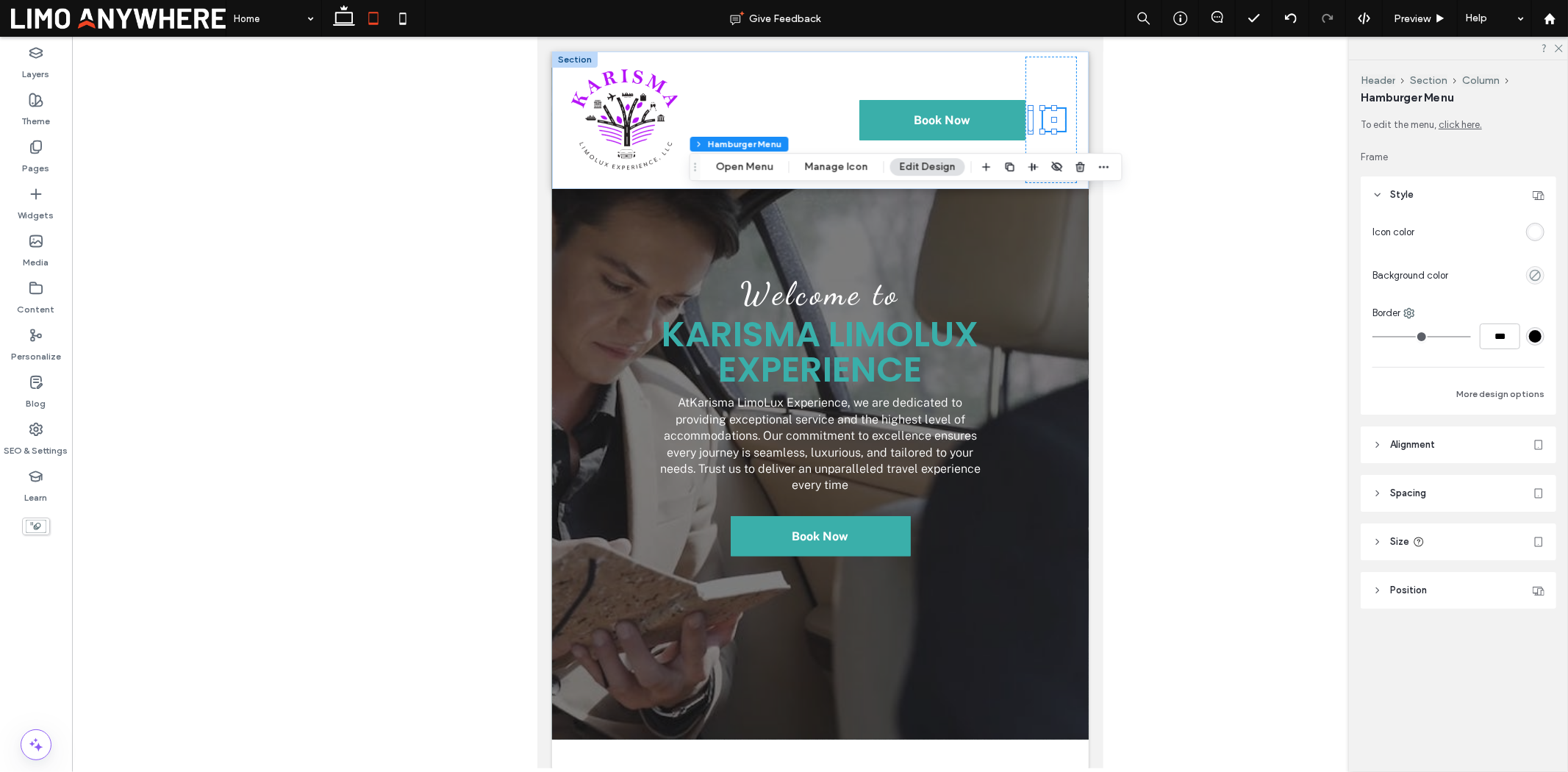
click at [1540, 228] on div "rgba(255, 255, 255, 1)" at bounding box center [1535, 232] width 12 height 12
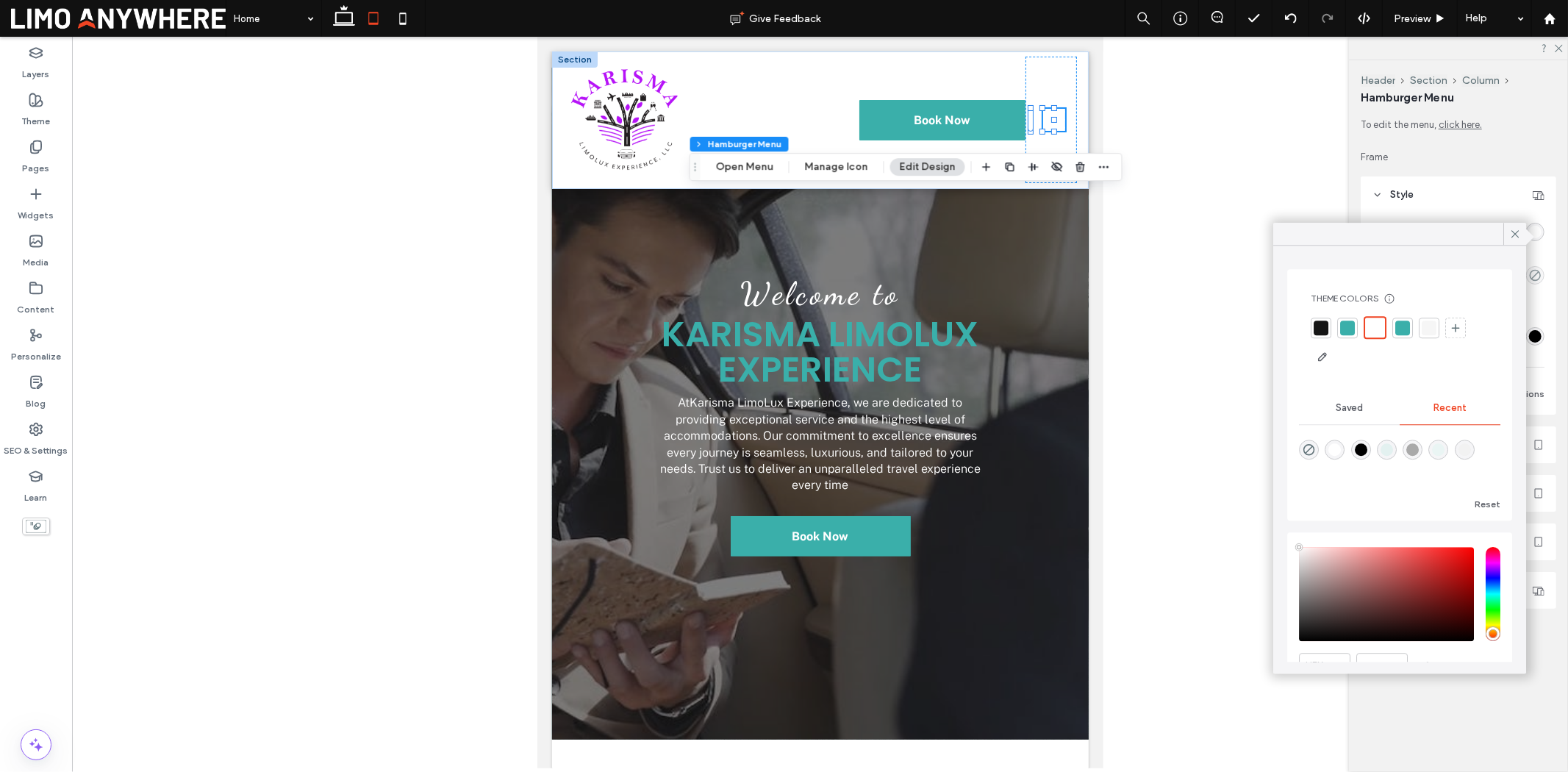
click at [1317, 329] on div at bounding box center [1321, 328] width 15 height 15
click at [1511, 233] on icon at bounding box center [1515, 233] width 13 height 13
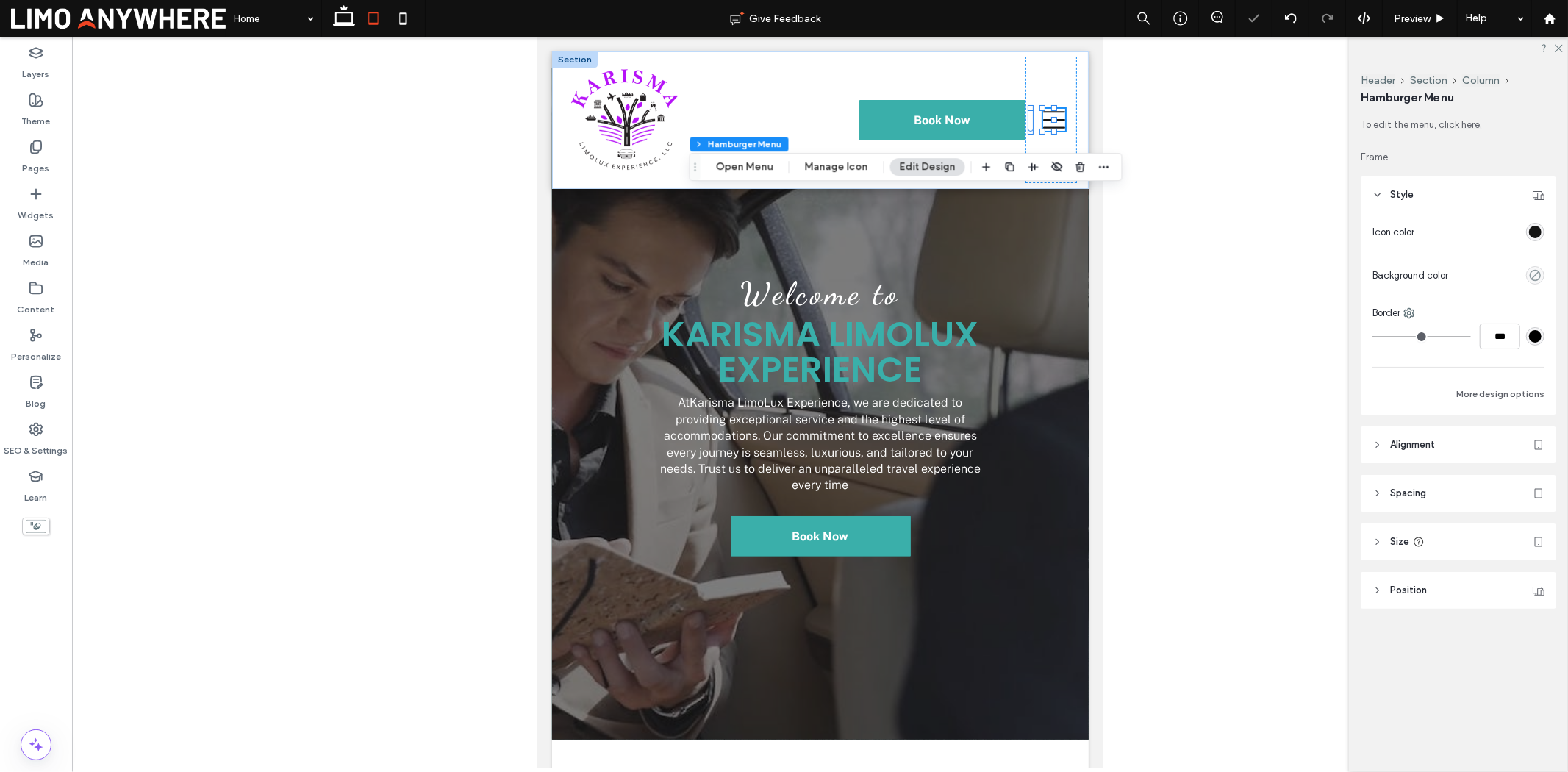
click at [1067, 260] on div "Welcome to Karisma LimoLux Experience At Karisma LimoLux Experience , we are de…" at bounding box center [820, 403] width 537 height 672
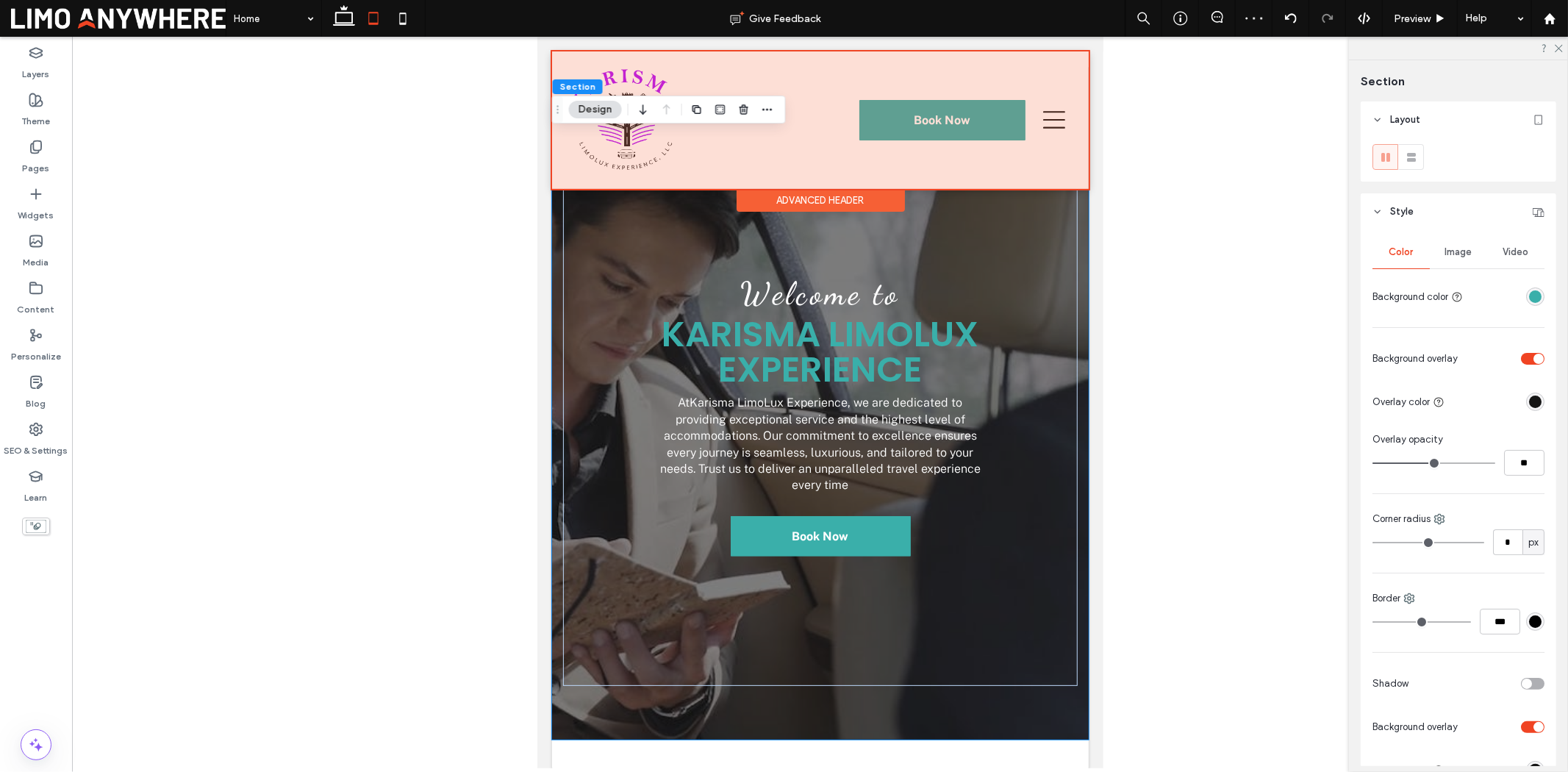
click at [617, 161] on div at bounding box center [820, 119] width 537 height 137
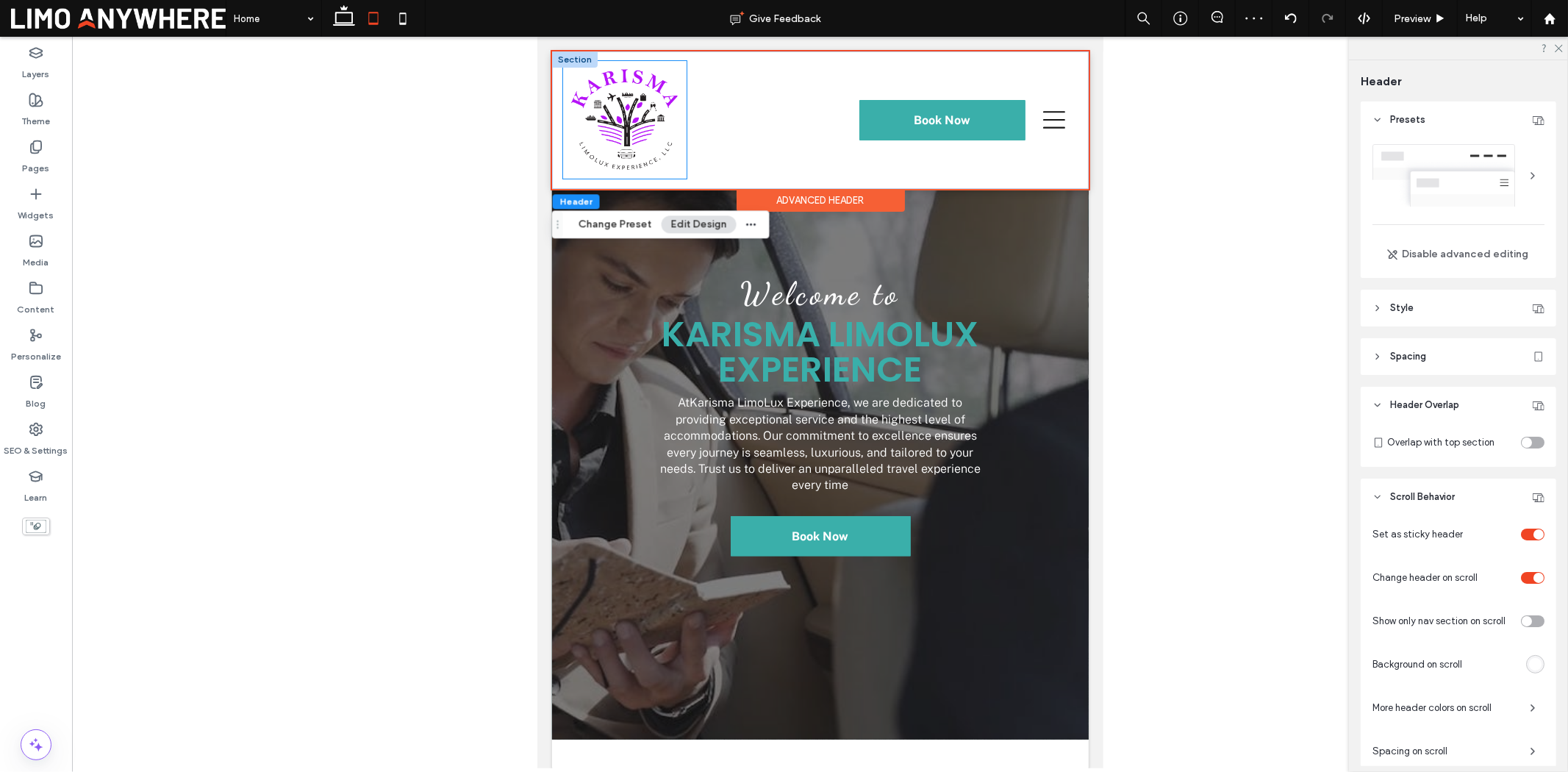
click at [618, 147] on img at bounding box center [625, 119] width 109 height 103
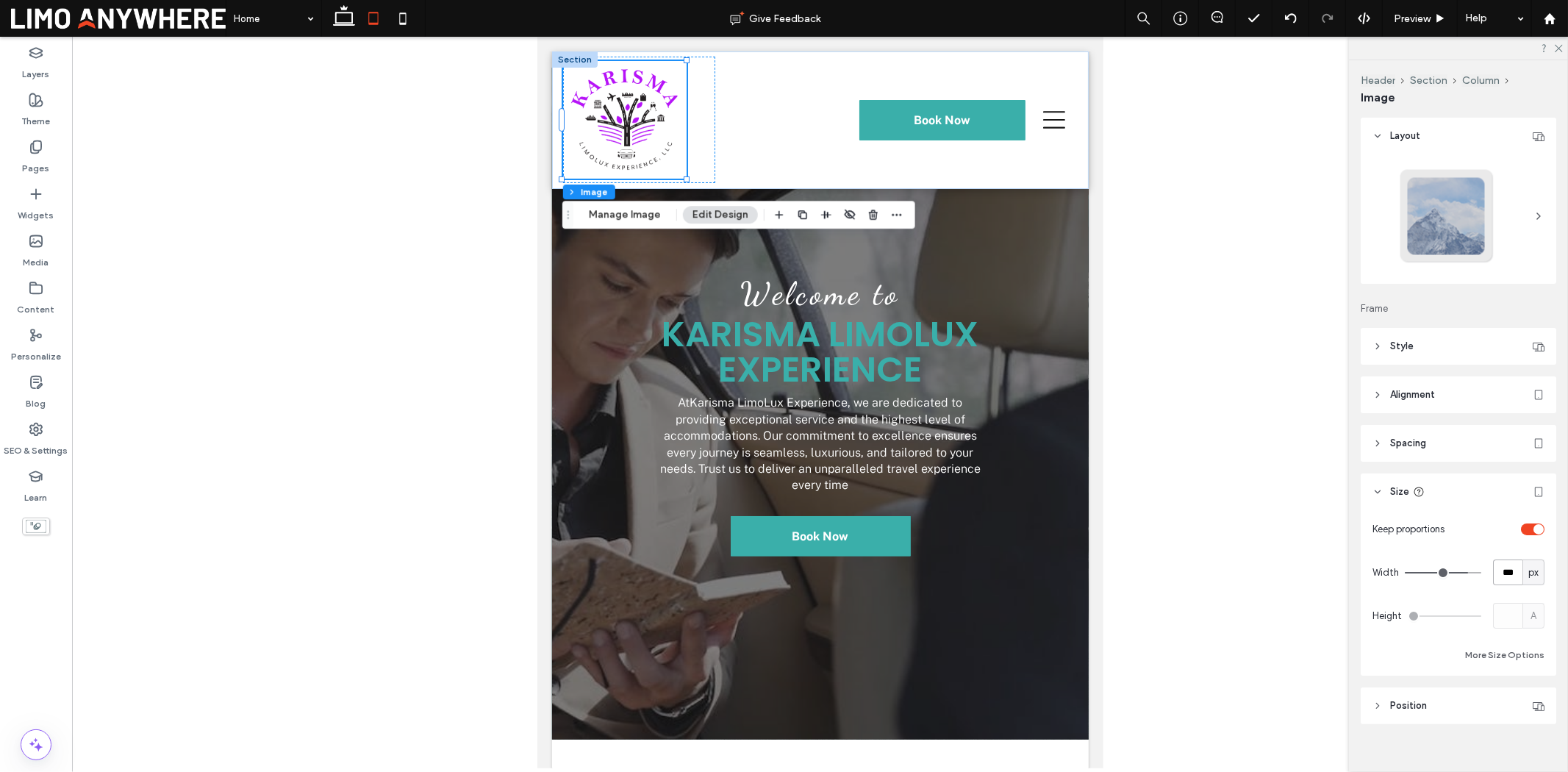
click at [1508, 577] on input "***" at bounding box center [1508, 573] width 29 height 26
type input "***"
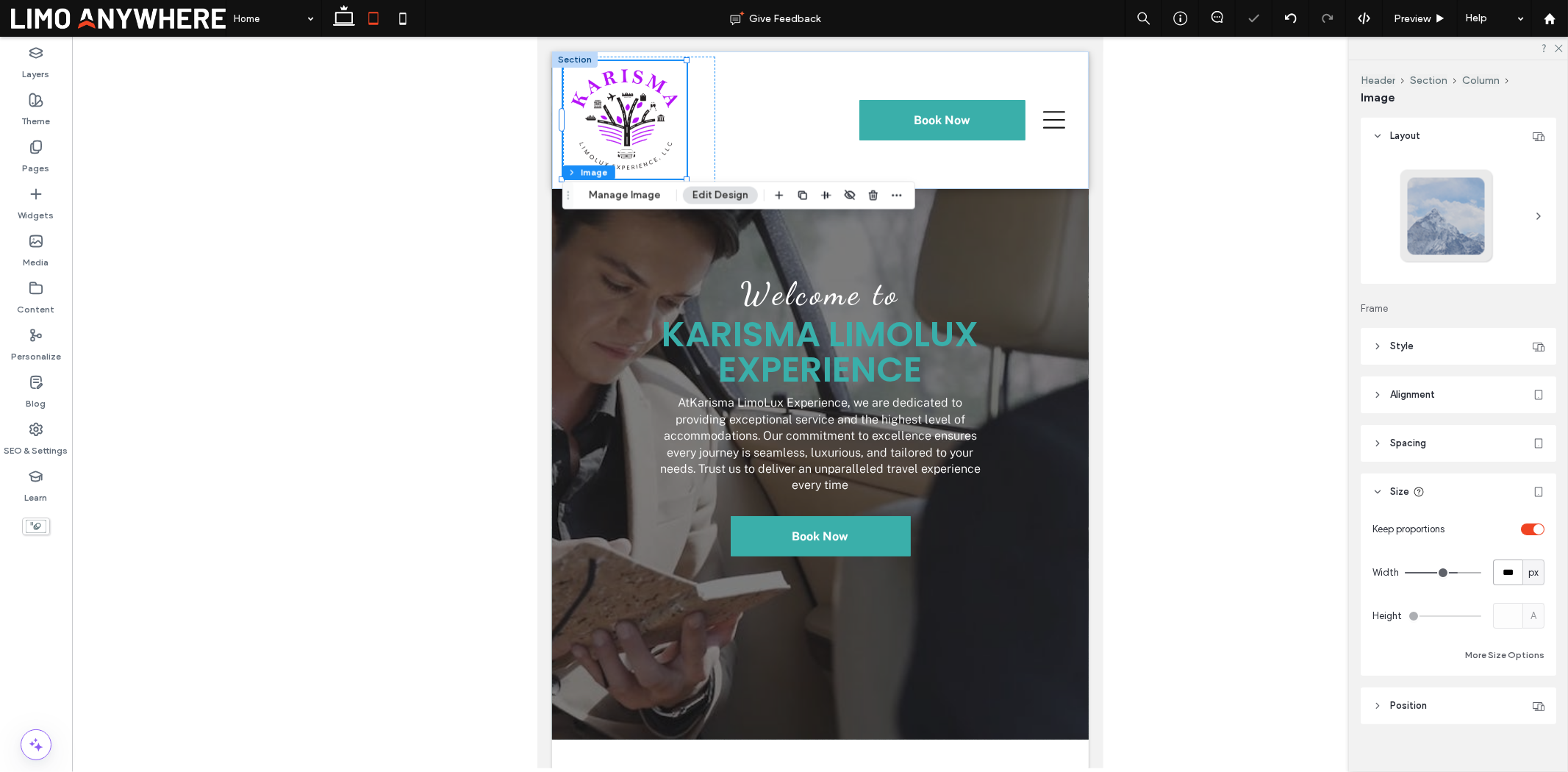
scroll to position [102, 0]
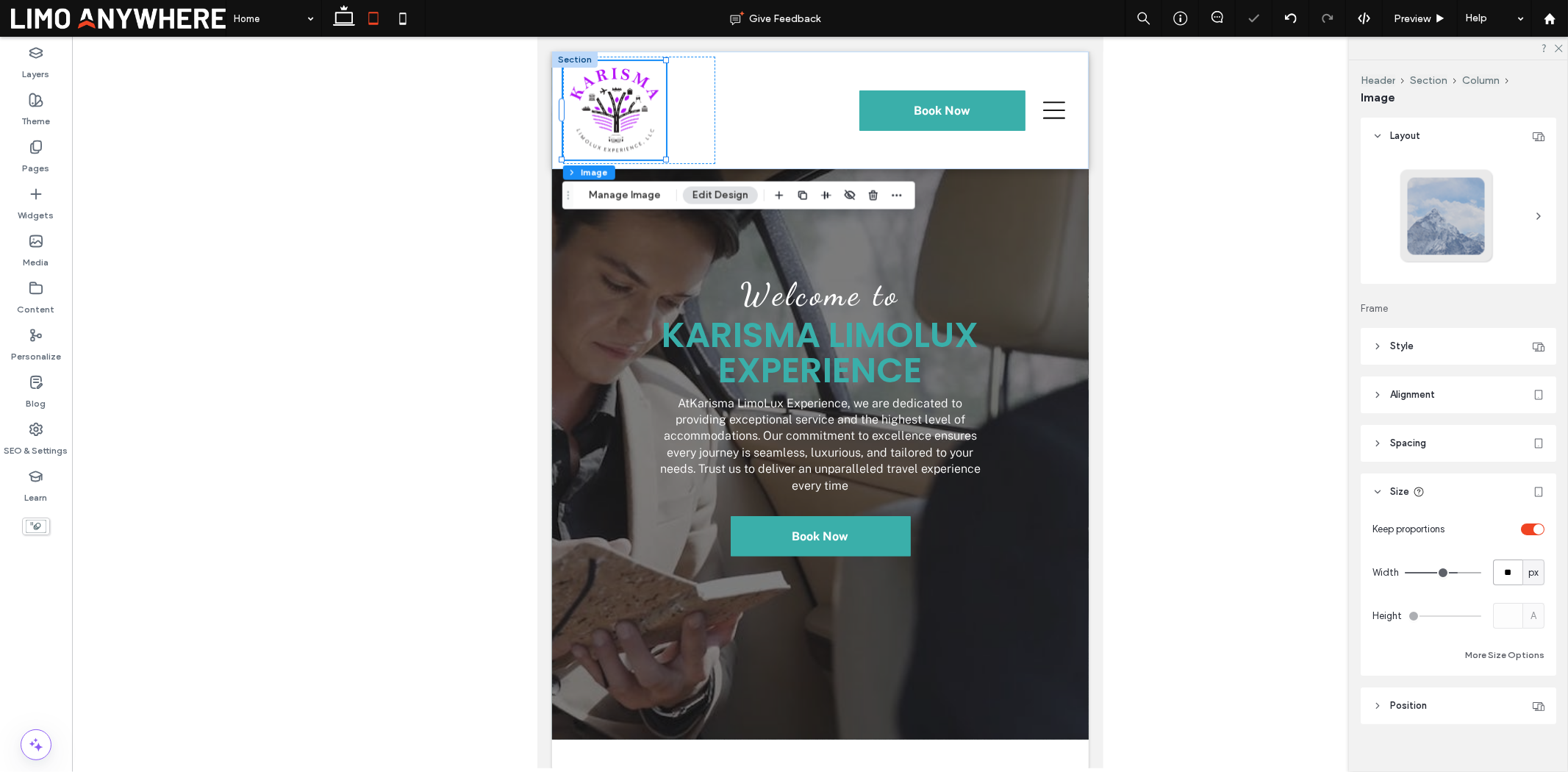
type input "*"
type input "***"
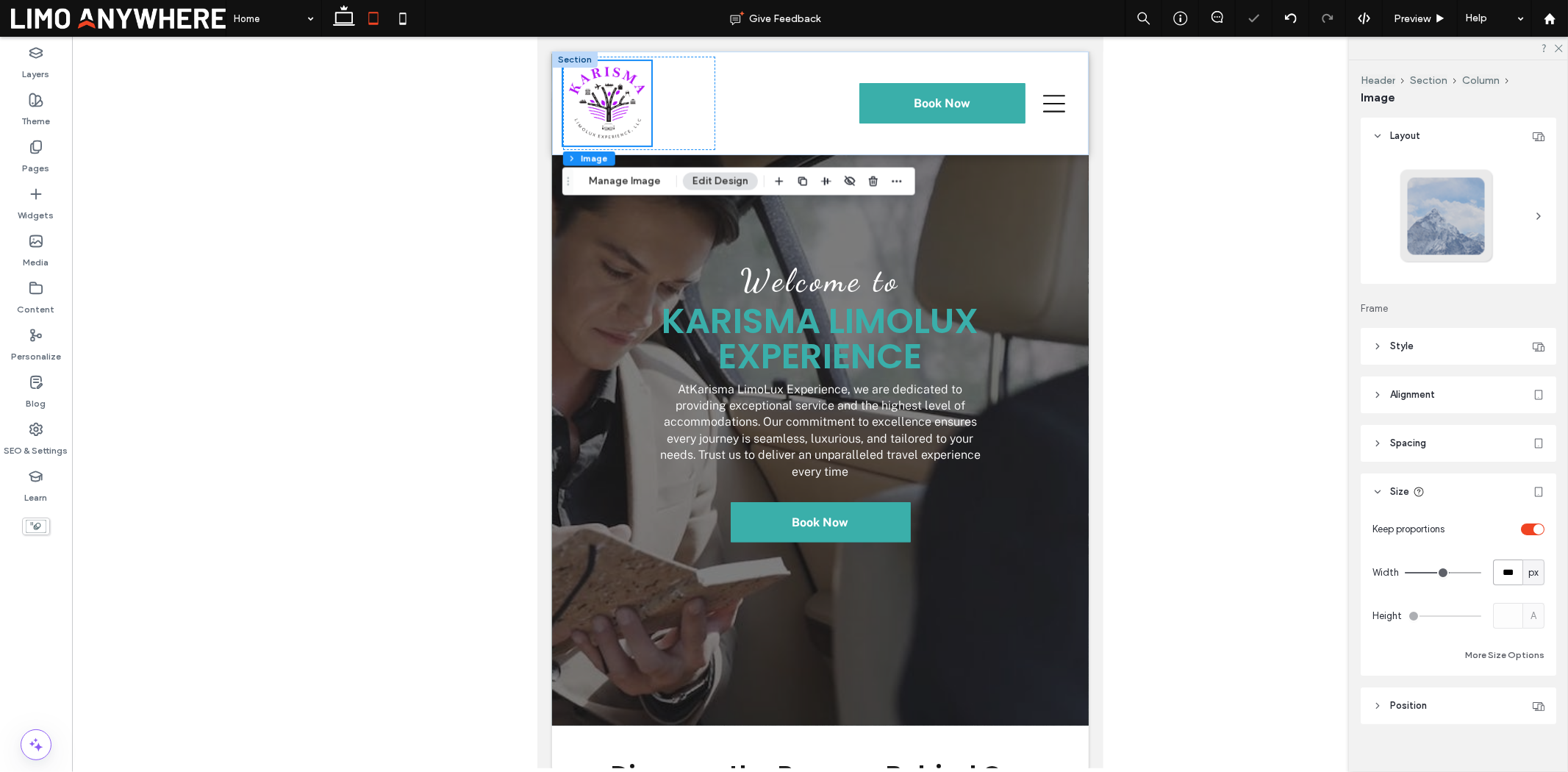
scroll to position [88, 0]
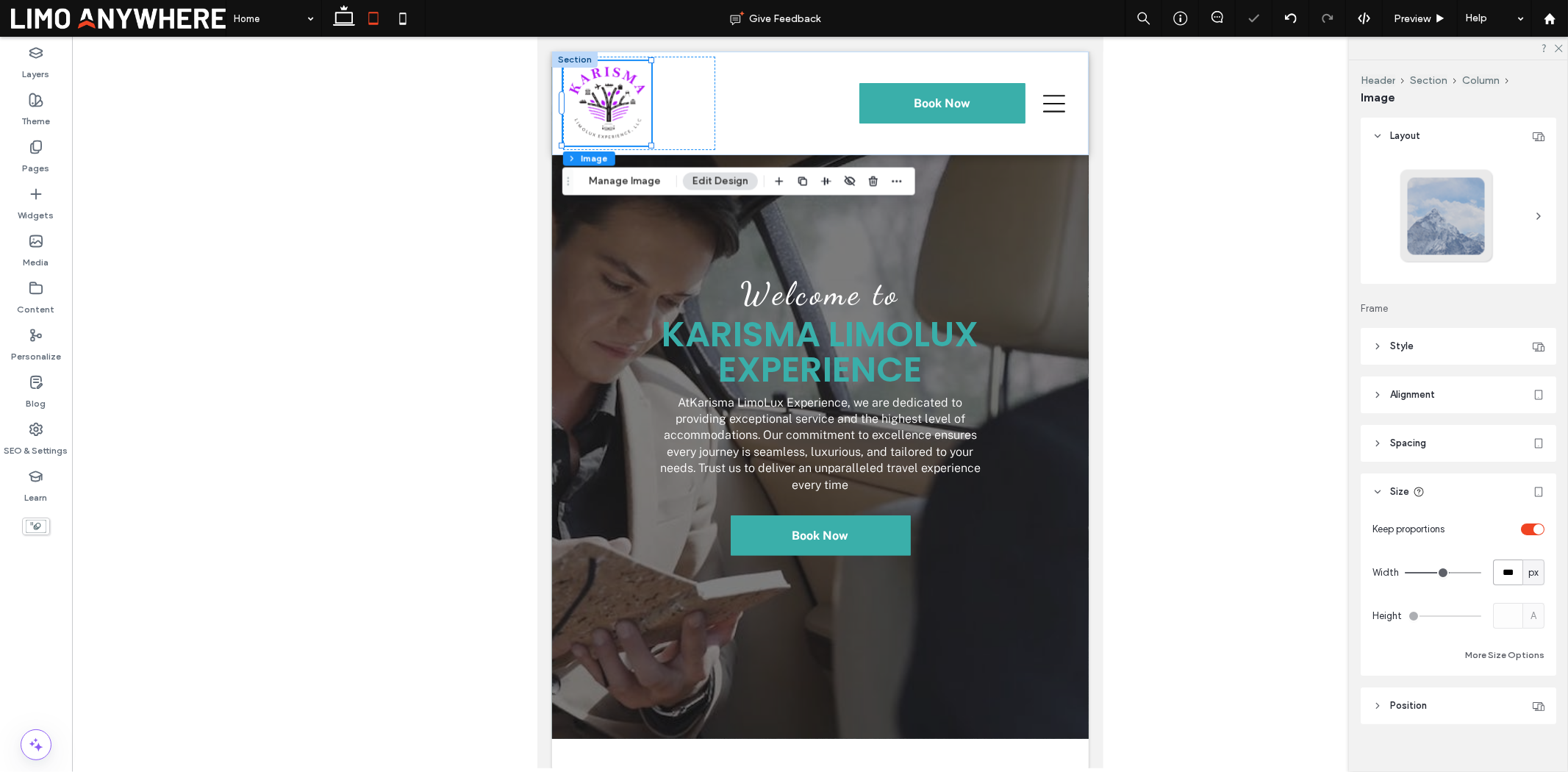
type input "***"
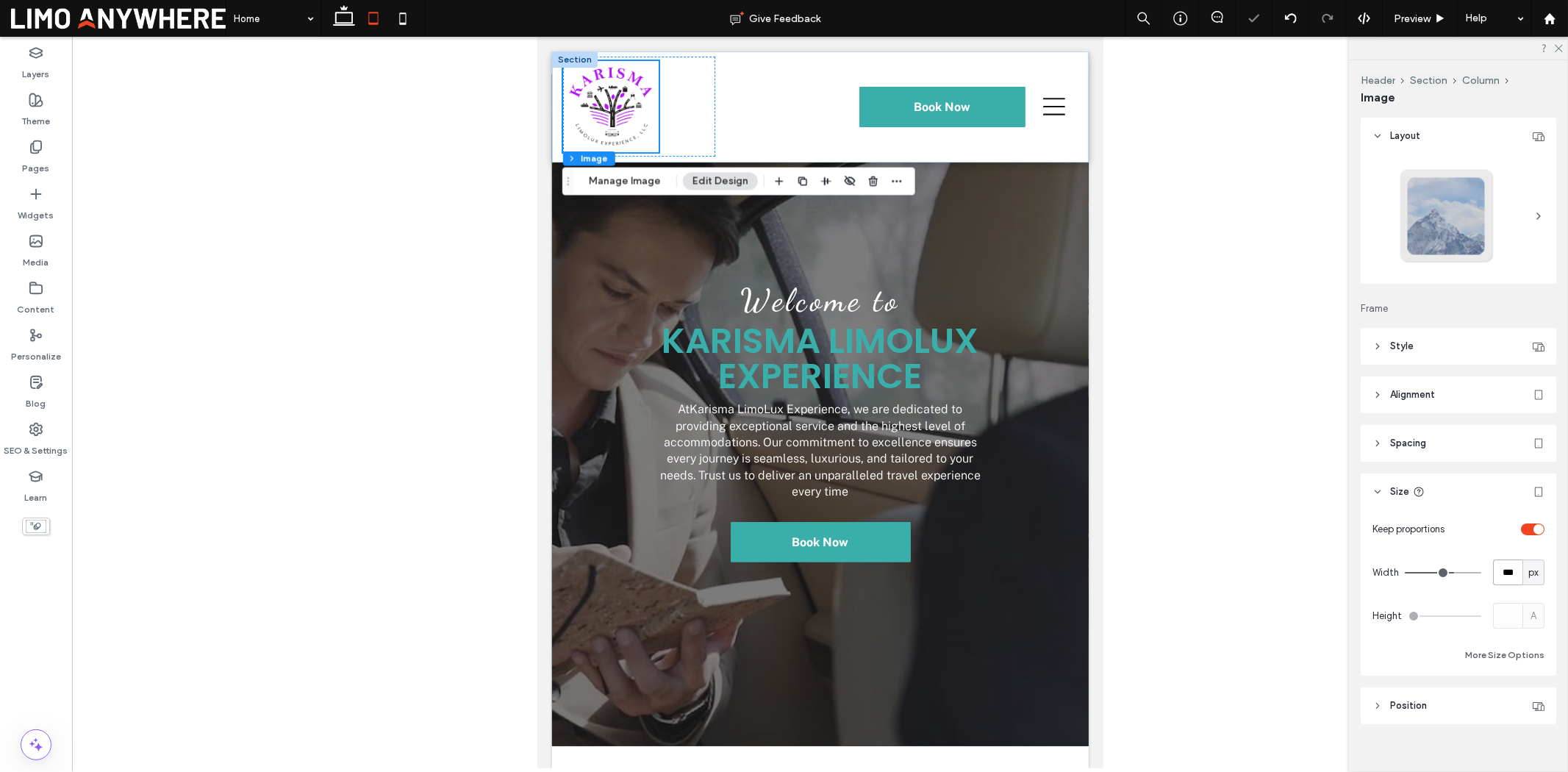
scroll to position [94, 0]
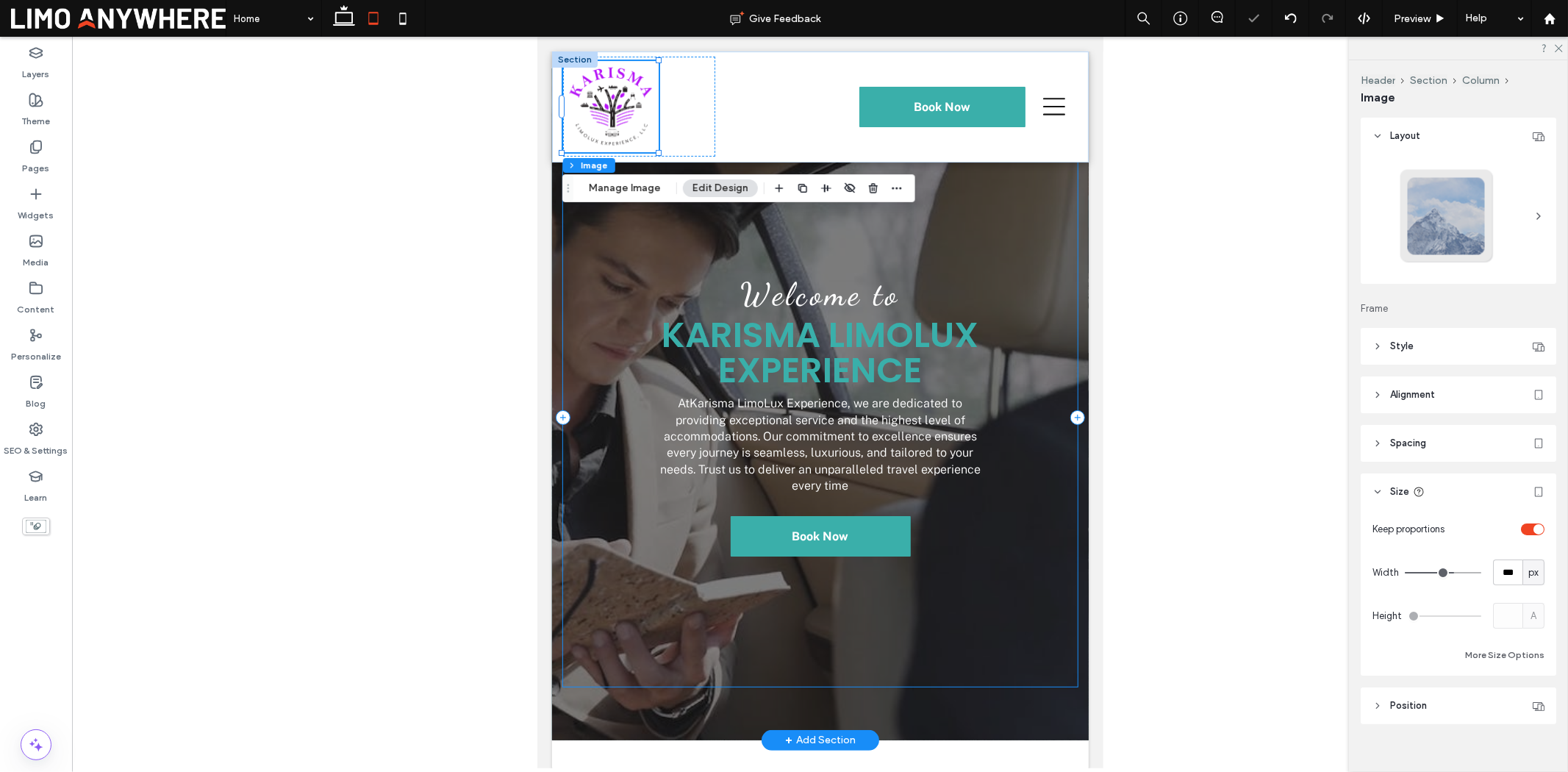
click at [999, 269] on div "Welcome to Karisma LimoLux Experience At Karisma LimoLux Experience , we are de…" at bounding box center [821, 417] width 516 height 539
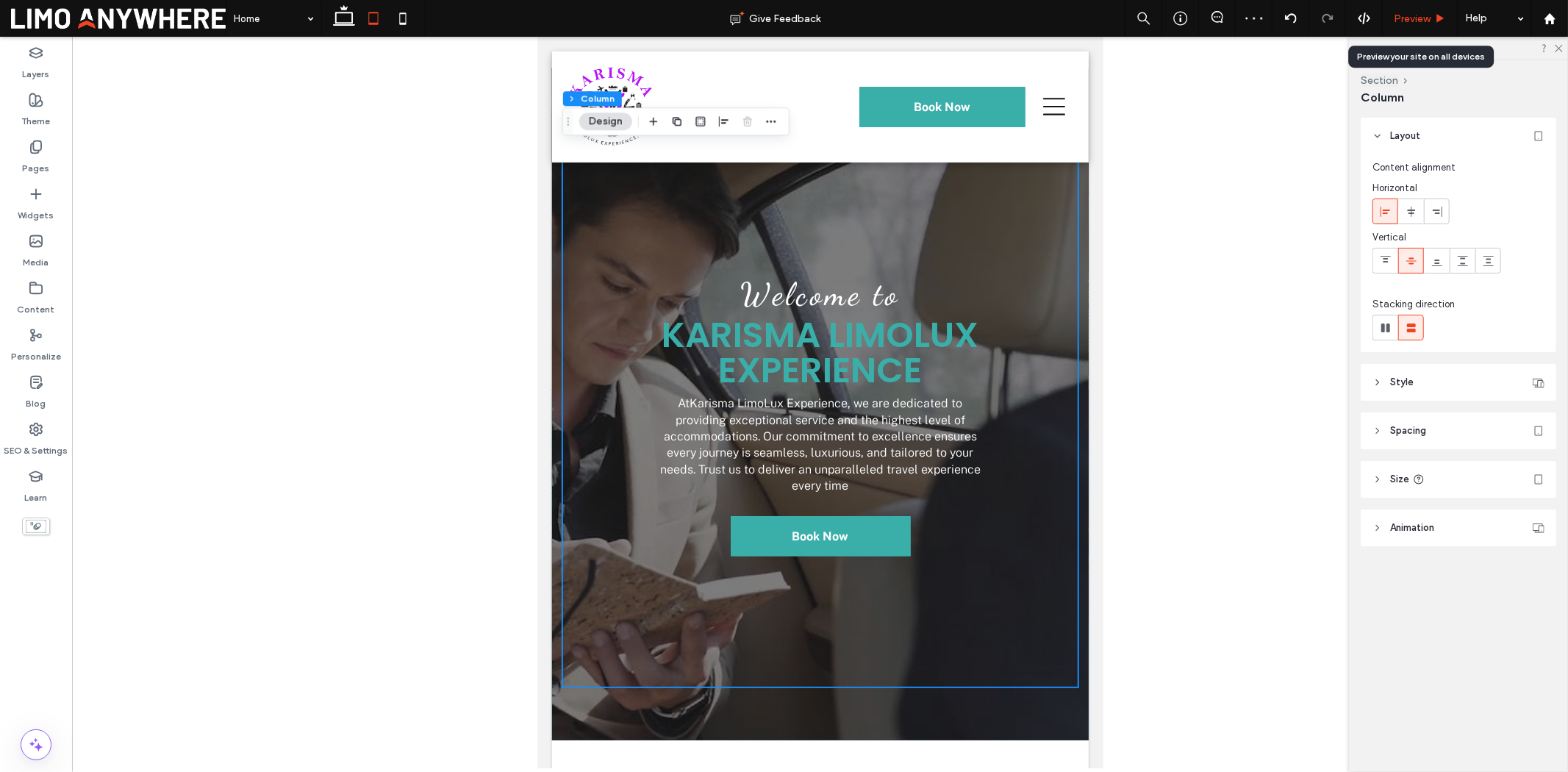
click at [1413, 22] on span "Preview" at bounding box center [1412, 18] width 37 height 12
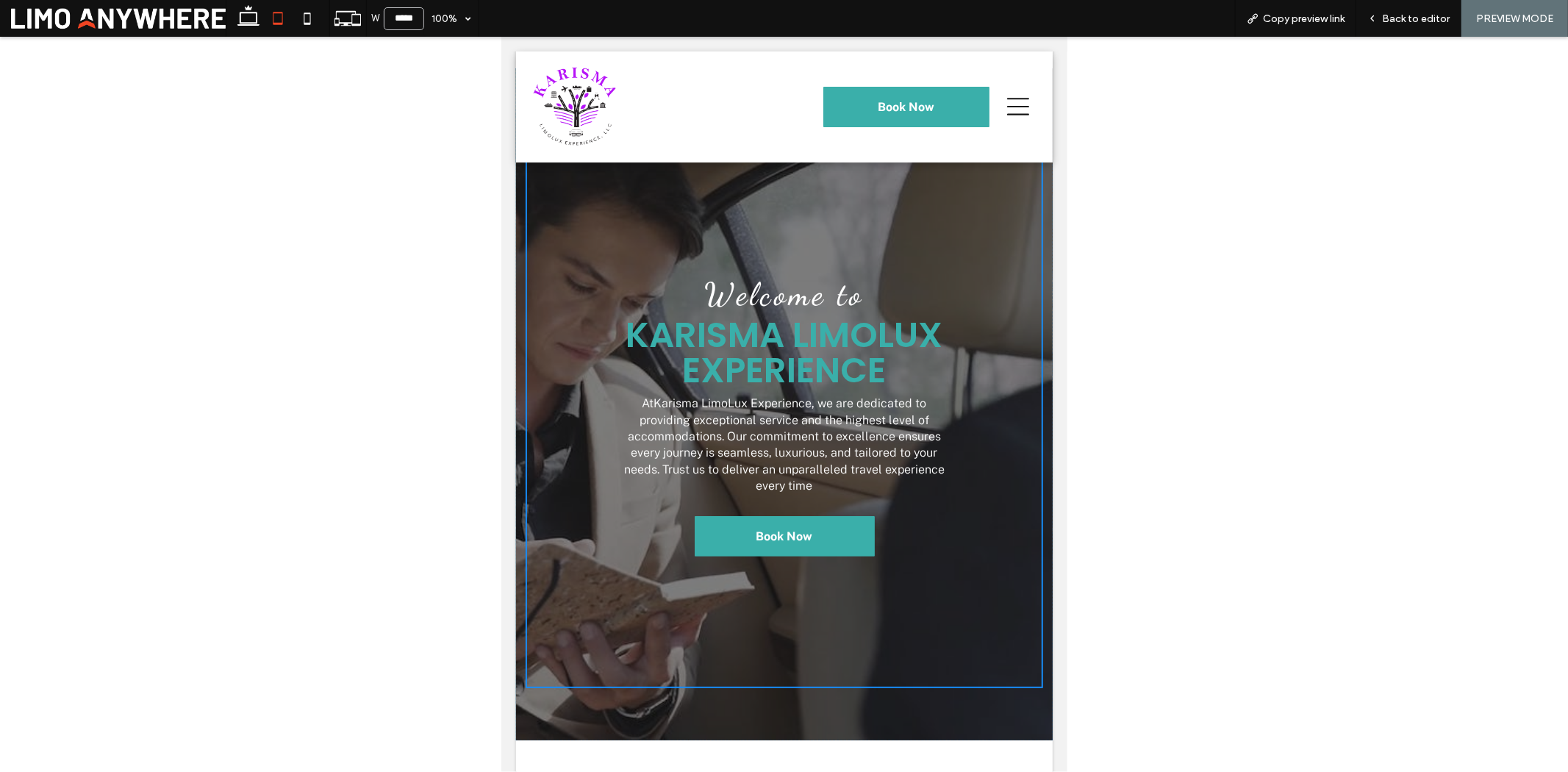
scroll to position [81, 0]
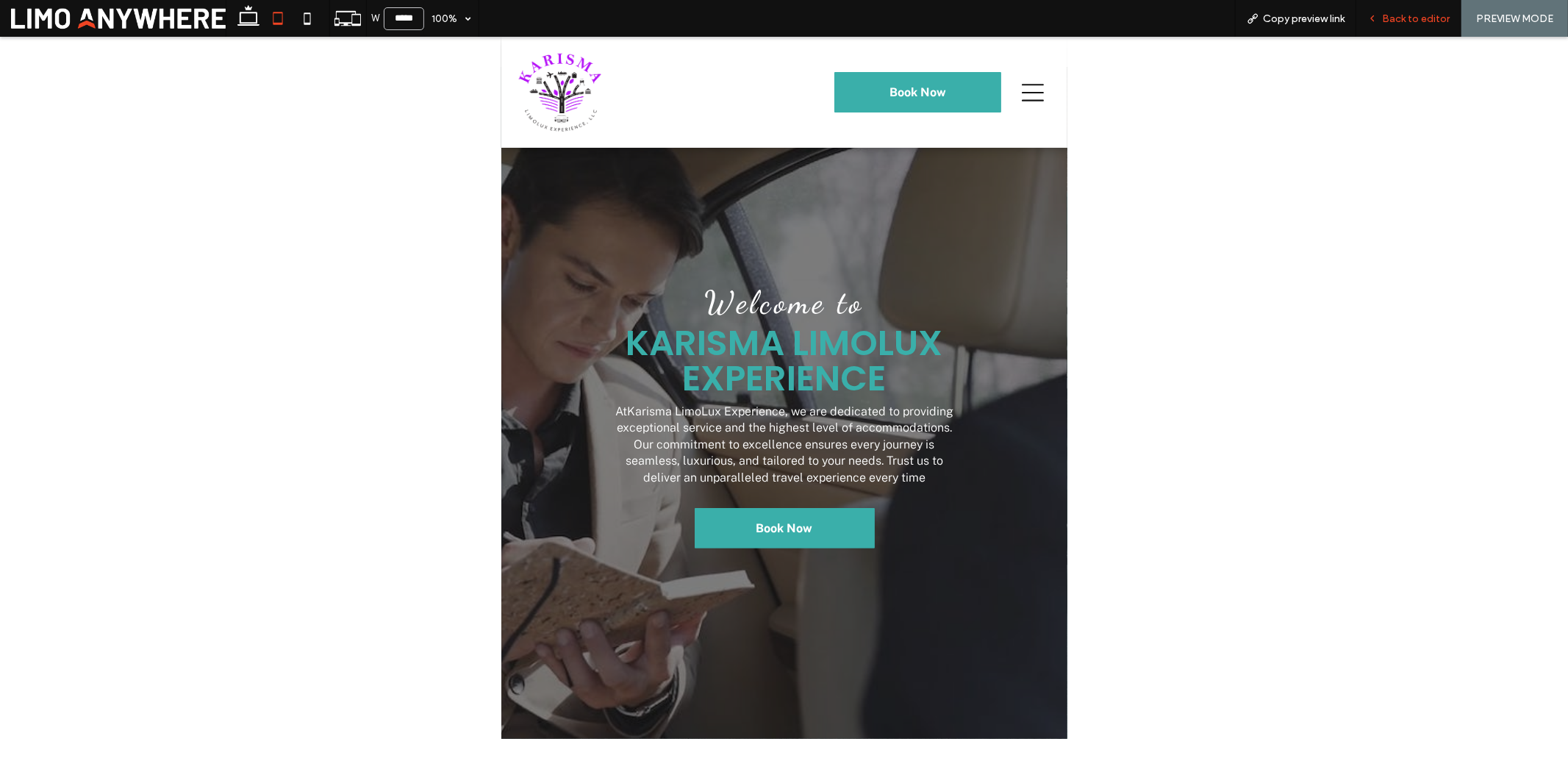
click at [1409, 20] on span "Back to editor" at bounding box center [1416, 18] width 68 height 12
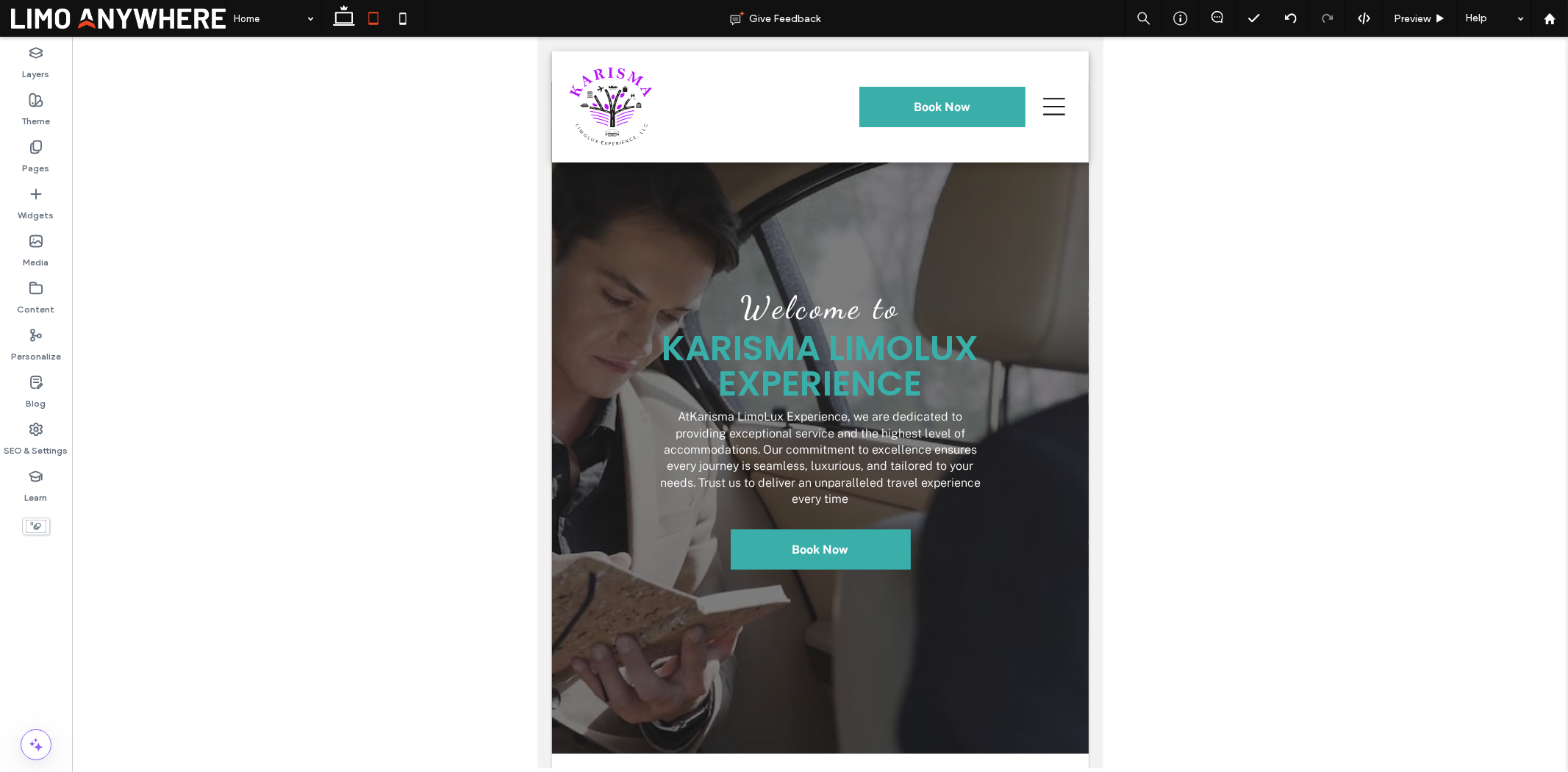
scroll to position [94, 0]
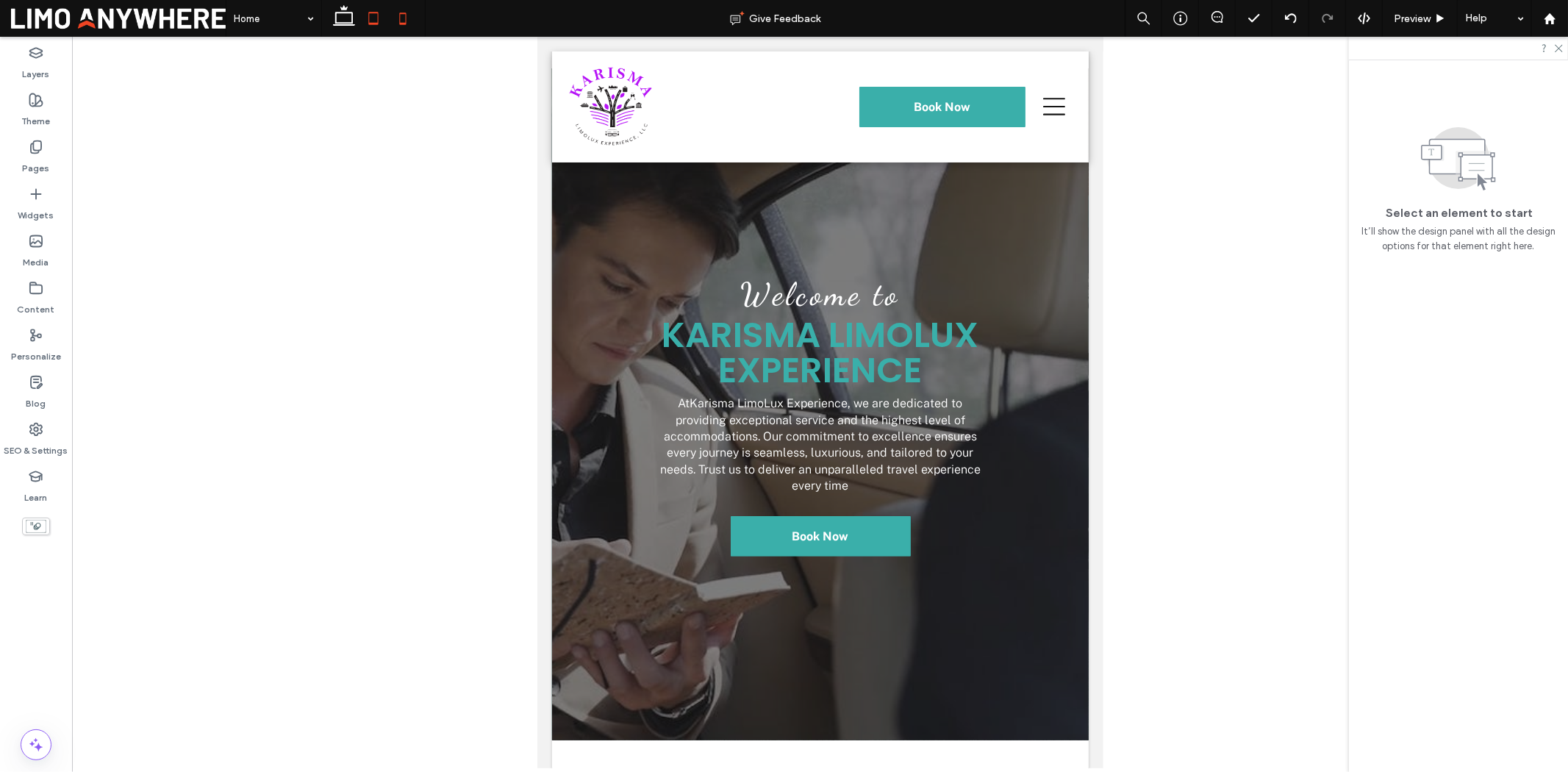
click at [408, 18] on icon at bounding box center [403, 19] width 29 height 29
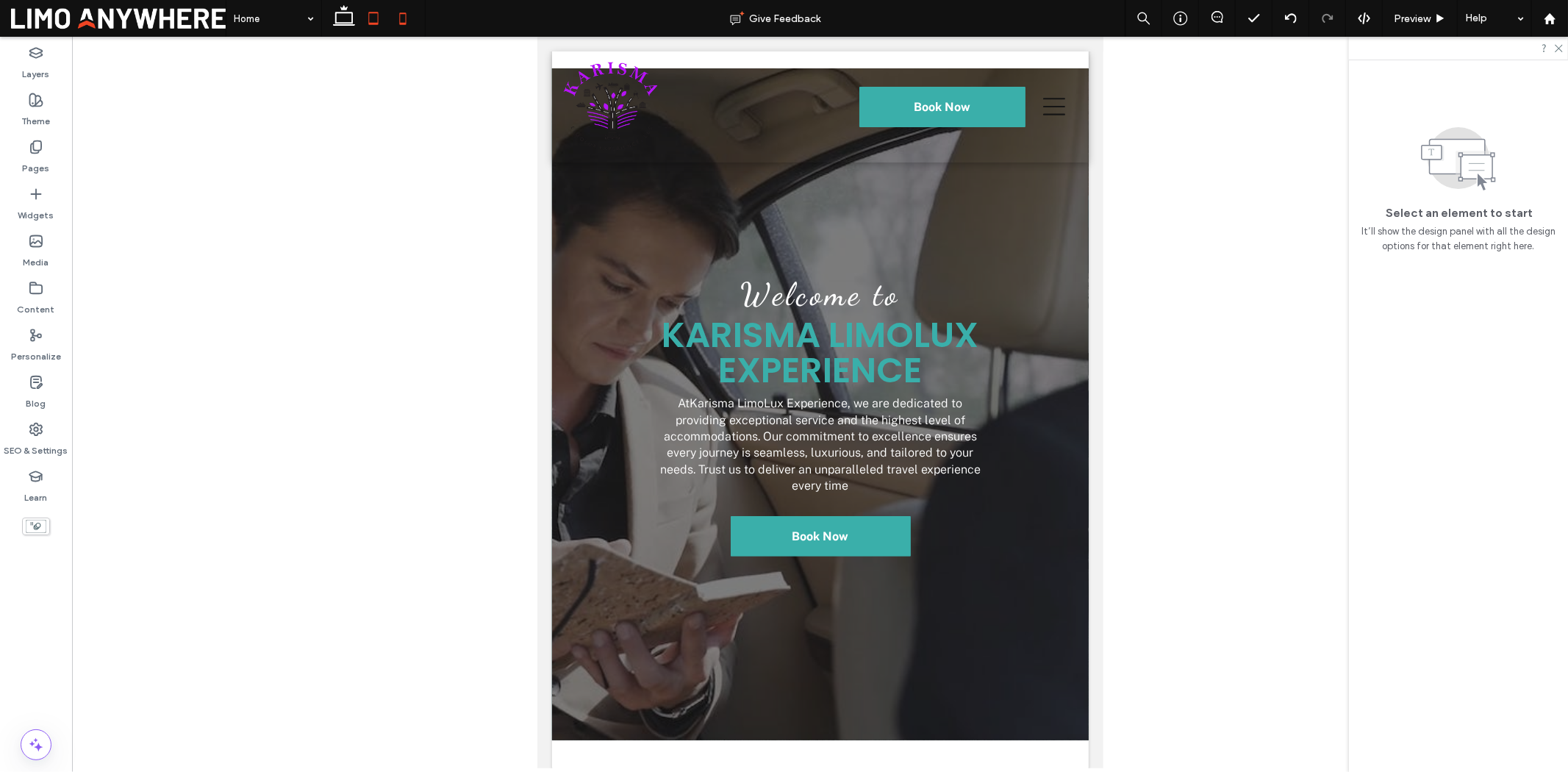
scroll to position [0, 0]
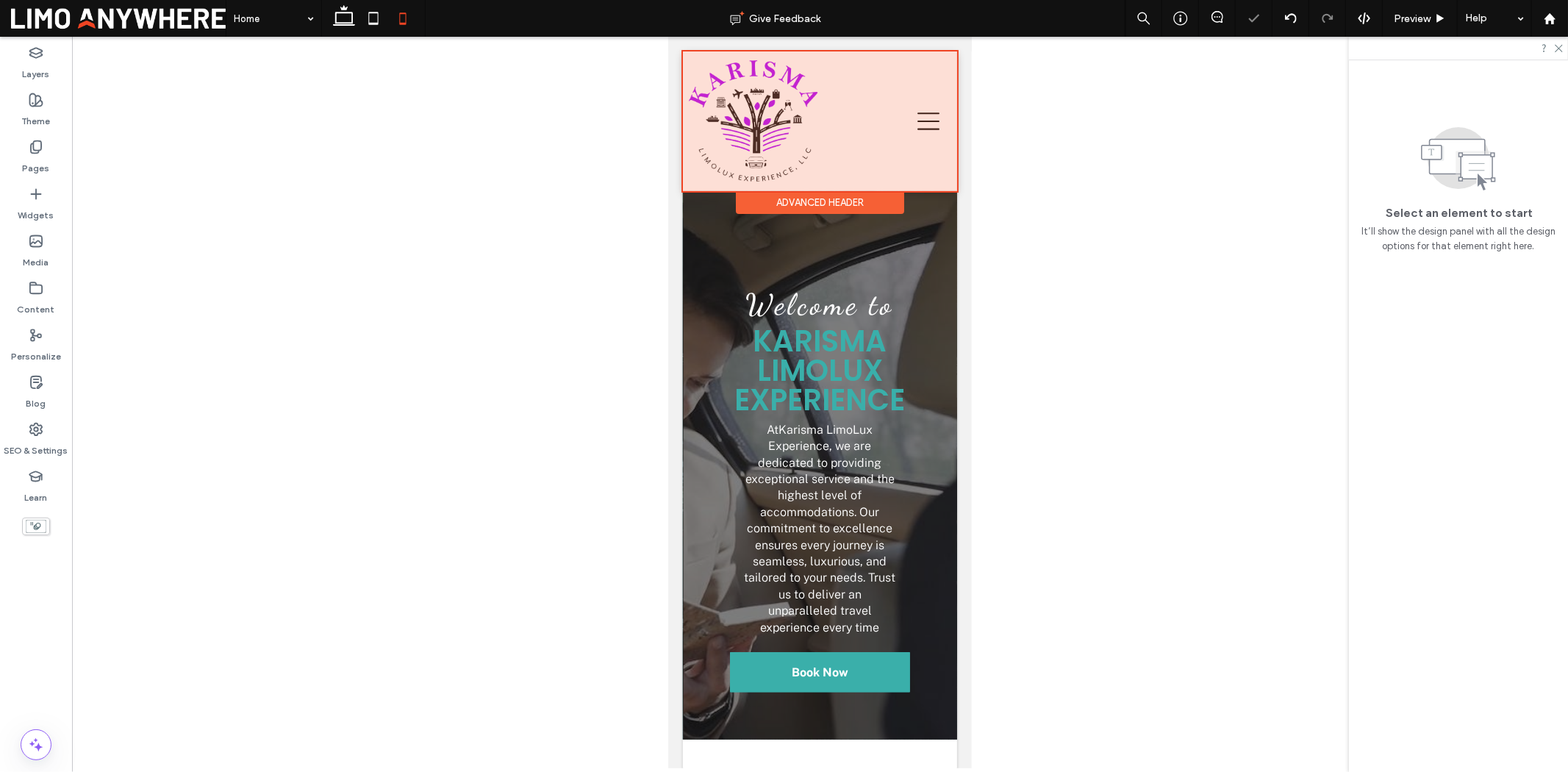
click at [869, 139] on div at bounding box center [819, 120] width 274 height 140
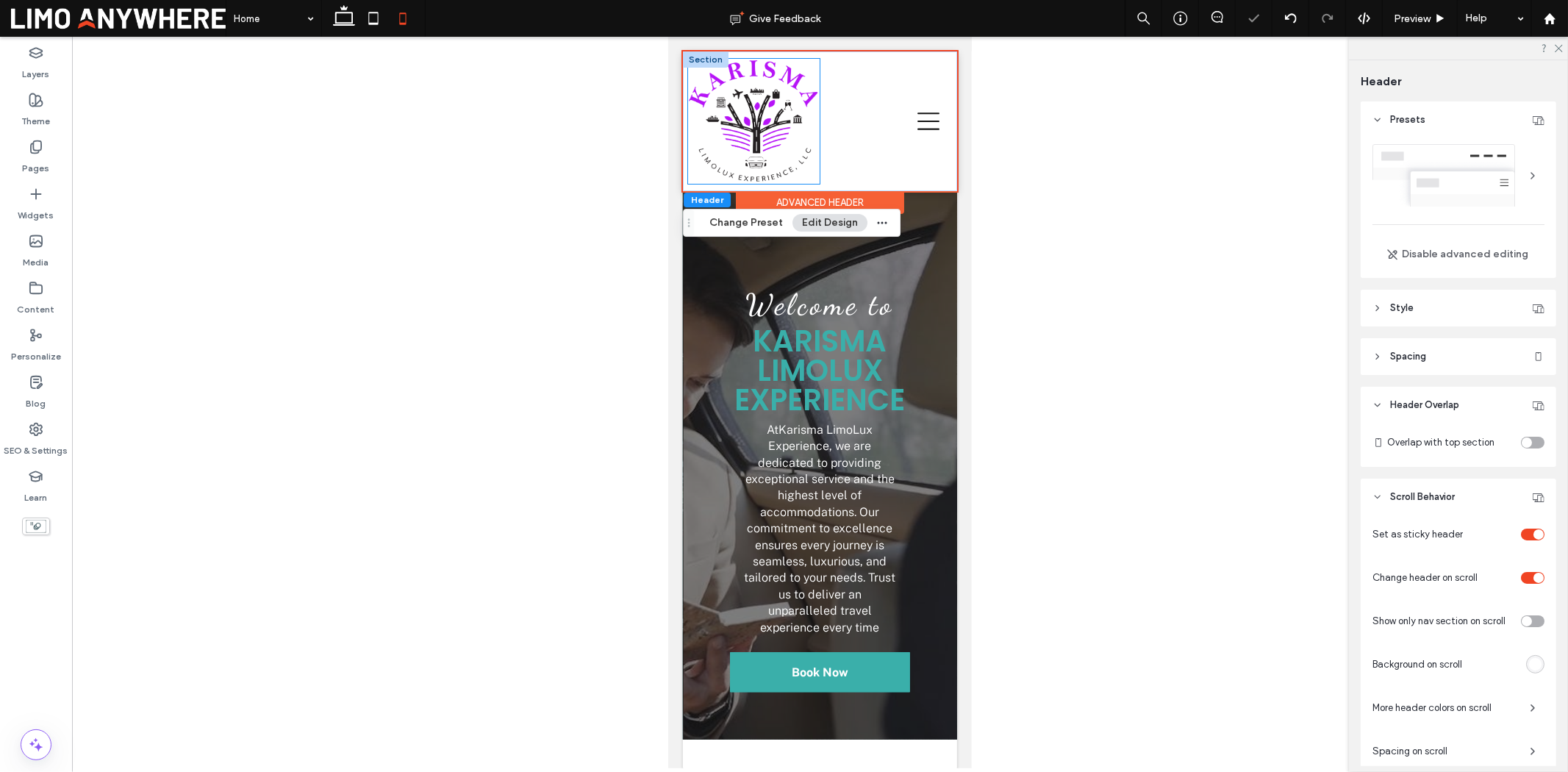
click at [782, 110] on img at bounding box center [753, 120] width 132 height 126
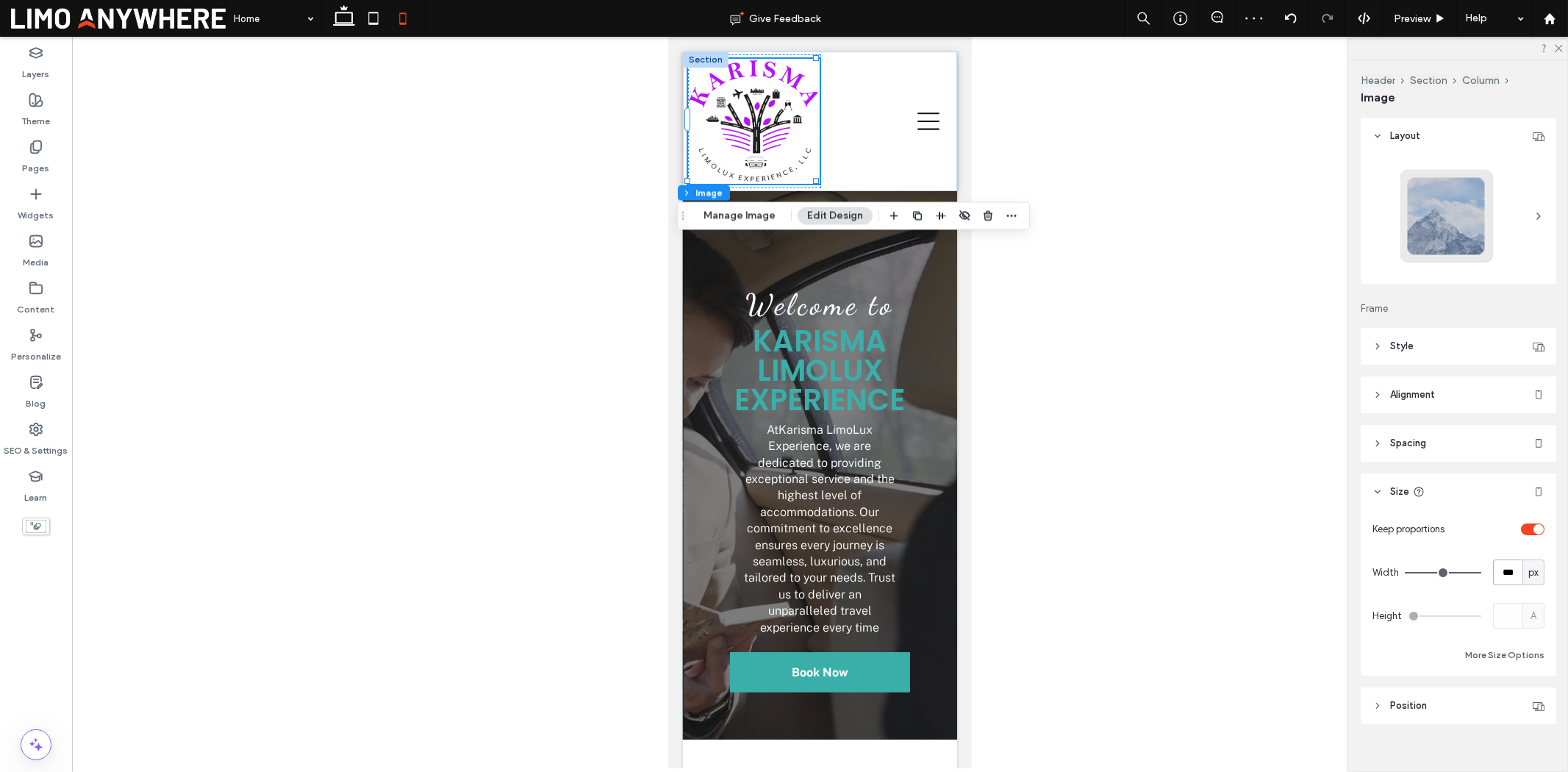
click at [1505, 582] on input "***" at bounding box center [1508, 573] width 29 height 26
type input "***"
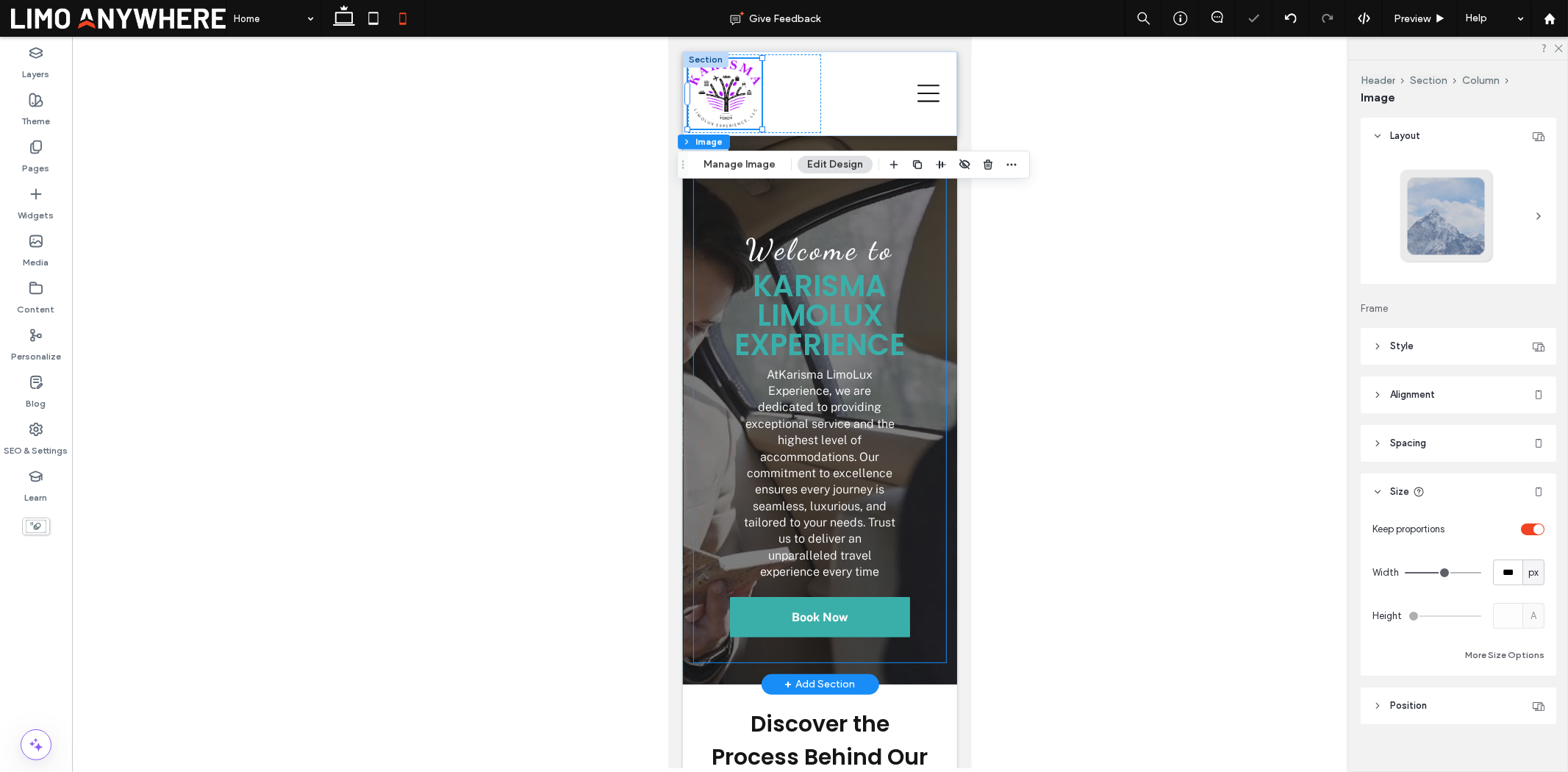
click at [909, 220] on div "Welcome to Karisma LimoLux Experience At Karisma LimoLux Experience , we are de…" at bounding box center [819, 409] width 252 height 504
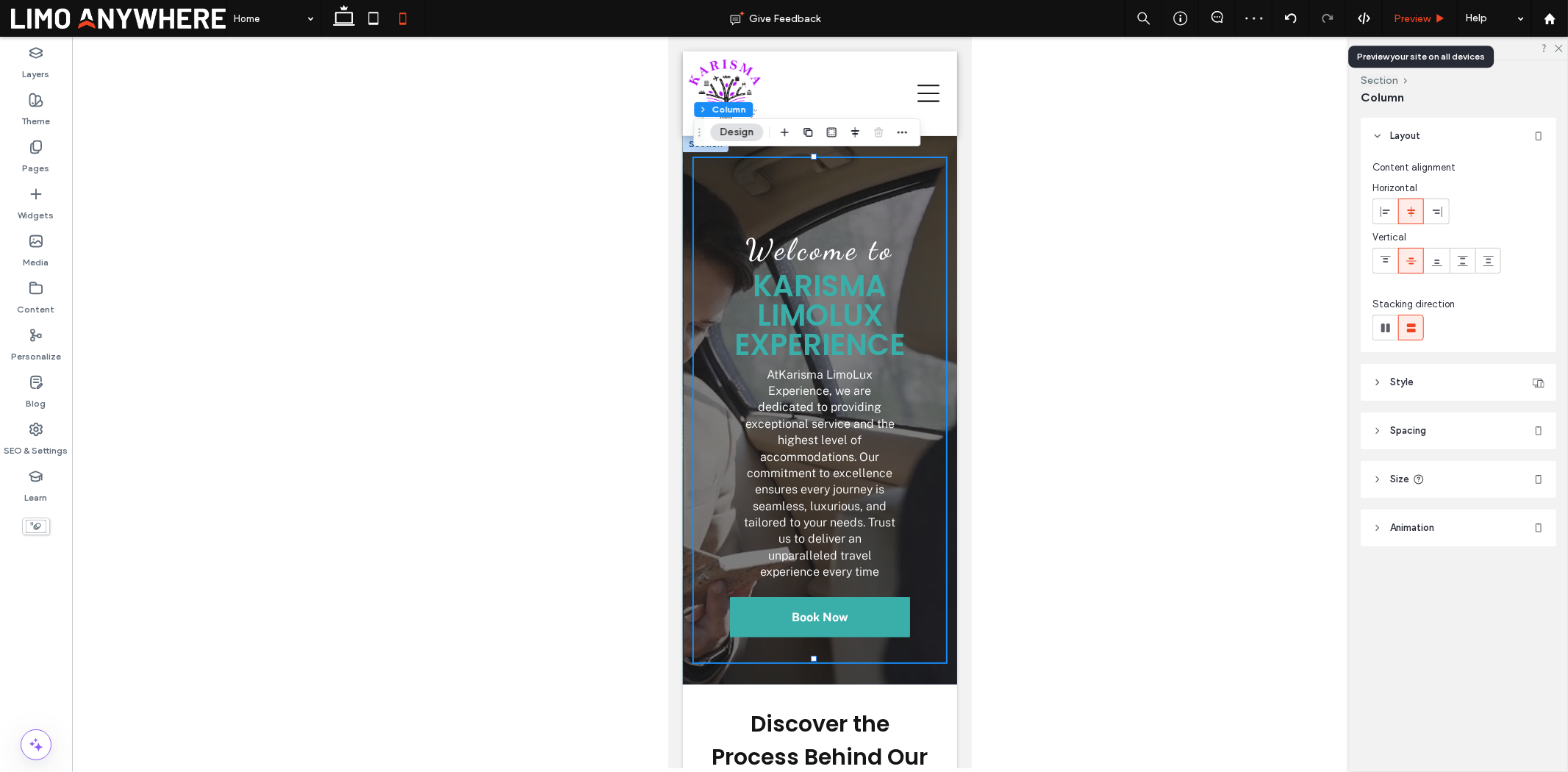
click at [1452, 20] on div "Preview" at bounding box center [1419, 18] width 74 height 12
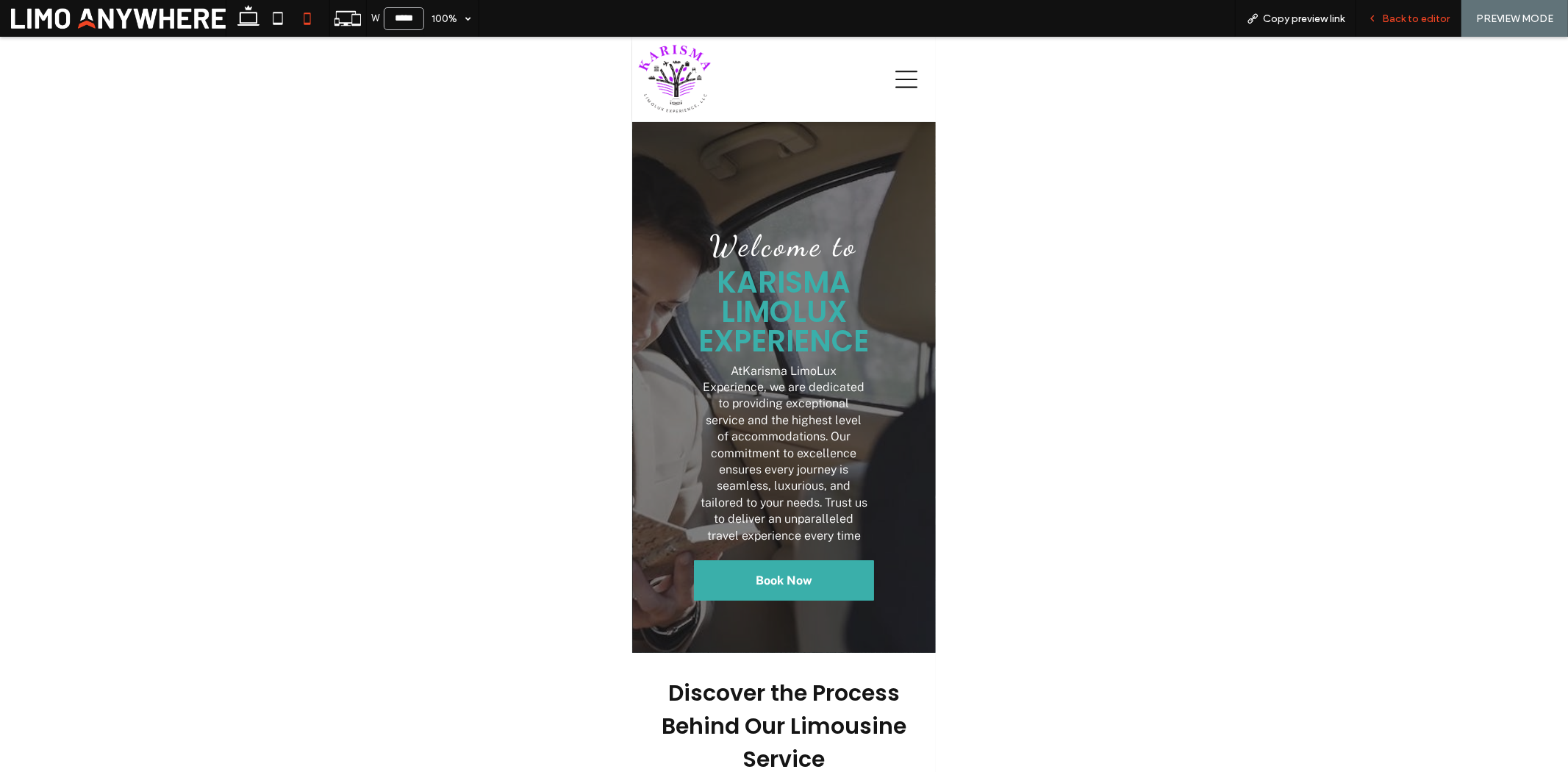
click at [1431, 20] on span "Back to editor" at bounding box center [1416, 18] width 68 height 12
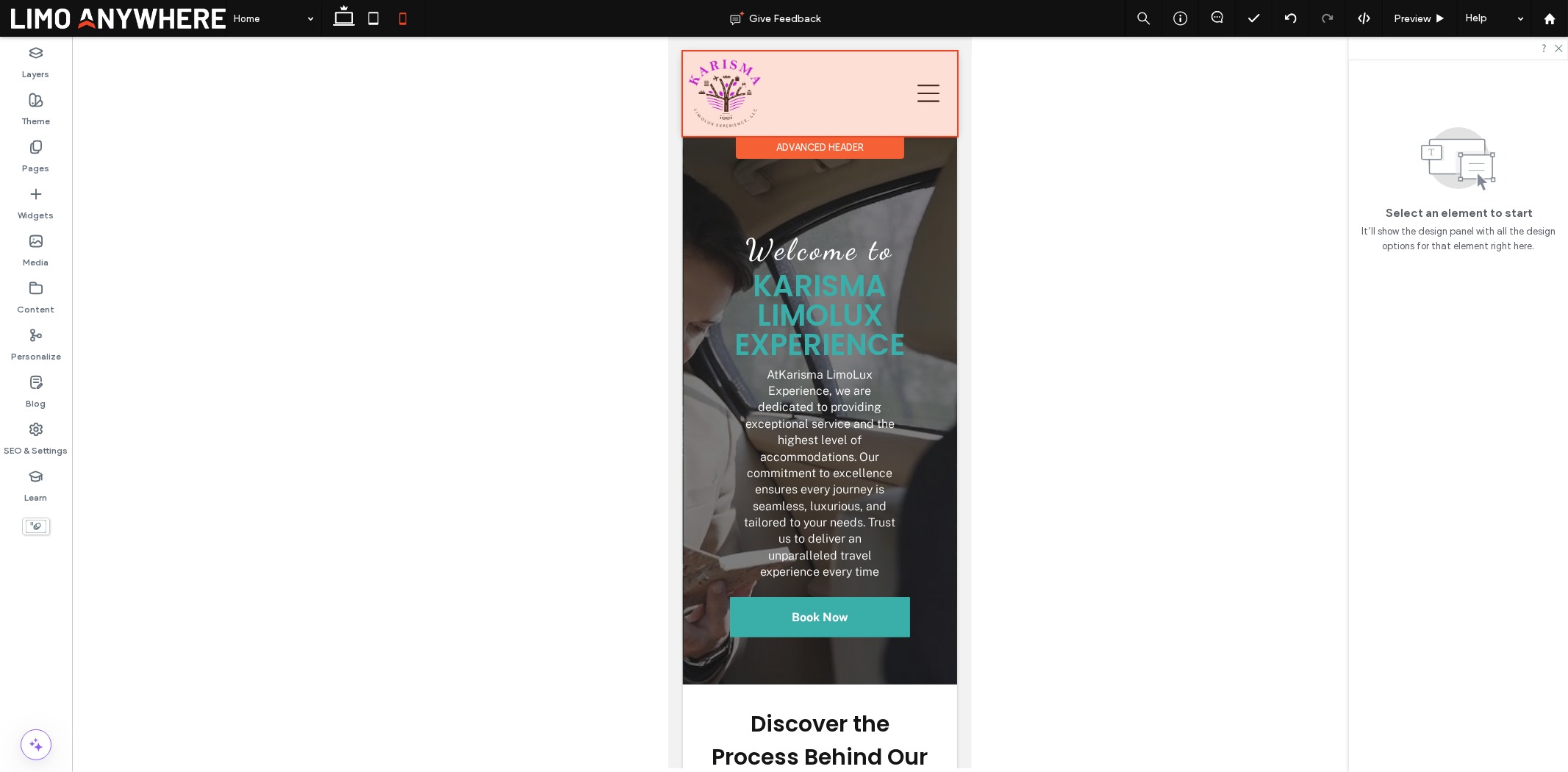
click at [790, 107] on div at bounding box center [819, 93] width 274 height 85
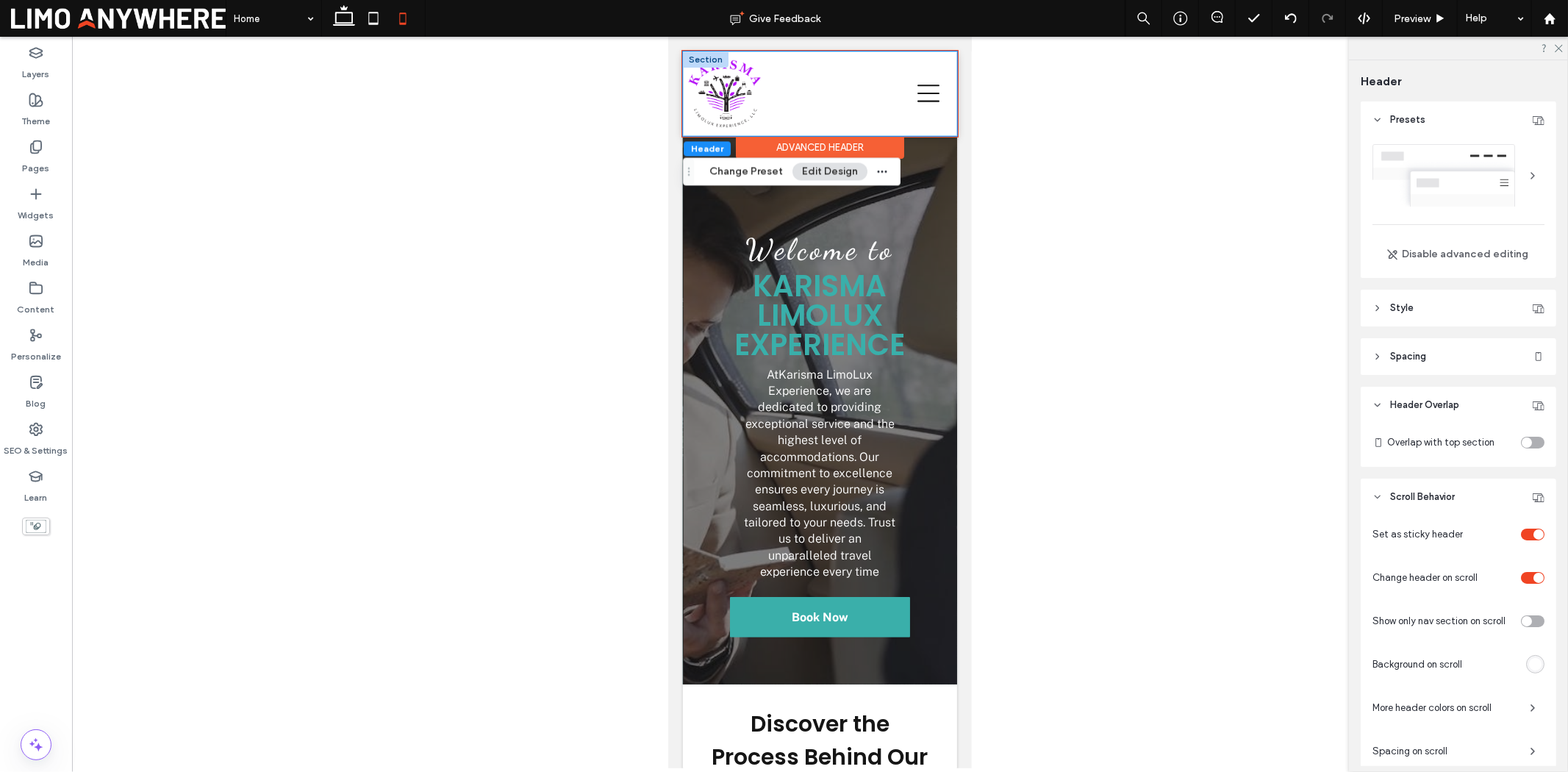
click at [939, 123] on div "About Our Fleet V1 V2 V3 Services V1 V2 Service Areas Contact Book Now *5555" at bounding box center [819, 93] width 274 height 85
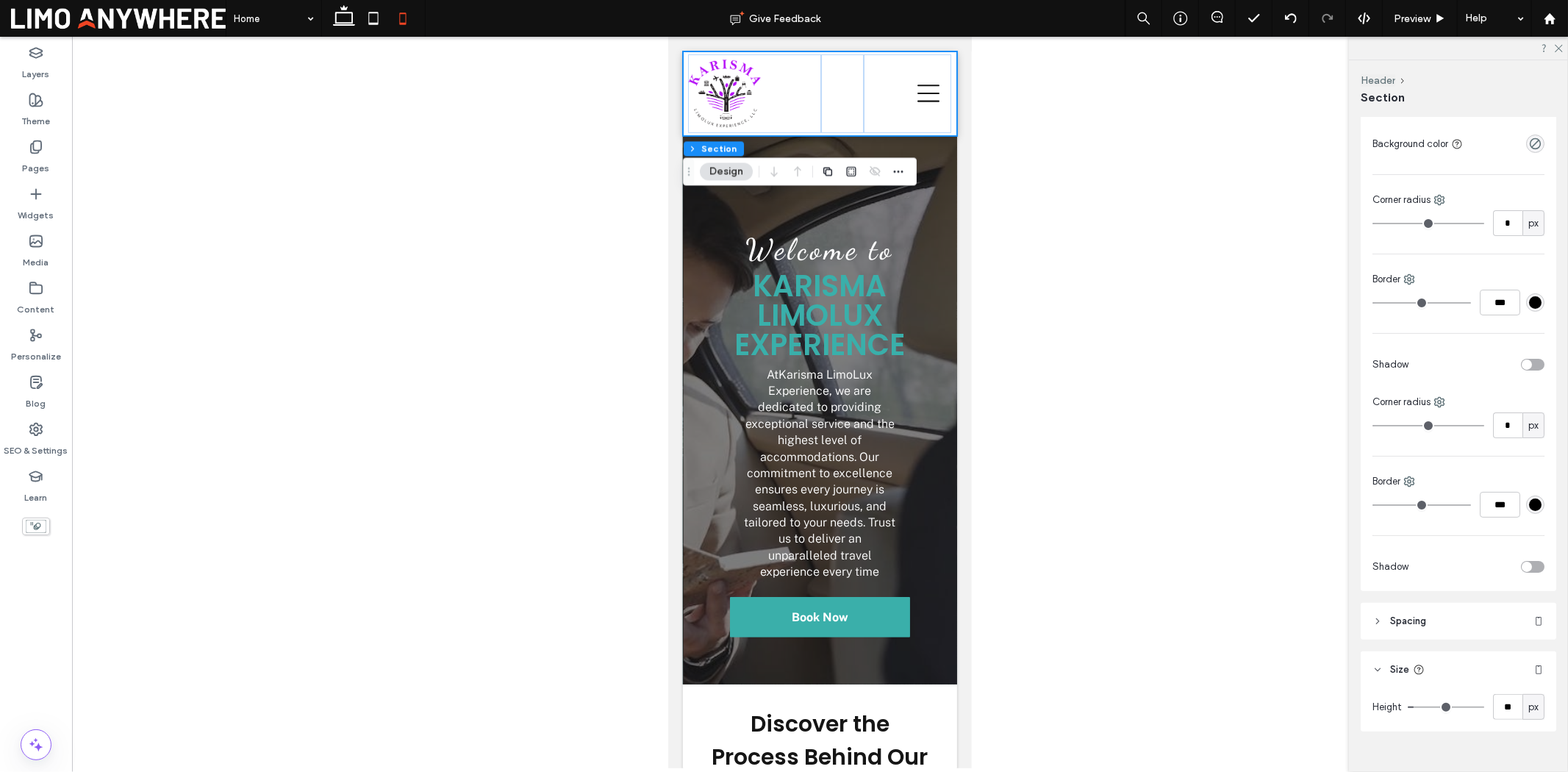
scroll to position [150, 0]
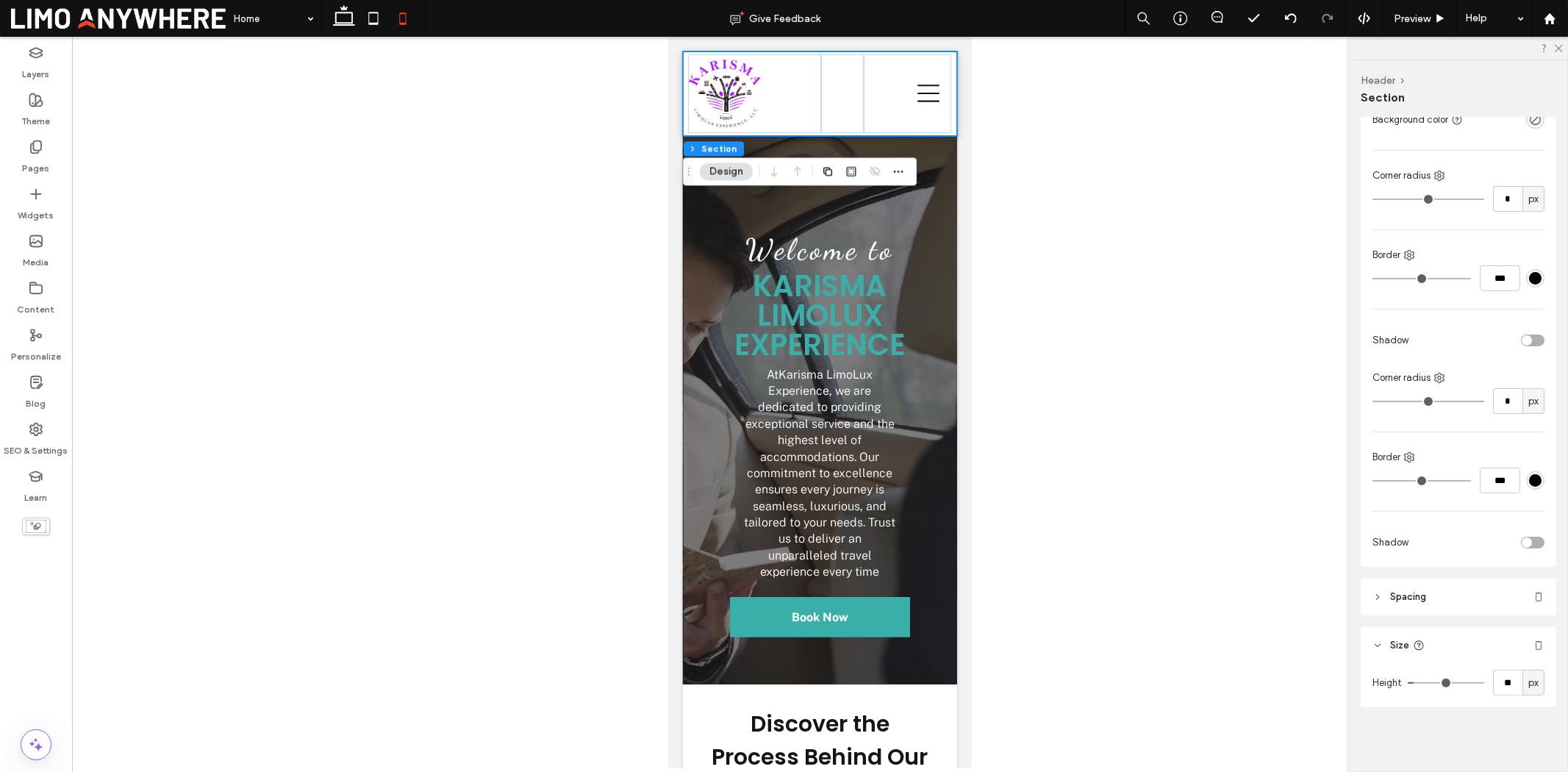
click at [1403, 639] on span "Size" at bounding box center [1400, 646] width 20 height 15
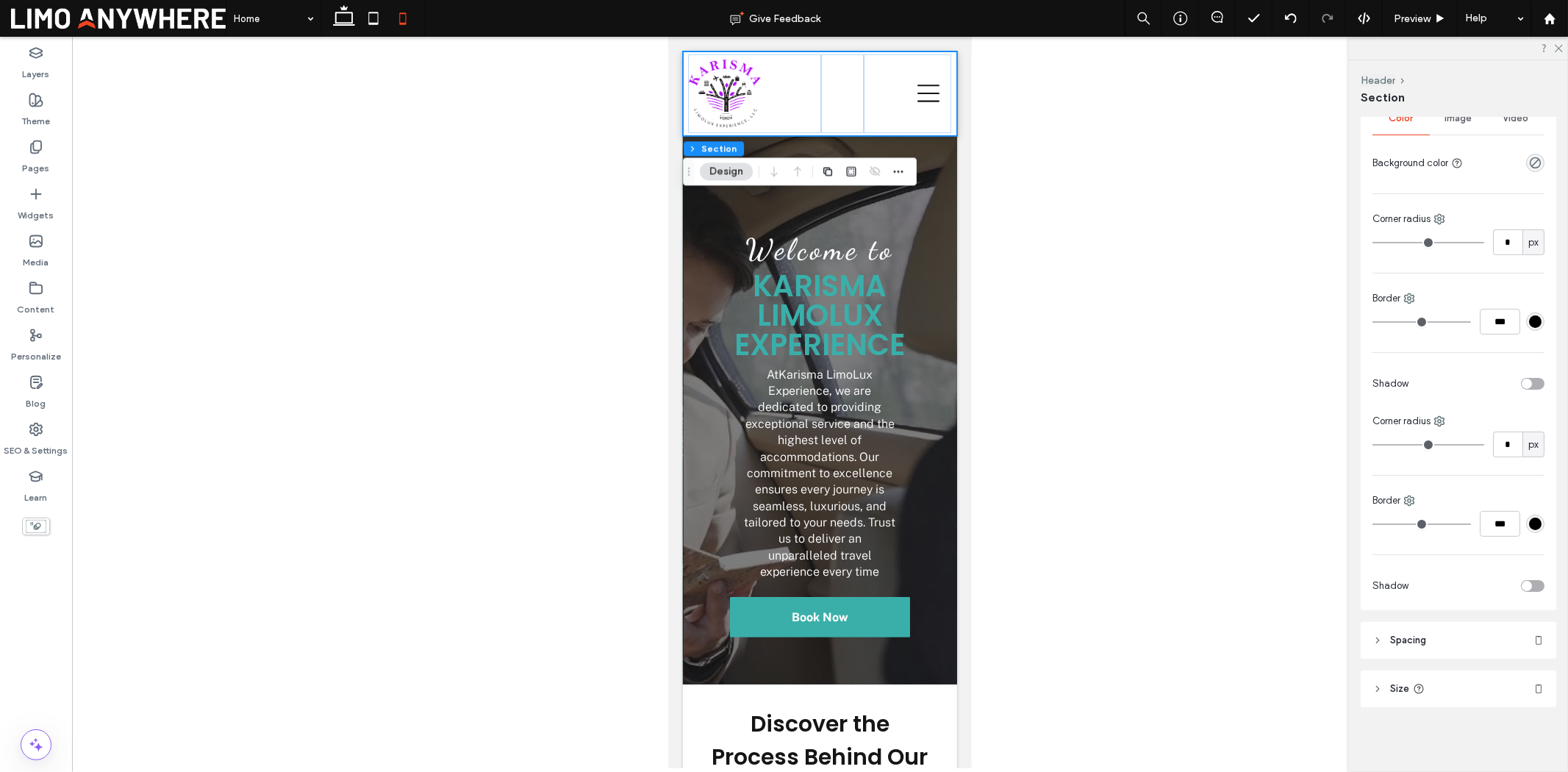
scroll to position [25, 0]
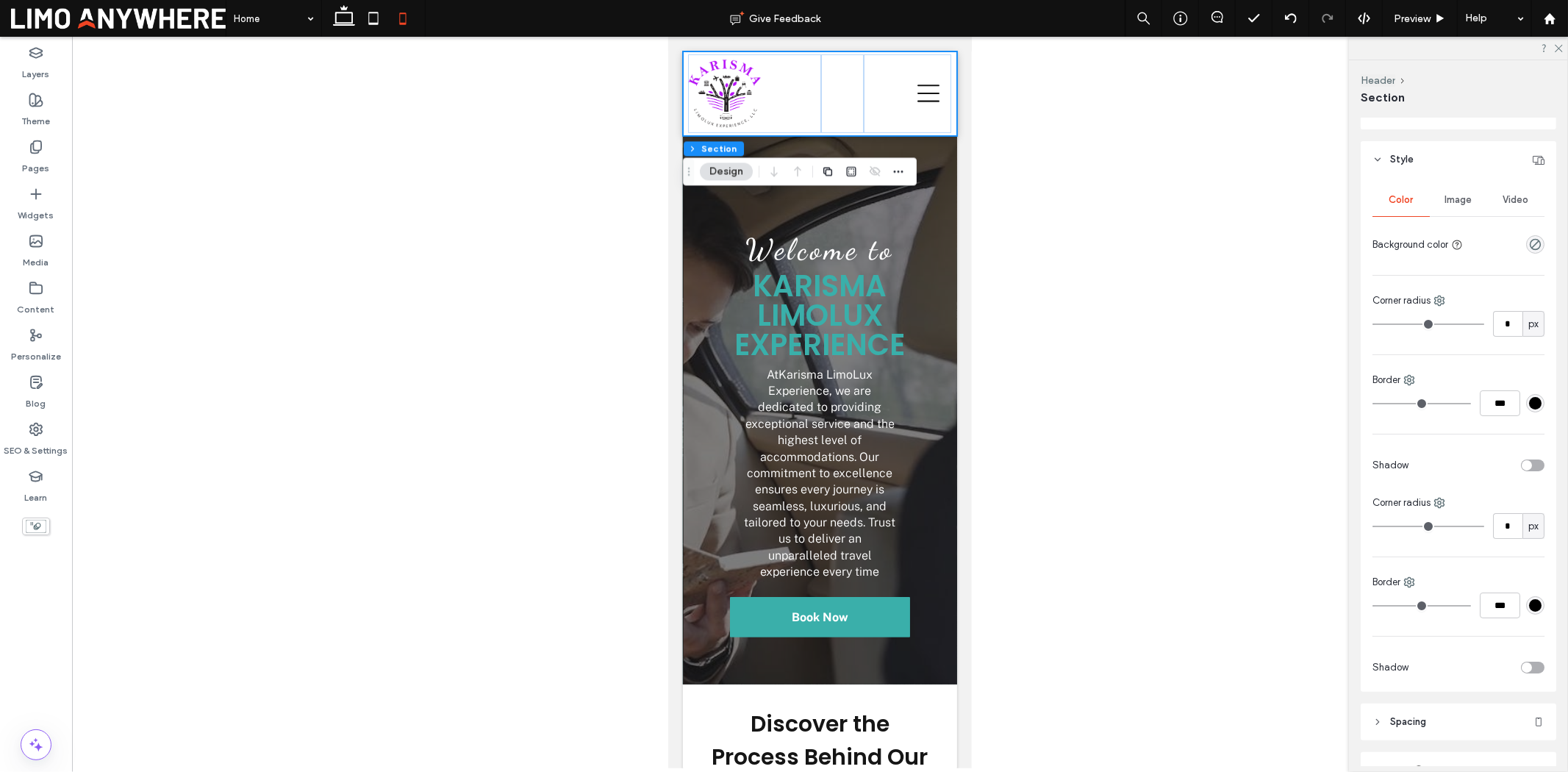
click at [1424, 164] on header "Style" at bounding box center [1458, 159] width 195 height 37
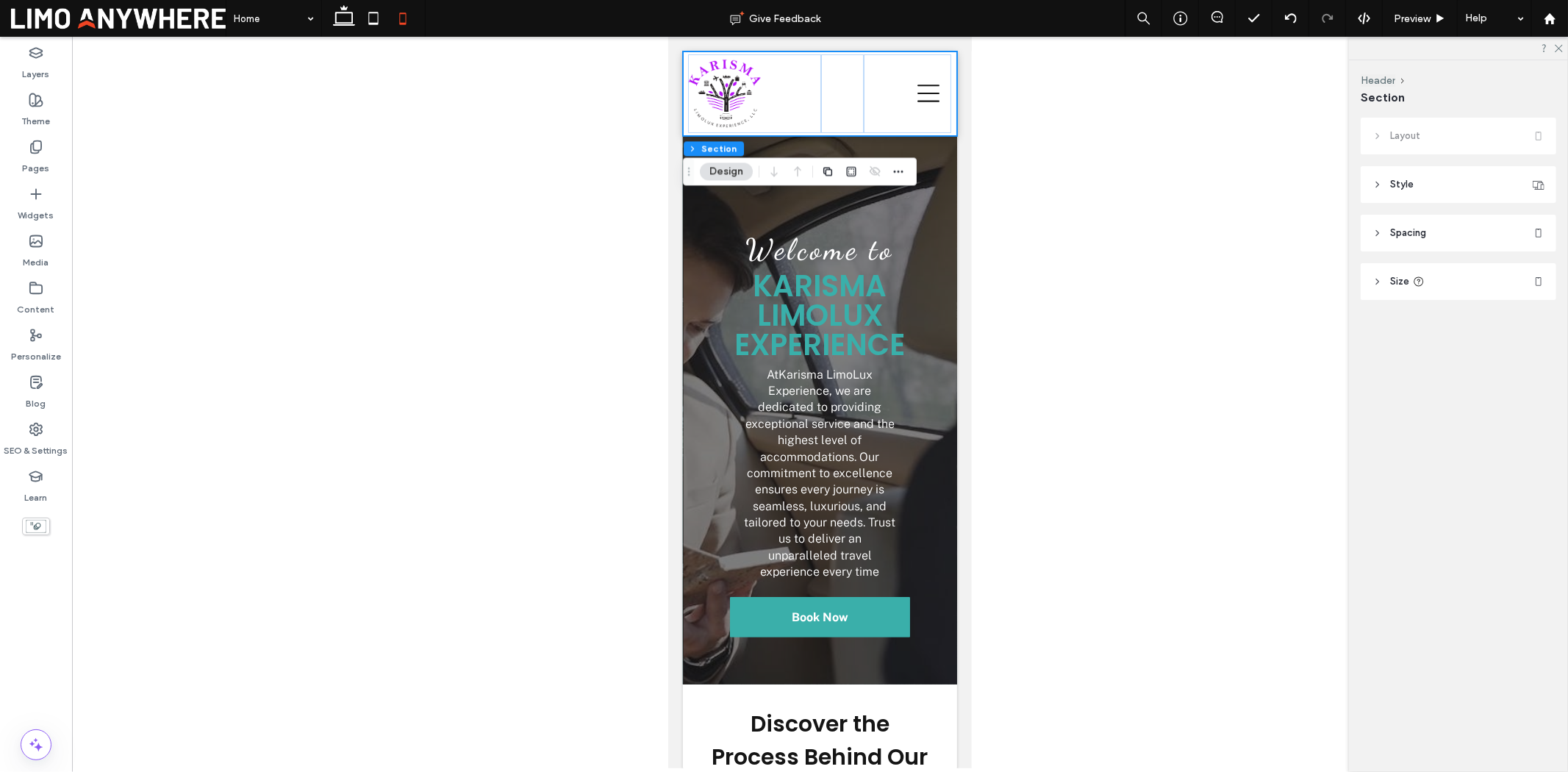
scroll to position [0, 0]
click at [1437, 241] on header "Spacing" at bounding box center [1458, 233] width 195 height 37
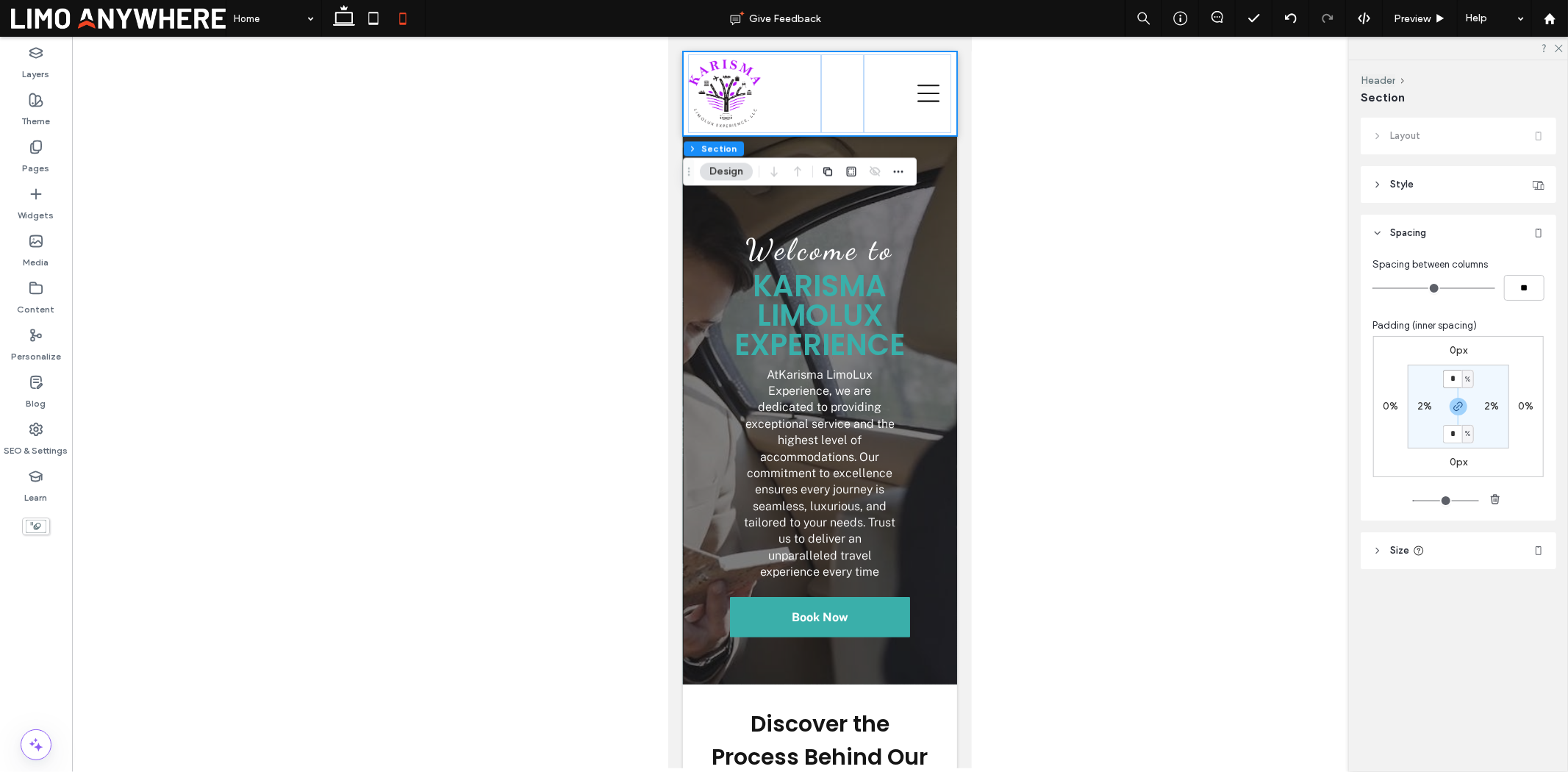
click at [1454, 379] on input "*" at bounding box center [1453, 379] width 20 height 19
type input "*"
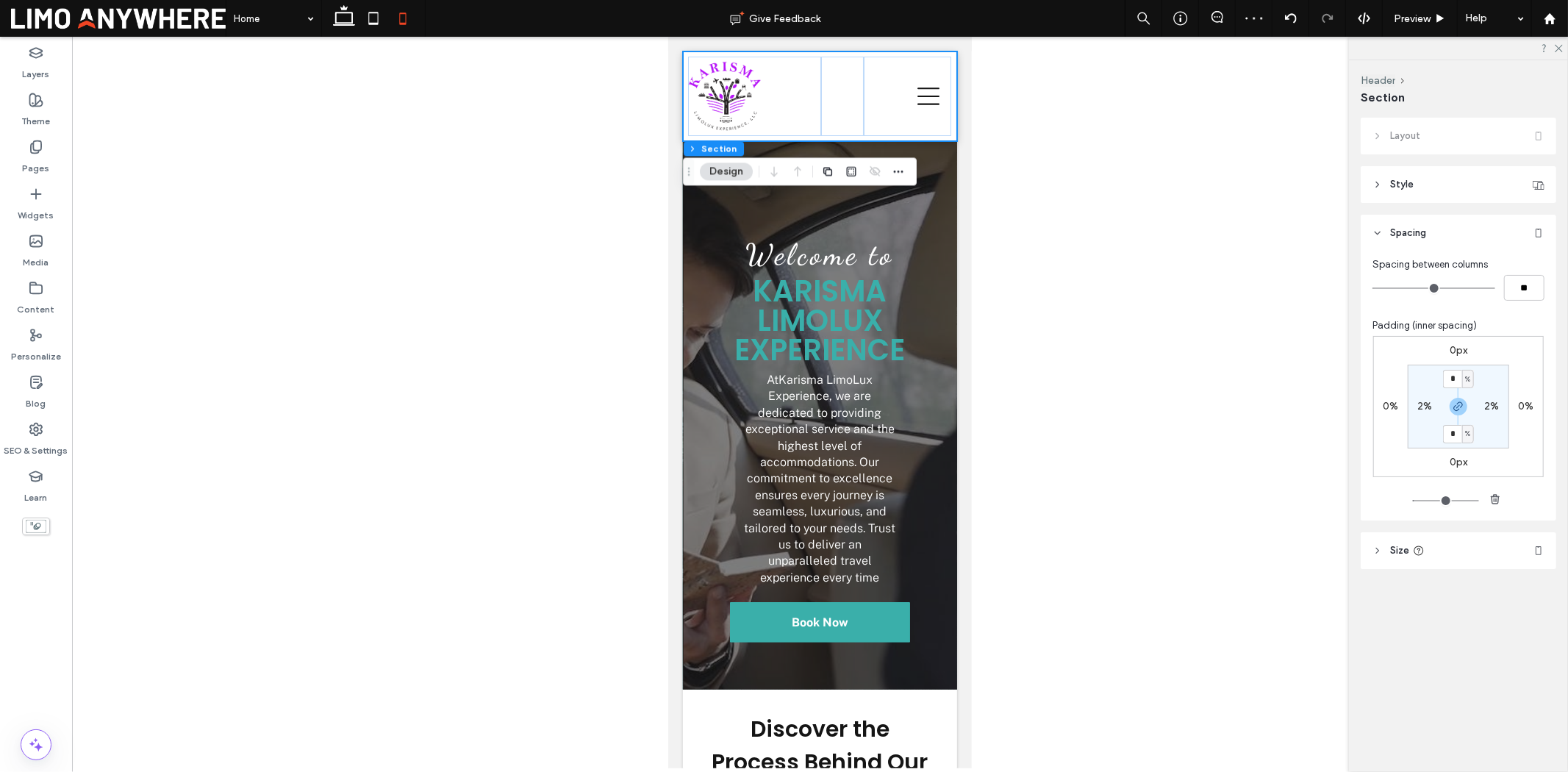
click at [1424, 406] on label "2%" at bounding box center [1426, 406] width 15 height 12
type input "*"
click at [1557, 50] on icon at bounding box center [1558, 47] width 10 height 10
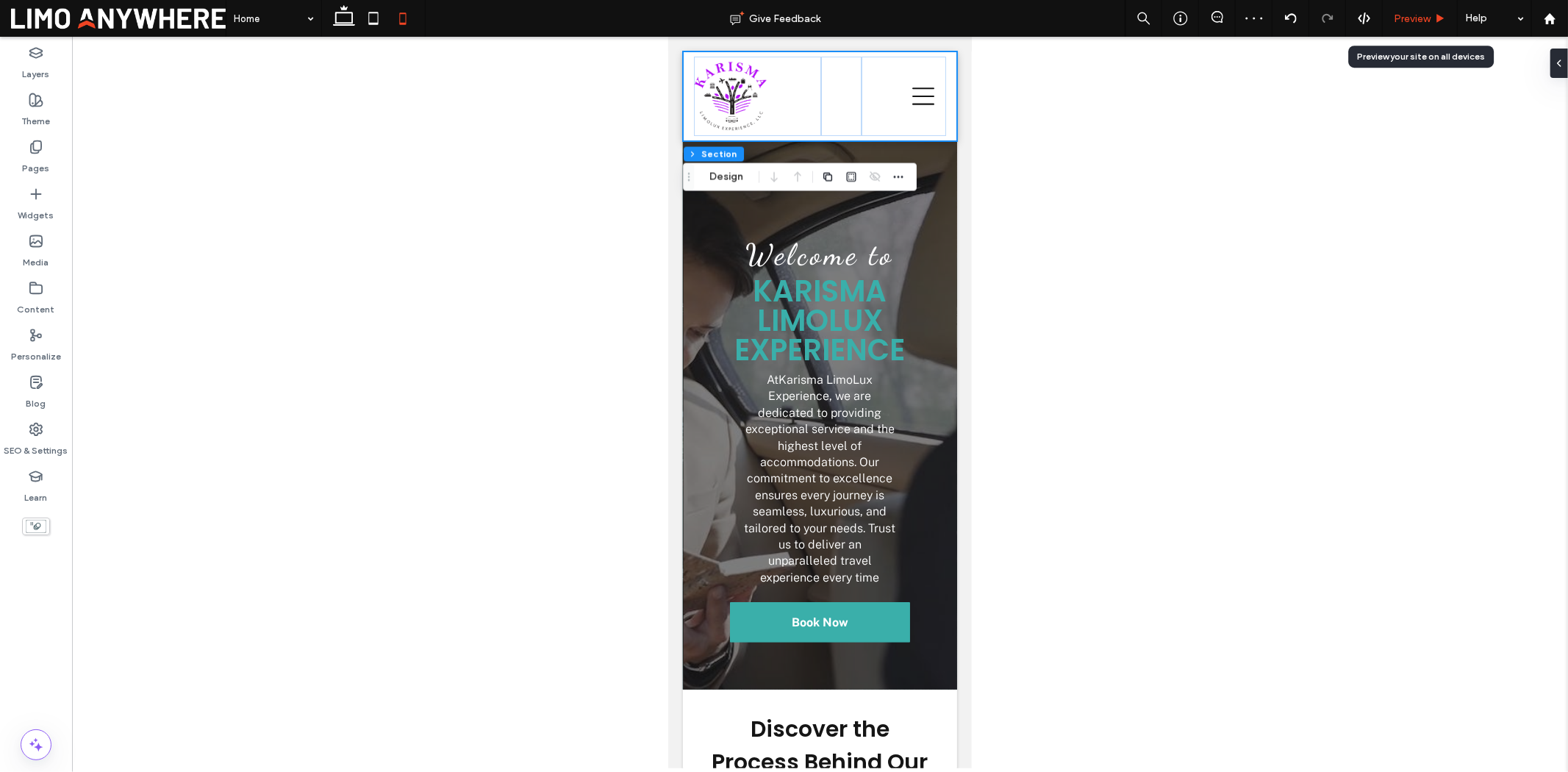
click at [1452, 18] on div "Preview" at bounding box center [1419, 18] width 74 height 12
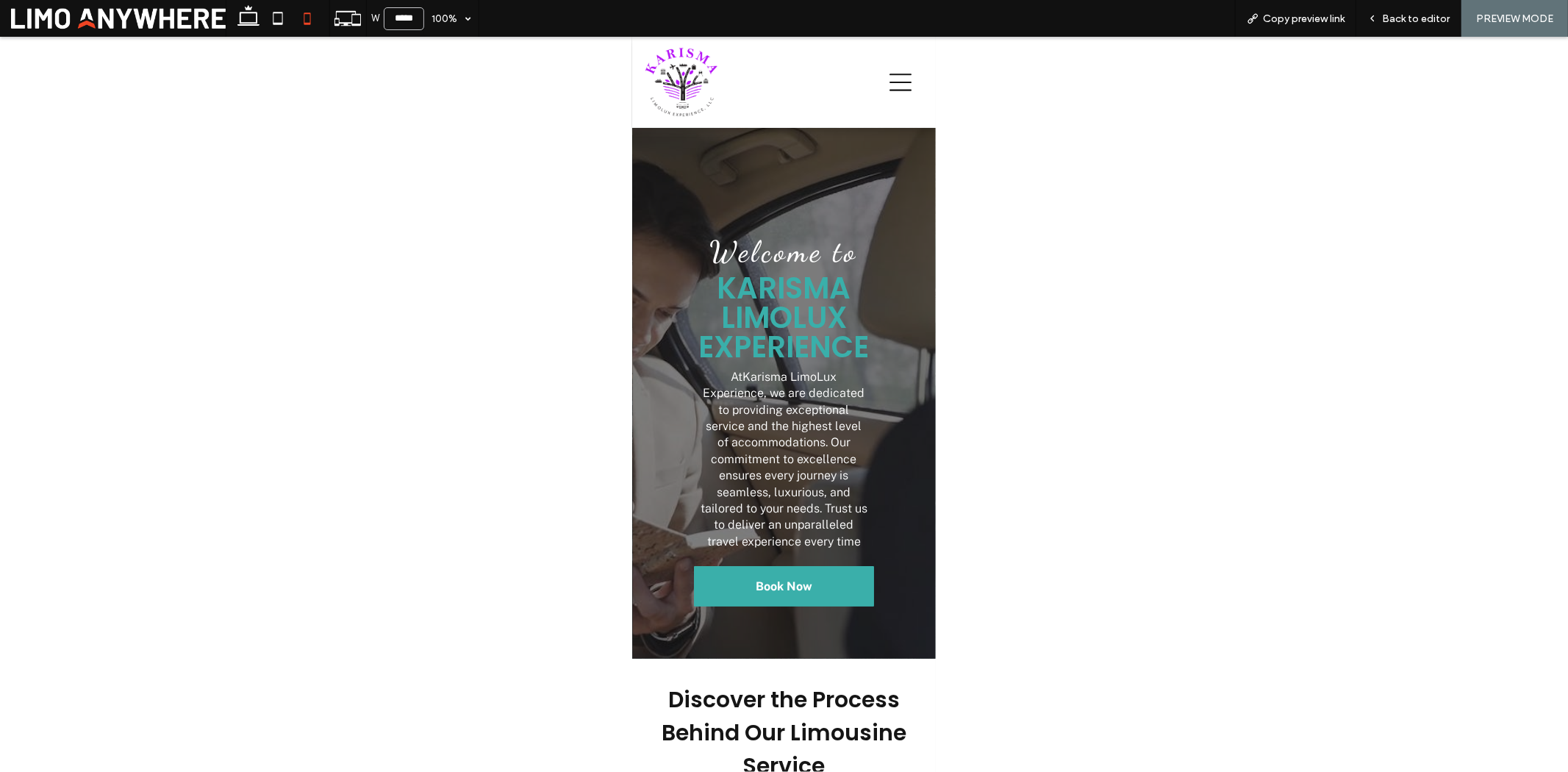
click at [885, 174] on div "Welcome to Karisma LimoLux Experience At Karisma LimoLux Experience , we are de…" at bounding box center [784, 392] width 280 height 482
click at [283, 24] on icon at bounding box center [278, 19] width 29 height 29
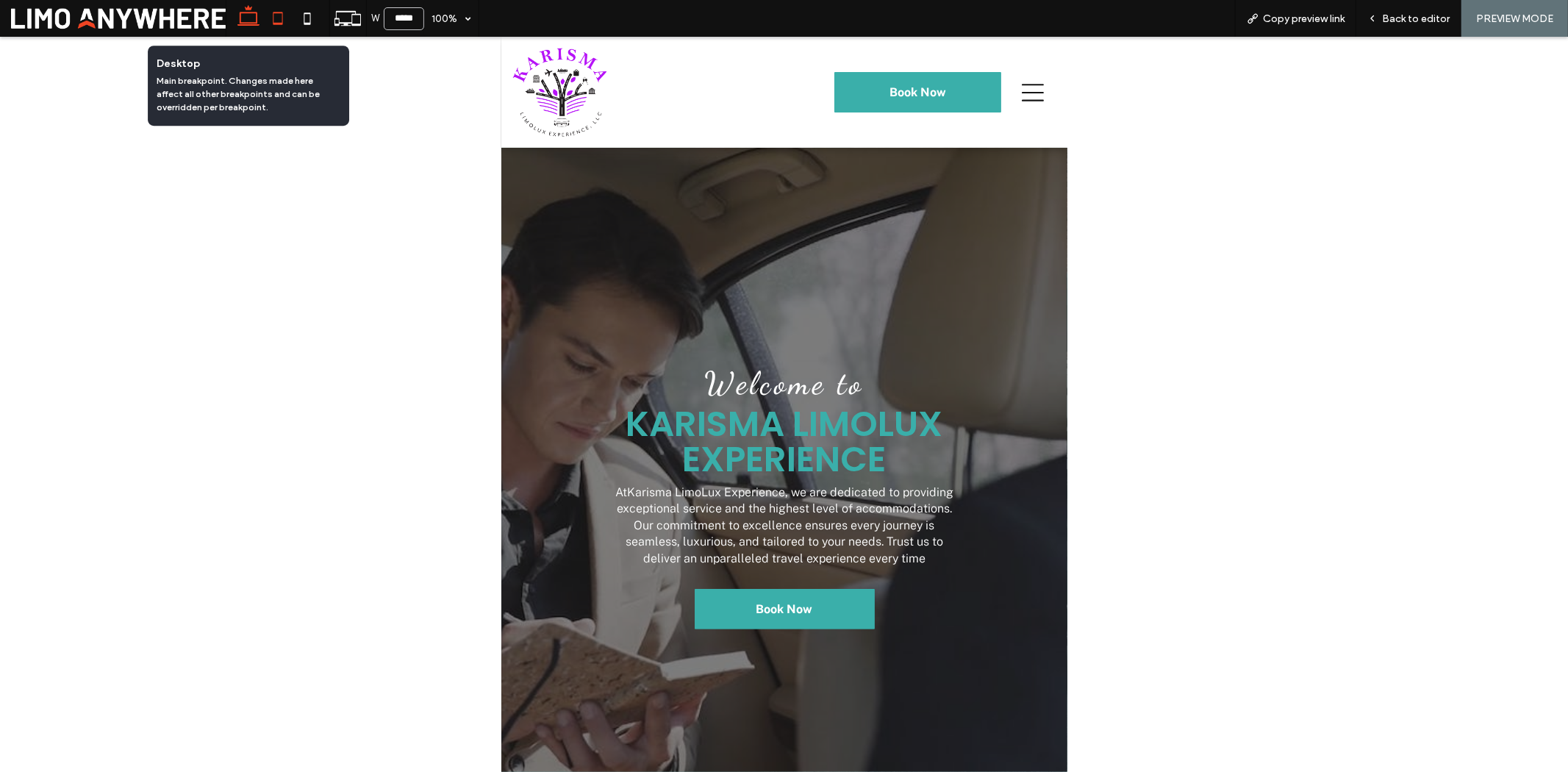
click at [251, 20] on icon at bounding box center [248, 19] width 29 height 29
type input "******"
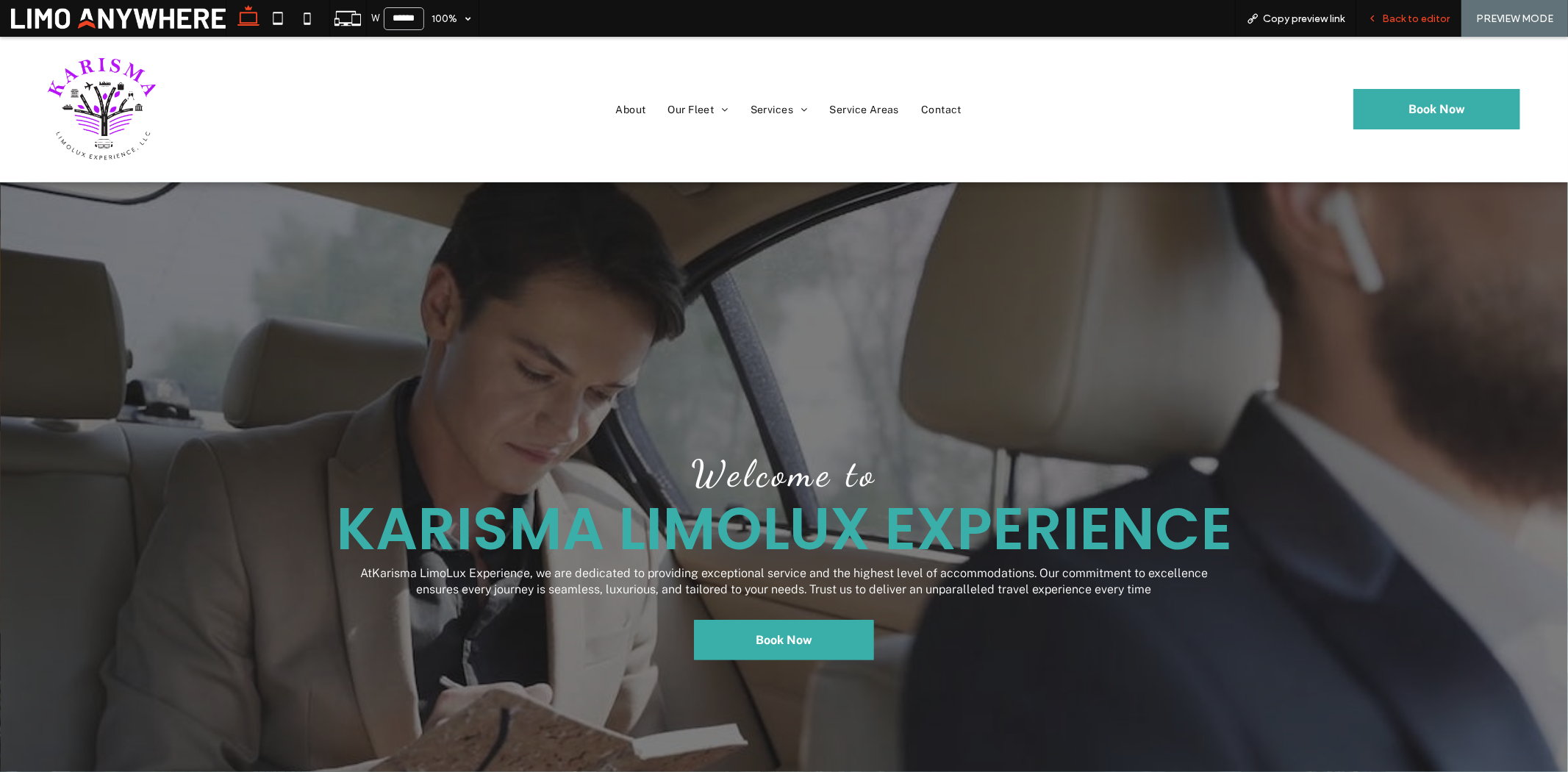
click at [1392, 15] on span "Back to editor" at bounding box center [1416, 18] width 68 height 12
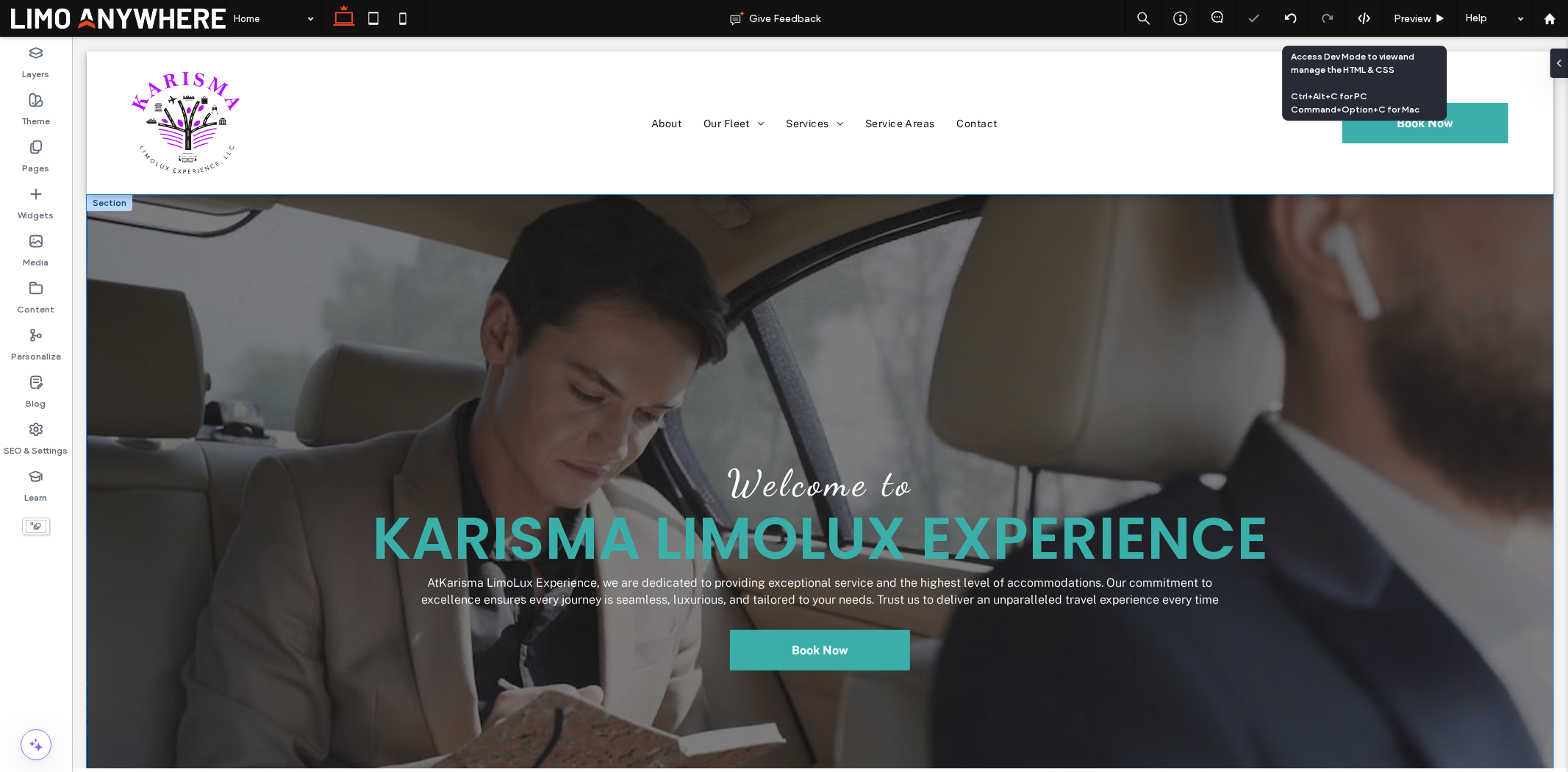
click at [1230, 269] on div "Welcome to Karisma LimoLux Experience At Karisma LimoLux Experience , we are de…" at bounding box center [819, 530] width 1466 height 672
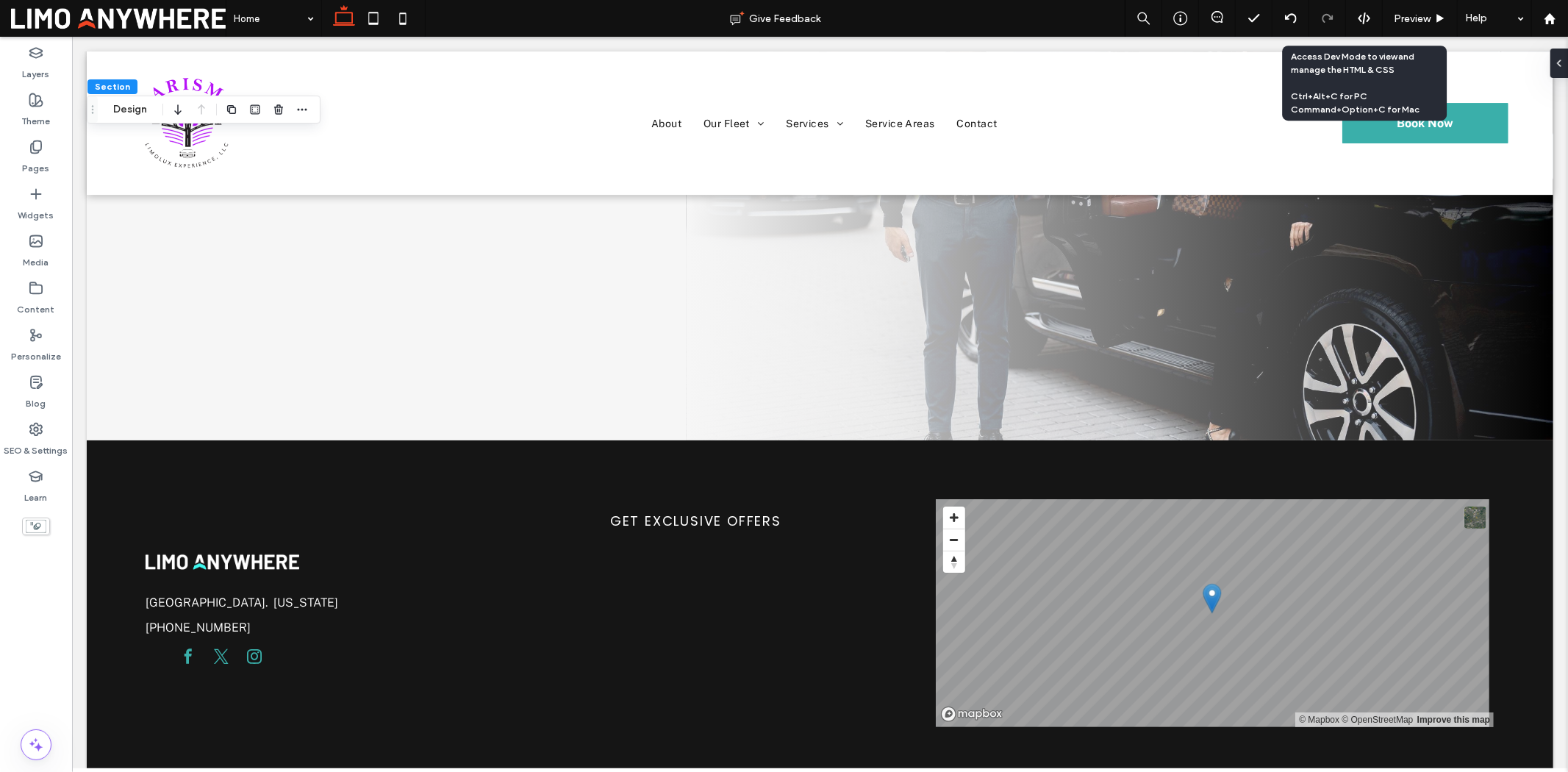
scroll to position [4325, 0]
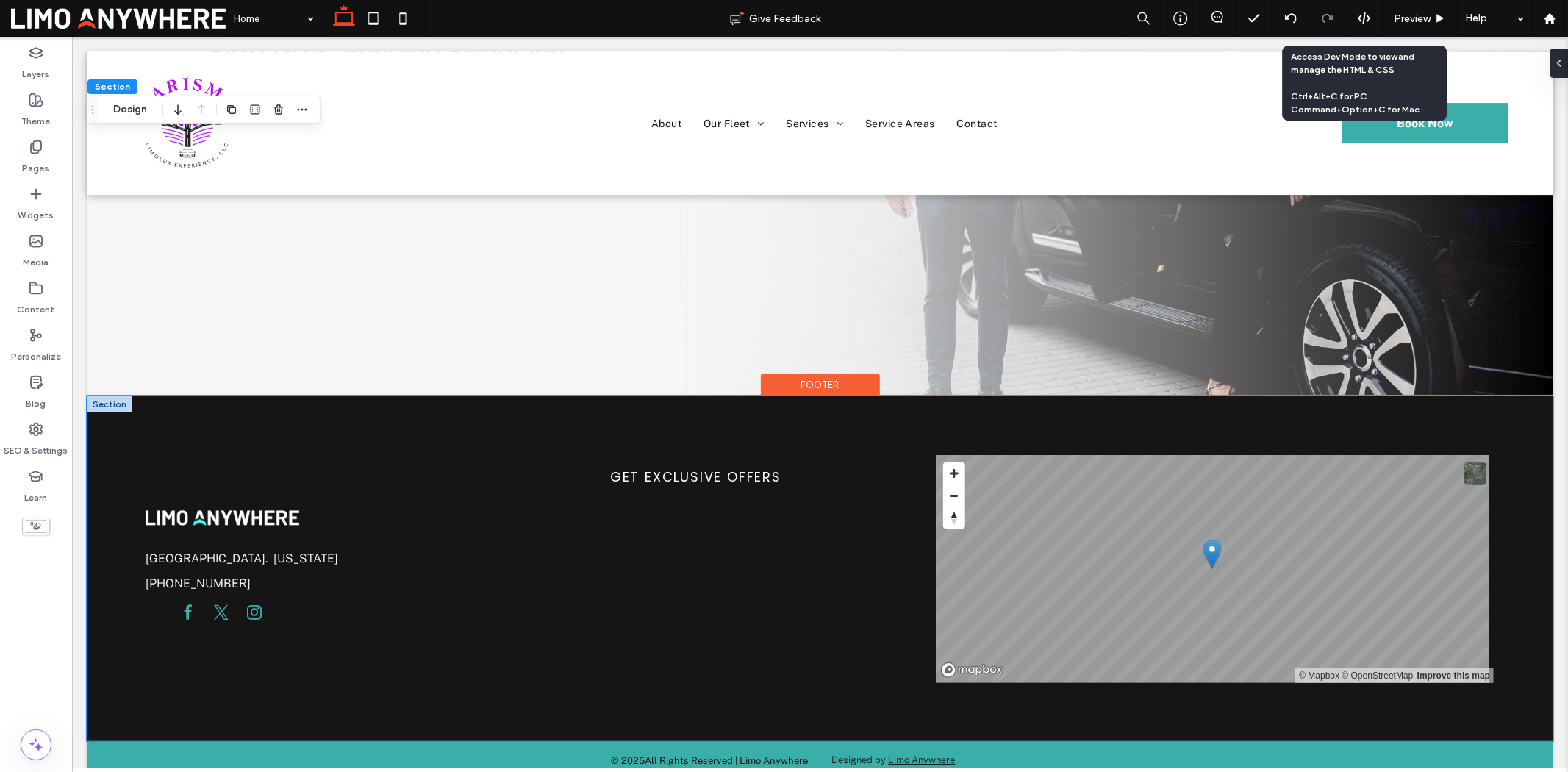
click at [887, 416] on div "Detroit. Michigan 936-718-4300 GET EXCLUSIVE OFFERS © Mapbox © OpenStreetMap Im…" at bounding box center [819, 568] width 1466 height 346
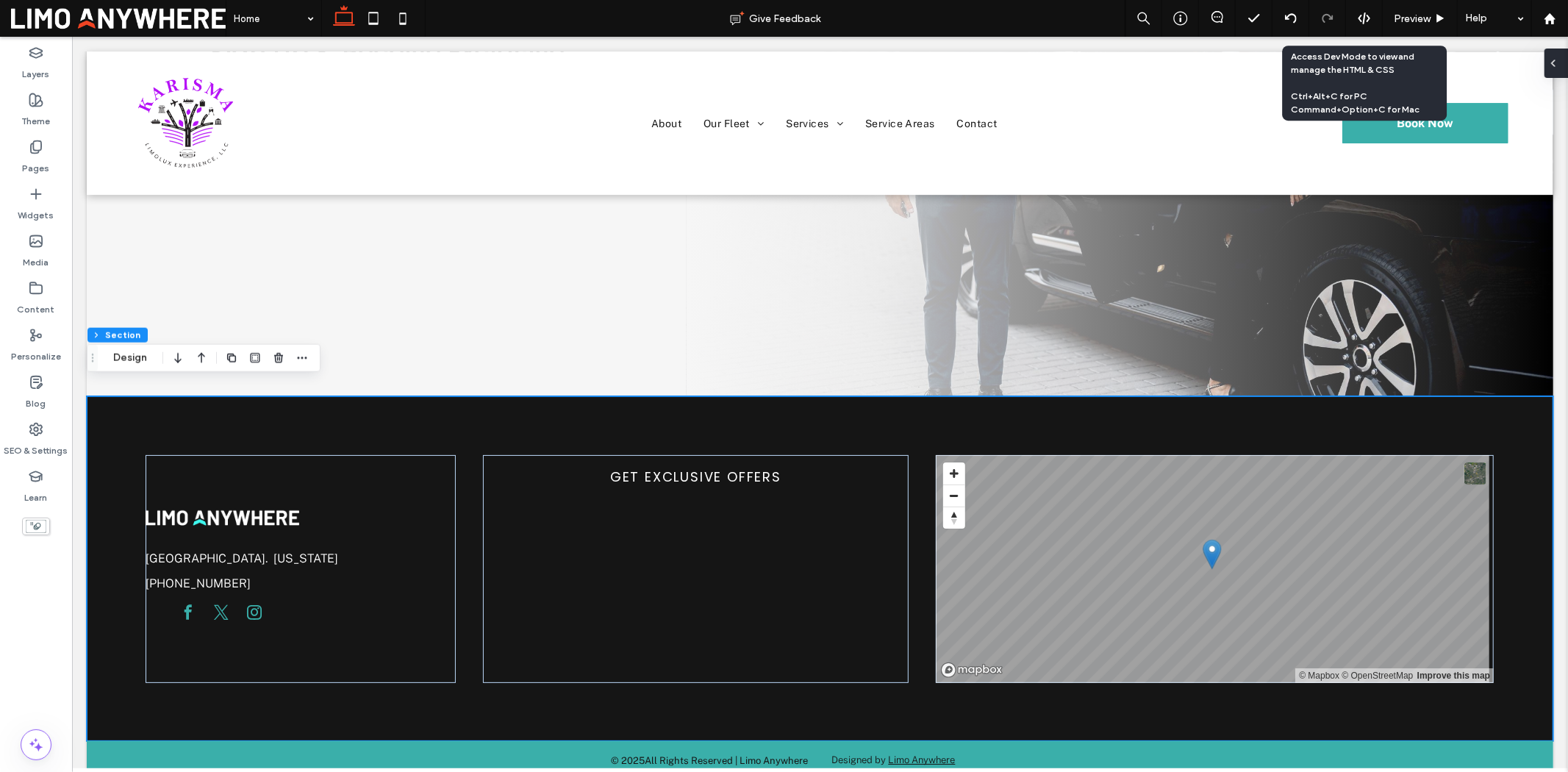
click at [1555, 63] on icon at bounding box center [1553, 63] width 11 height 11
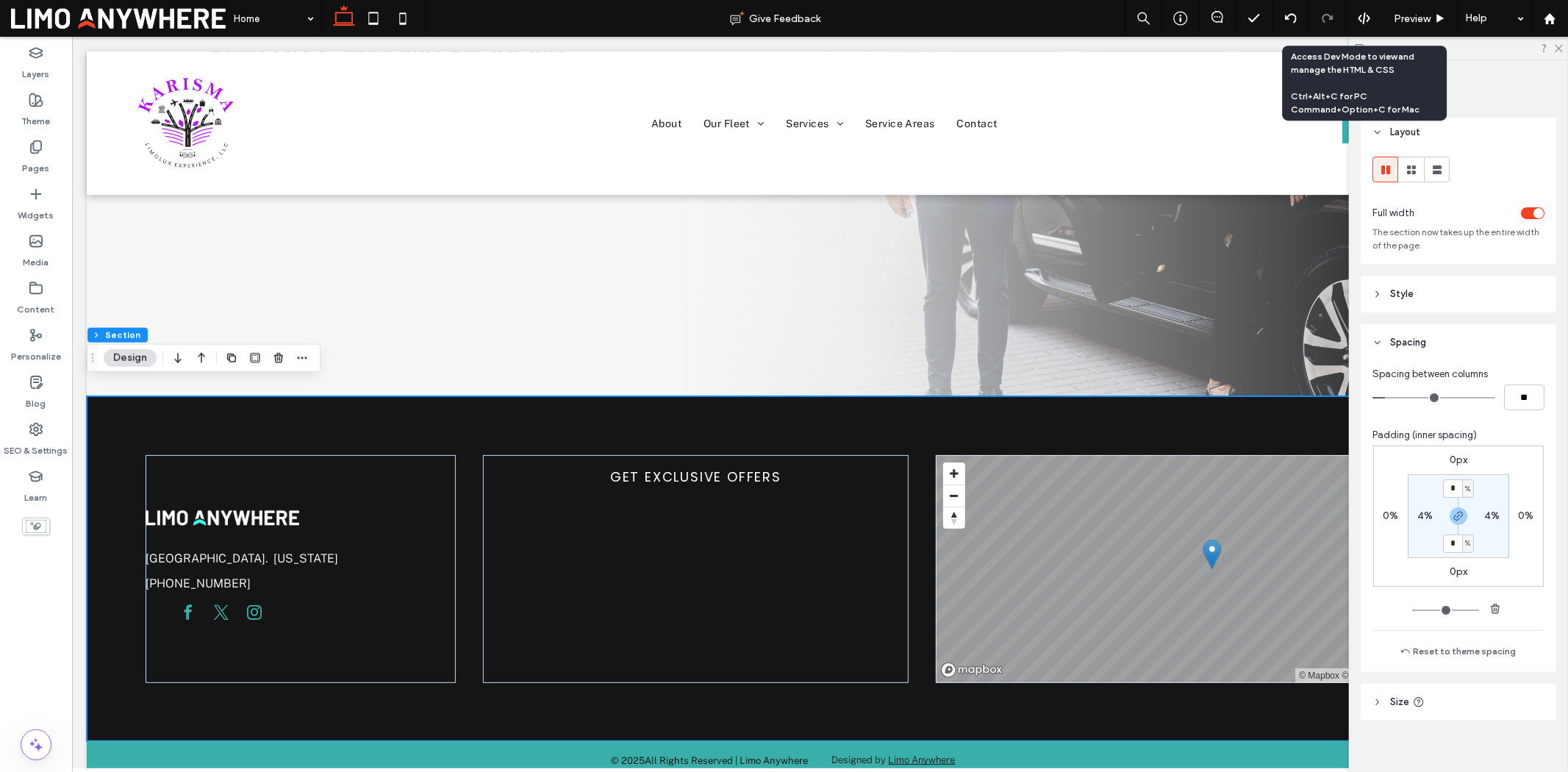
scroll to position [0, 0]
click at [1442, 347] on header "Spacing" at bounding box center [1458, 346] width 195 height 37
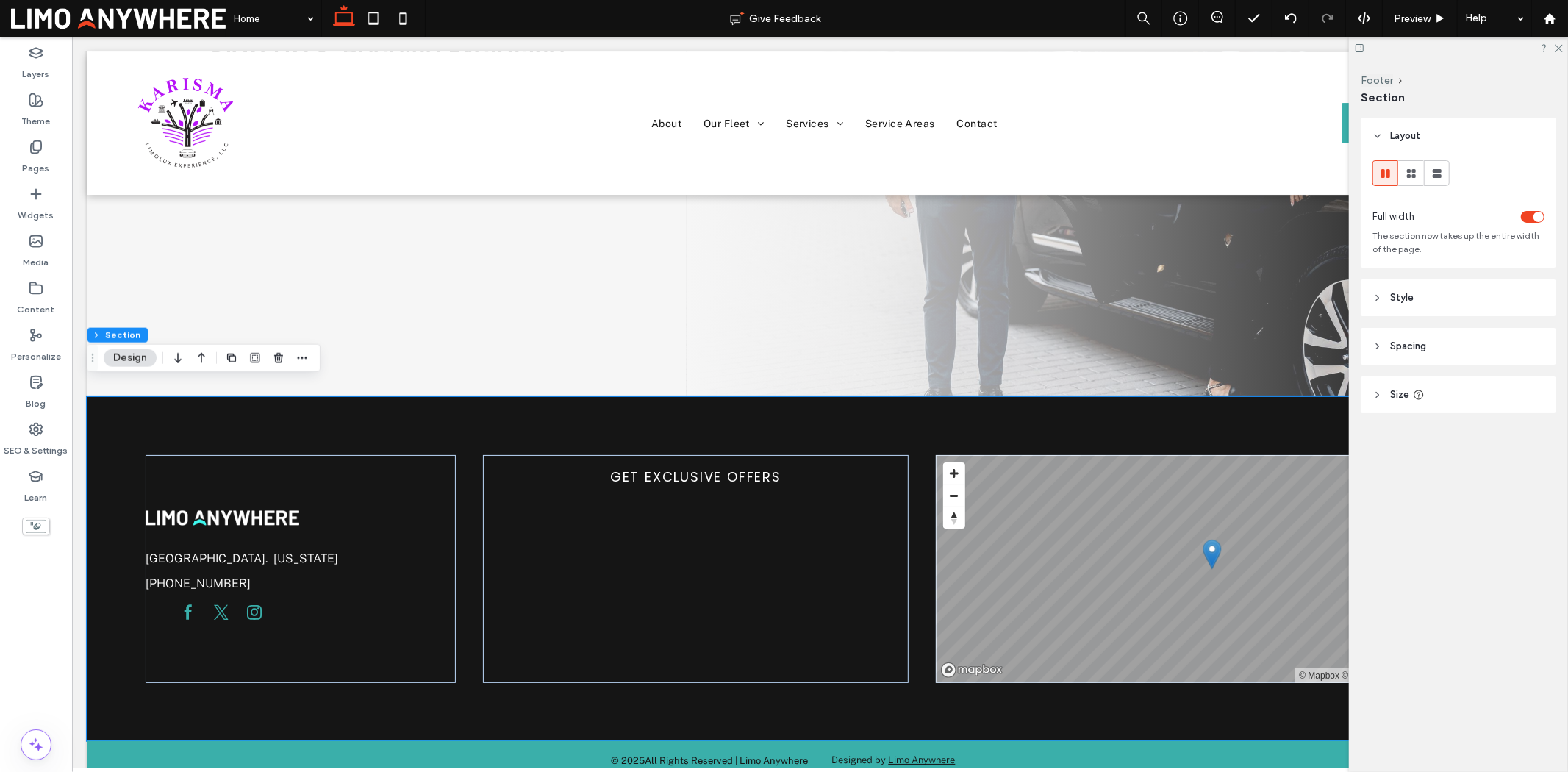
click at [1427, 305] on header "Style" at bounding box center [1458, 298] width 195 height 37
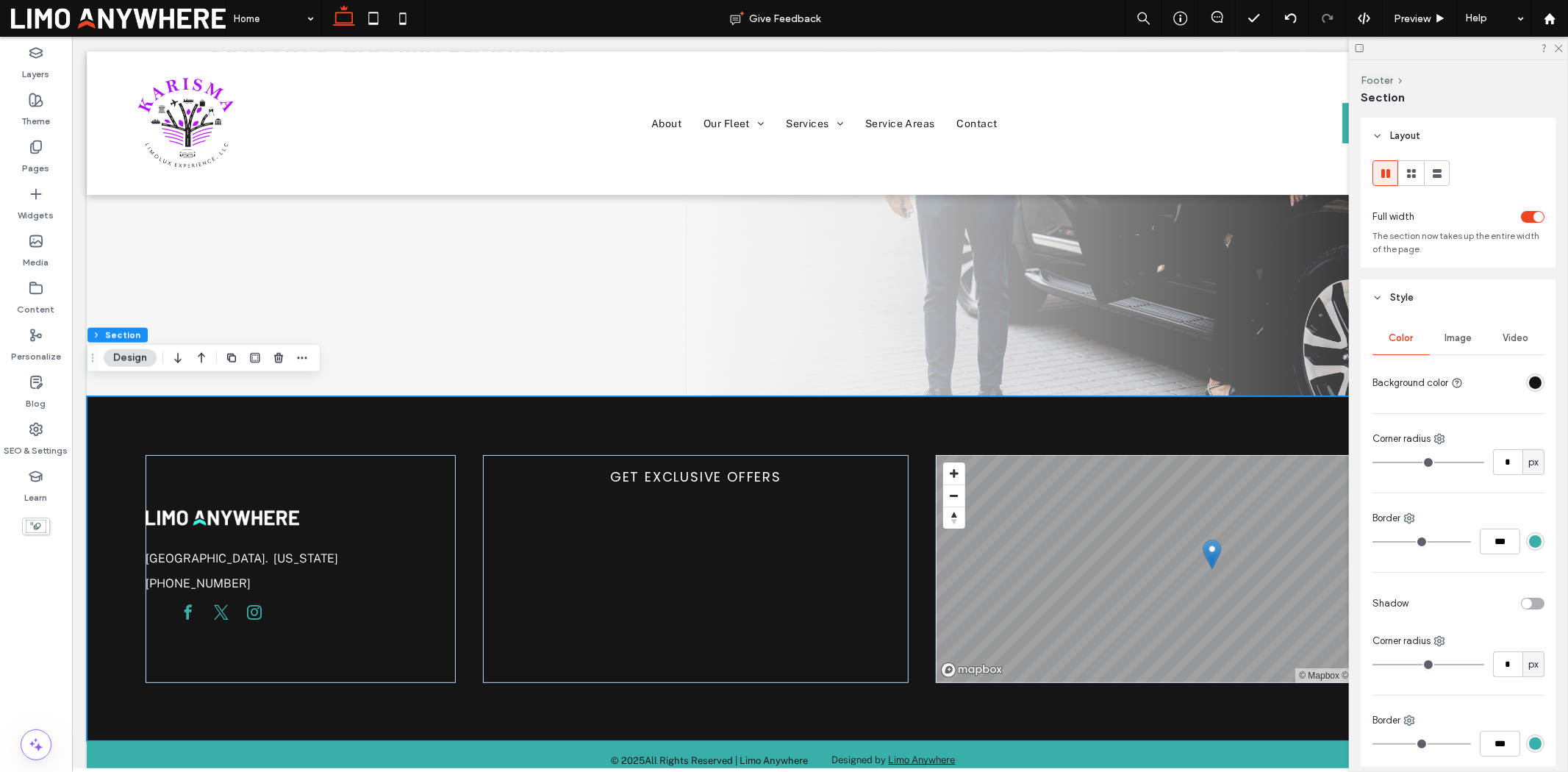
click at [1529, 386] on div "rgba(21, 21, 21, 1)" at bounding box center [1535, 382] width 12 height 12
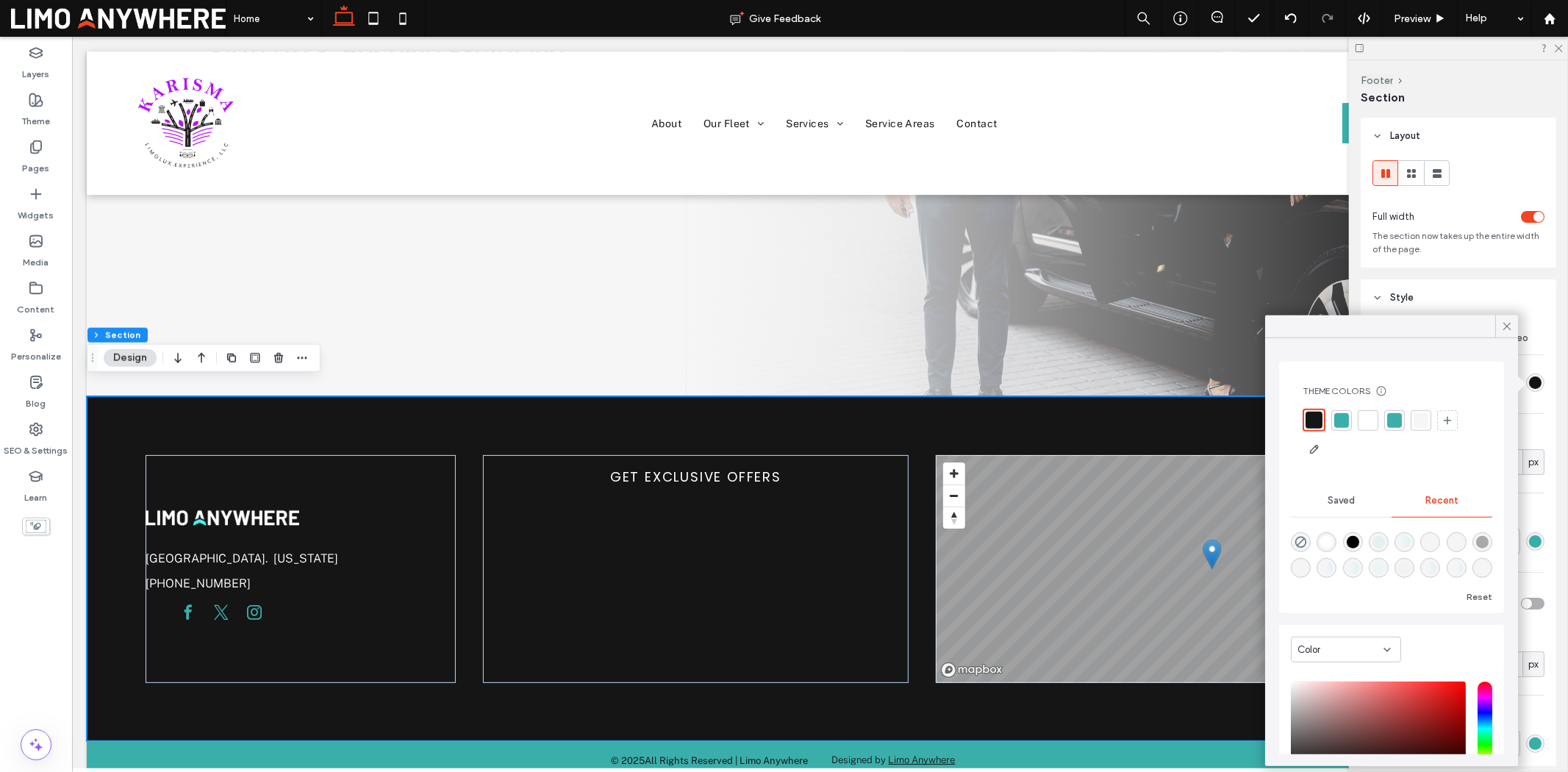
click at [1367, 419] on div at bounding box center [1368, 420] width 15 height 15
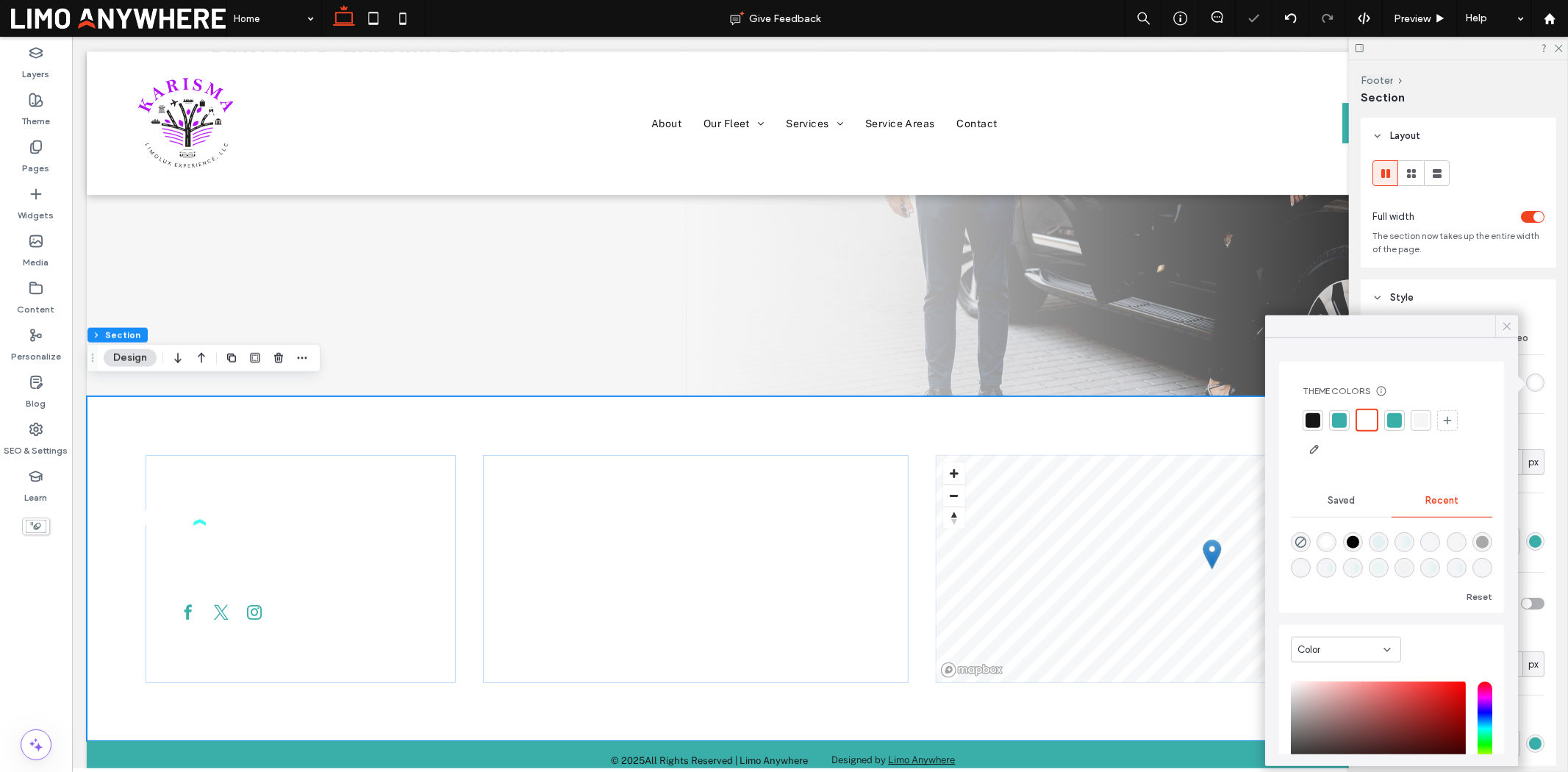
click at [1503, 322] on icon at bounding box center [1507, 326] width 13 height 13
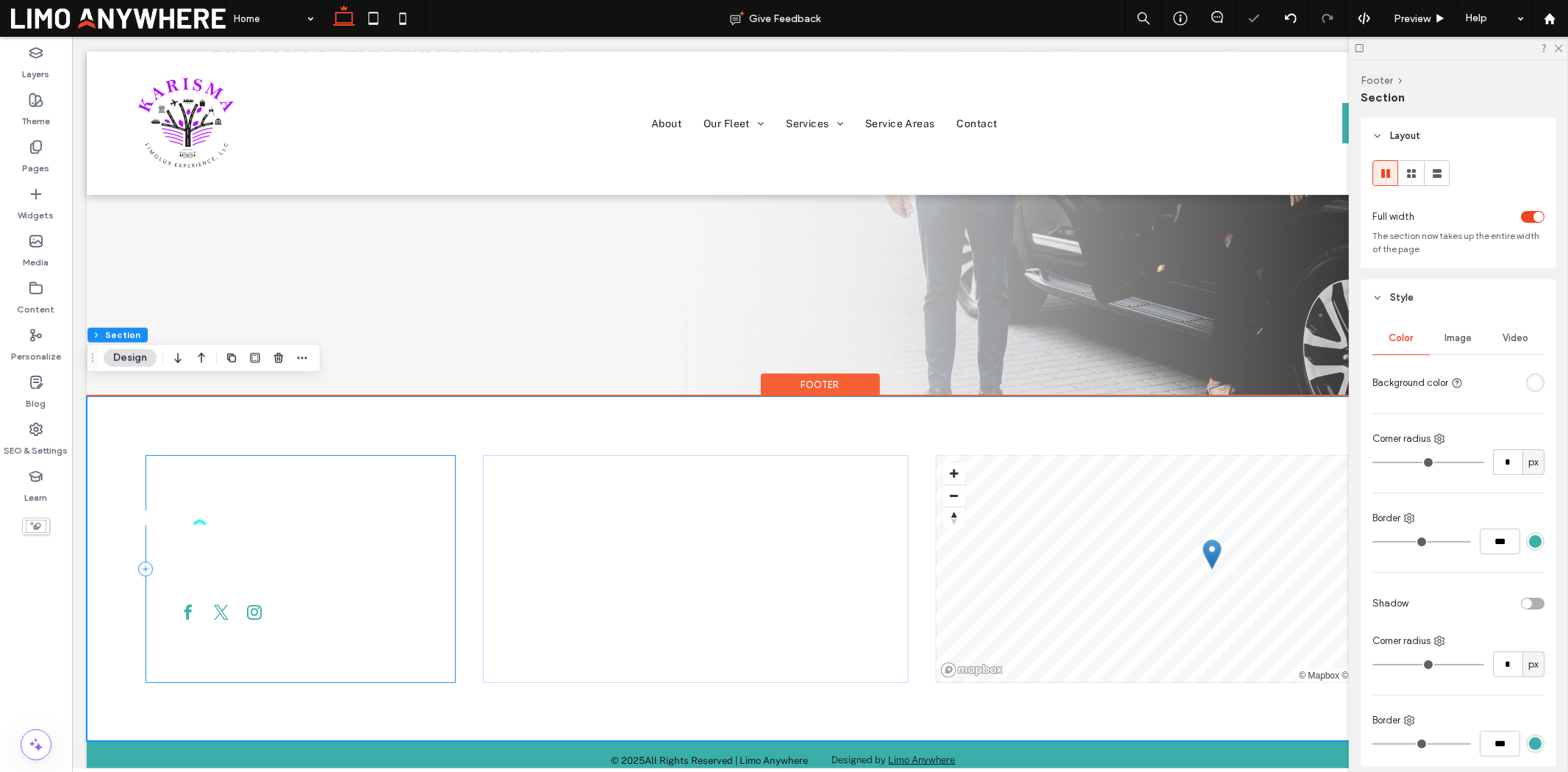
click at [303, 492] on div "Detroit. Michigan 936-718-4300" at bounding box center [299, 569] width 310 height 228
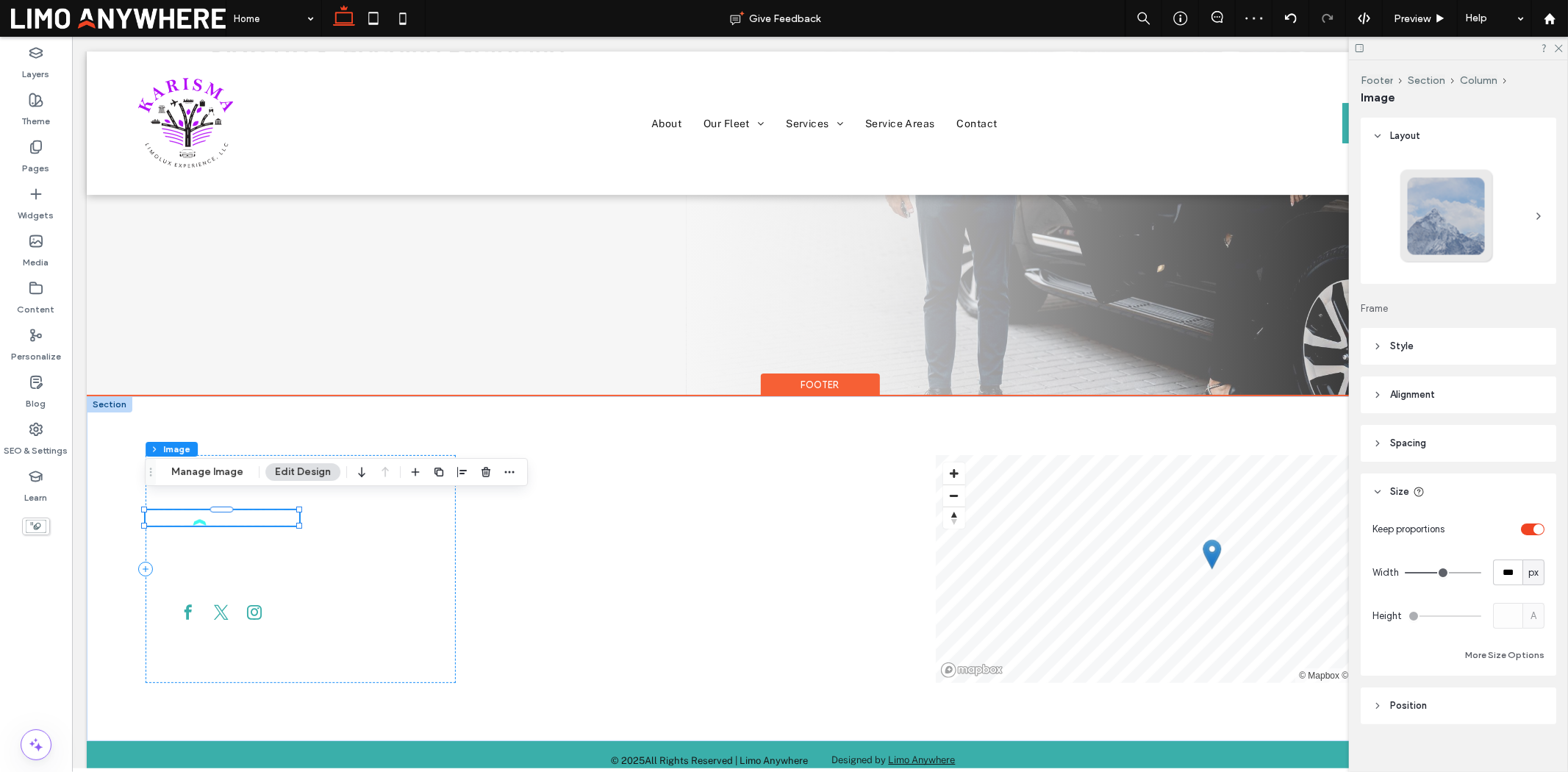
scroll to position [16, 0]
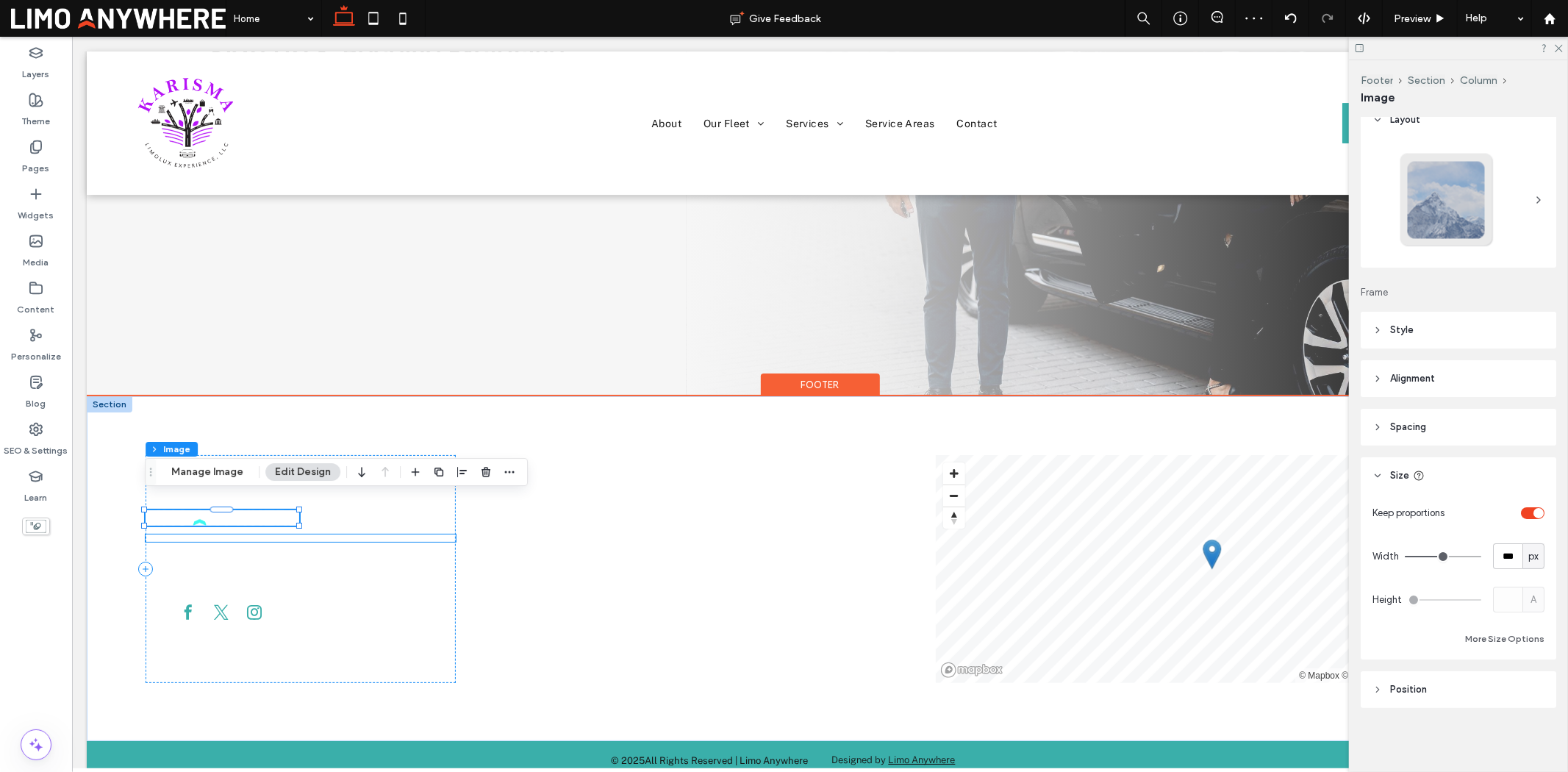
click at [254, 534] on div at bounding box center [299, 537] width 310 height 7
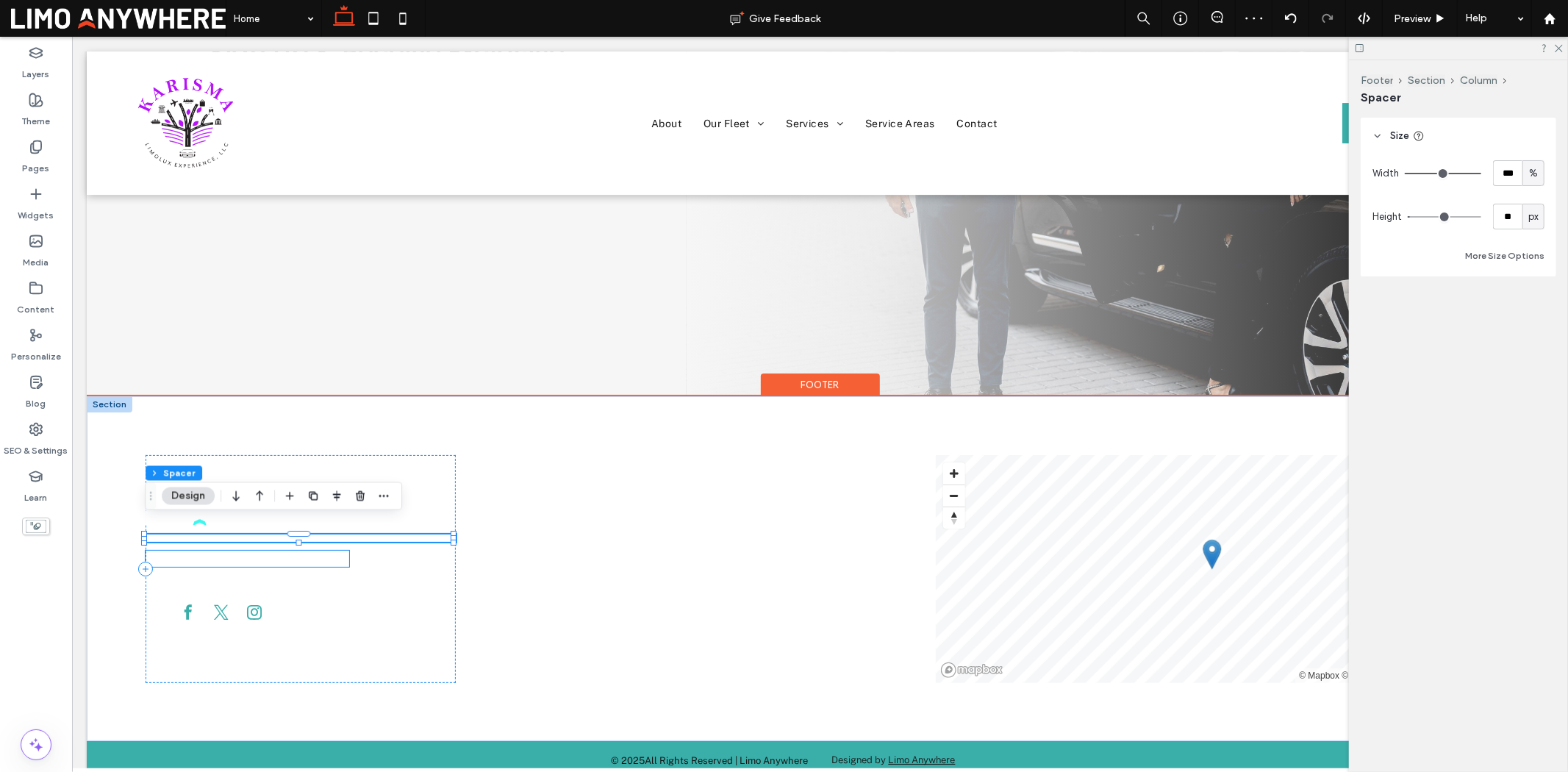
click at [254, 550] on p "[GEOGRAPHIC_DATA]. [US_STATE]" at bounding box center [246, 558] width 203 height 16
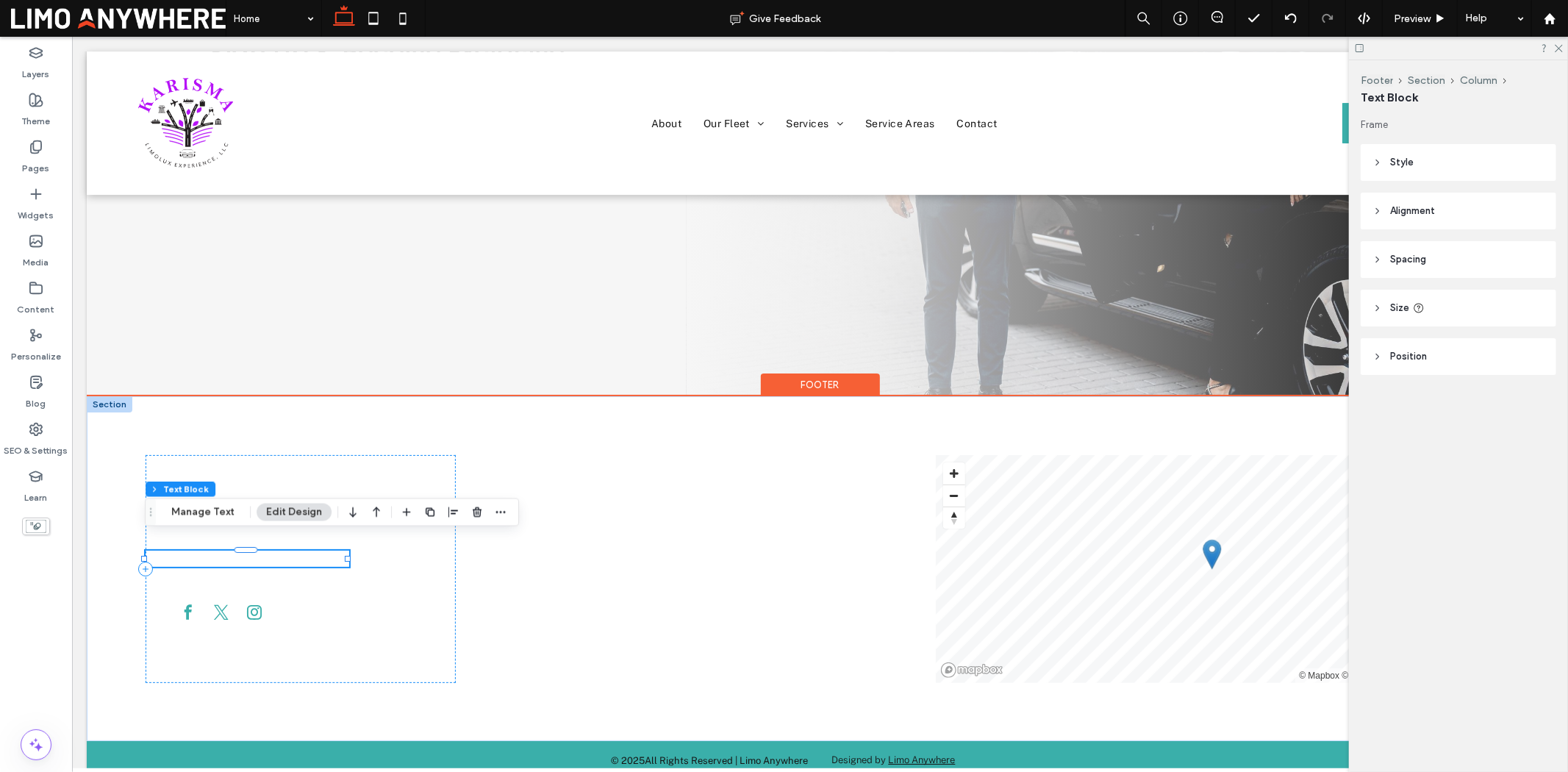
click at [253, 550] on p "[GEOGRAPHIC_DATA]. [US_STATE]" at bounding box center [246, 558] width 203 height 16
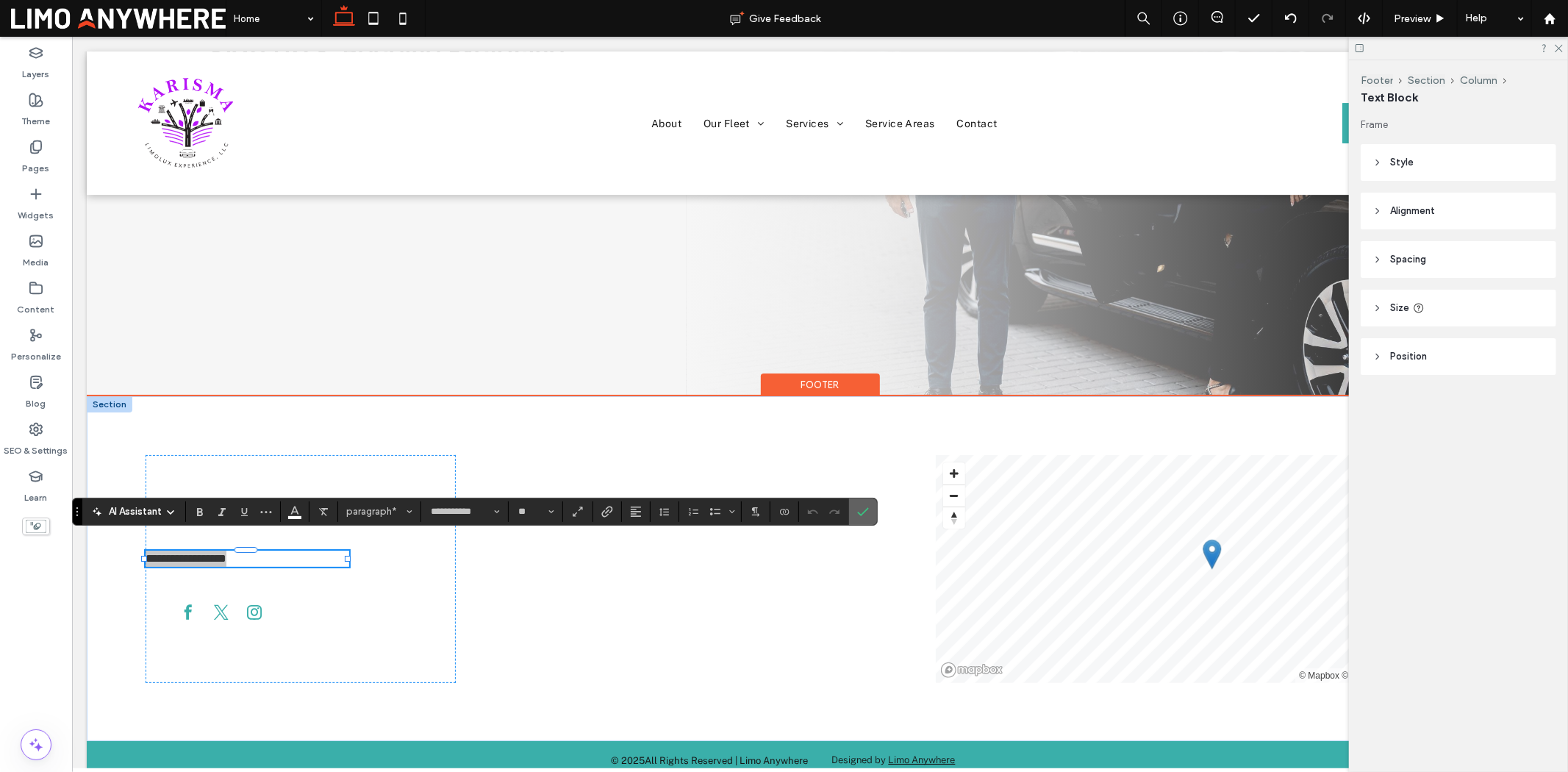
click at [862, 506] on icon "Confirm" at bounding box center [863, 512] width 11 height 11
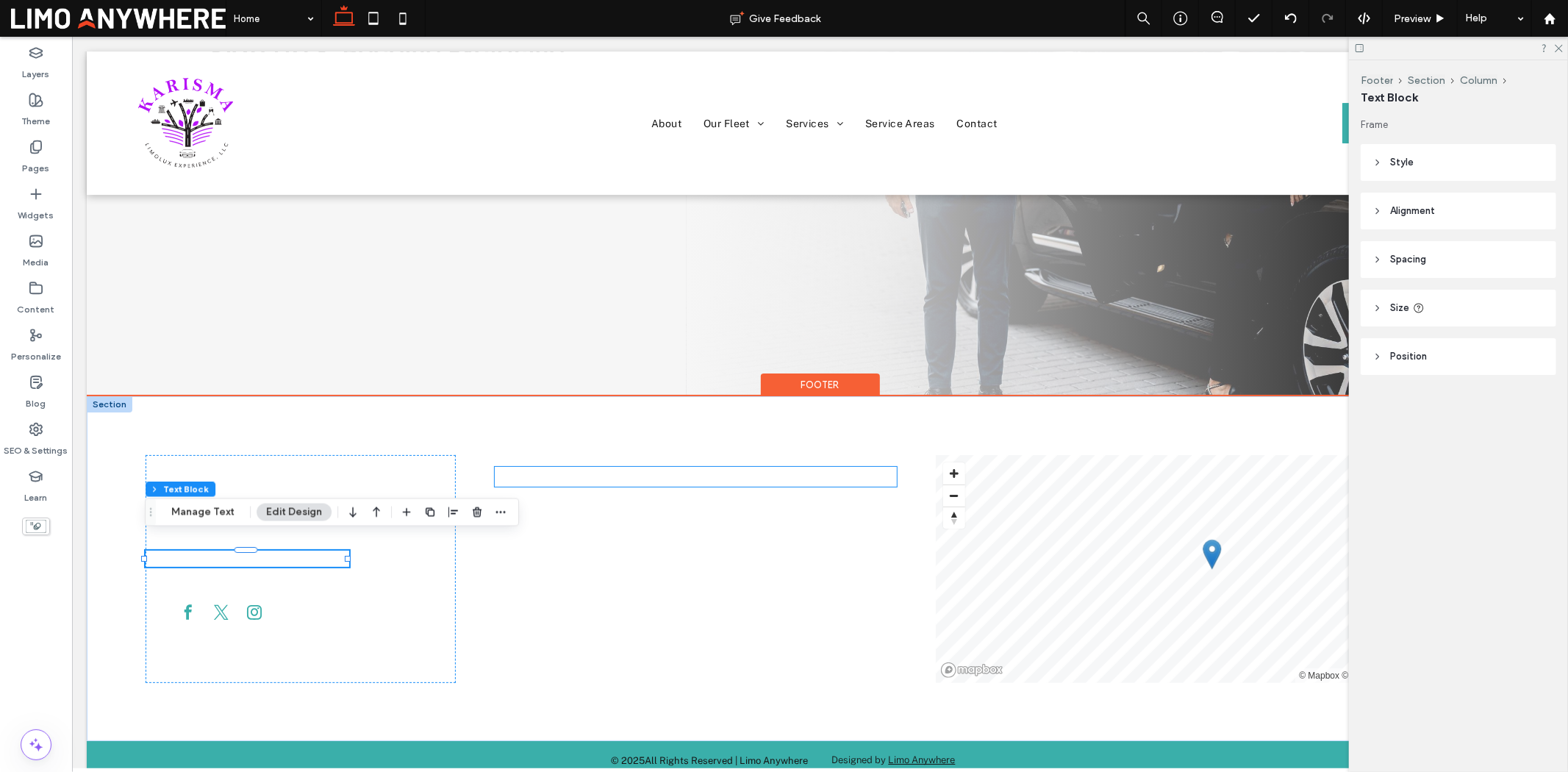
click at [715, 466] on div "GET EXCLUSIVE OFFERS" at bounding box center [695, 476] width 403 height 20
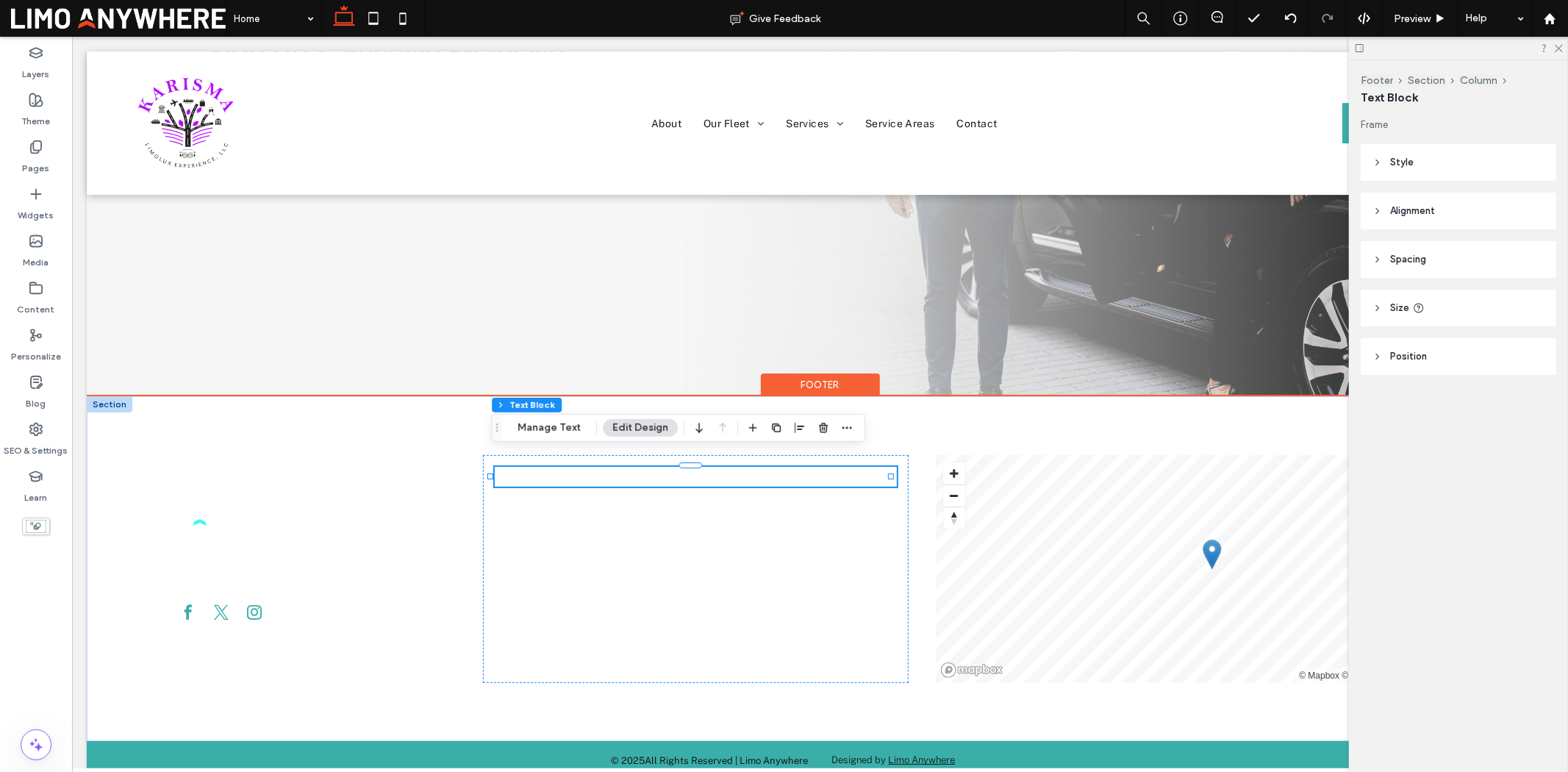
click at [679, 467] on span "GET EXCLUSIVE OFFERS" at bounding box center [695, 476] width 172 height 19
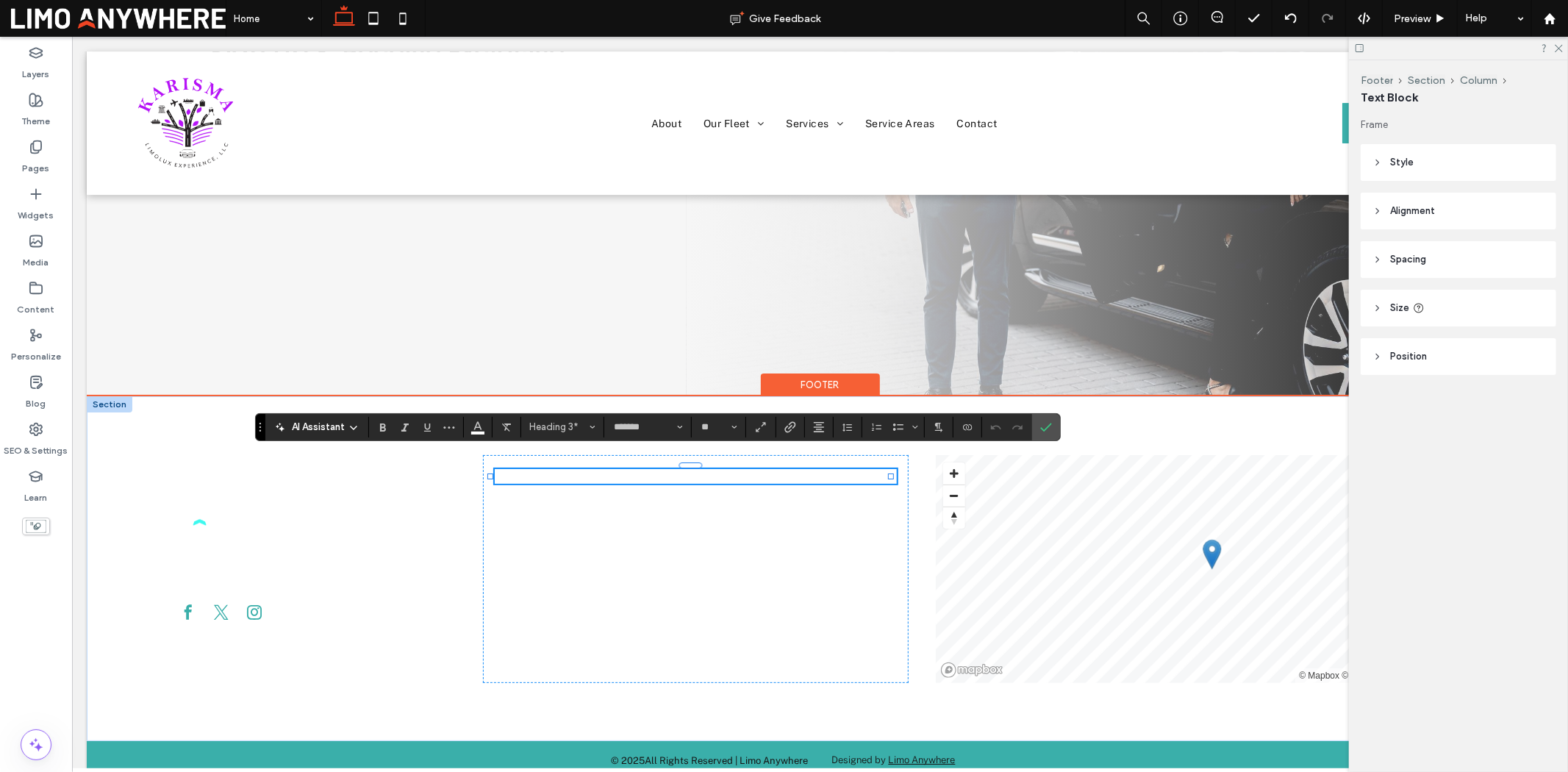
click at [786, 469] on h3 "**********" at bounding box center [695, 476] width 403 height 15
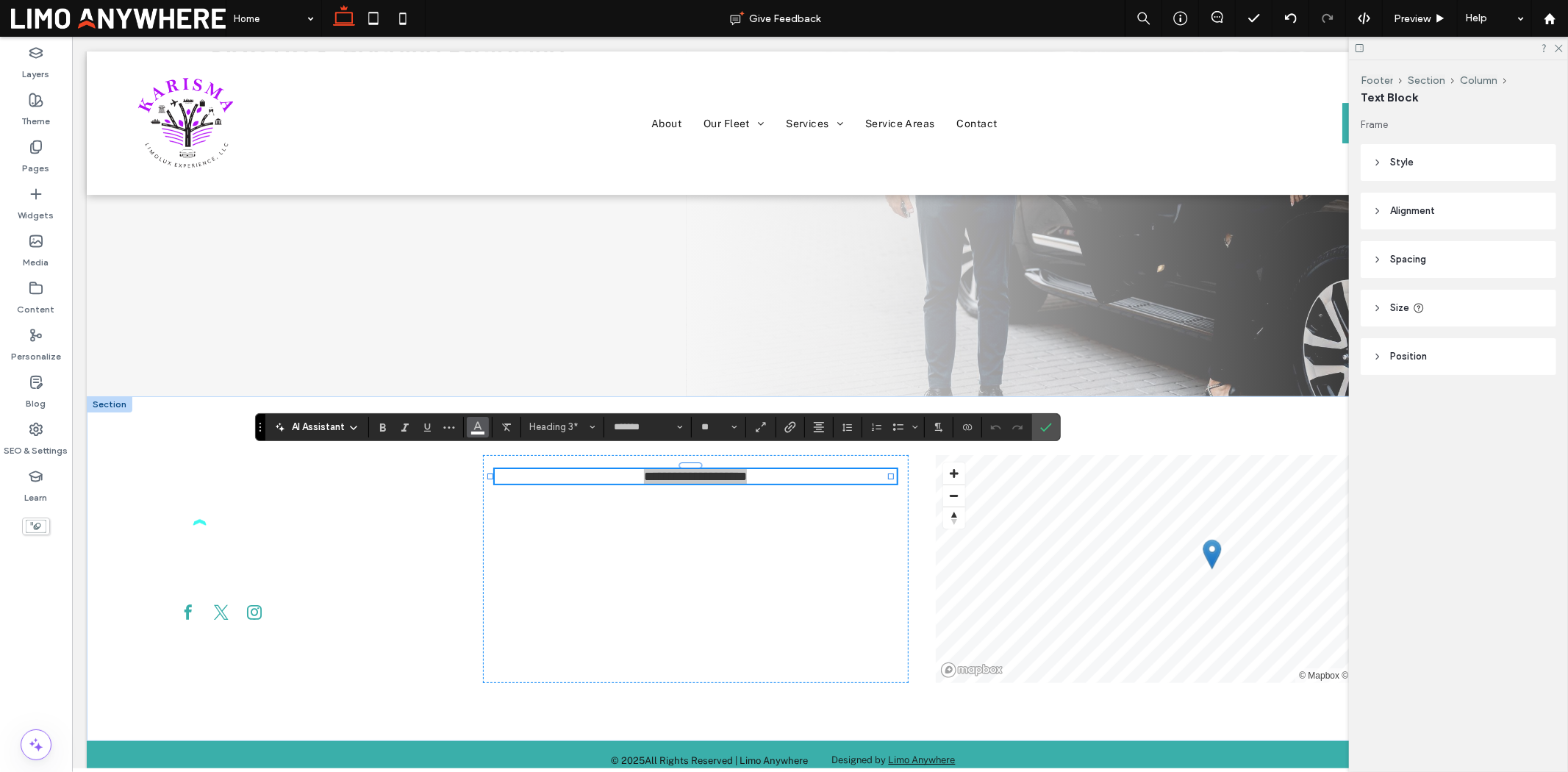
click at [486, 434] on button "Color" at bounding box center [477, 427] width 22 height 20
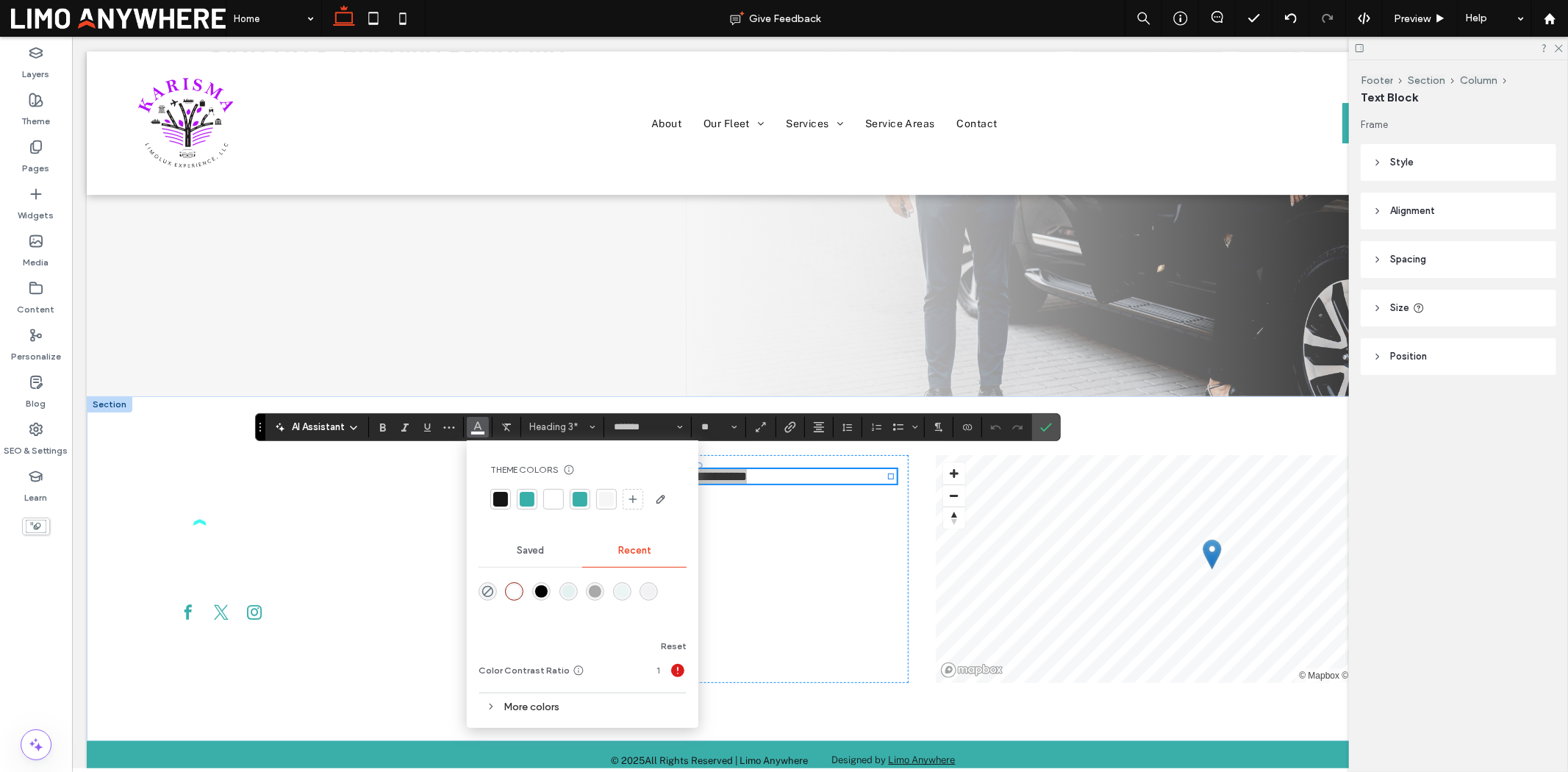
click at [530, 501] on div at bounding box center [527, 499] width 15 height 15
click at [1050, 425] on use "Confirm" at bounding box center [1046, 427] width 11 height 9
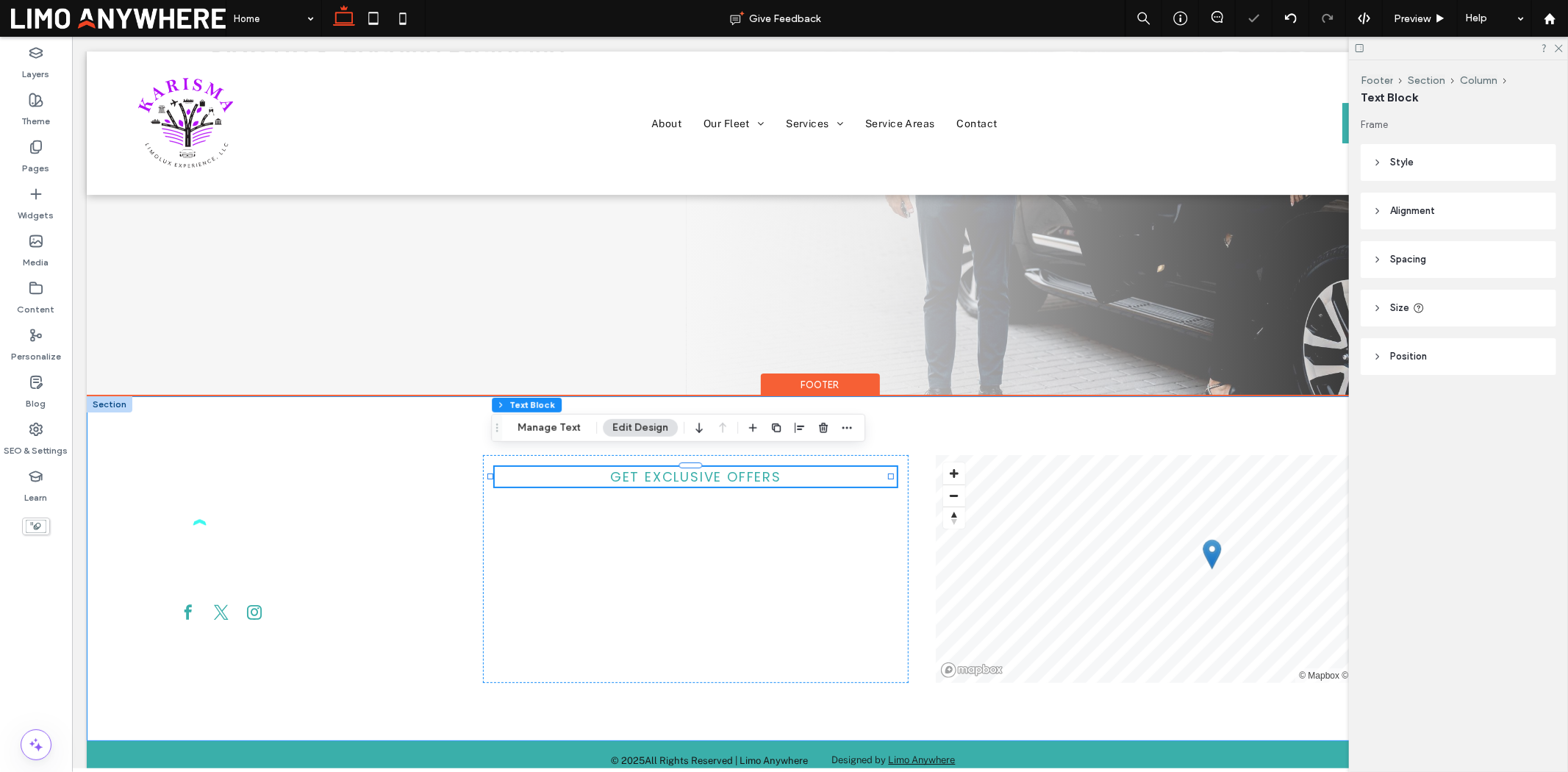
click at [937, 404] on div "Detroit. Michigan 936-718-4300 GET EXCLUSIVE OFFERS © Mapbox © OpenStreetMap Im…" at bounding box center [819, 568] width 1466 height 346
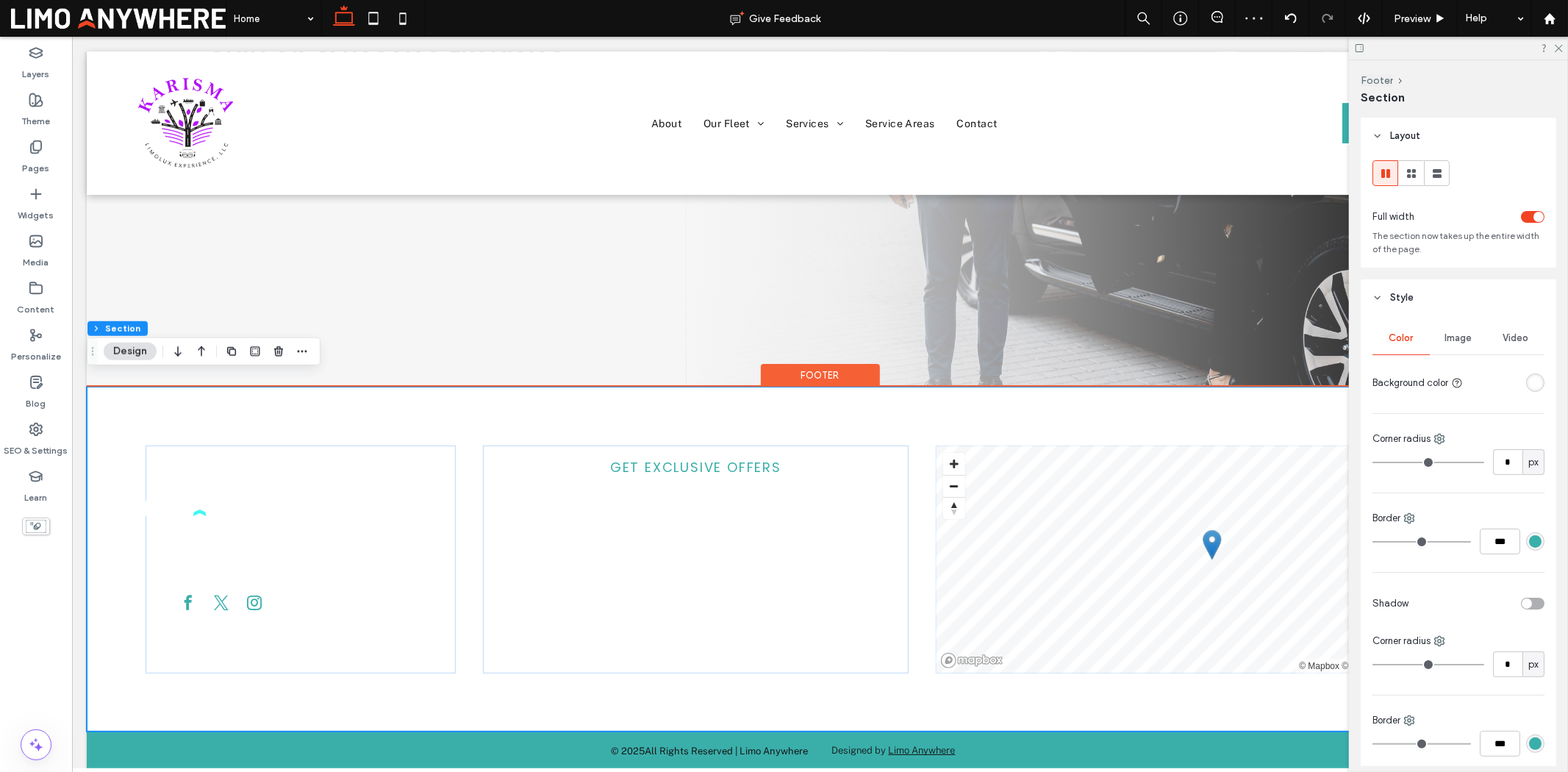
scroll to position [4336, 0]
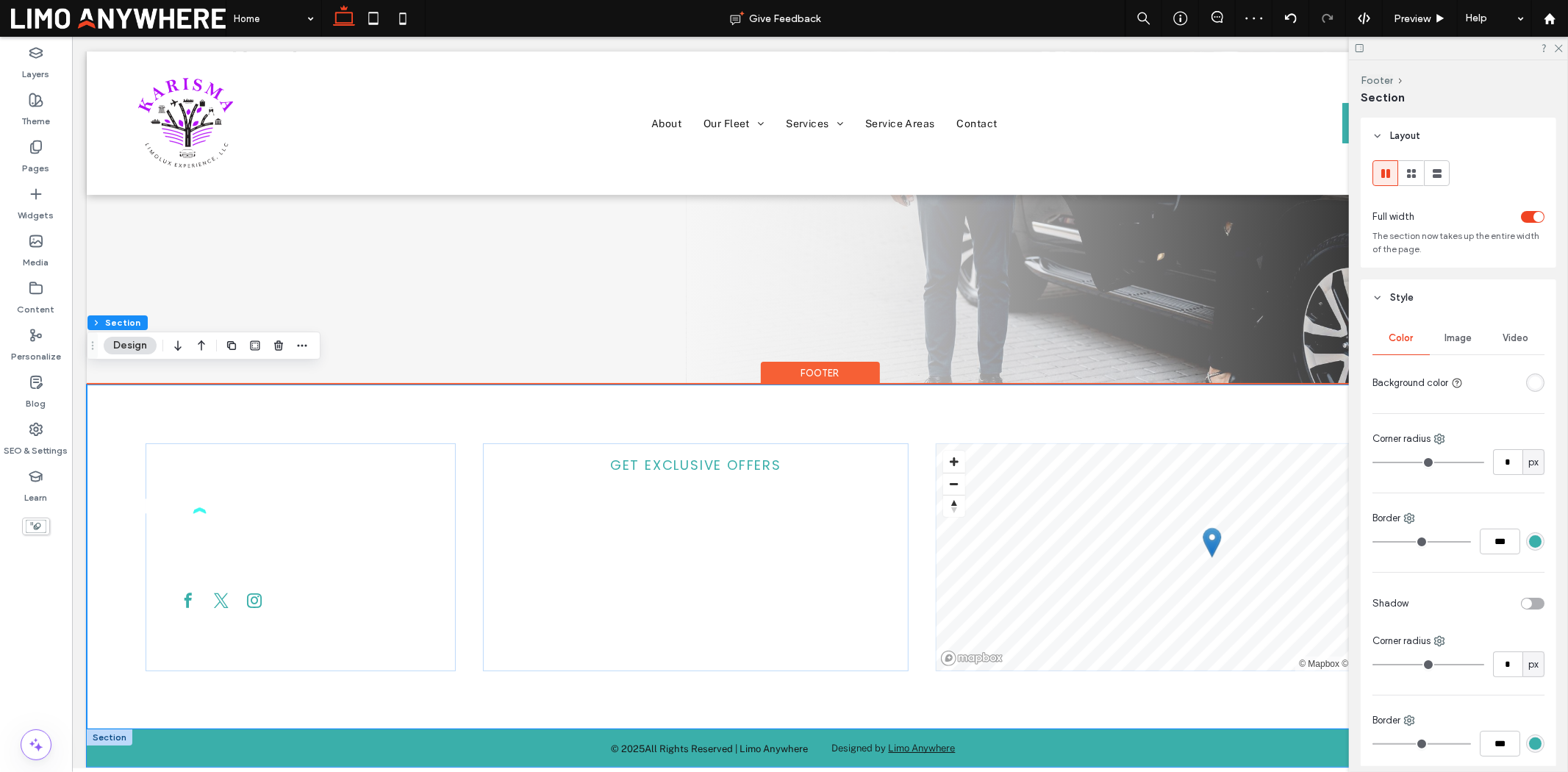
click at [308, 729] on div "© 2025 All Rights Reserved | Limo Anywhere Designed by Limo Anywhere" at bounding box center [819, 748] width 1466 height 37
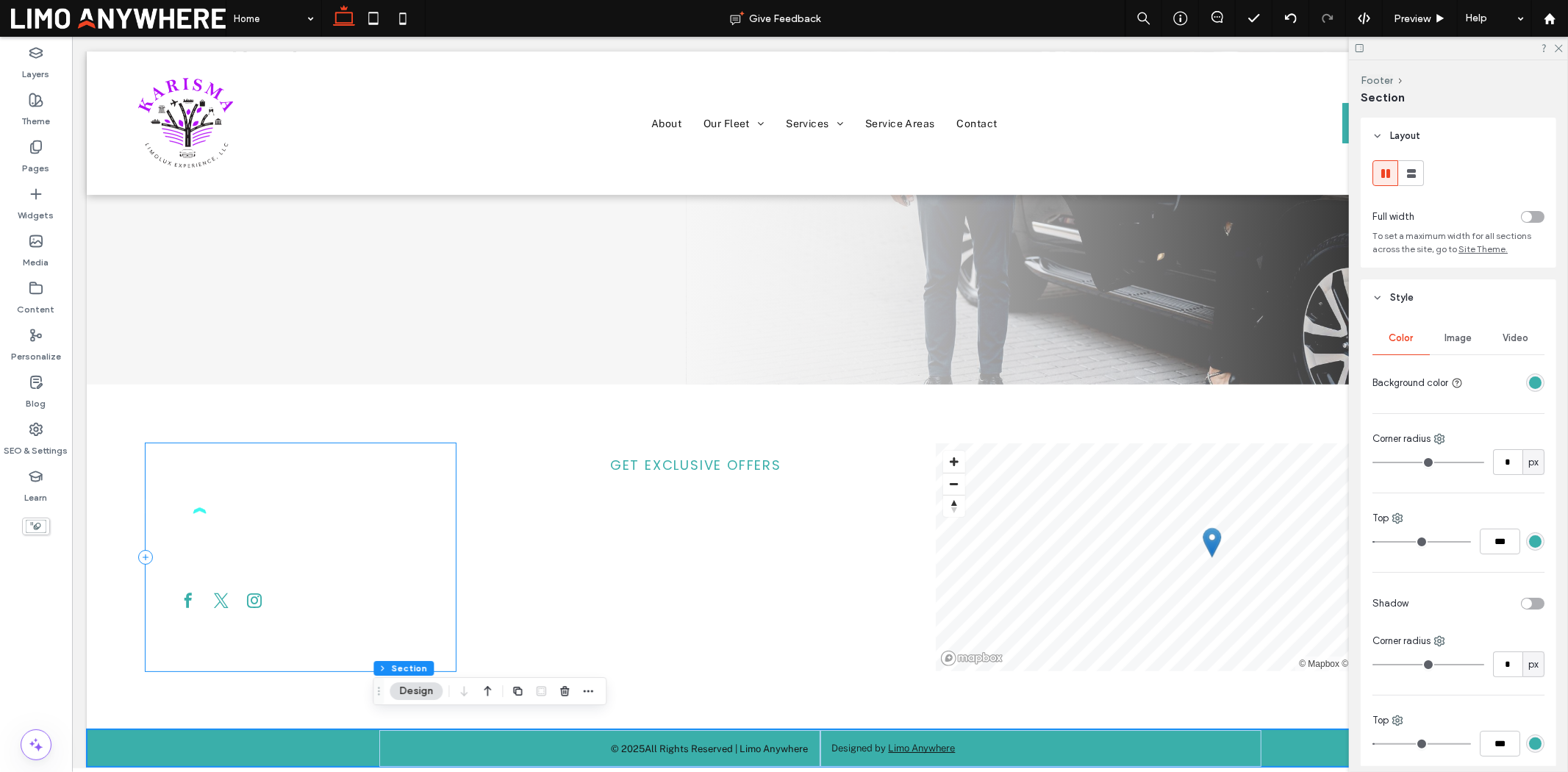
click at [316, 458] on div "Detroit. Michigan 936-718-4300" at bounding box center [299, 556] width 310 height 228
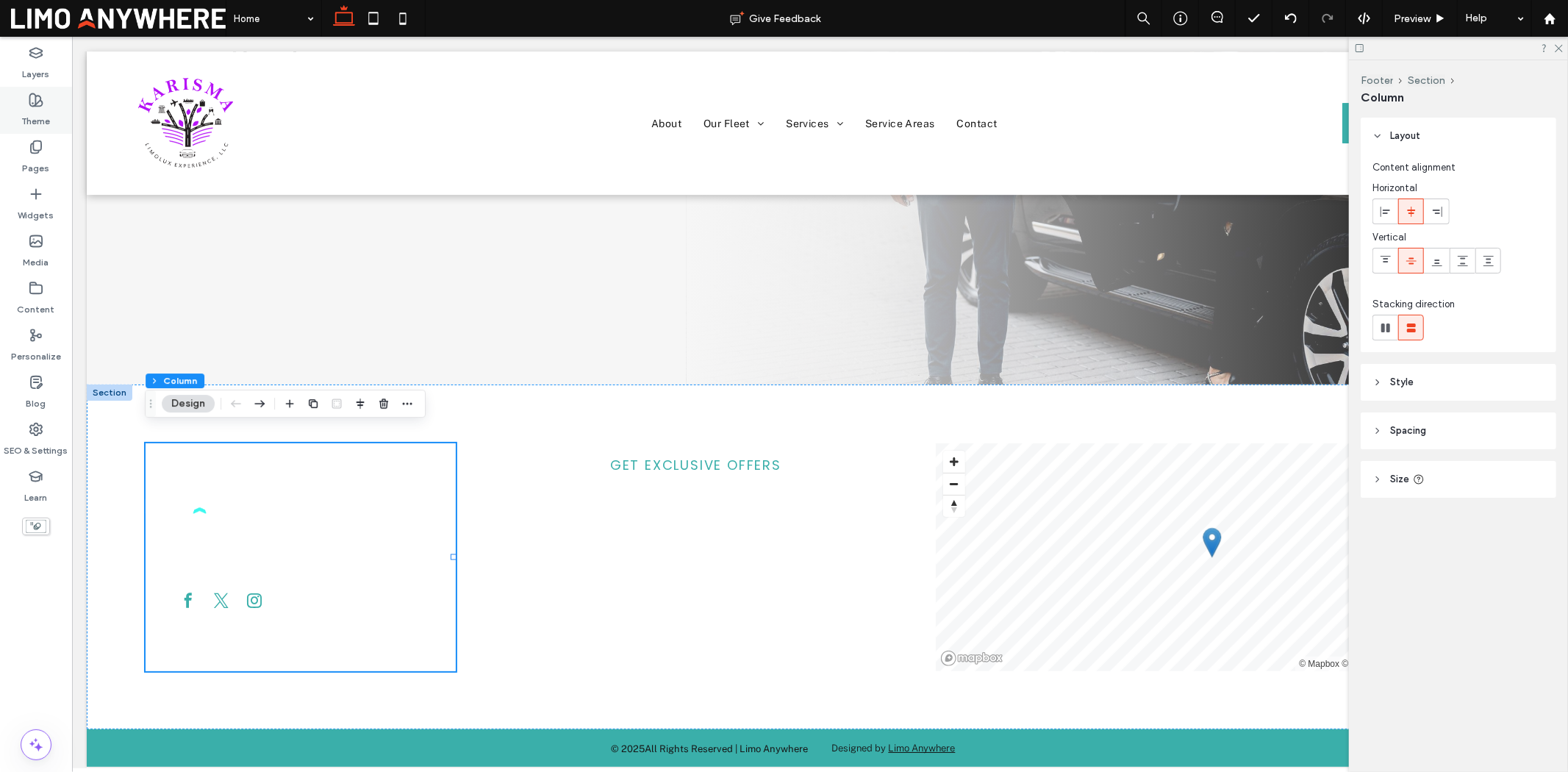
click at [37, 101] on icon at bounding box center [36, 100] width 15 height 15
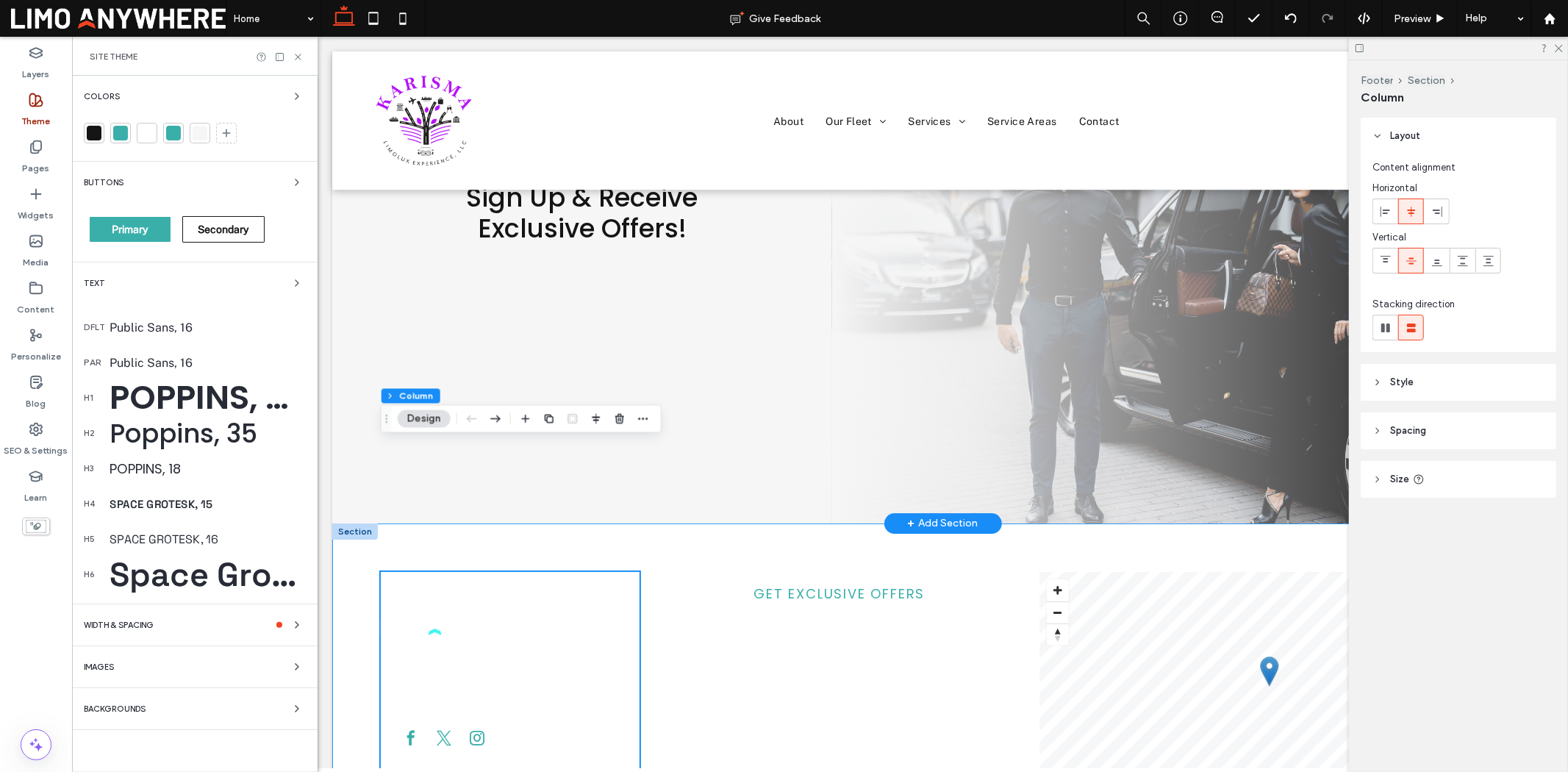
scroll to position [3788, 0]
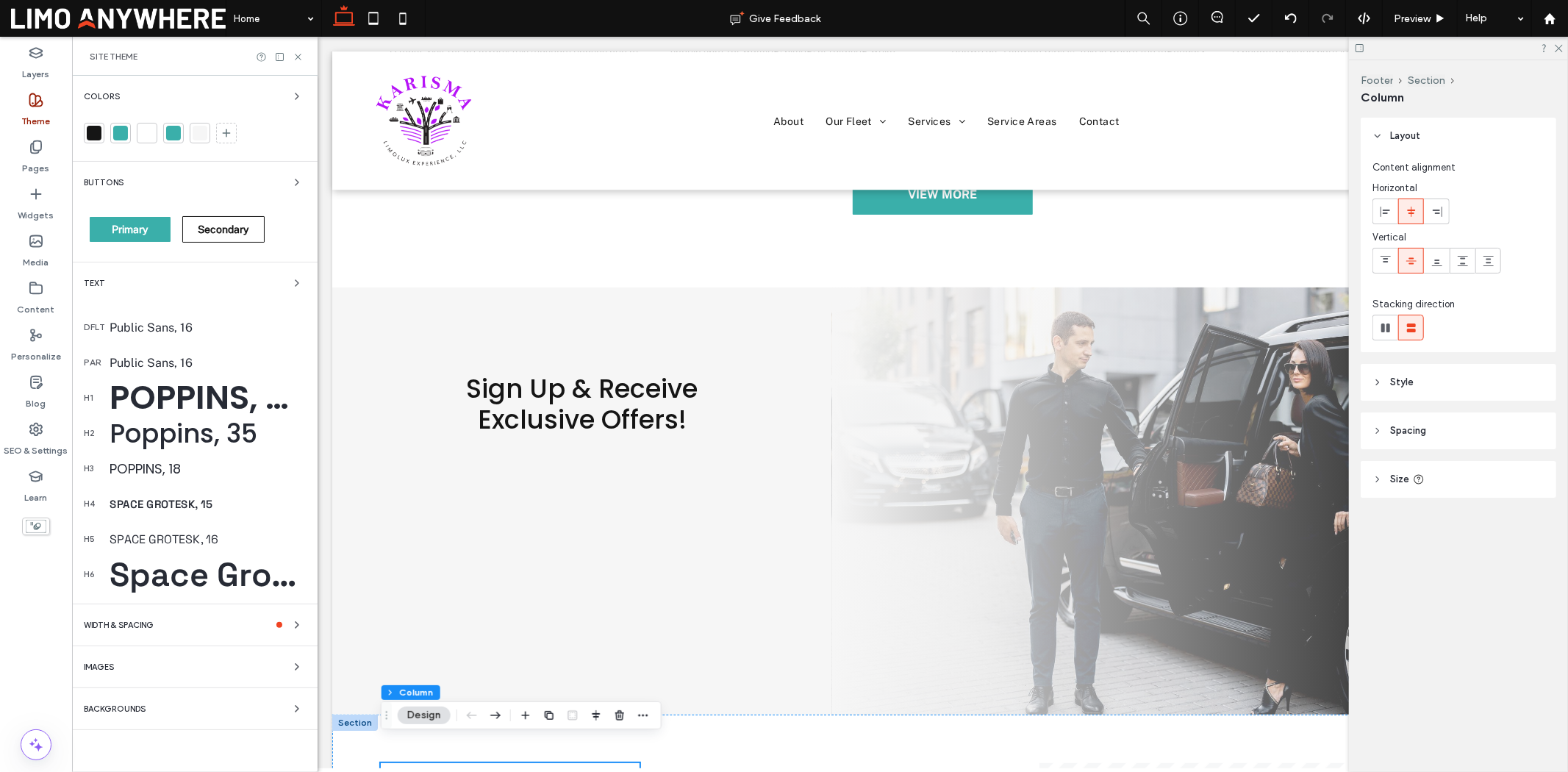
click at [124, 134] on div at bounding box center [120, 133] width 15 height 15
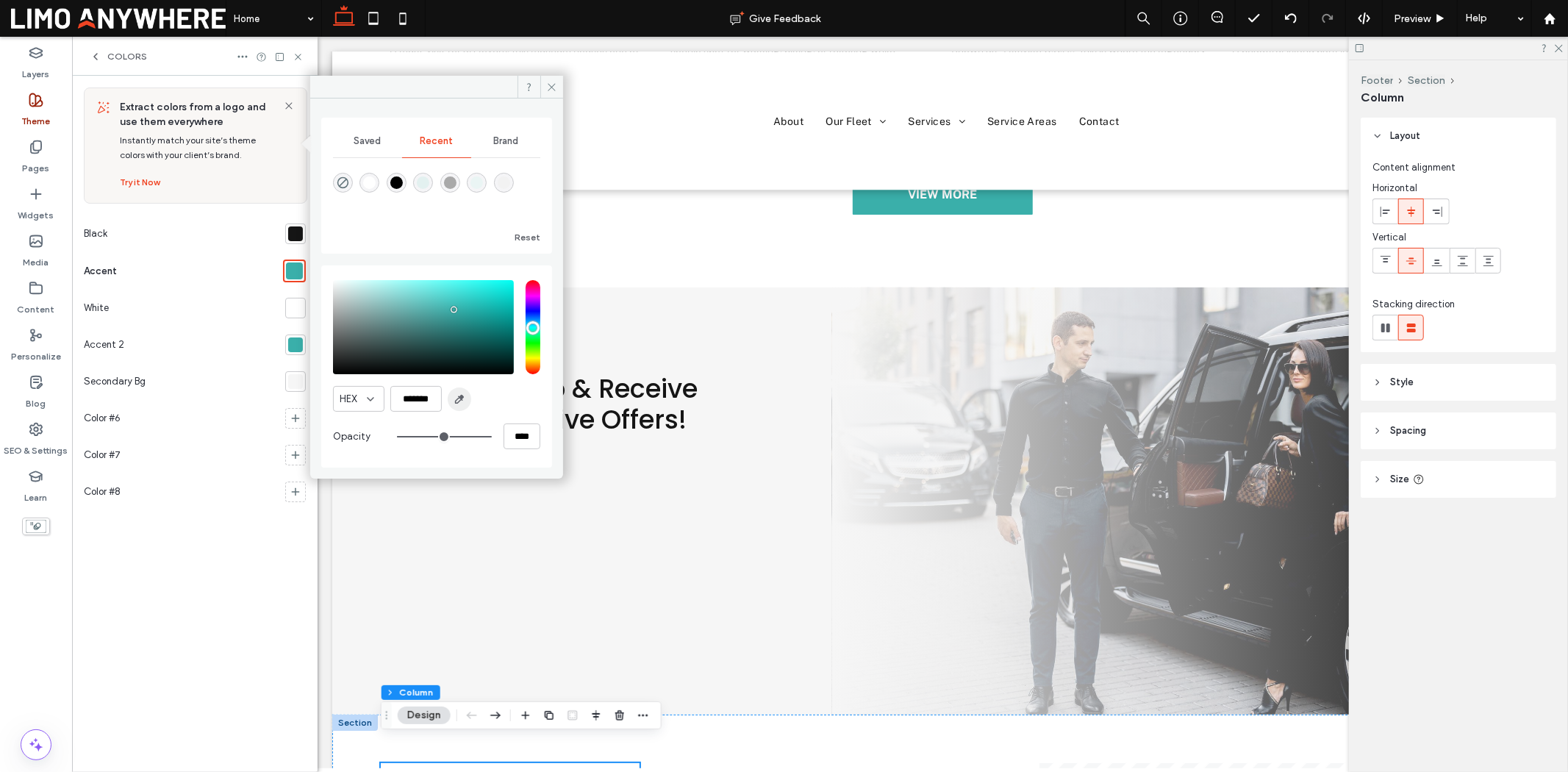
click at [456, 403] on use "button" at bounding box center [460, 399] width 8 height 8
click at [551, 88] on icon at bounding box center [552, 87] width 11 height 11
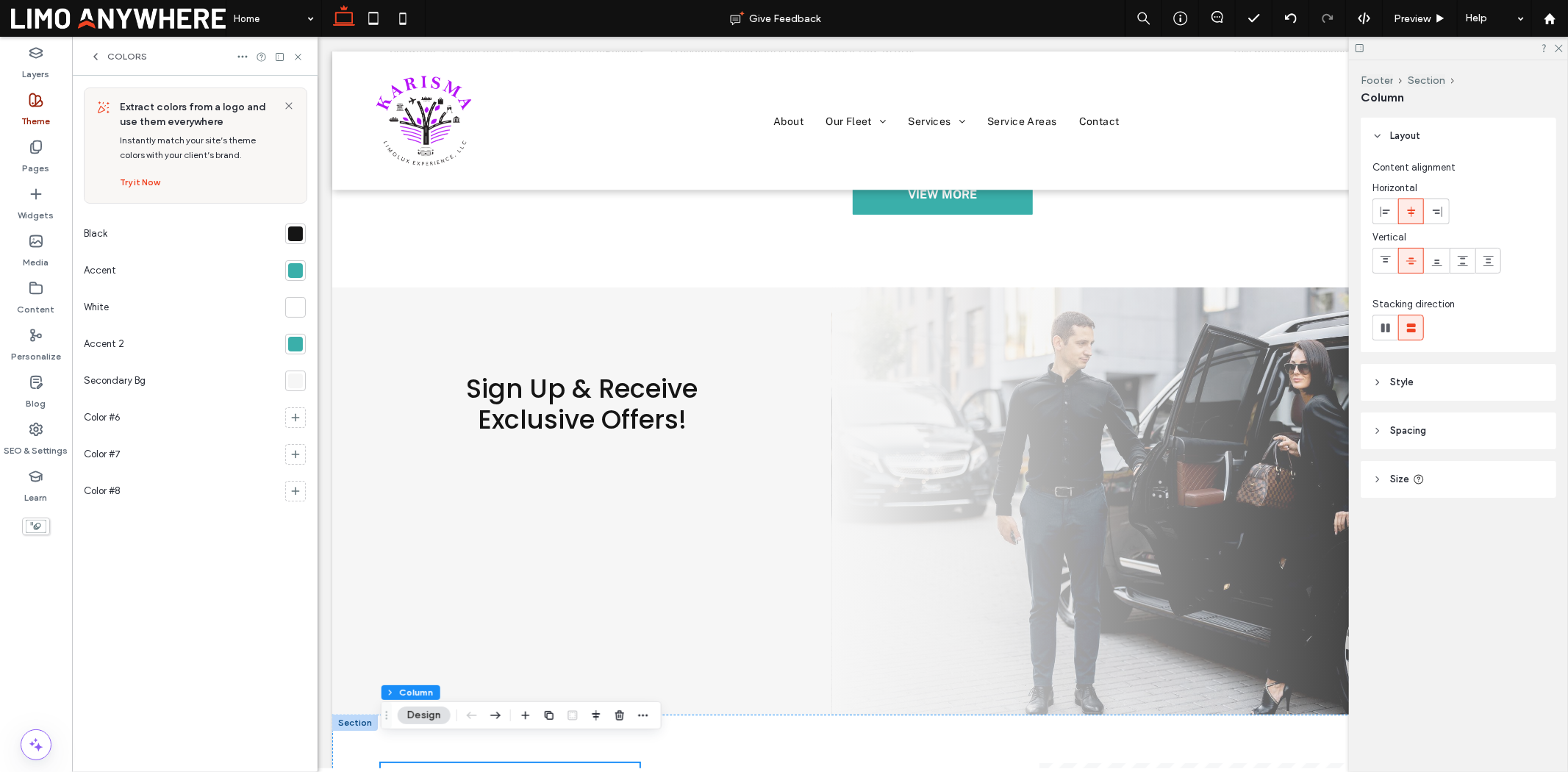
click at [292, 269] on div at bounding box center [295, 271] width 15 height 15
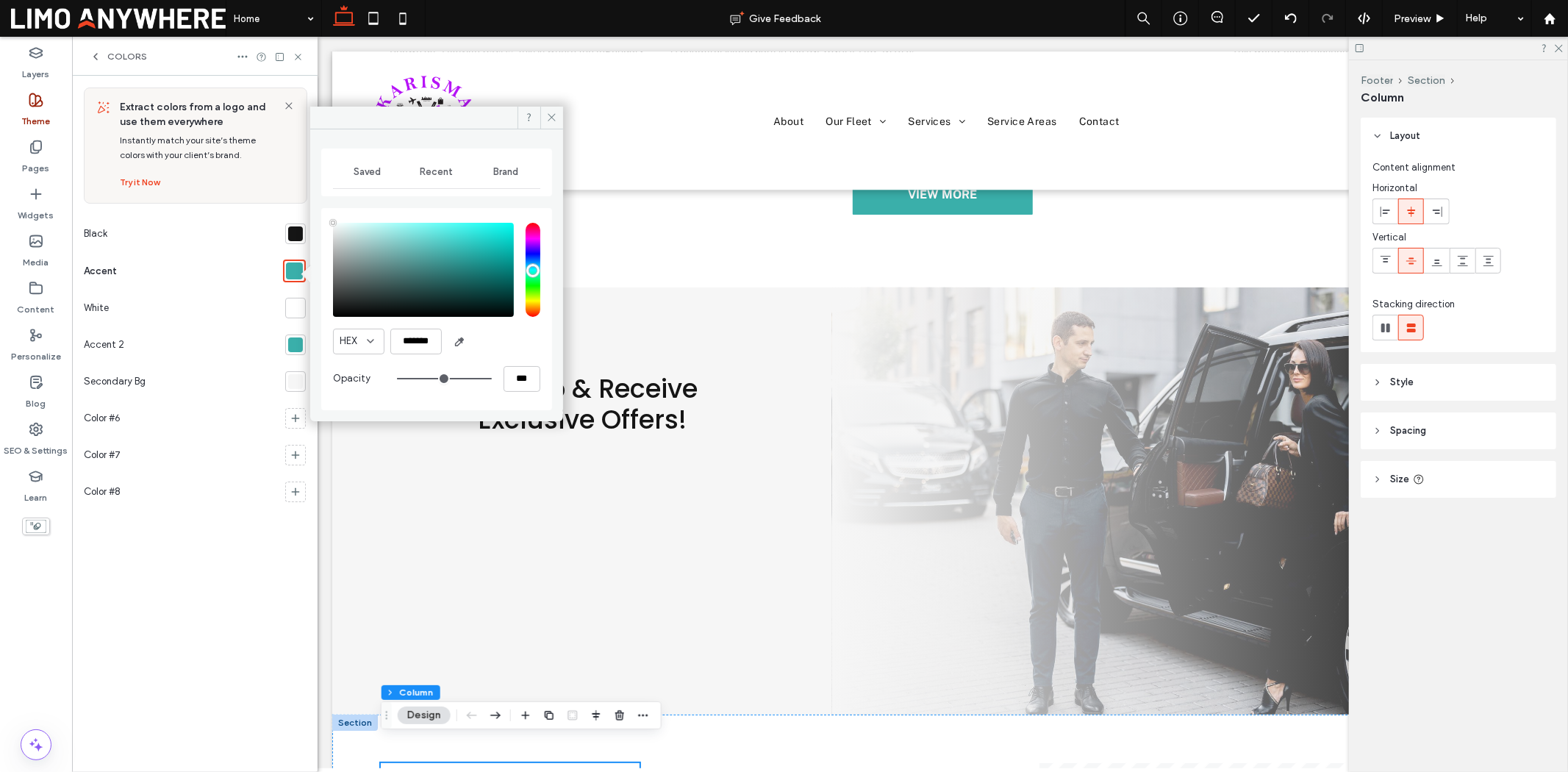
type input "****"
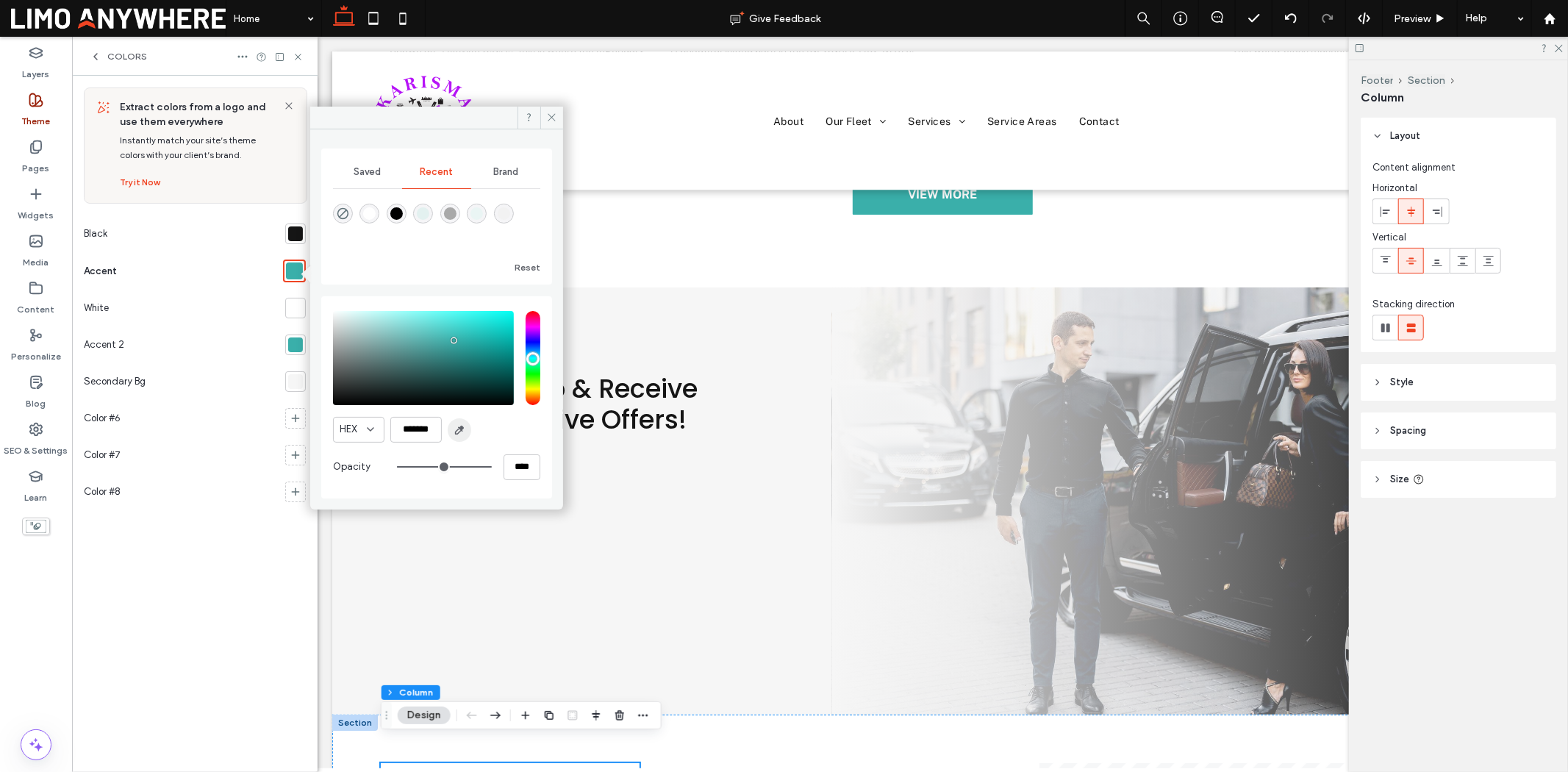
click at [458, 434] on use "button" at bounding box center [460, 430] width 8 height 8
type input "*******"
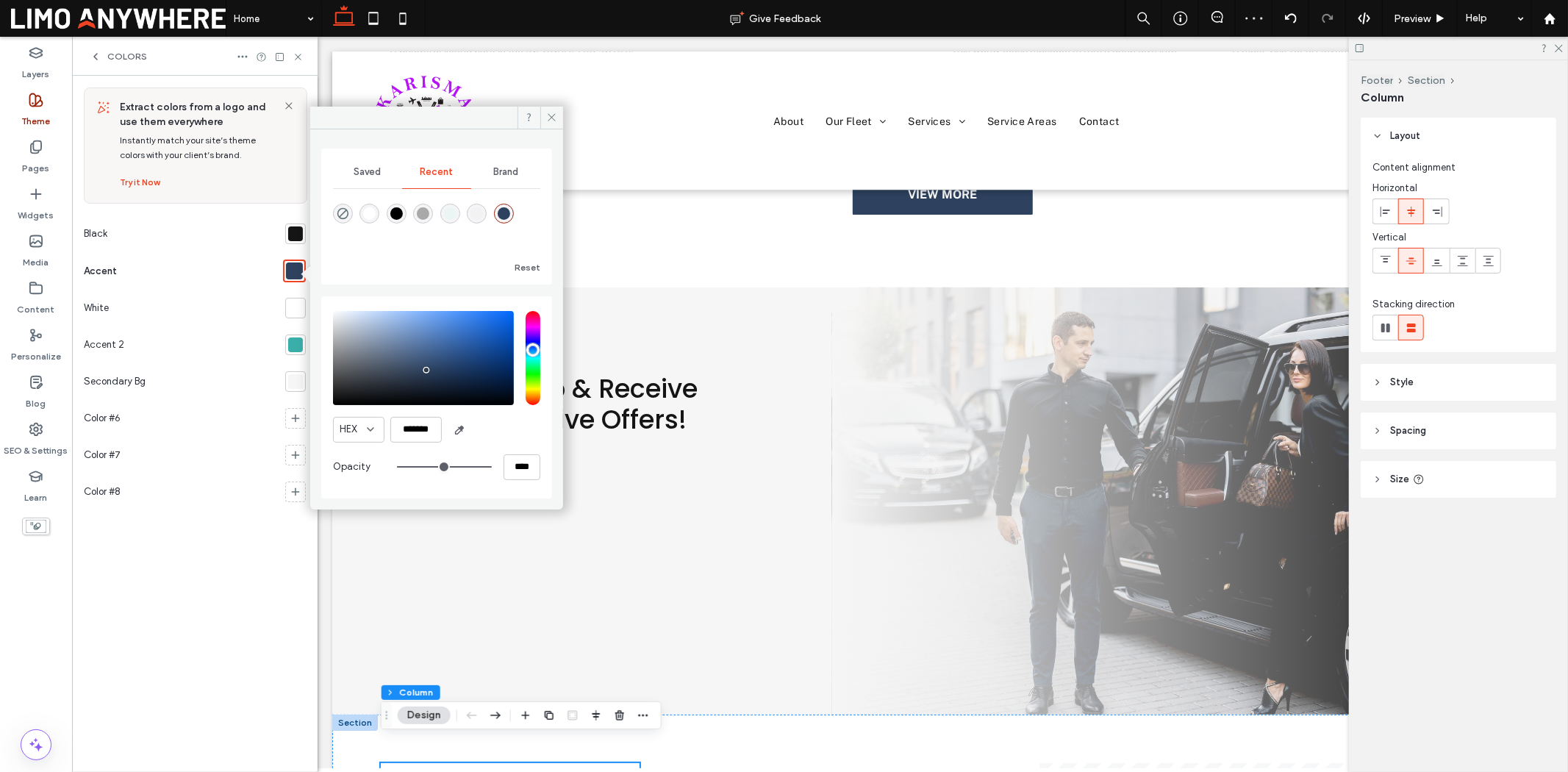
click at [290, 346] on div at bounding box center [295, 345] width 15 height 15
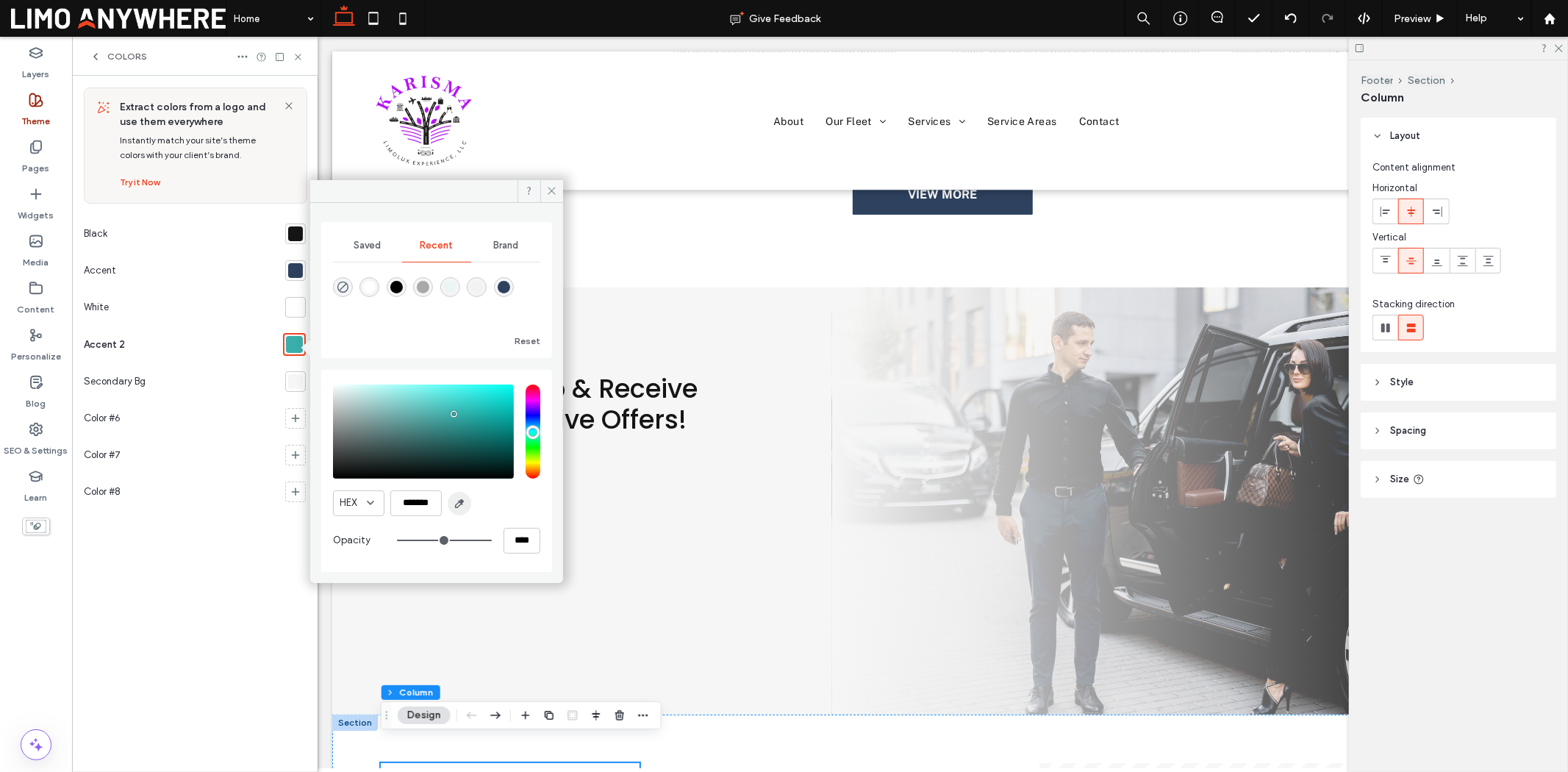
click at [460, 508] on icon "button" at bounding box center [460, 504] width 11 height 11
type input "*******"
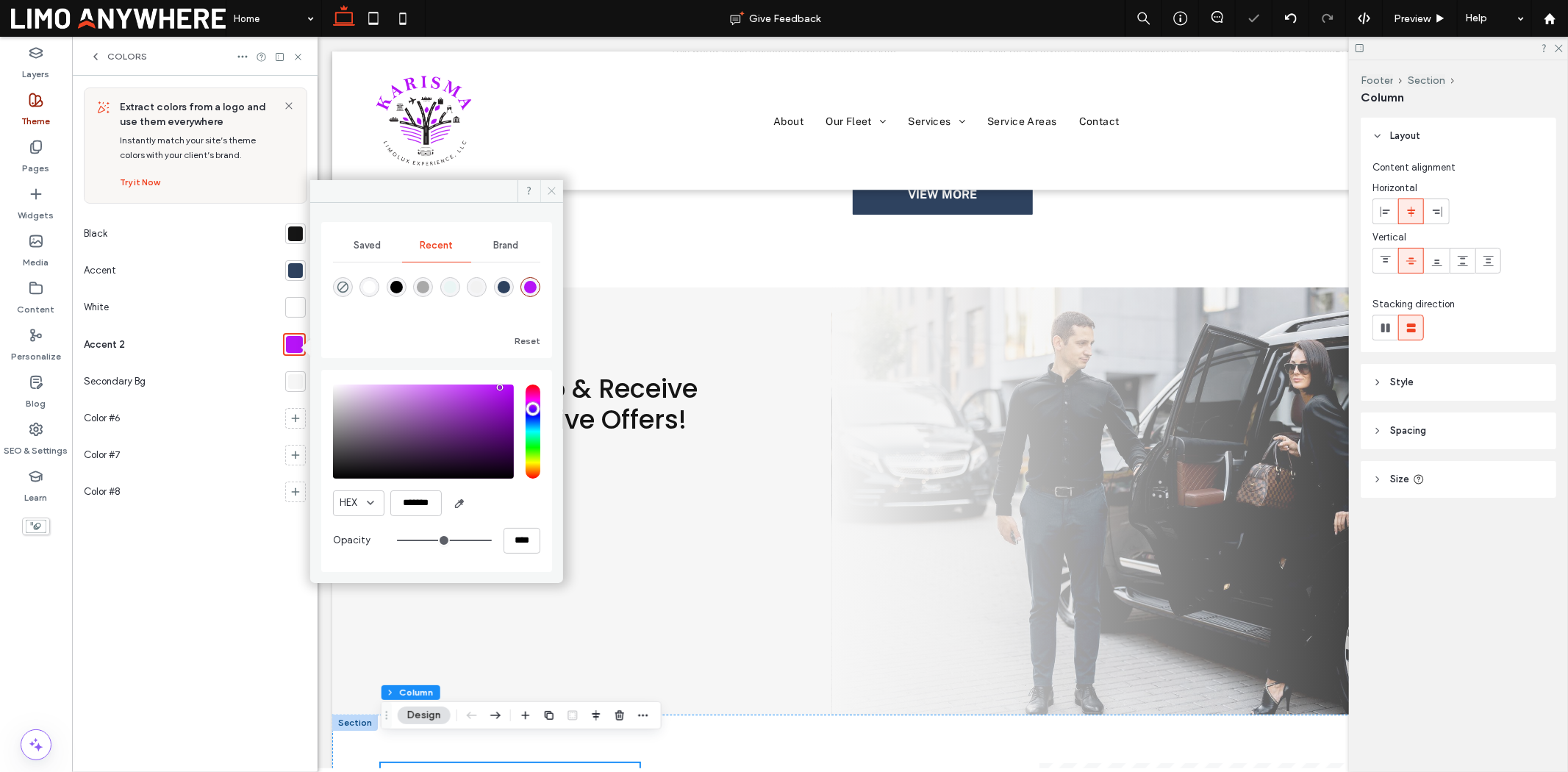
click at [557, 193] on span at bounding box center [551, 190] width 23 height 22
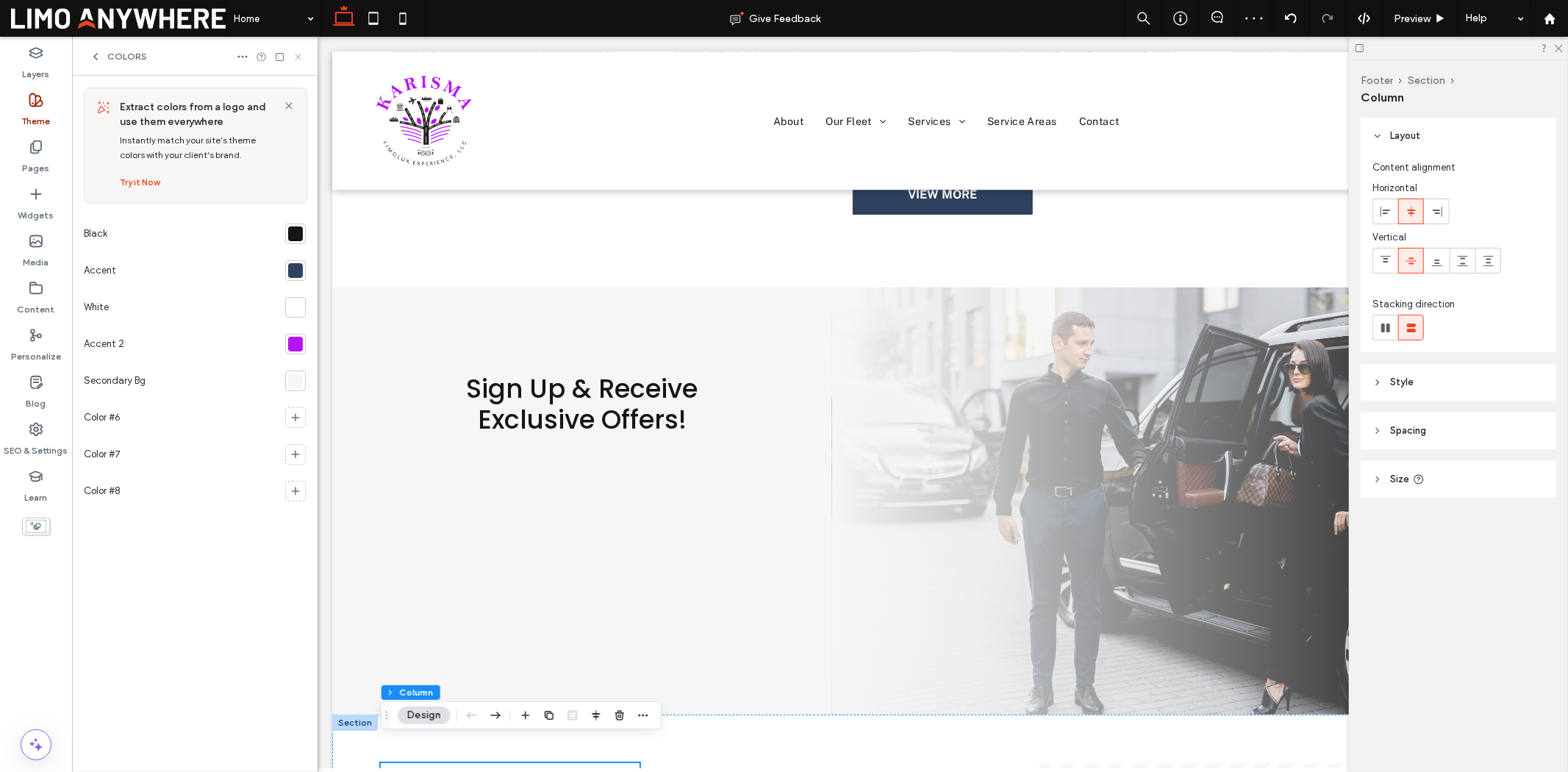
click at [298, 55] on icon at bounding box center [298, 57] width 11 height 11
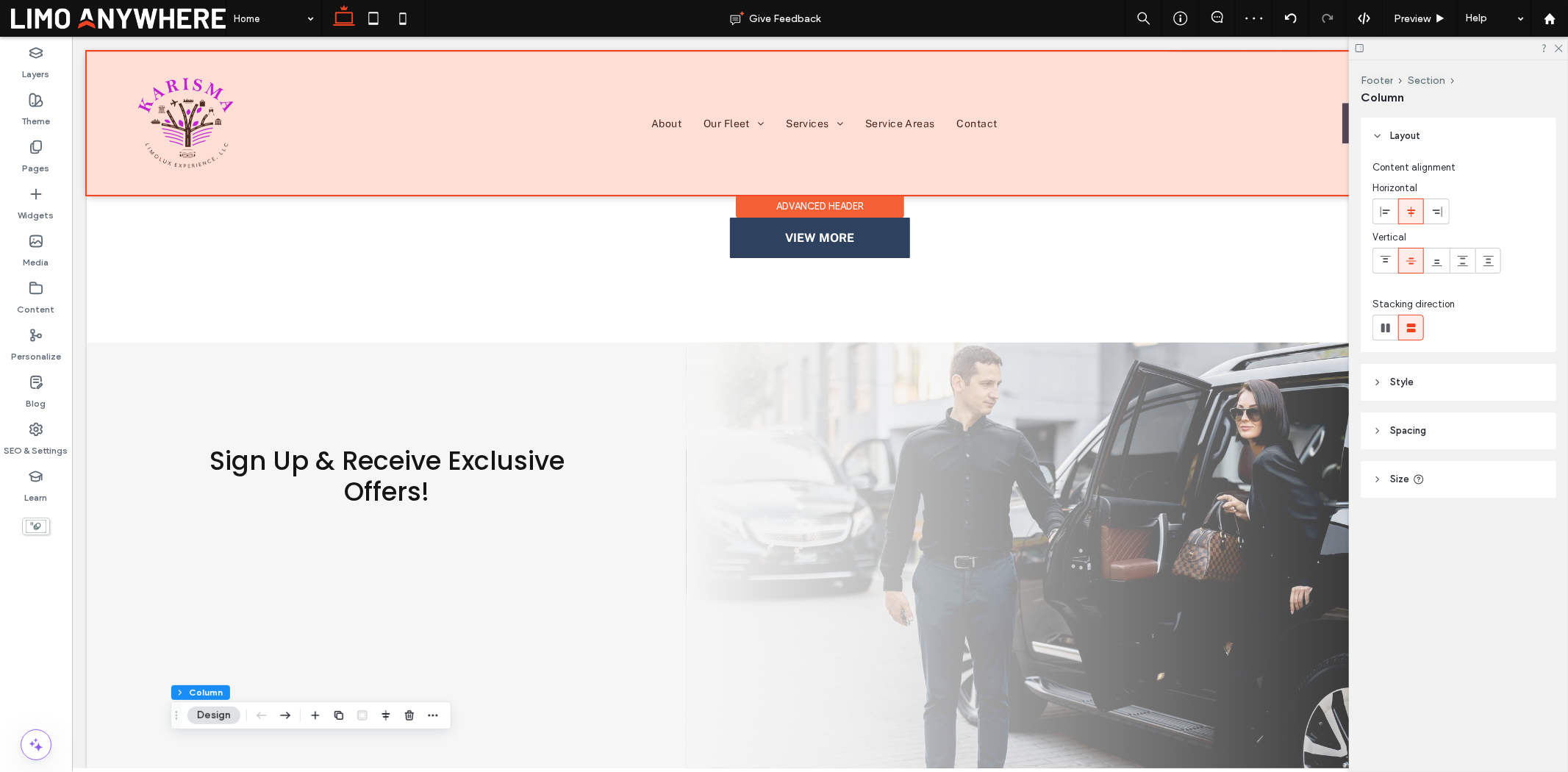
scroll to position [3942, 0]
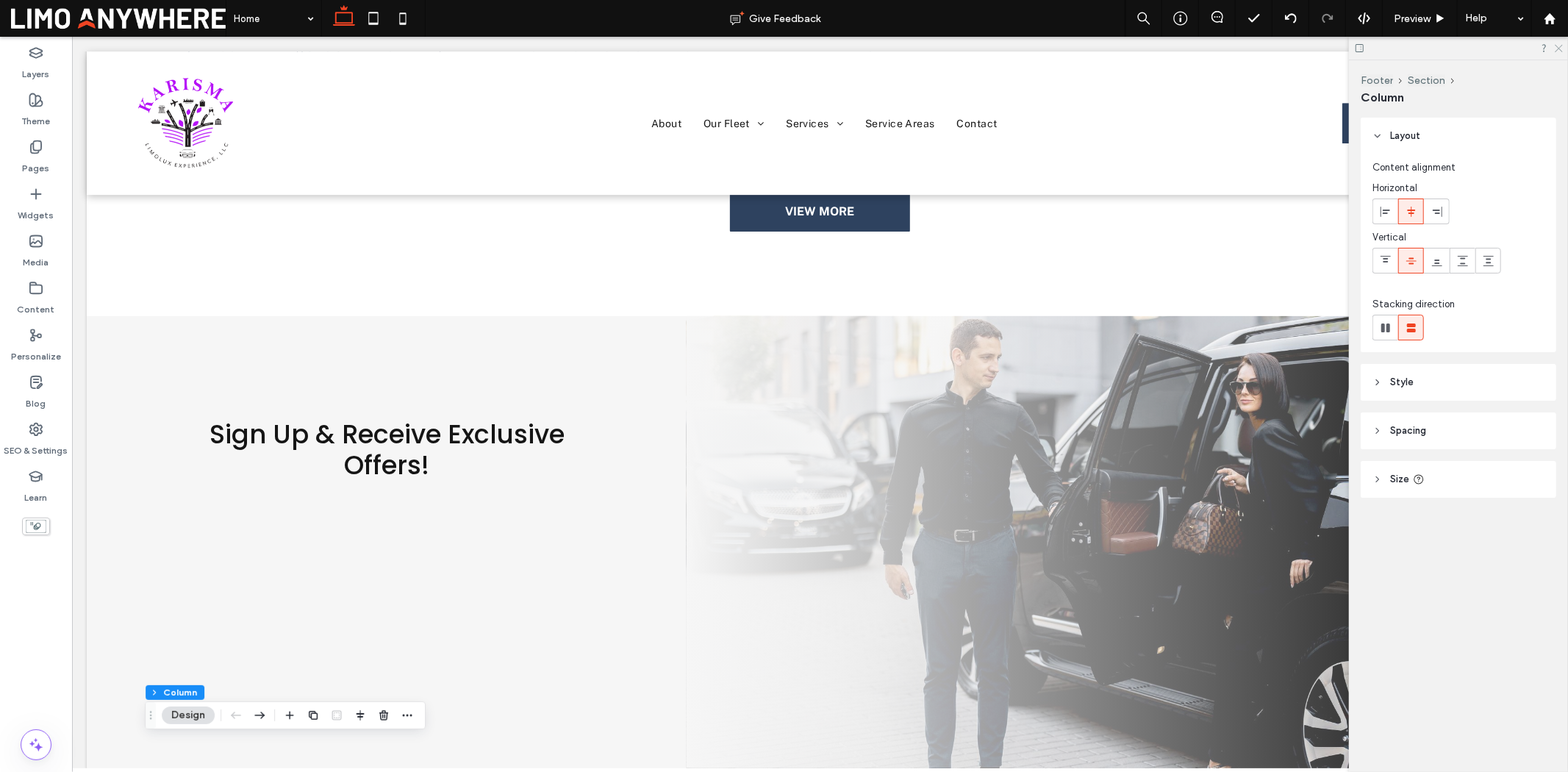
click at [1557, 48] on icon at bounding box center [1558, 47] width 10 height 10
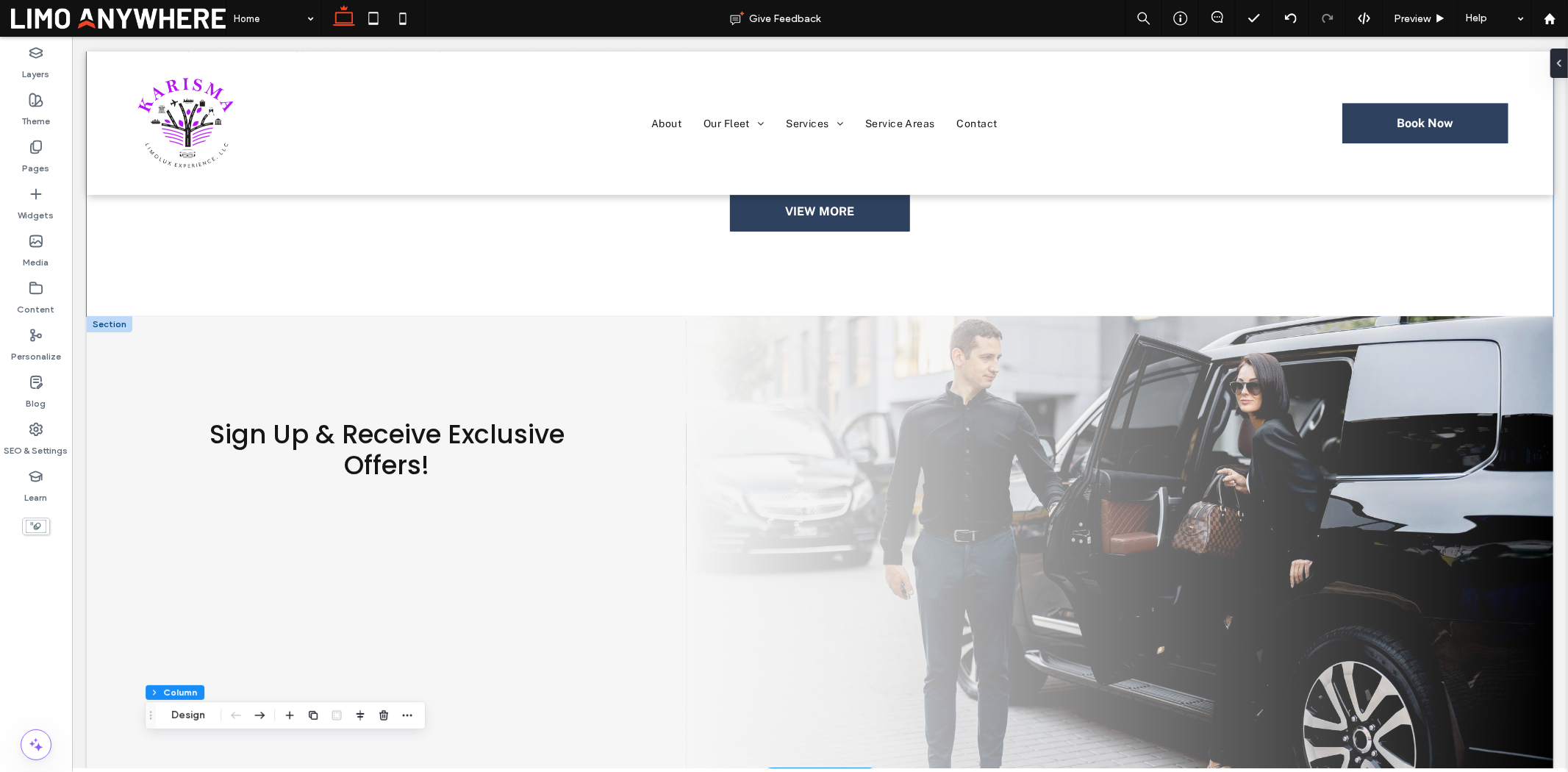
click at [1490, 367] on span at bounding box center [1119, 546] width 867 height 461
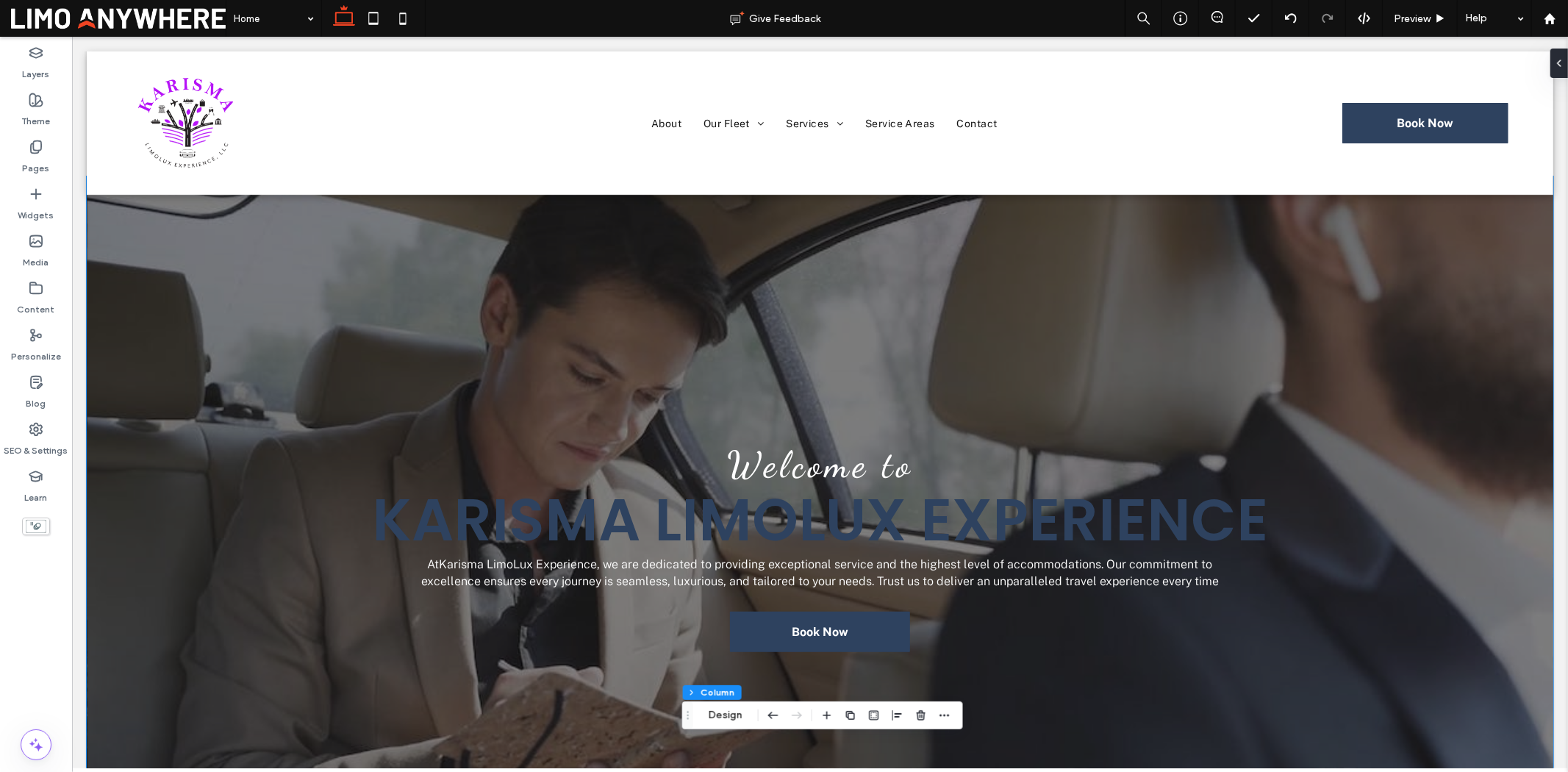
scroll to position [0, 0]
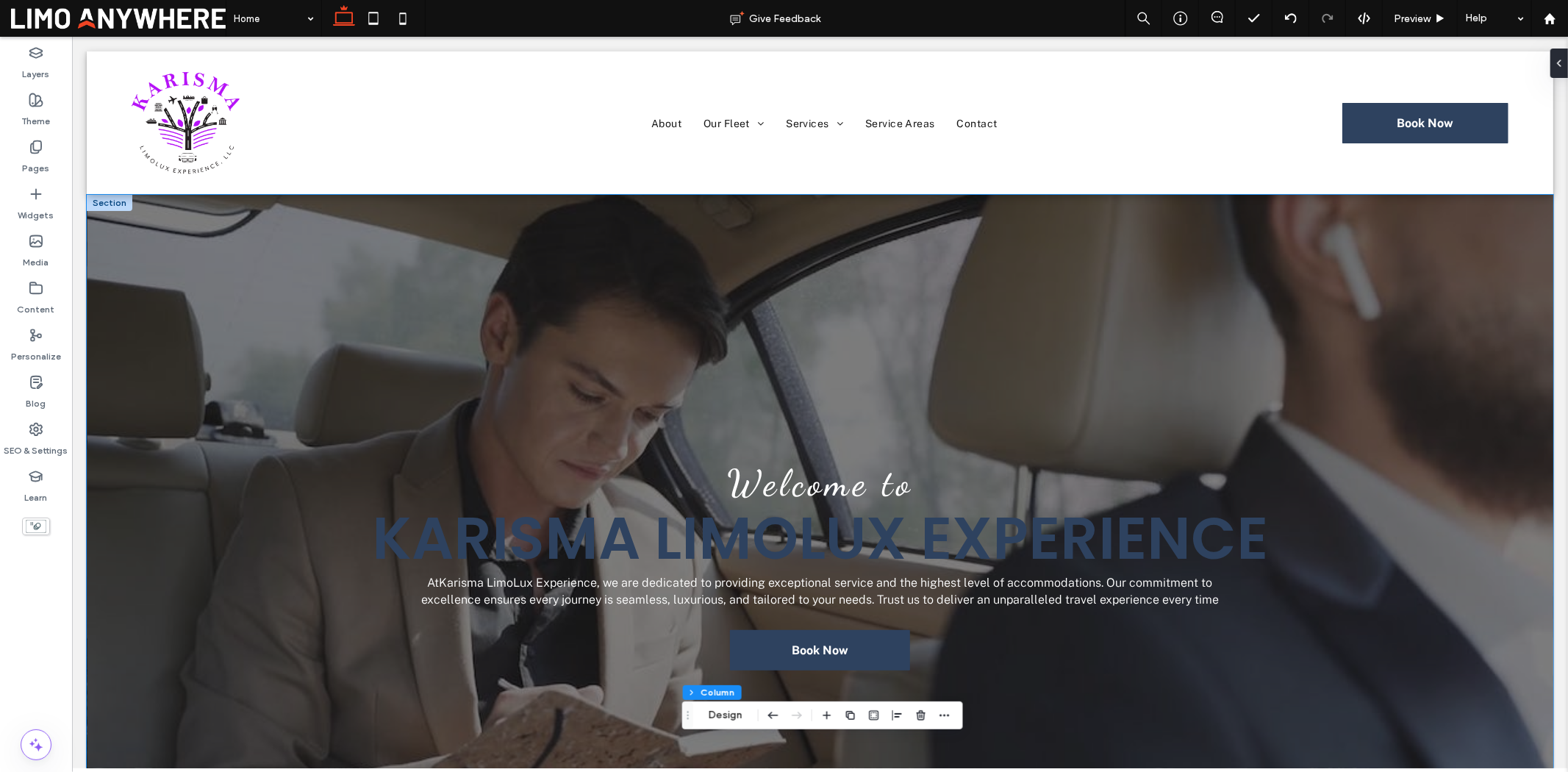
click at [494, 275] on div "Welcome to Karisma LimoLux Experience At Karisma LimoLux Experience , we are de…" at bounding box center [819, 530] width 1466 height 672
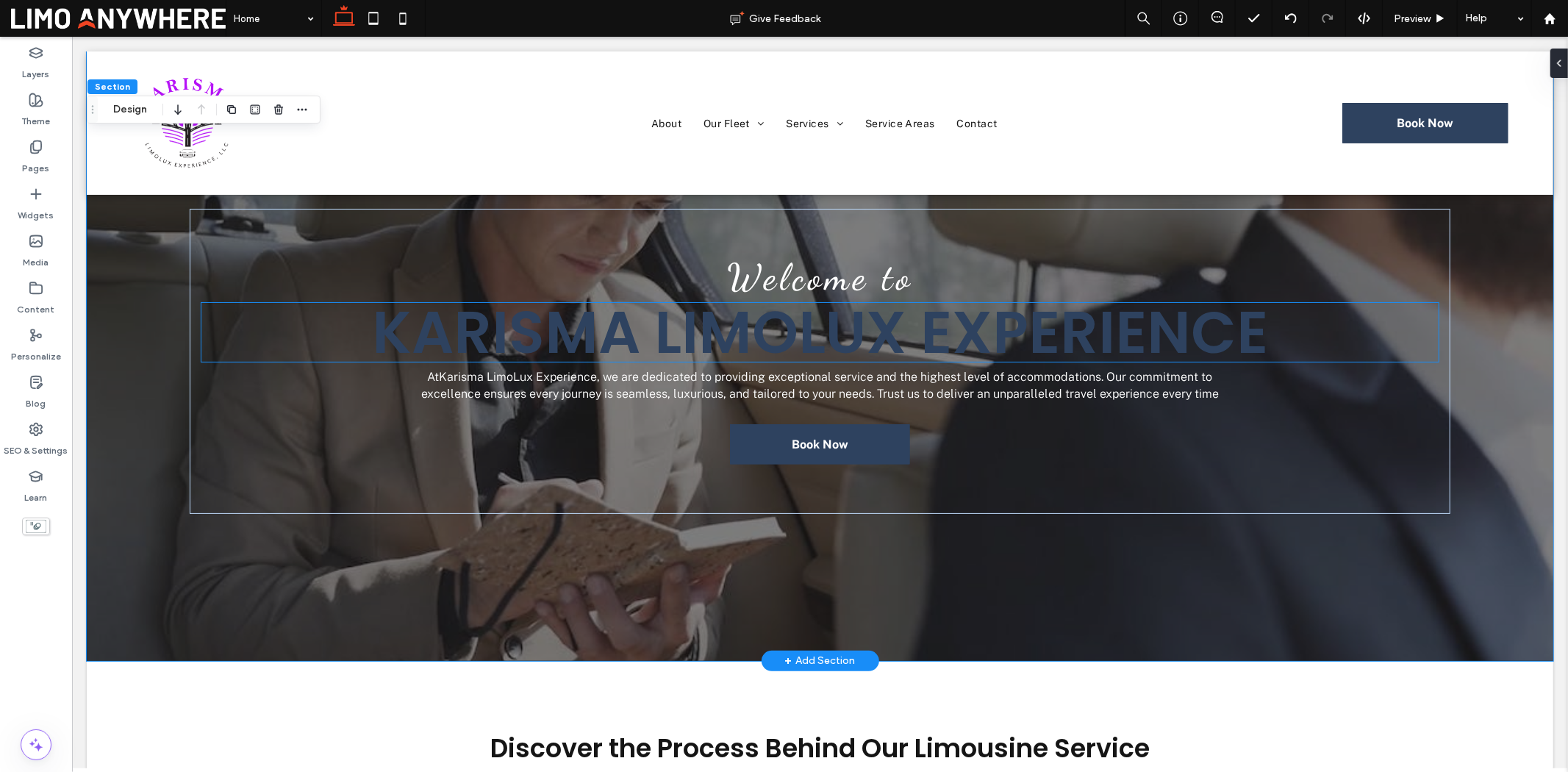
scroll to position [42, 0]
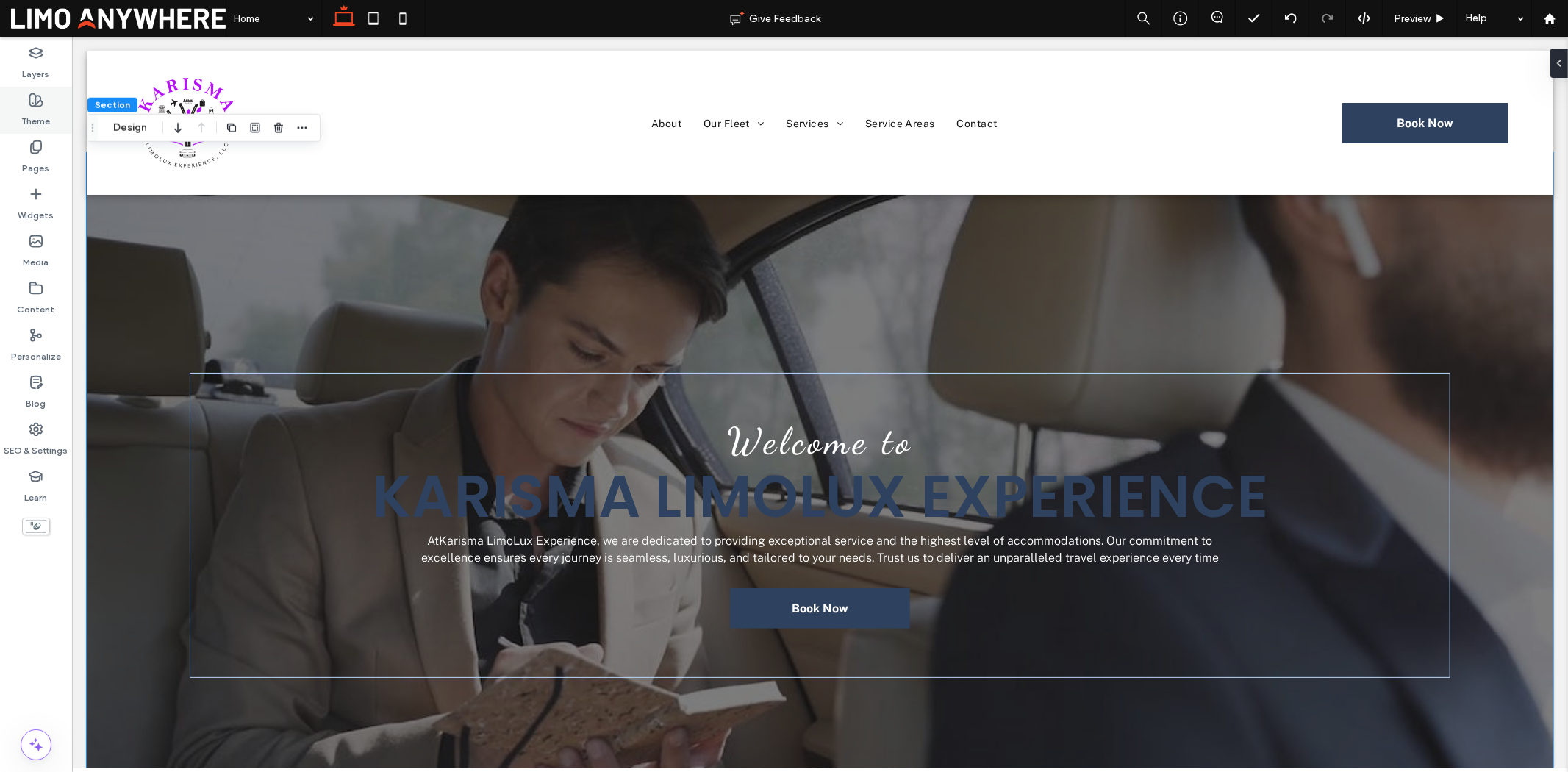
click at [26, 94] on div "Theme" at bounding box center [36, 111] width 72 height 47
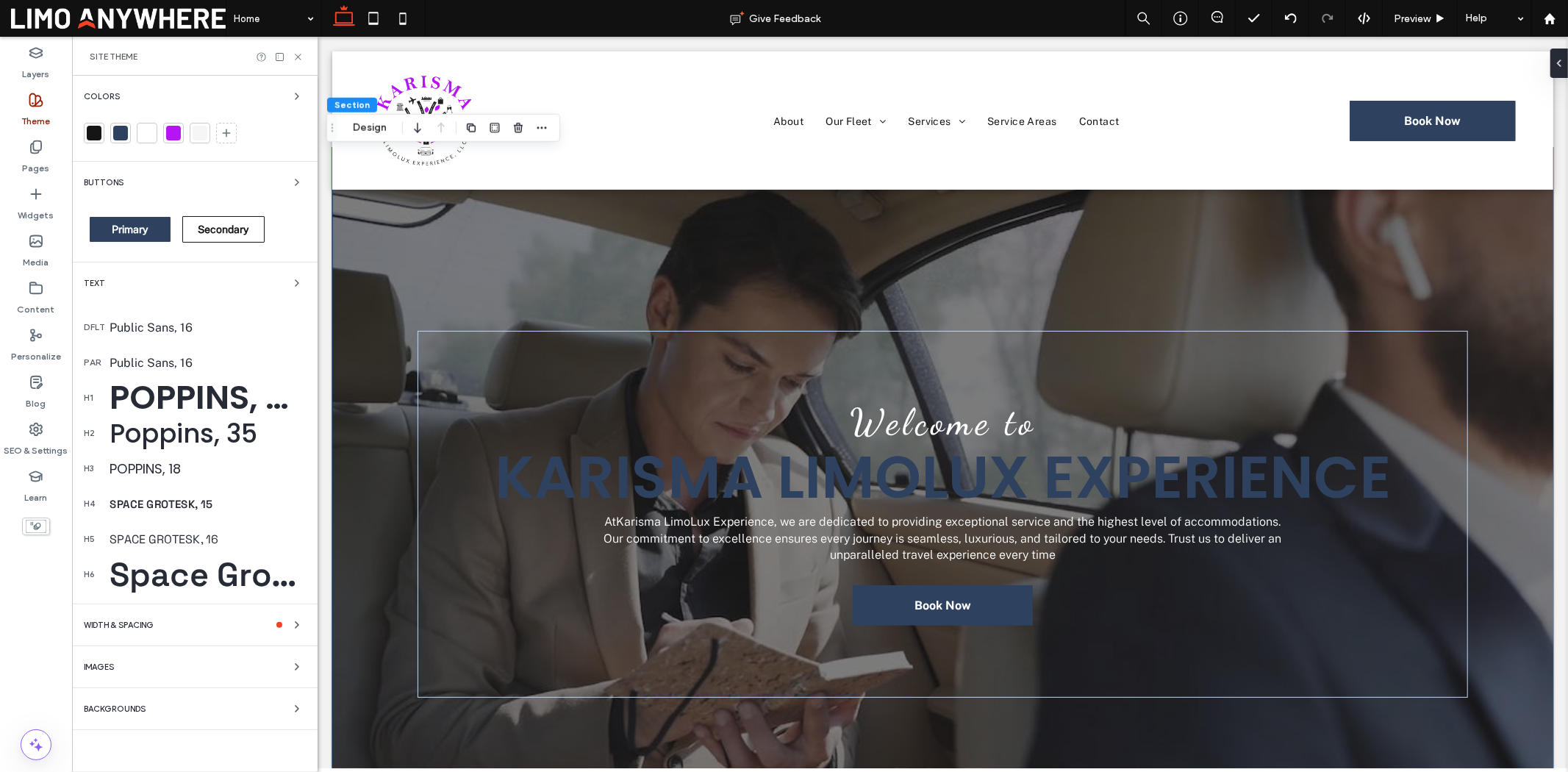
scroll to position [37, 0]
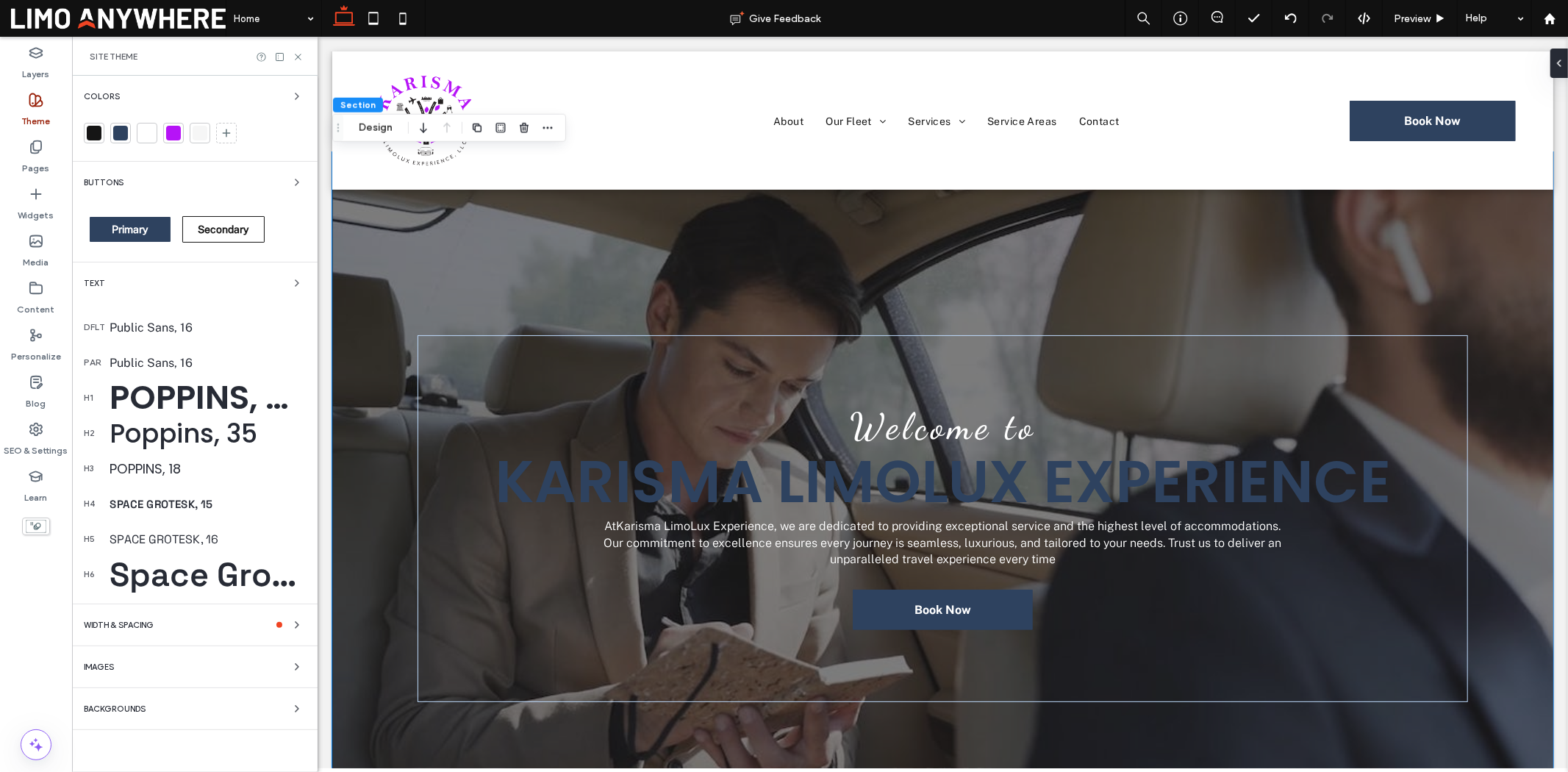
click at [147, 392] on div "Poppins, 80" at bounding box center [207, 397] width 196 height 50
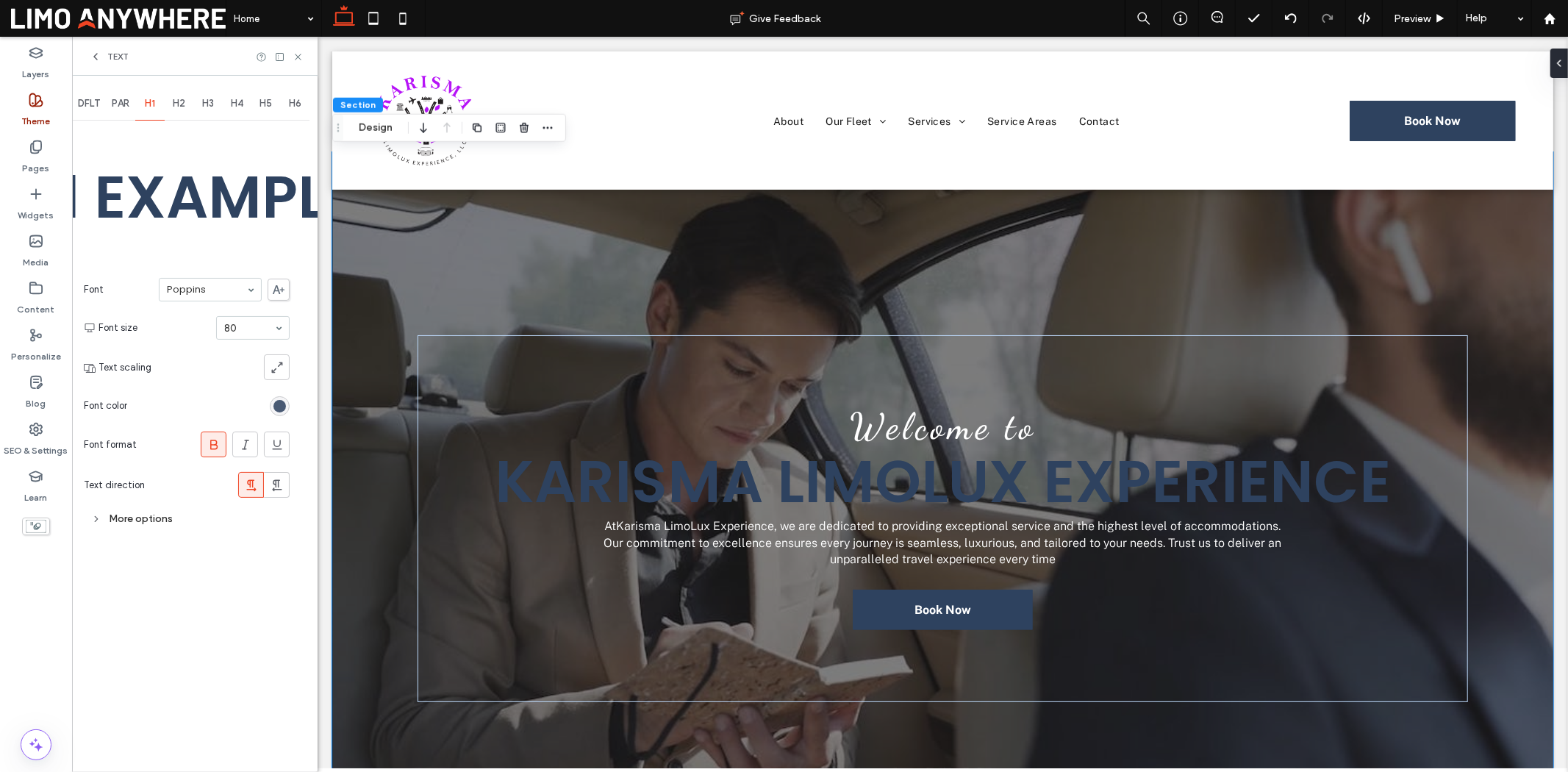
click at [280, 403] on div "rgb(46, 66, 95)" at bounding box center [279, 406] width 12 height 12
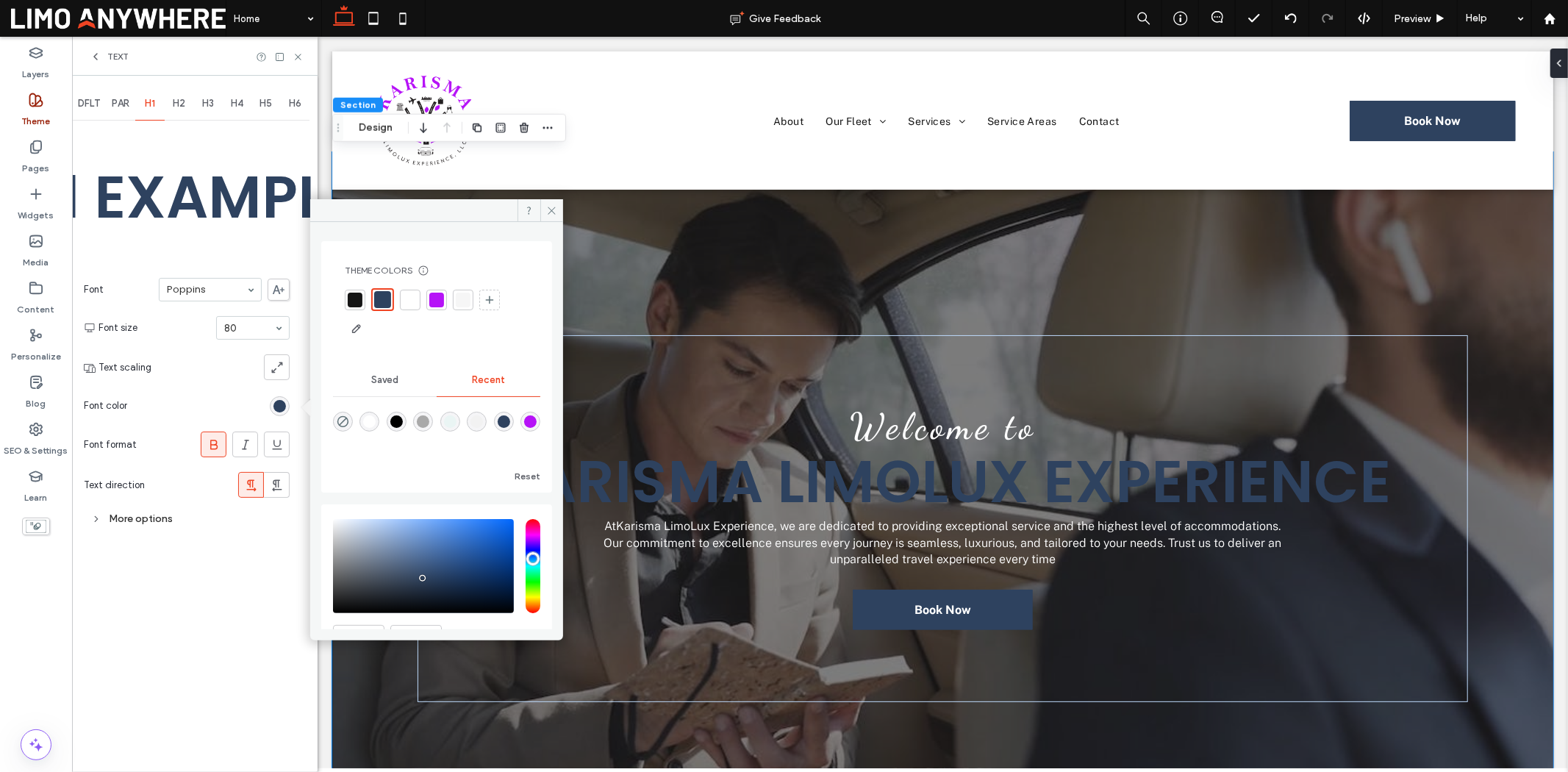
click at [435, 299] on div at bounding box center [437, 300] width 15 height 15
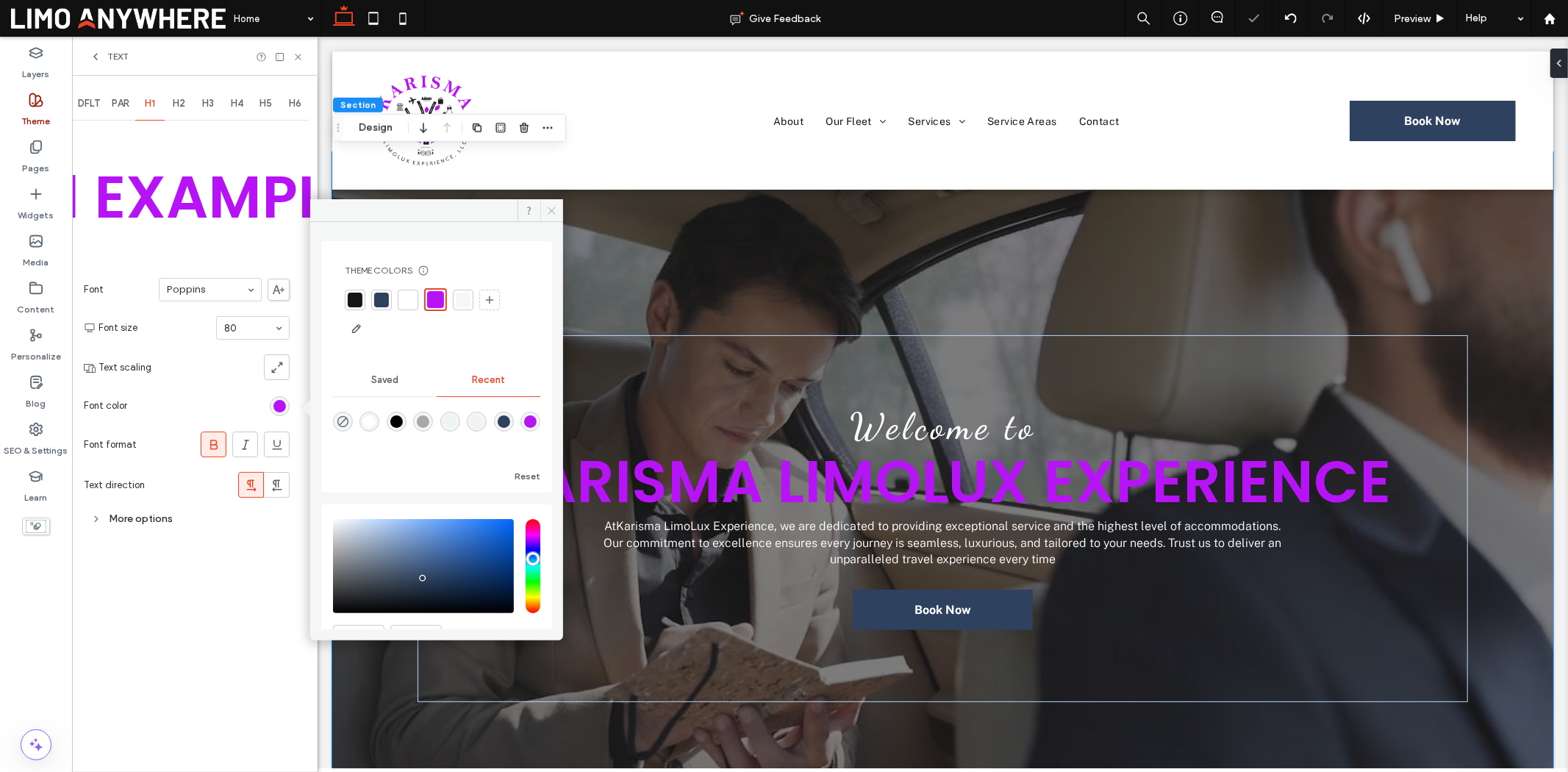
click at [550, 211] on icon at bounding box center [552, 211] width 11 height 11
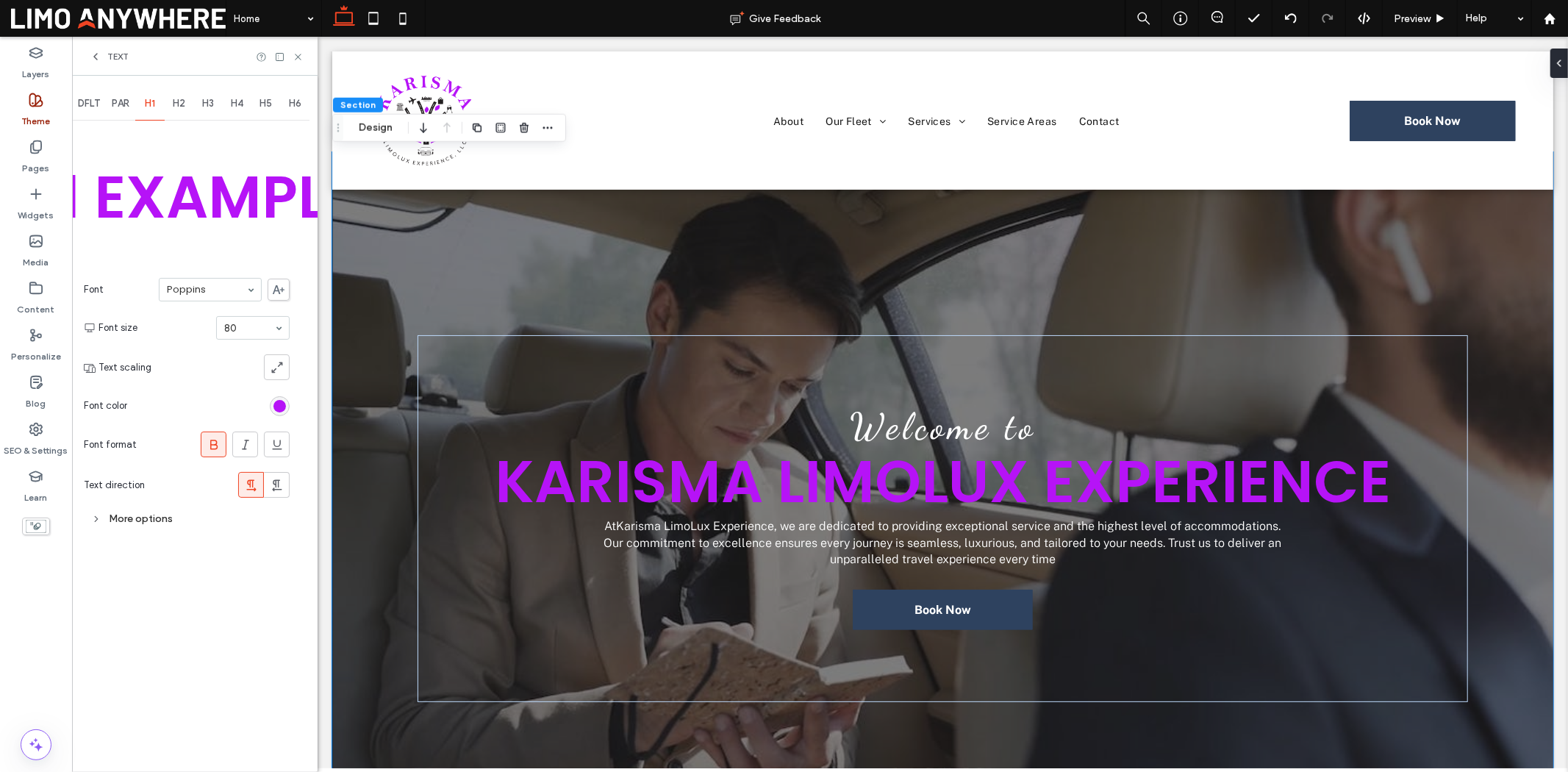
click at [175, 107] on span "H2" at bounding box center [178, 103] width 12 height 11
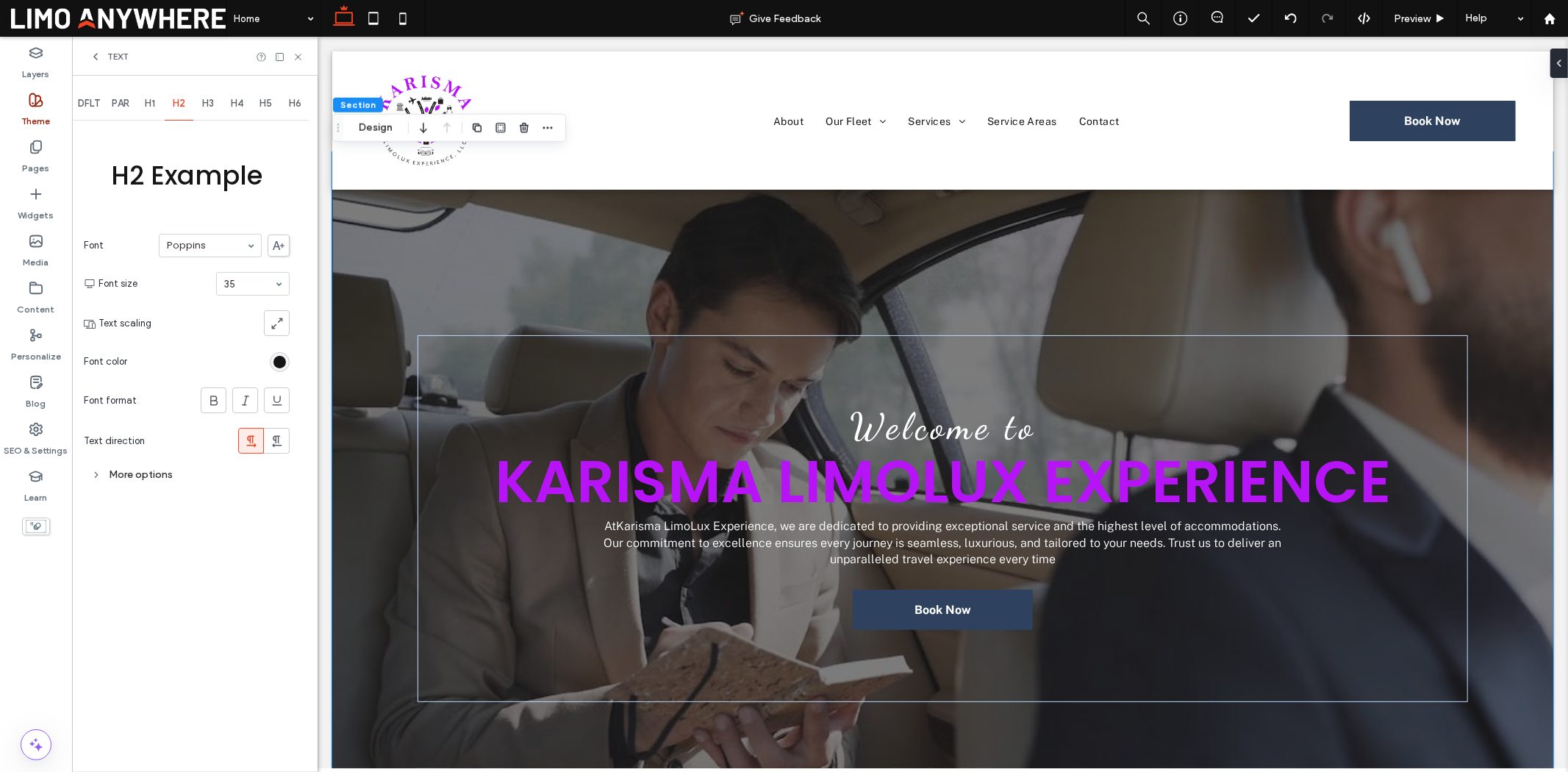
click at [206, 103] on span "H3" at bounding box center [208, 103] width 11 height 11
click at [155, 105] on span "H1" at bounding box center [150, 103] width 11 height 11
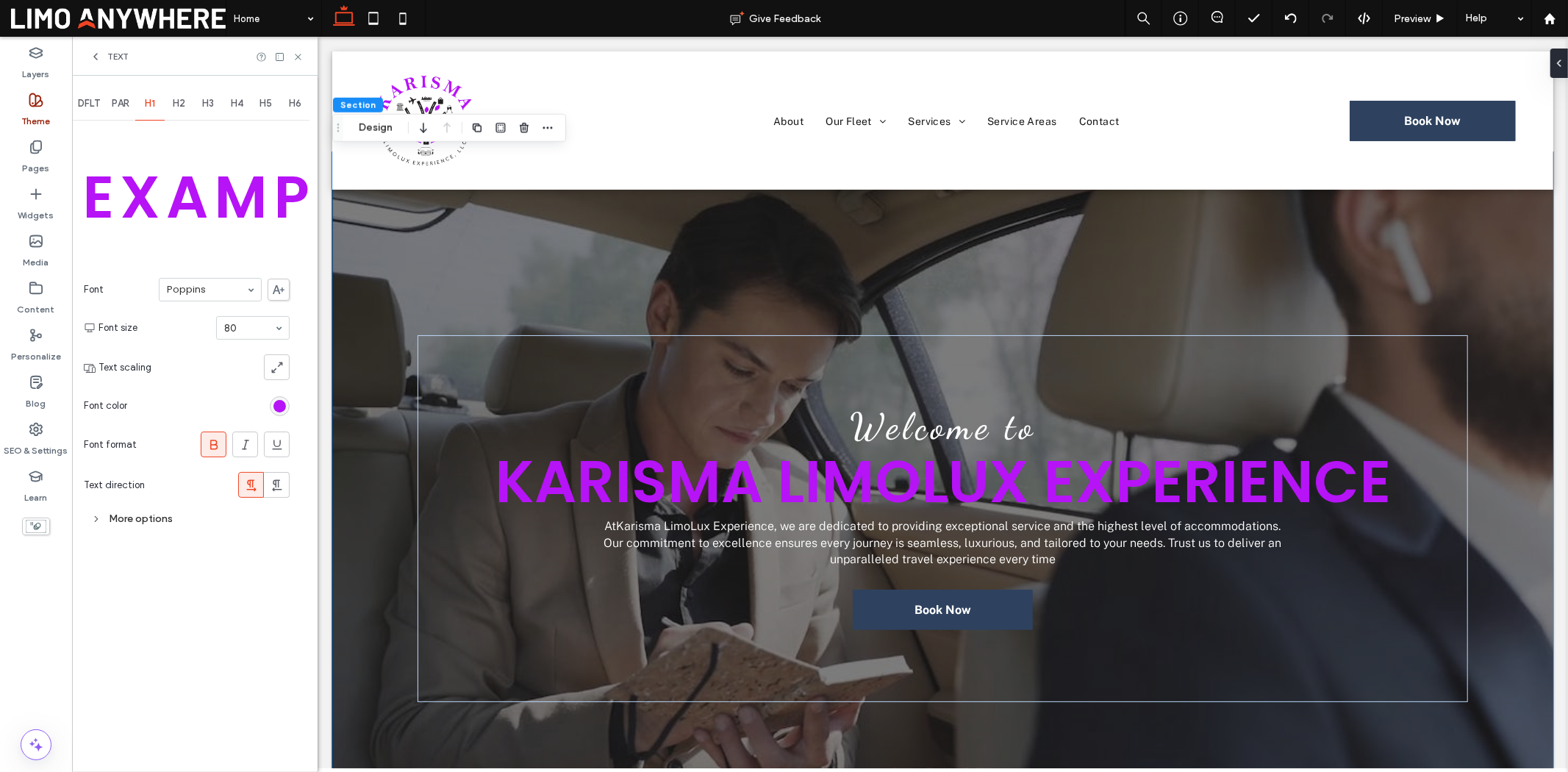
click at [282, 398] on div "rgb(182, 19, 247)" at bounding box center [280, 406] width 20 height 20
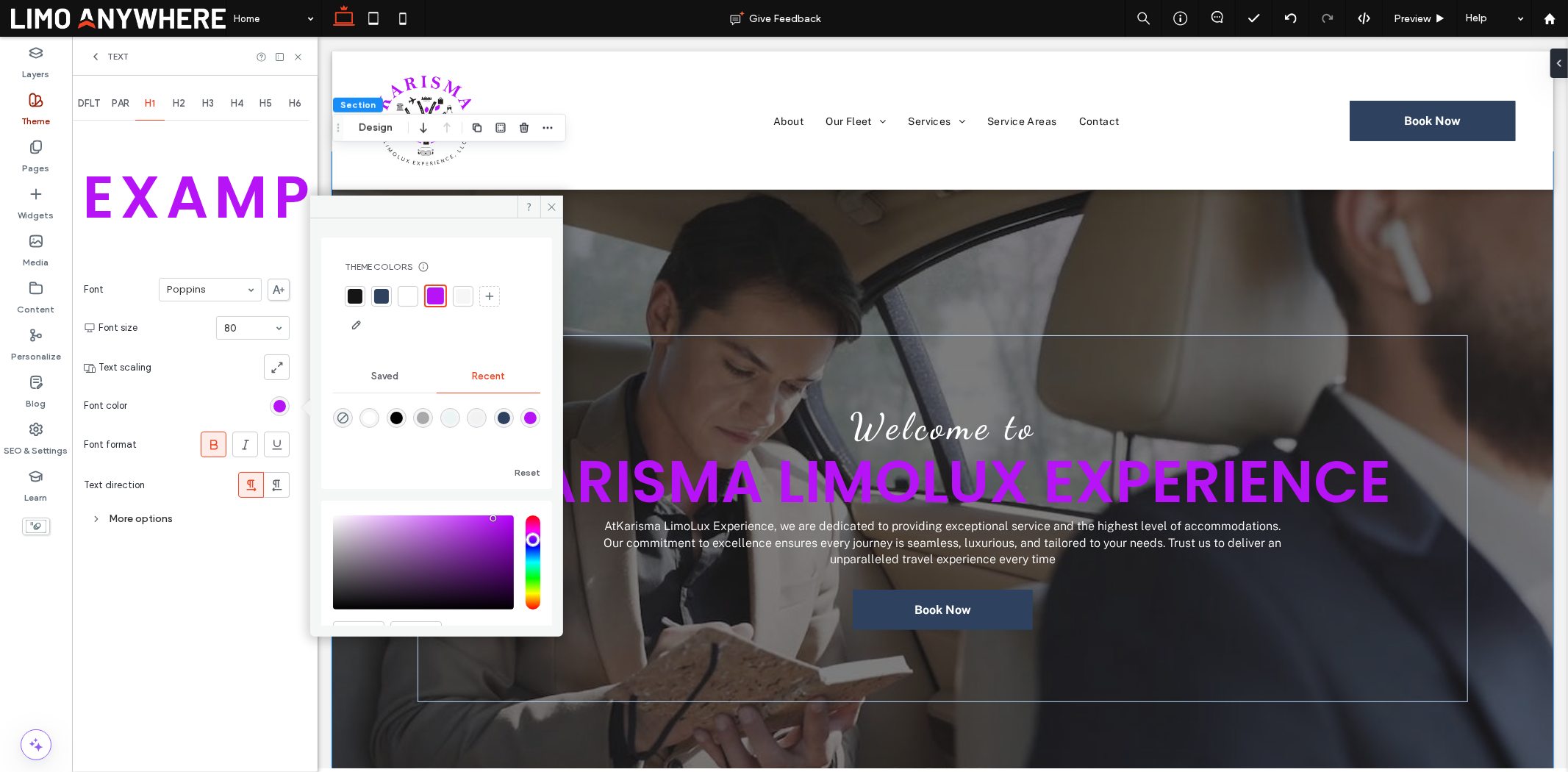
click at [379, 299] on div at bounding box center [381, 296] width 15 height 15
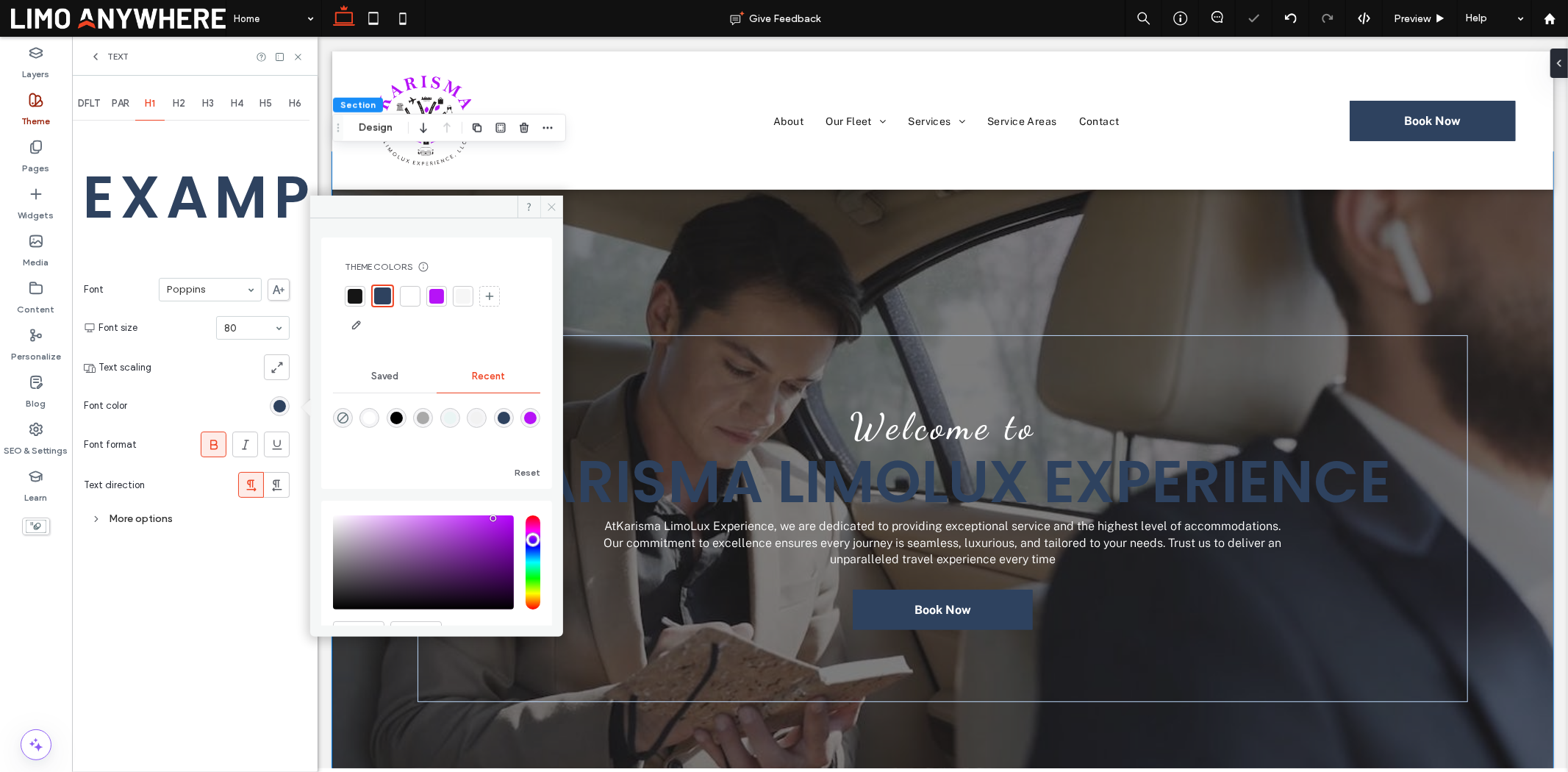
click at [547, 207] on icon at bounding box center [552, 207] width 11 height 11
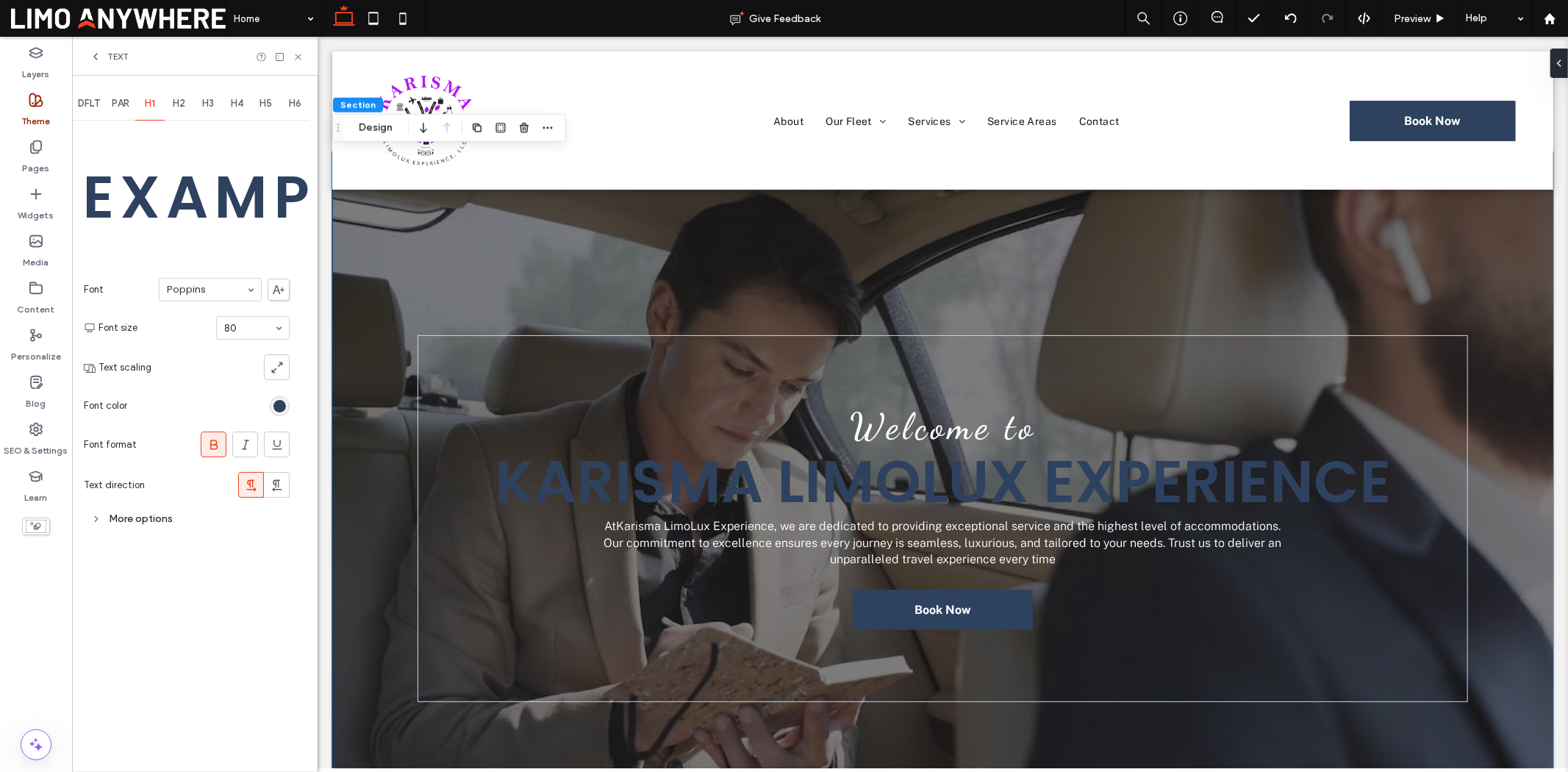
click at [126, 104] on span "PAR" at bounding box center [120, 103] width 18 height 11
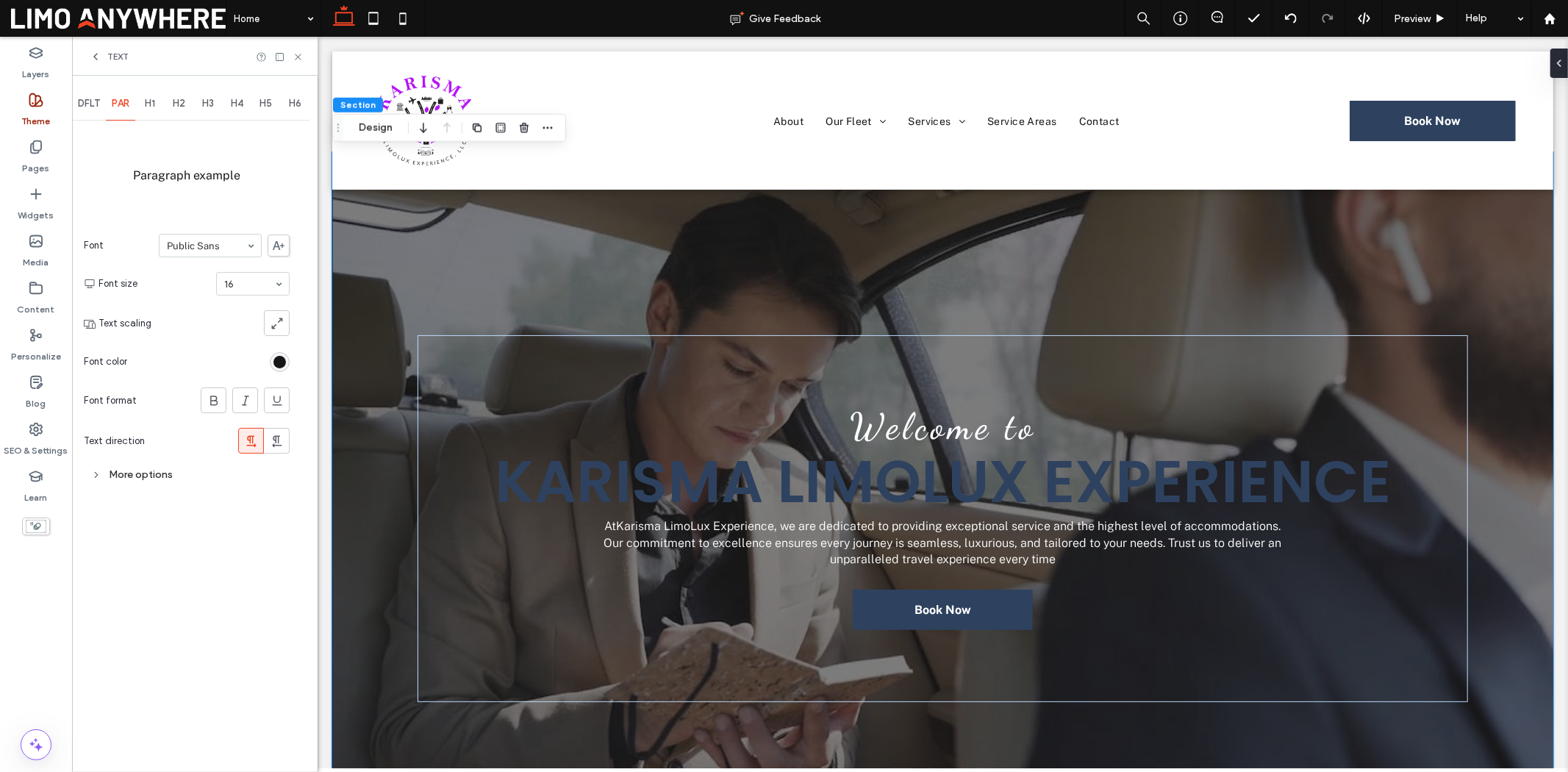
click at [155, 104] on span "H1" at bounding box center [150, 103] width 11 height 11
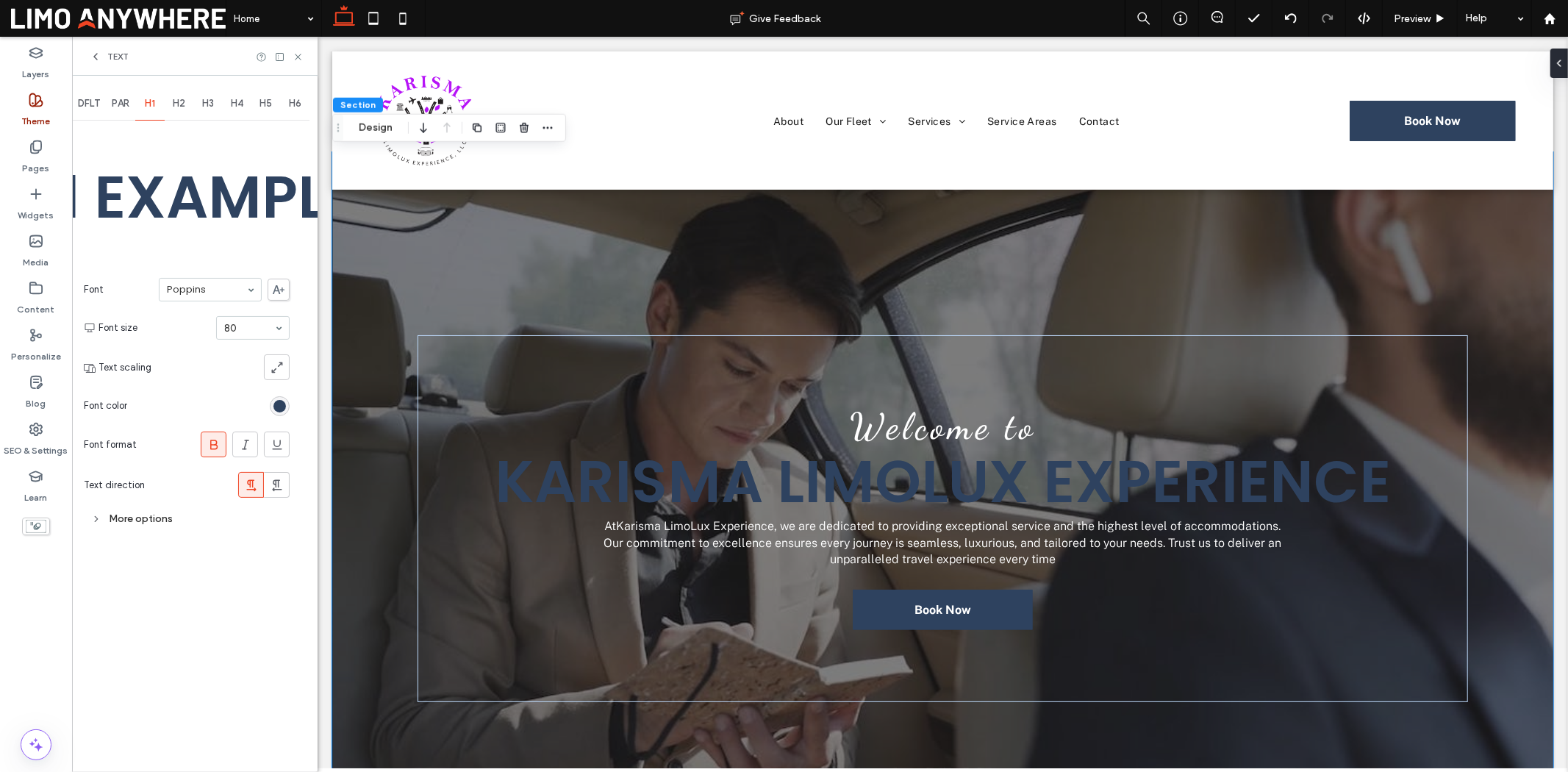
click at [179, 103] on span "H2" at bounding box center [178, 103] width 12 height 11
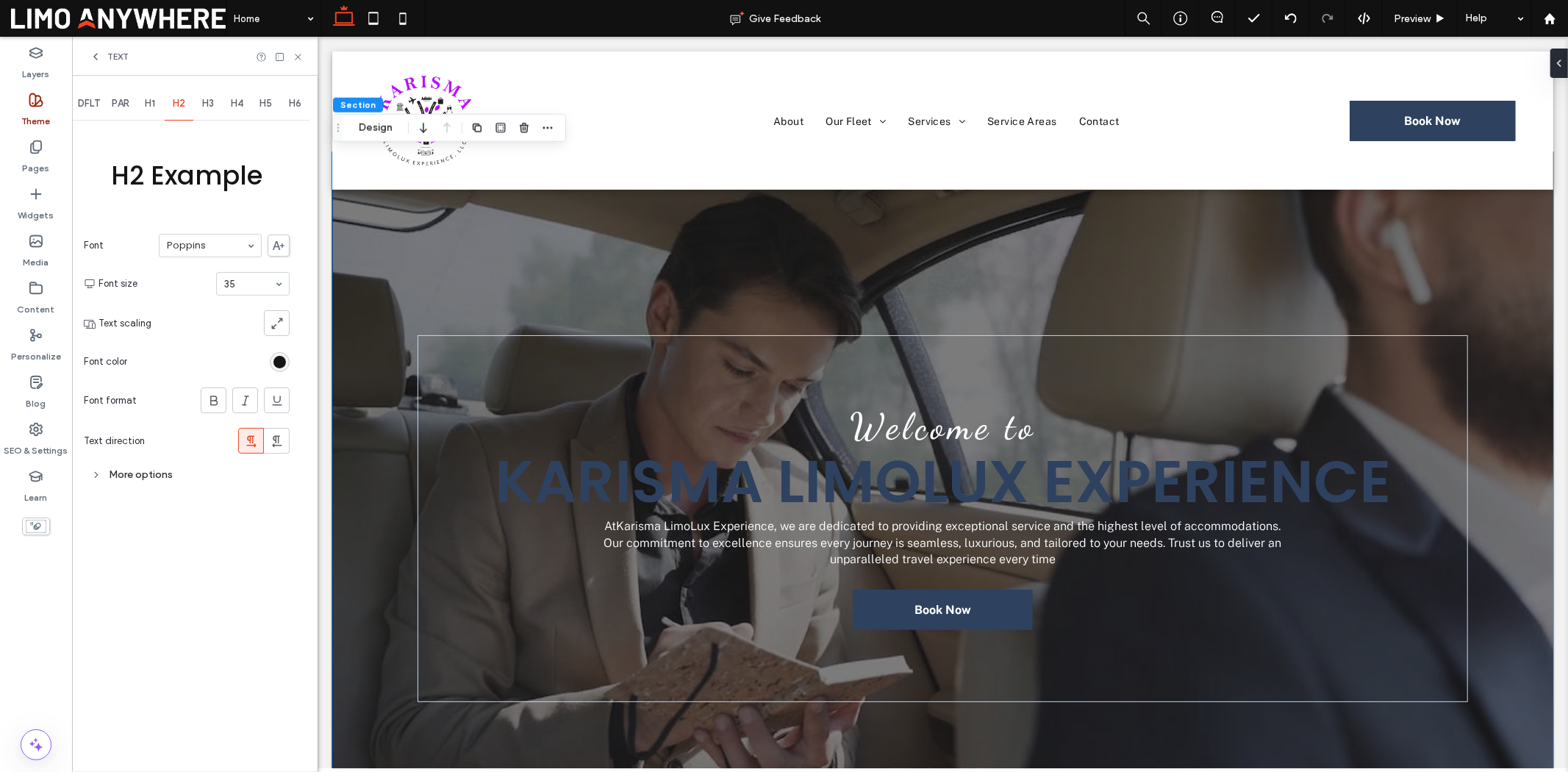
click at [201, 103] on div "H3" at bounding box center [208, 104] width 29 height 33
click at [231, 106] on span "H4" at bounding box center [237, 103] width 12 height 11
click at [261, 105] on span "H5" at bounding box center [265, 103] width 12 height 11
click at [291, 103] on span "H6" at bounding box center [294, 103] width 12 height 11
click at [94, 104] on span "DFLT" at bounding box center [89, 103] width 22 height 11
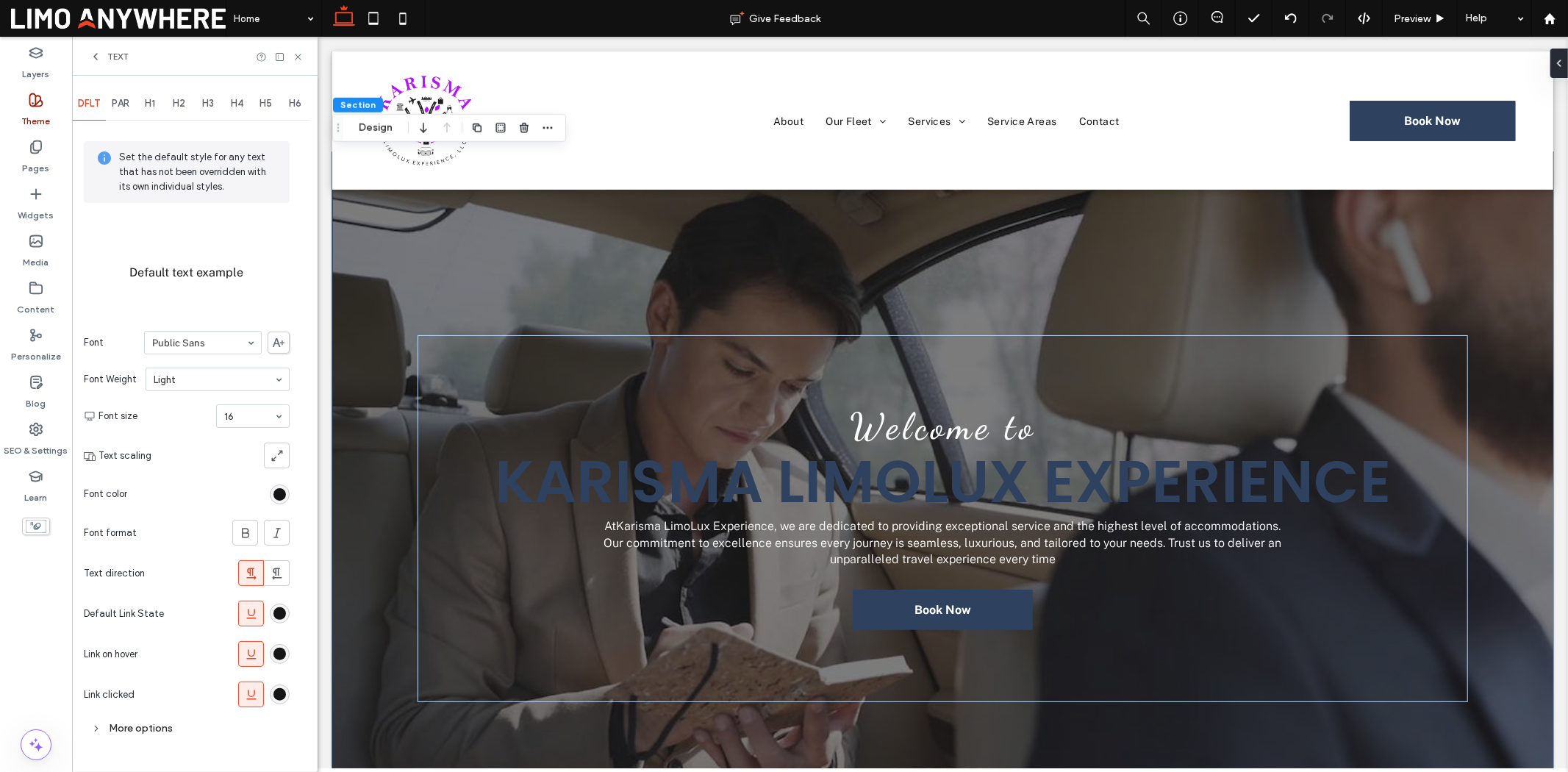
click at [116, 60] on span "Text" at bounding box center [118, 56] width 21 height 11
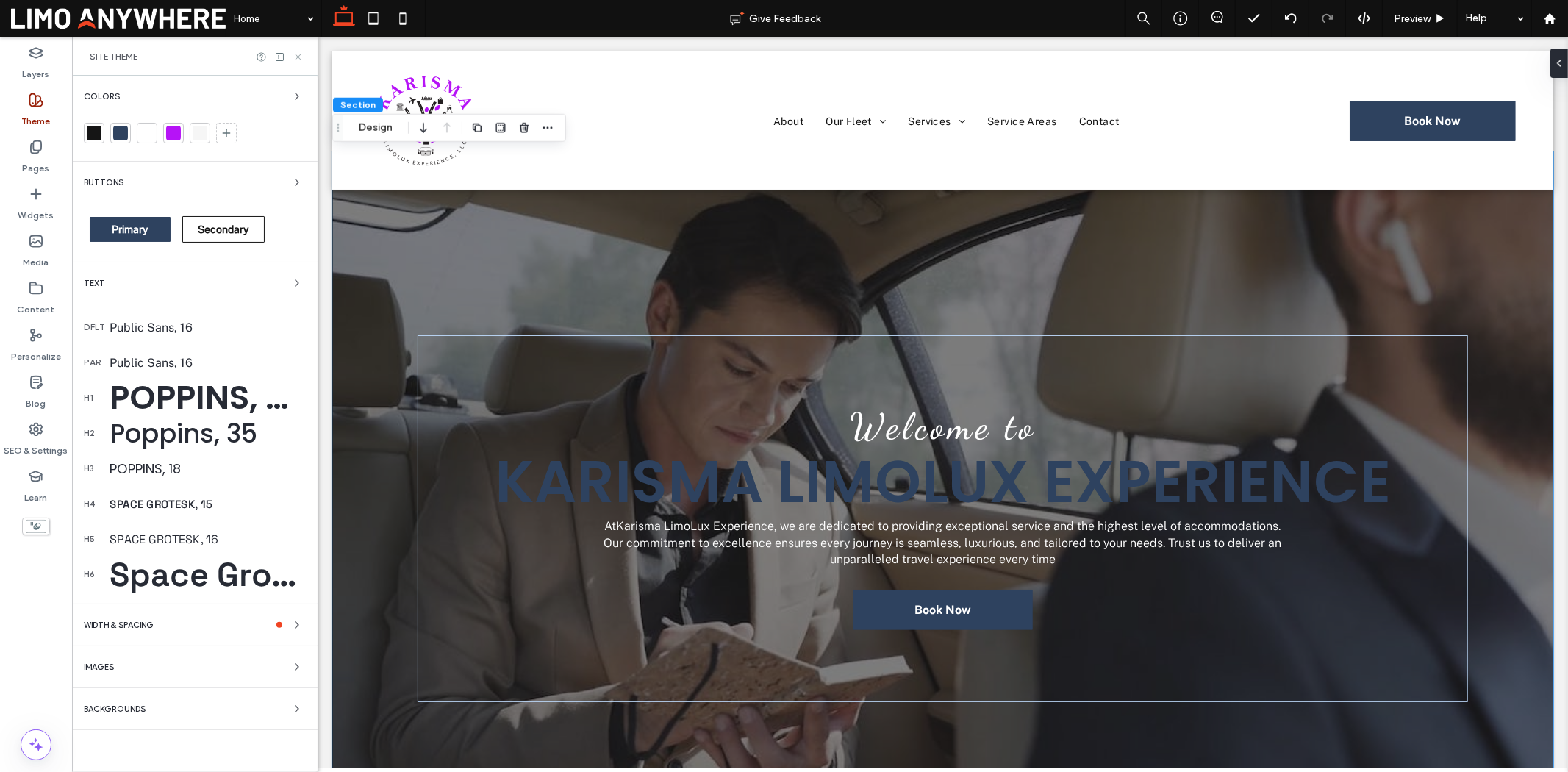
click at [302, 56] on icon at bounding box center [298, 57] width 11 height 11
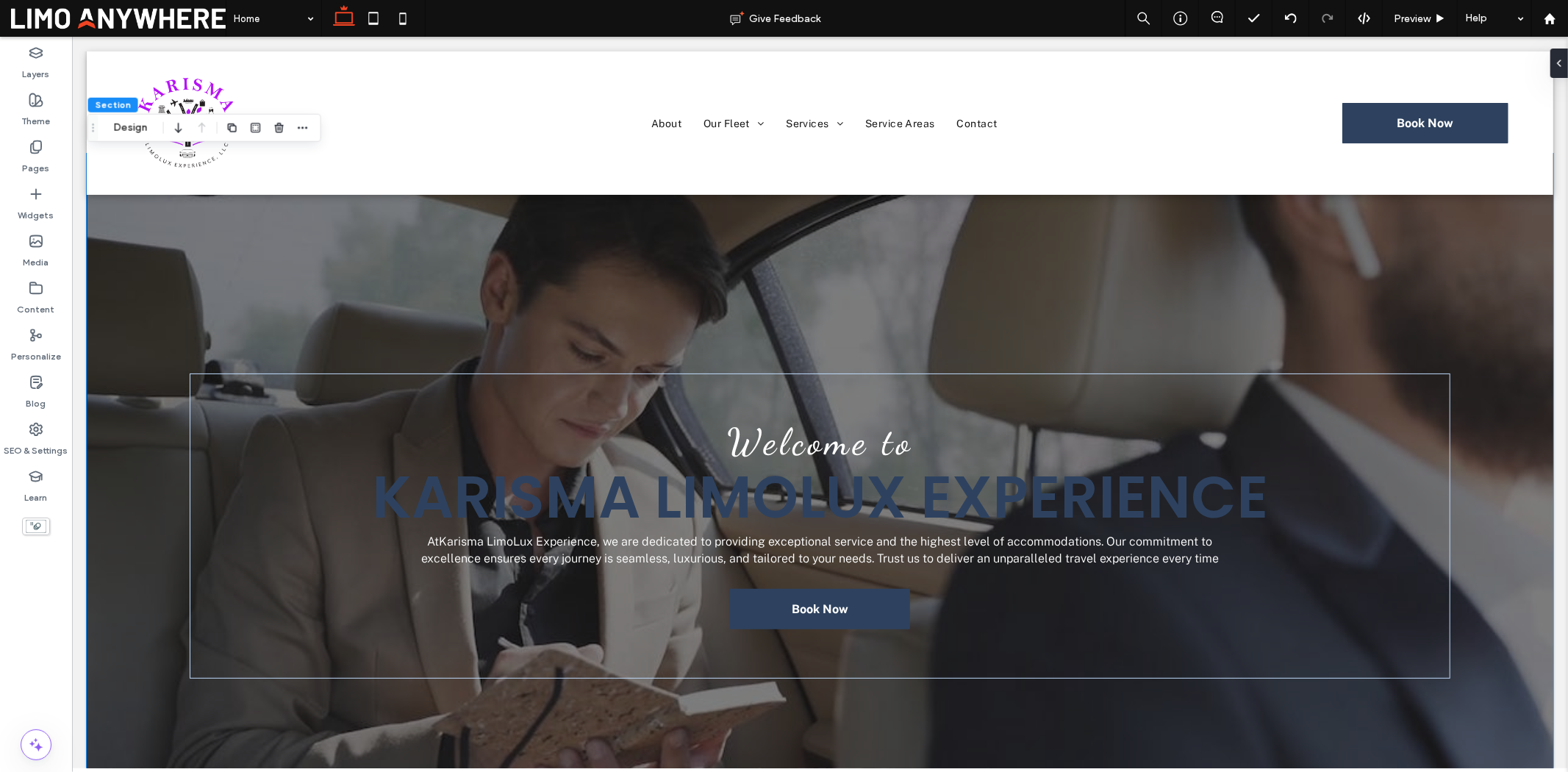
scroll to position [42, 0]
click at [1047, 348] on div "Welcome to Karisma LimoLux Experience At Karisma LimoLux Experience , we are de…" at bounding box center [819, 488] width 1466 height 672
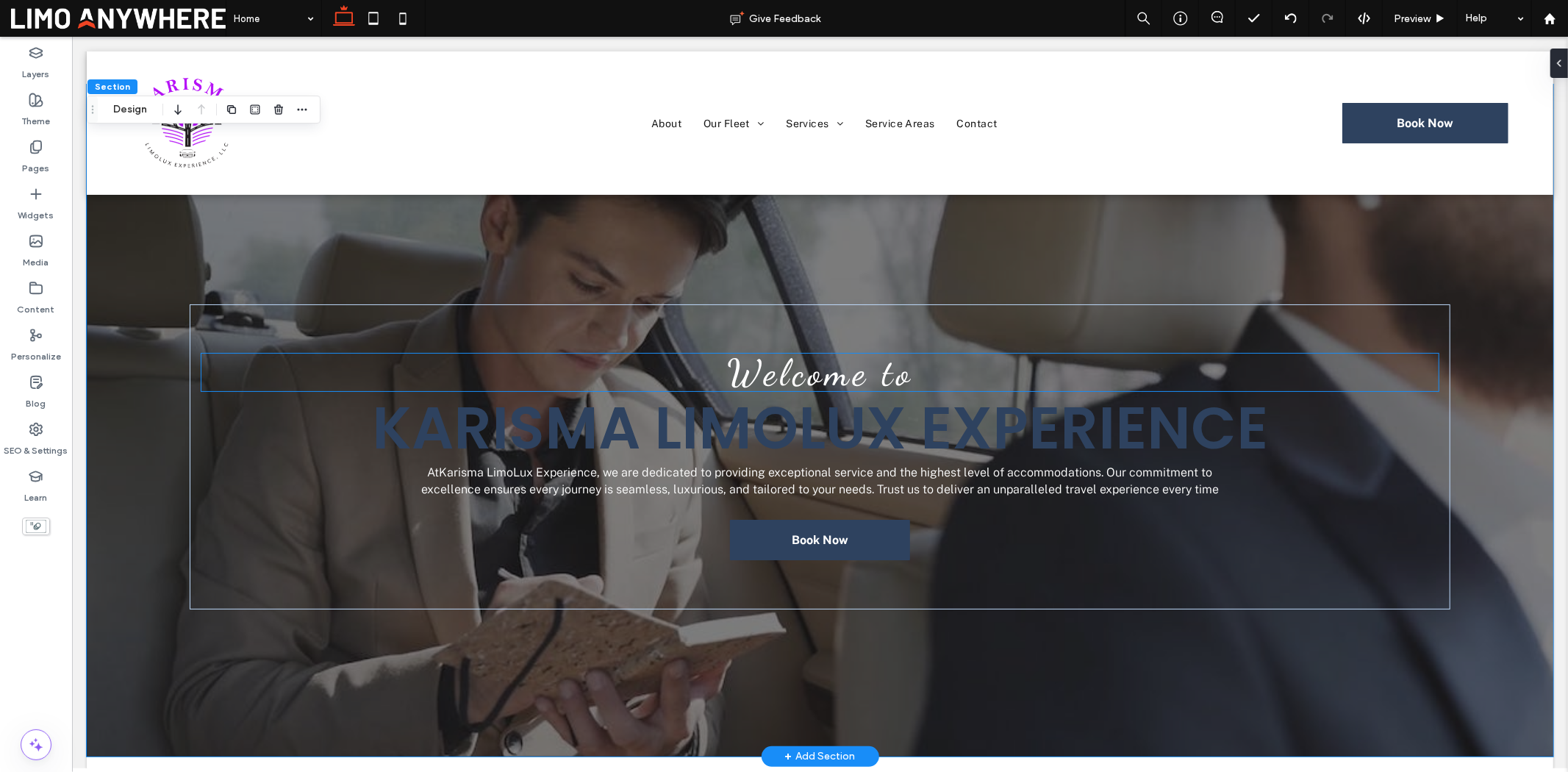
scroll to position [81, 0]
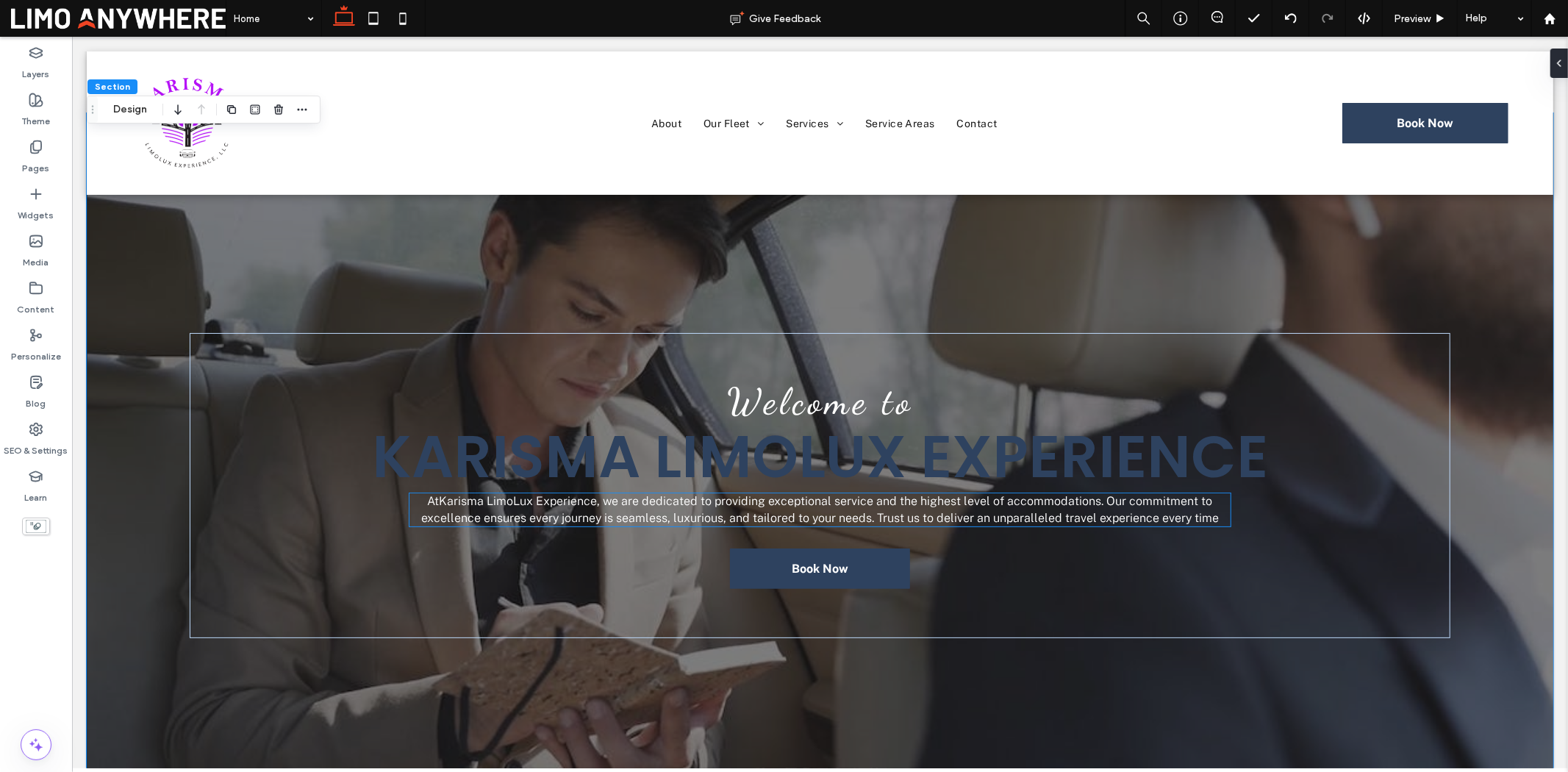
click at [860, 507] on div "At Karisma LimoLux Experience , we are dedicated to providing exceptional servi…" at bounding box center [820, 509] width 821 height 33
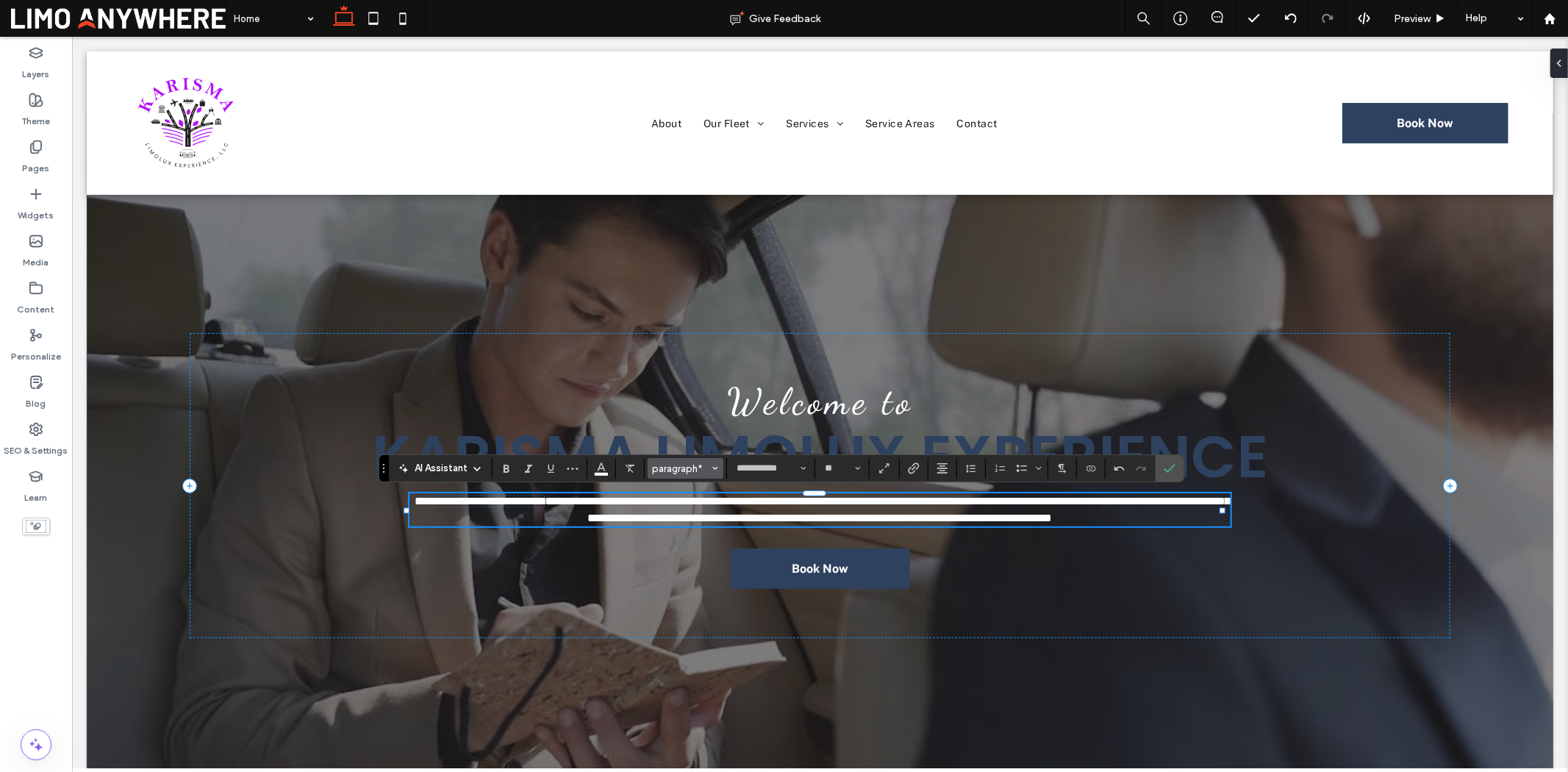
click at [722, 471] on button "paragraph*" at bounding box center [686, 468] width 76 height 20
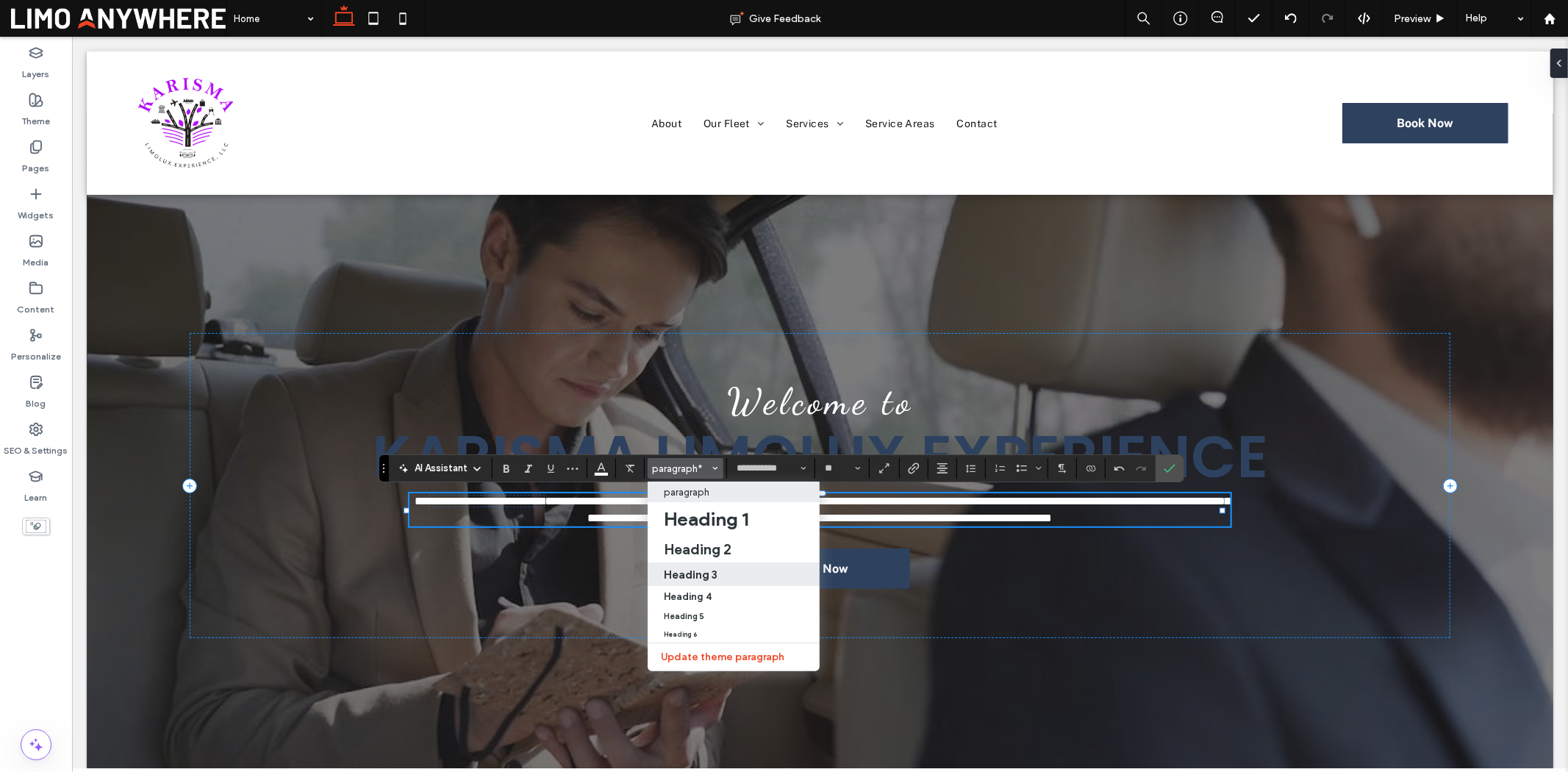
click at [733, 568] on div "Heading 3" at bounding box center [734, 574] width 140 height 14
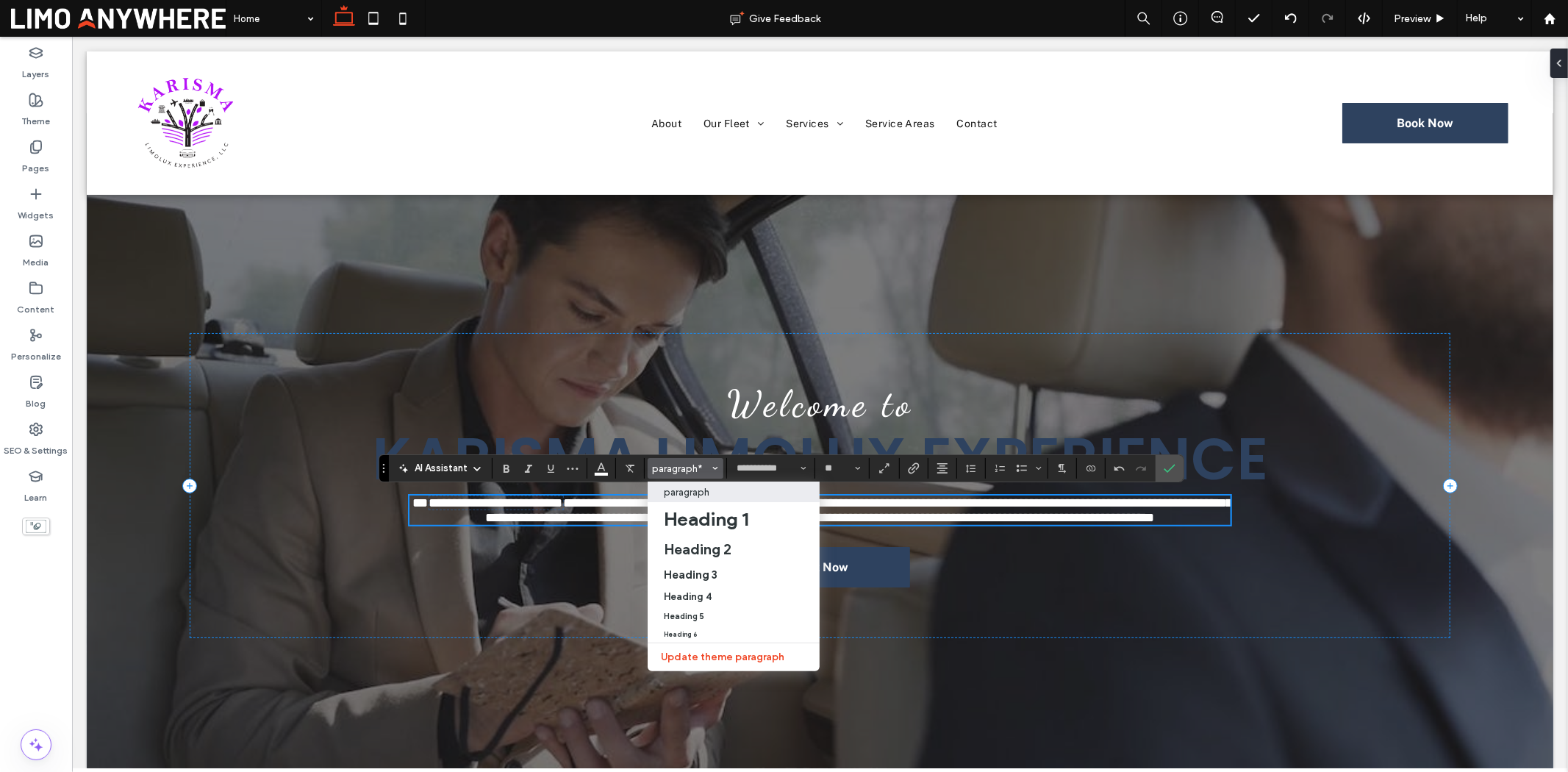
type input "*******"
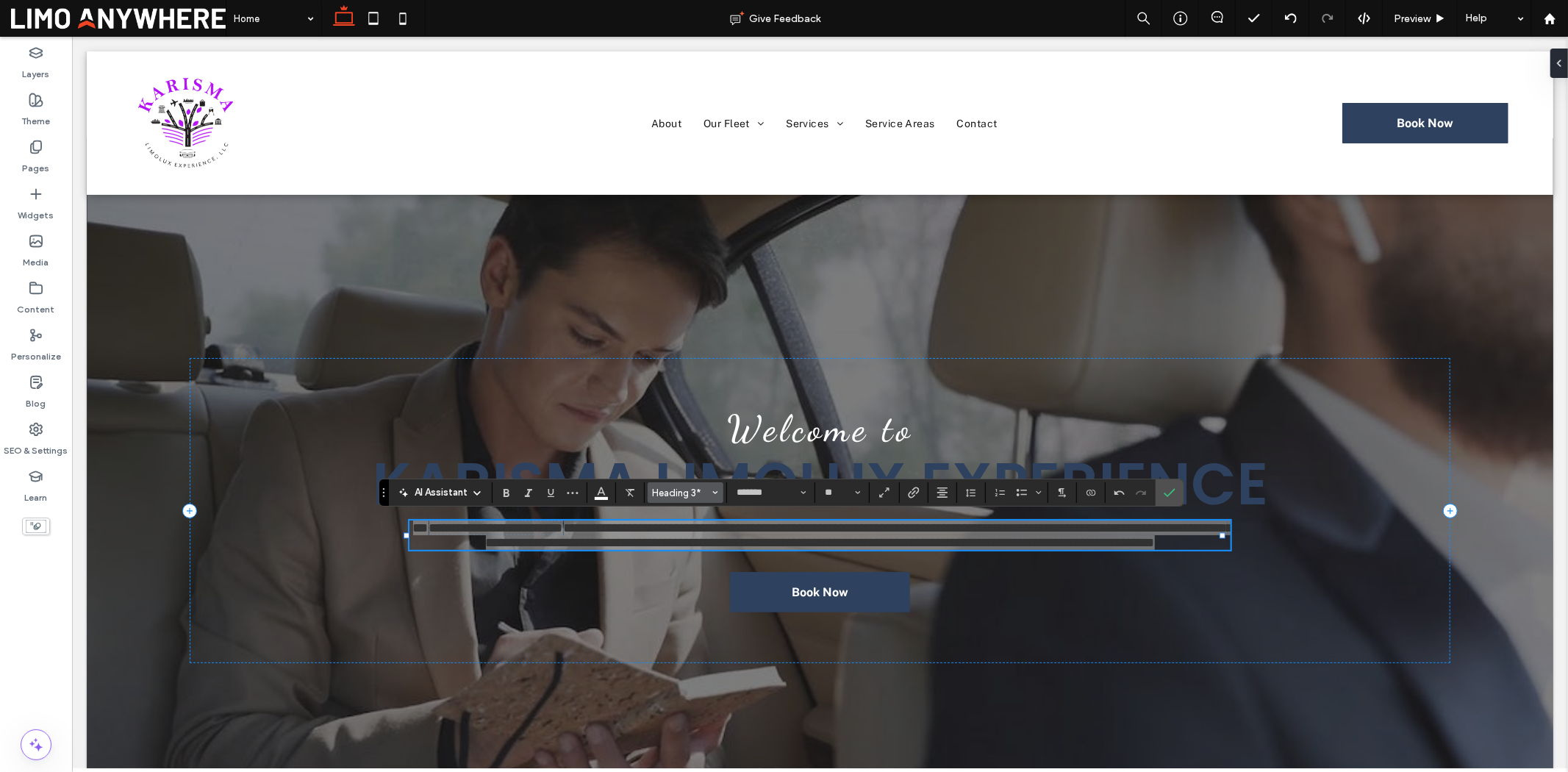
click at [707, 494] on span "Heading 3*" at bounding box center [682, 493] width 58 height 11
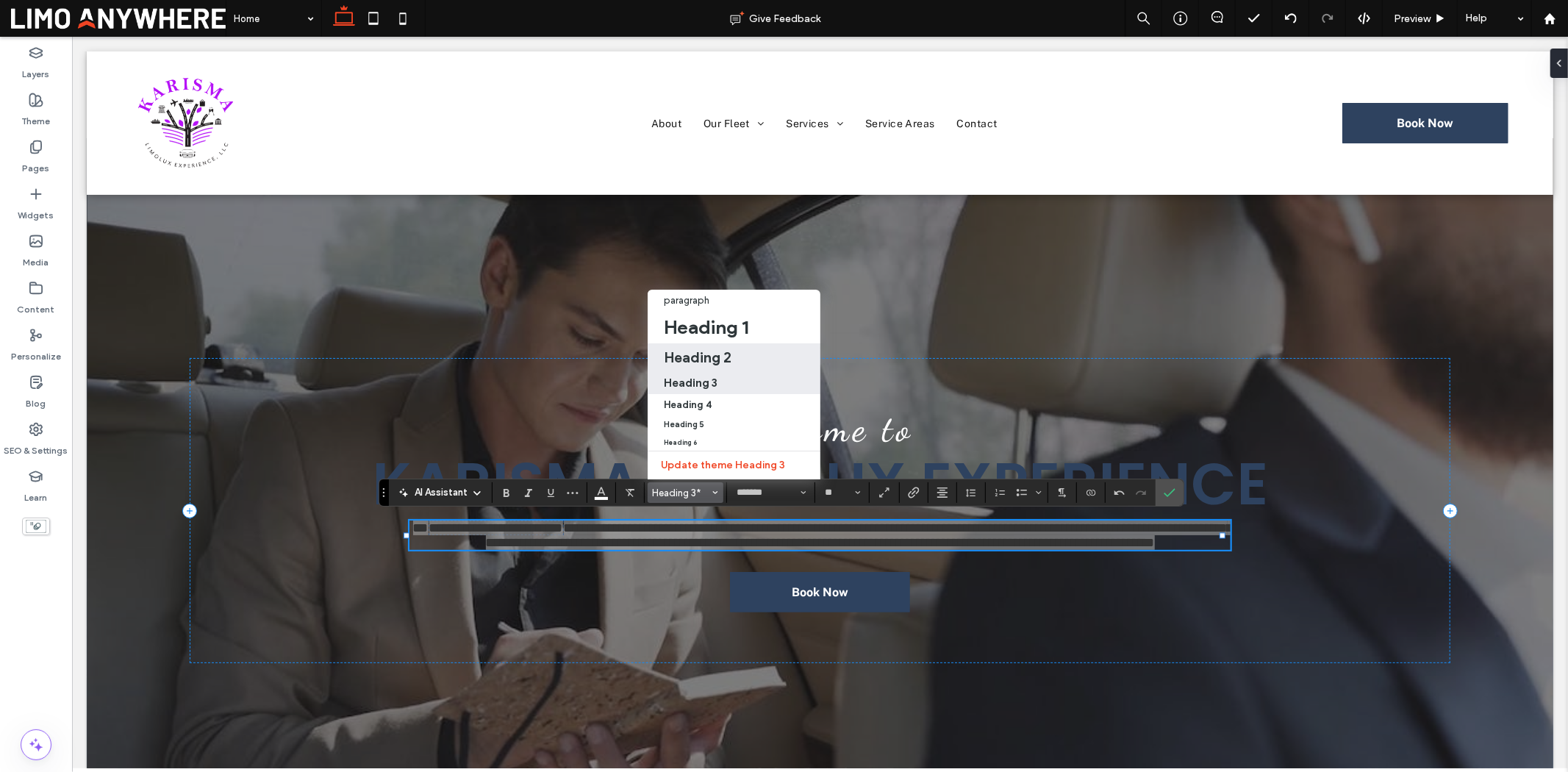
click at [724, 348] on h2 "Heading 2" at bounding box center [697, 357] width 68 height 18
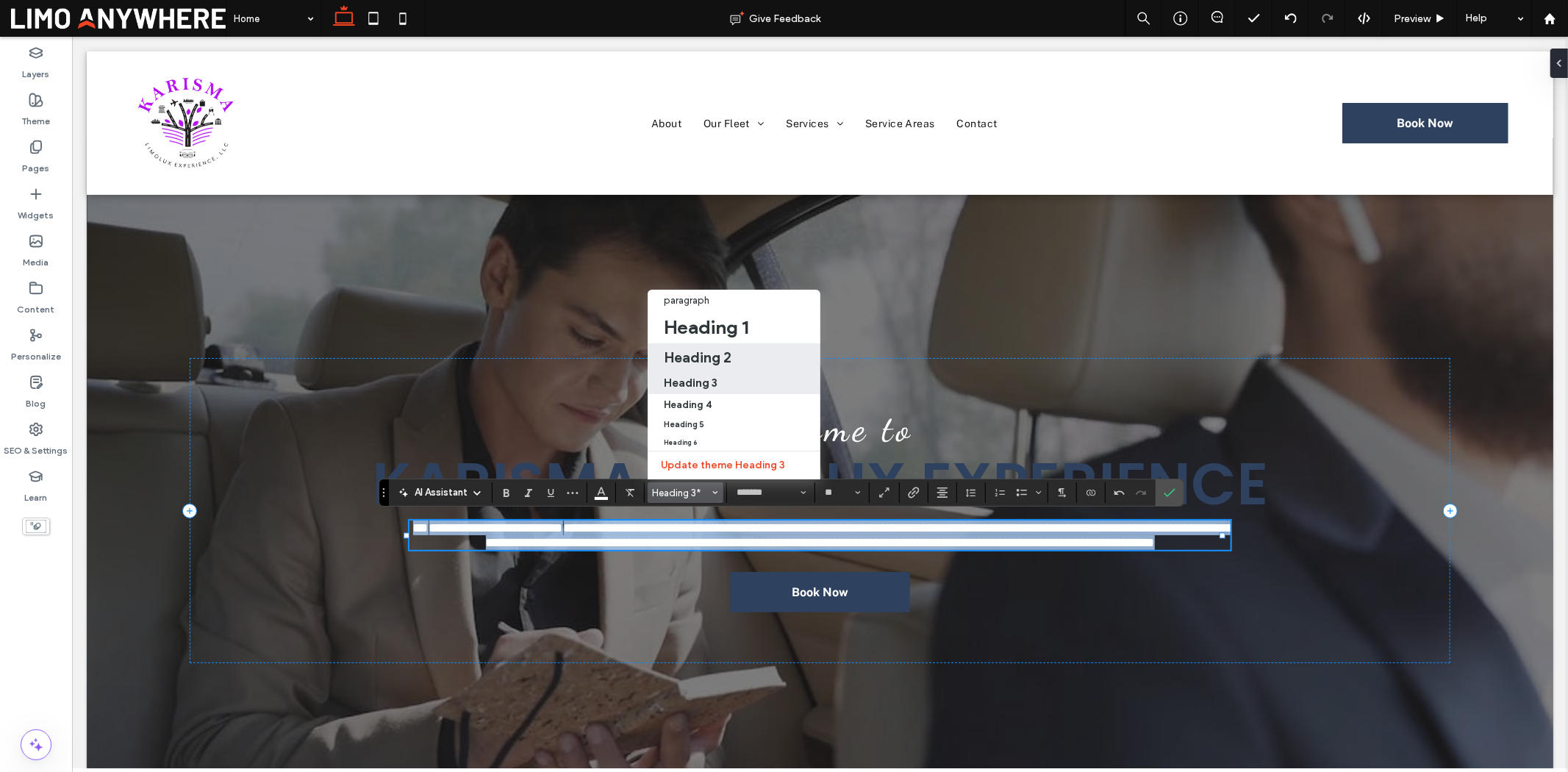
type input "**"
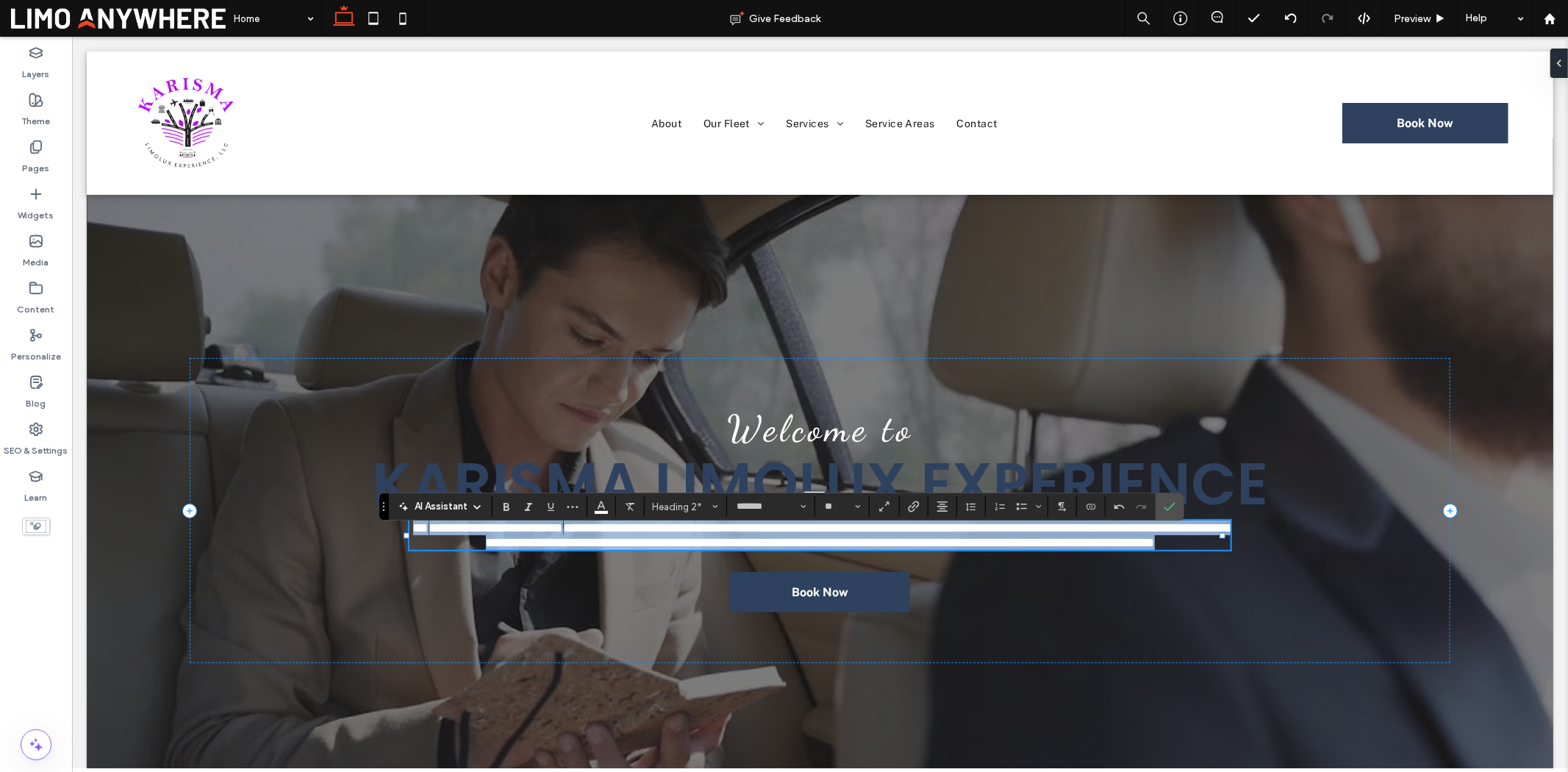
scroll to position [42, 0]
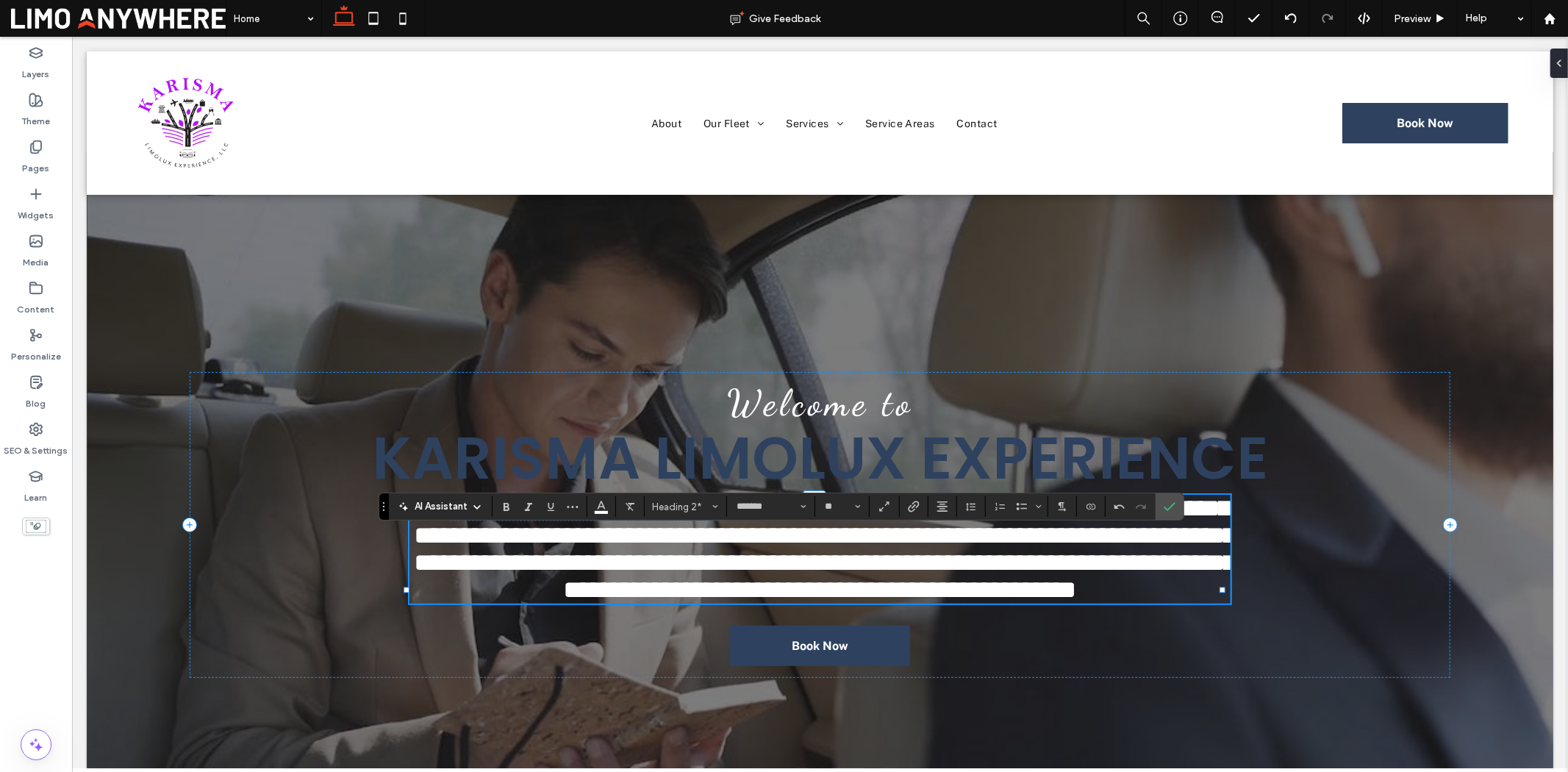
type input "**********"
type input "**"
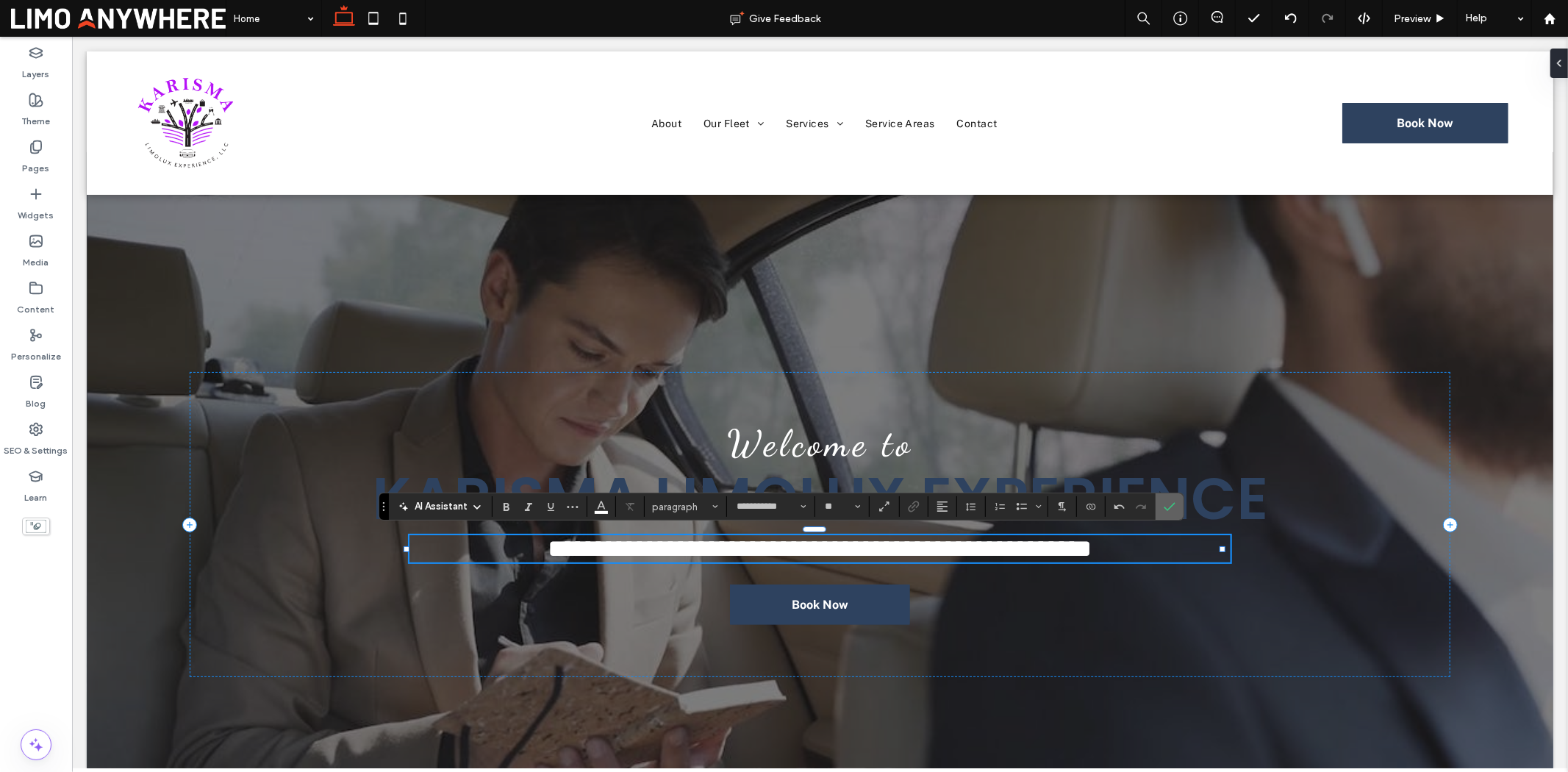
click at [1169, 517] on span "Confirm" at bounding box center [1167, 507] width 7 height 27
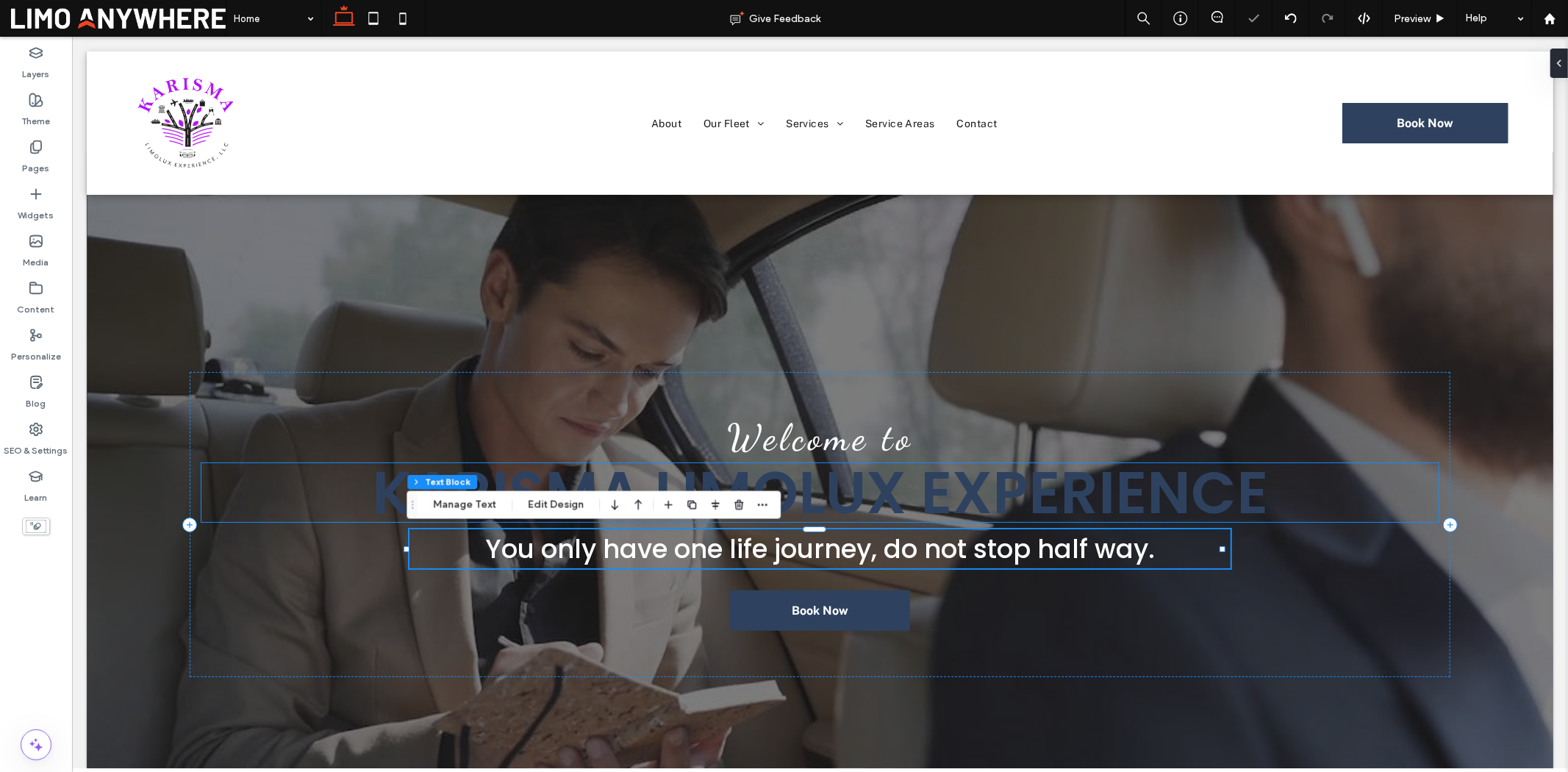
click at [1467, 456] on div "Welcome to Karisma LimoLux Experience You only have one life journey, do not st…" at bounding box center [819, 487] width 1466 height 672
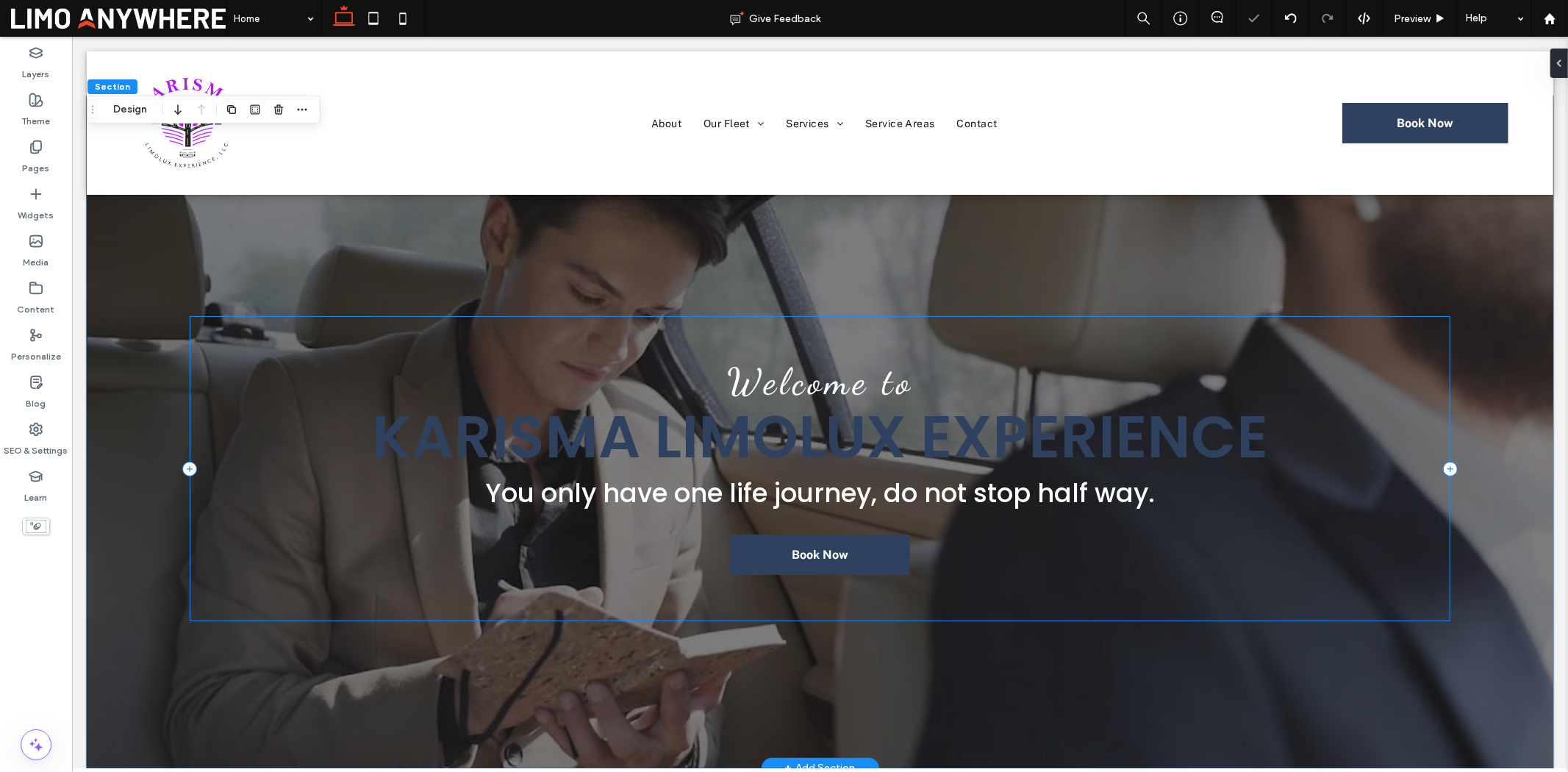
scroll to position [125, 0]
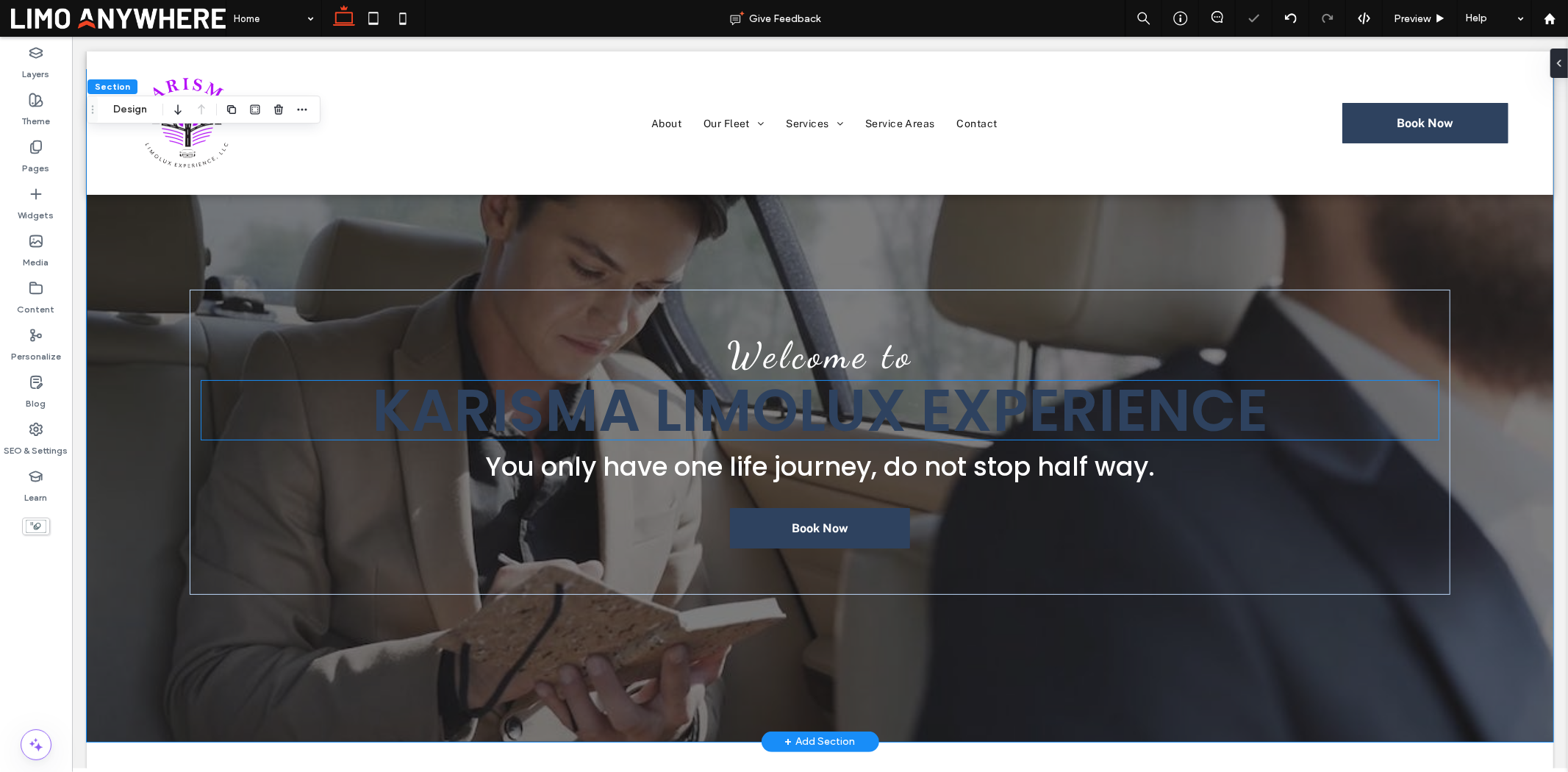
click at [1055, 412] on div "Karisma LimoLux Experience" at bounding box center [820, 409] width 1238 height 59
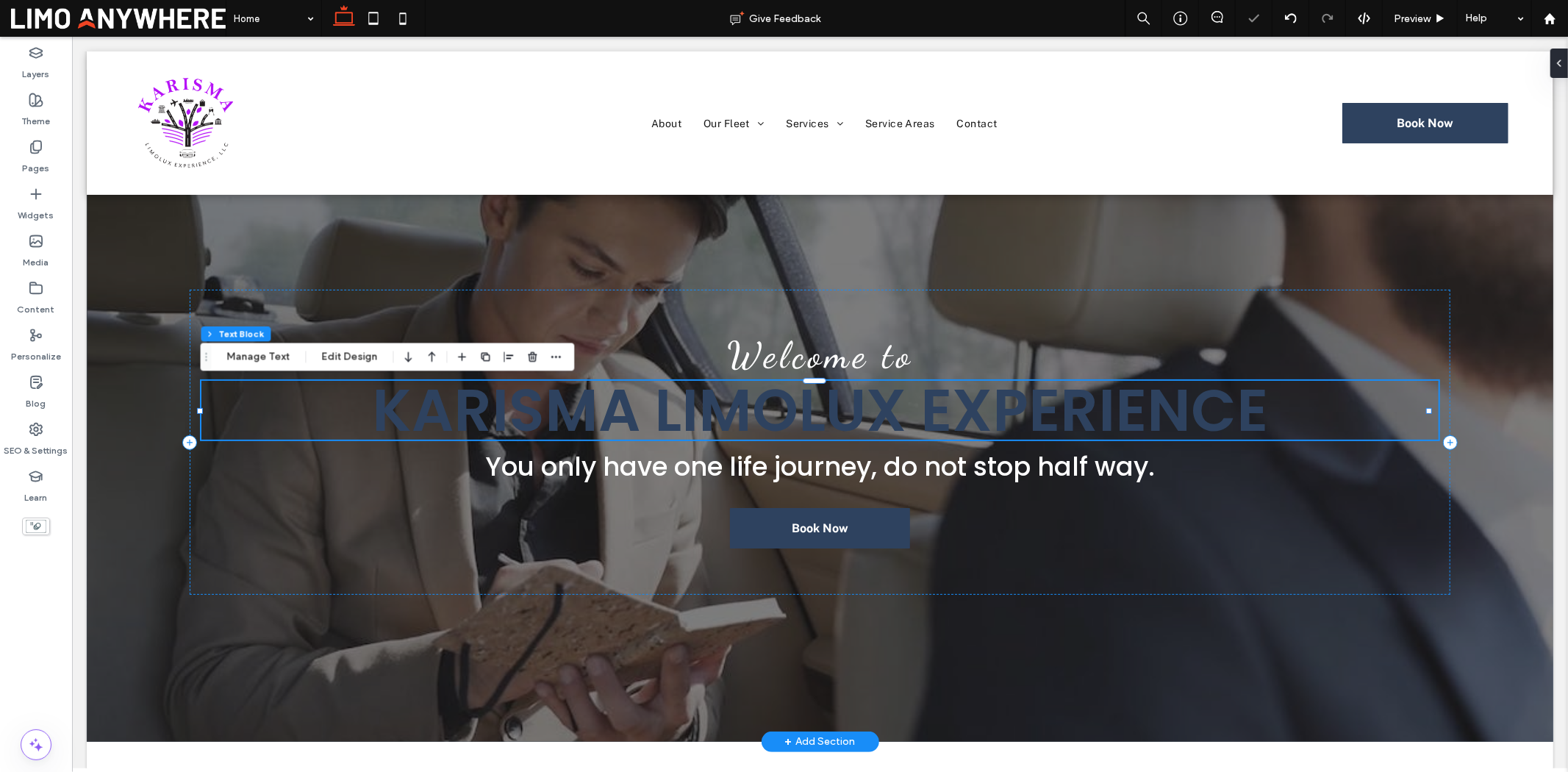
click at [1055, 412] on span "Karisma LimoLux Experience" at bounding box center [820, 409] width 896 height 82
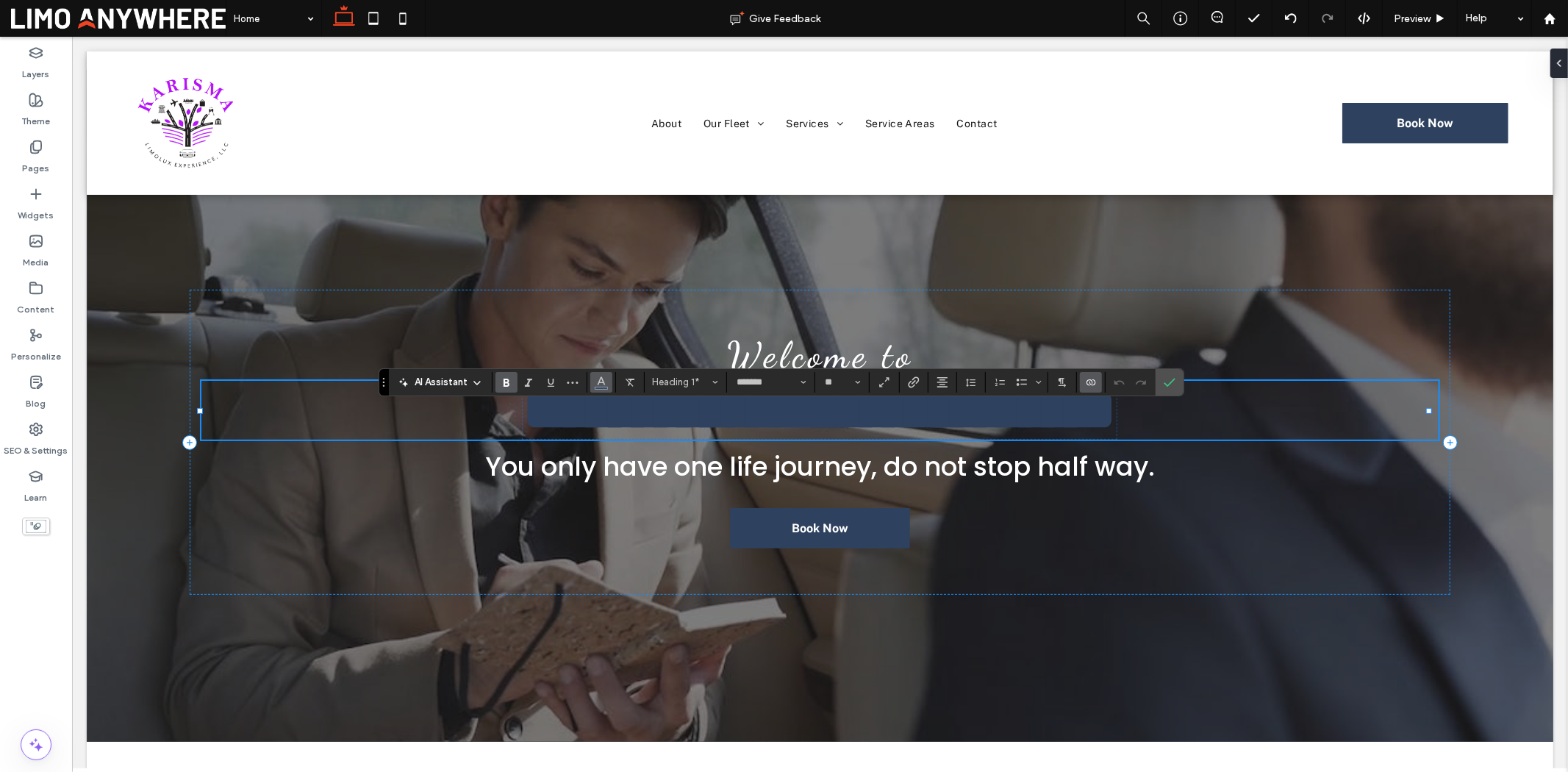
click at [603, 377] on icon "Color" at bounding box center [601, 381] width 11 height 11
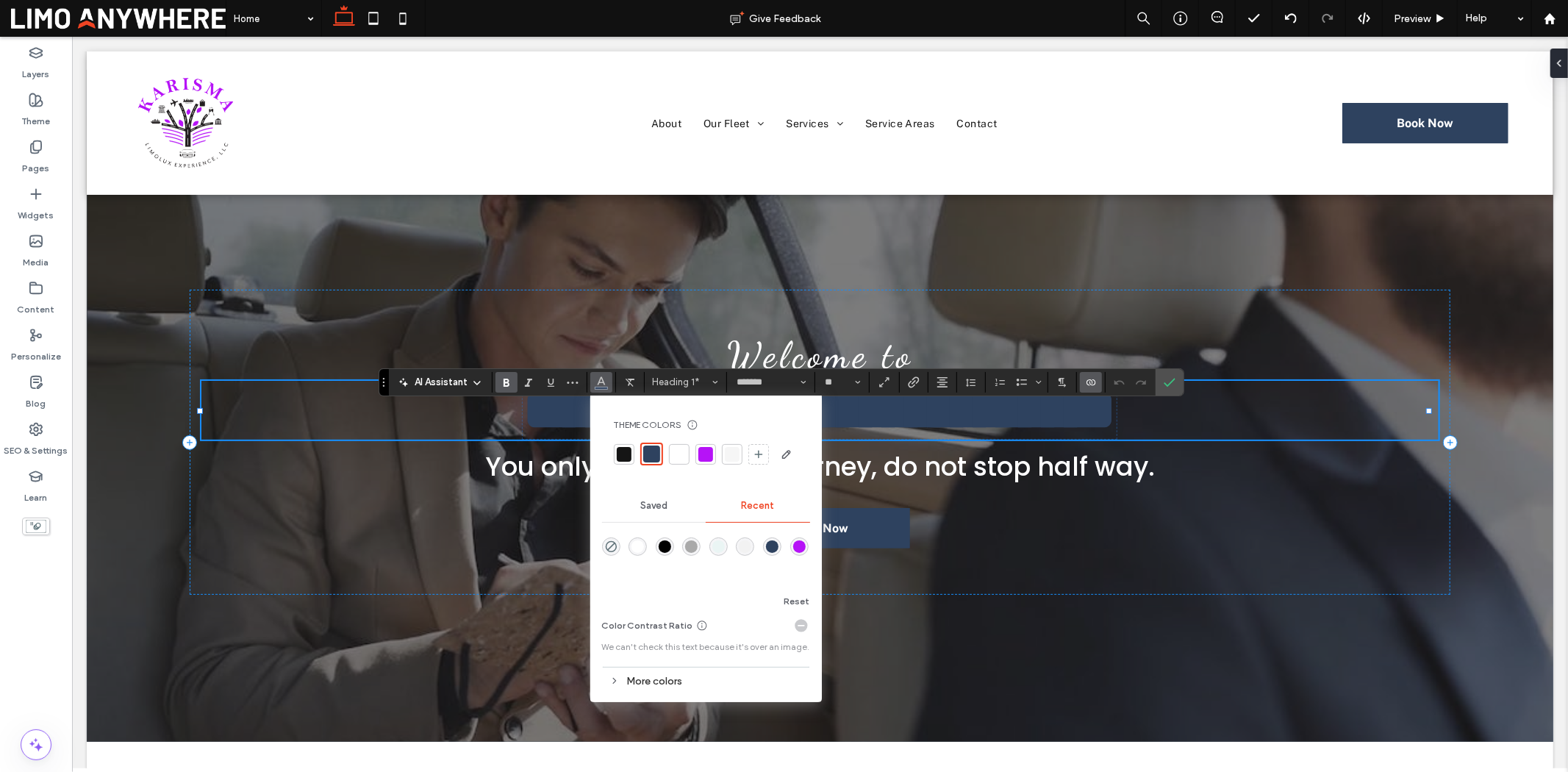
click at [703, 447] on div at bounding box center [706, 455] width 15 height 15
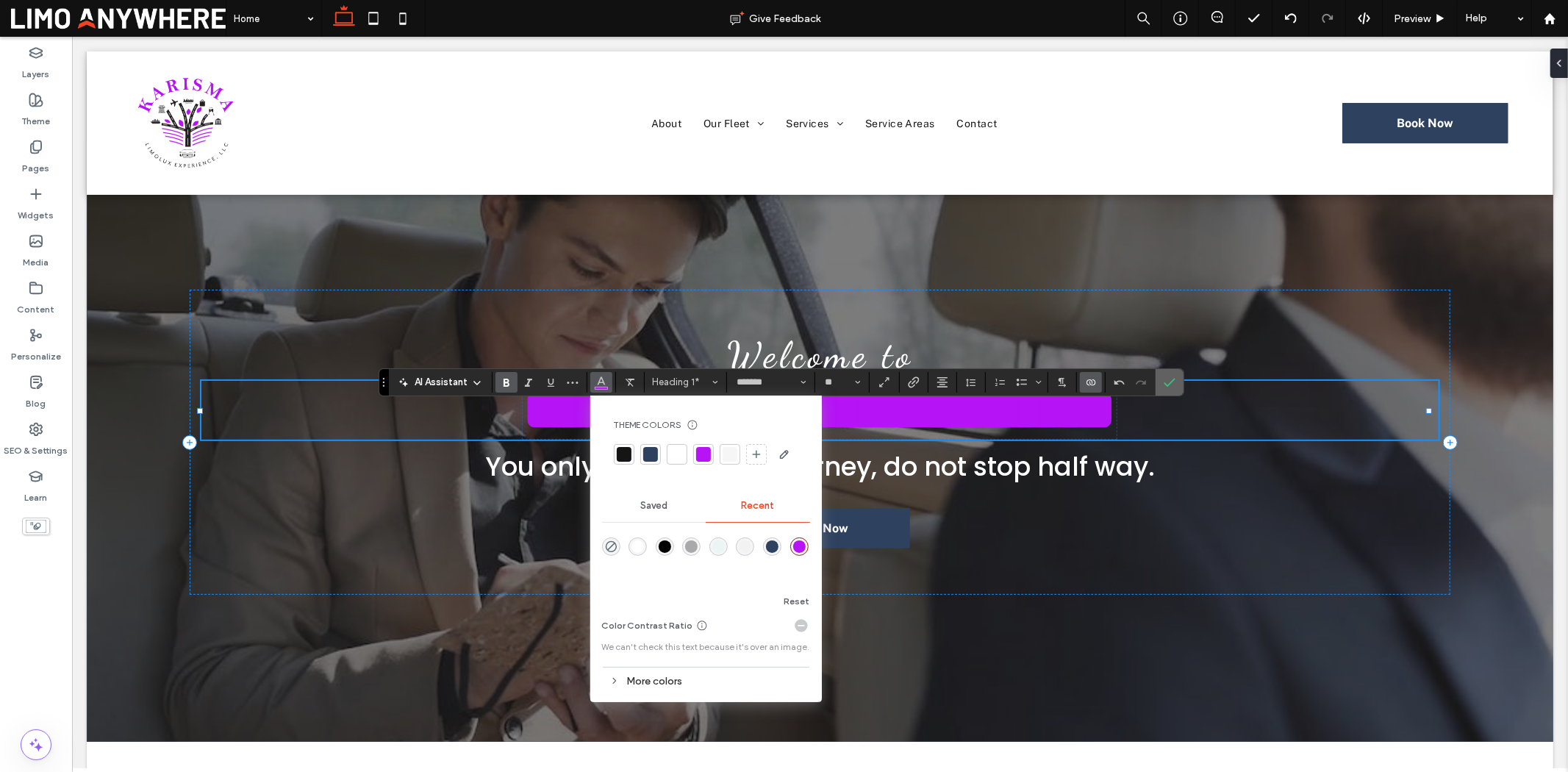
click at [1174, 375] on span "Confirm" at bounding box center [1169, 382] width 11 height 25
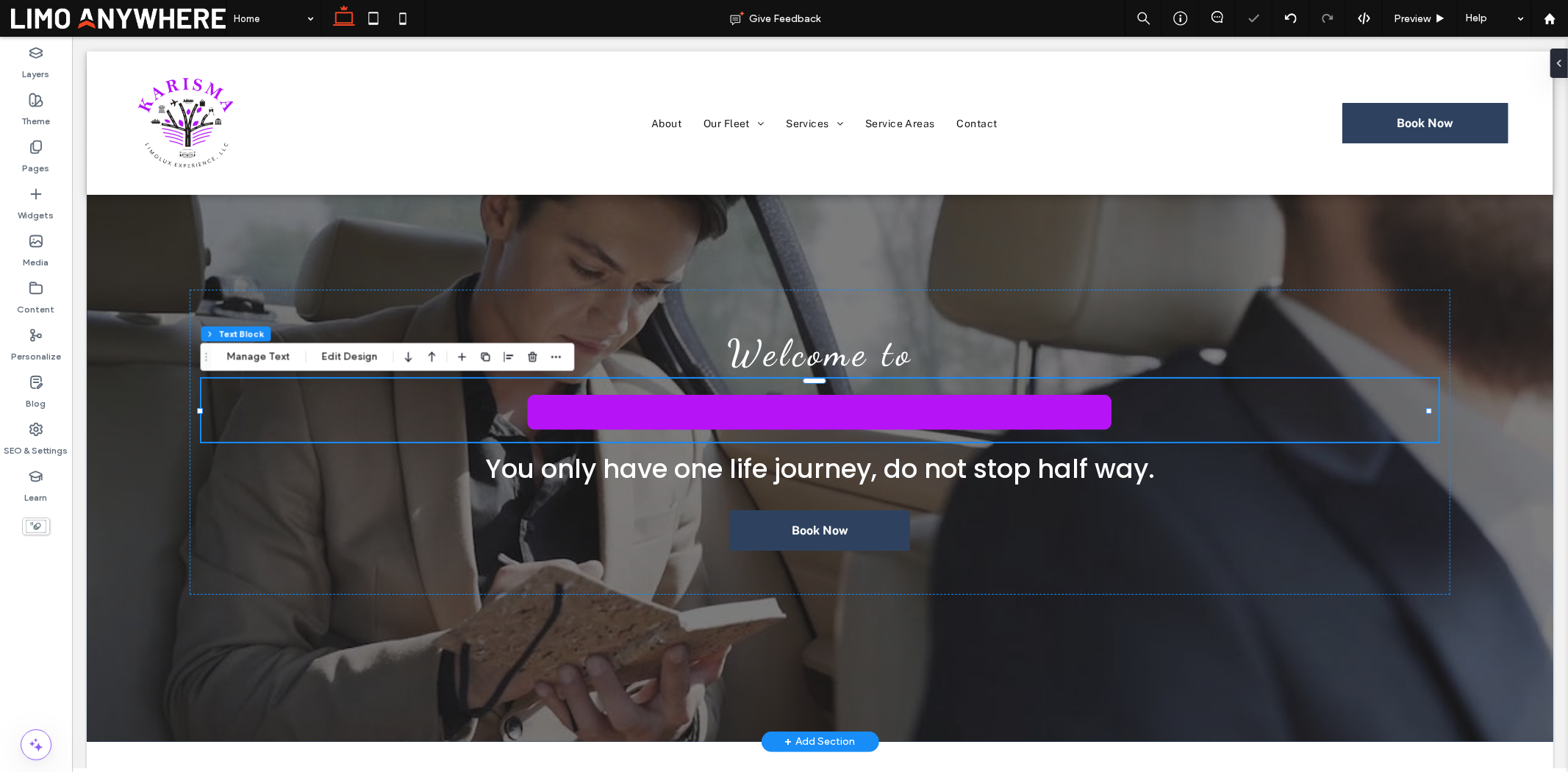
click at [1456, 345] on div "**********" at bounding box center [819, 405] width 1466 height 672
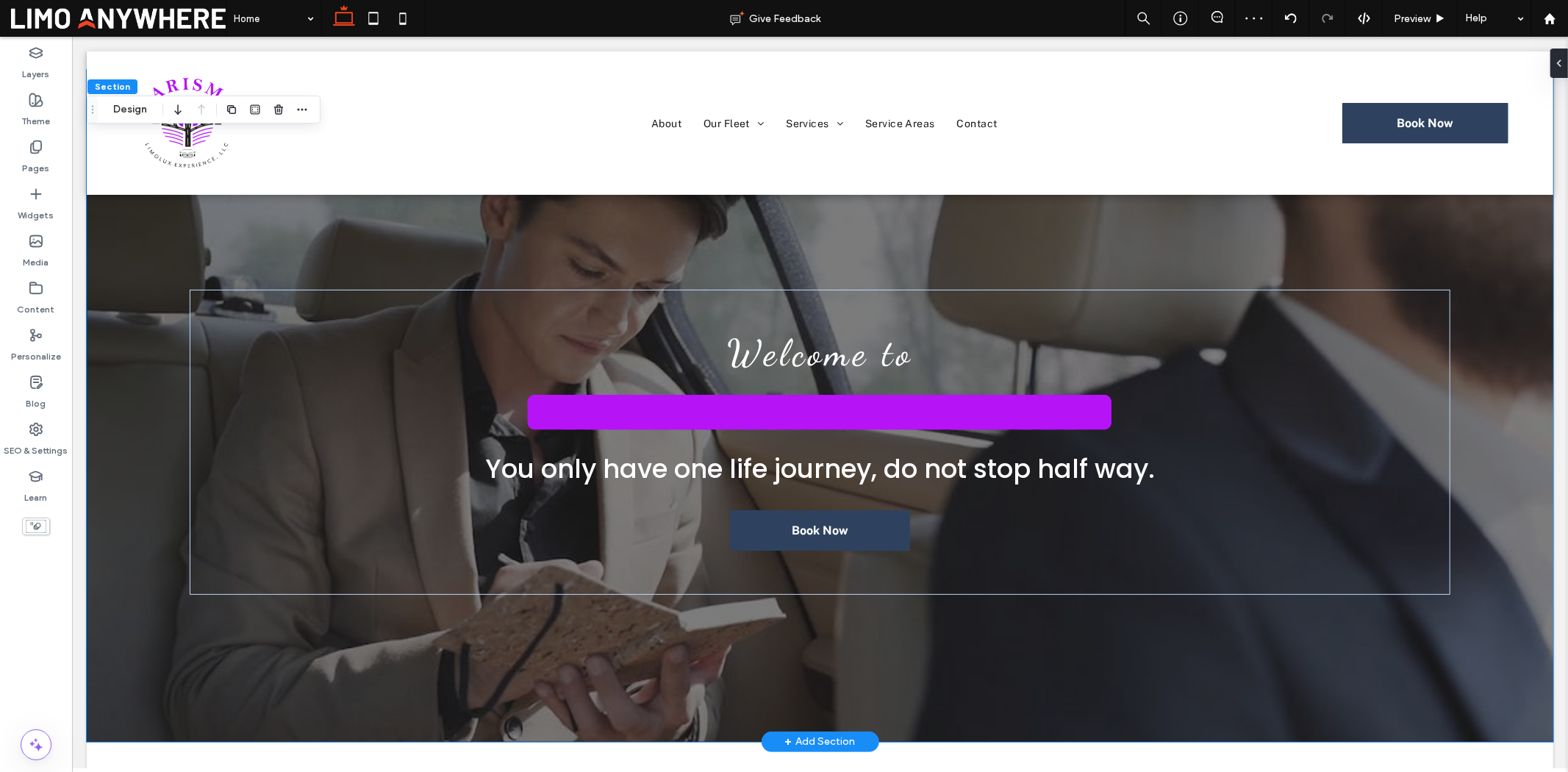
click at [1514, 369] on div "**********" at bounding box center [819, 405] width 1466 height 672
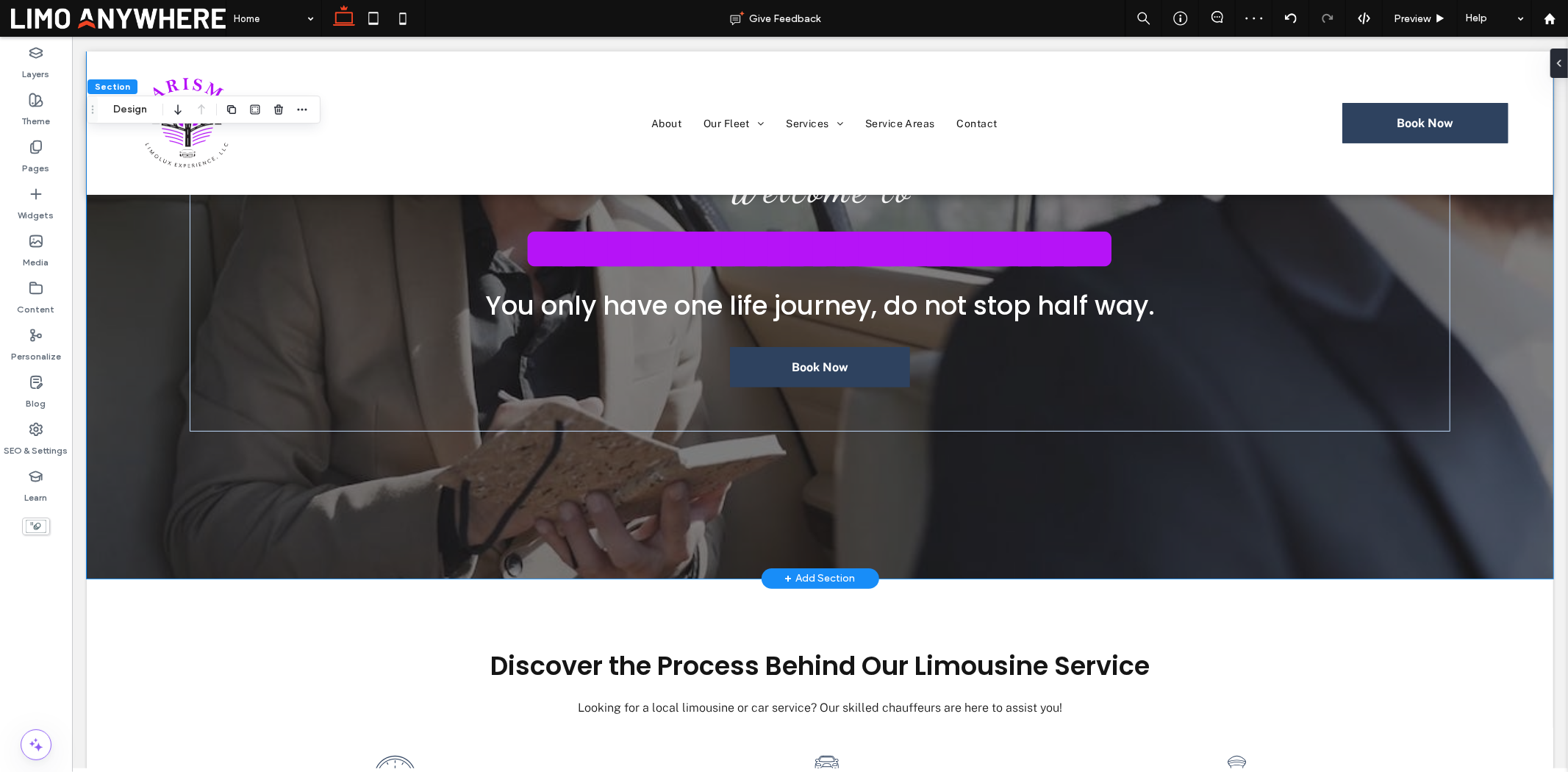
scroll to position [42, 0]
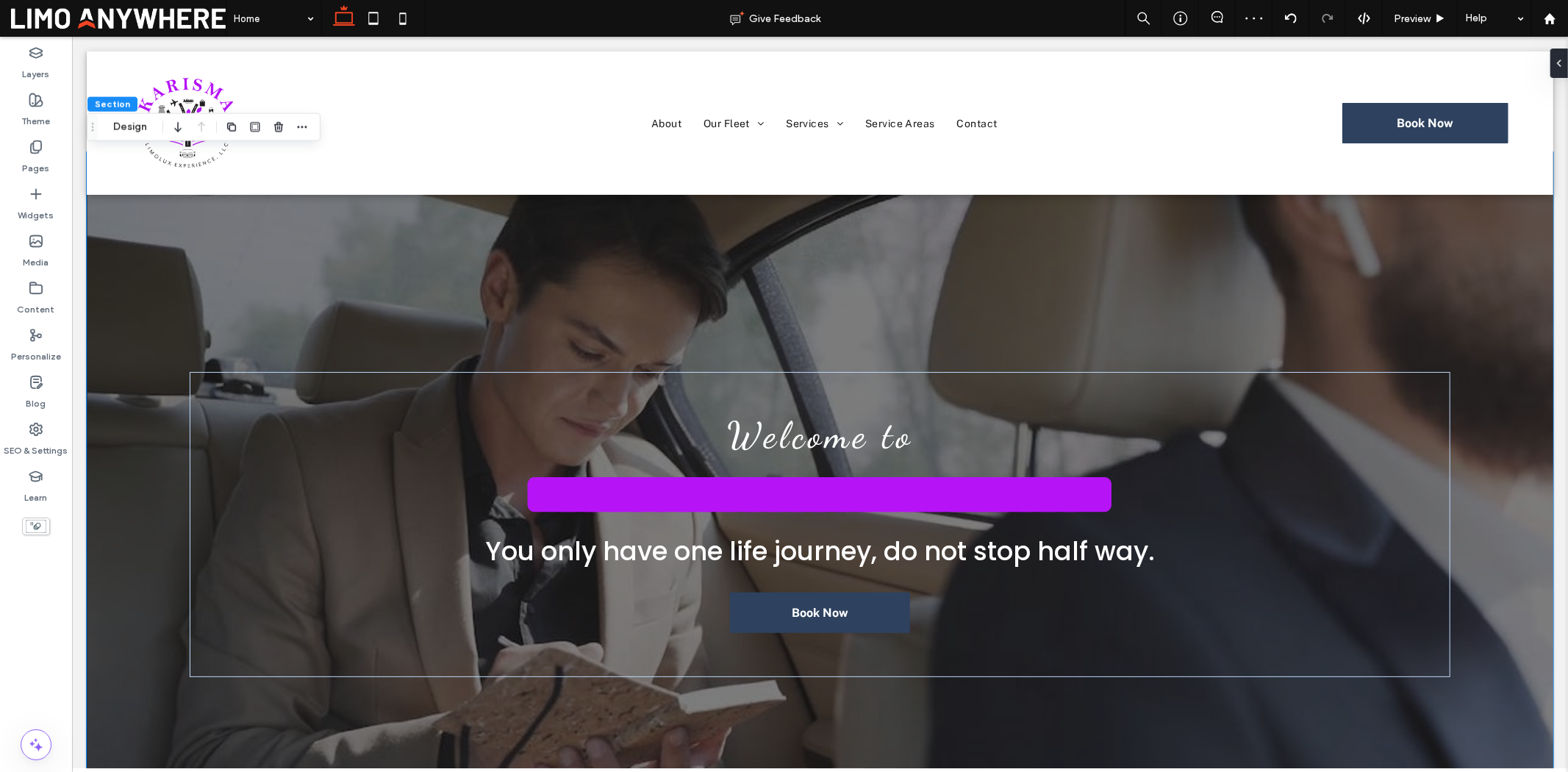
click at [1480, 386] on div "**********" at bounding box center [819, 487] width 1466 height 672
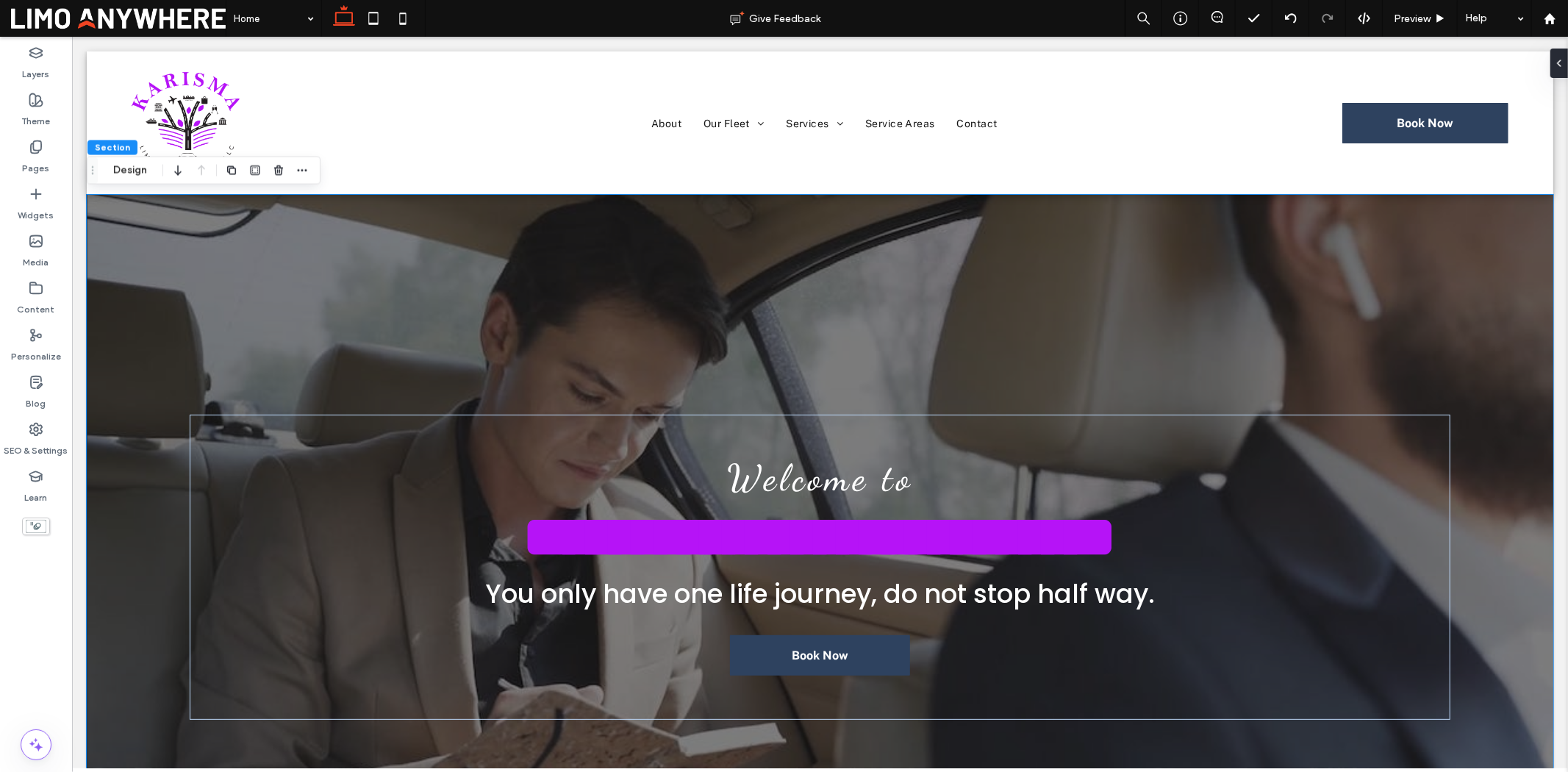
click at [1128, 303] on div "**********" at bounding box center [819, 530] width 1466 height 672
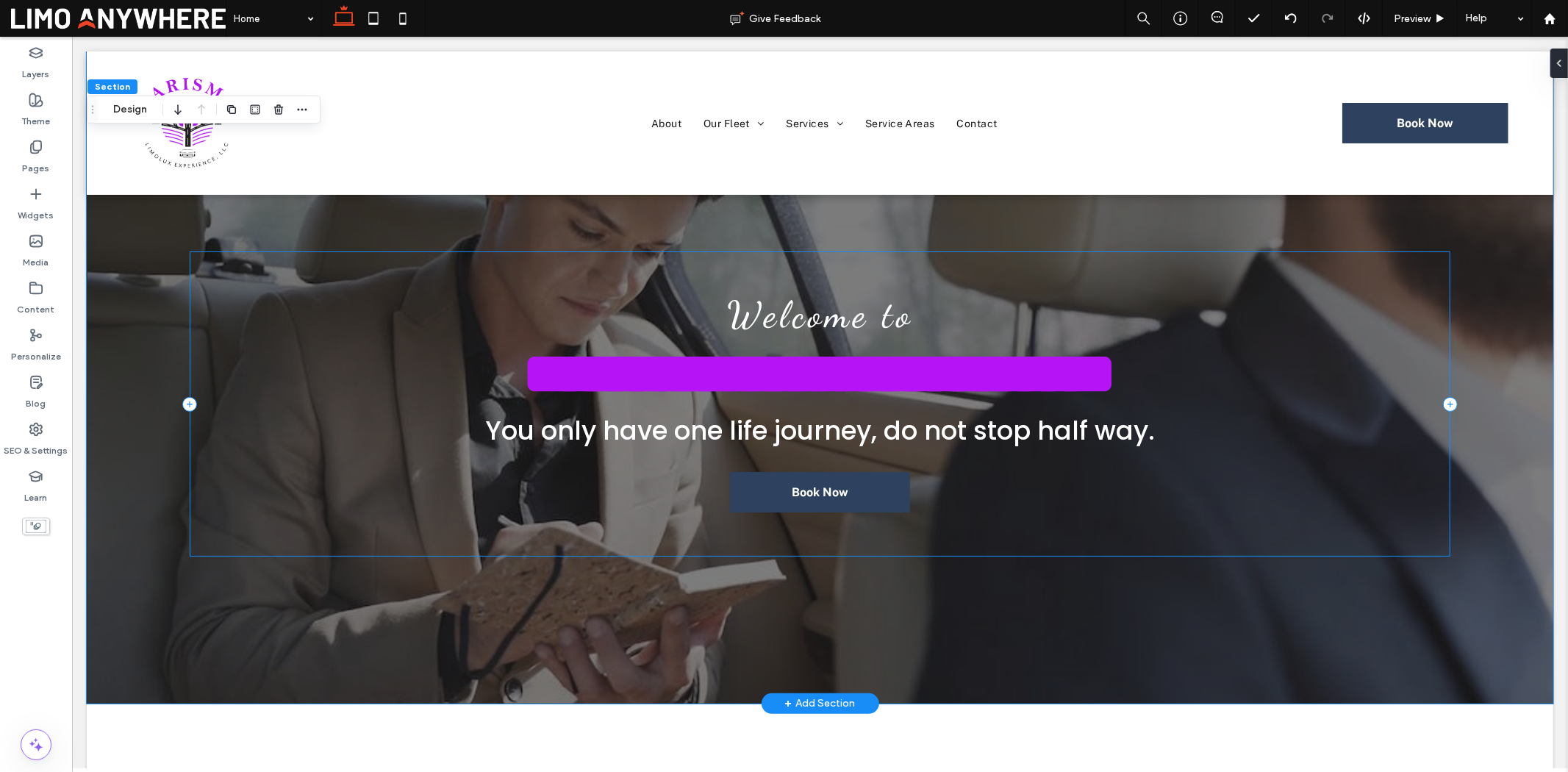
scroll to position [81, 0]
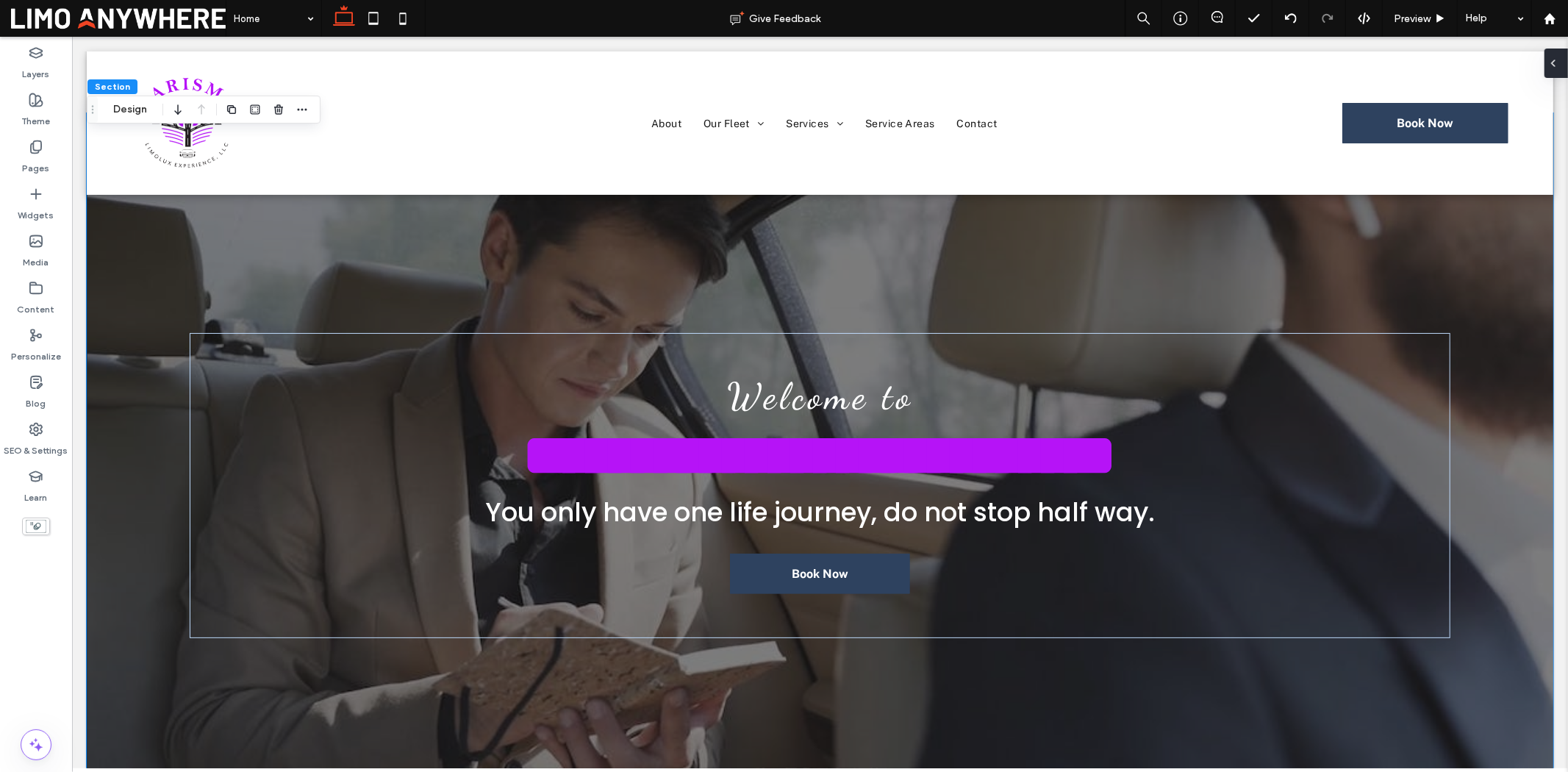
click at [1554, 74] on span at bounding box center [1553, 63] width 11 height 29
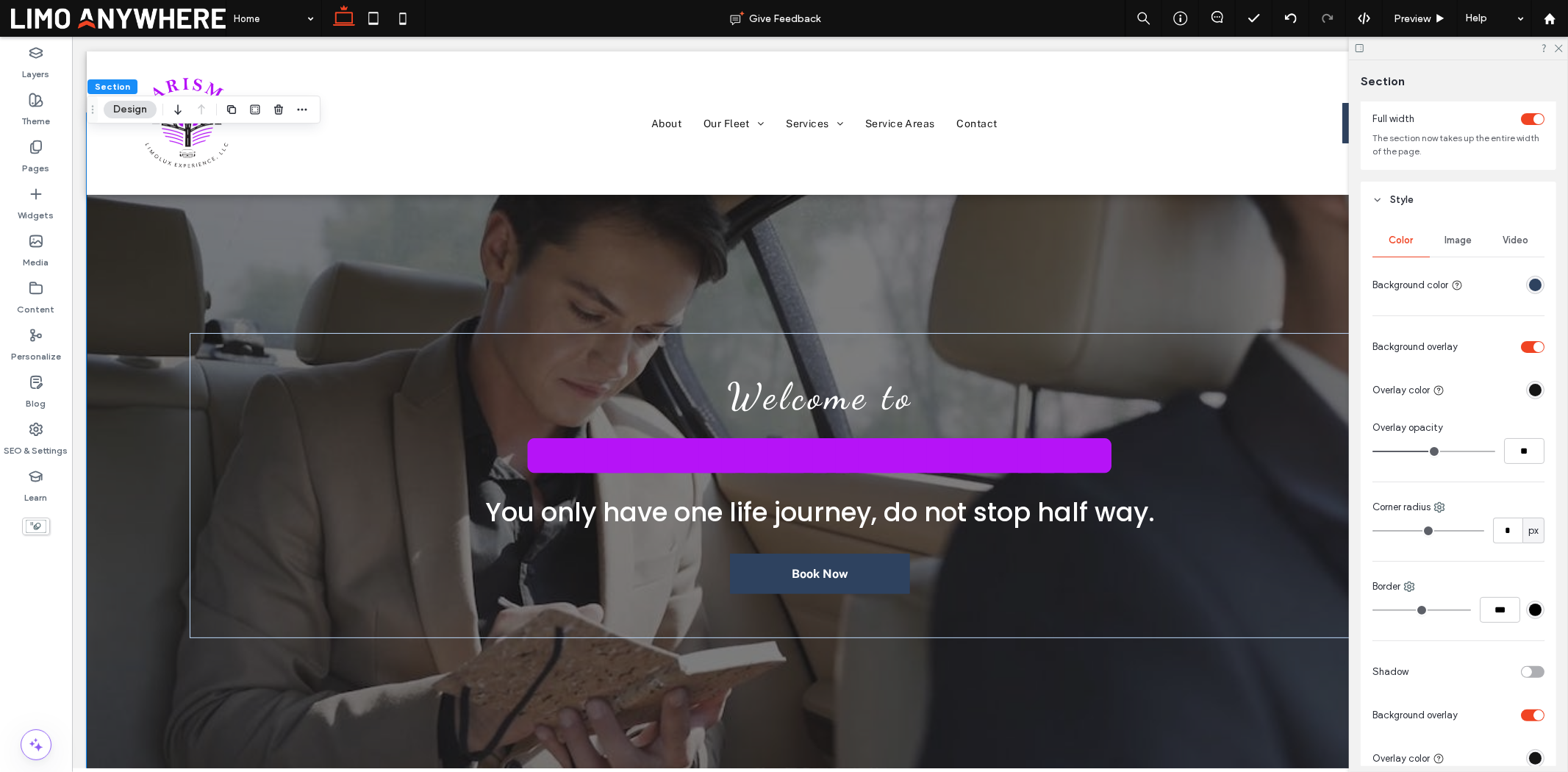
click at [1457, 251] on div "Image" at bounding box center [1458, 241] width 58 height 33
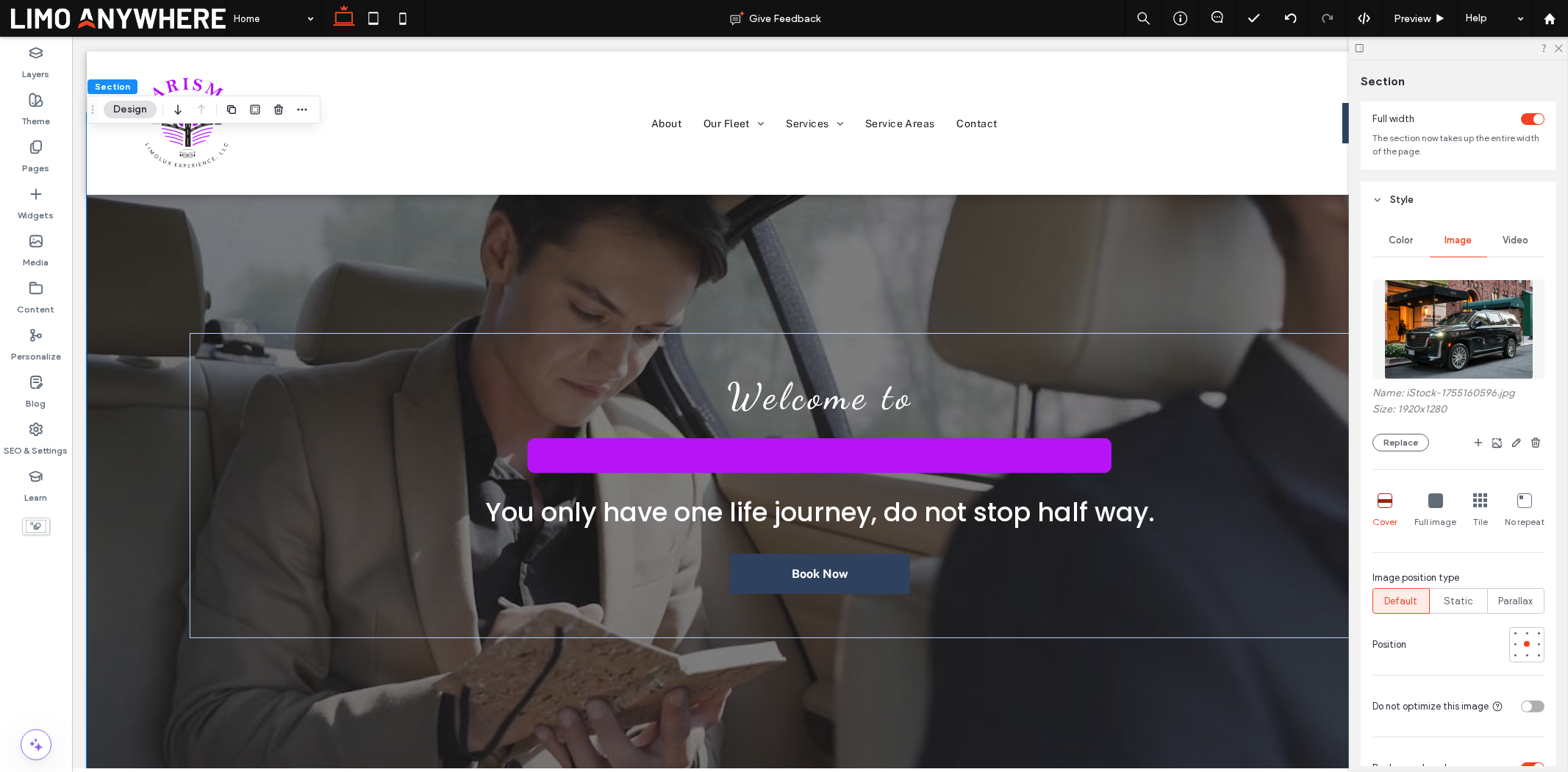
click at [1515, 248] on div "Video" at bounding box center [1516, 241] width 58 height 33
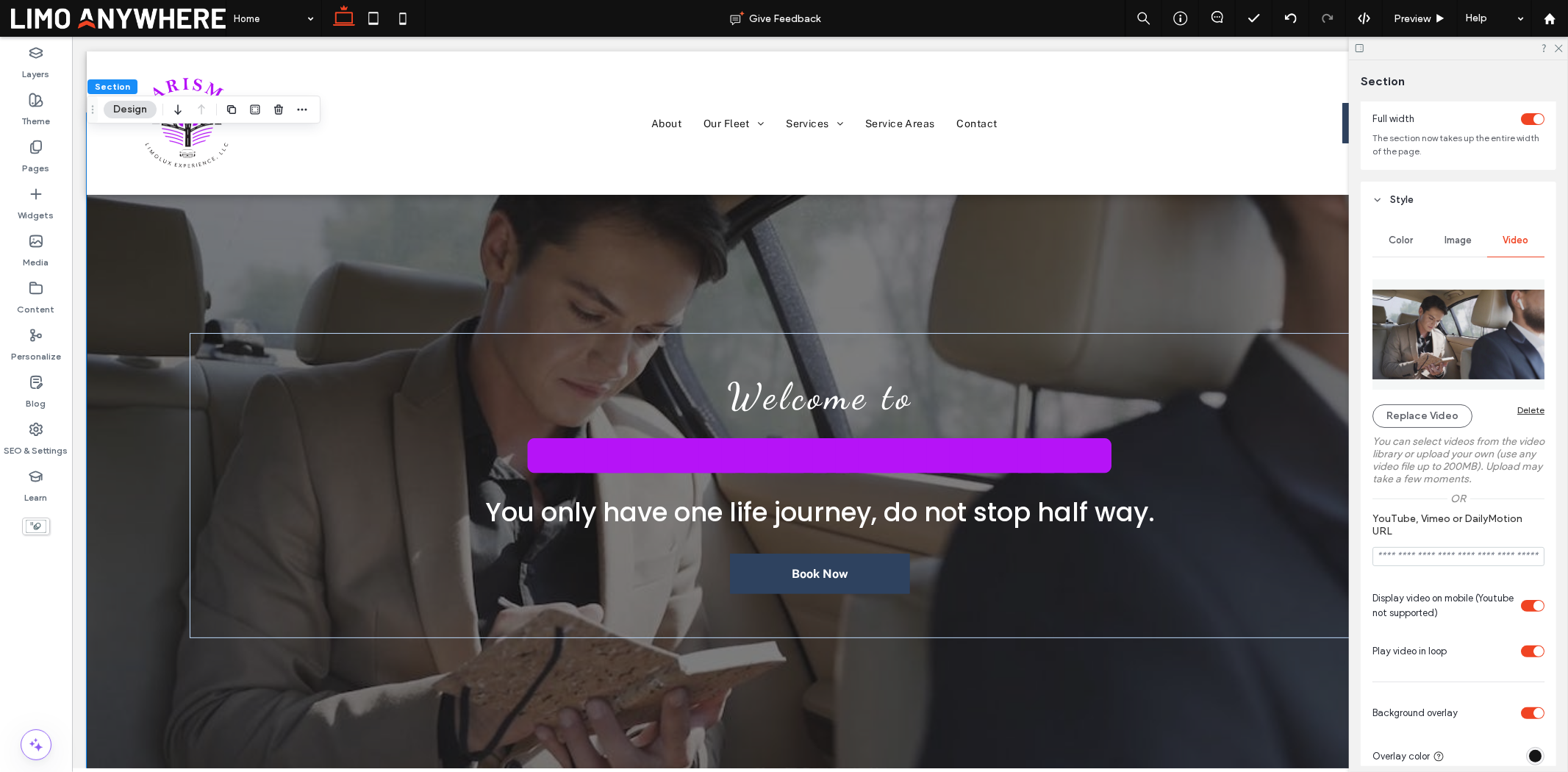
click at [1522, 408] on div "Delete" at bounding box center [1531, 410] width 27 height 11
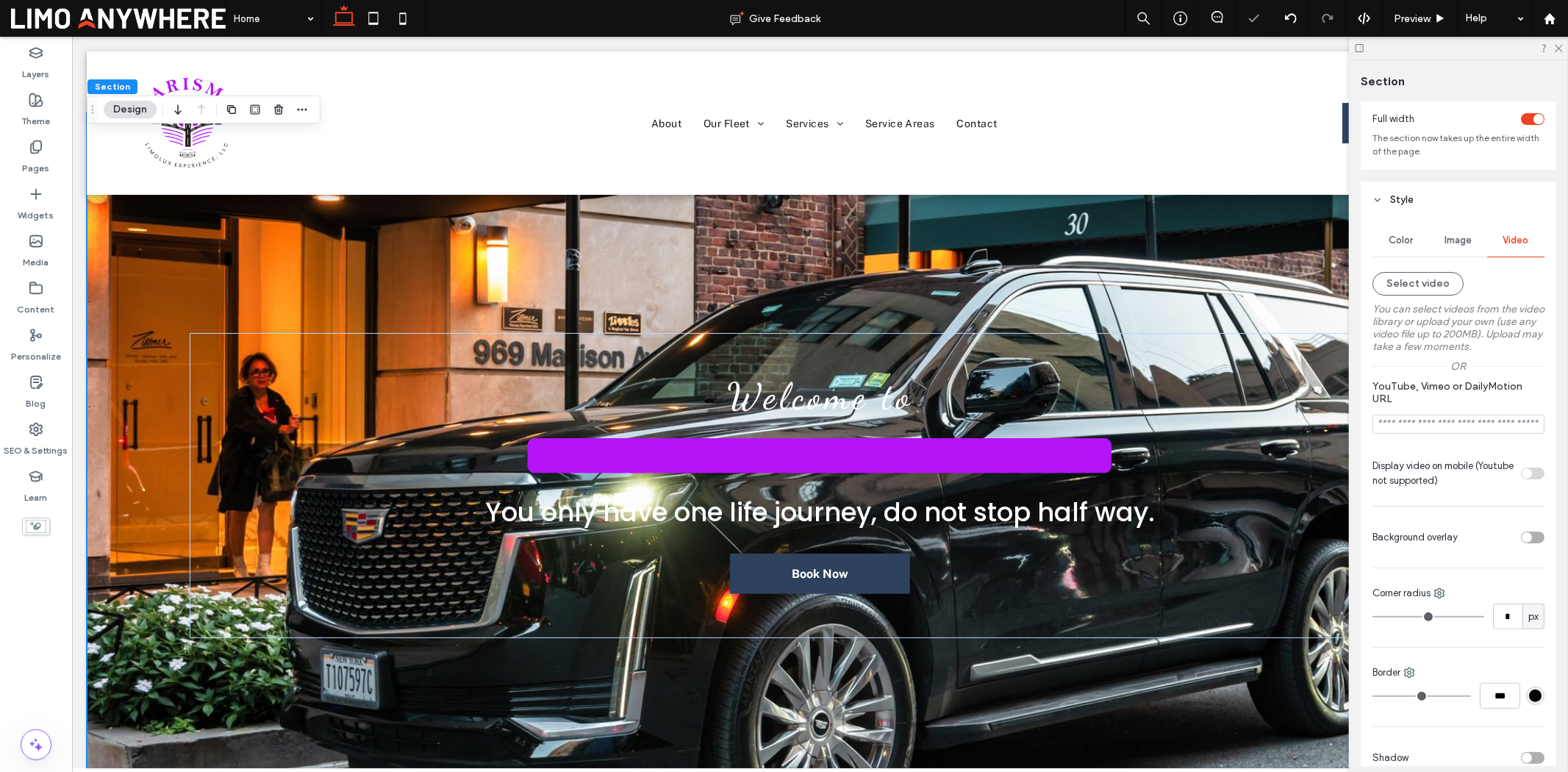
click at [1457, 244] on span "Image" at bounding box center [1458, 240] width 27 height 11
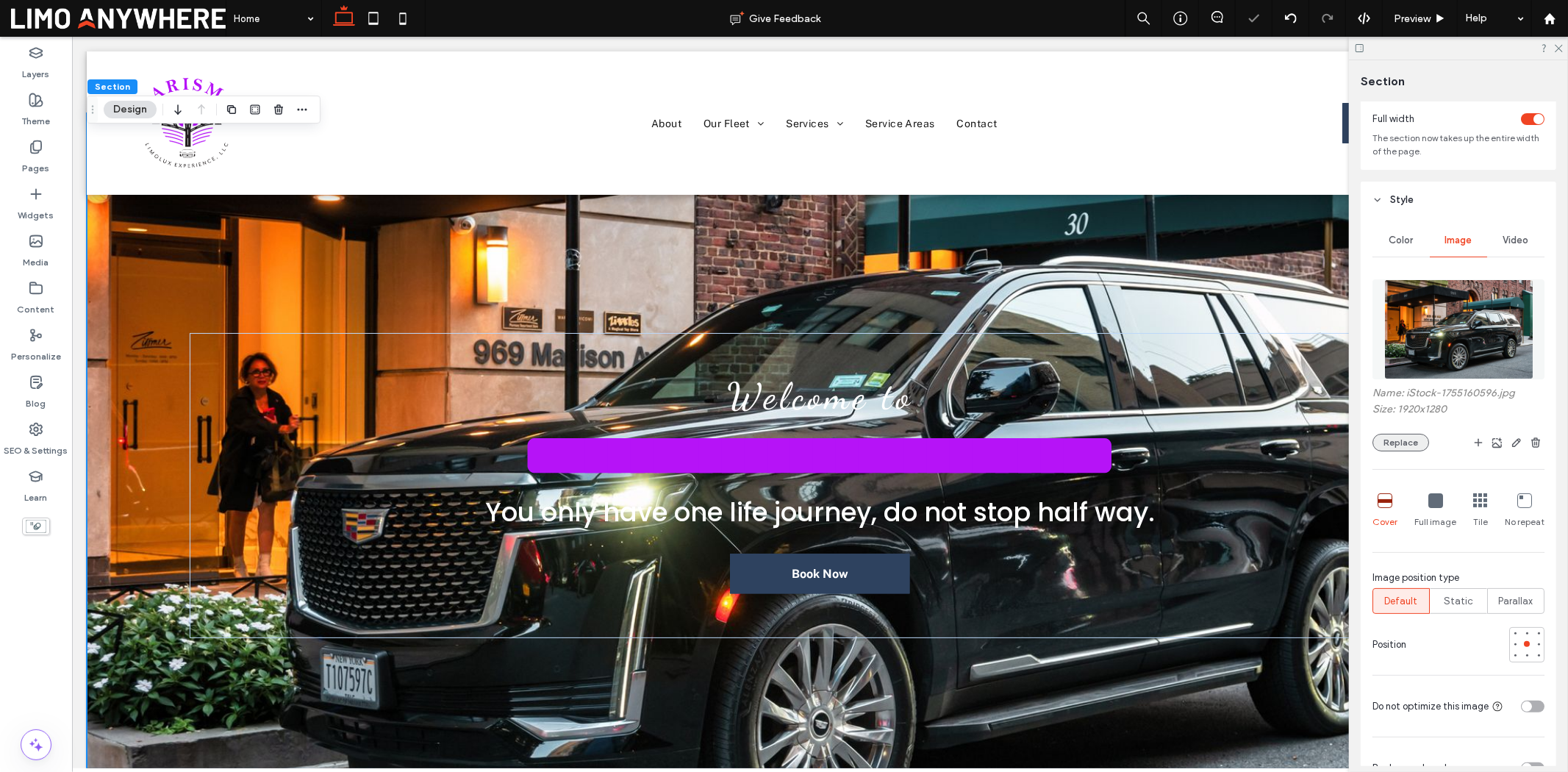
click at [1413, 438] on button "Replace" at bounding box center [1401, 443] width 57 height 18
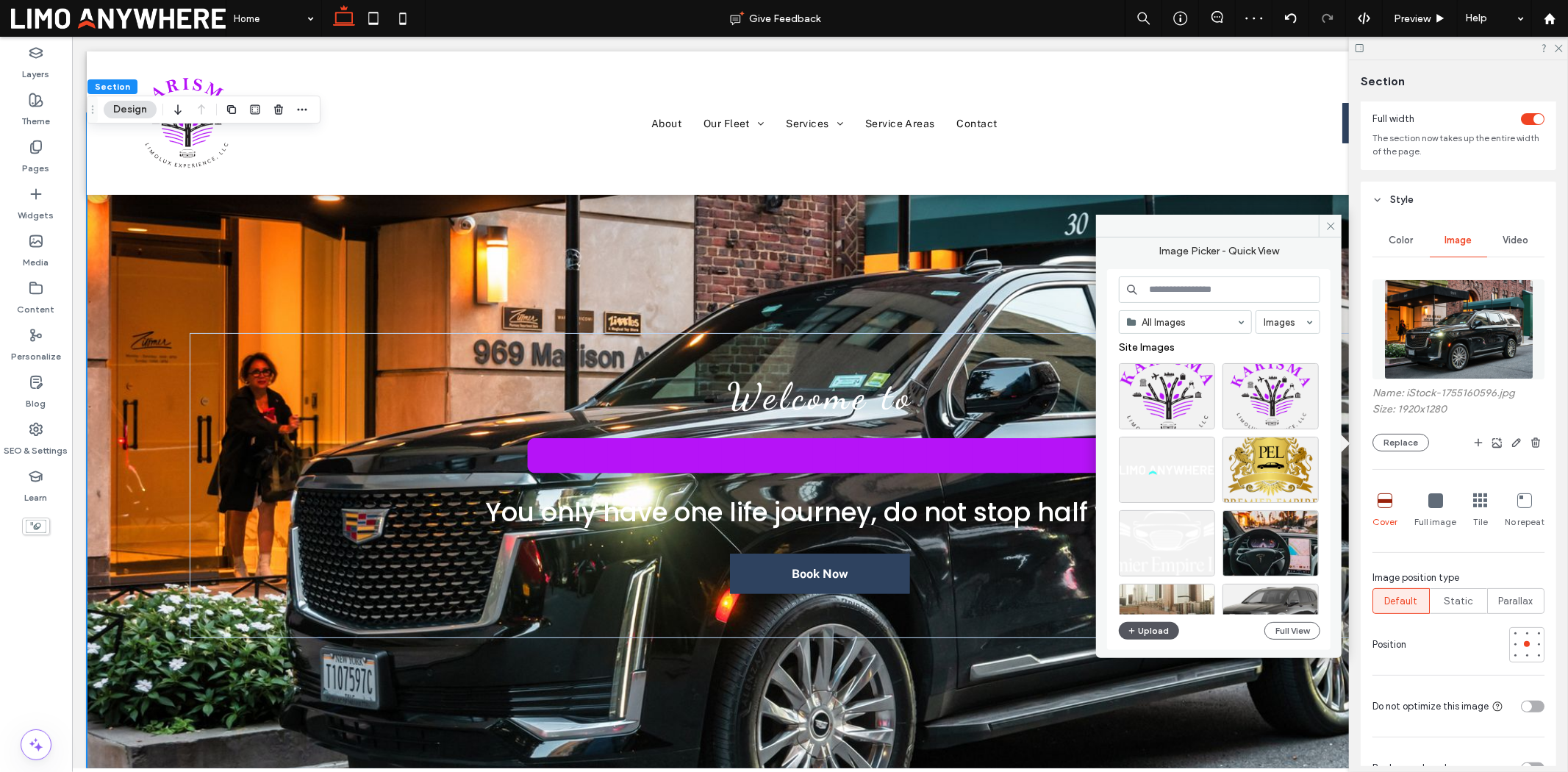
click at [1161, 623] on button "Upload" at bounding box center [1149, 631] width 60 height 18
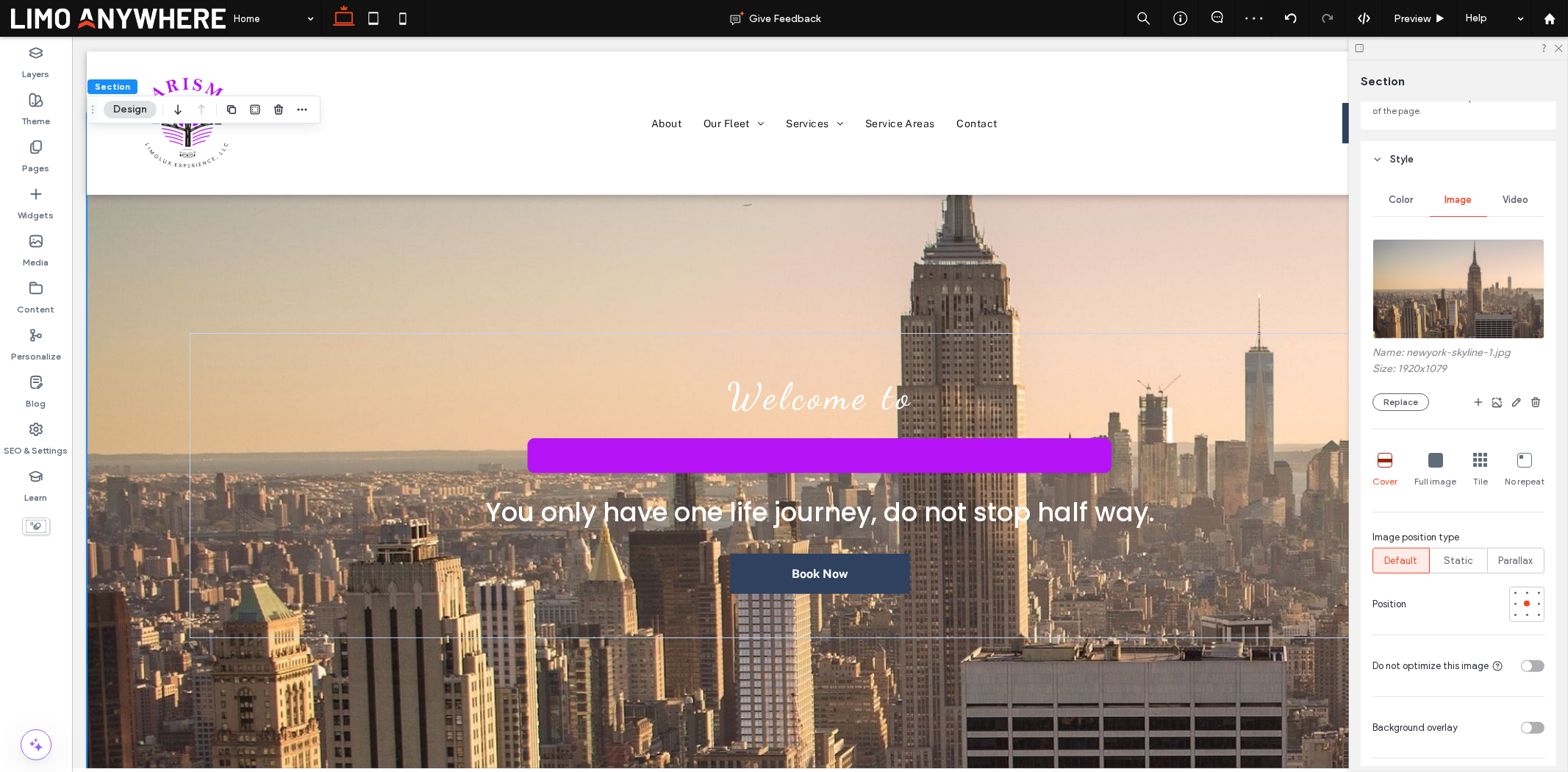
scroll to position [245, 0]
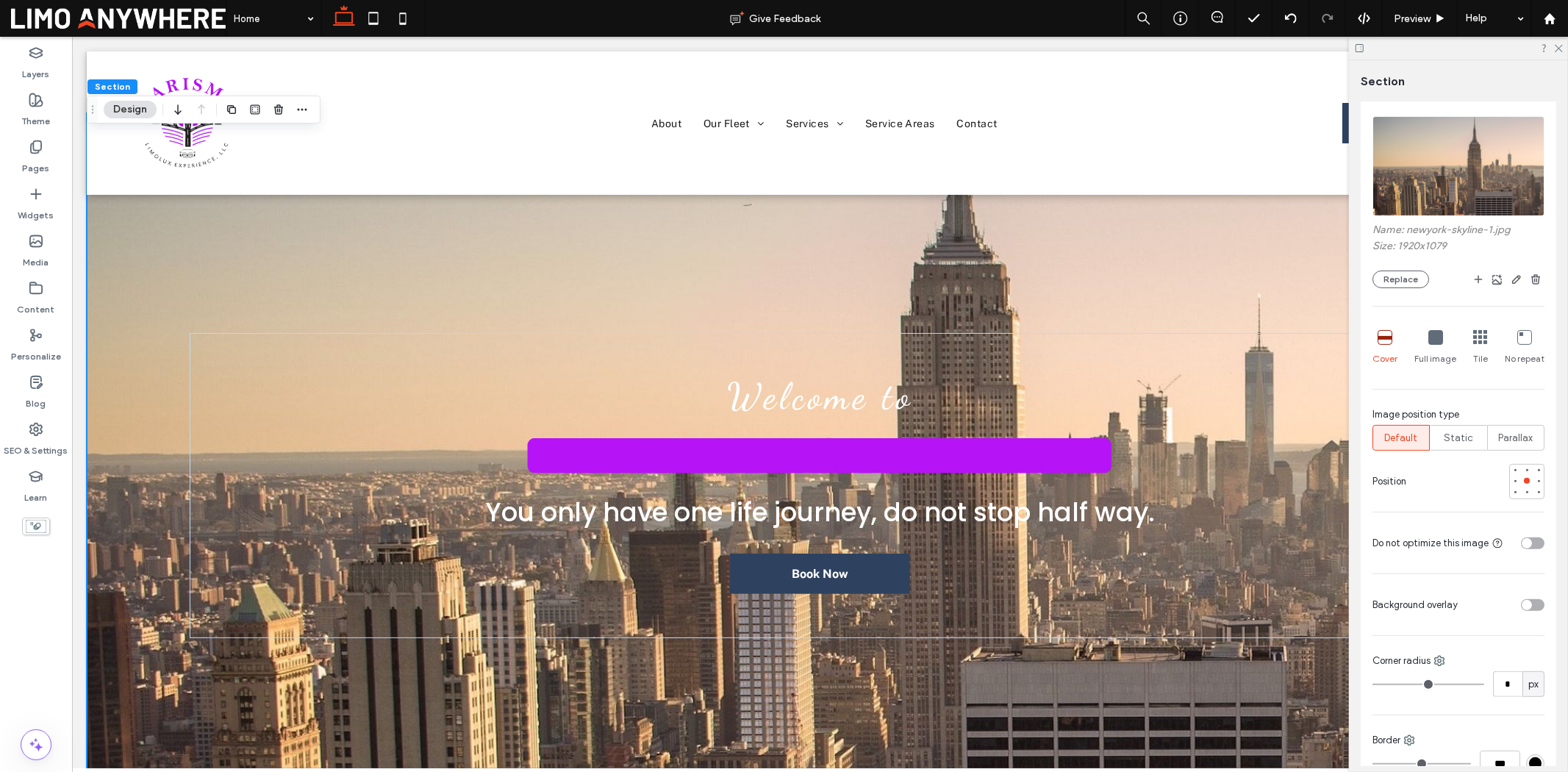
click at [1526, 604] on div "toggle" at bounding box center [1532, 605] width 24 height 11
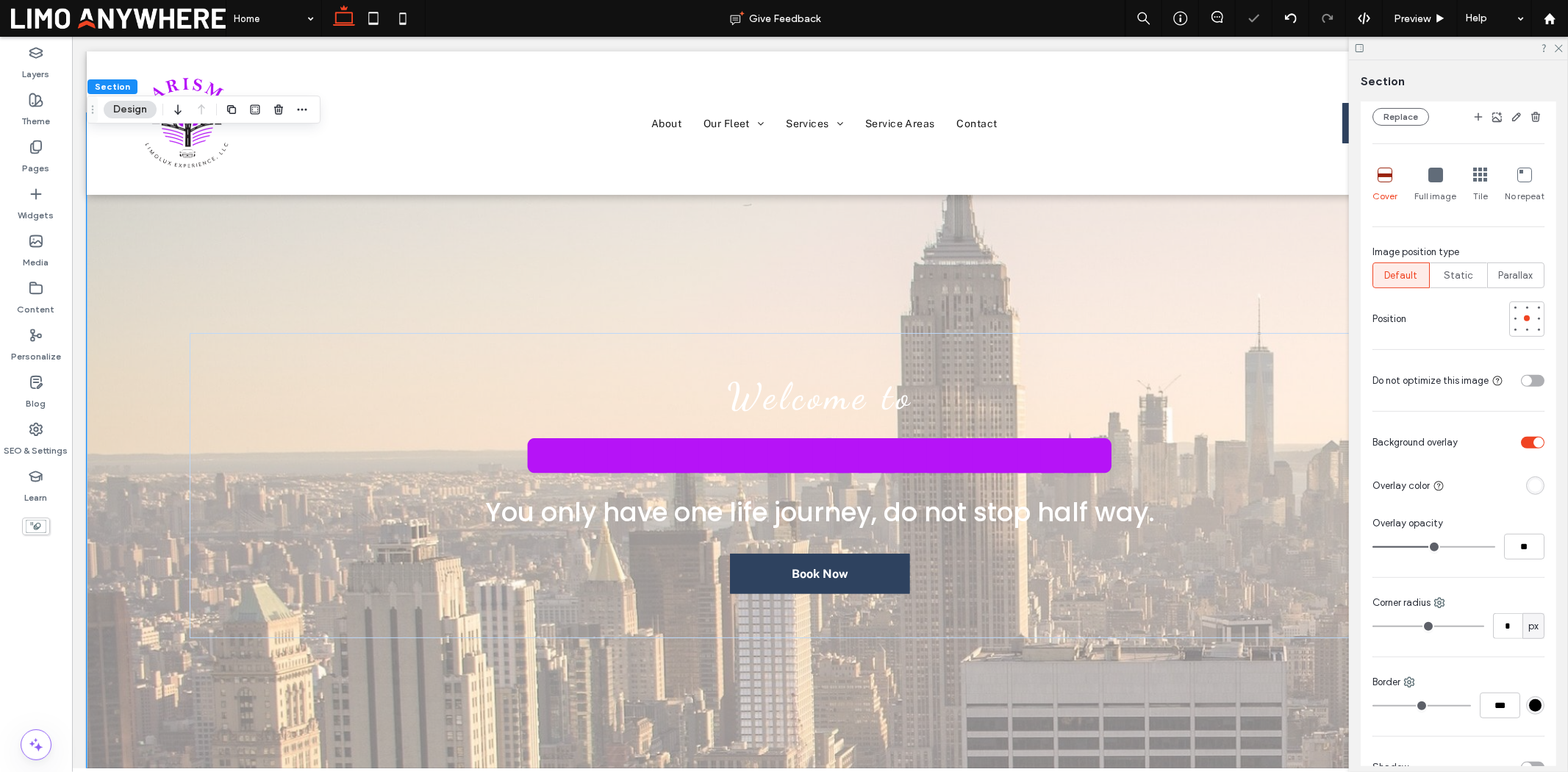
scroll to position [408, 0]
click at [1532, 491] on div "rgba(255, 255, 255, 1)" at bounding box center [1535, 485] width 12 height 12
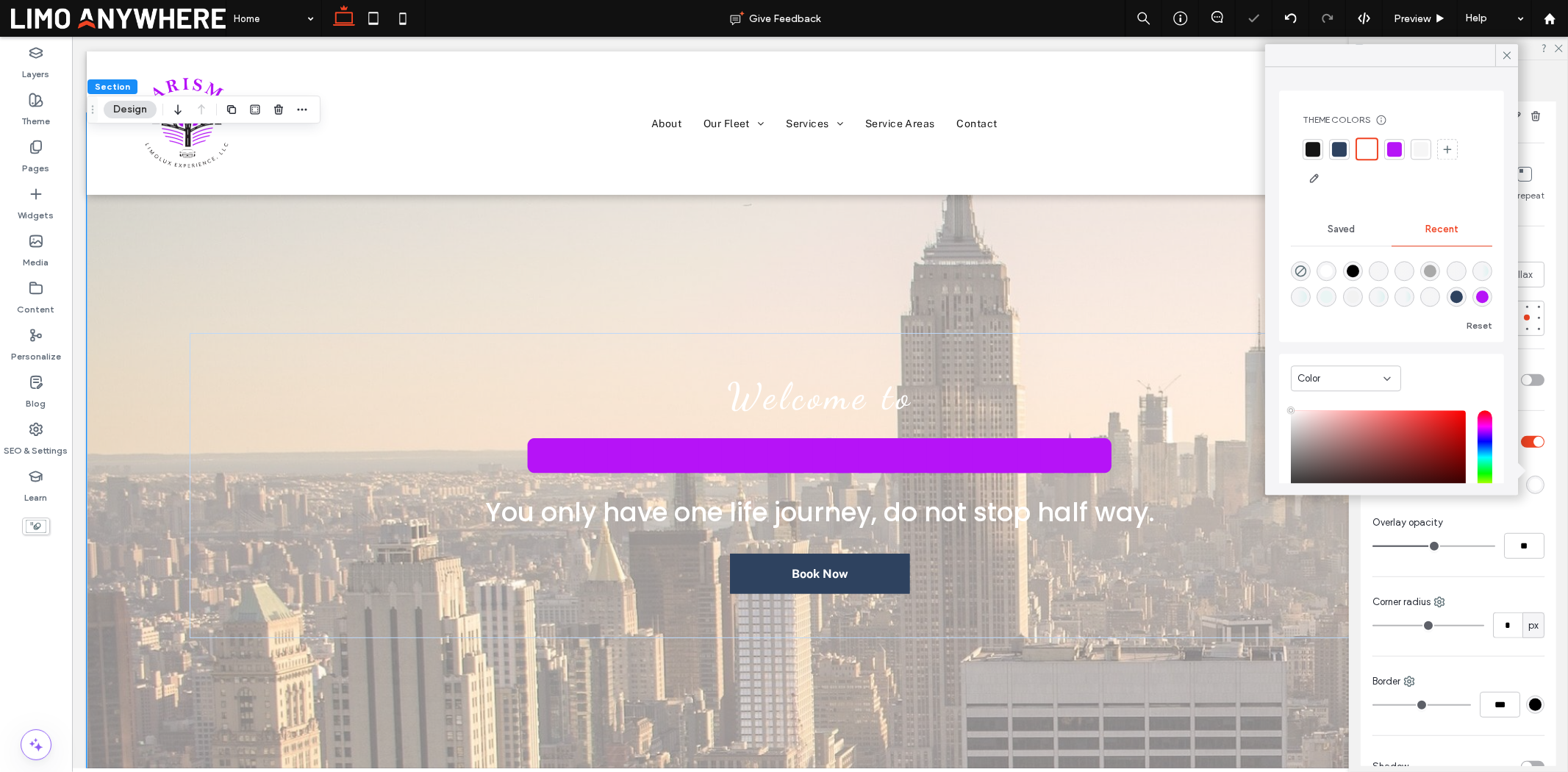
click at [1310, 153] on div at bounding box center [1313, 149] width 15 height 15
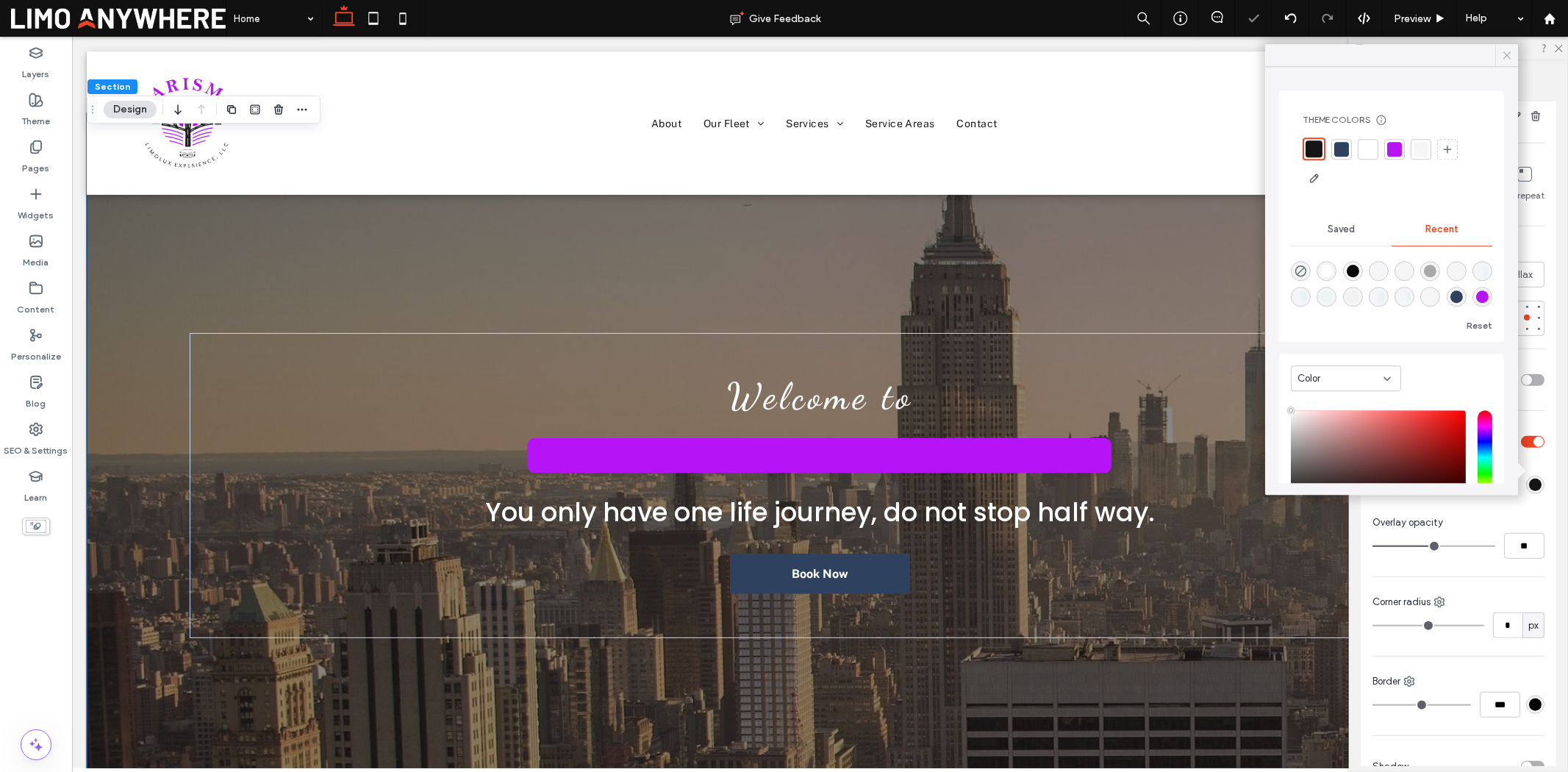
click at [1498, 57] on div at bounding box center [1507, 55] width 23 height 22
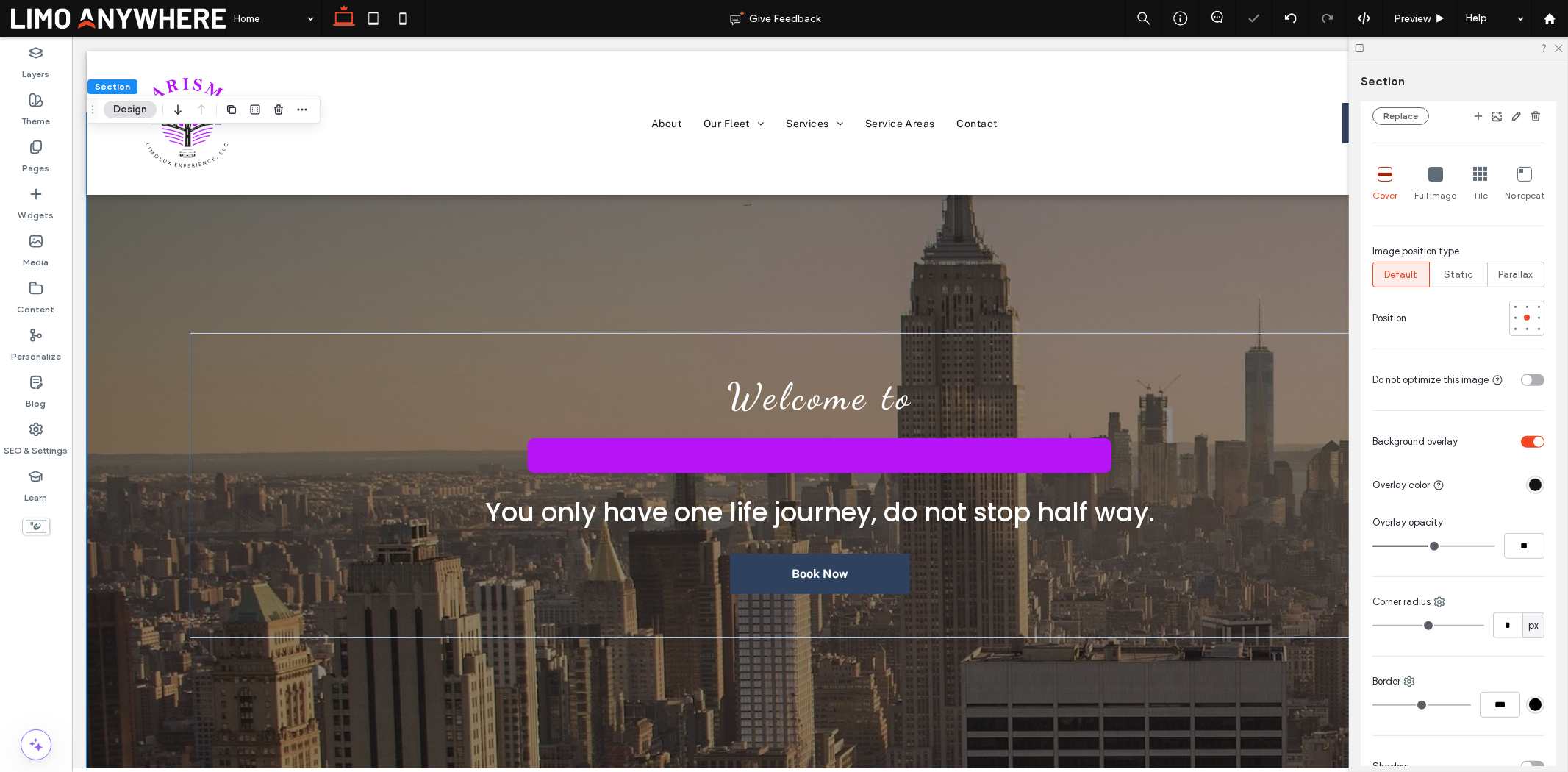
type input "**"
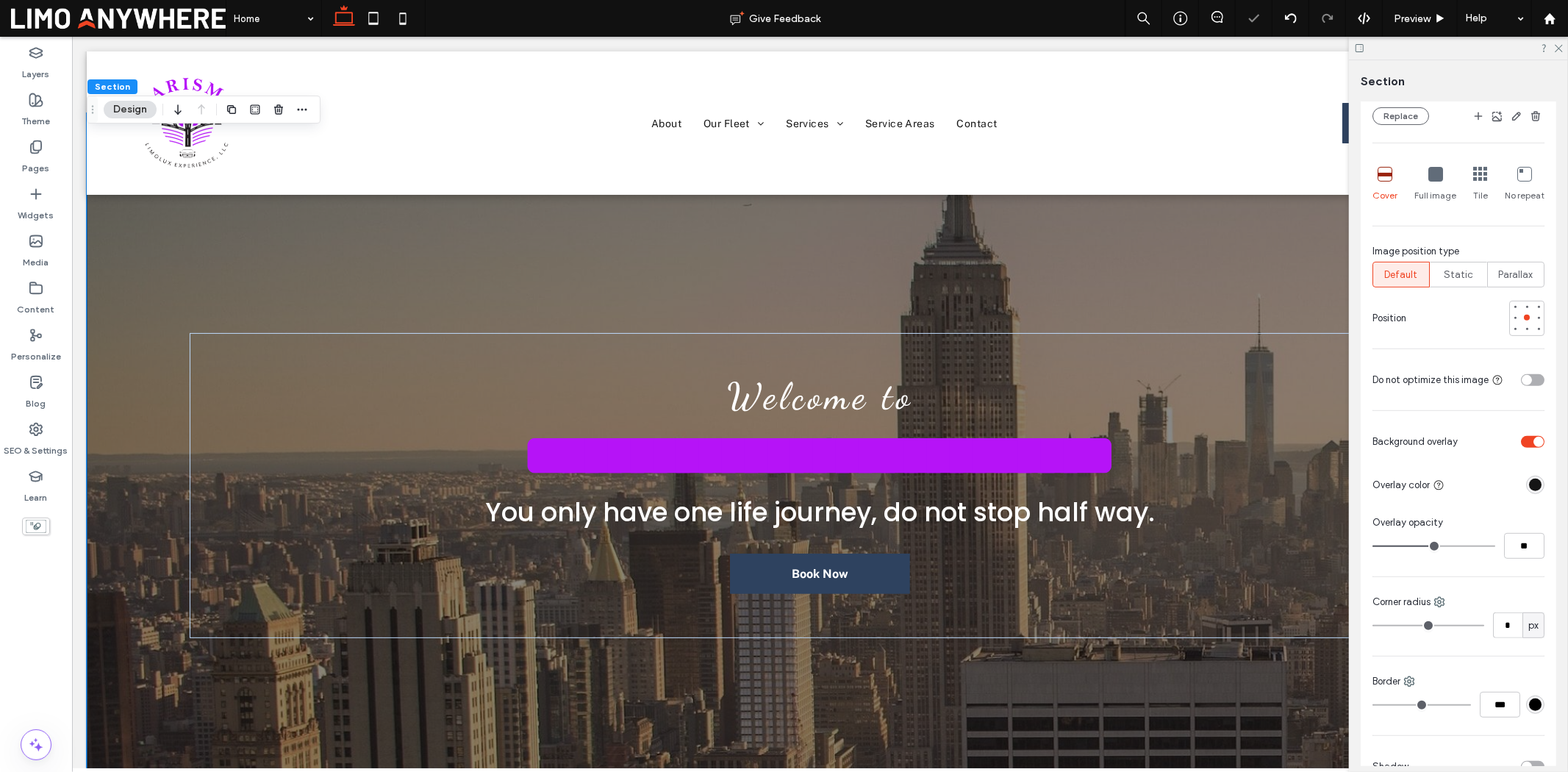
type input "**"
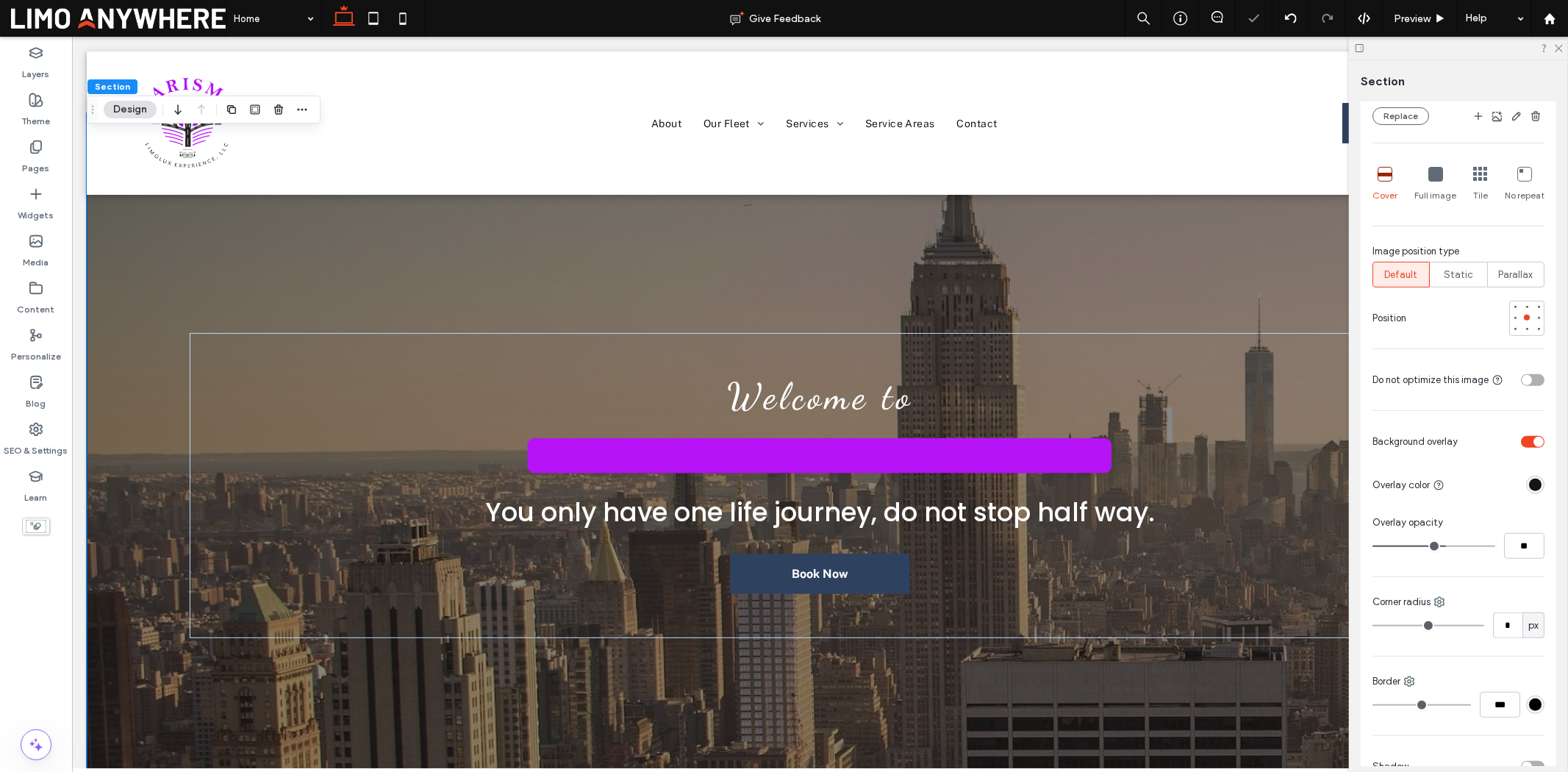
type input "**"
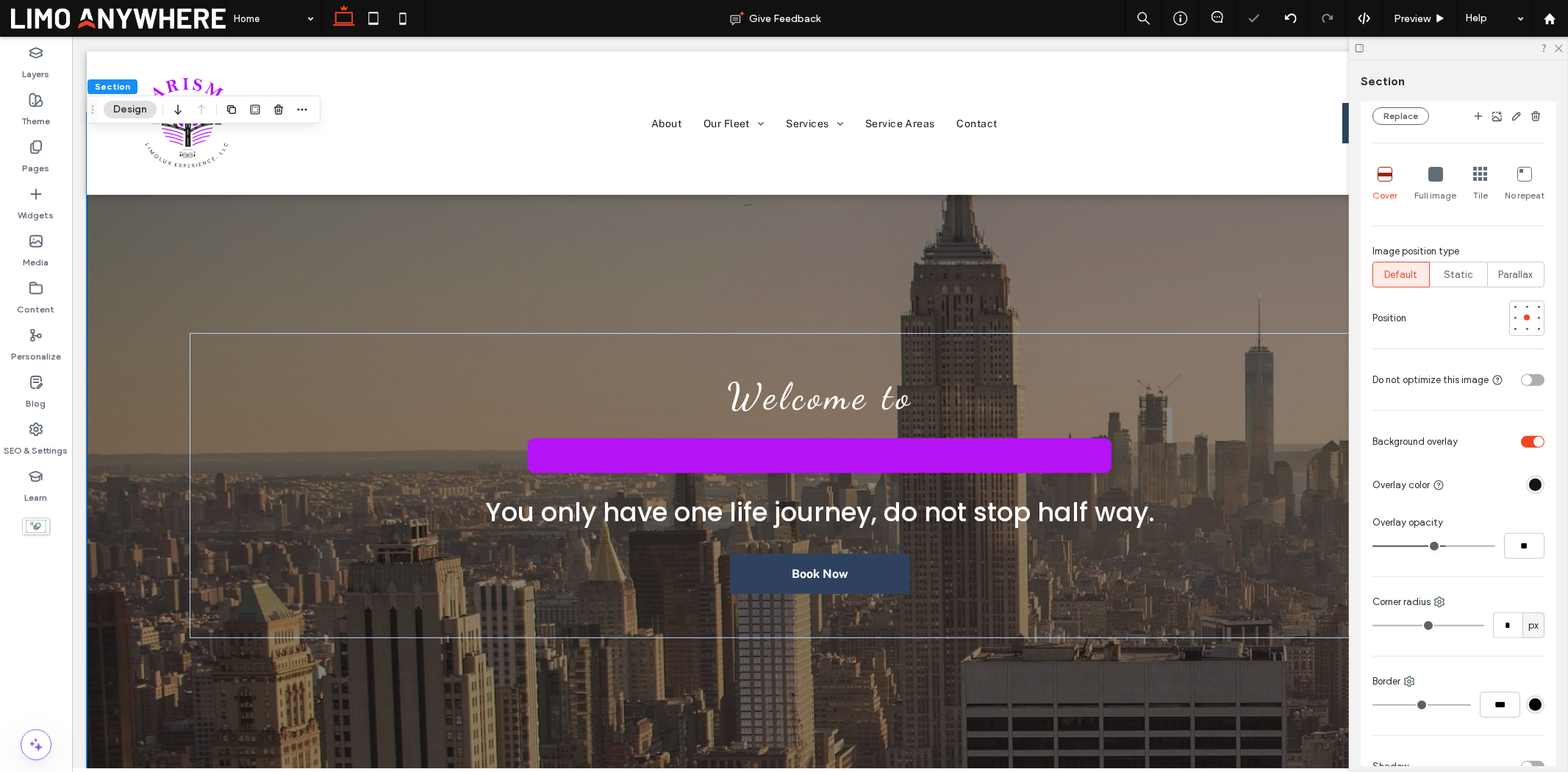
type input "**"
drag, startPoint x: 1434, startPoint y: 542, endPoint x: 1444, endPoint y: 543, distance: 10.0
type input "**"
click at [1444, 546] on input "range" at bounding box center [1434, 547] width 123 height 2
type input "**"
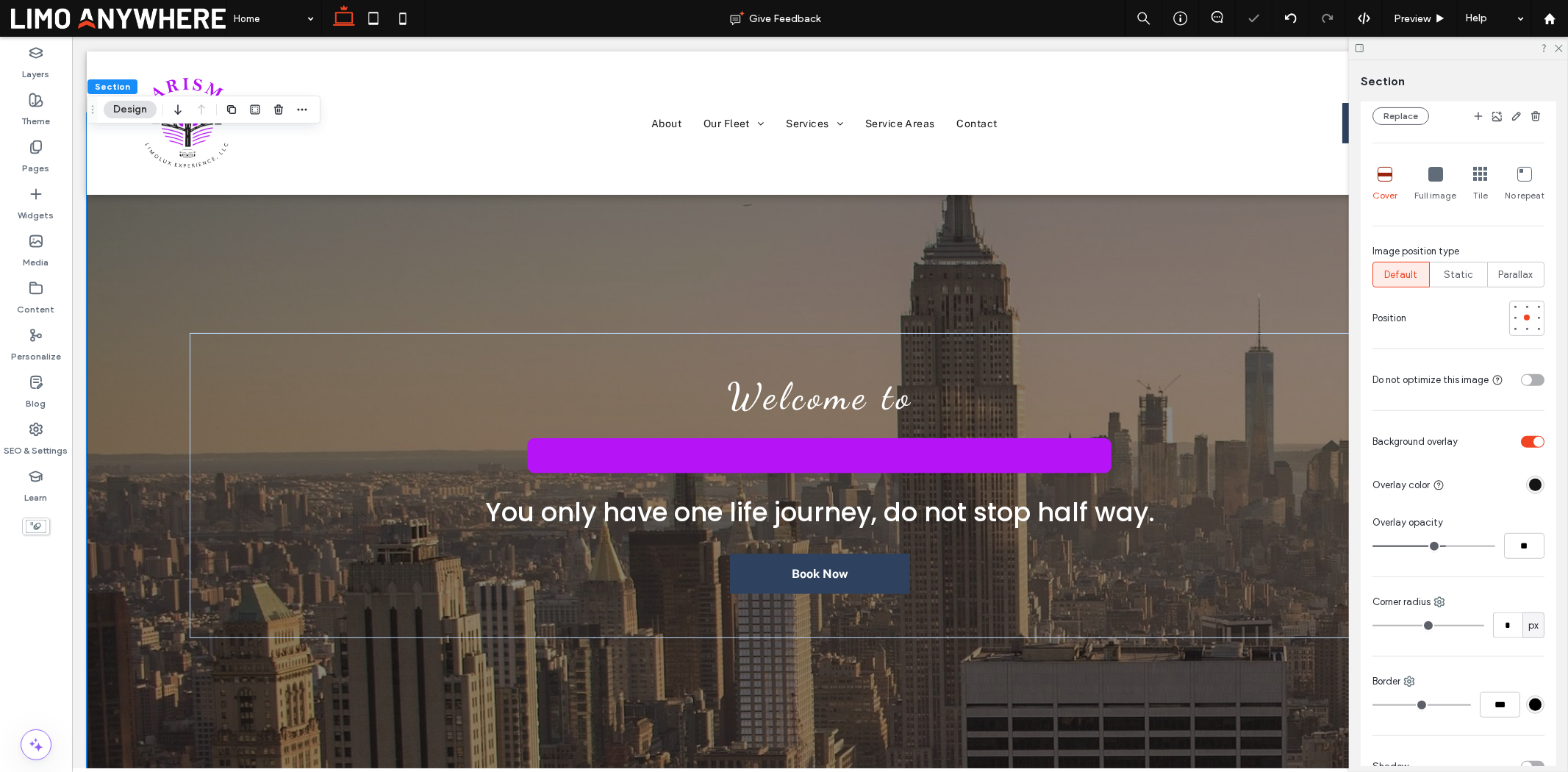
type input "**"
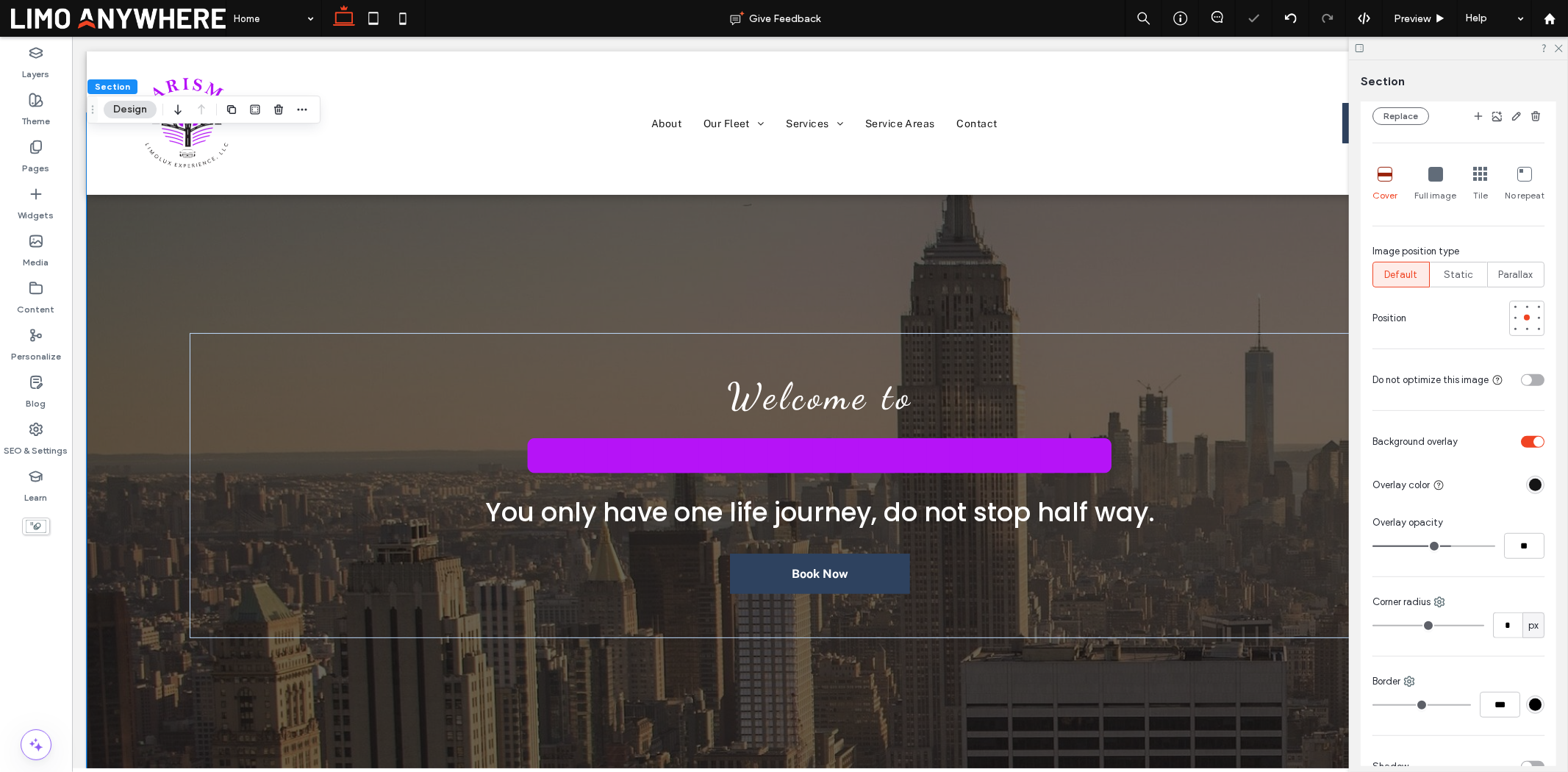
type input "**"
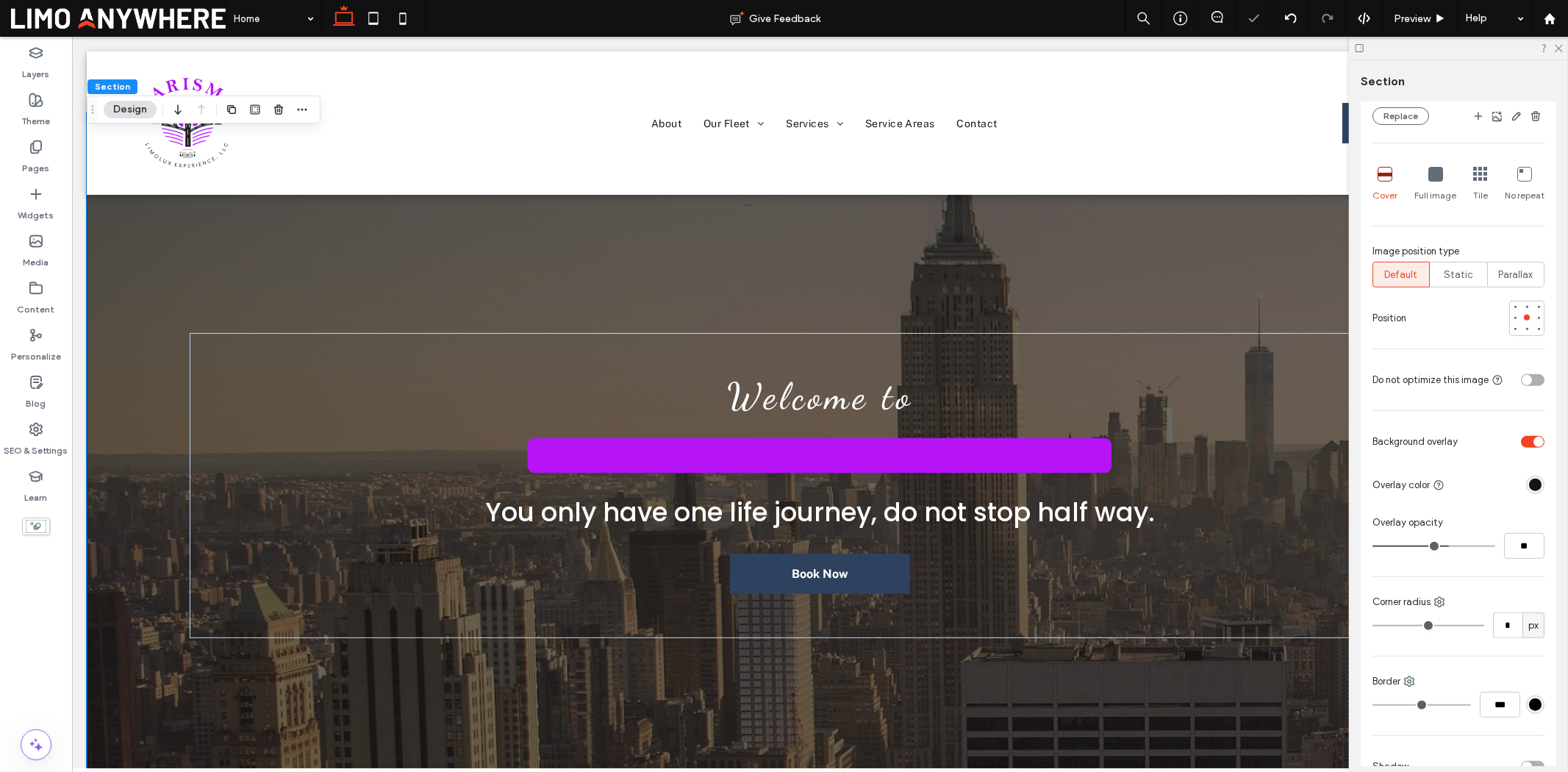
type input "**"
click at [1444, 547] on input "range" at bounding box center [1434, 547] width 123 height 2
type input "**"
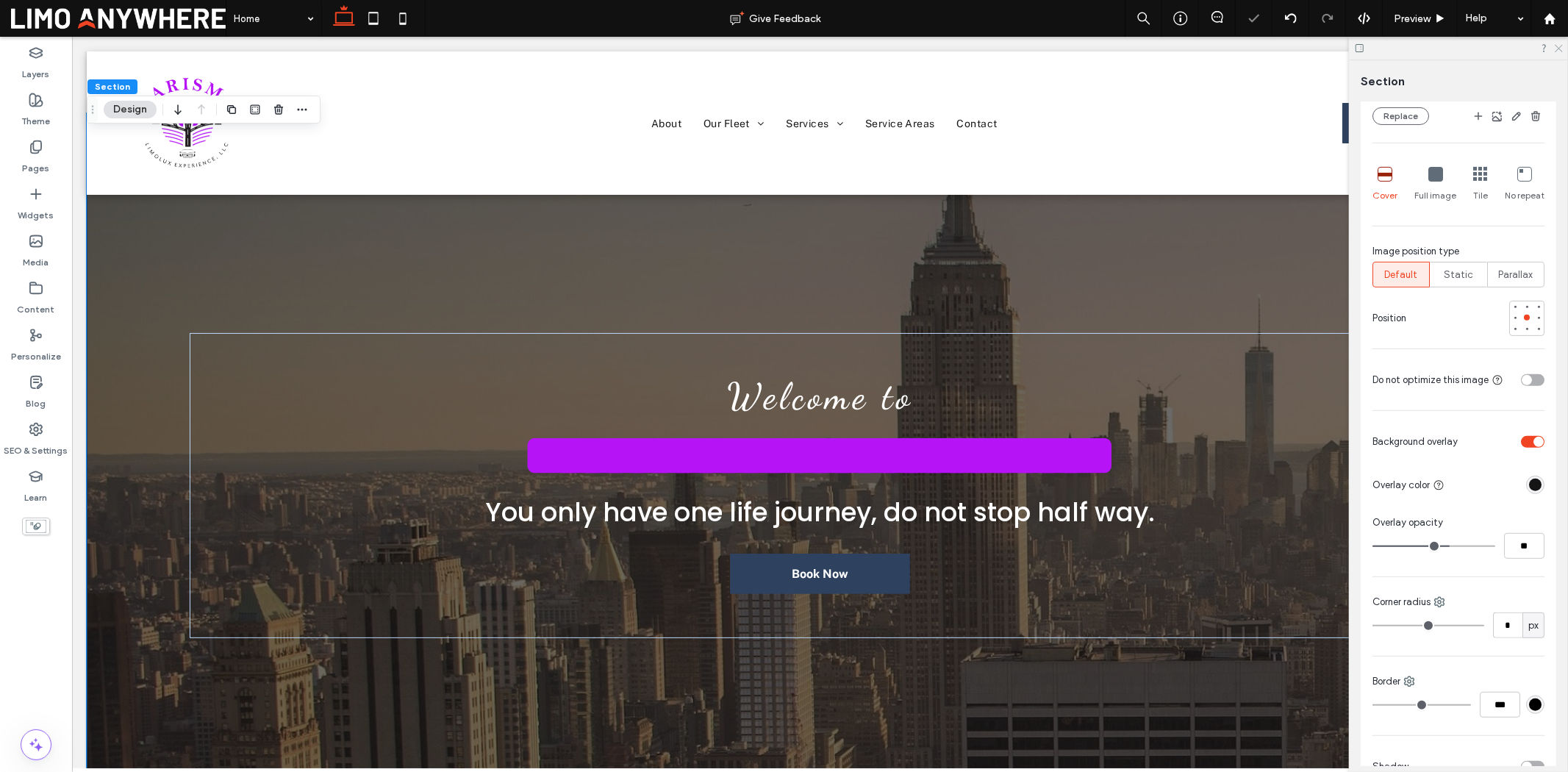
click at [1553, 49] on icon at bounding box center [1558, 47] width 10 height 10
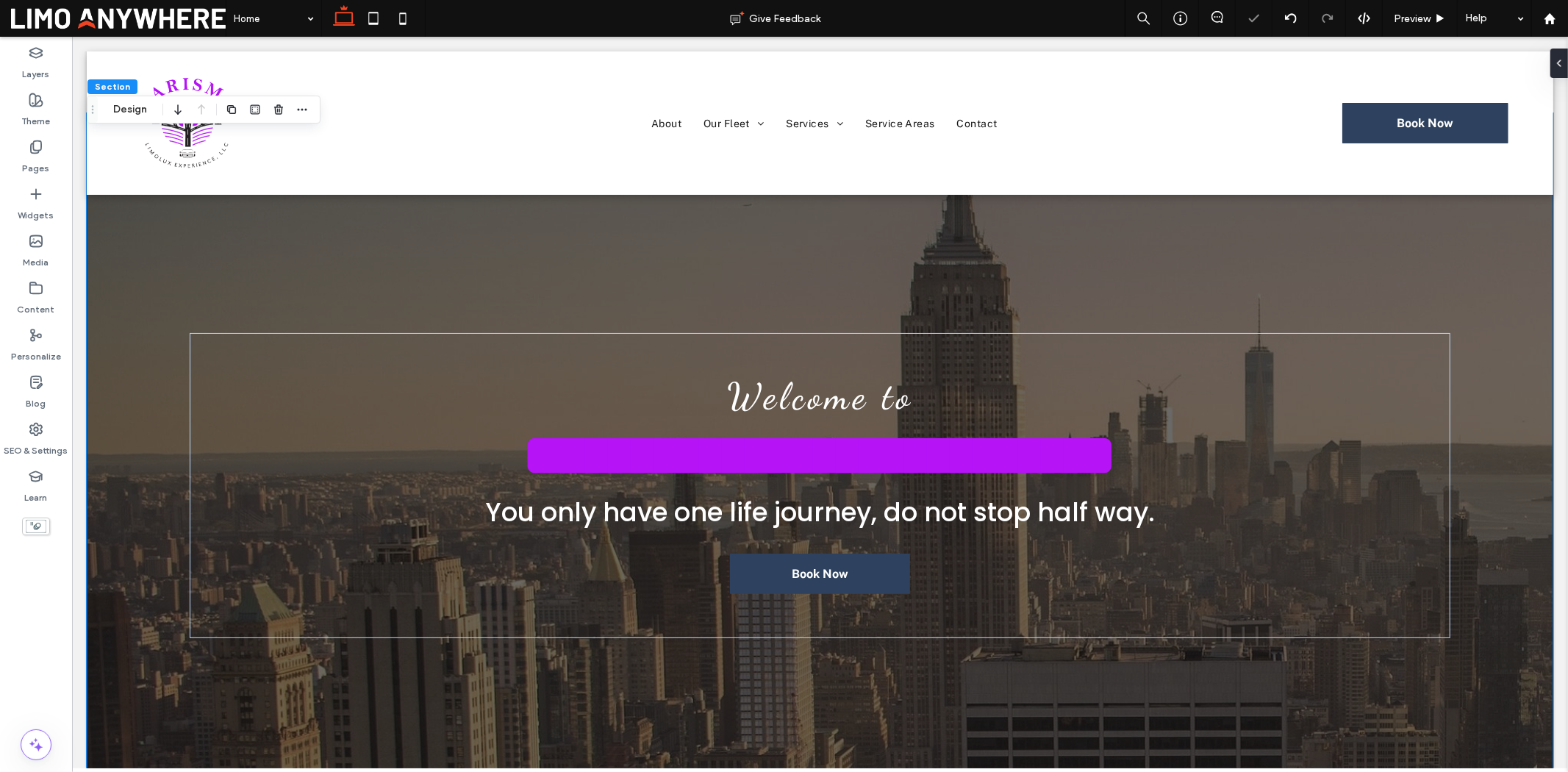
click at [1500, 327] on div "**********" at bounding box center [819, 448] width 1466 height 672
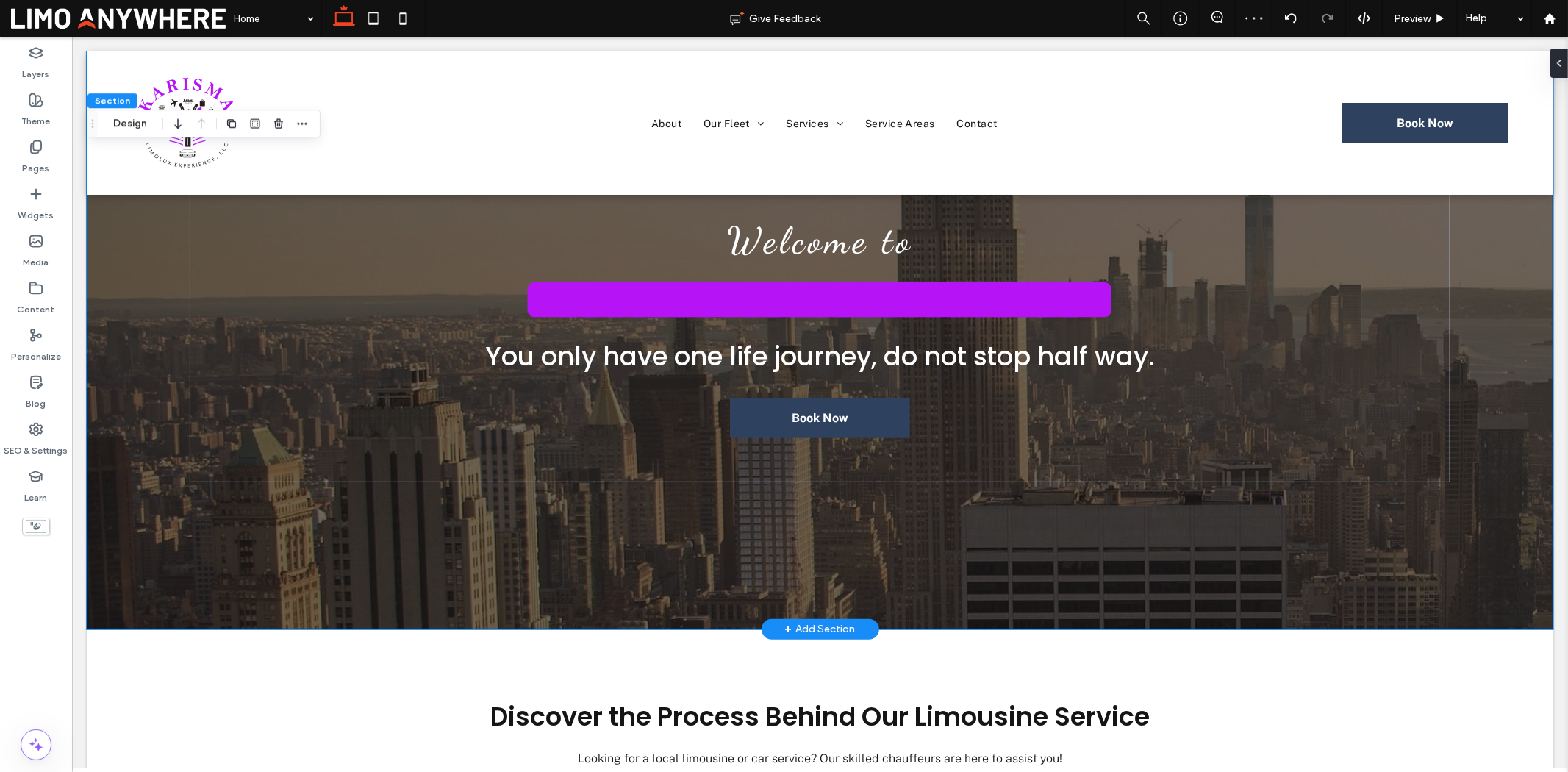
scroll to position [245, 0]
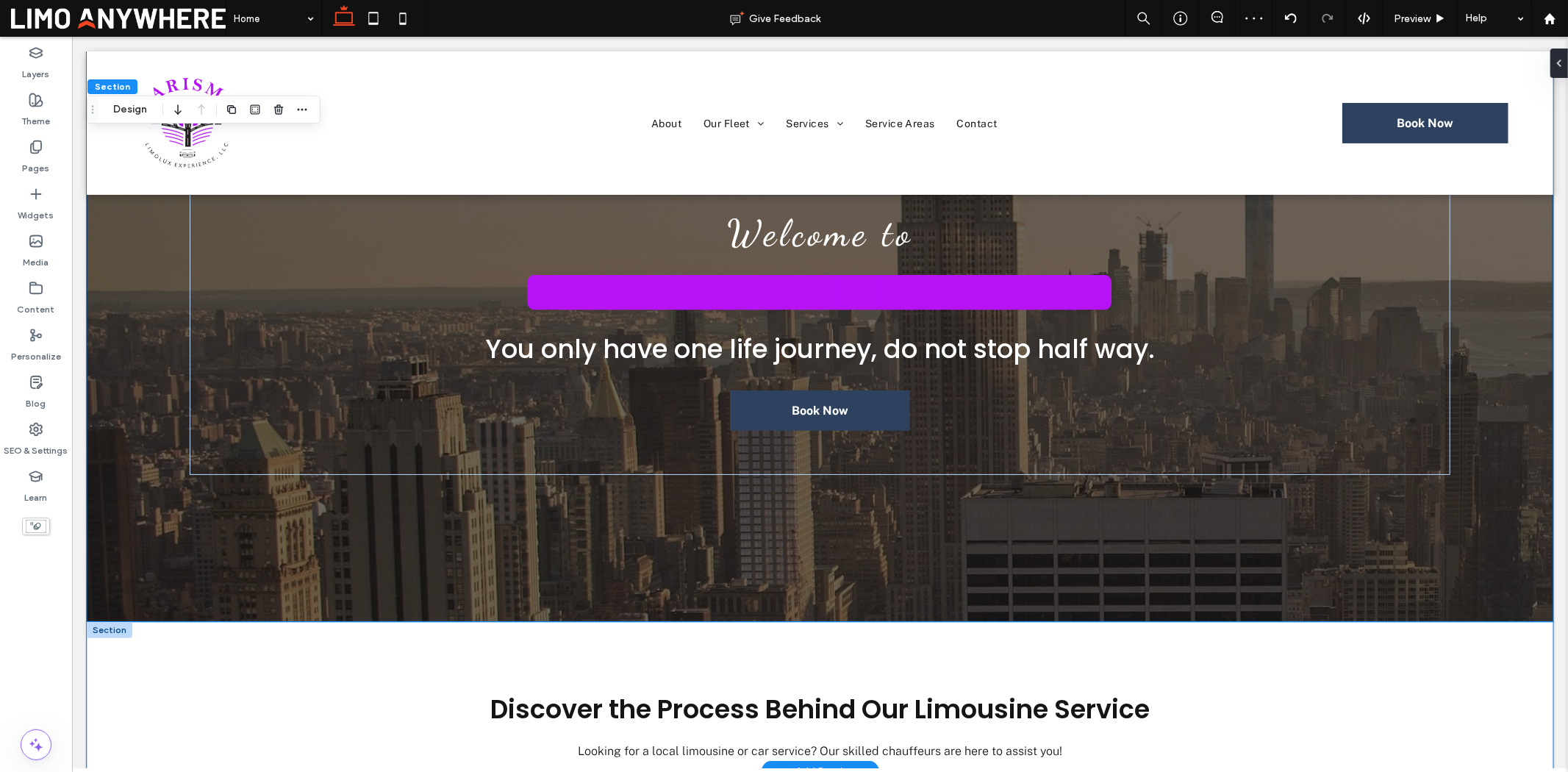
click at [1474, 665] on div "Discover the Process Behind Our Limousine Service Looking for a local limousine…" at bounding box center [819, 696] width 1466 height 150
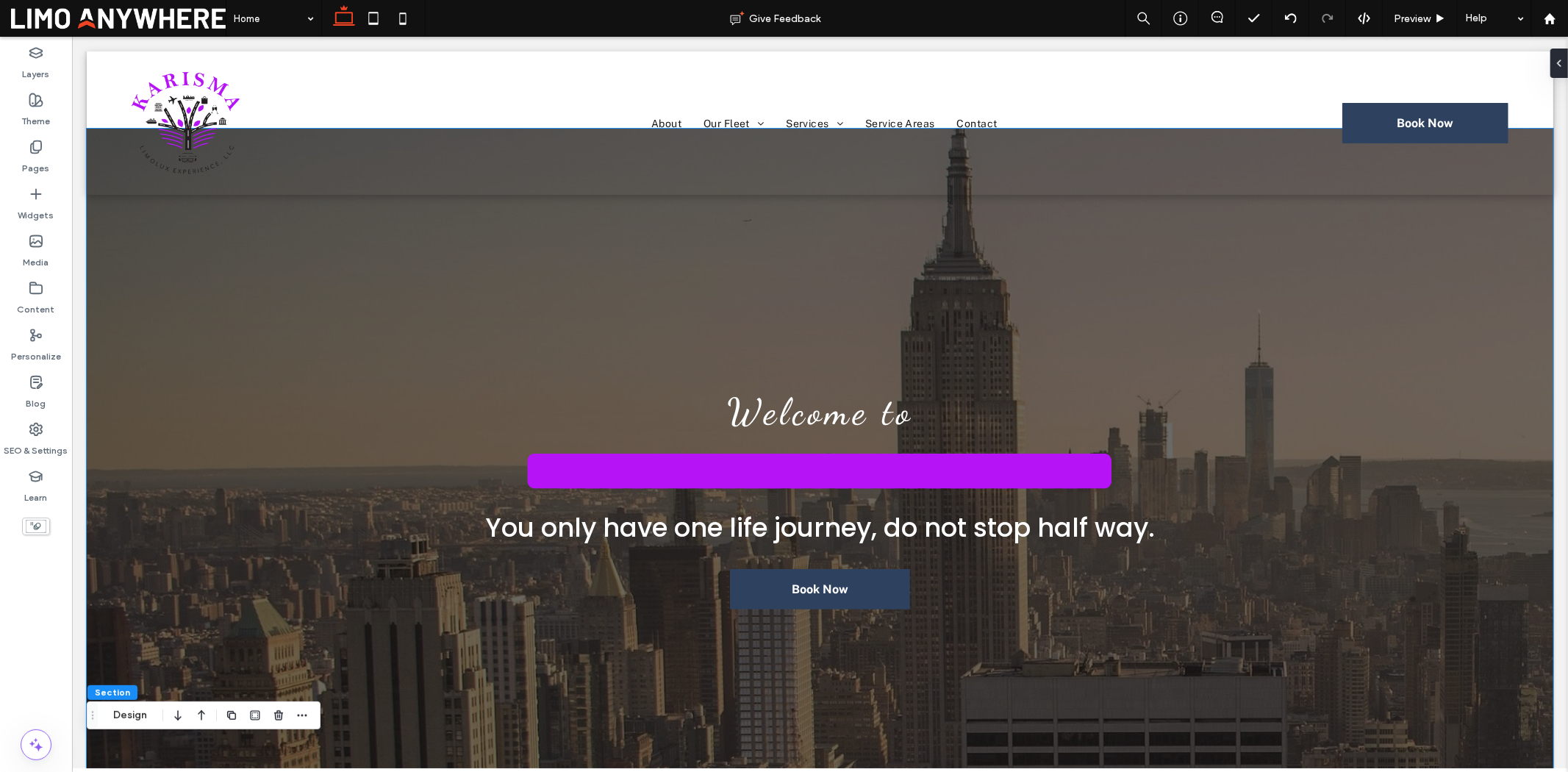
scroll to position [0, 0]
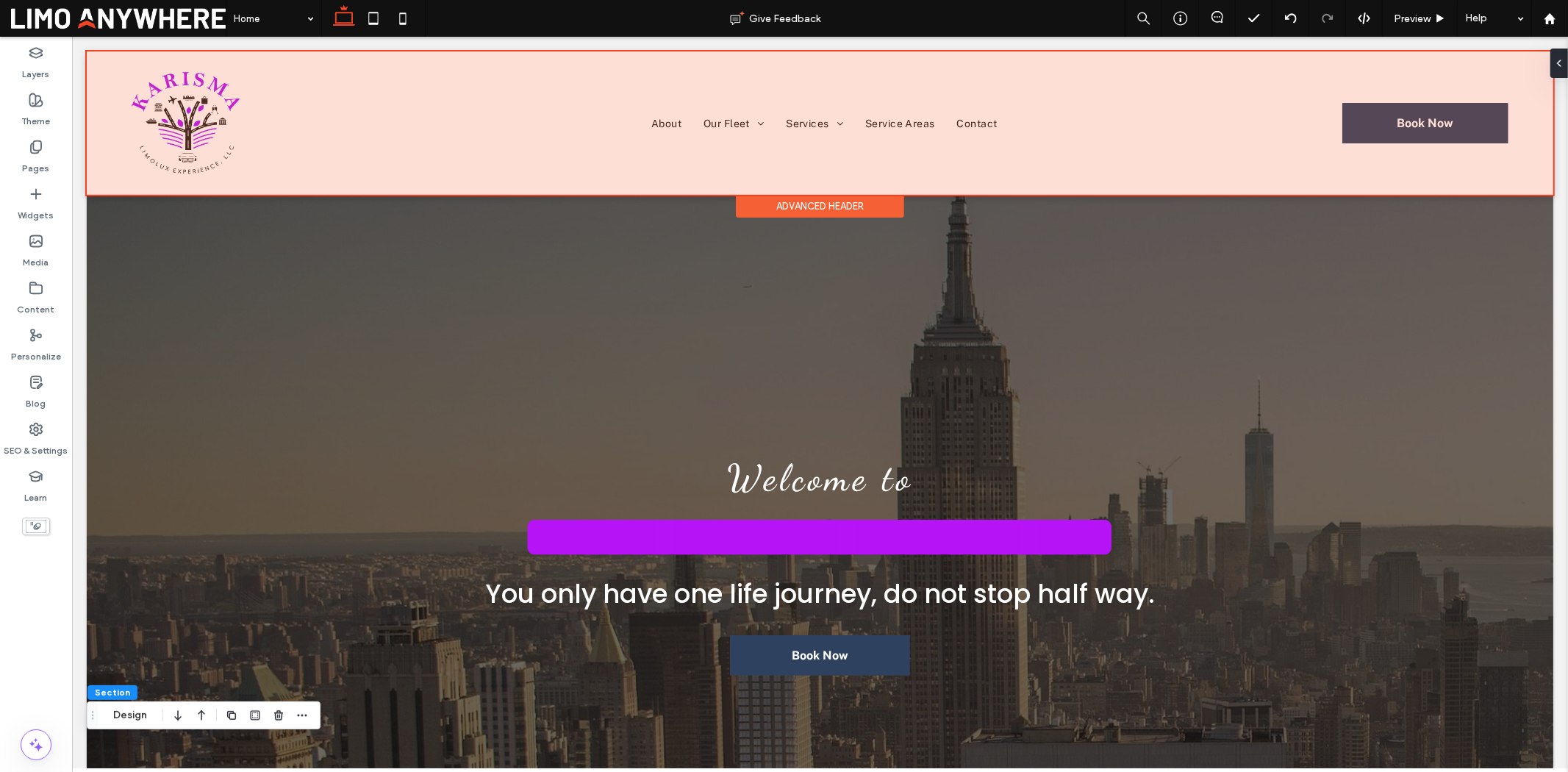
click at [971, 127] on div at bounding box center [819, 122] width 1466 height 143
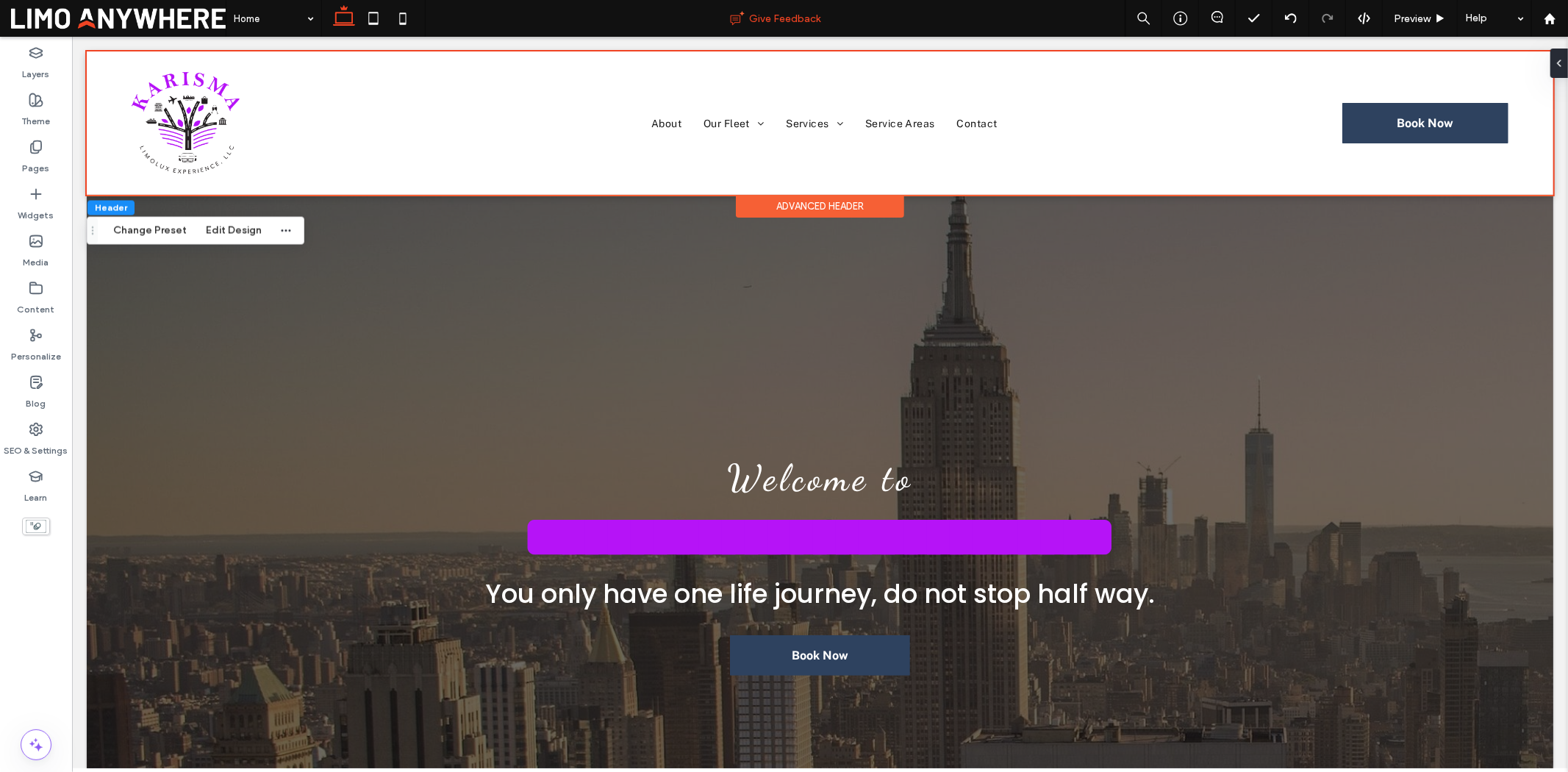
drag, startPoint x: 369, startPoint y: 20, endPoint x: 425, endPoint y: 29, distance: 56.7
click at [369, 20] on use at bounding box center [373, 17] width 10 height 12
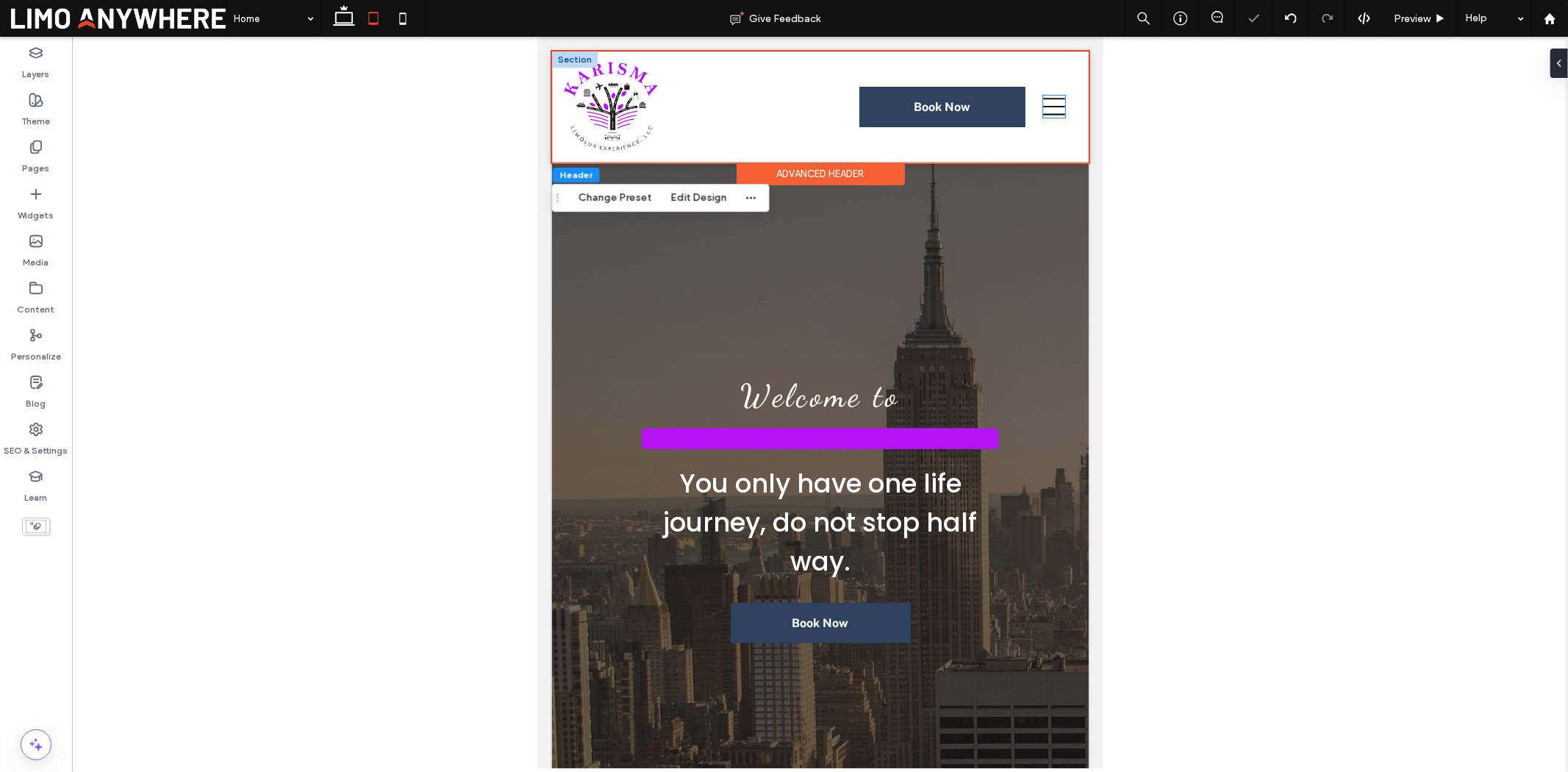
click at [1043, 108] on icon at bounding box center [1053, 106] width 22 height 22
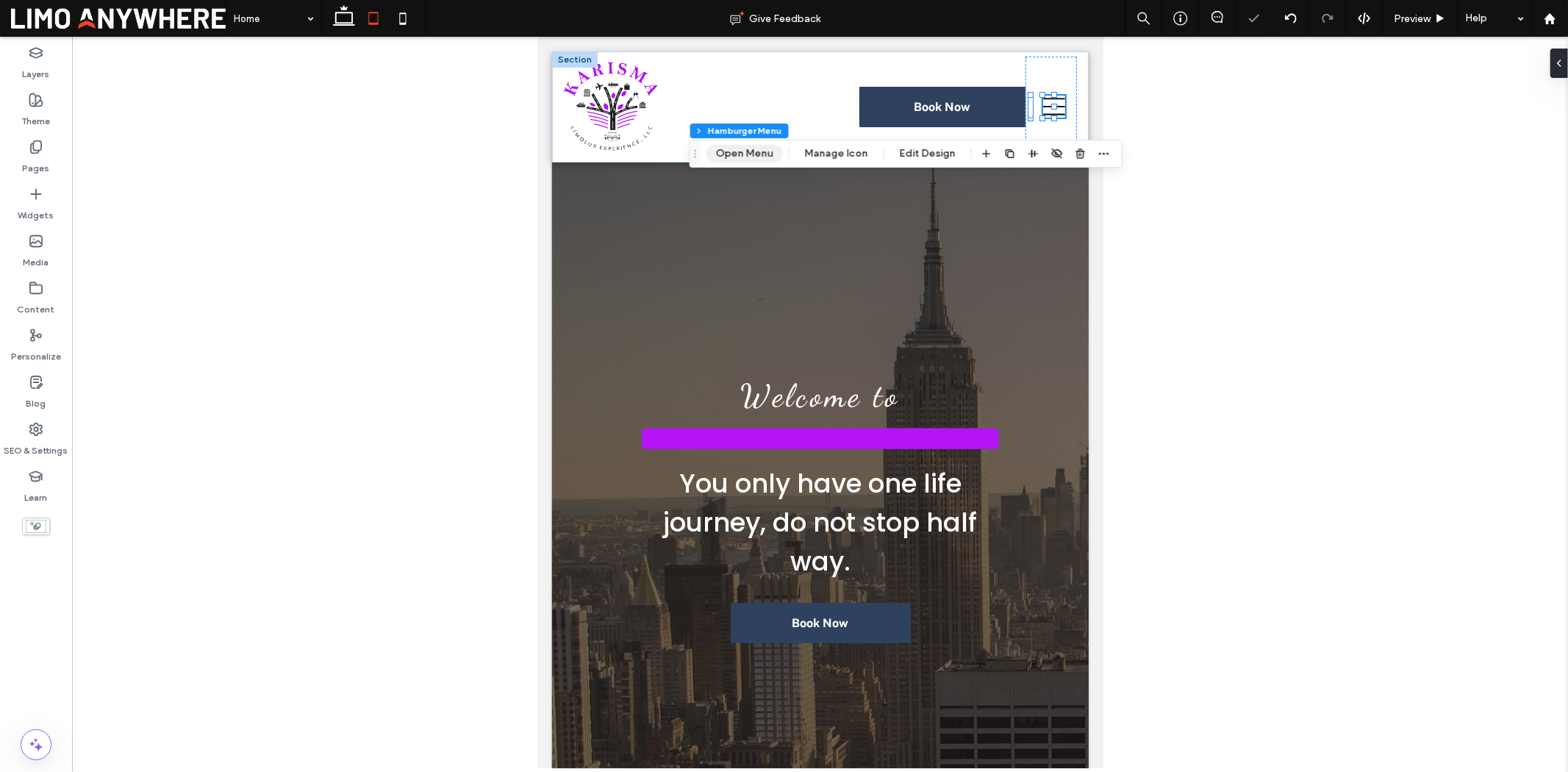
click at [765, 155] on button "Open Menu" at bounding box center [745, 154] width 76 height 18
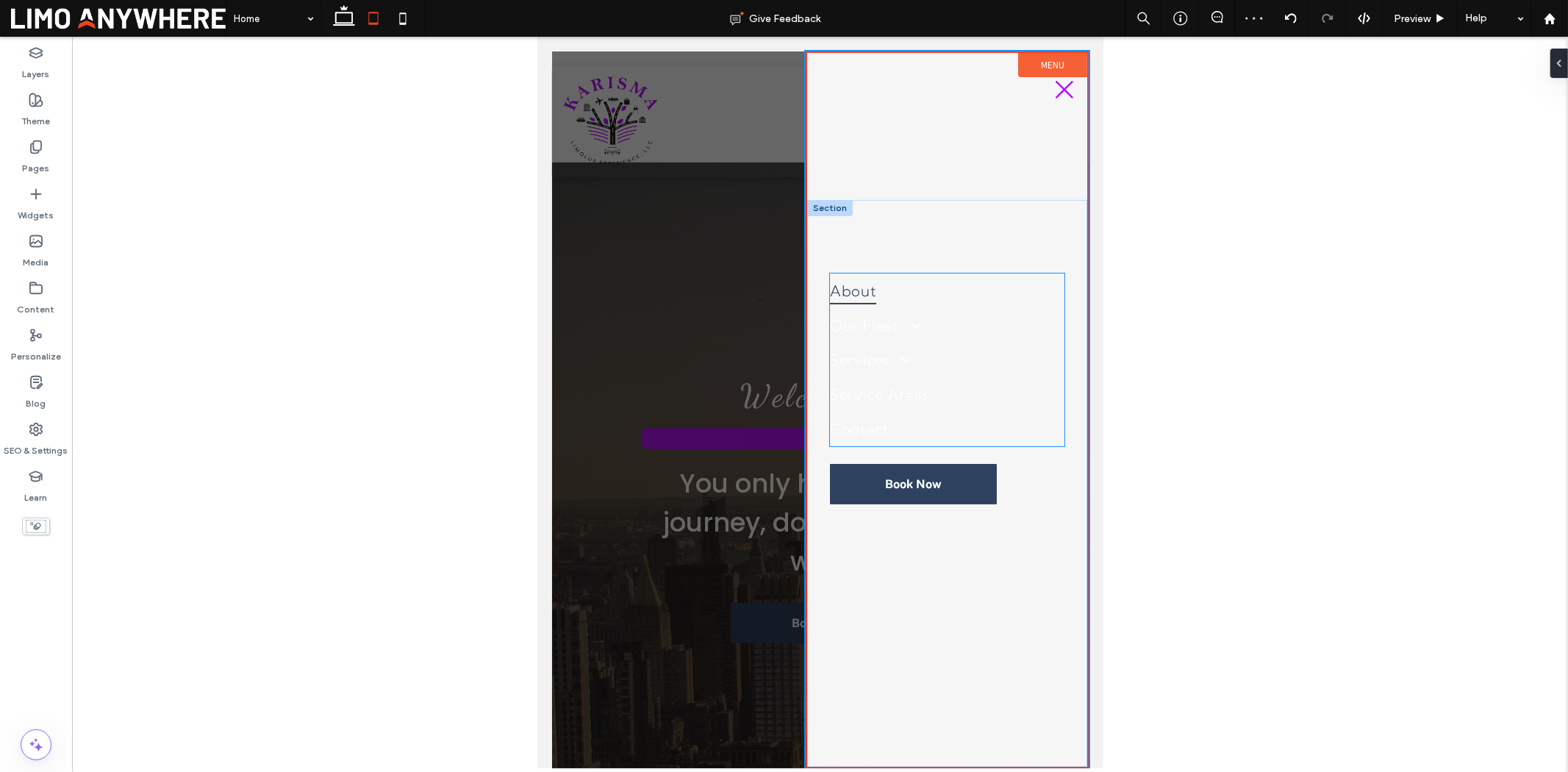
click at [969, 287] on link "About" at bounding box center [947, 290] width 234 height 34
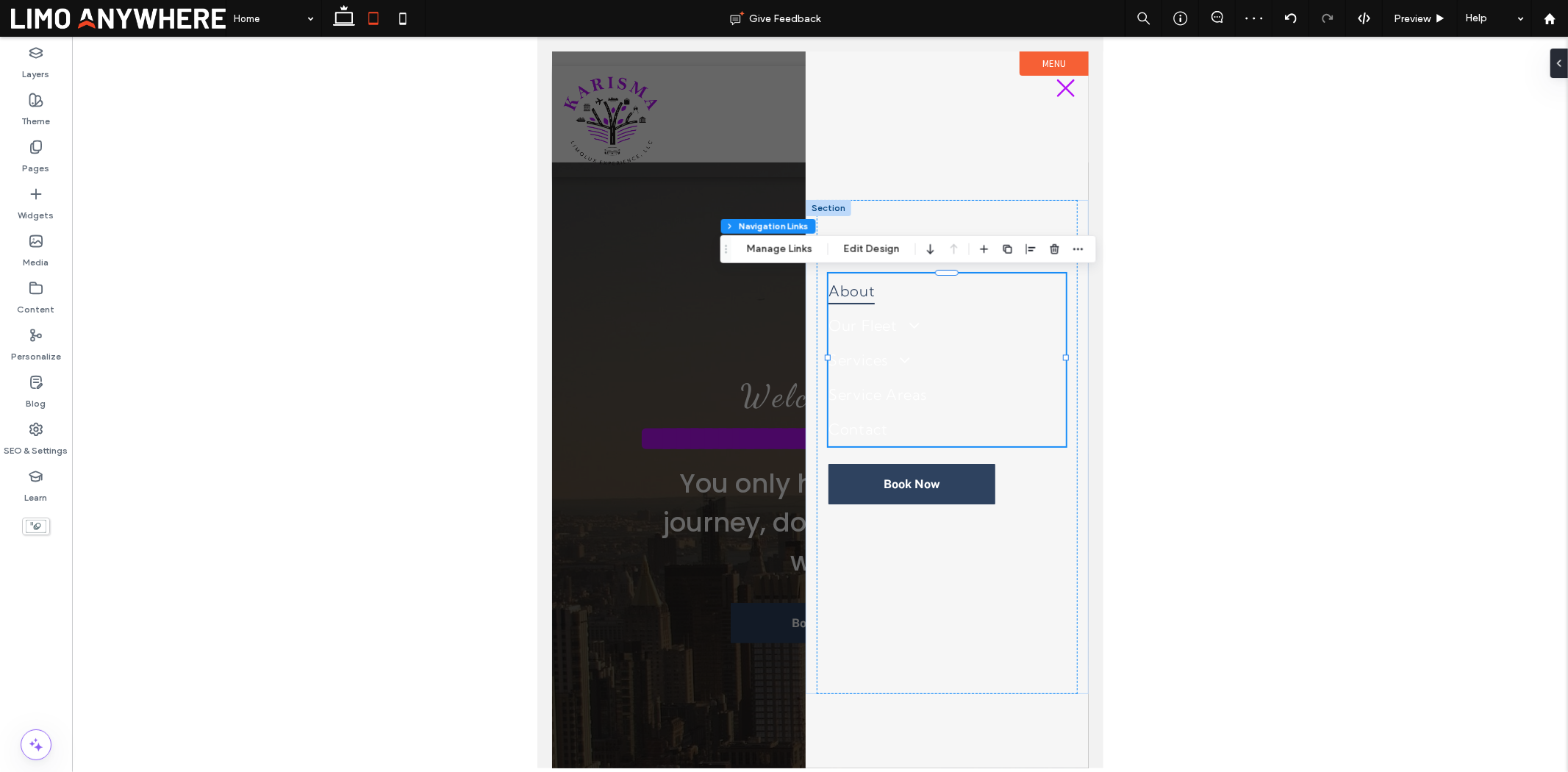
type input "***"
type input "****"
click at [878, 249] on button "Edit Design" at bounding box center [872, 250] width 75 height 18
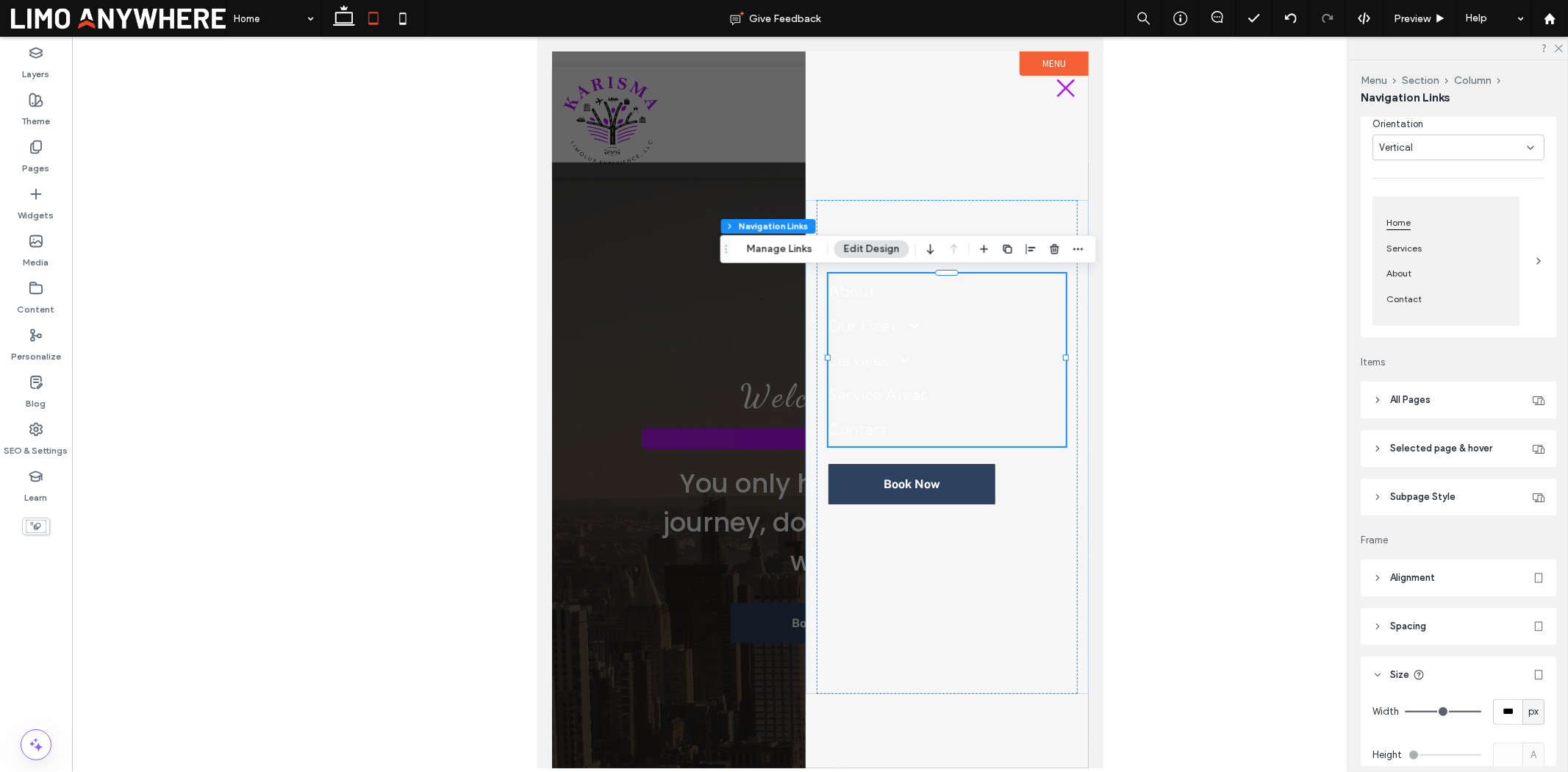
click at [1439, 407] on header "All Pages" at bounding box center [1458, 399] width 195 height 37
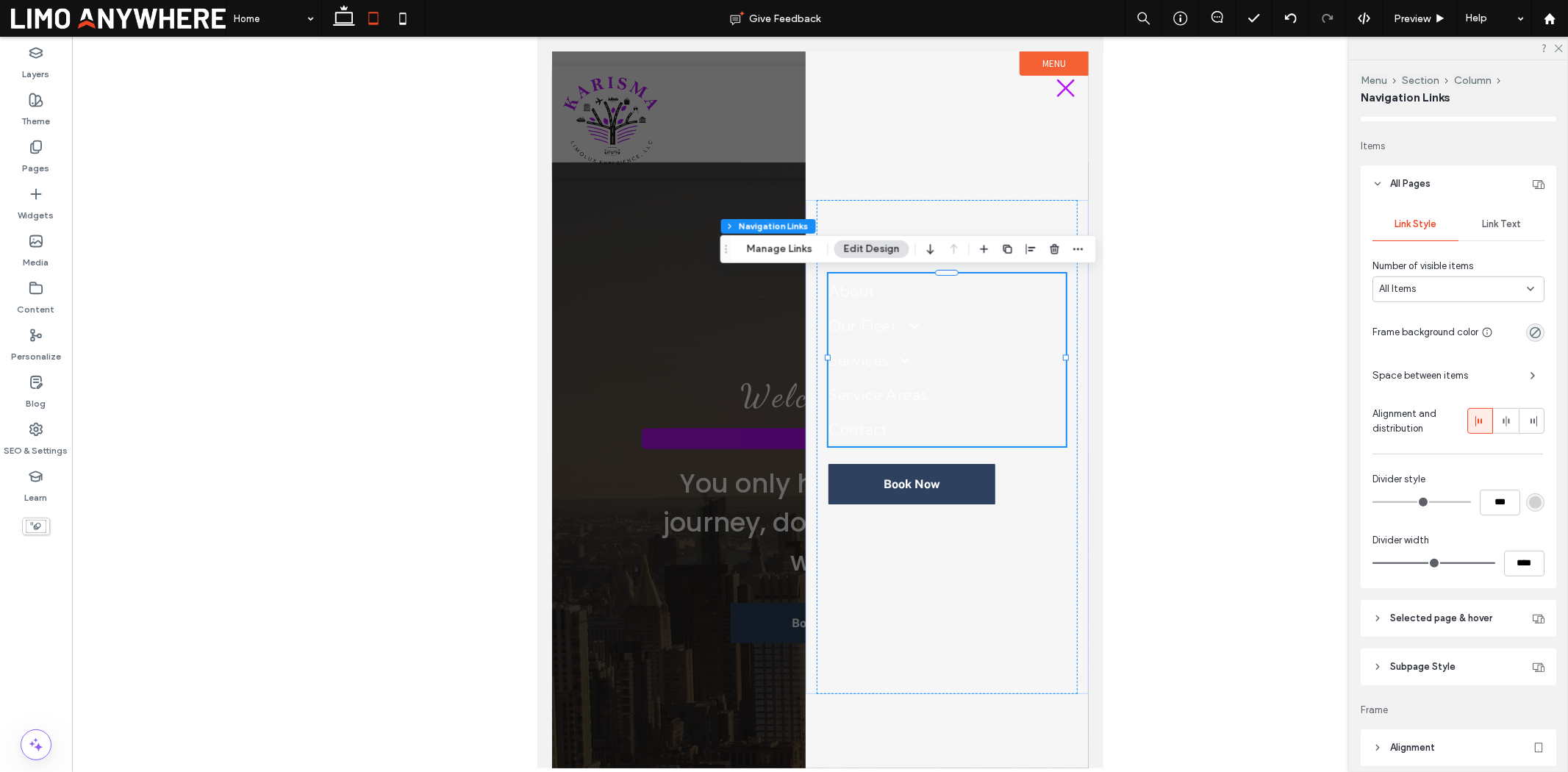
scroll to position [326, 0]
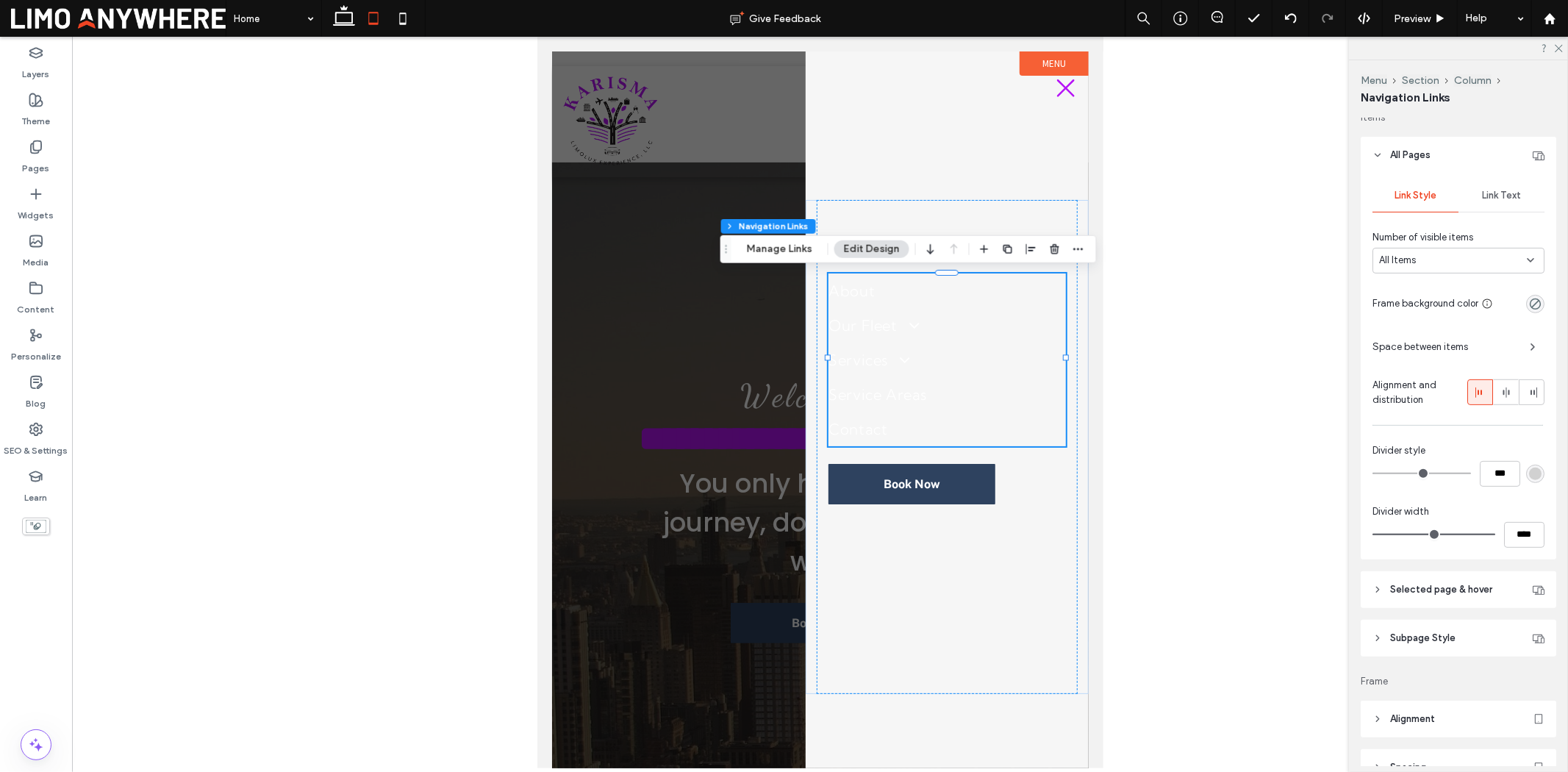
click at [1501, 203] on div "Link Text" at bounding box center [1502, 196] width 86 height 33
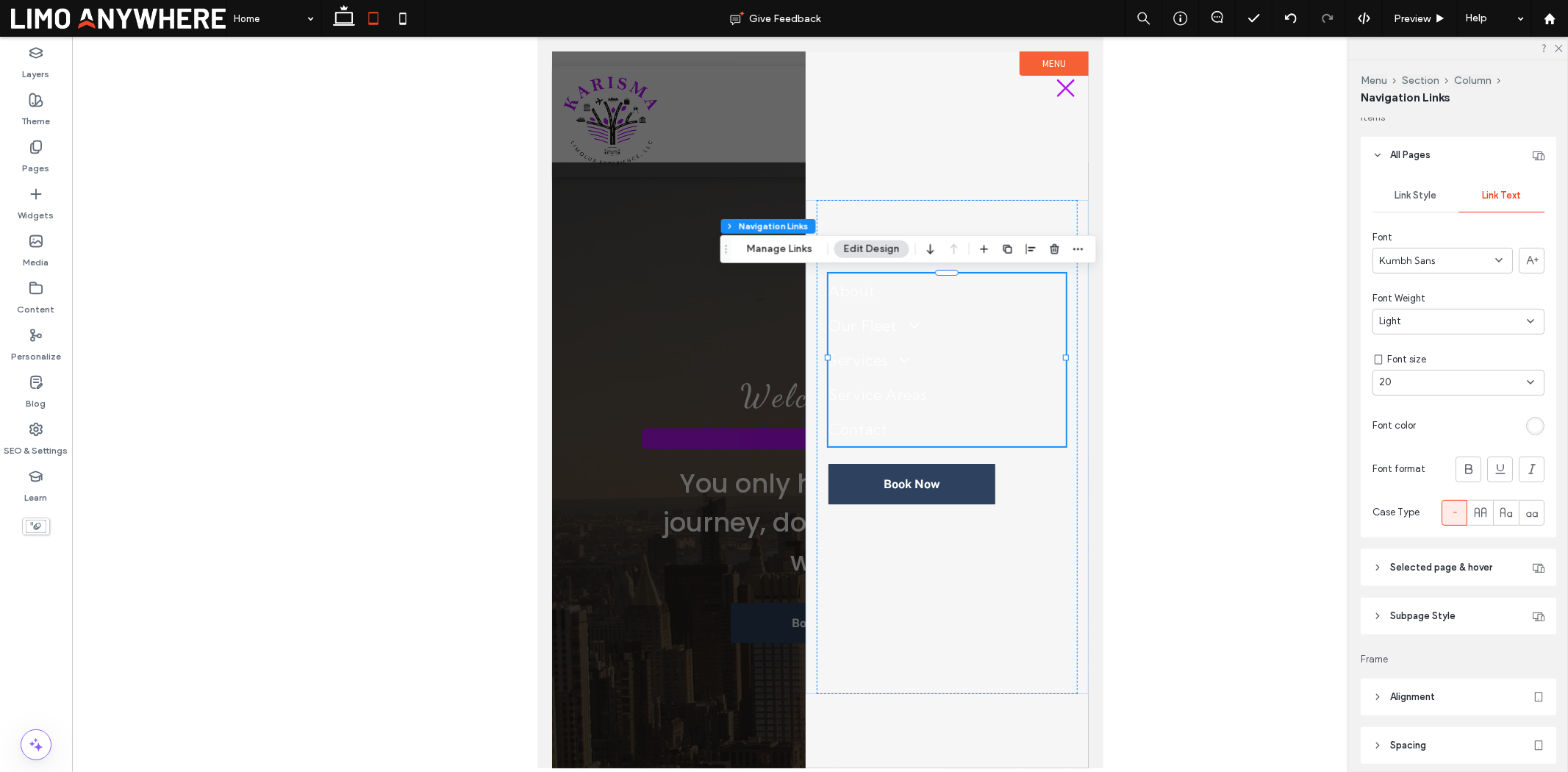
click at [1532, 425] on div "rgb(255, 255, 255)" at bounding box center [1535, 425] width 12 height 12
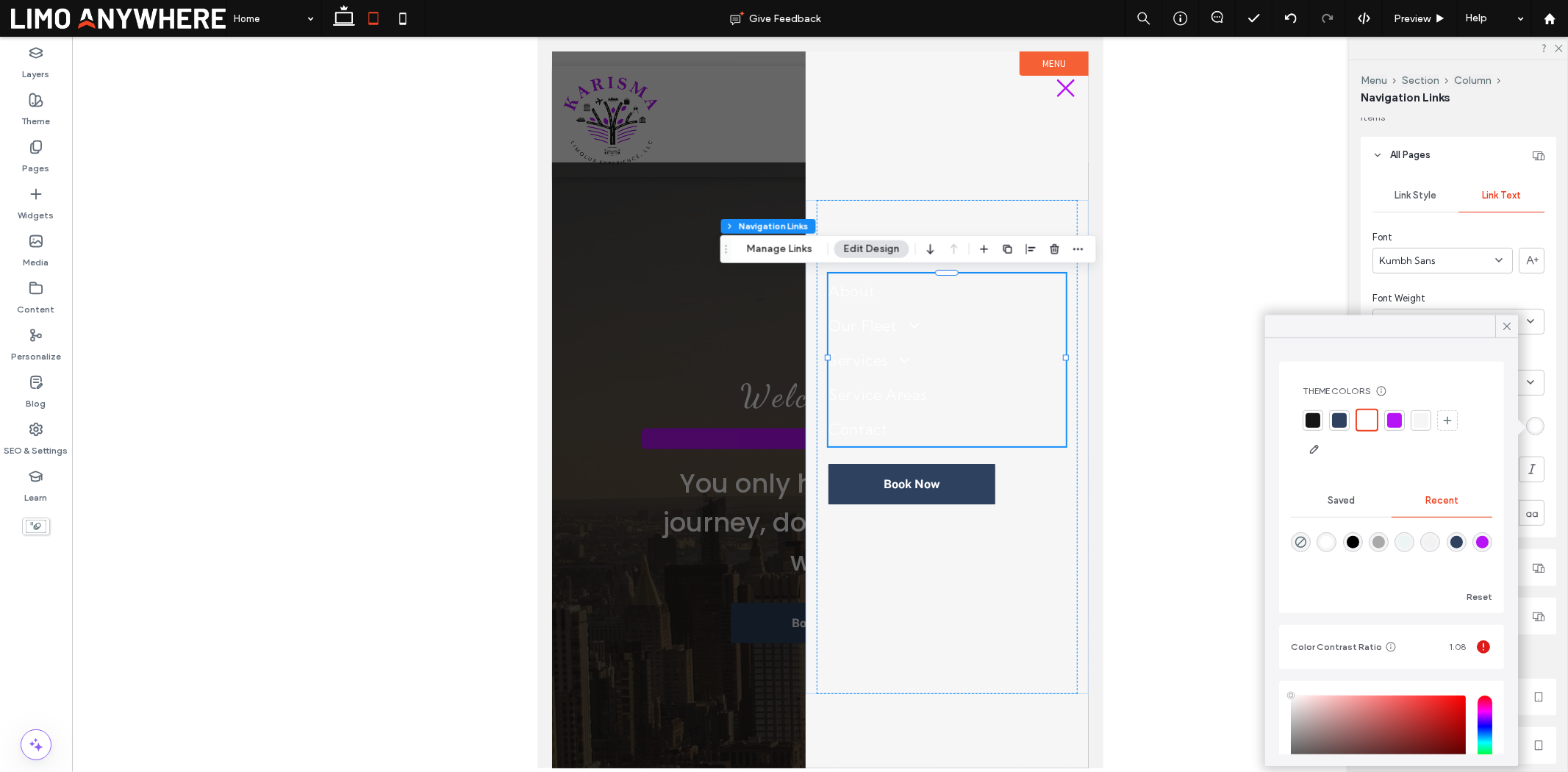
click at [1307, 417] on div at bounding box center [1313, 420] width 15 height 15
type input "*"
click at [1503, 326] on icon at bounding box center [1507, 326] width 13 height 13
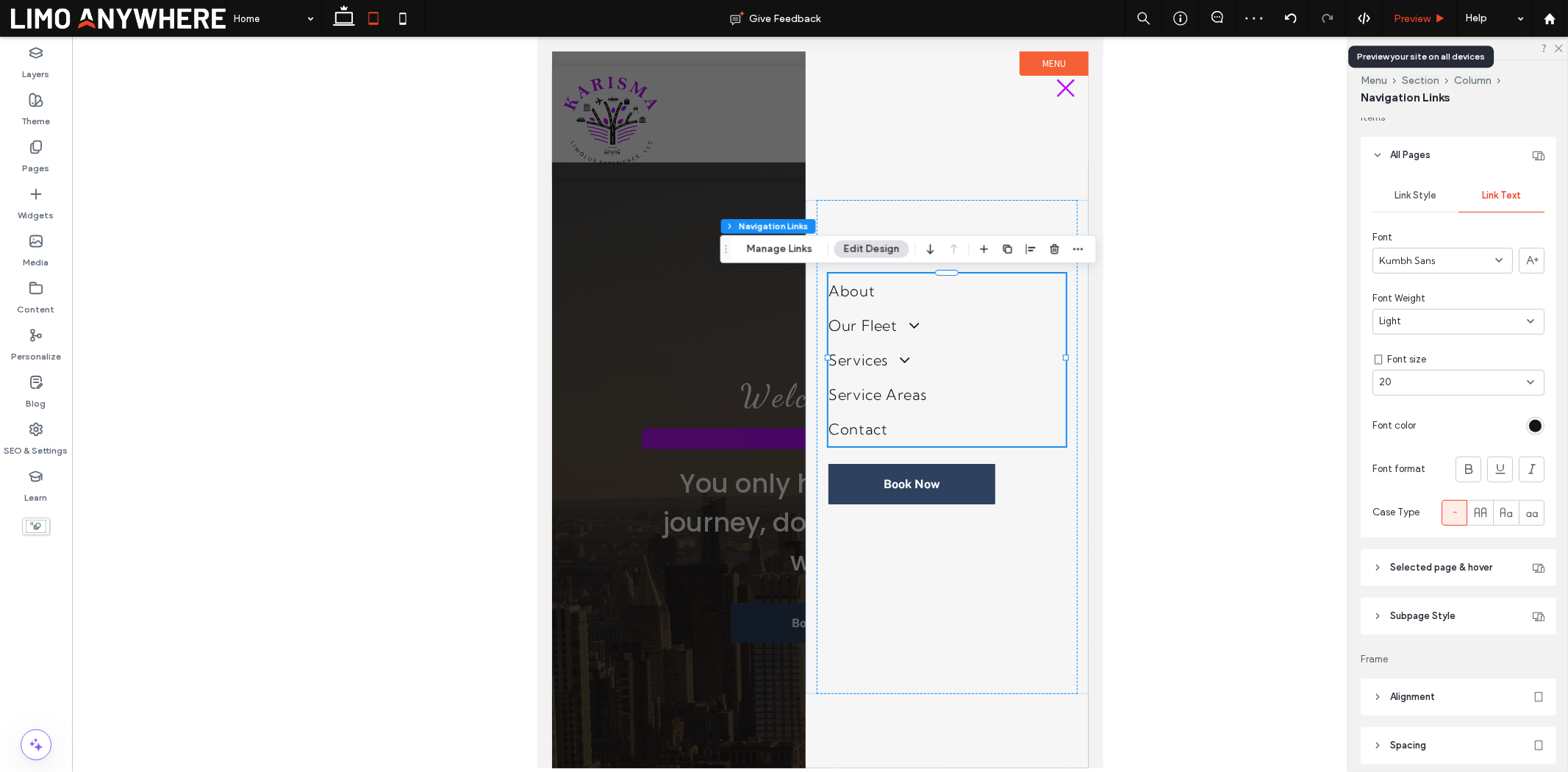
click at [1412, 23] on span "Preview" at bounding box center [1412, 18] width 37 height 12
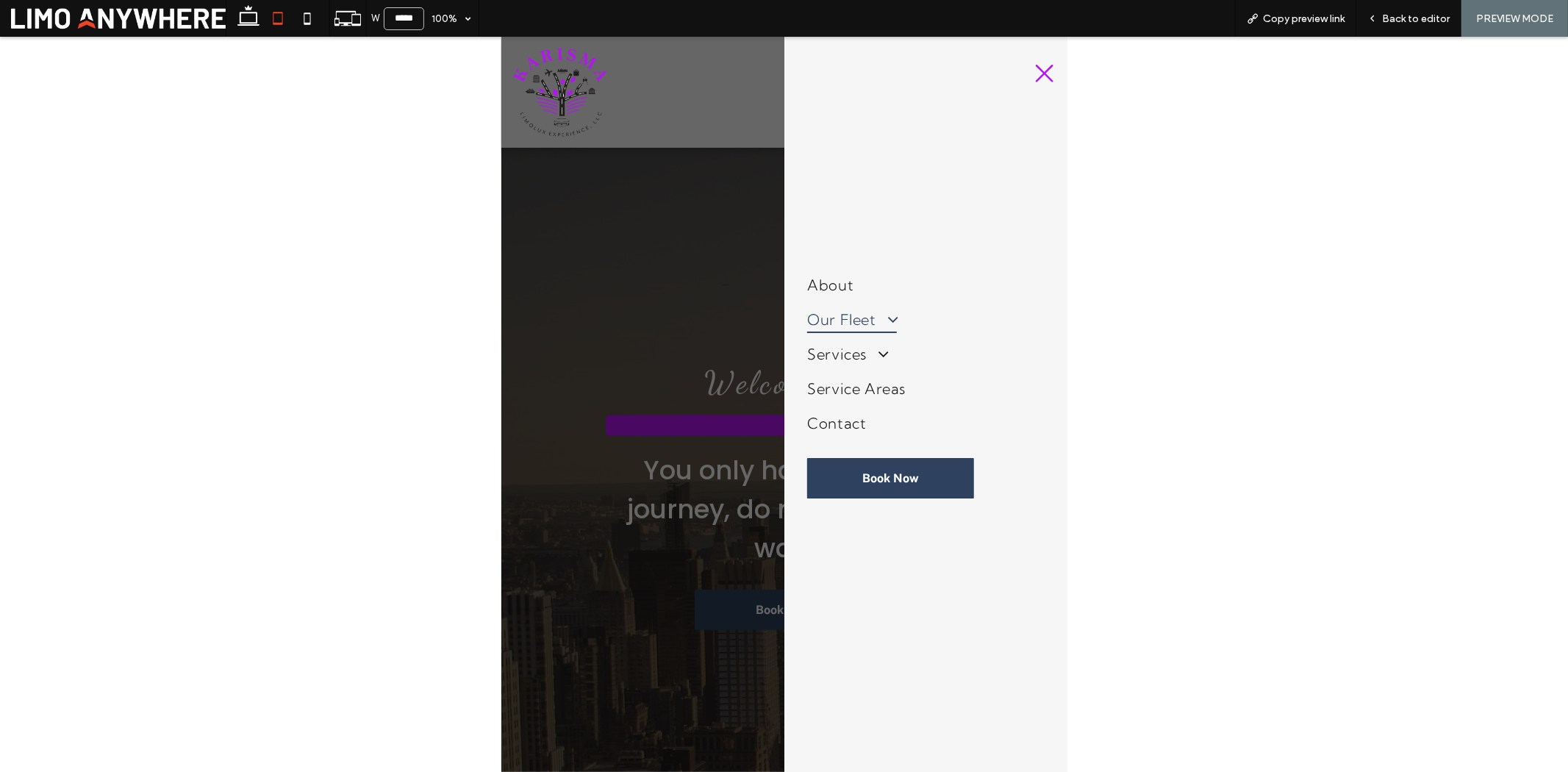
click at [880, 318] on span at bounding box center [886, 319] width 25 height 18
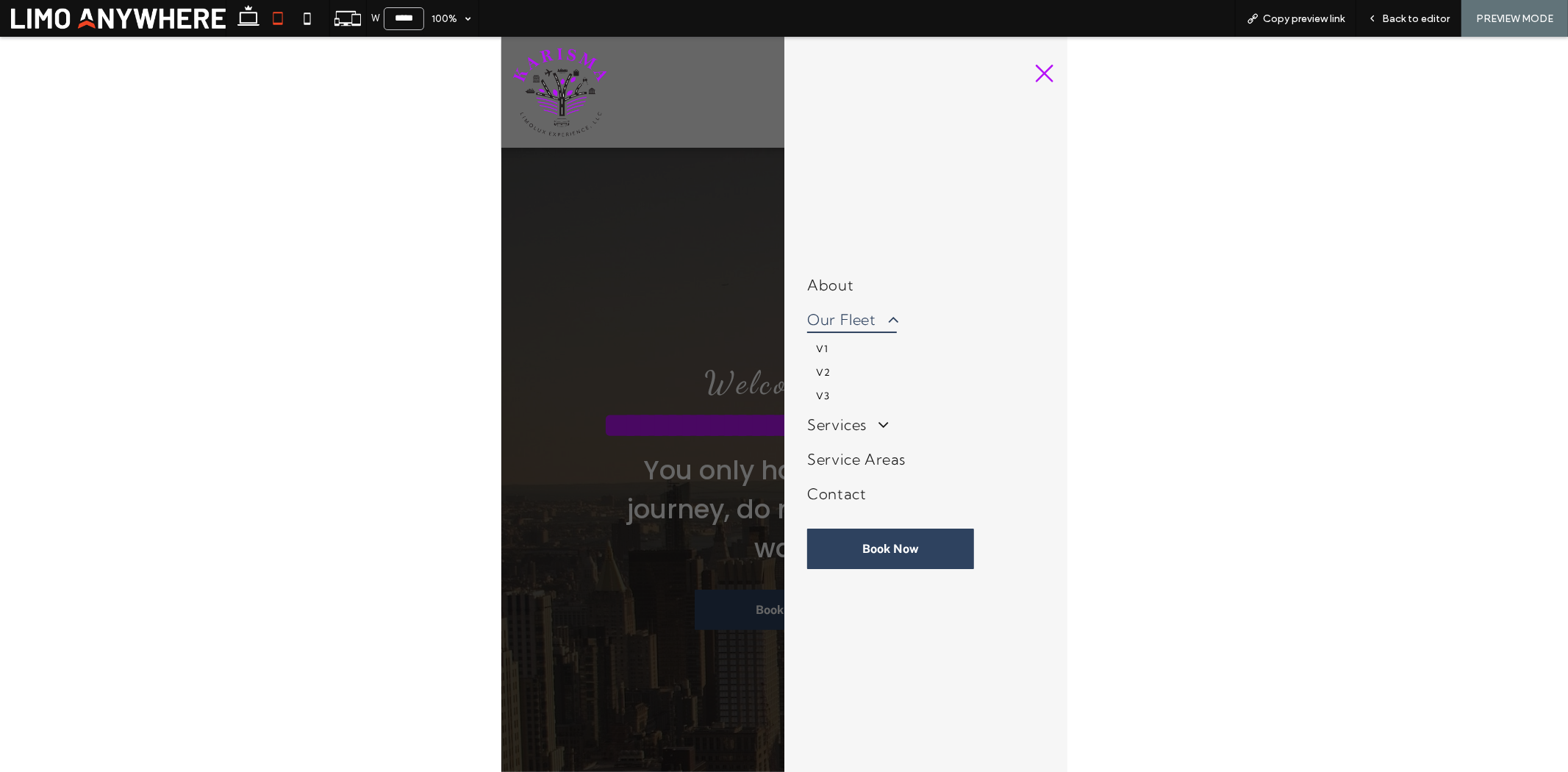
click at [880, 318] on span at bounding box center [886, 319] width 25 height 18
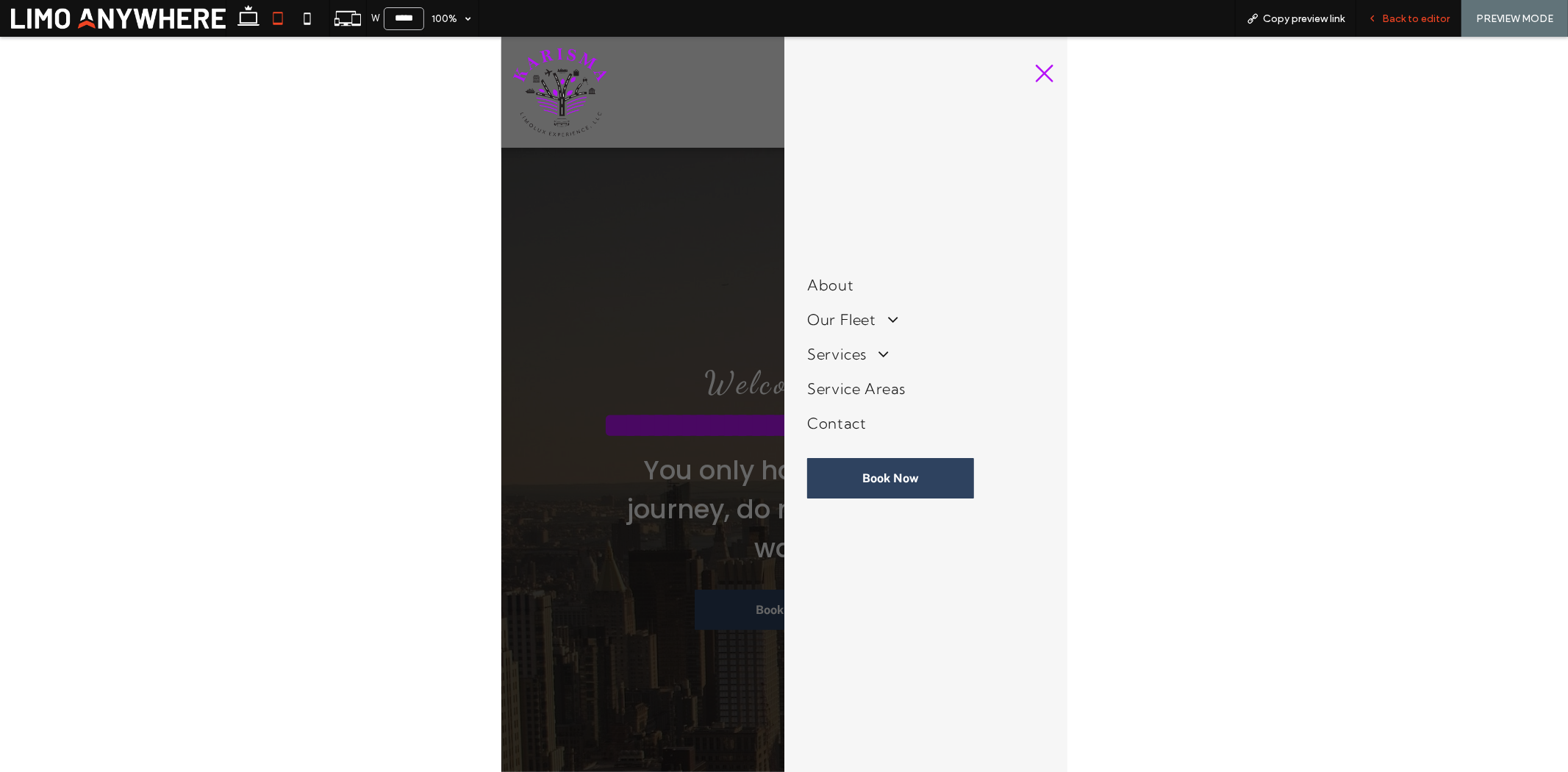
click at [1395, 24] on span "Back to editor" at bounding box center [1416, 18] width 68 height 12
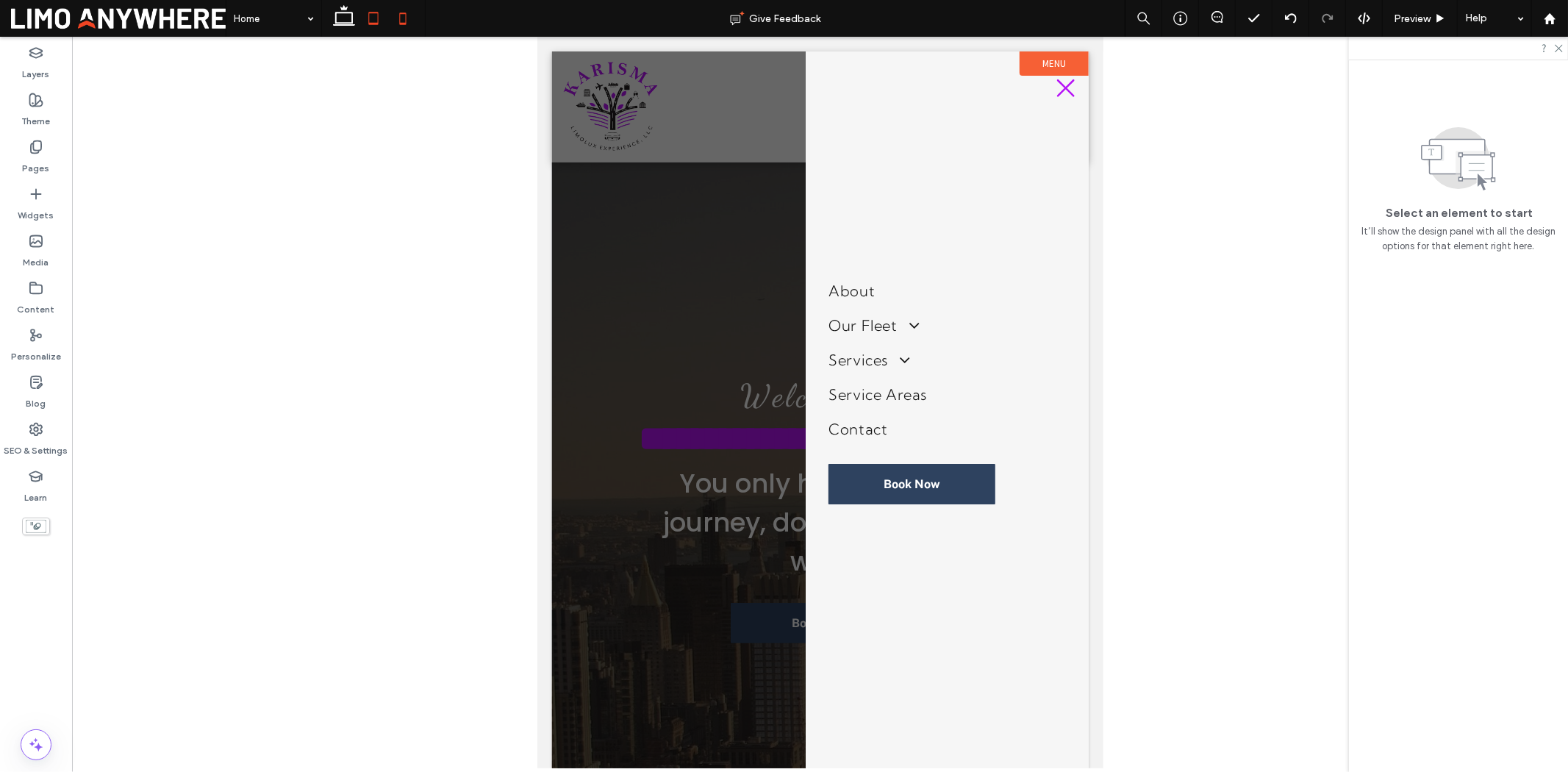
click at [399, 20] on icon at bounding box center [403, 19] width 29 height 29
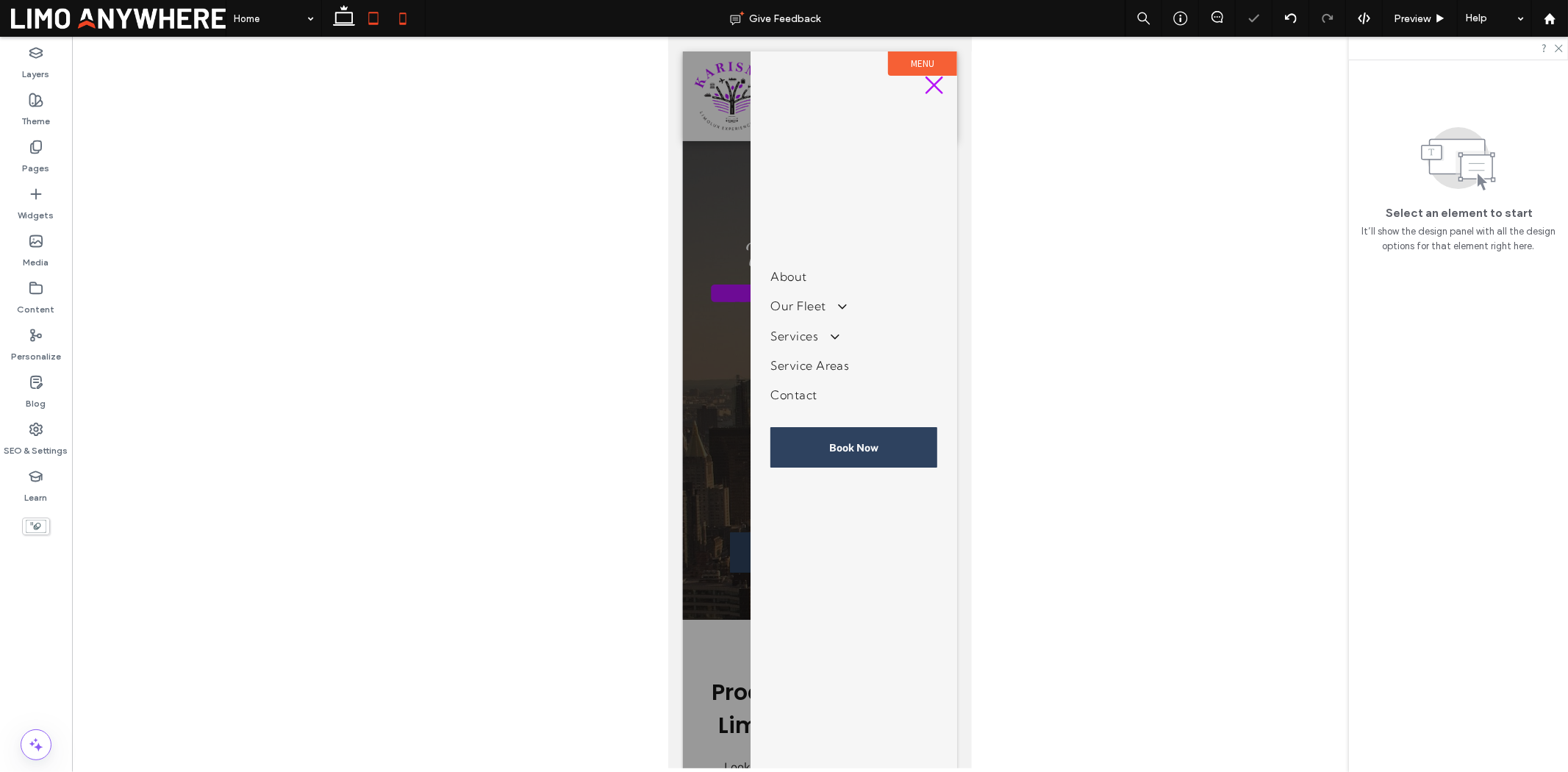
click at [377, 22] on icon at bounding box center [373, 19] width 29 height 29
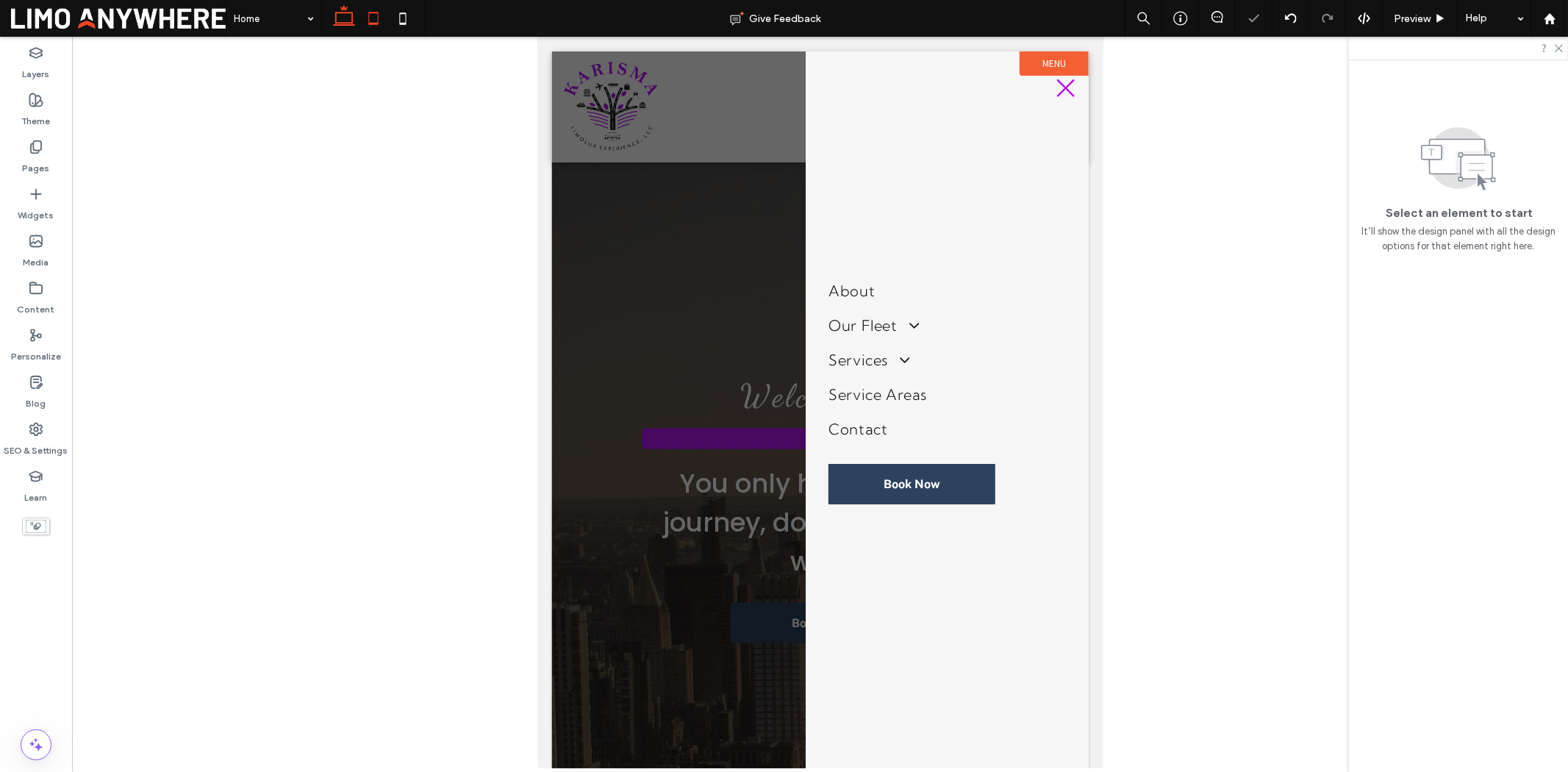
click at [331, 20] on icon at bounding box center [344, 19] width 29 height 29
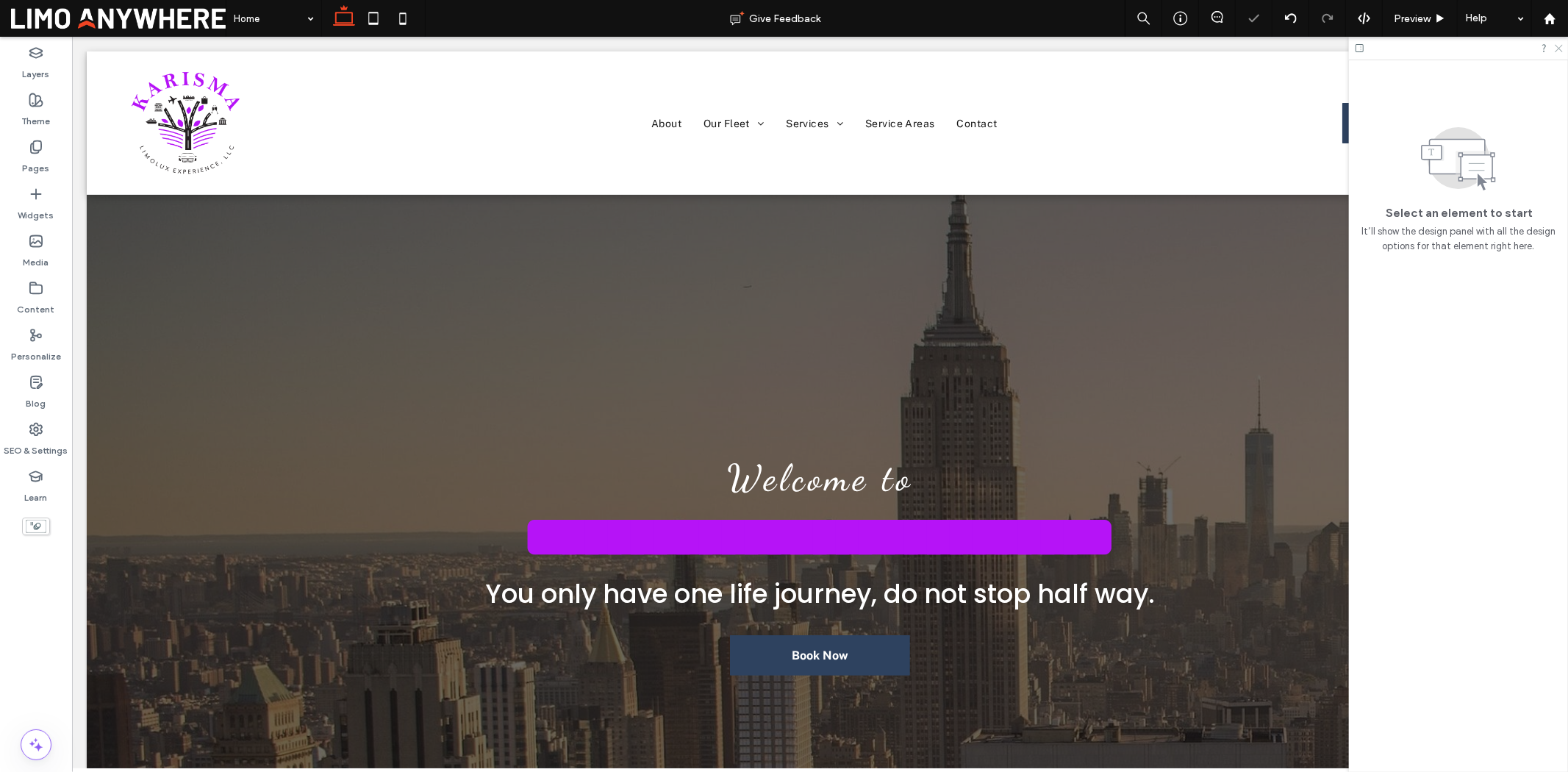
click at [1561, 46] on icon at bounding box center [1558, 47] width 10 height 10
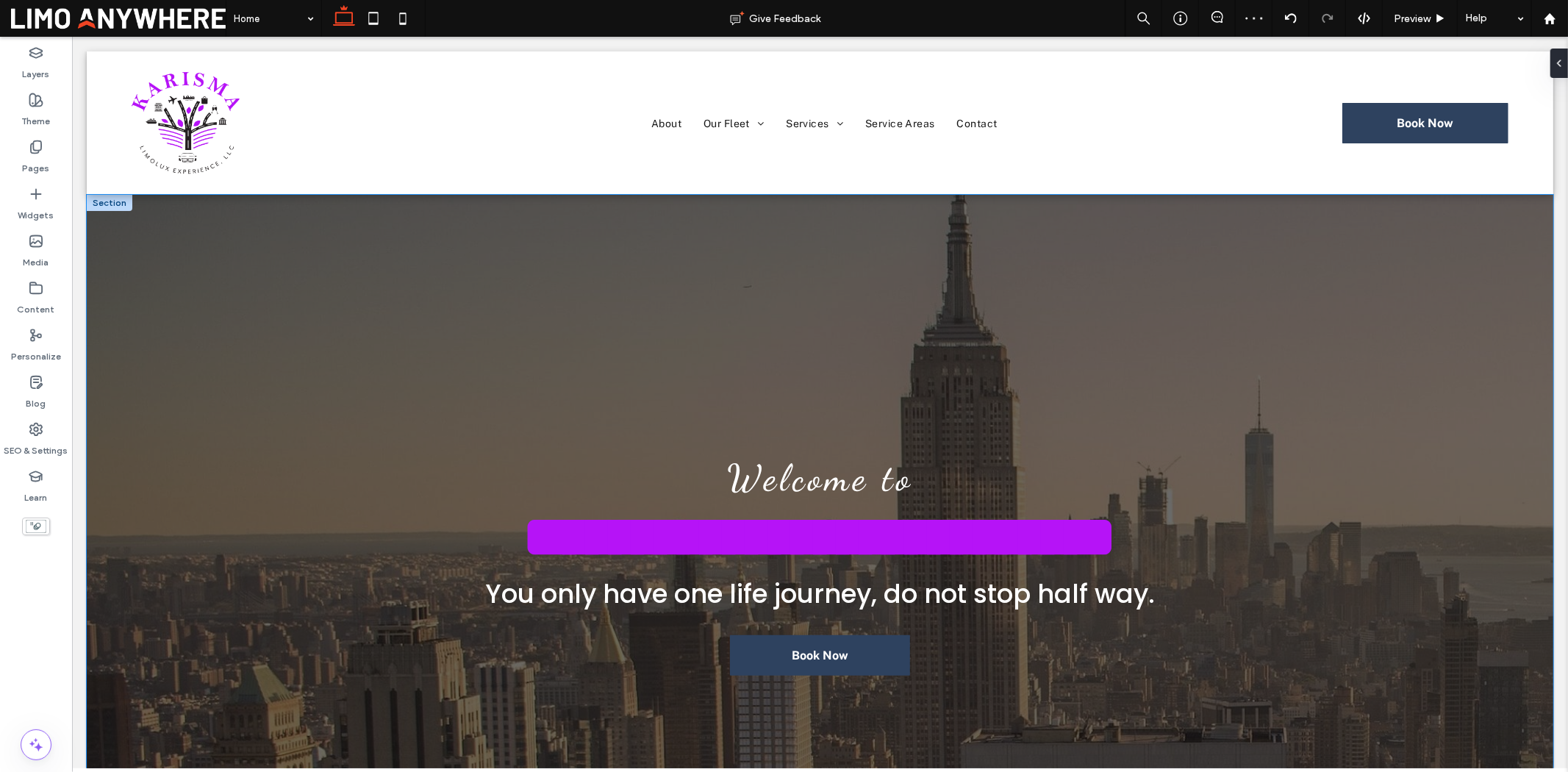
click at [1435, 382] on div "**********" at bounding box center [819, 530] width 1466 height 672
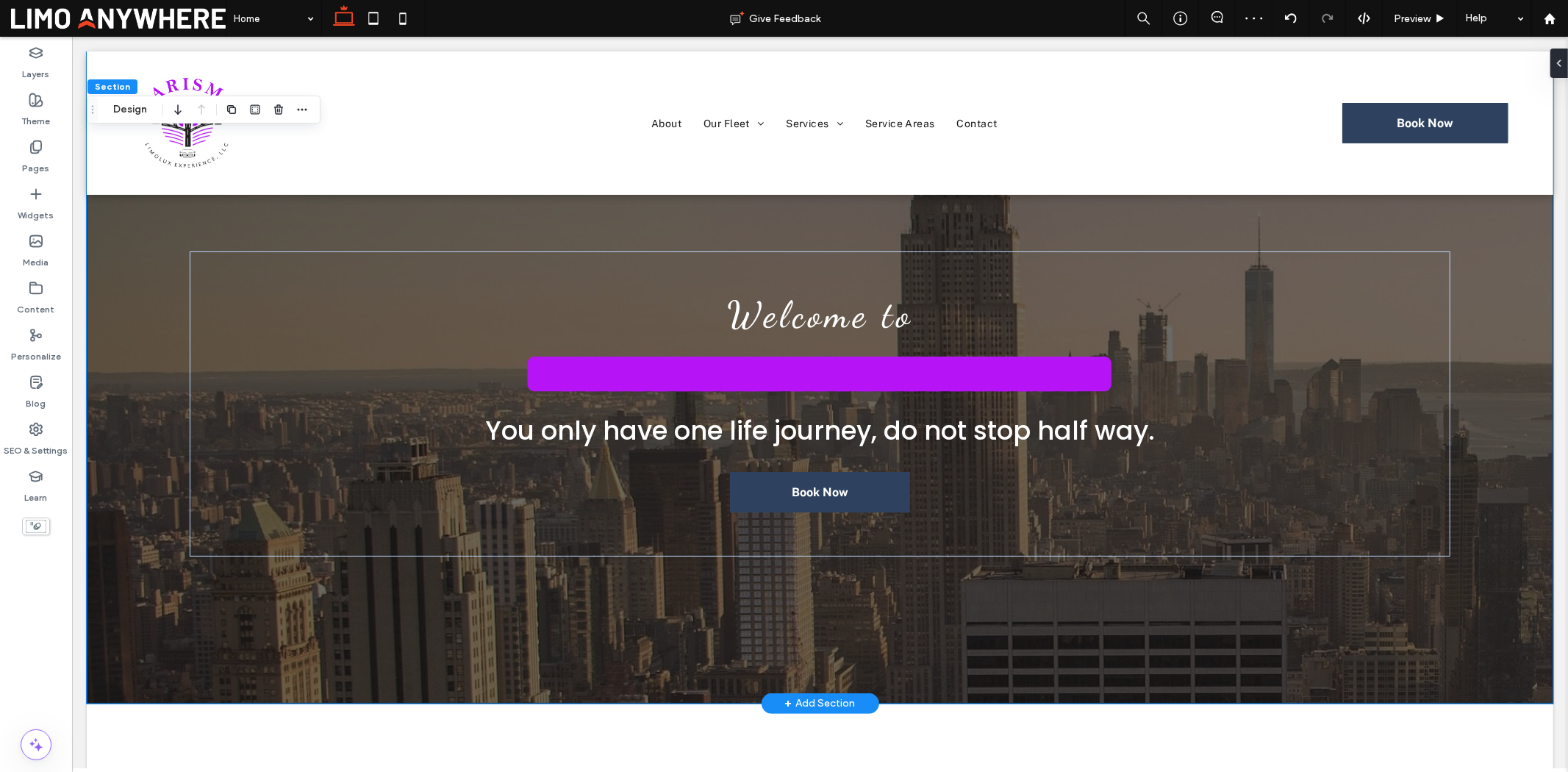
click at [1472, 426] on div "**********" at bounding box center [819, 367] width 1466 height 672
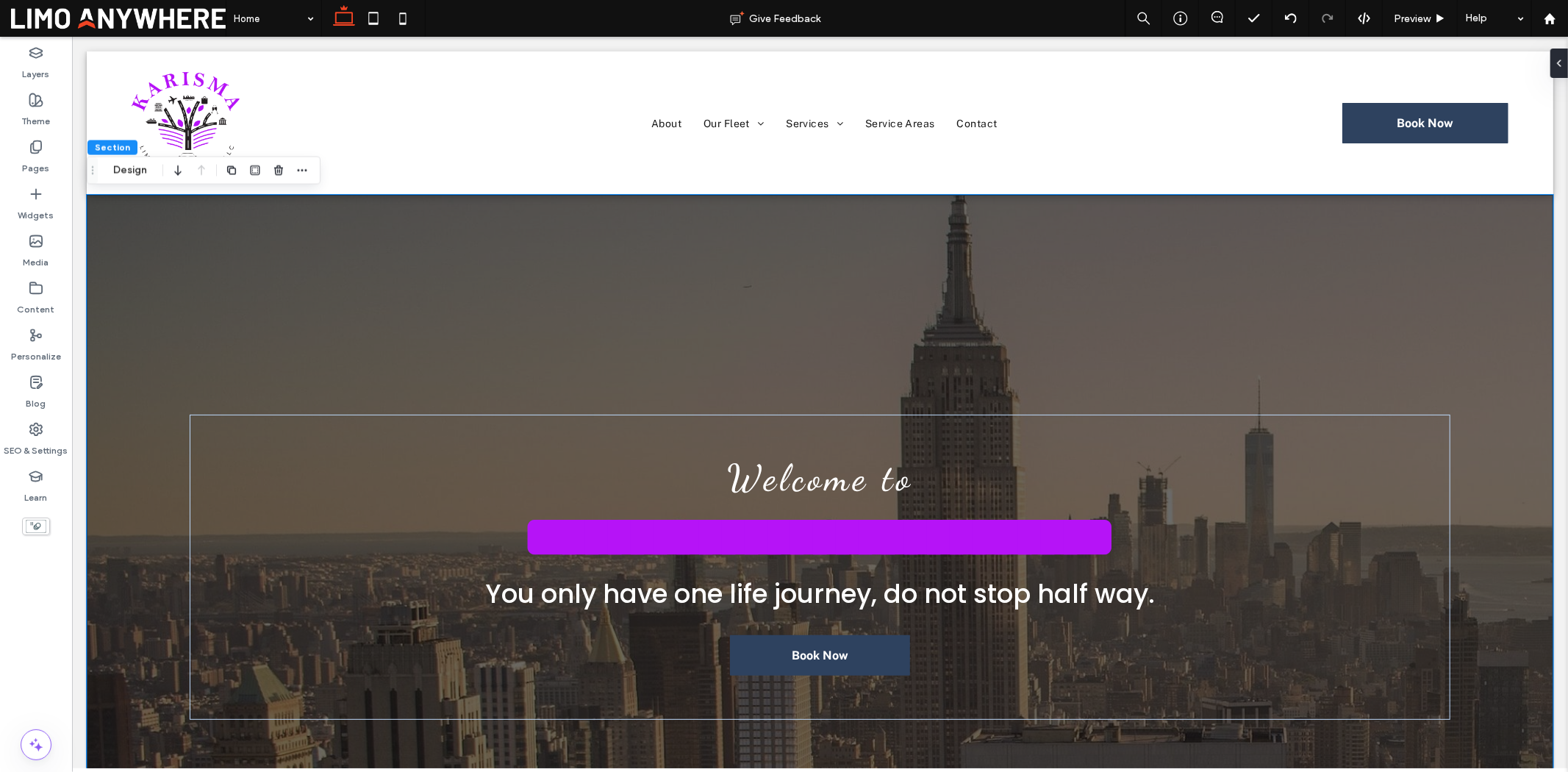
click at [1413, 328] on div "**********" at bounding box center [819, 530] width 1466 height 672
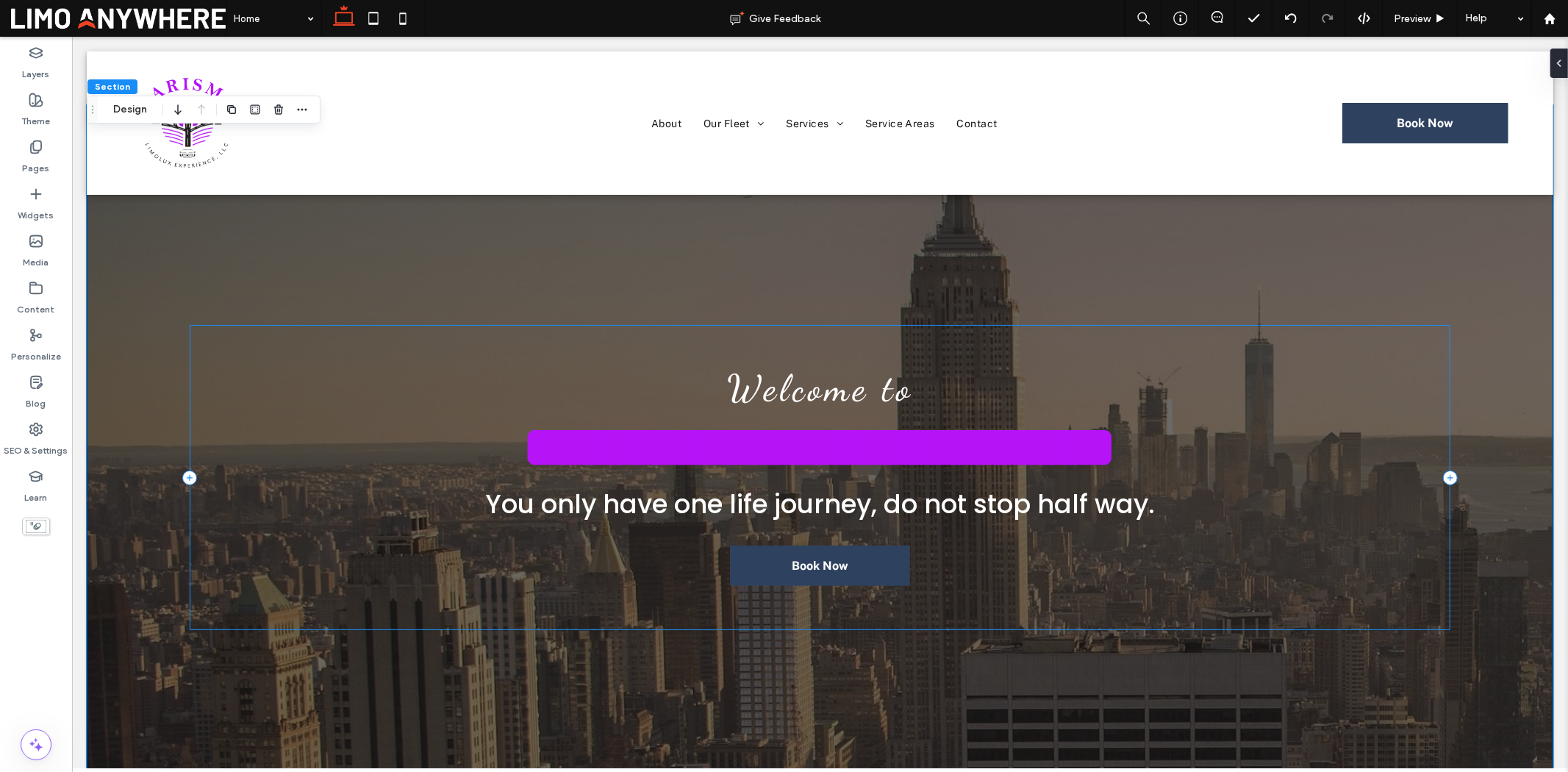
scroll to position [81, 0]
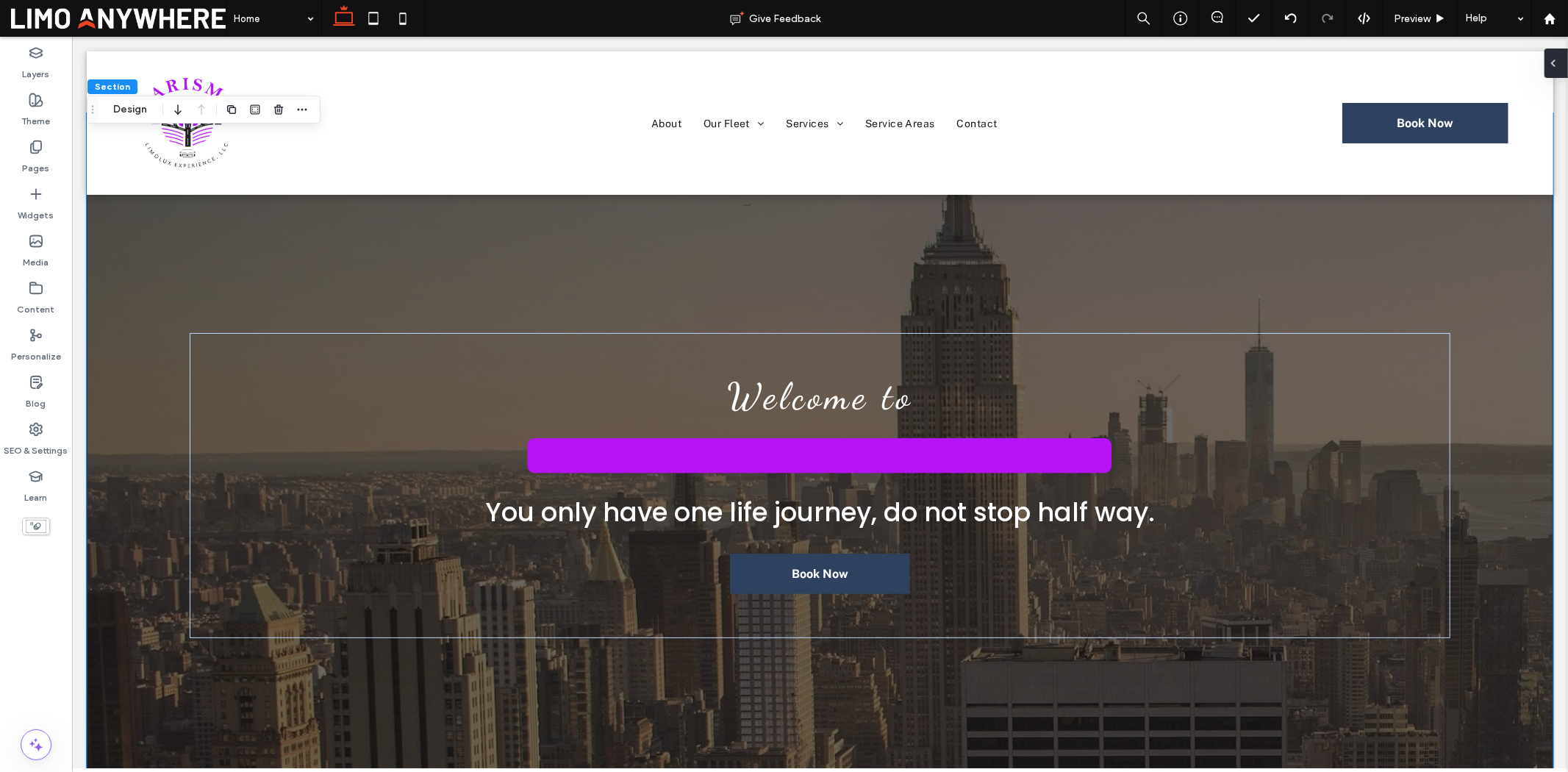
click at [1553, 68] on icon at bounding box center [1553, 63] width 11 height 11
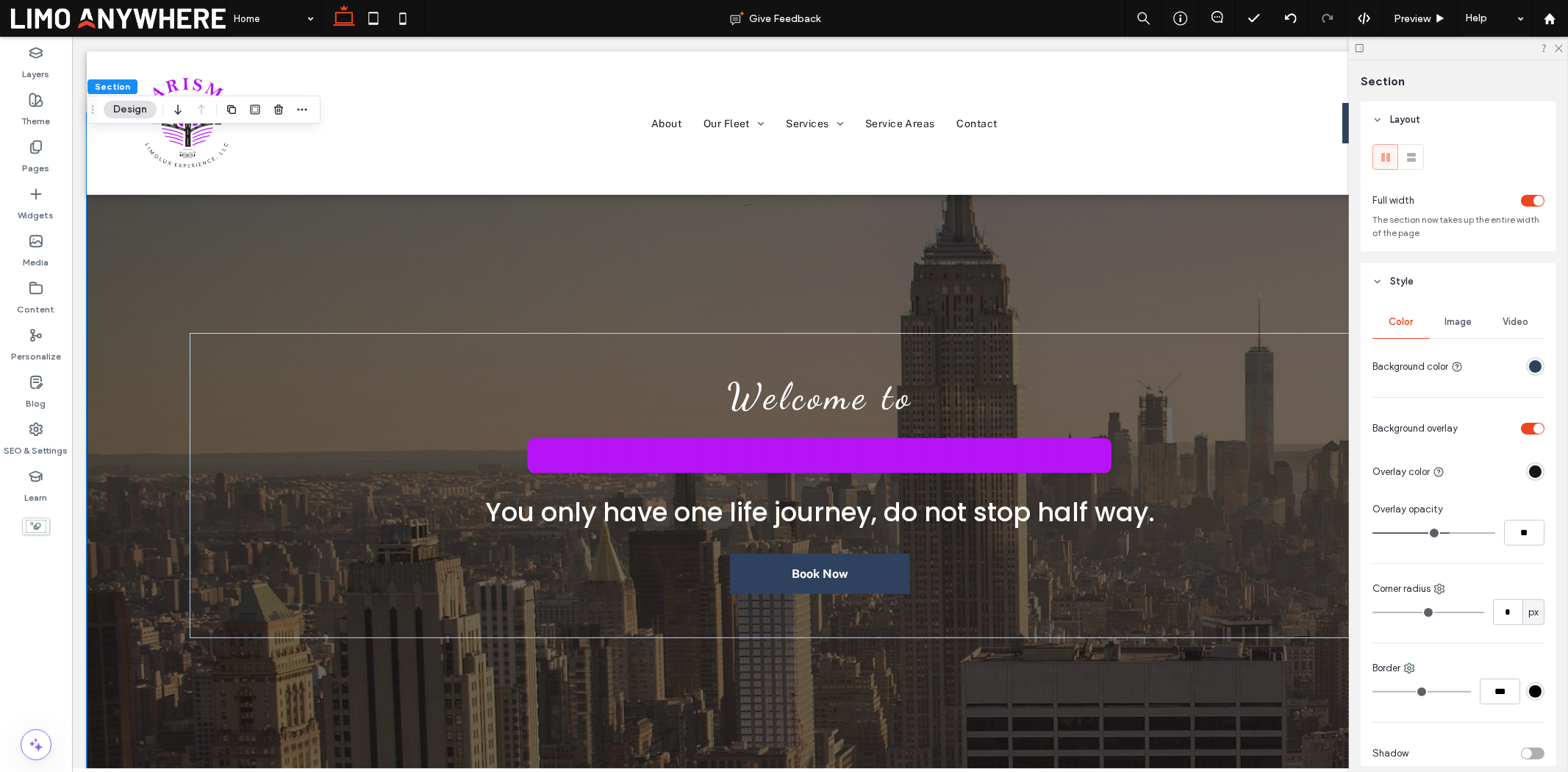
click at [1529, 473] on div "rgba(21, 21, 21, 1)" at bounding box center [1535, 471] width 12 height 12
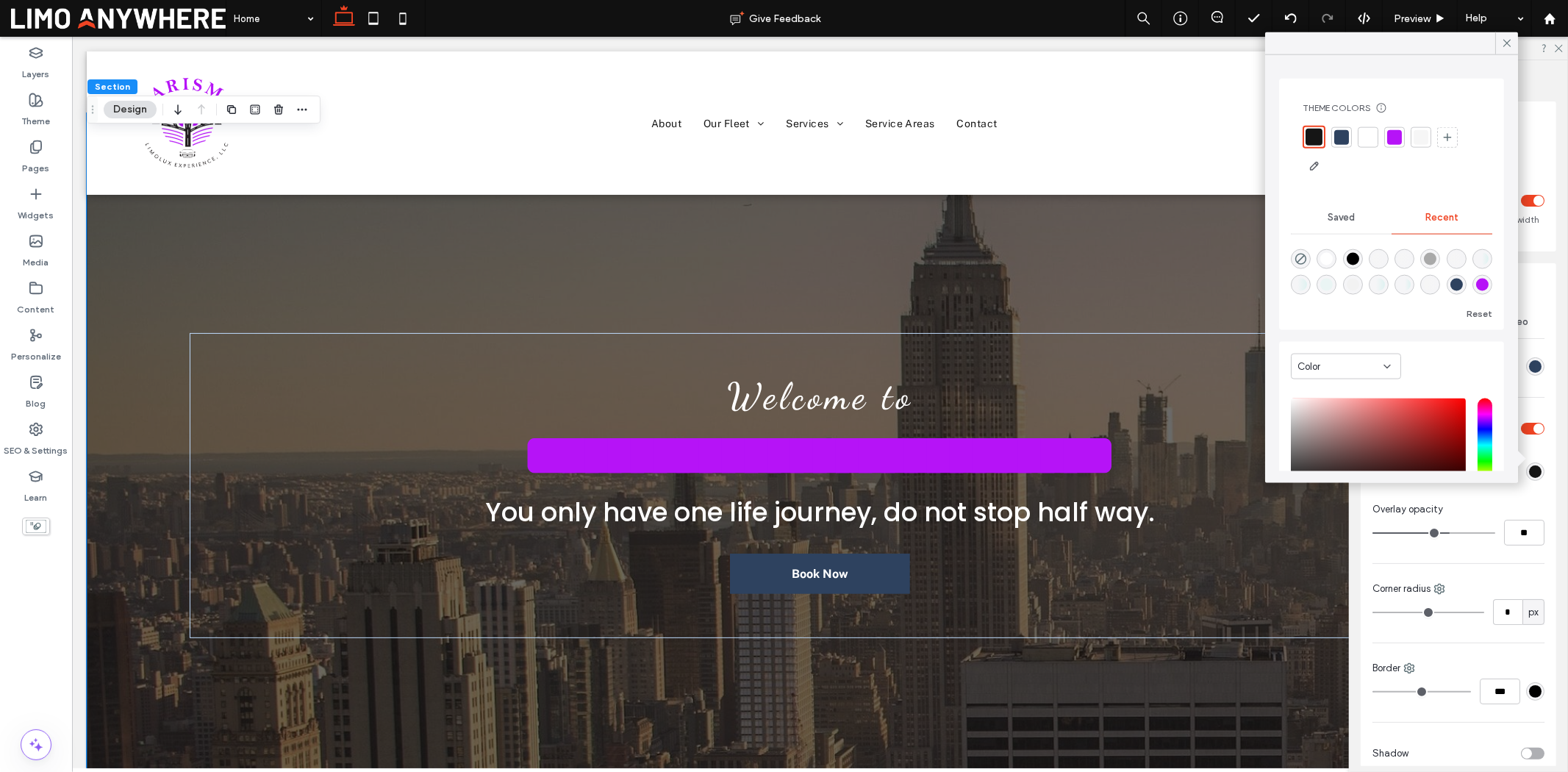
click at [1344, 140] on div at bounding box center [1342, 137] width 15 height 15
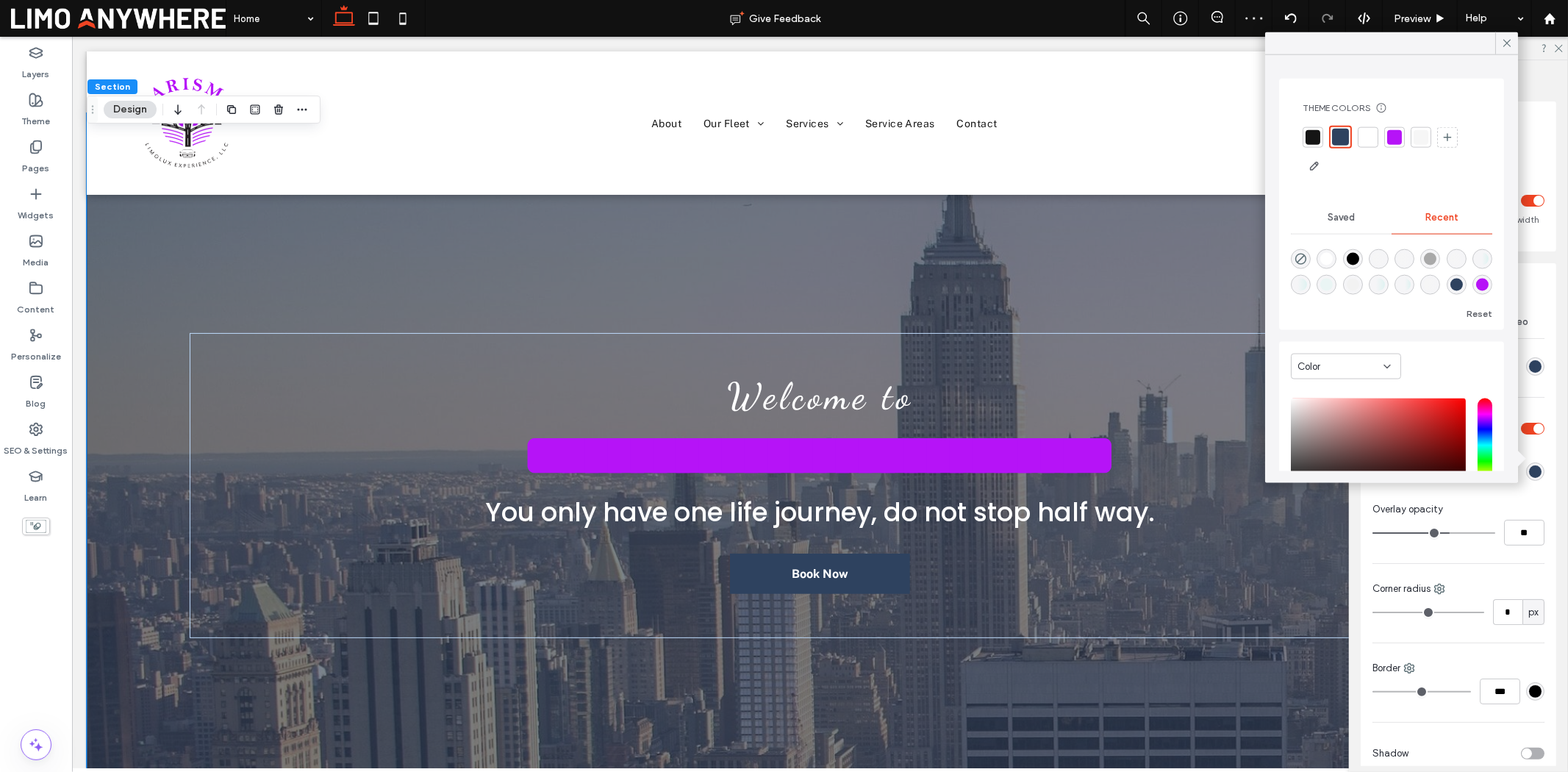
click at [1312, 135] on div at bounding box center [1313, 137] width 15 height 15
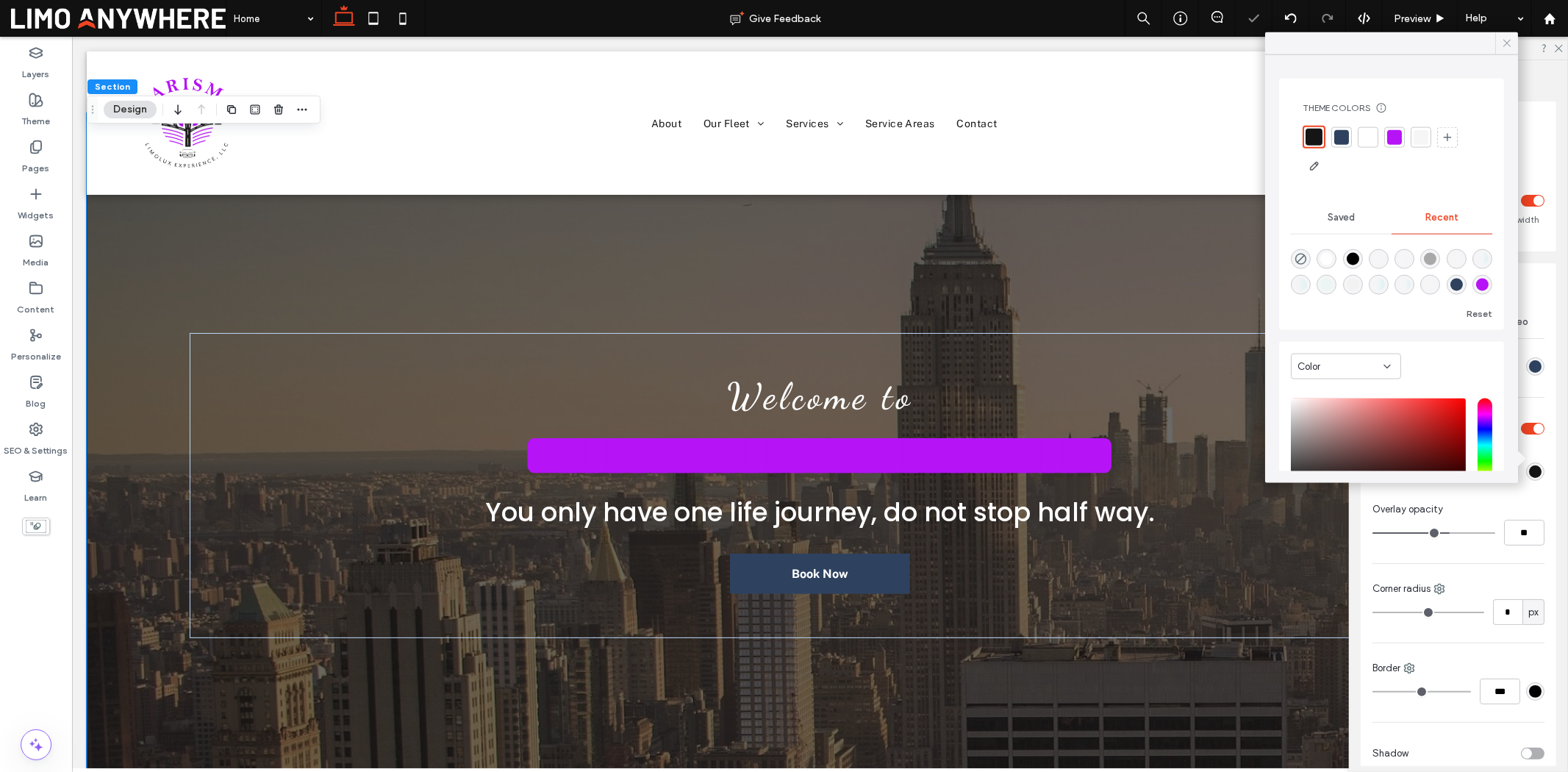
click at [1503, 44] on icon at bounding box center [1507, 43] width 13 height 13
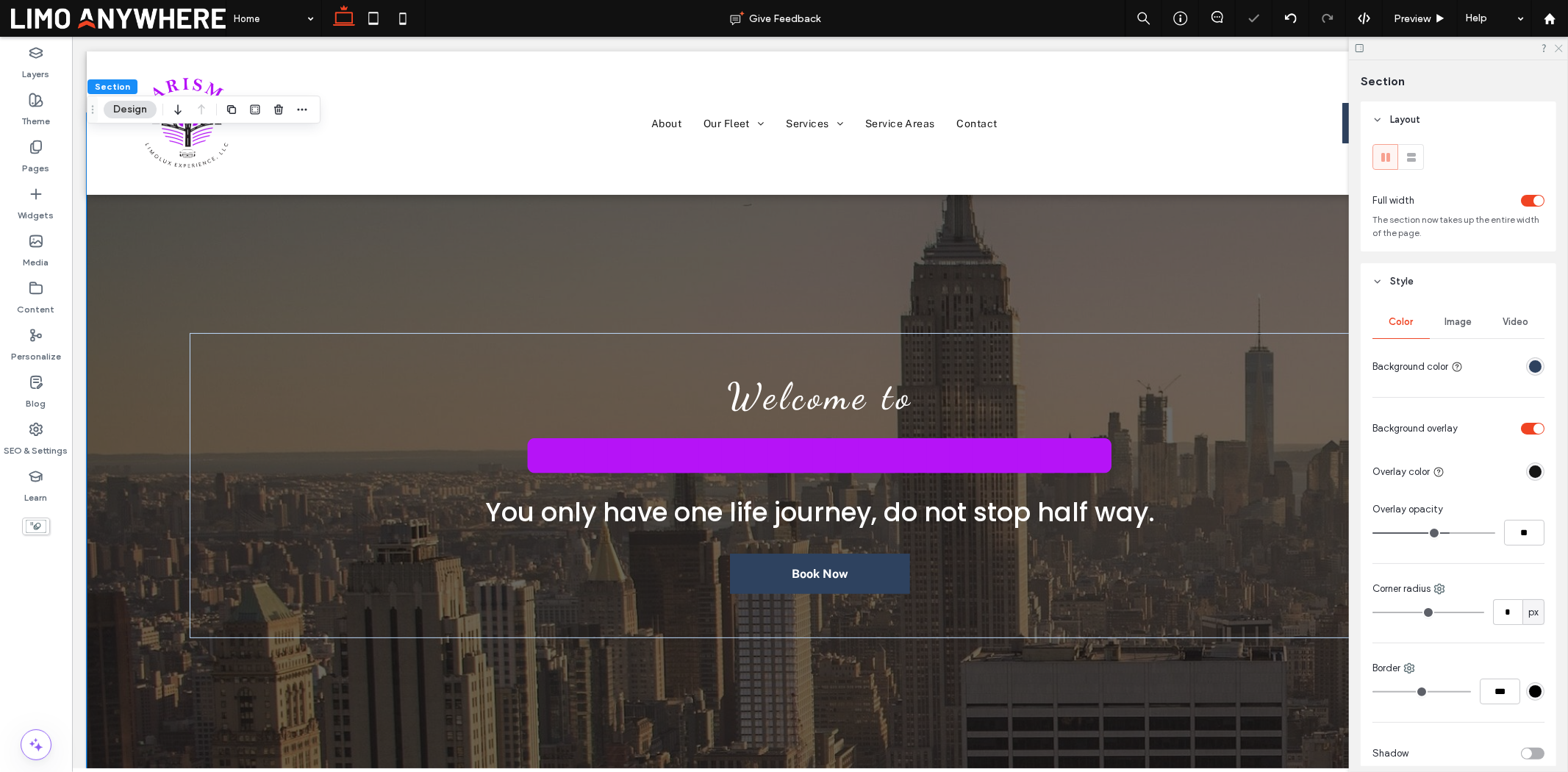
click at [1558, 48] on icon at bounding box center [1558, 47] width 10 height 10
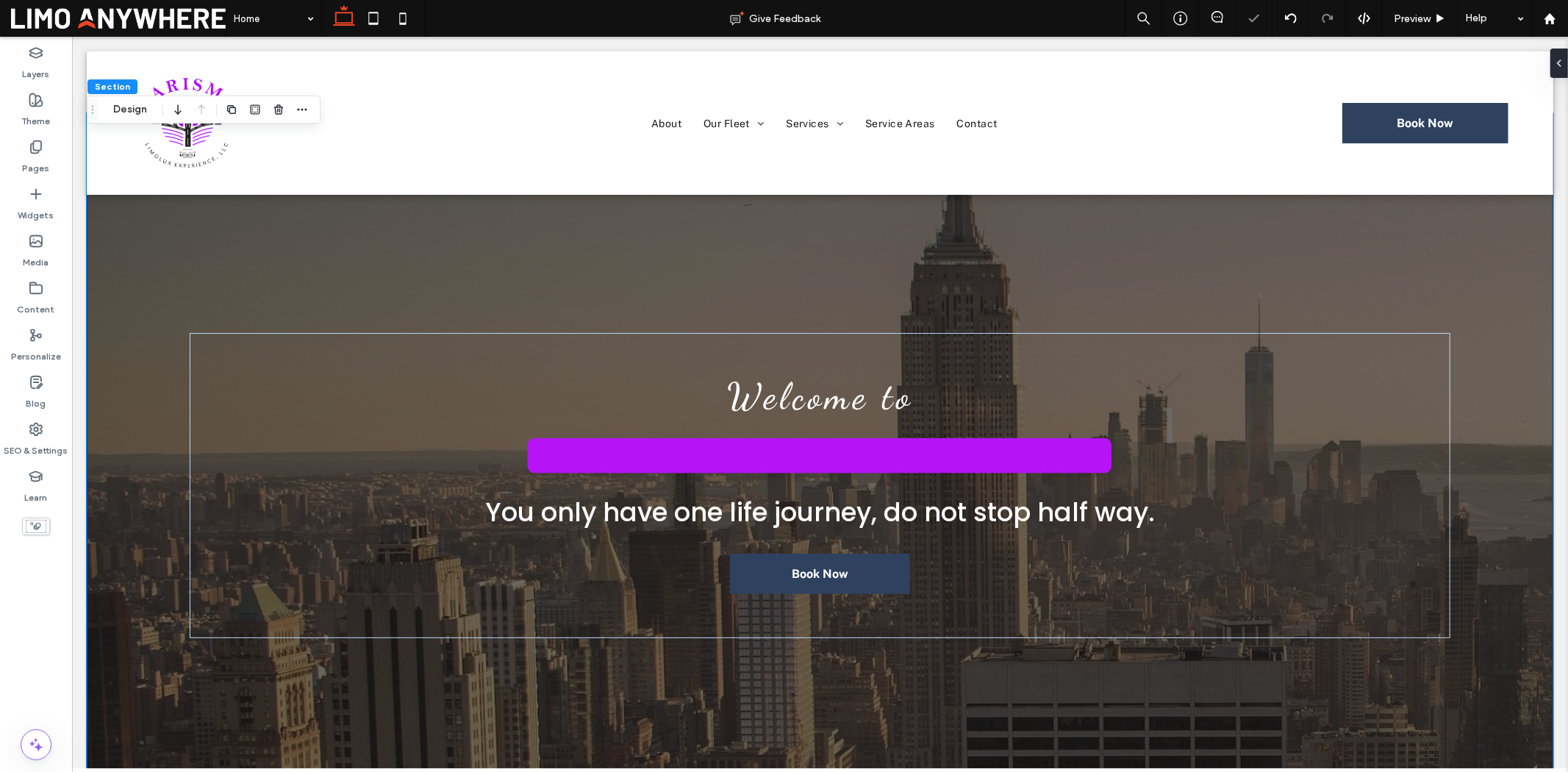
click at [1474, 276] on div "**********" at bounding box center [819, 448] width 1466 height 672
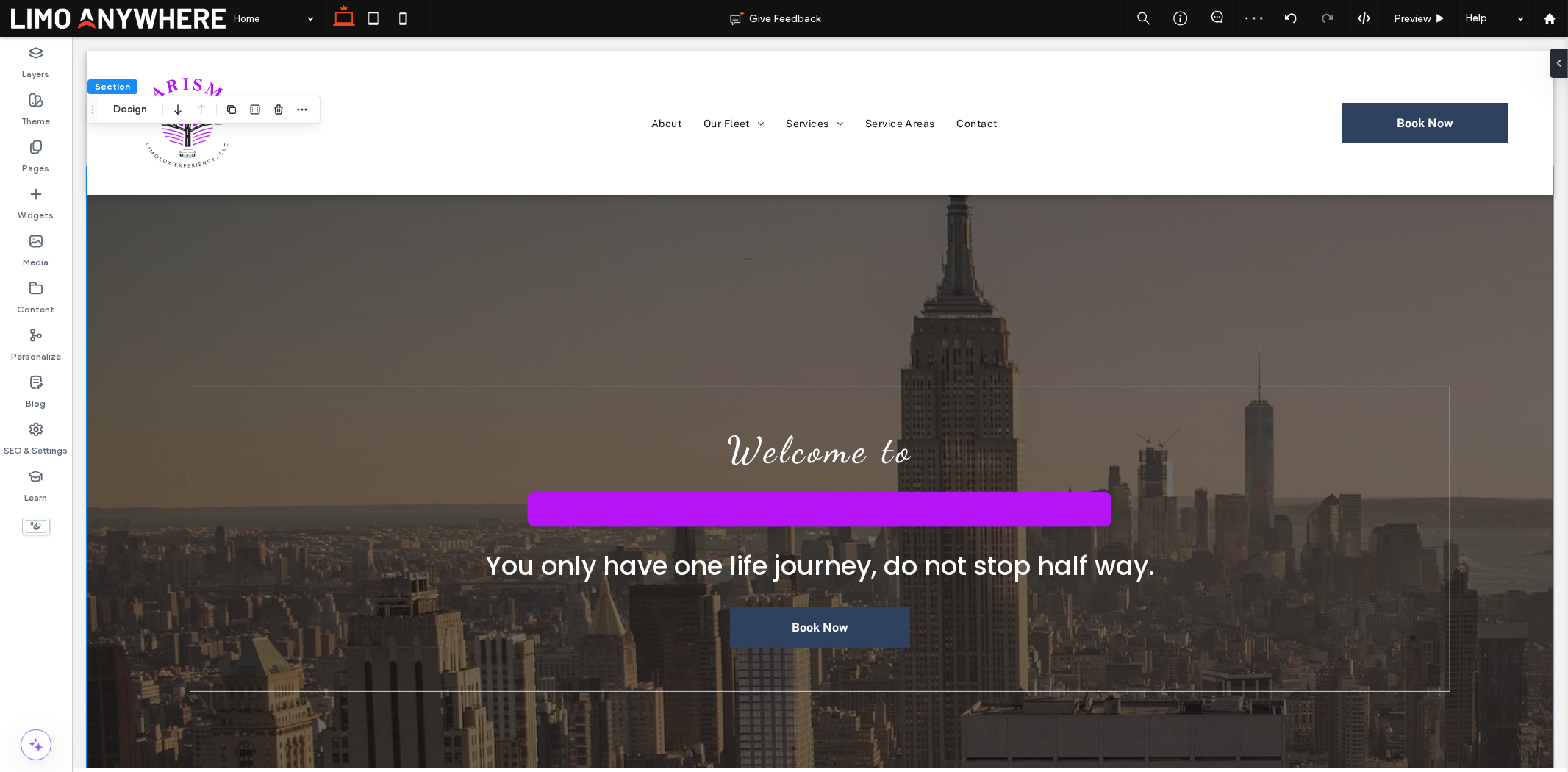
scroll to position [0, 0]
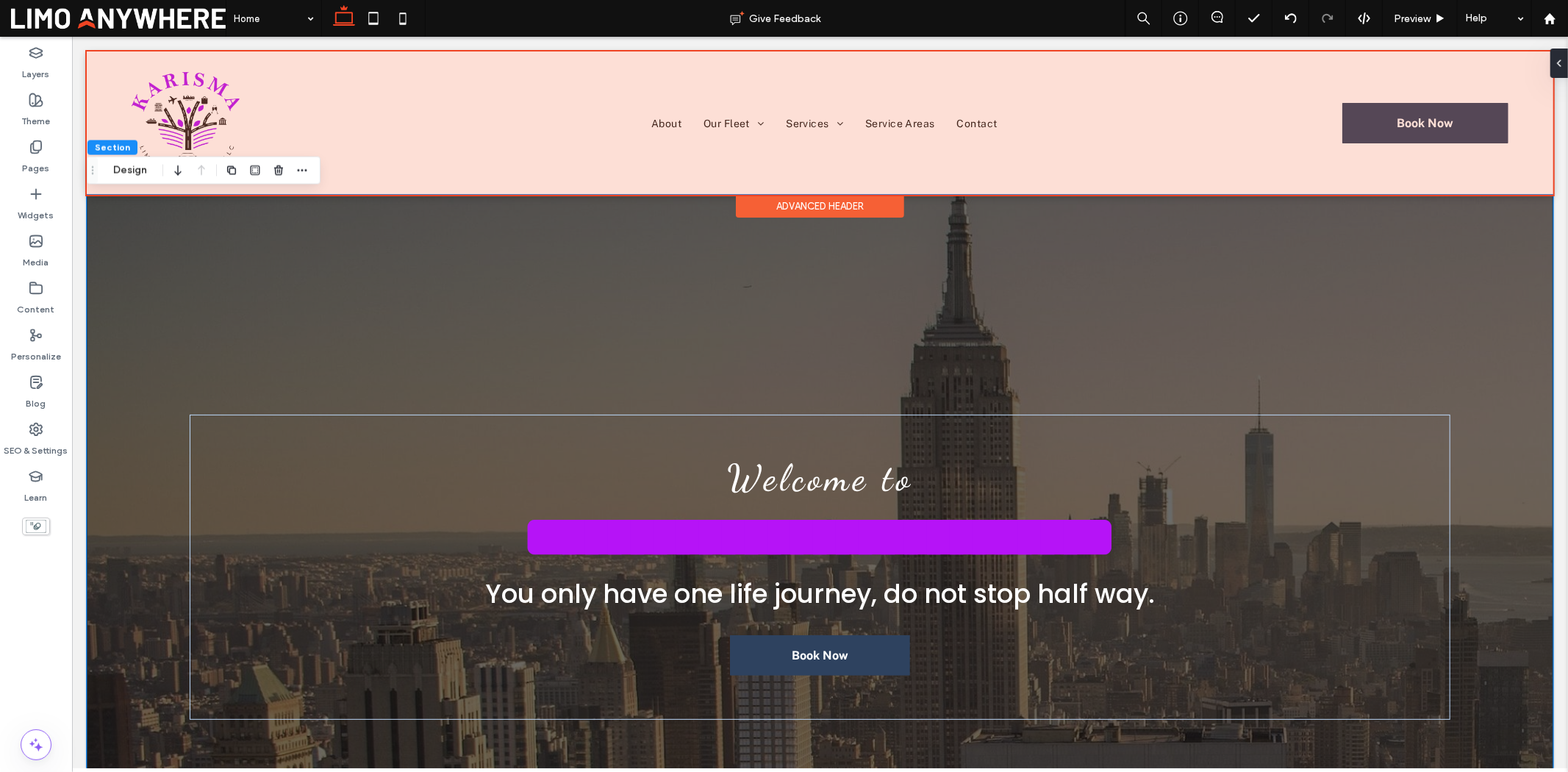
click at [1222, 181] on div at bounding box center [819, 122] width 1466 height 143
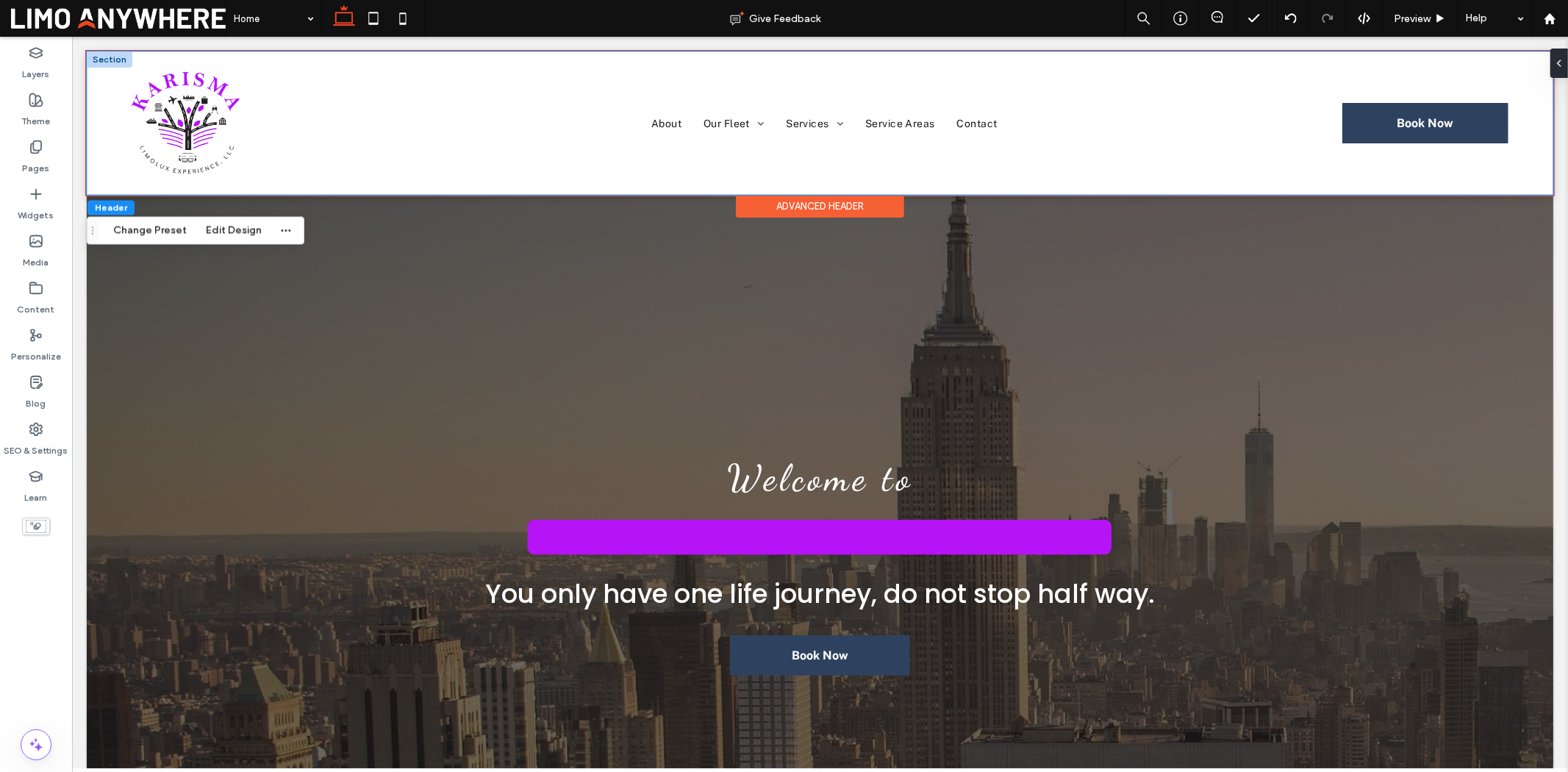
click at [1210, 181] on div "About Our Fleet V1 V2 V3 Services V1 V2 Service Areas Contact Book Now *5555" at bounding box center [819, 122] width 1466 height 143
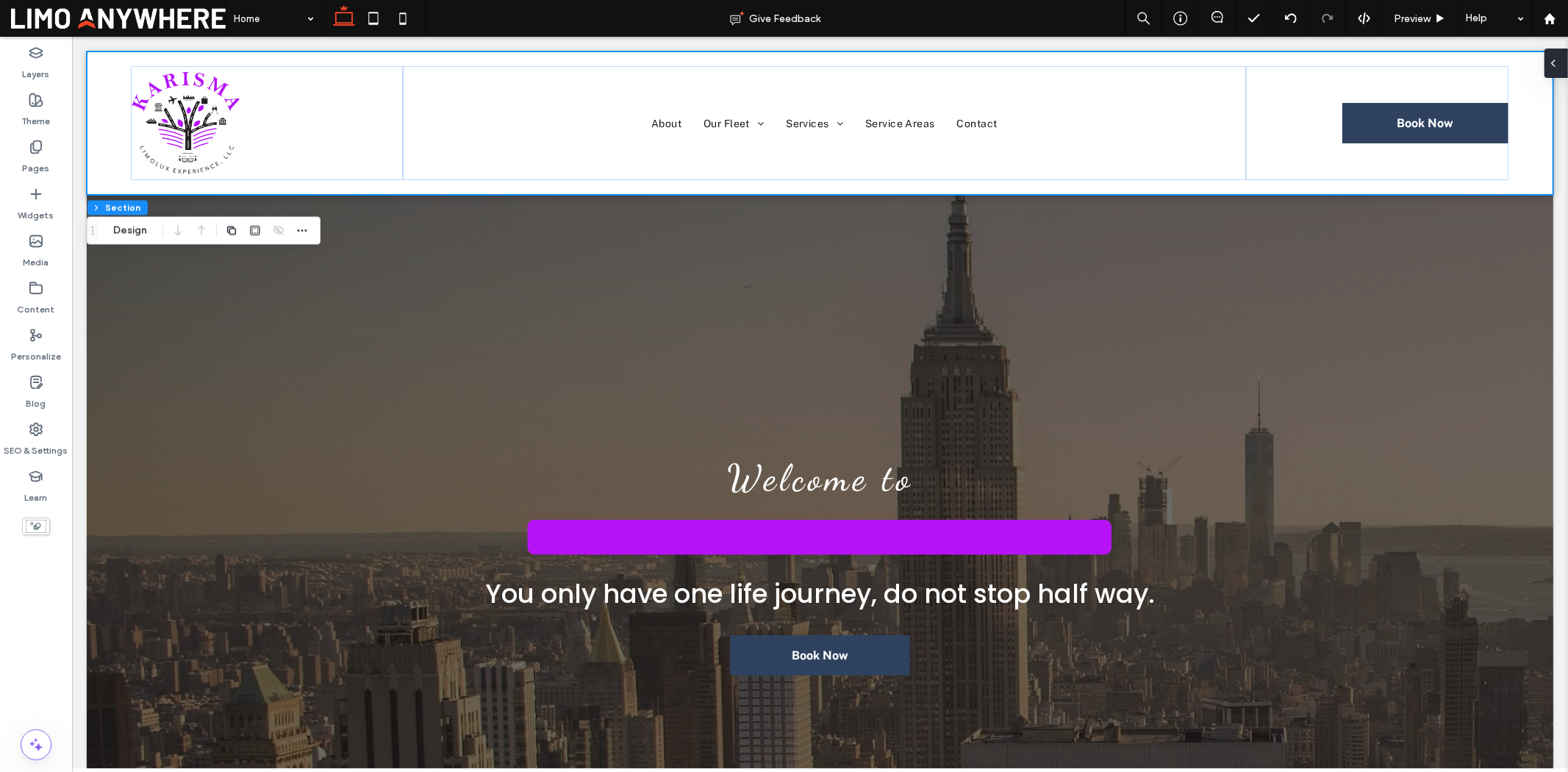
click at [1557, 61] on icon at bounding box center [1553, 63] width 11 height 11
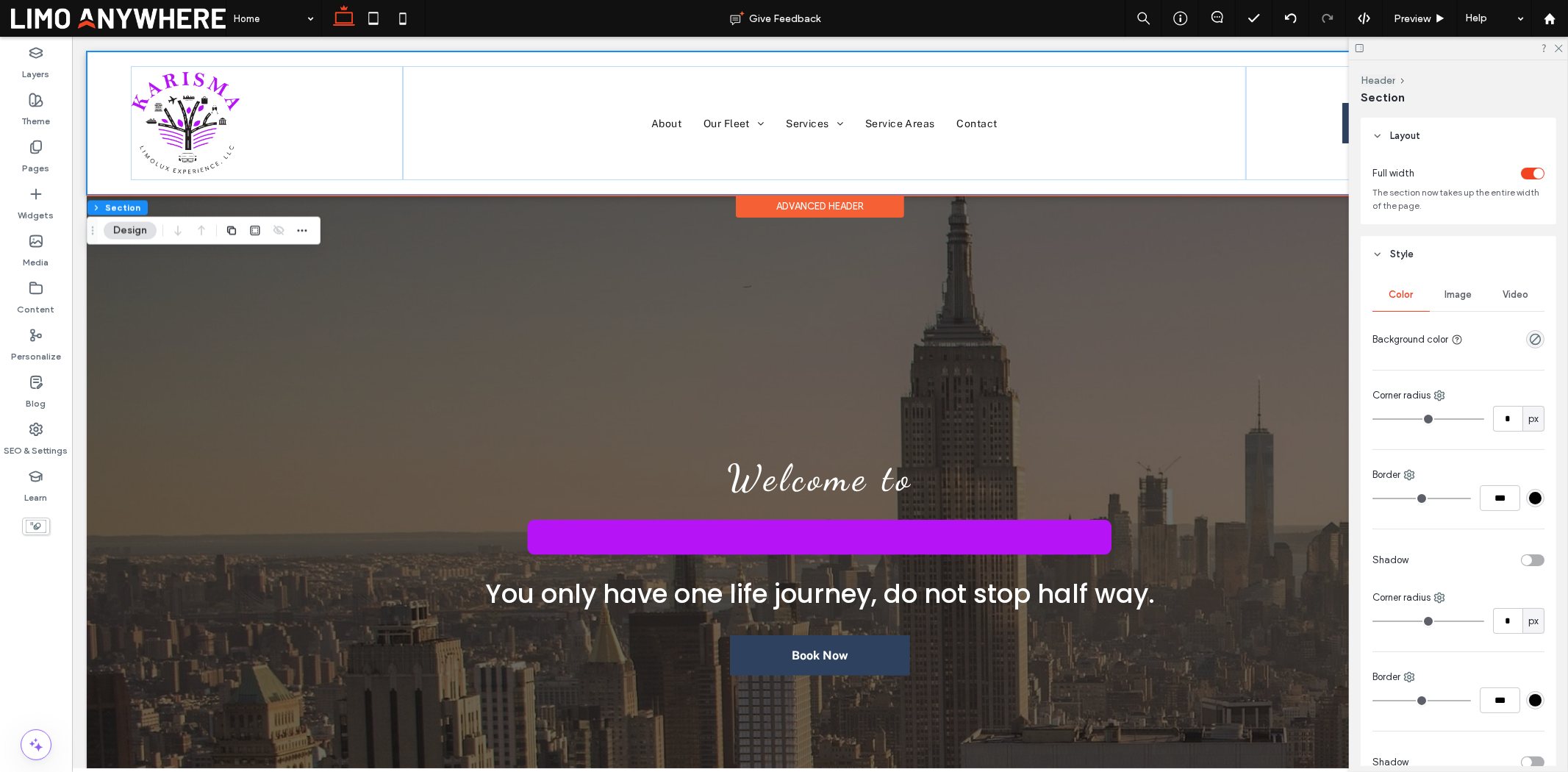
click at [791, 207] on div "Advanced Header" at bounding box center [819, 206] width 168 height 23
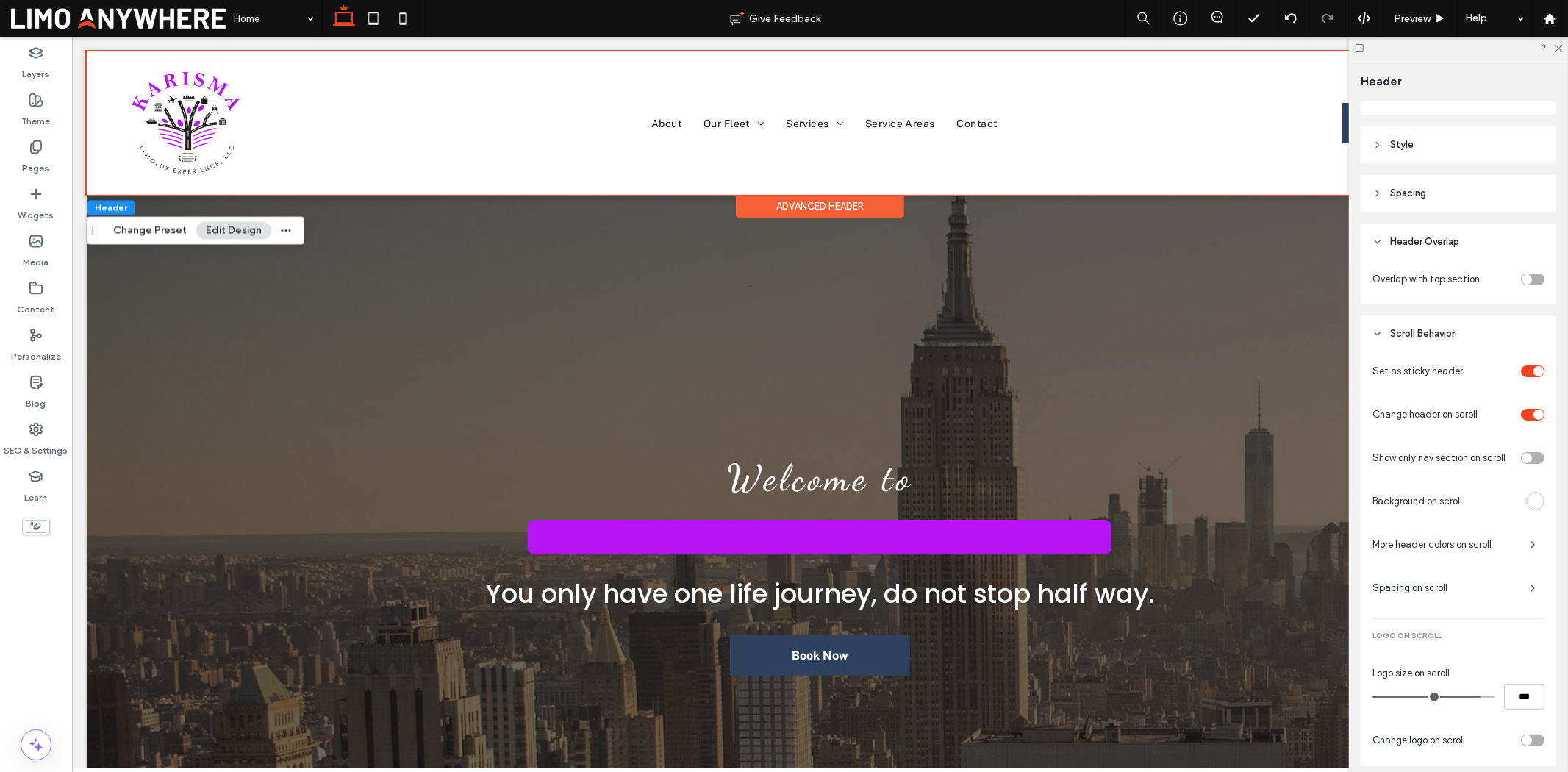
scroll to position [226, 0]
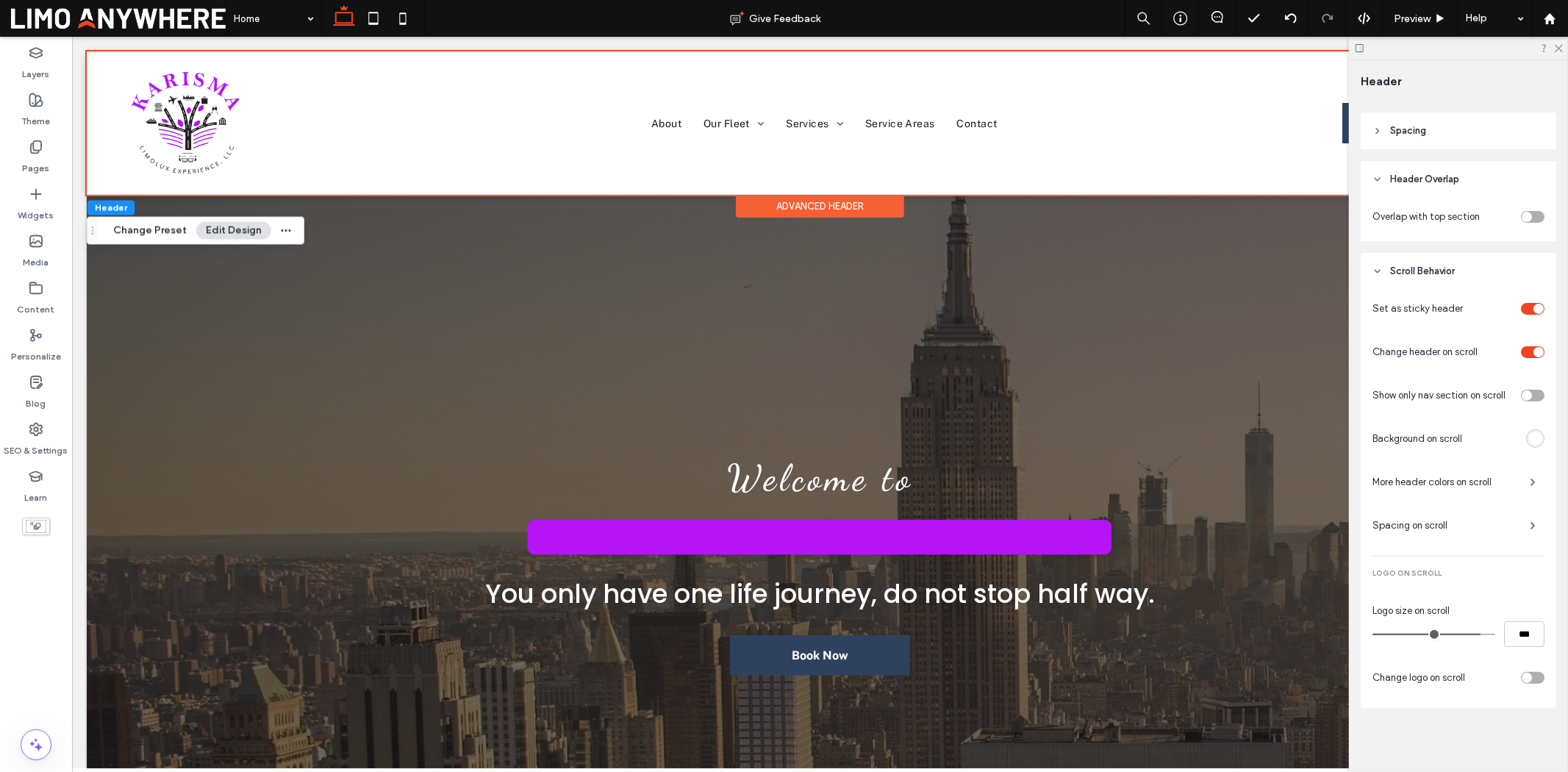
click at [1529, 441] on div "rgba(255, 255, 255, 1)" at bounding box center [1535, 438] width 12 height 12
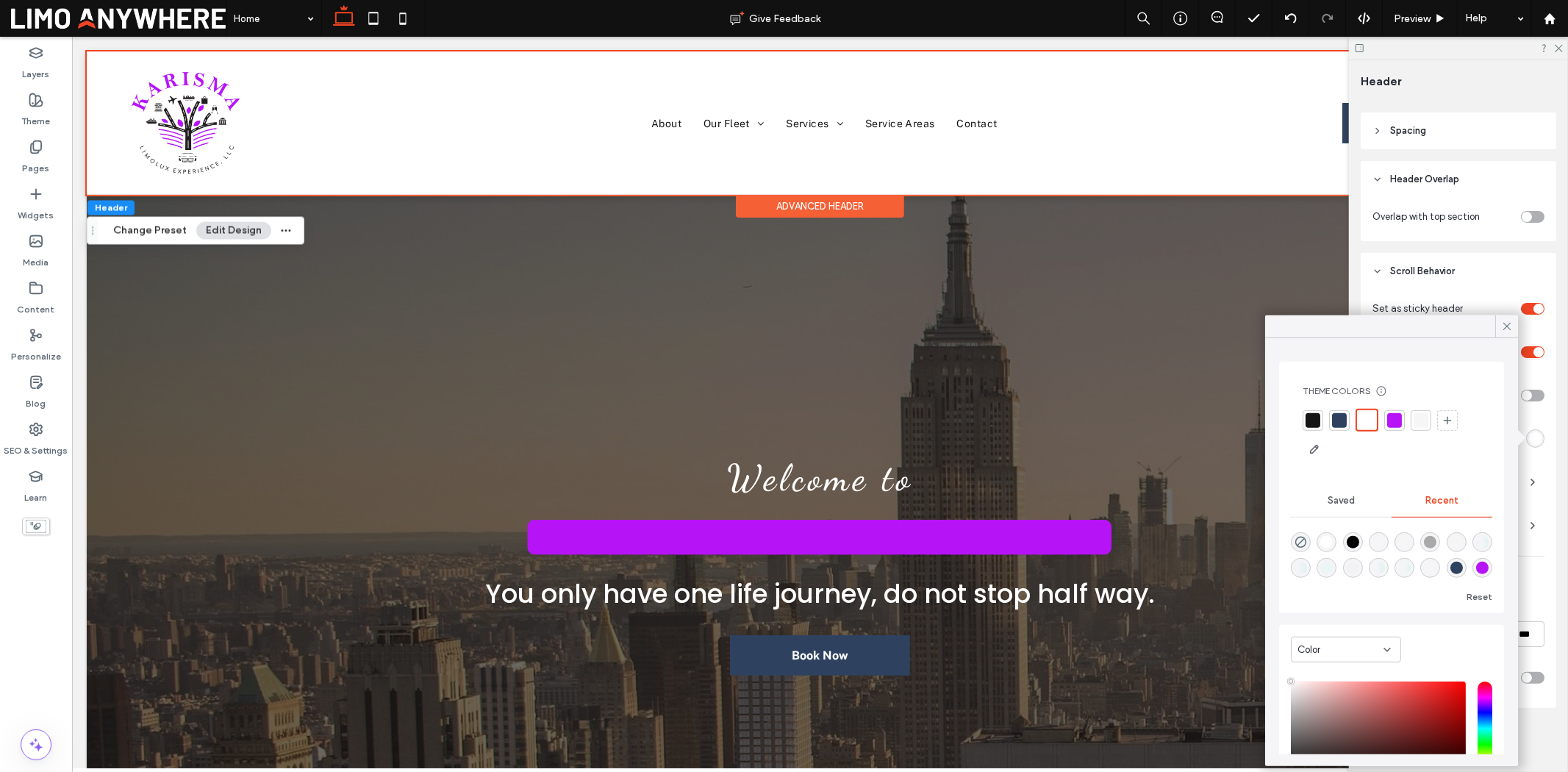
click at [1422, 416] on div at bounding box center [1421, 420] width 15 height 15
click at [1370, 421] on div at bounding box center [1366, 420] width 15 height 15
click at [1416, 423] on div at bounding box center [1421, 420] width 15 height 15
click at [1505, 321] on icon at bounding box center [1507, 326] width 13 height 13
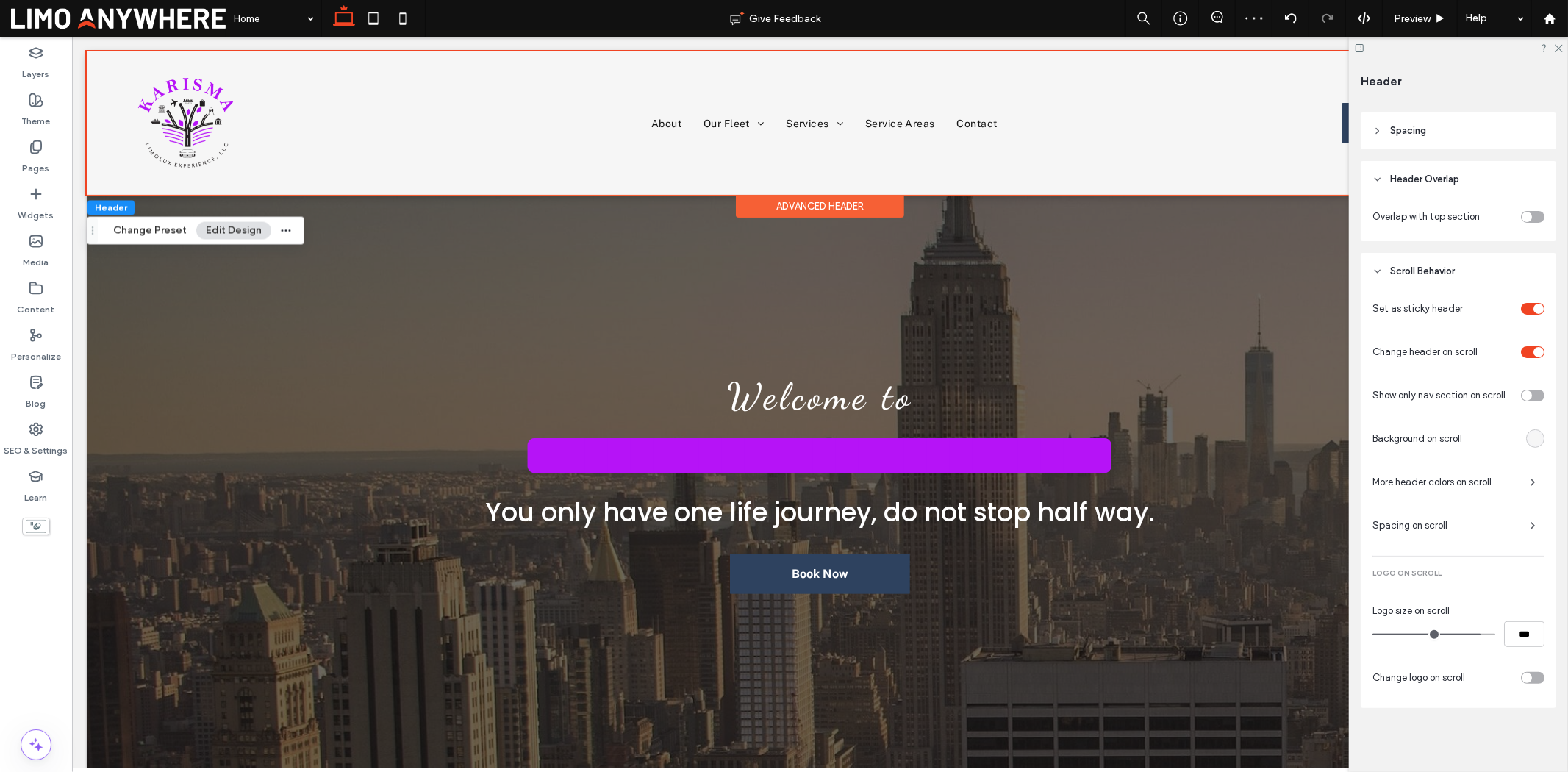
scroll to position [0, 0]
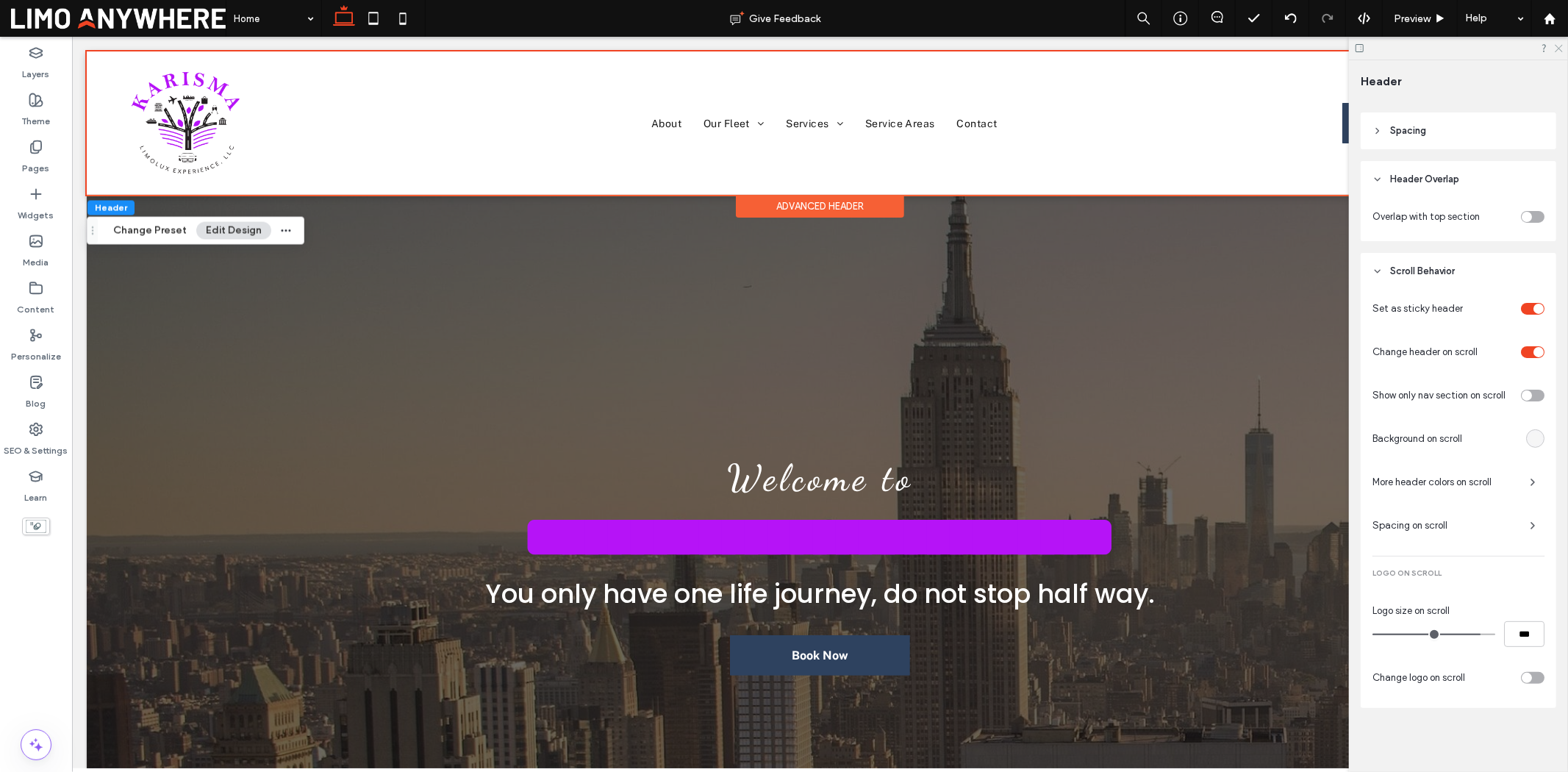
click at [1555, 46] on icon at bounding box center [1558, 47] width 10 height 10
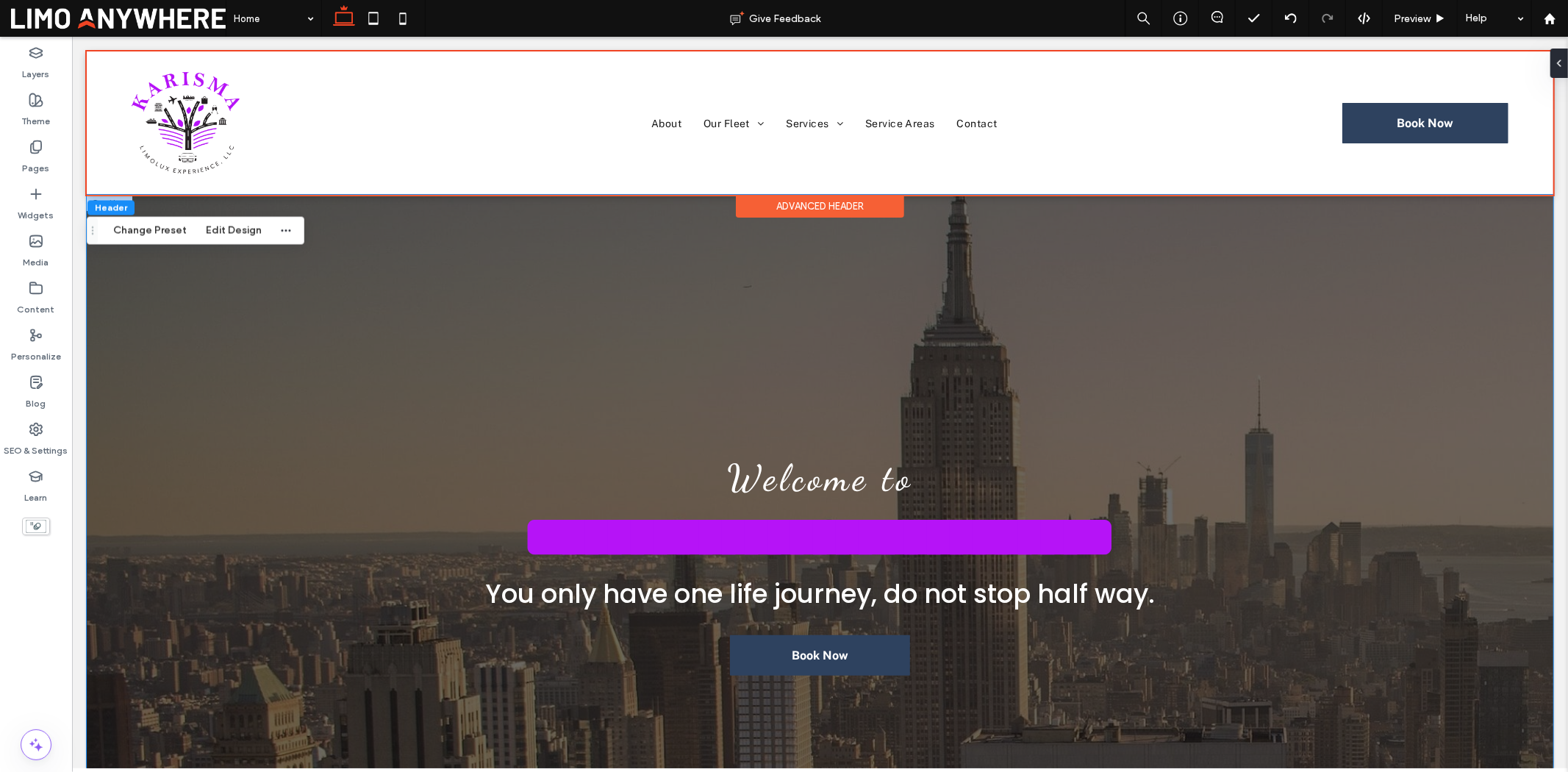
click at [1422, 302] on div "**********" at bounding box center [819, 530] width 1466 height 672
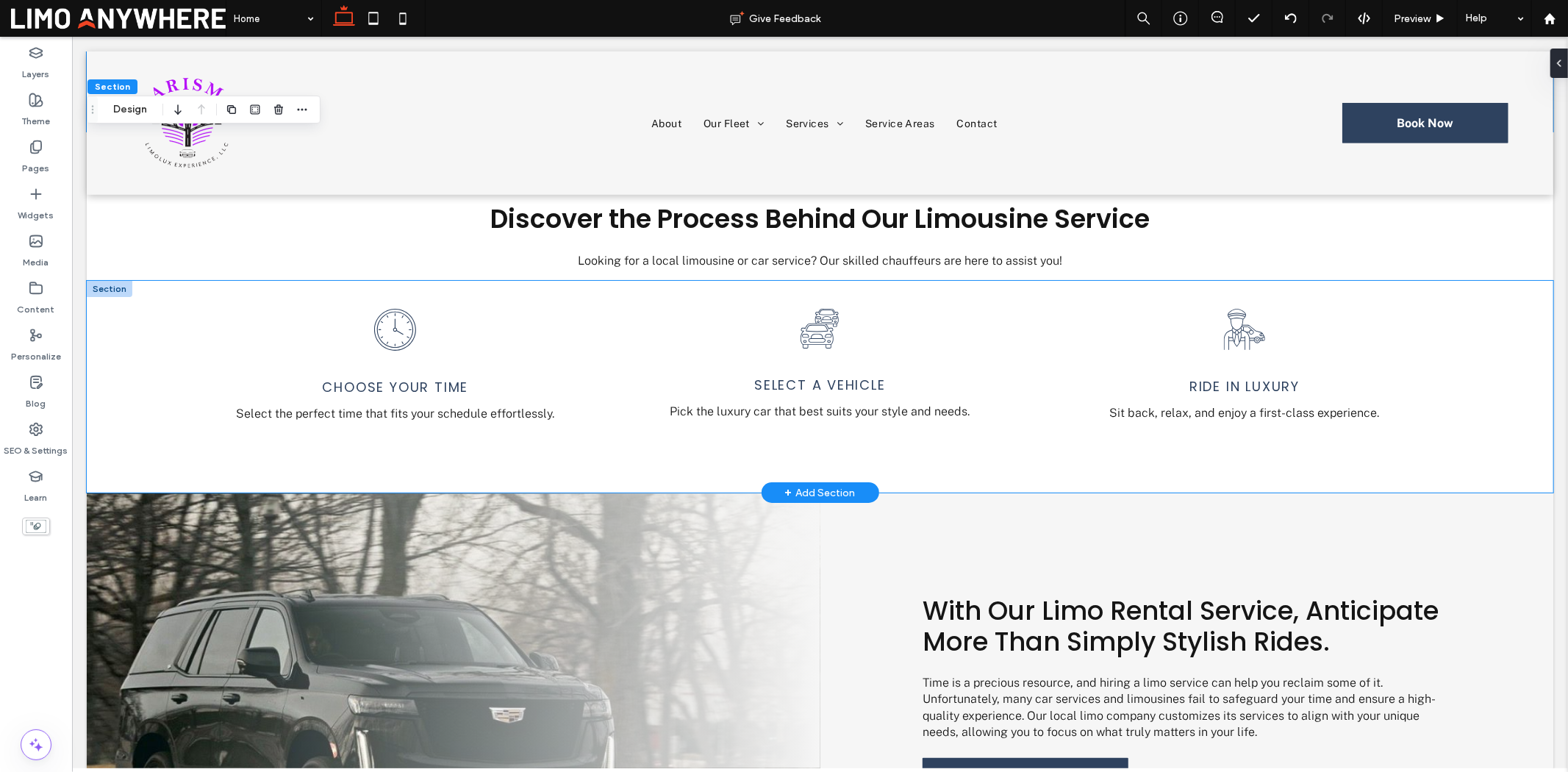
scroll to position [653, 0]
